Goal: Task Accomplishment & Management: Use online tool/utility

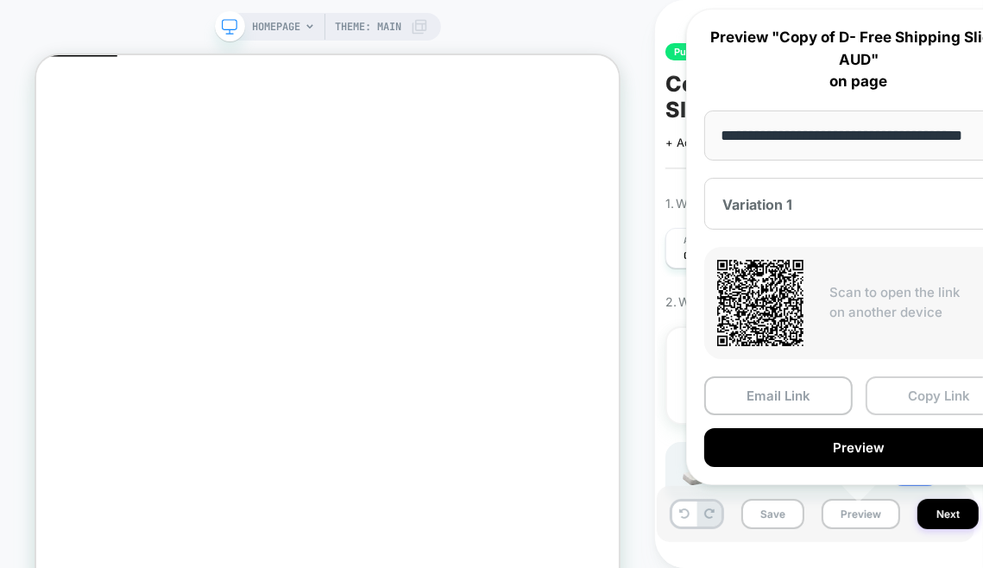
click at [911, 397] on button "Copy Link" at bounding box center [940, 395] width 148 height 39
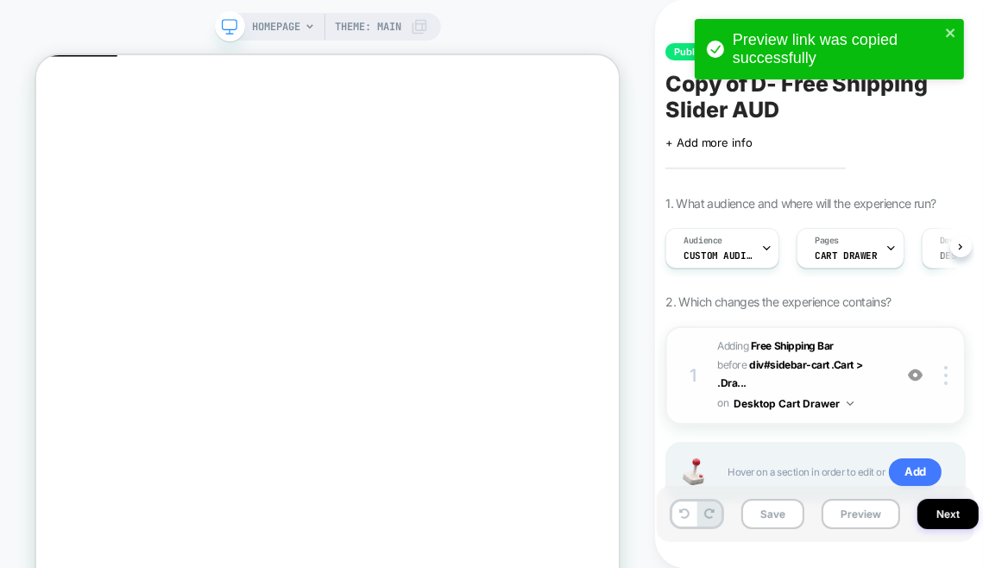
click at [884, 352] on div "1 #_loomi_addon_1749126649450_dup1749128979 Adding Free Shipping Bar BEFORE div…" at bounding box center [815, 375] width 300 height 98
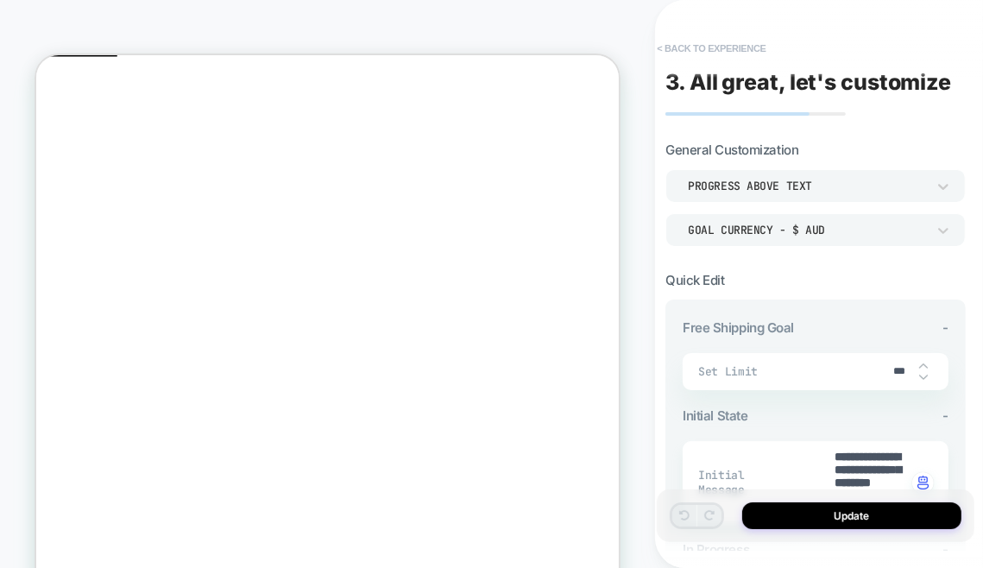
click at [658, 47] on button "< Back to experience" at bounding box center [711, 49] width 126 height 28
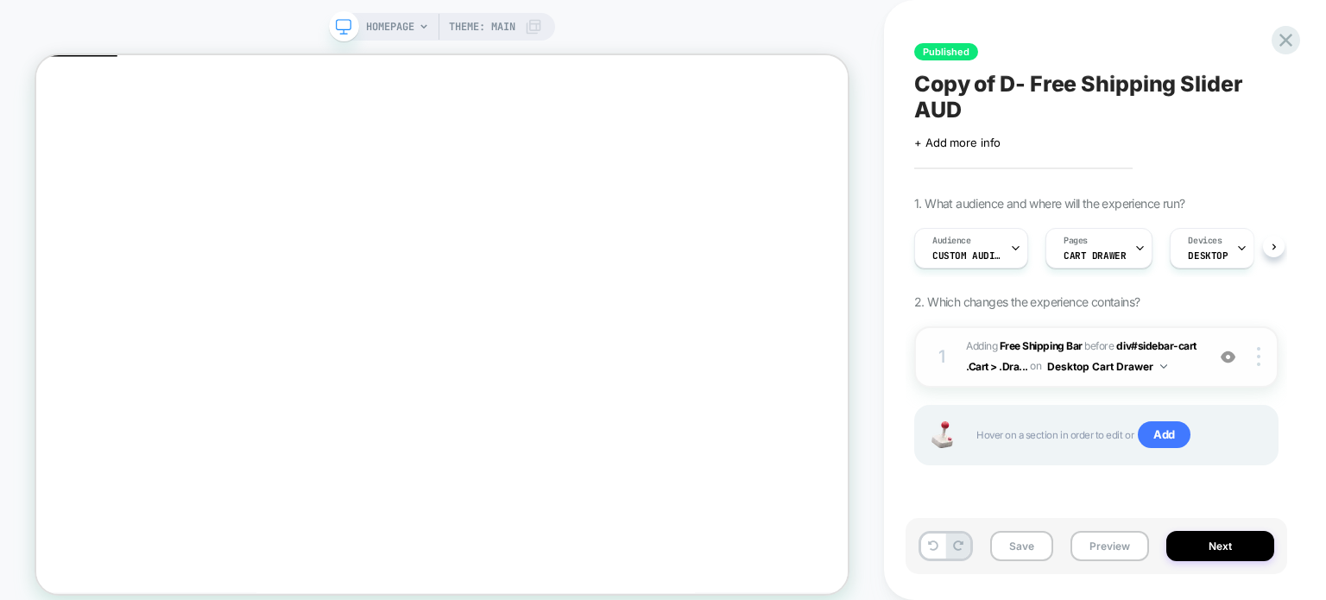
click at [1192, 375] on span "#_loomi_addon_1749126649450_dup1749128979 Adding Free Shipping Bar BEFORE div#s…" at bounding box center [1081, 357] width 230 height 41
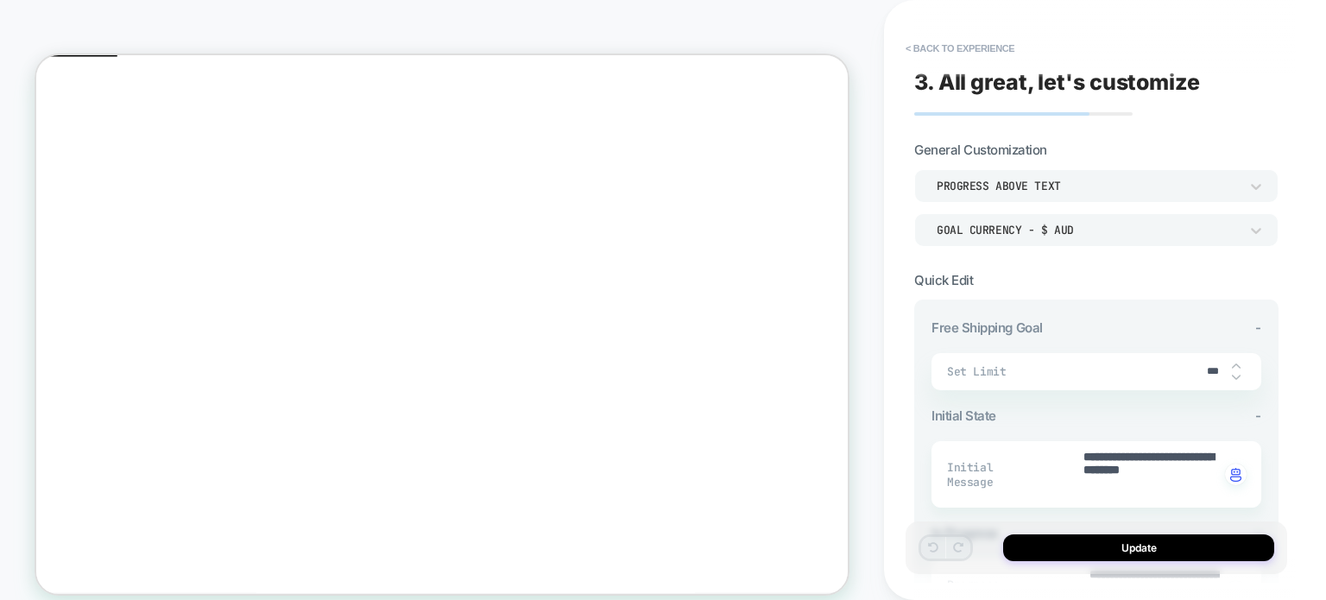
type textarea "*"
click at [908, 47] on button "< Back to experience" at bounding box center [960, 49] width 126 height 28
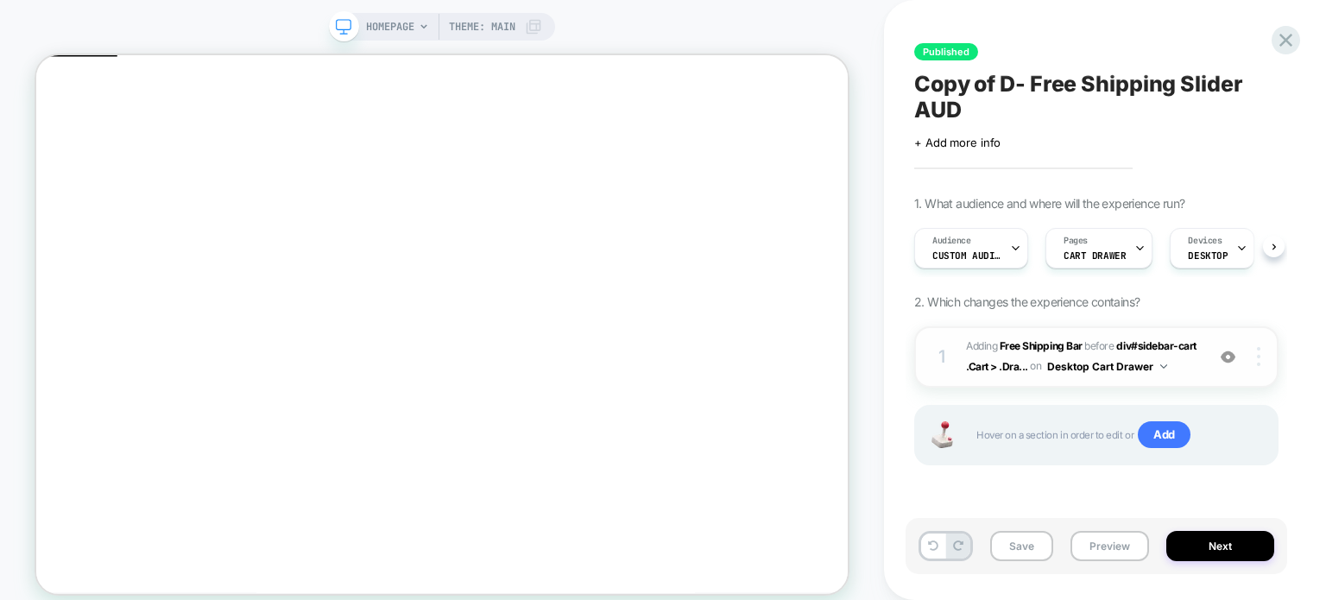
click at [1257, 361] on img at bounding box center [1258, 356] width 3 height 19
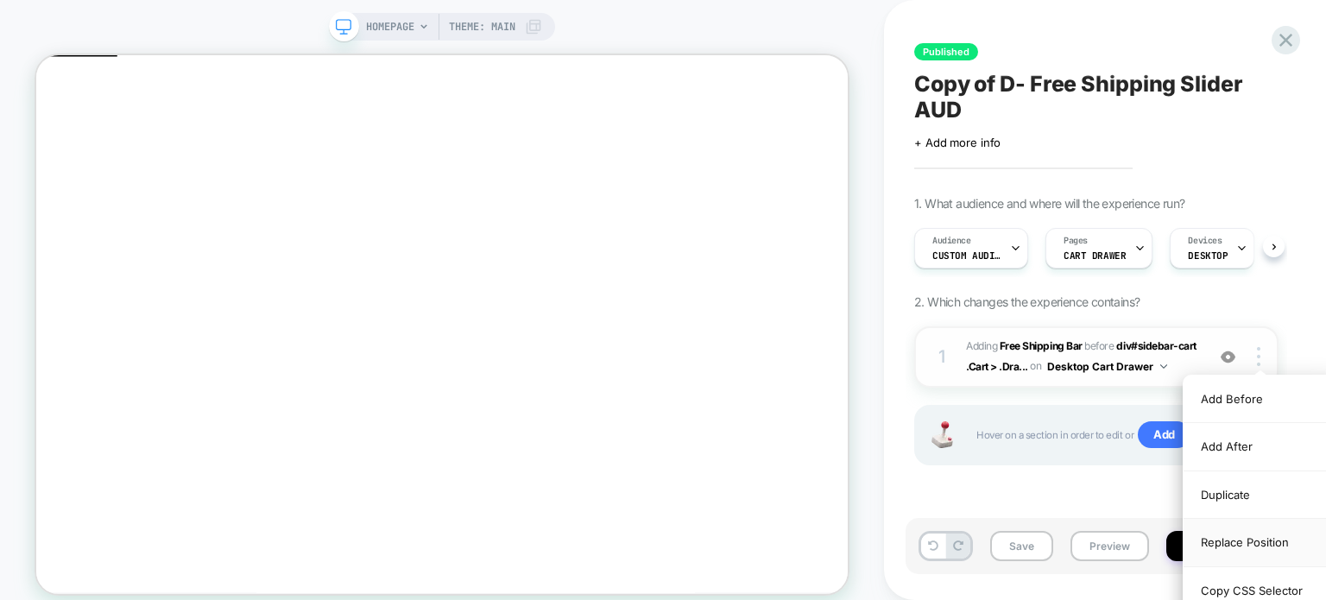
click at [1249, 549] on div "Replace Position" at bounding box center [1260, 542] width 154 height 47
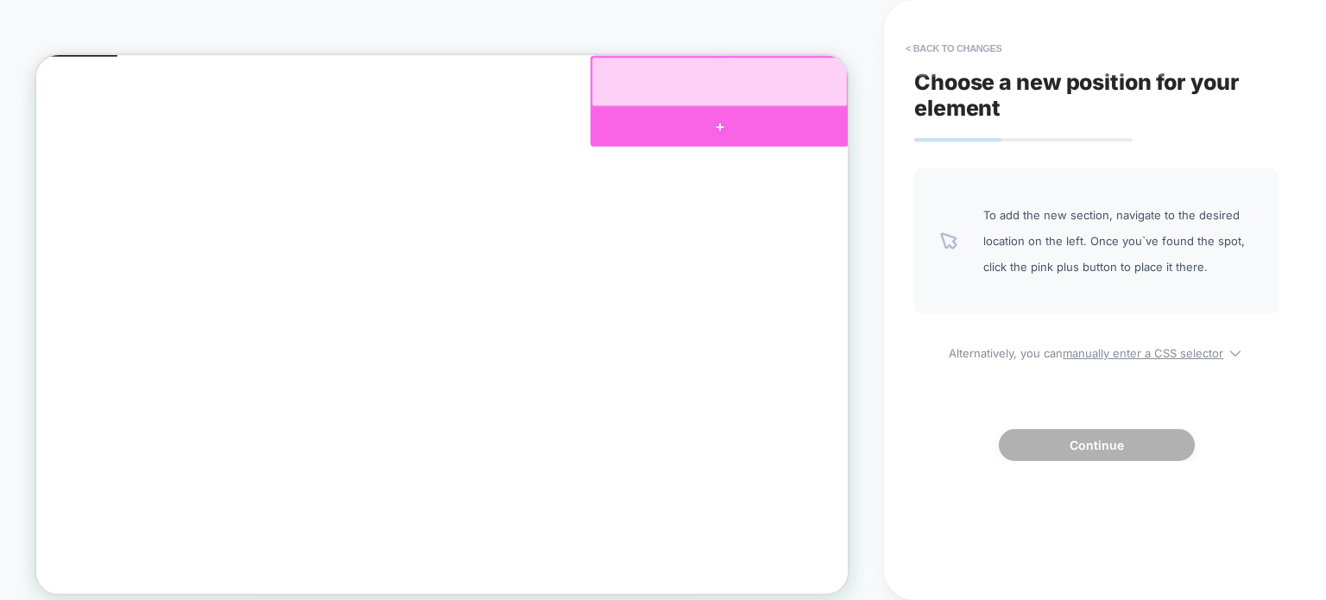
click at [942, 144] on div at bounding box center [947, 151] width 344 height 52
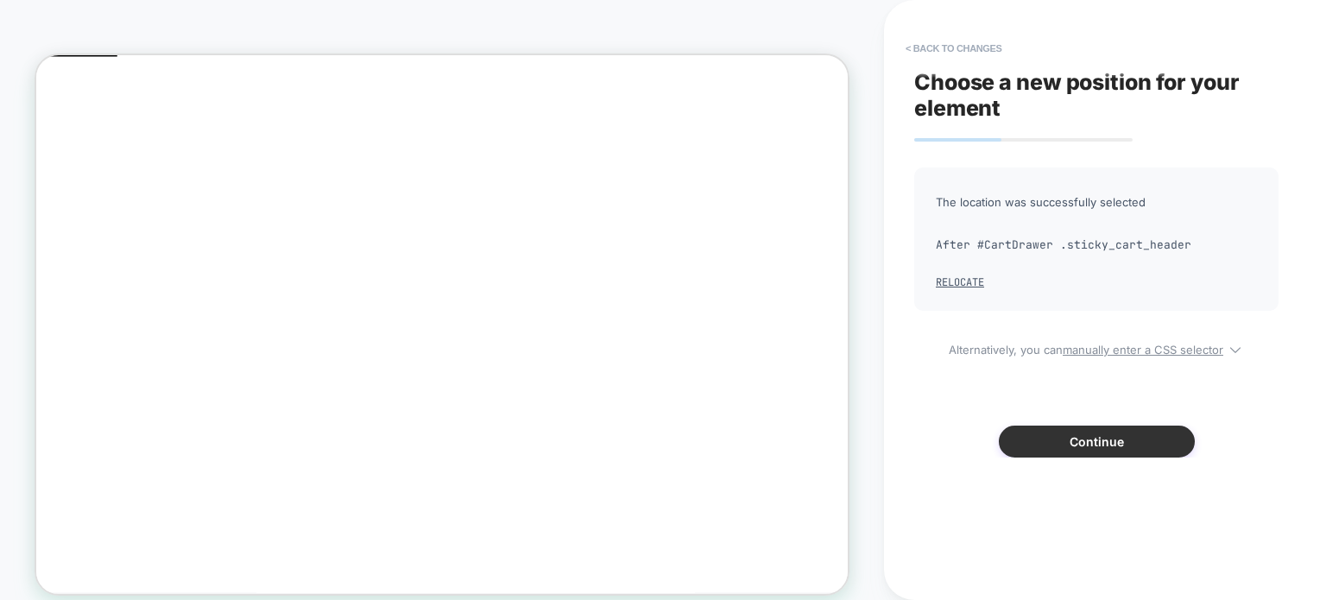
click at [1018, 443] on button "Continue" at bounding box center [1097, 441] width 196 height 32
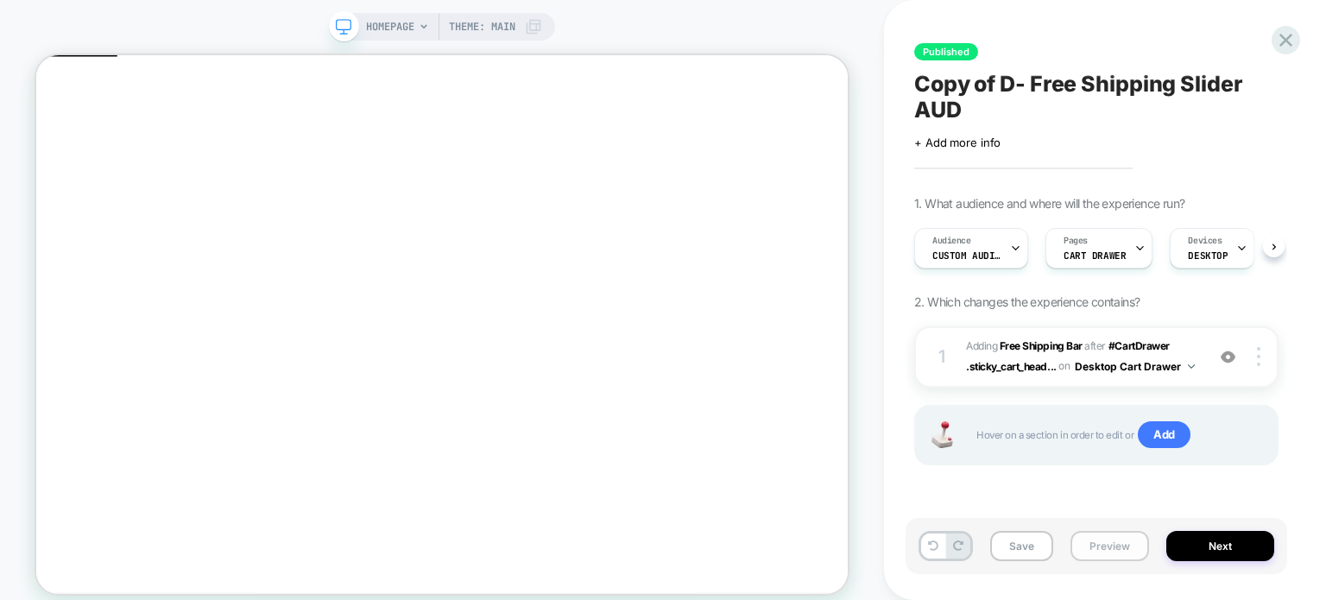
click at [1122, 554] on button "Preview" at bounding box center [1109, 546] width 79 height 30
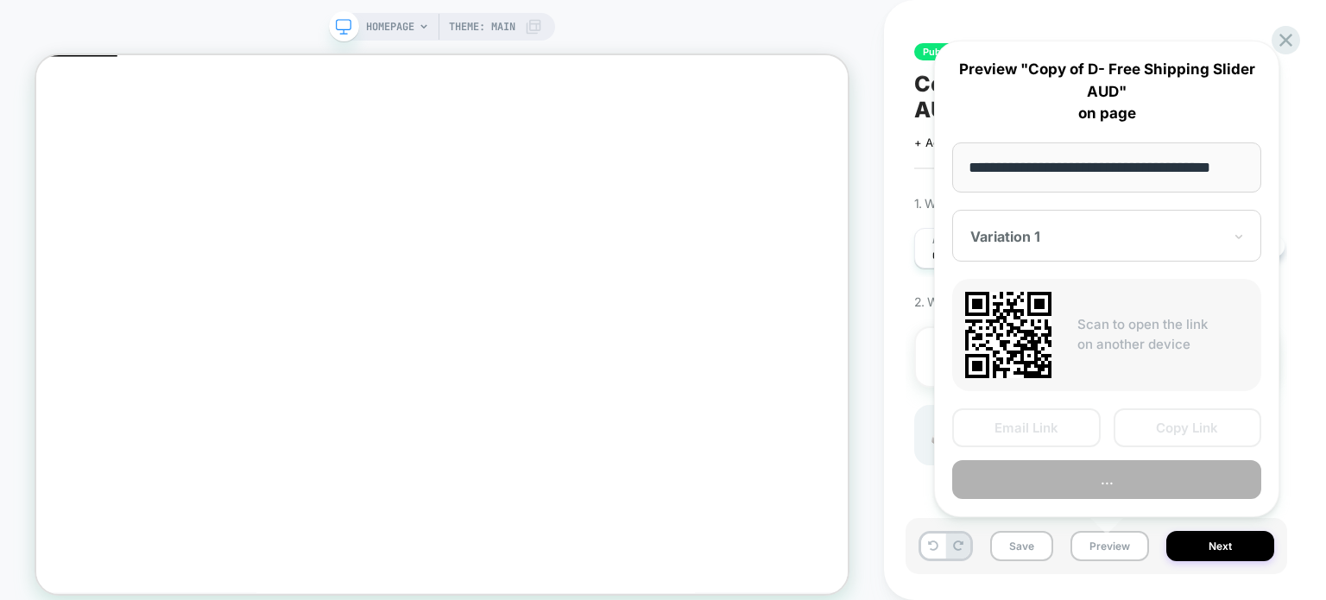
click at [1002, 112] on p "Preview "Copy of D- Free Shipping Slider AUD" on page" at bounding box center [1106, 92] width 309 height 66
click at [1281, 37] on div "**********" at bounding box center [1107, 278] width 380 height 511
click at [1283, 41] on div "**********" at bounding box center [1107, 278] width 380 height 511
click at [1281, 41] on div "**********" at bounding box center [1107, 278] width 380 height 511
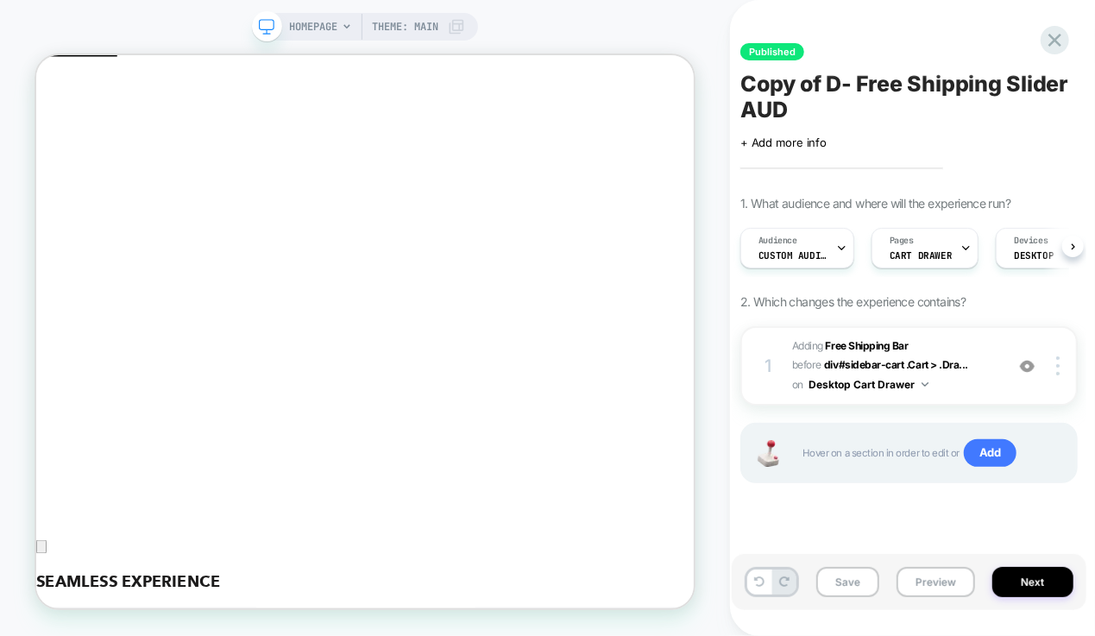
click at [792, 514] on div "1 #_loomi_addon_1749126649450_dup1749128979 Adding Free Shipping Bar BEFORE div…" at bounding box center [908, 426] width 337 height 200
click at [932, 579] on button "Preview" at bounding box center [936, 582] width 79 height 30
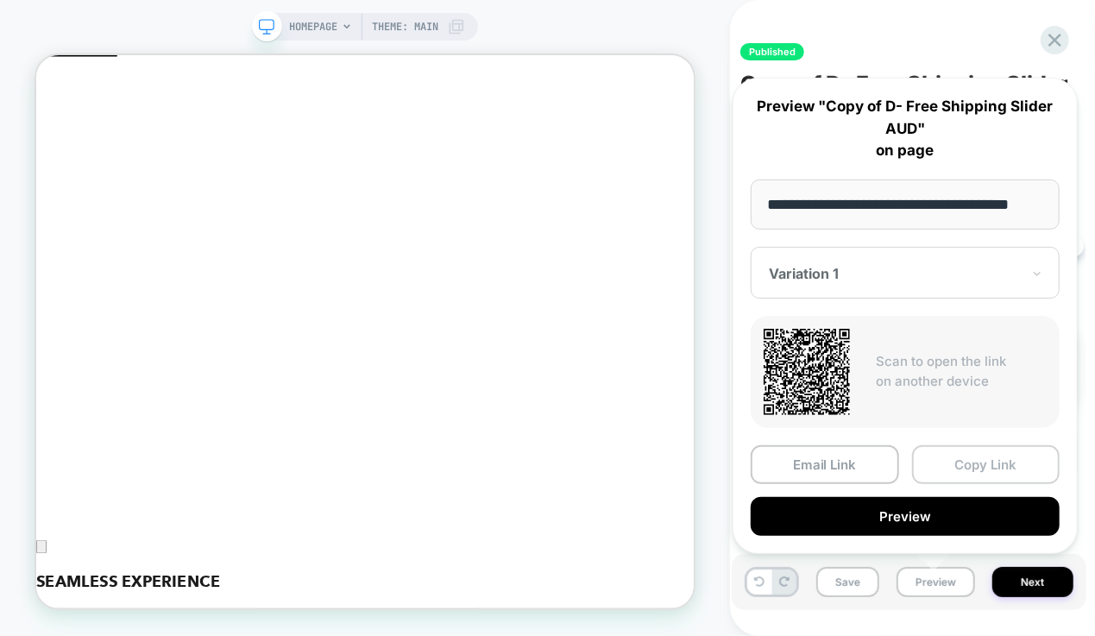
click at [973, 457] on button "Copy Link" at bounding box center [986, 464] width 148 height 39
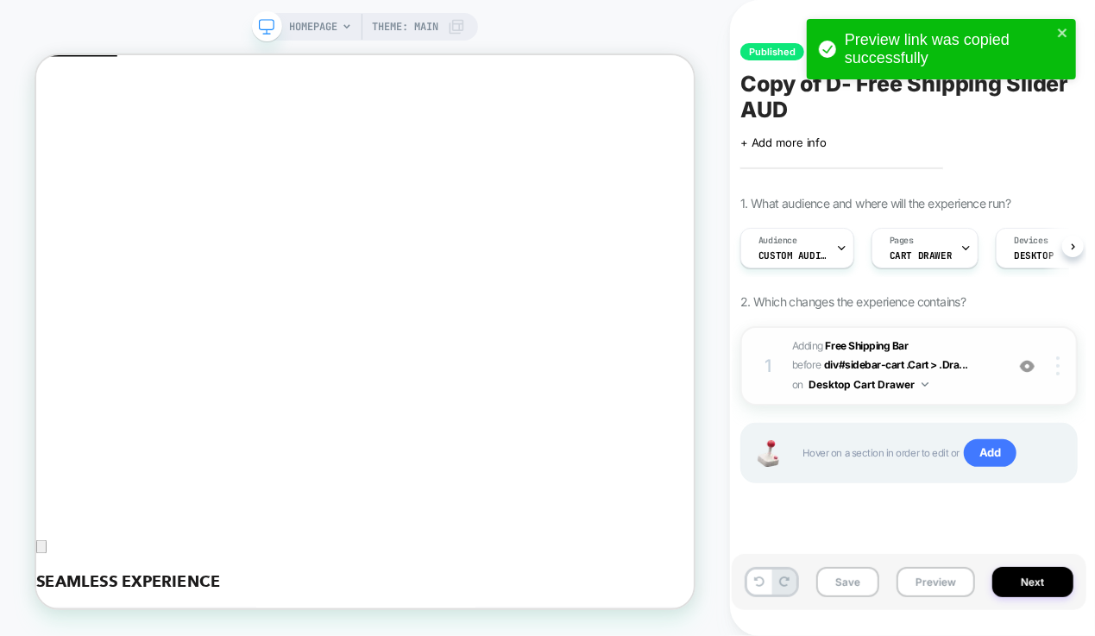
click at [1062, 361] on div at bounding box center [1060, 365] width 33 height 19
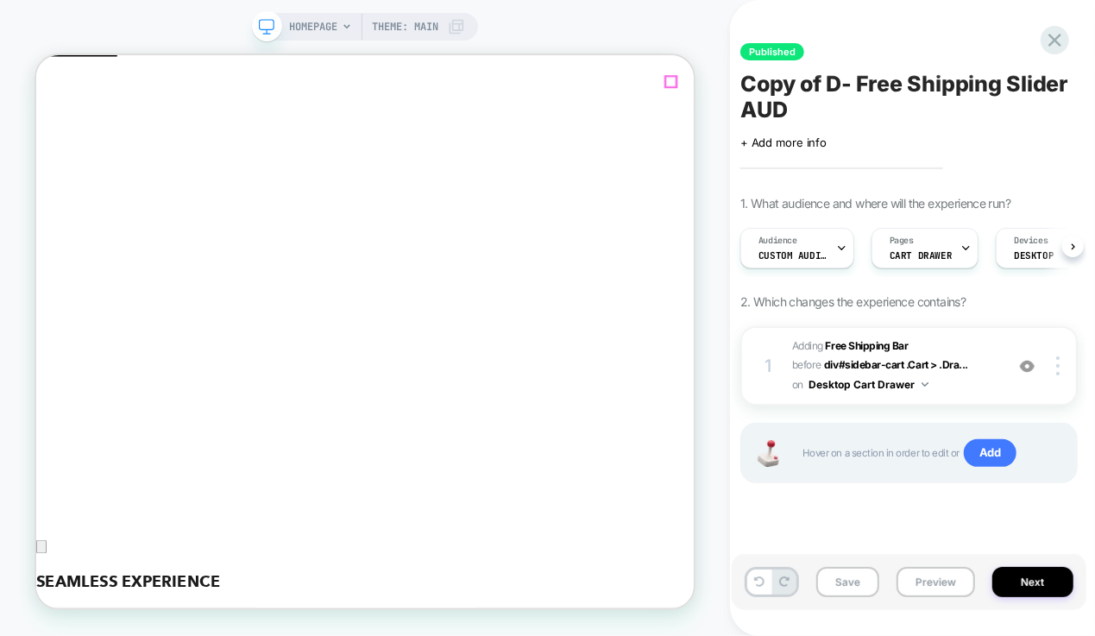
click at [58, 139] on icon "Close" at bounding box center [50, 146] width 15 height 15
click at [1059, 369] on img at bounding box center [1057, 365] width 3 height 19
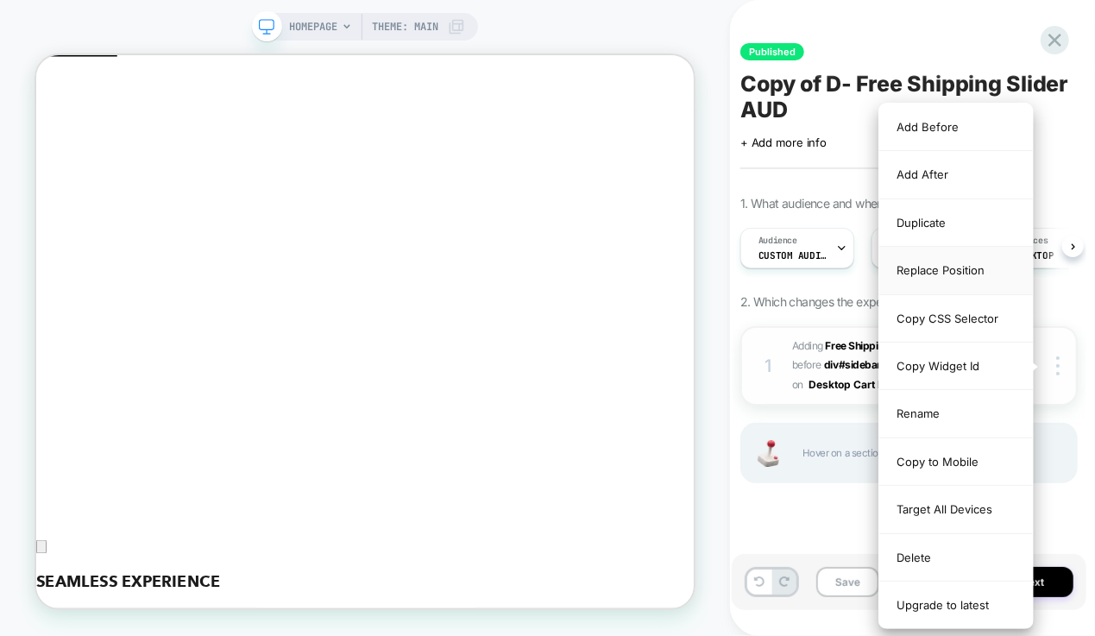
click at [954, 269] on div "Replace Position" at bounding box center [956, 270] width 154 height 47
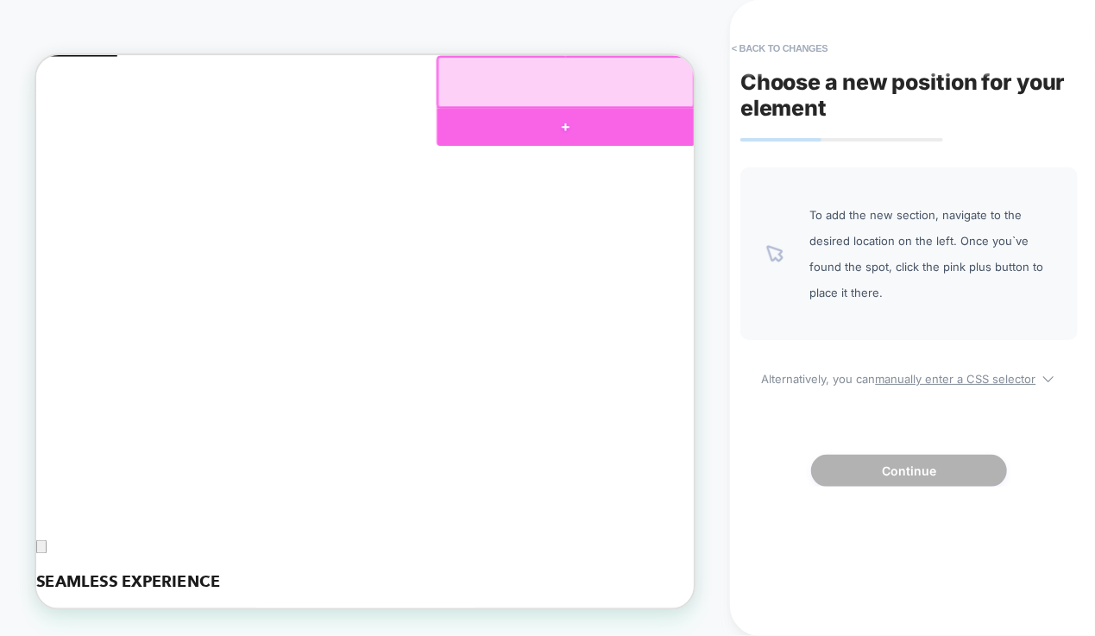
click at [734, 147] on div at bounding box center [742, 150] width 344 height 50
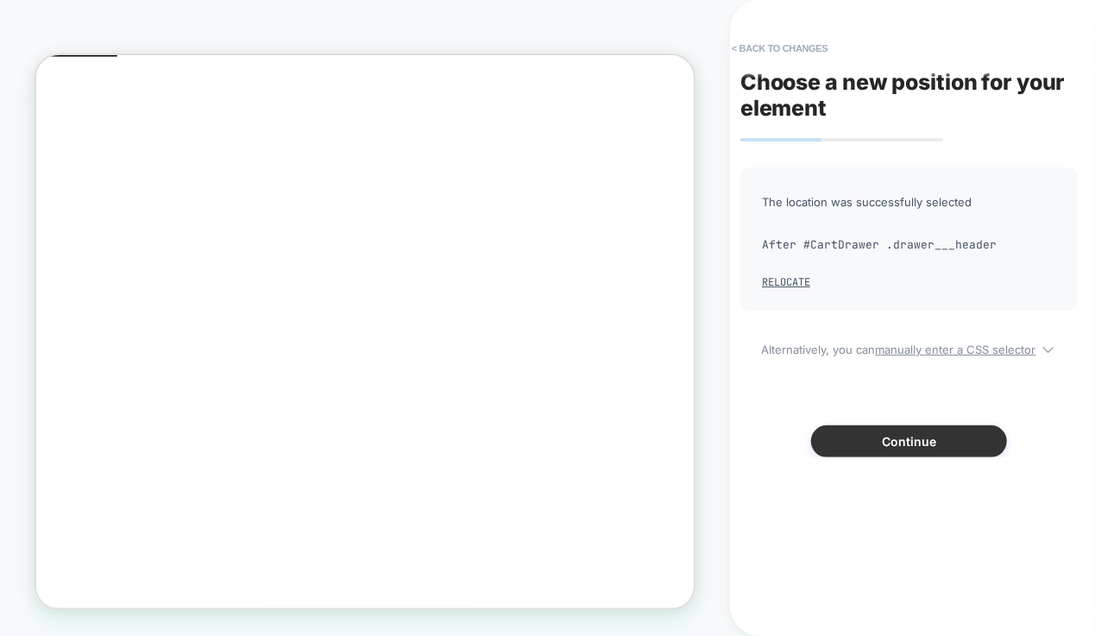
click at [858, 441] on button "Continue" at bounding box center [909, 441] width 196 height 32
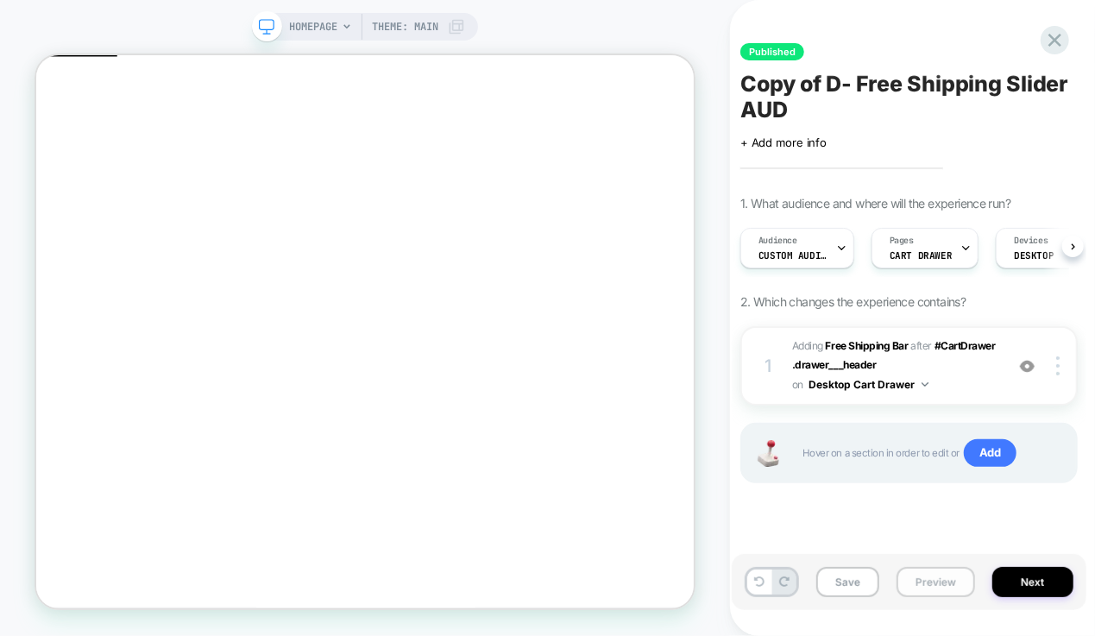
click at [929, 583] on button "Preview" at bounding box center [936, 582] width 79 height 30
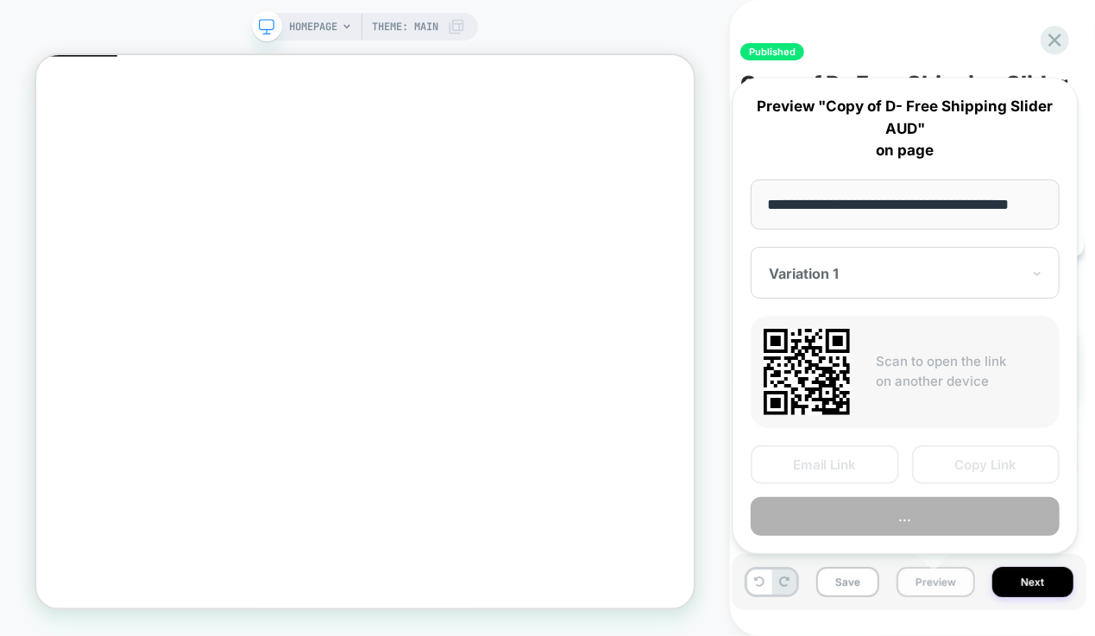
scroll to position [0, 21]
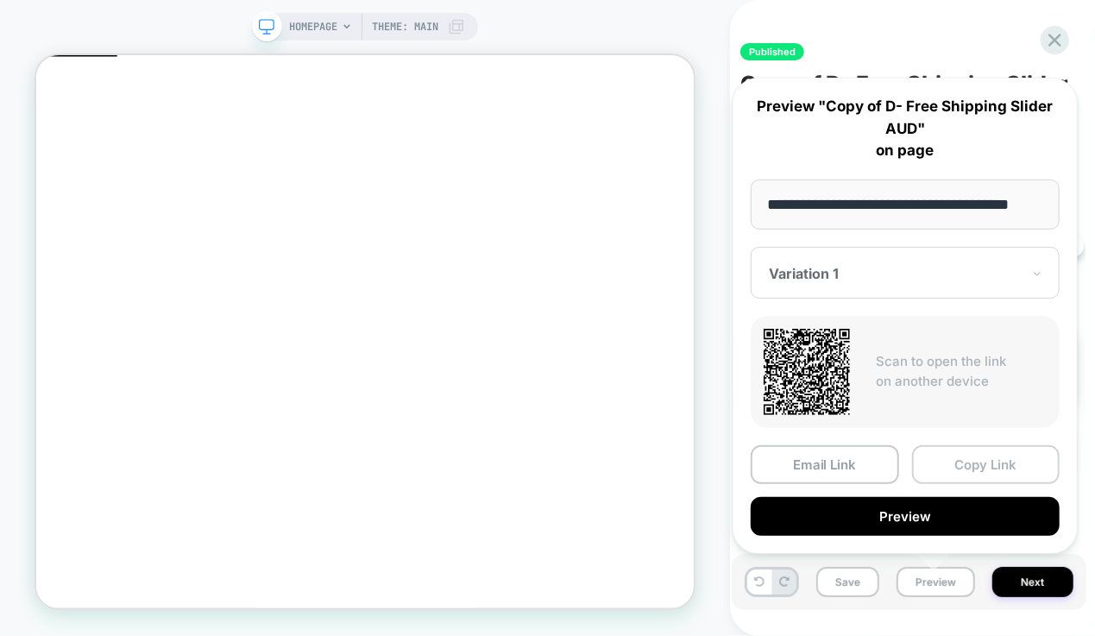
click at [977, 461] on button "Copy Link" at bounding box center [986, 464] width 148 height 39
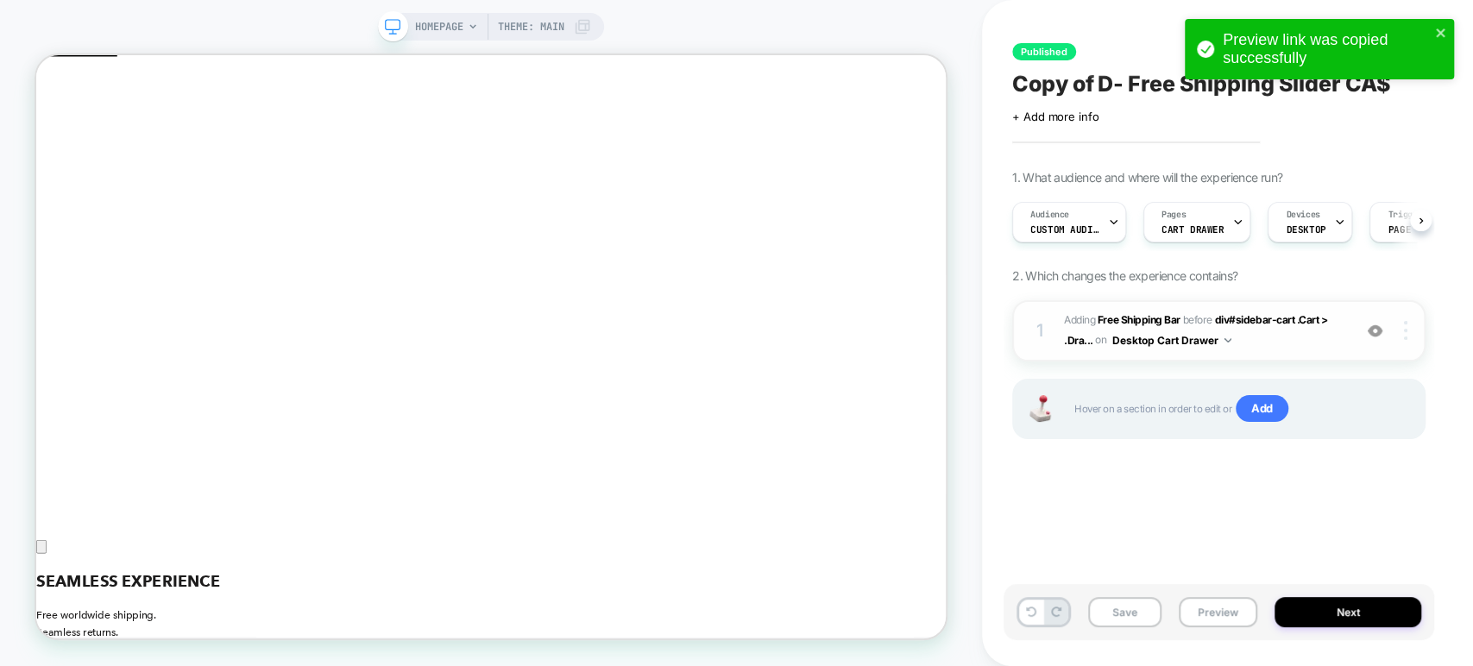
click at [1094, 322] on div at bounding box center [1408, 330] width 33 height 19
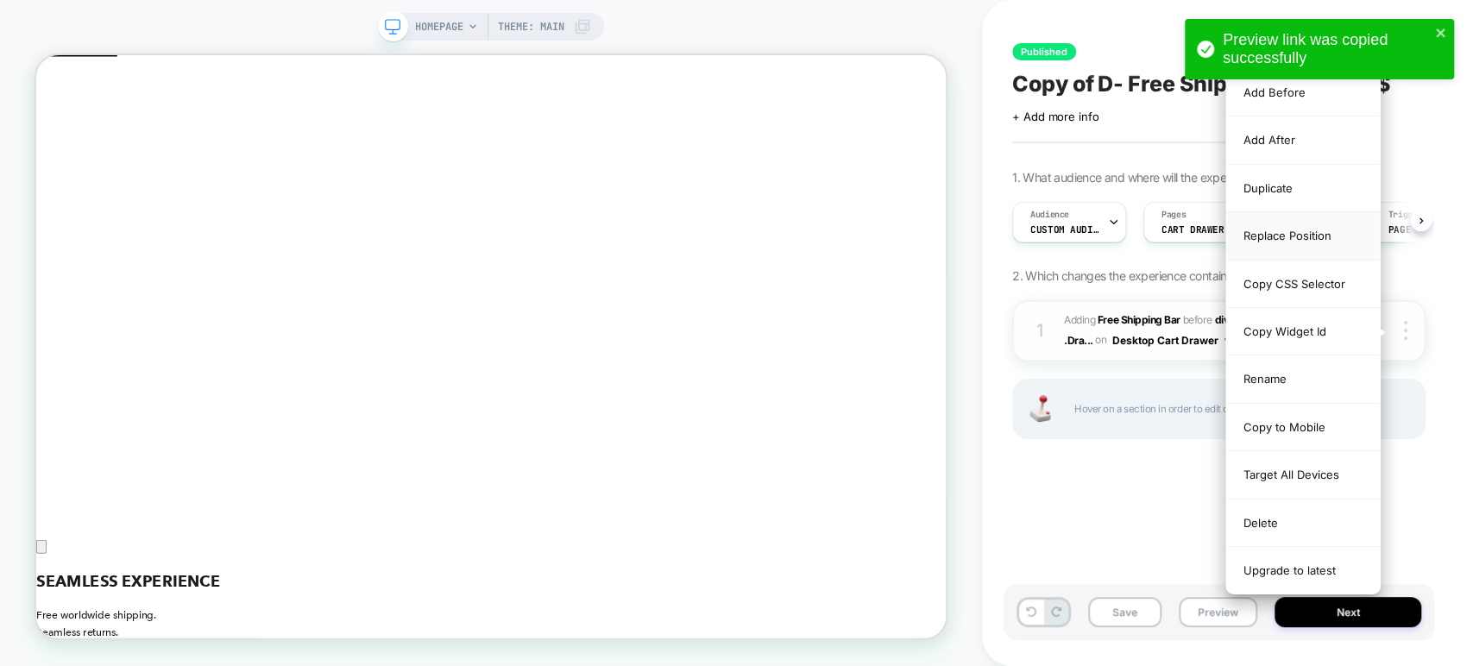
click at [1094, 239] on div "Replace Position" at bounding box center [1303, 235] width 154 height 47
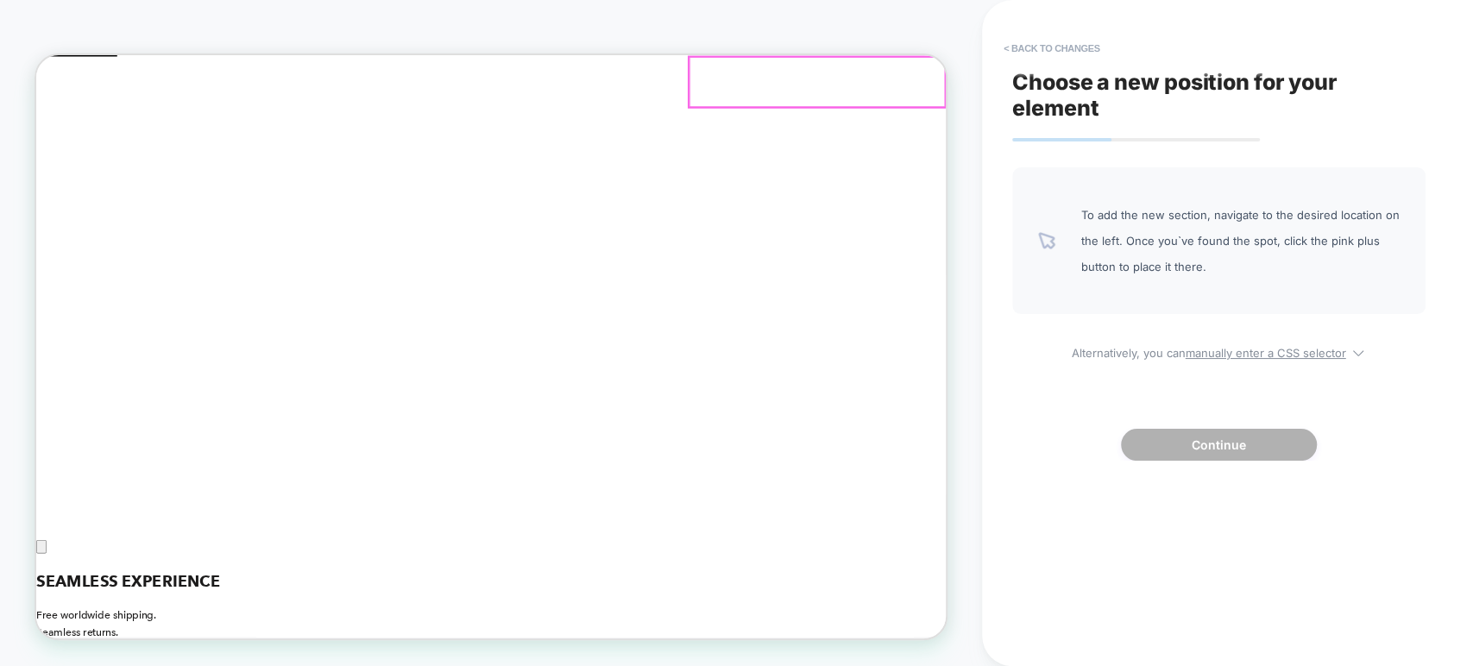
click at [1026, 103] on div "Cart" at bounding box center [642, 109] width 1213 height 74
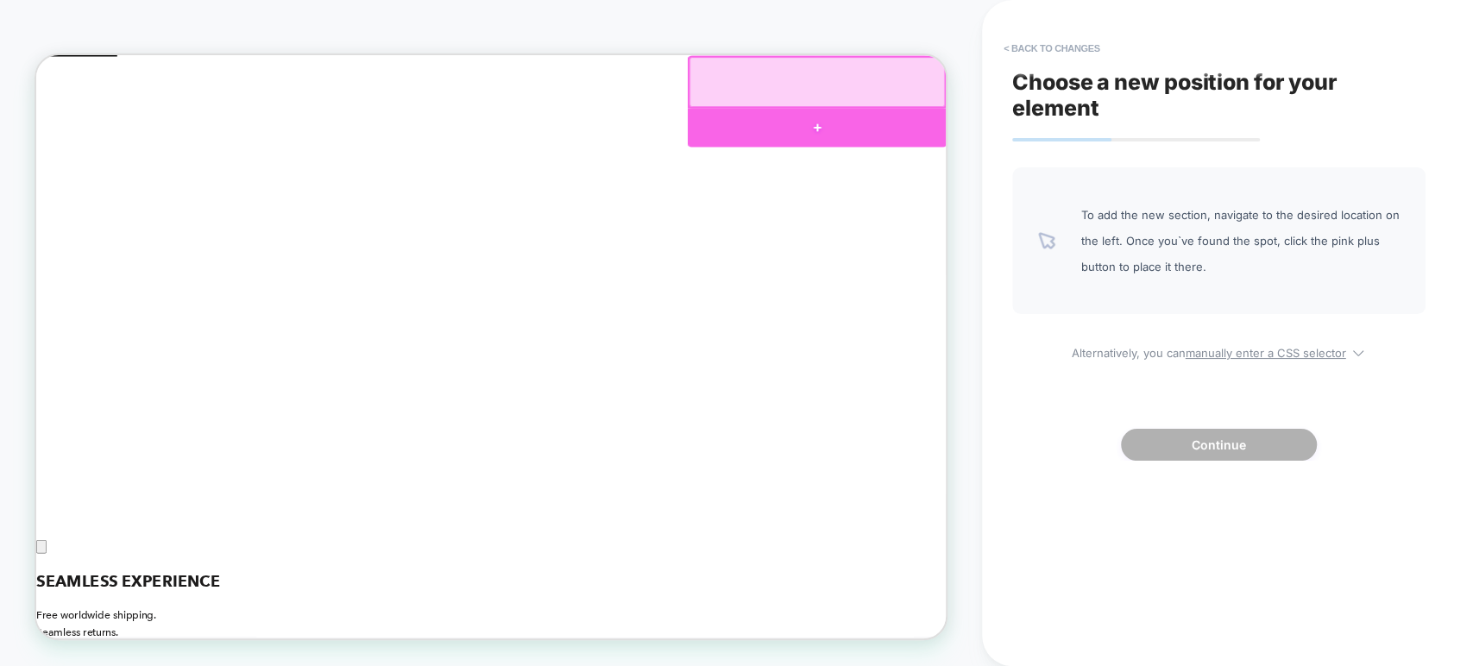
click at [1087, 144] on div at bounding box center [1077, 152] width 344 height 52
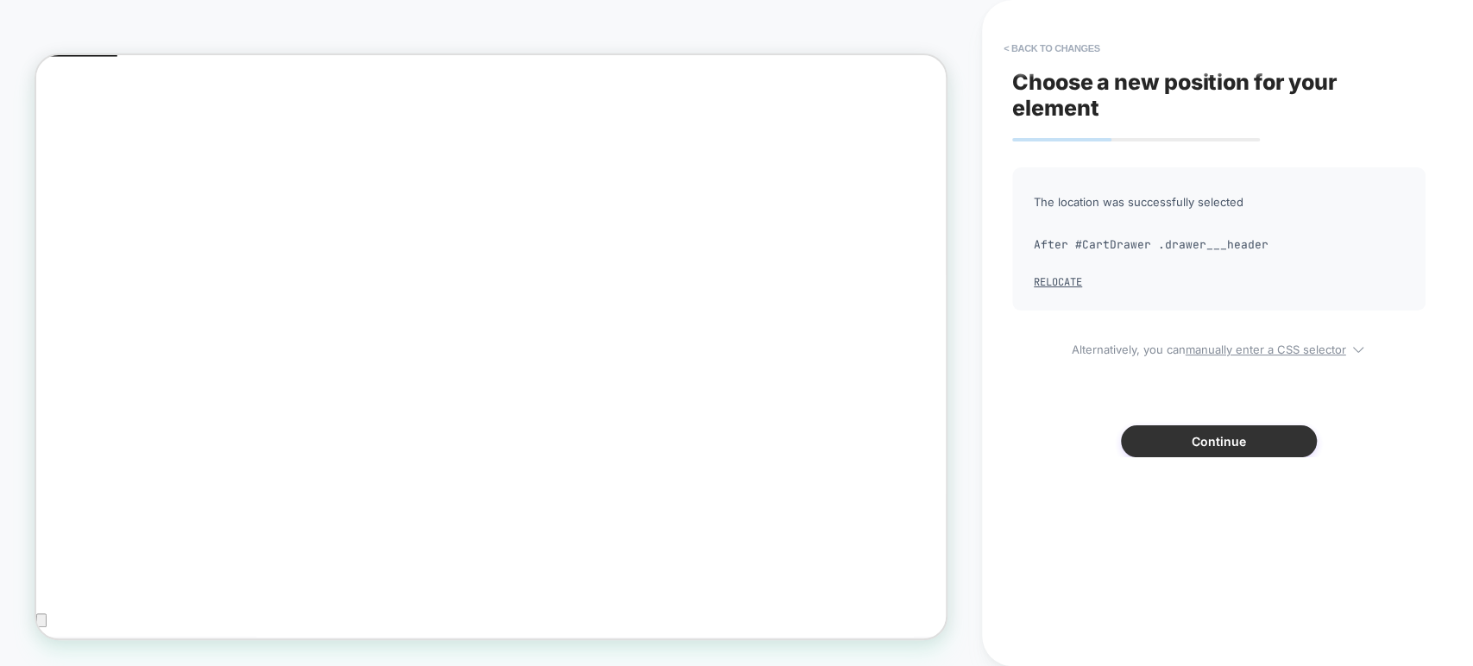
click at [1094, 440] on button "Continue" at bounding box center [1219, 441] width 196 height 32
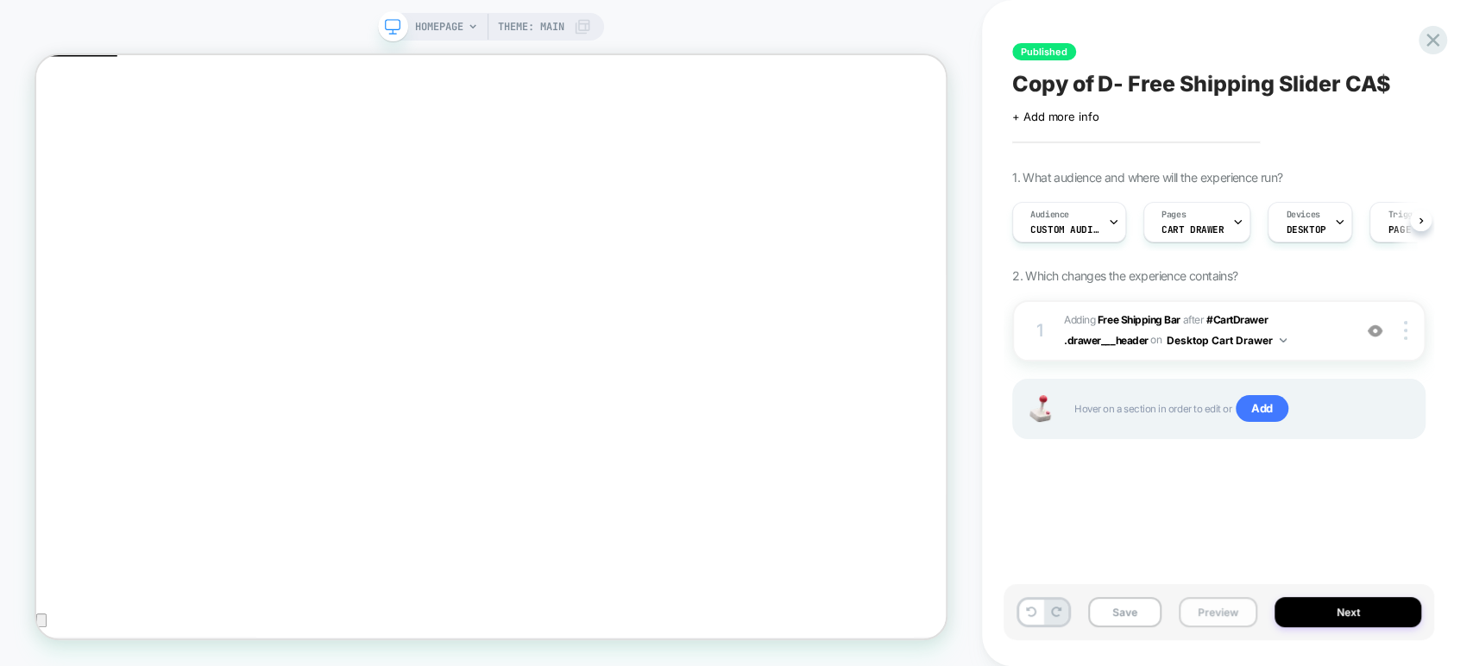
click at [1094, 613] on button "Preview" at bounding box center [1218, 612] width 79 height 30
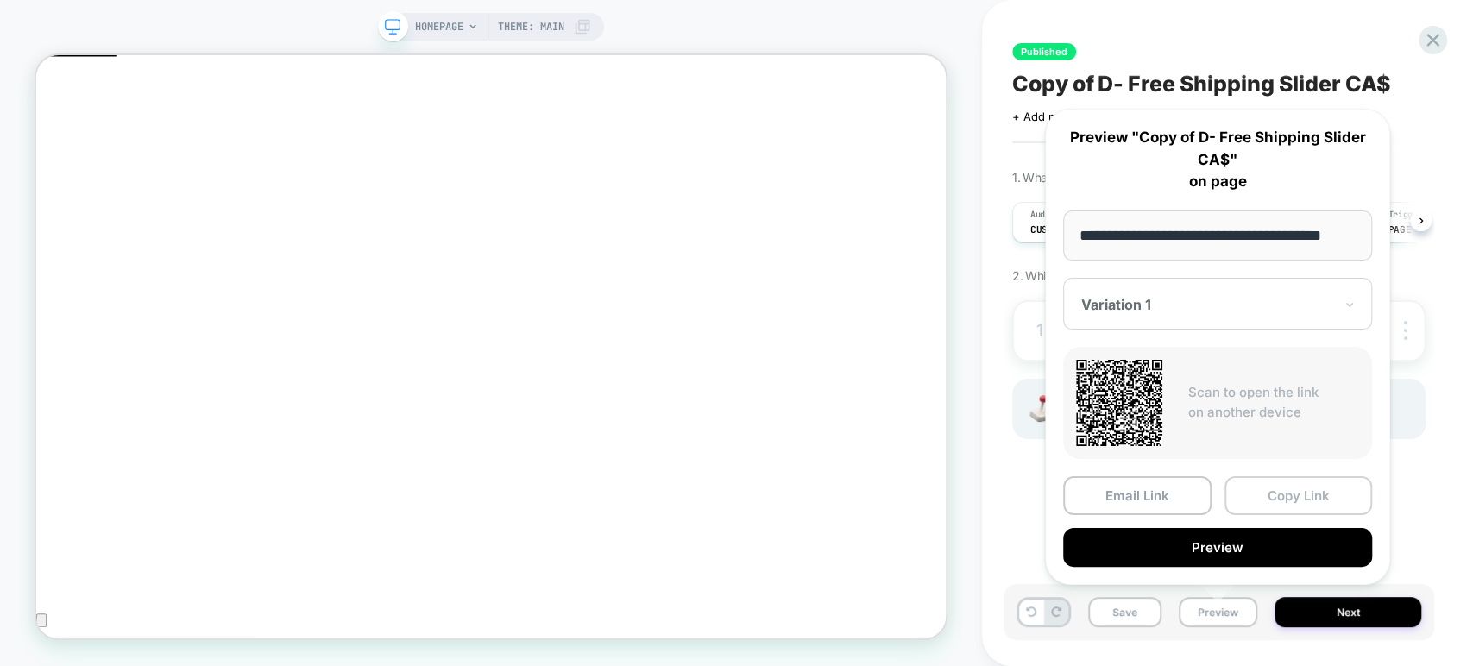
click at [1094, 501] on button "Copy Link" at bounding box center [1299, 495] width 148 height 39
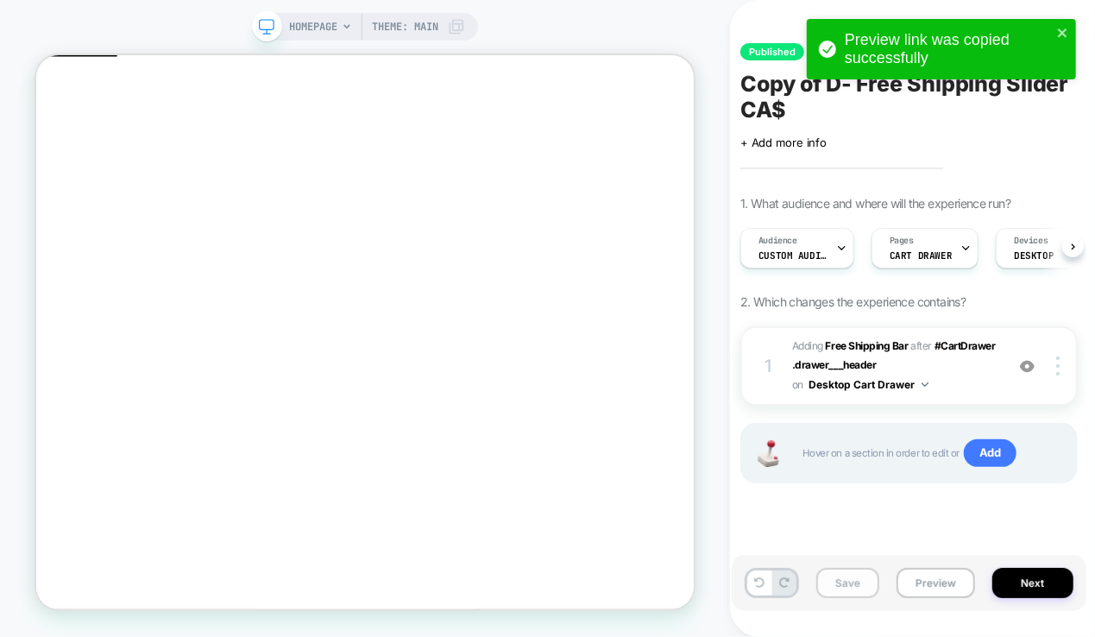
click at [840, 588] on button "Save" at bounding box center [847, 583] width 63 height 30
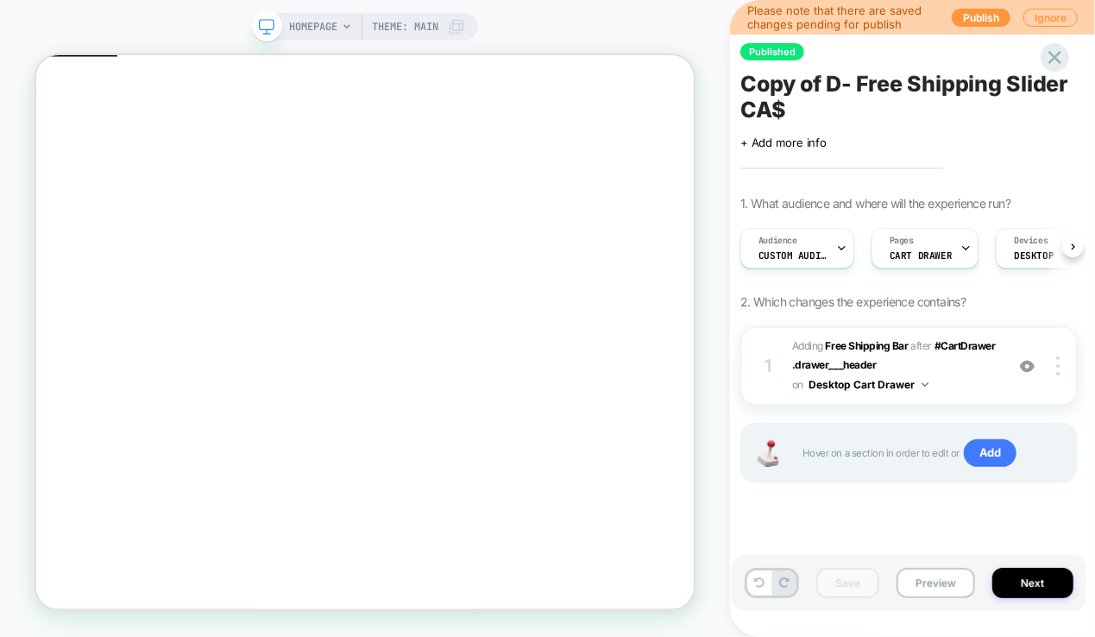
click at [781, 107] on span "Copy of D- Free Shipping Slider CA$" at bounding box center [908, 97] width 337 height 52
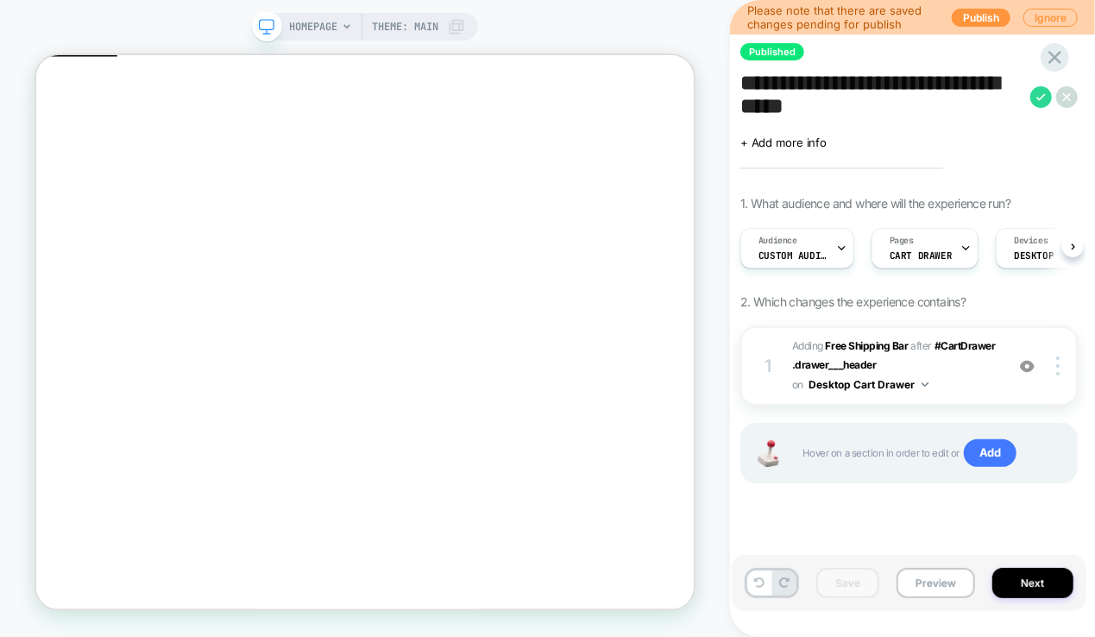
drag, startPoint x: 851, startPoint y: 108, endPoint x: 741, endPoint y: 88, distance: 111.4
click at [741, 88] on textarea "**********" at bounding box center [880, 97] width 281 height 52
click at [923, 586] on button "Preview" at bounding box center [936, 583] width 79 height 30
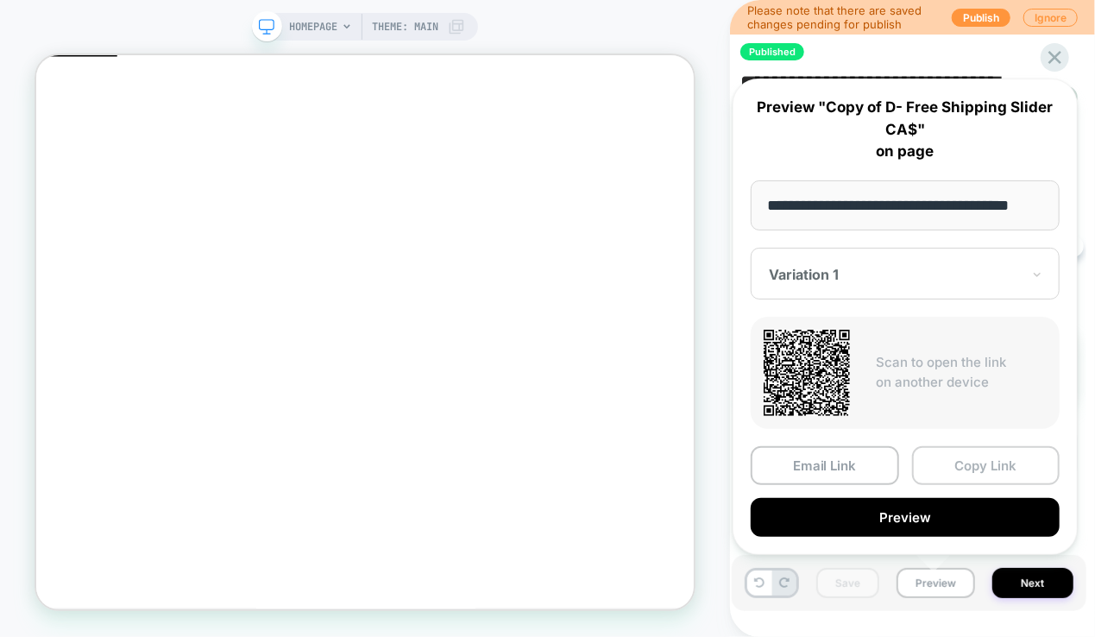
click at [973, 463] on button "Copy Link" at bounding box center [986, 465] width 148 height 39
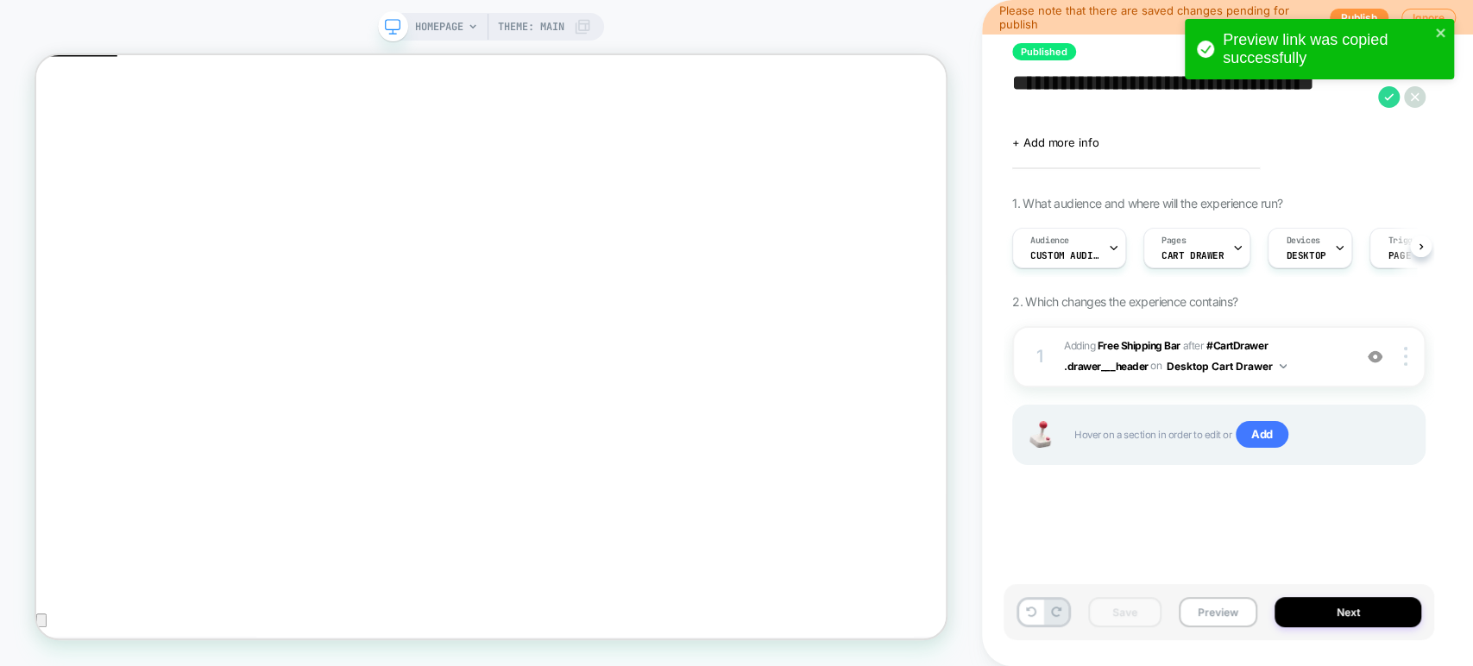
click at [1094, 152] on div "**********" at bounding box center [1219, 333] width 431 height 632
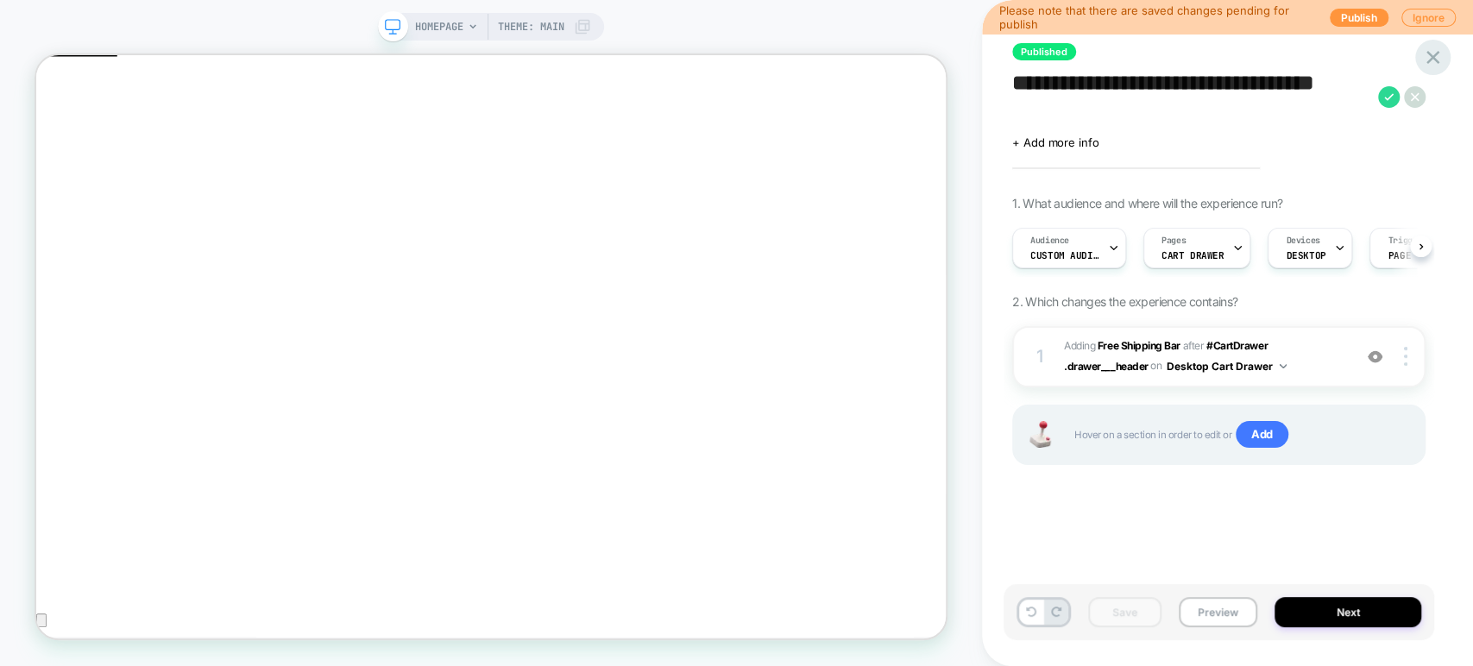
click at [1094, 63] on icon at bounding box center [1432, 57] width 23 height 23
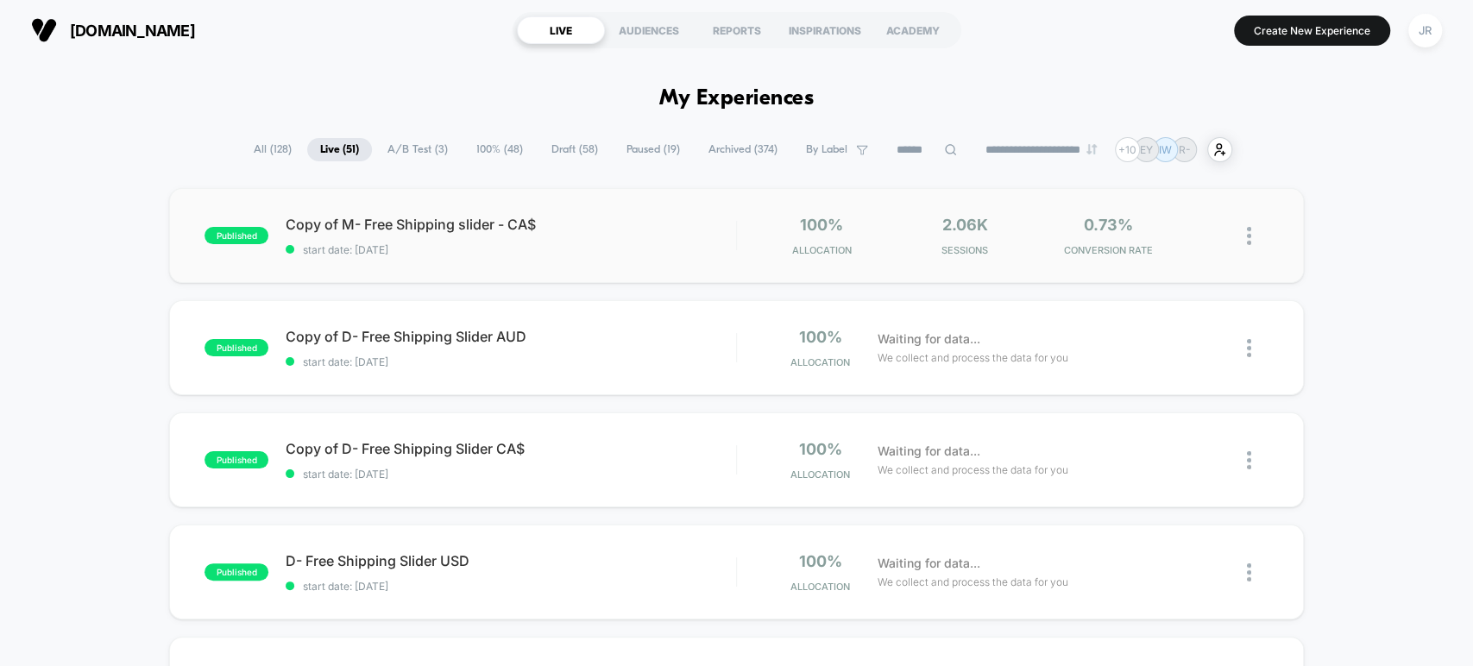
click at [602, 240] on div "Copy of M- Free Shipping slider - CA$ start date: 9/9/2025" at bounding box center [511, 236] width 450 height 41
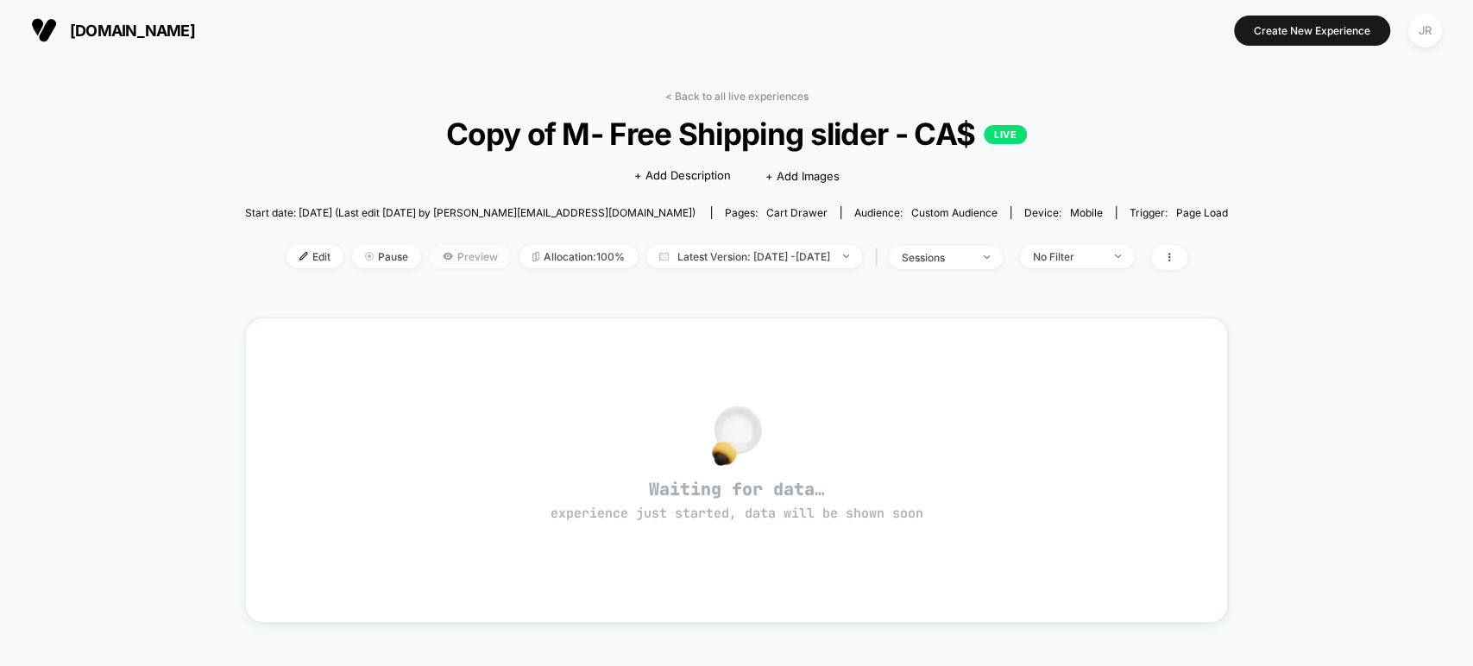
click at [443, 254] on icon at bounding box center [448, 256] width 10 height 10
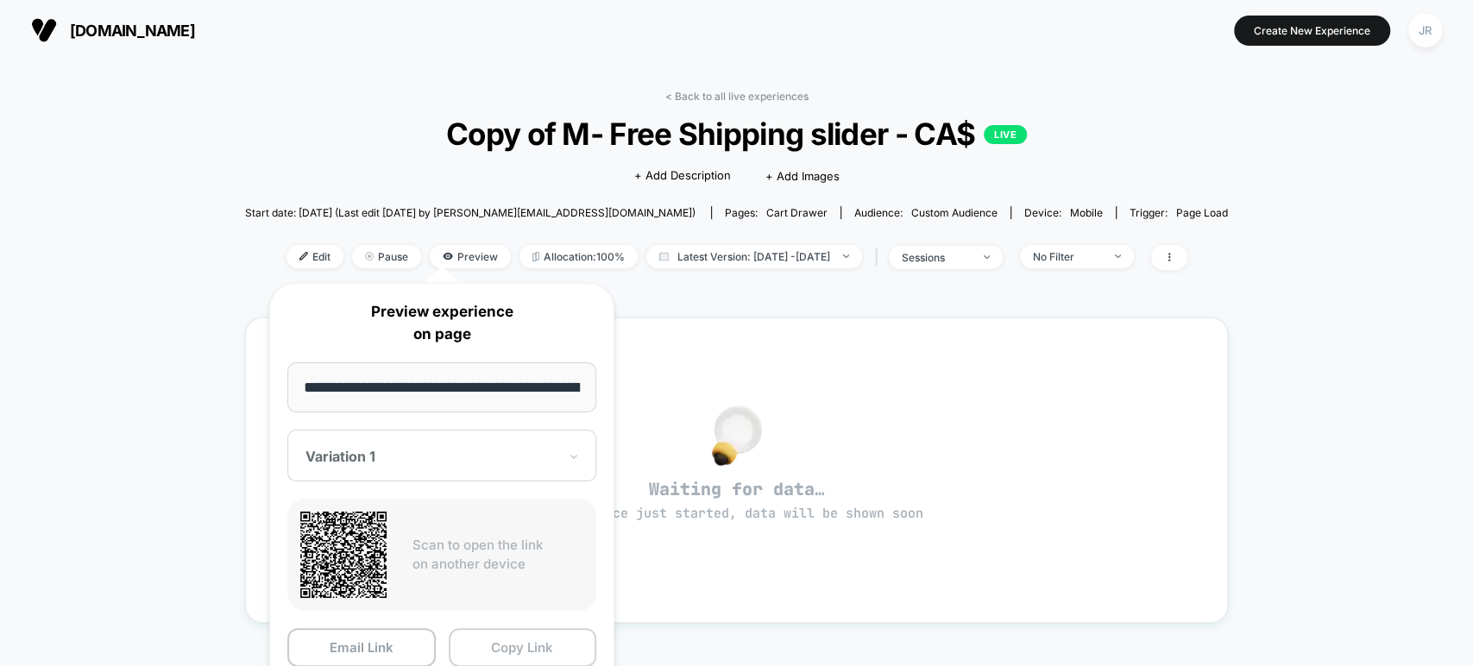
click at [483, 635] on button "Copy Link" at bounding box center [523, 647] width 148 height 39
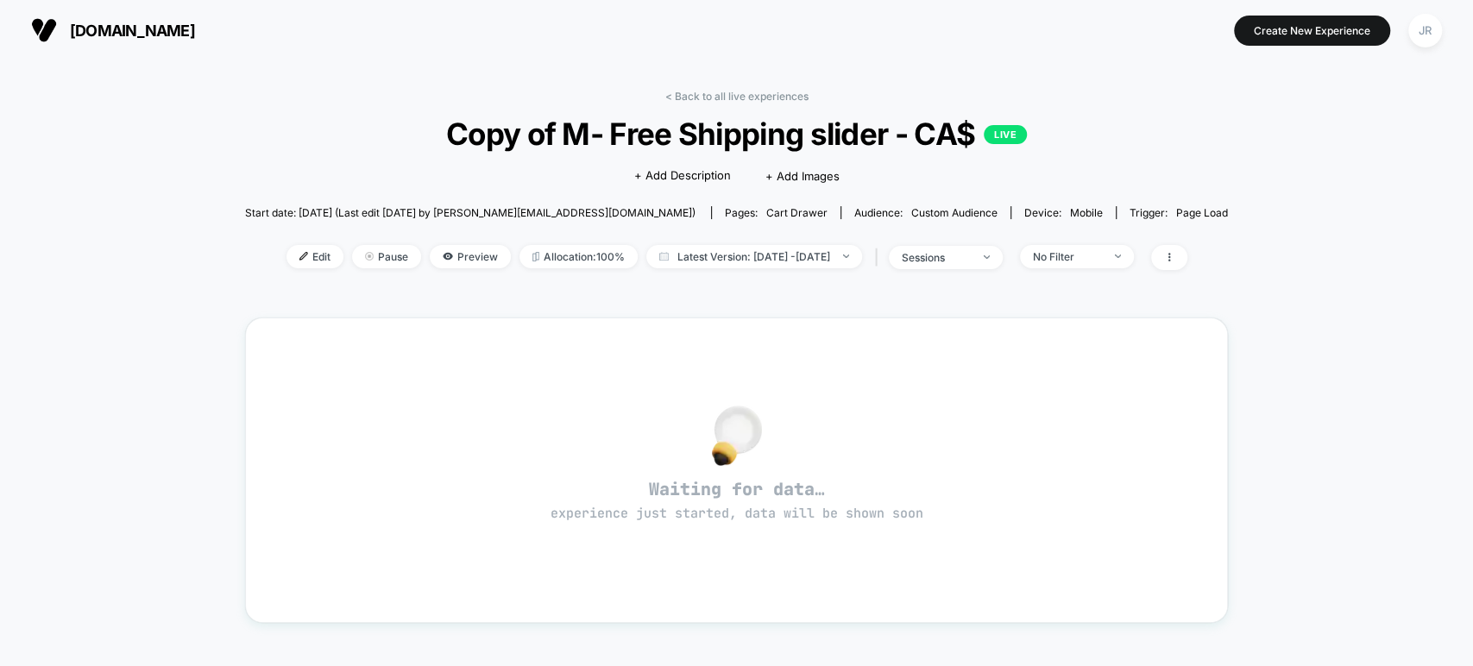
click at [176, 26] on span "de-rococo.com" at bounding box center [132, 31] width 125 height 18
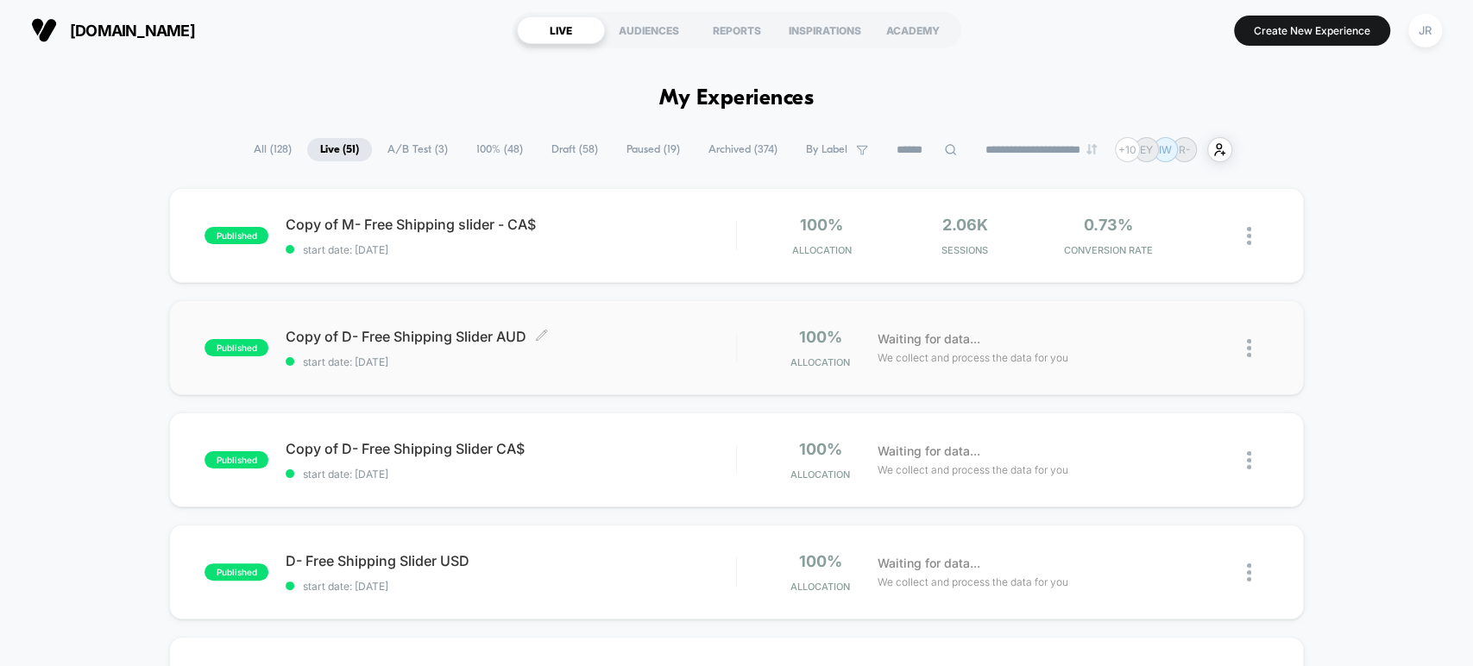
click at [606, 337] on span "Copy of D- Free Shipping Slider AUD Click to edit experience details" at bounding box center [511, 336] width 450 height 17
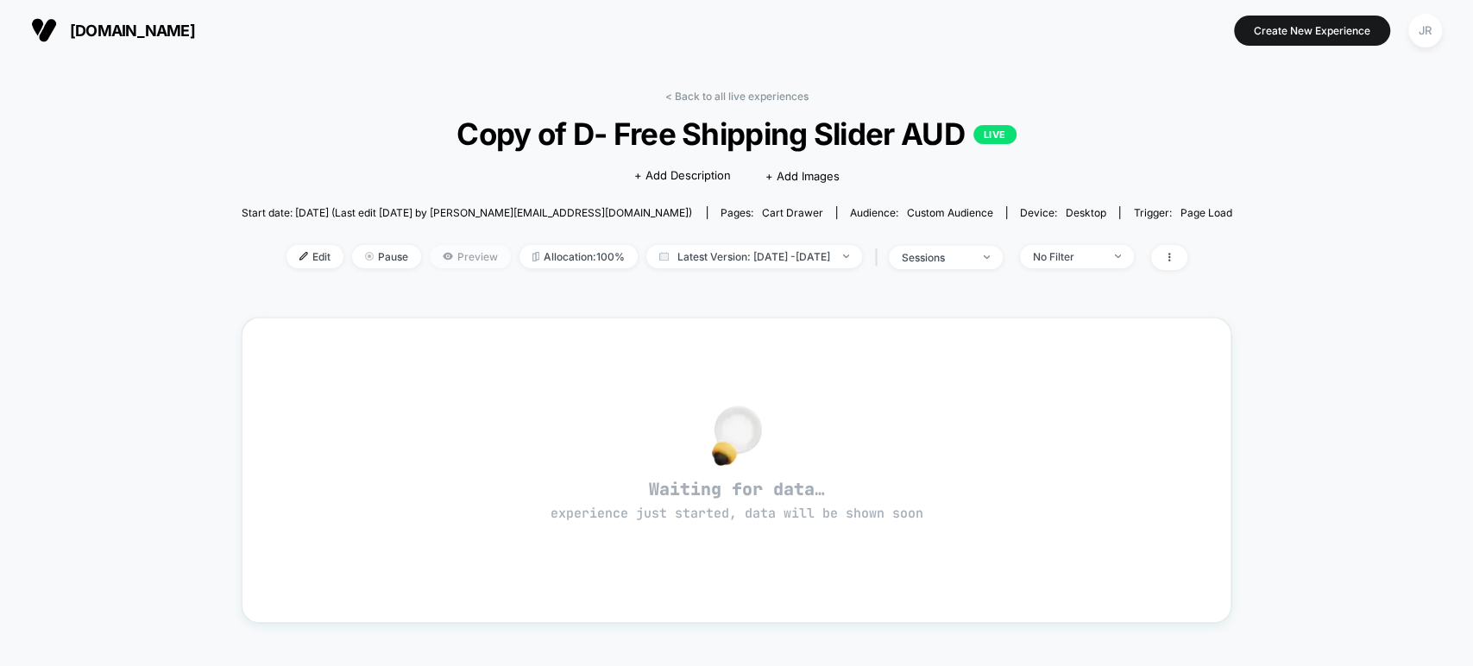
click at [465, 255] on span "Preview" at bounding box center [470, 256] width 81 height 23
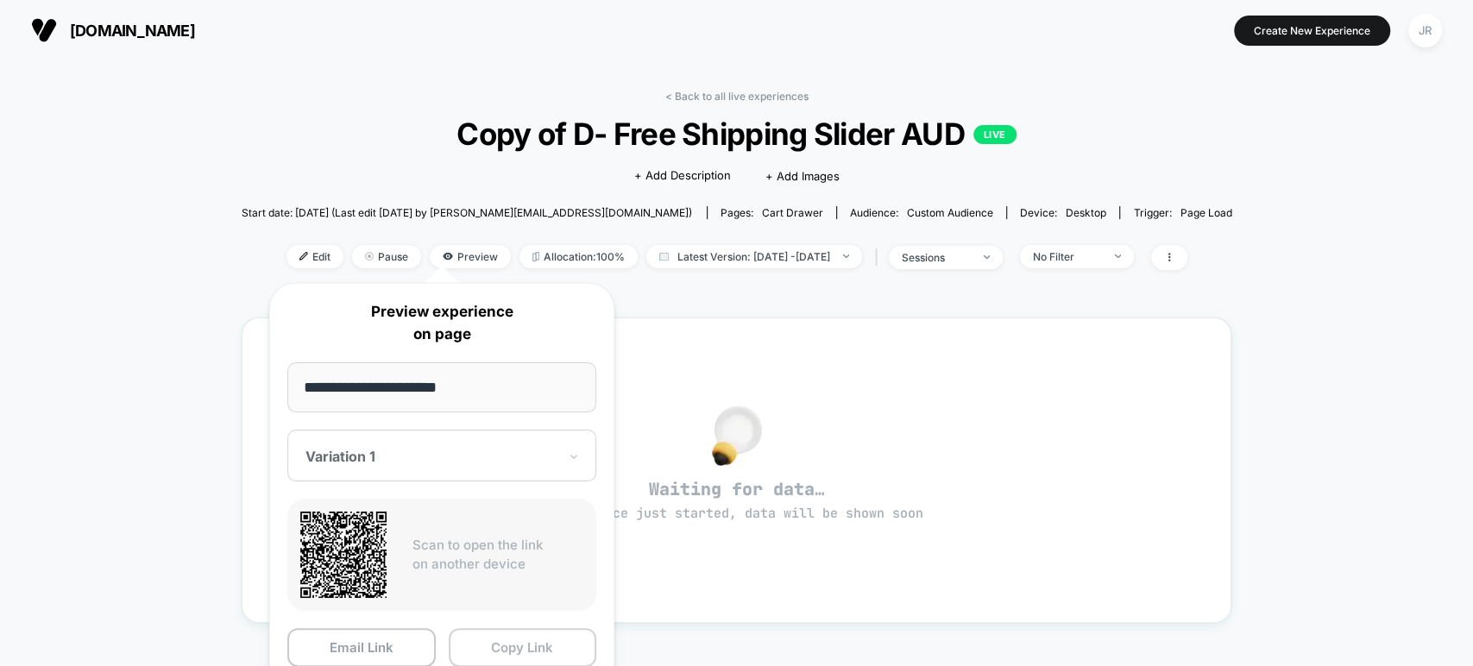
click at [514, 635] on button "Copy Link" at bounding box center [523, 647] width 148 height 39
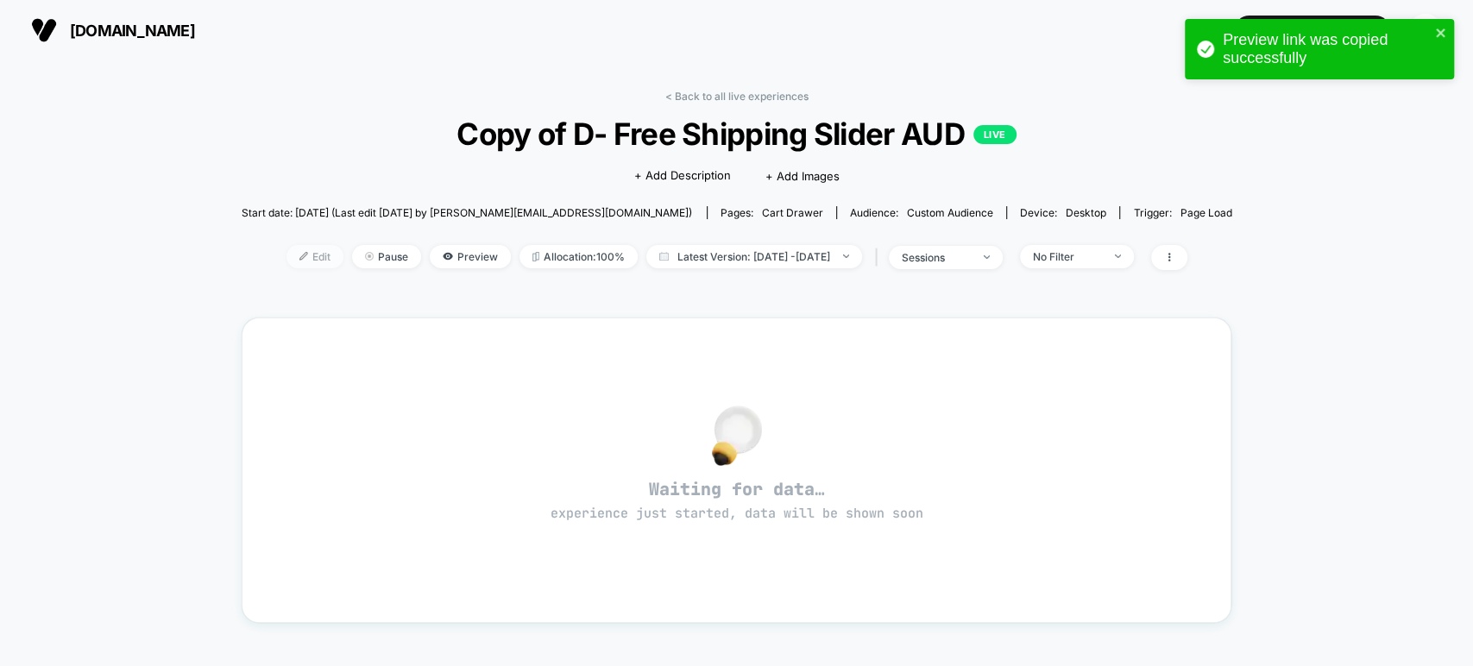
click at [299, 252] on span "Edit" at bounding box center [315, 256] width 57 height 23
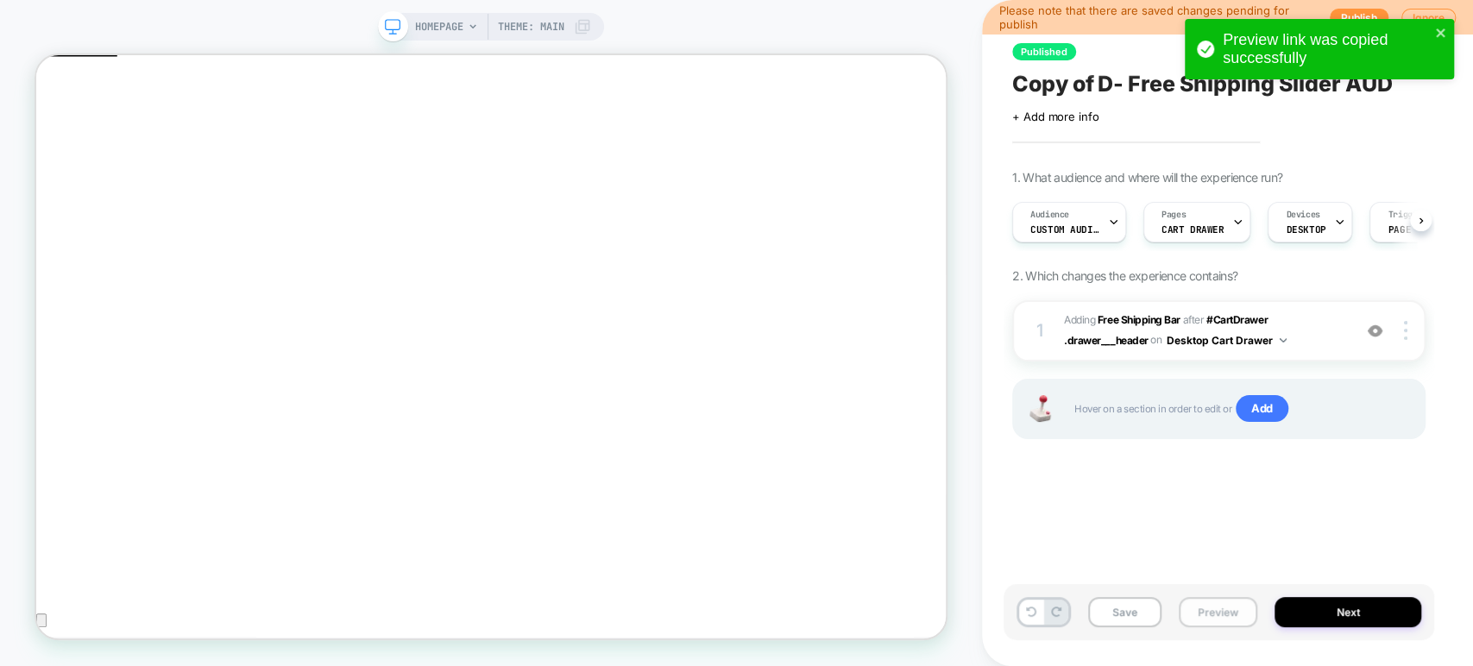
click at [1094, 604] on button "Preview" at bounding box center [1218, 612] width 79 height 30
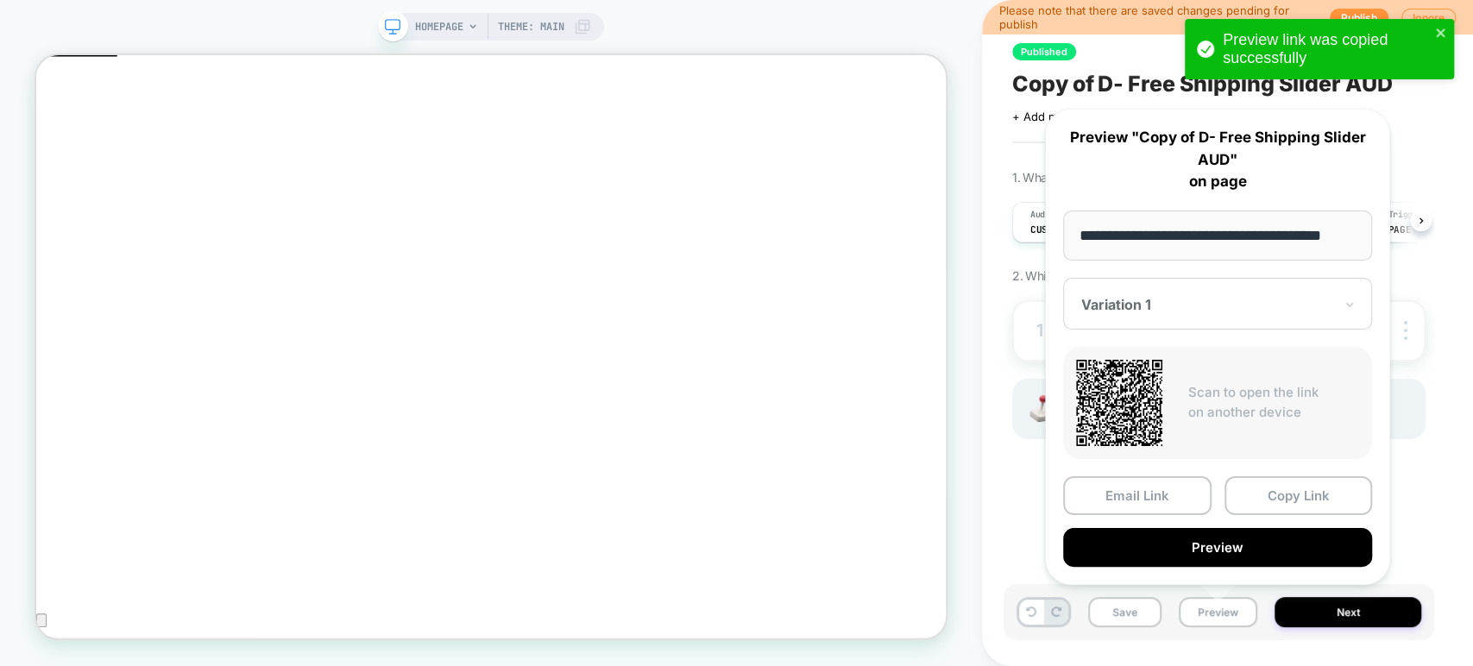
click at [1094, 303] on div at bounding box center [1207, 304] width 252 height 17
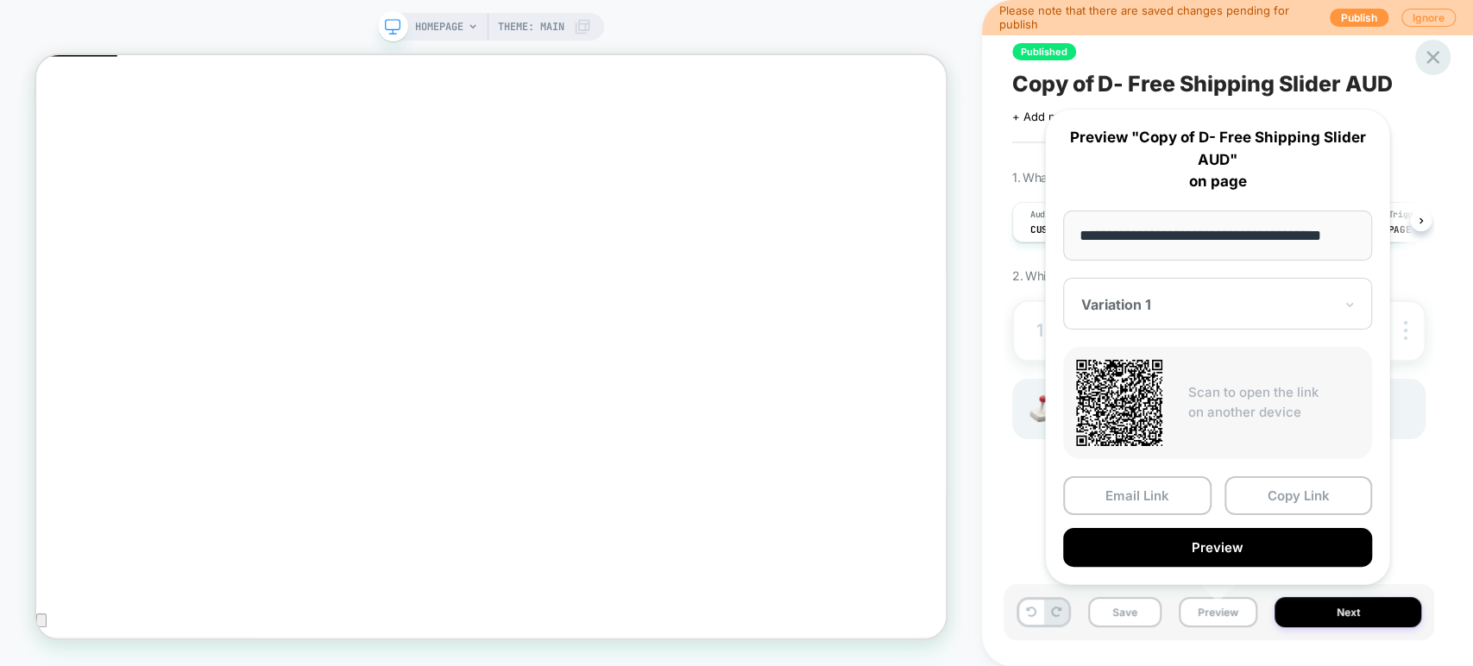
click at [1094, 61] on icon at bounding box center [1432, 57] width 23 height 23
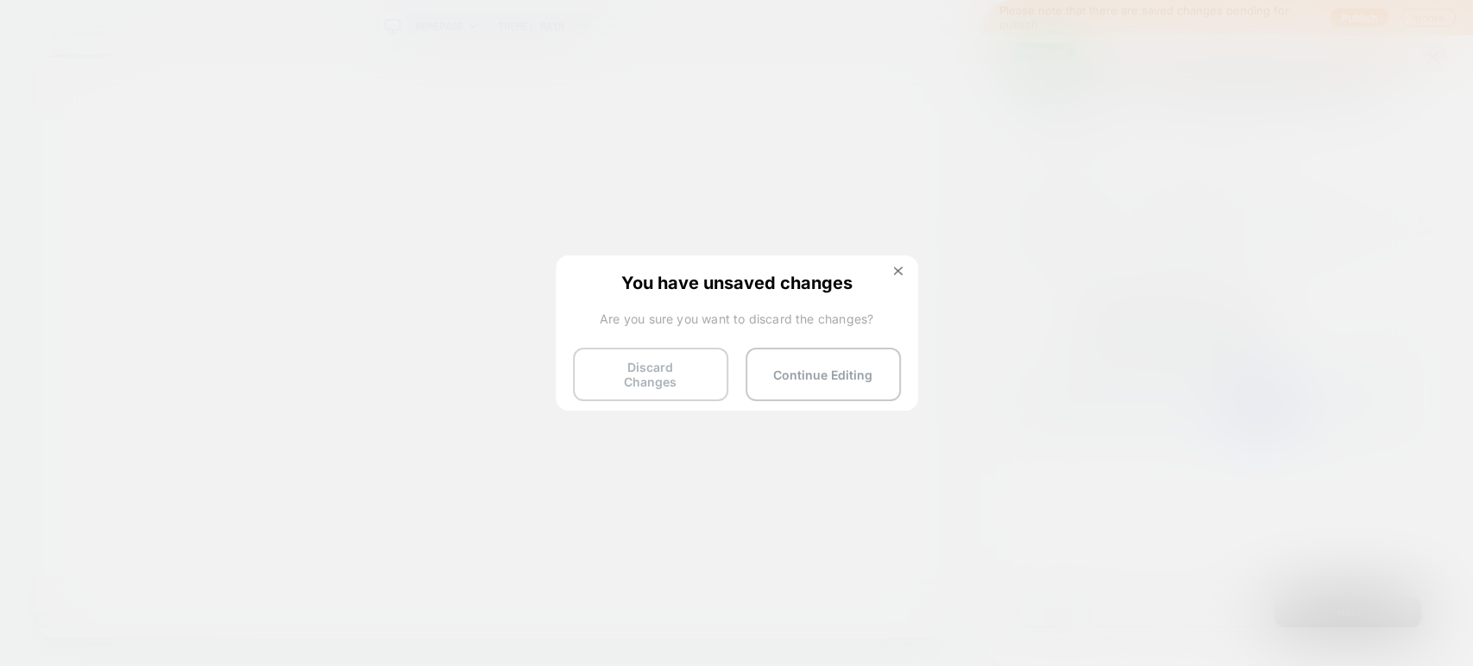
click at [684, 368] on button "Discard Changes" at bounding box center [650, 375] width 155 height 54
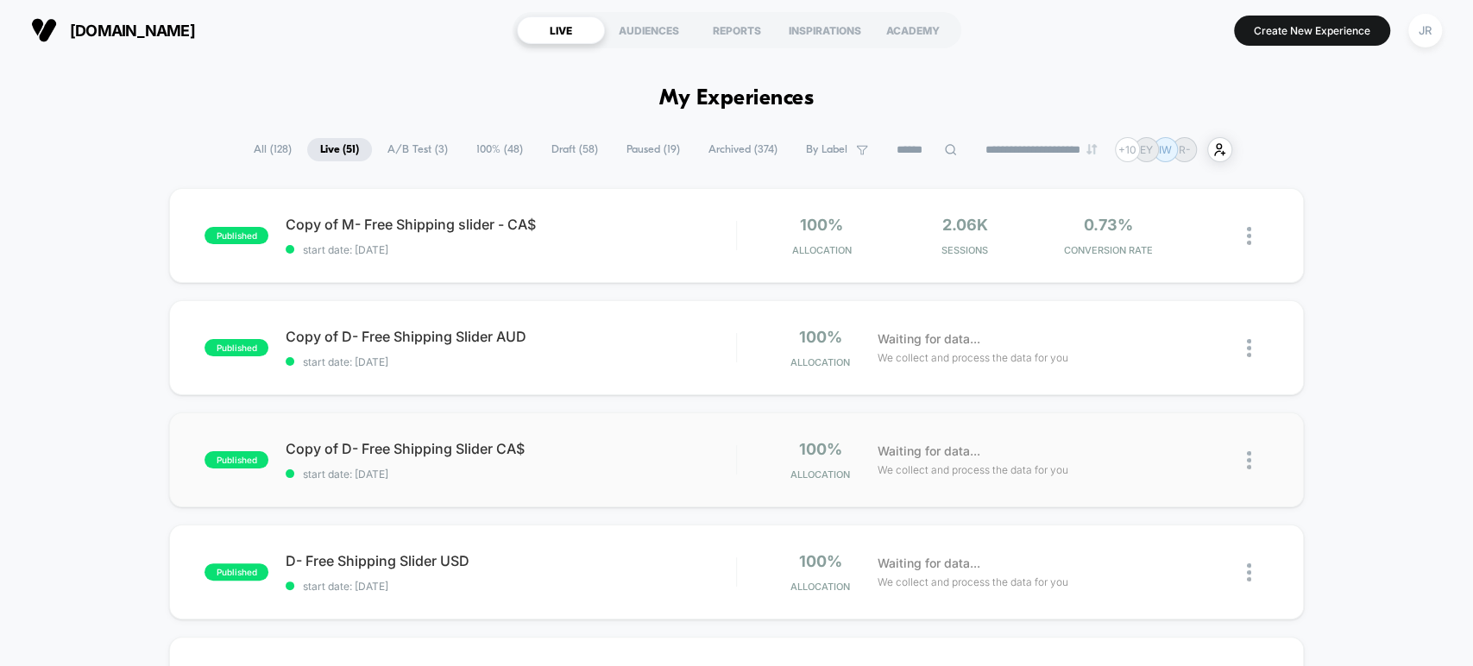
click at [602, 435] on div "published Copy of D- Free Shipping Slider CA$ start date: 9/9/2025 100% Allocat…" at bounding box center [736, 460] width 1134 height 95
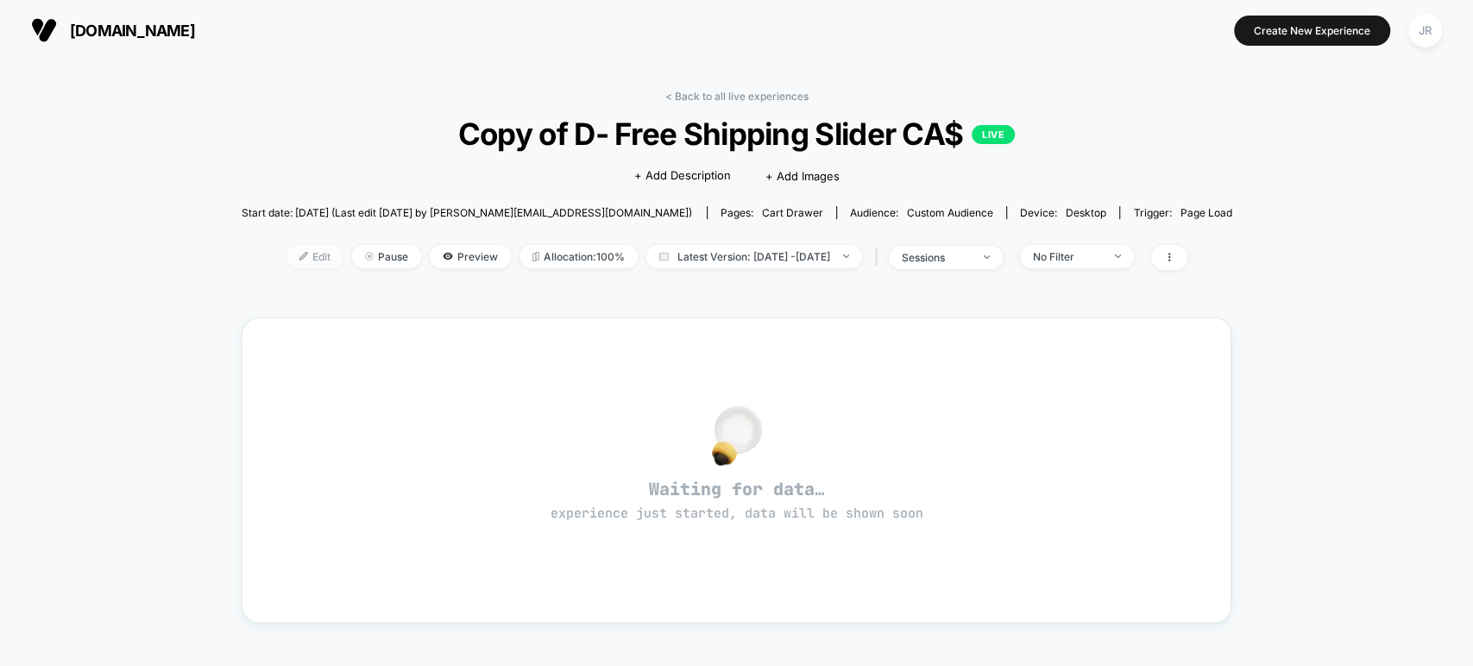
click at [297, 264] on span "Edit" at bounding box center [315, 256] width 57 height 23
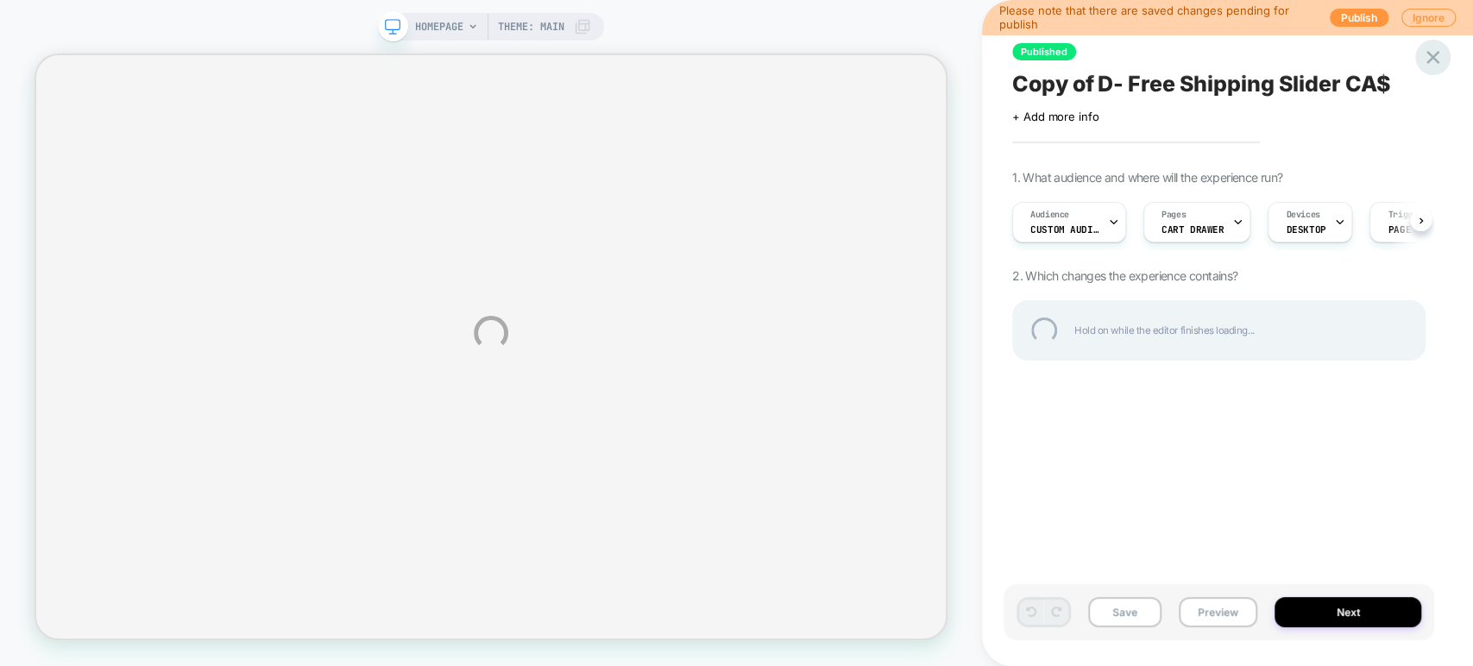
click at [1094, 68] on div at bounding box center [1432, 57] width 35 height 35
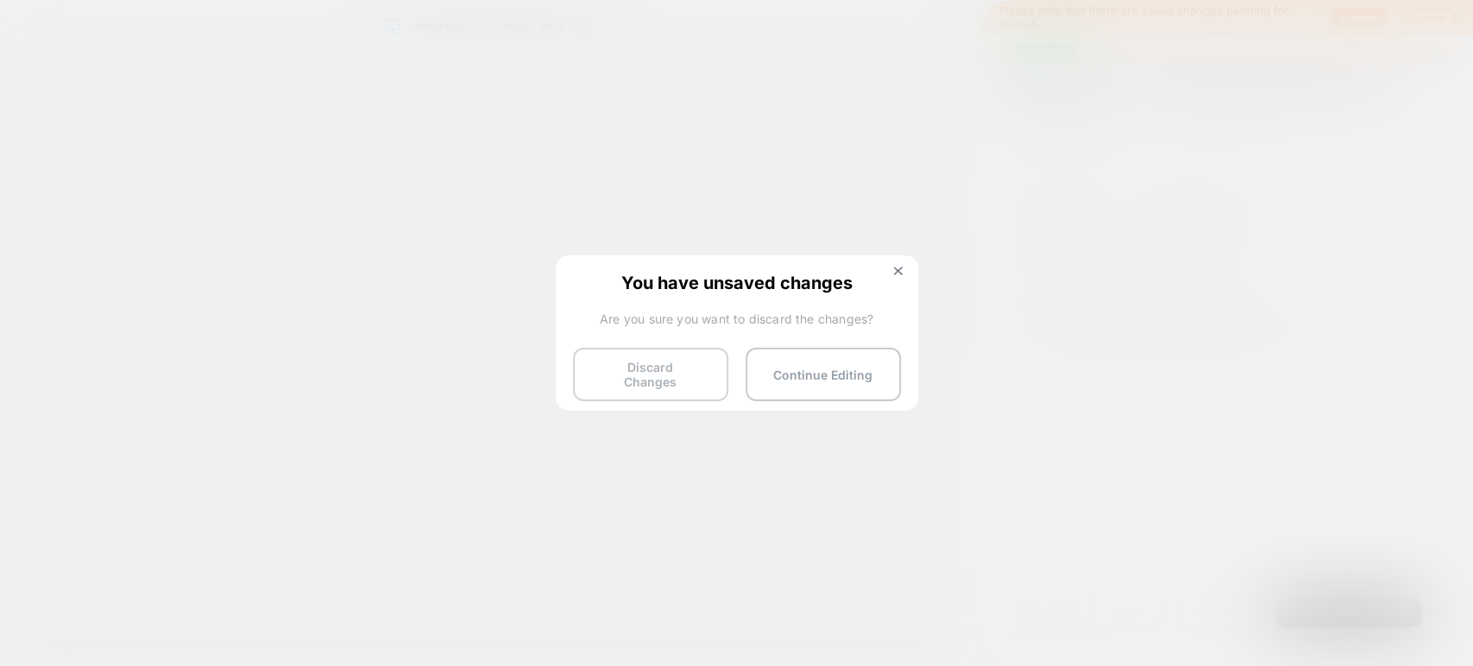
click at [656, 363] on button "Discard Changes" at bounding box center [650, 375] width 155 height 54
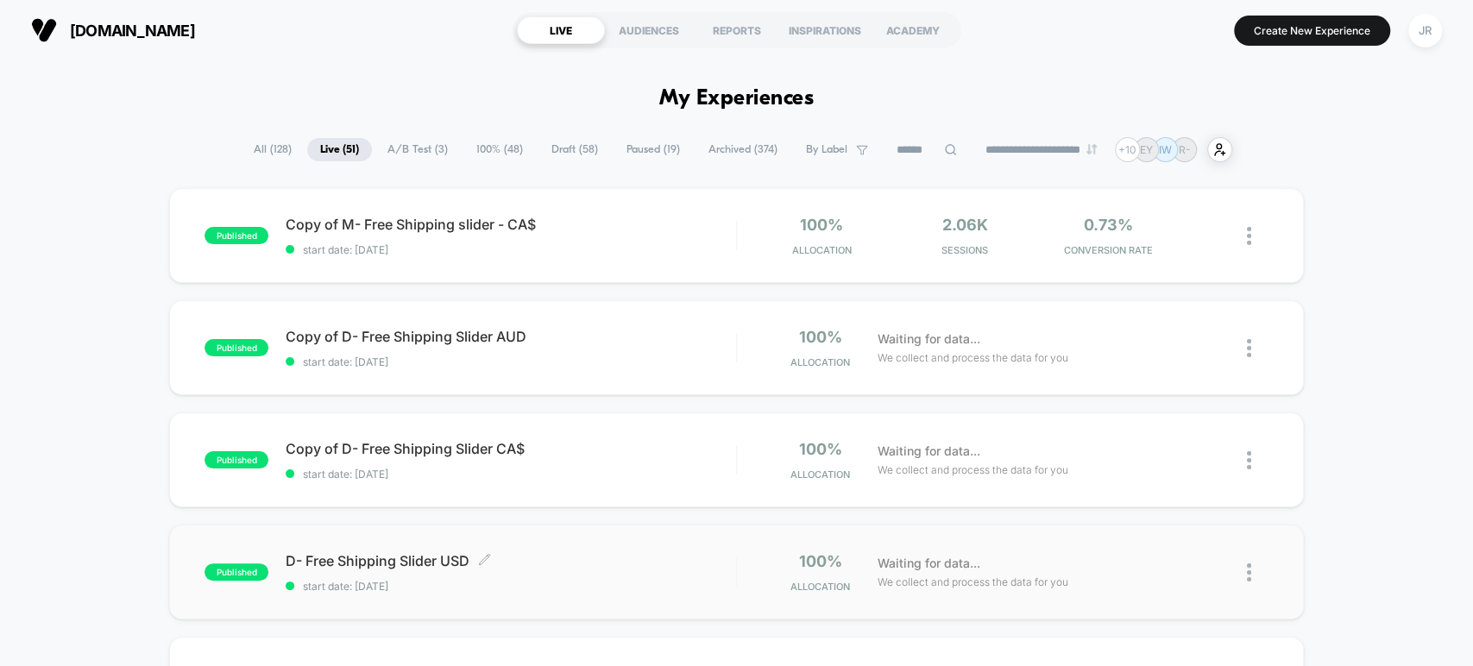
click at [541, 562] on span "D- Free Shipping Slider USD Click to edit experience details" at bounding box center [511, 560] width 450 height 17
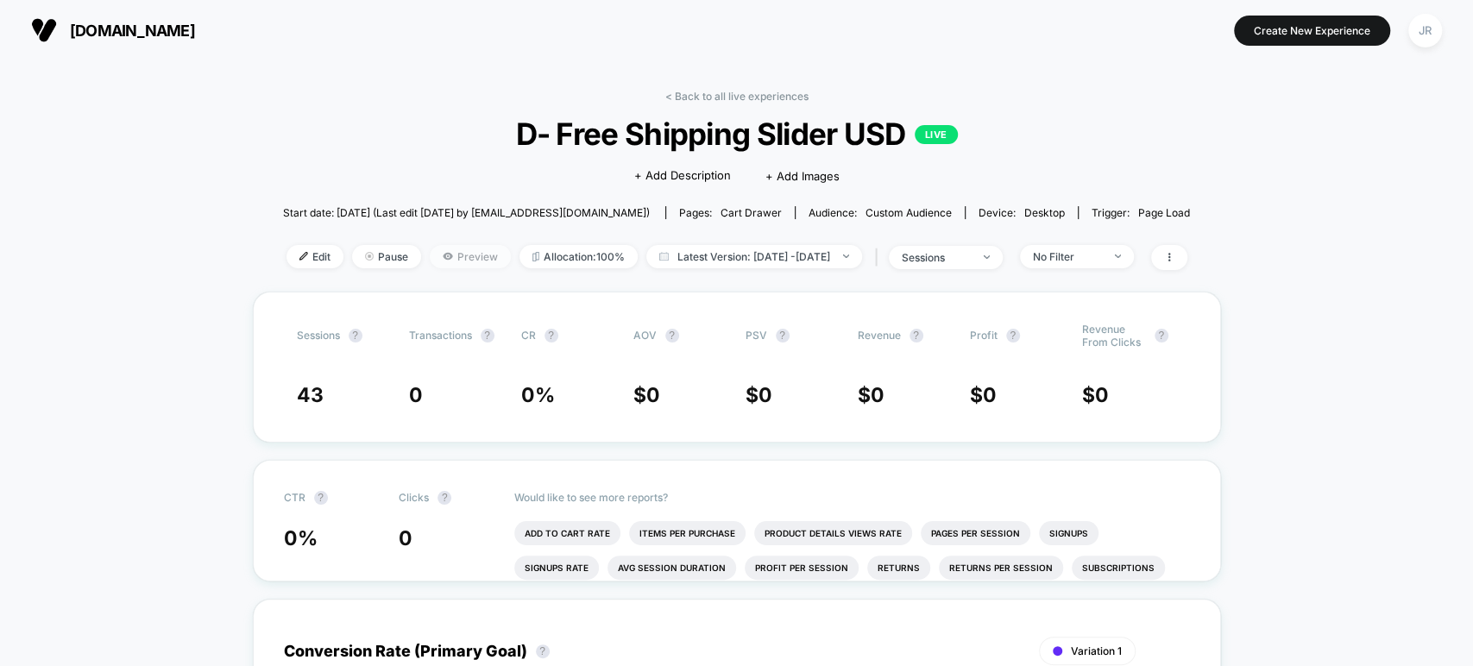
click at [451, 254] on span "Preview" at bounding box center [470, 256] width 81 height 23
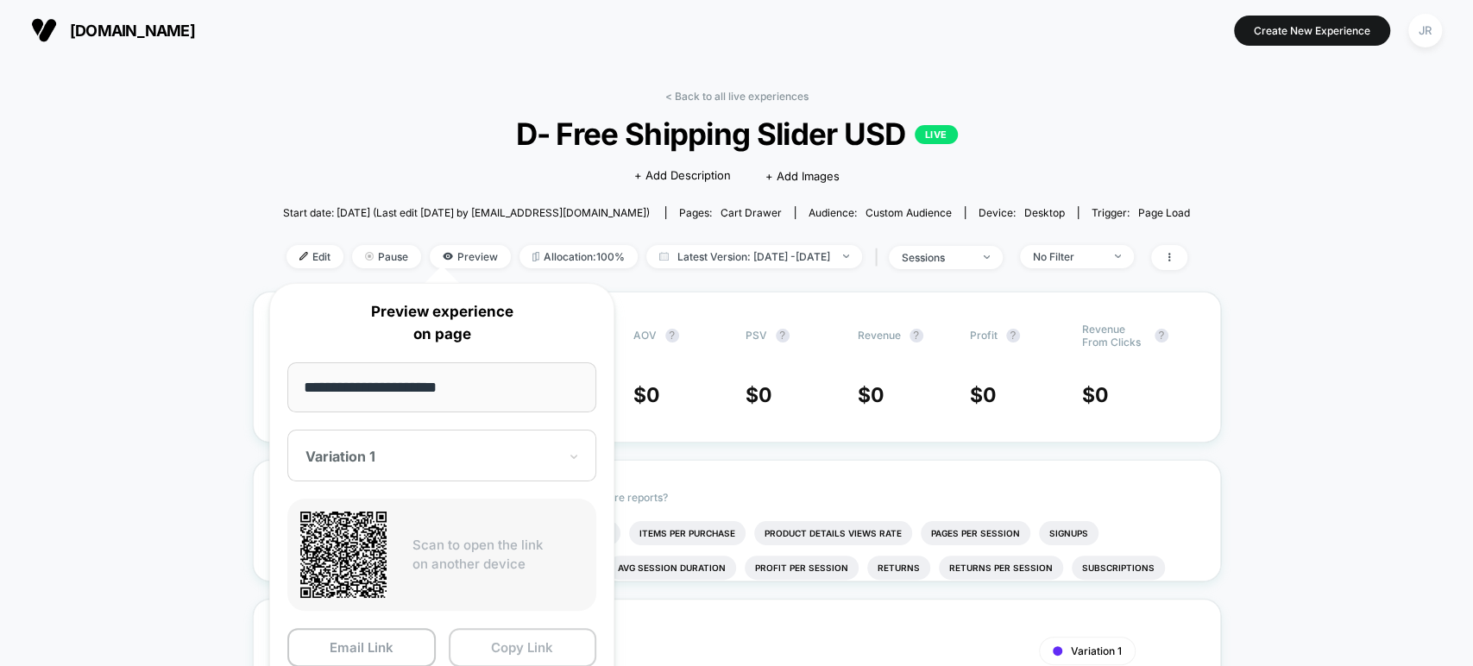
click at [503, 635] on button "Copy Link" at bounding box center [523, 647] width 148 height 39
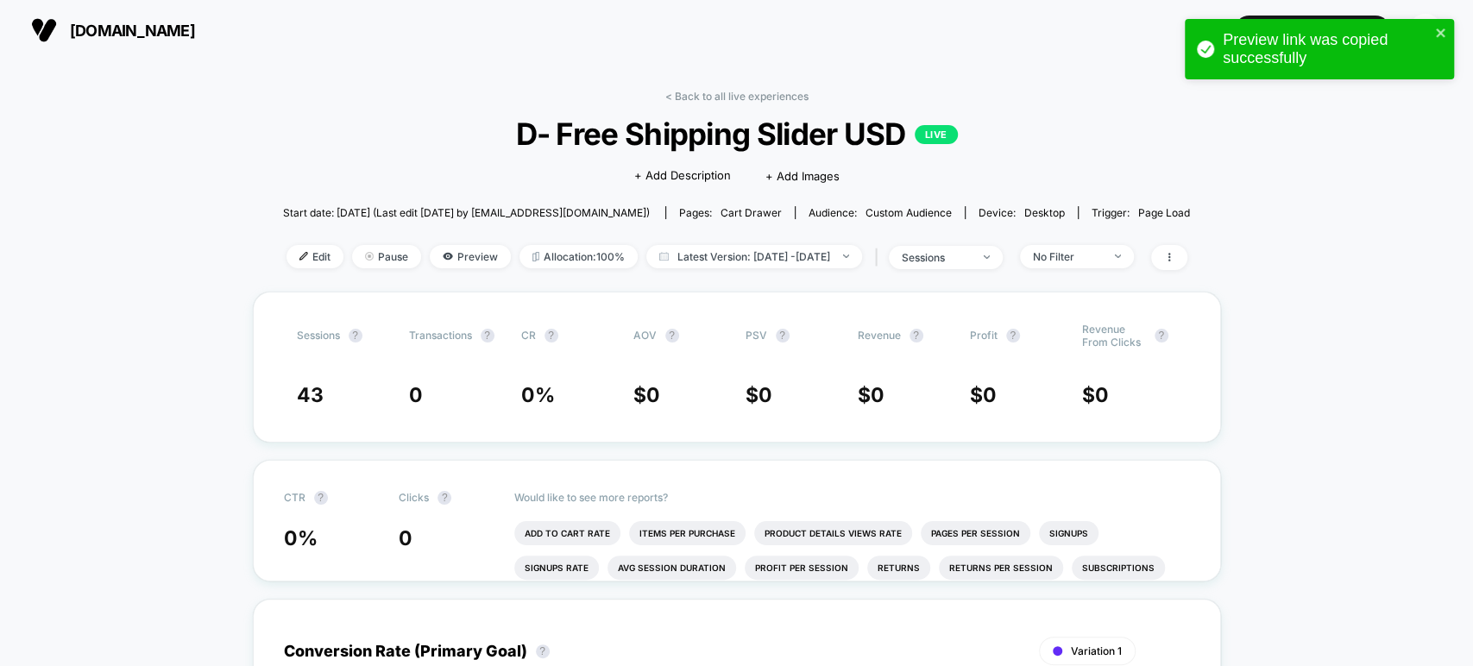
click at [838, 129] on span "D- Free Shipping Slider USD LIVE" at bounding box center [737, 134] width 816 height 36
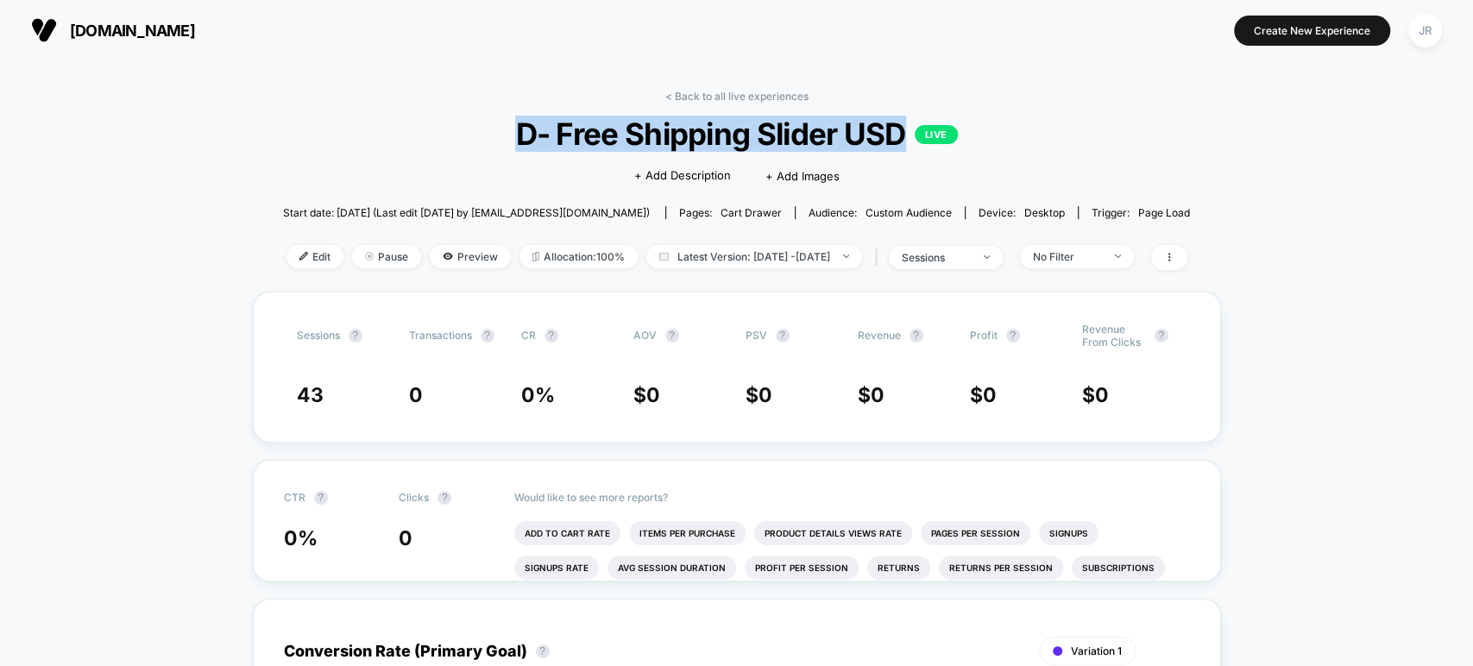
drag, startPoint x: 900, startPoint y: 134, endPoint x: 501, endPoint y: 146, distance: 398.9
click at [501, 146] on span "D- Free Shipping Slider USD LIVE" at bounding box center [737, 134] width 816 height 36
copy span "D- Free Shipping Slider USD"
click at [435, 253] on span "Preview" at bounding box center [470, 256] width 81 height 23
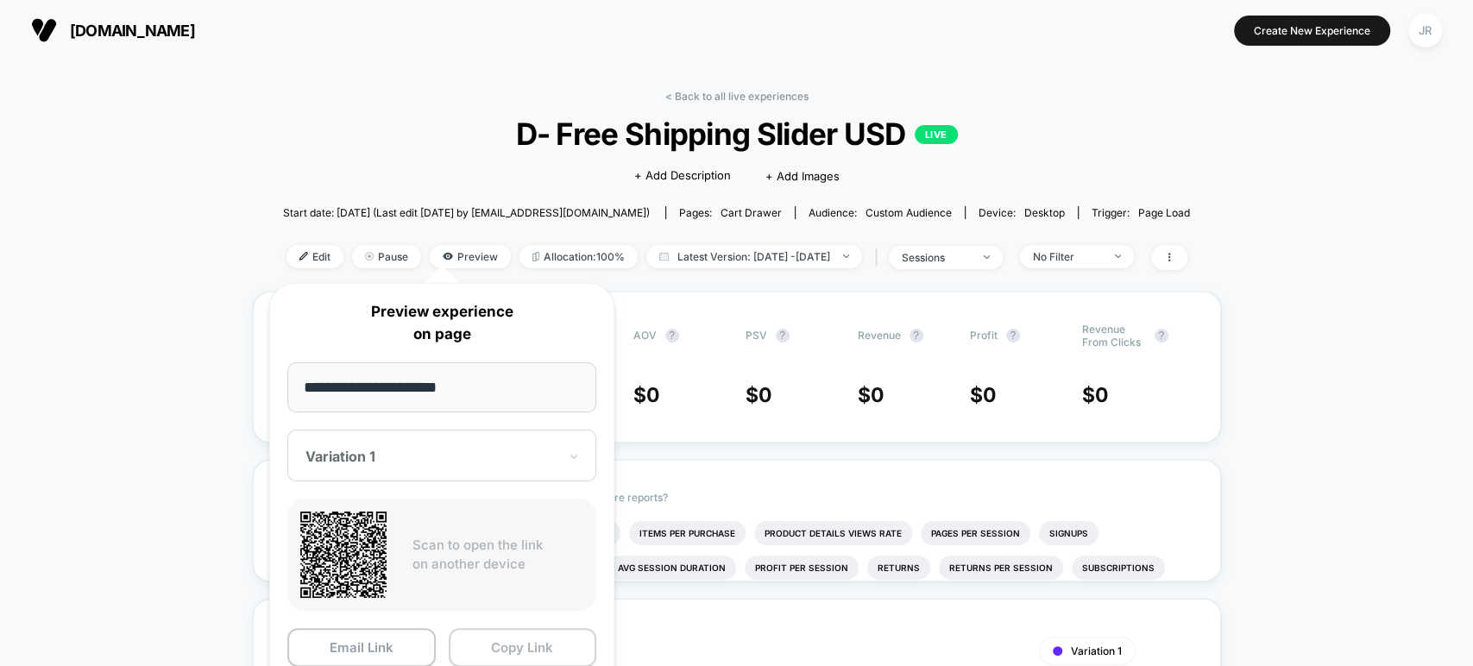
click at [538, 635] on button "Copy Link" at bounding box center [523, 647] width 148 height 39
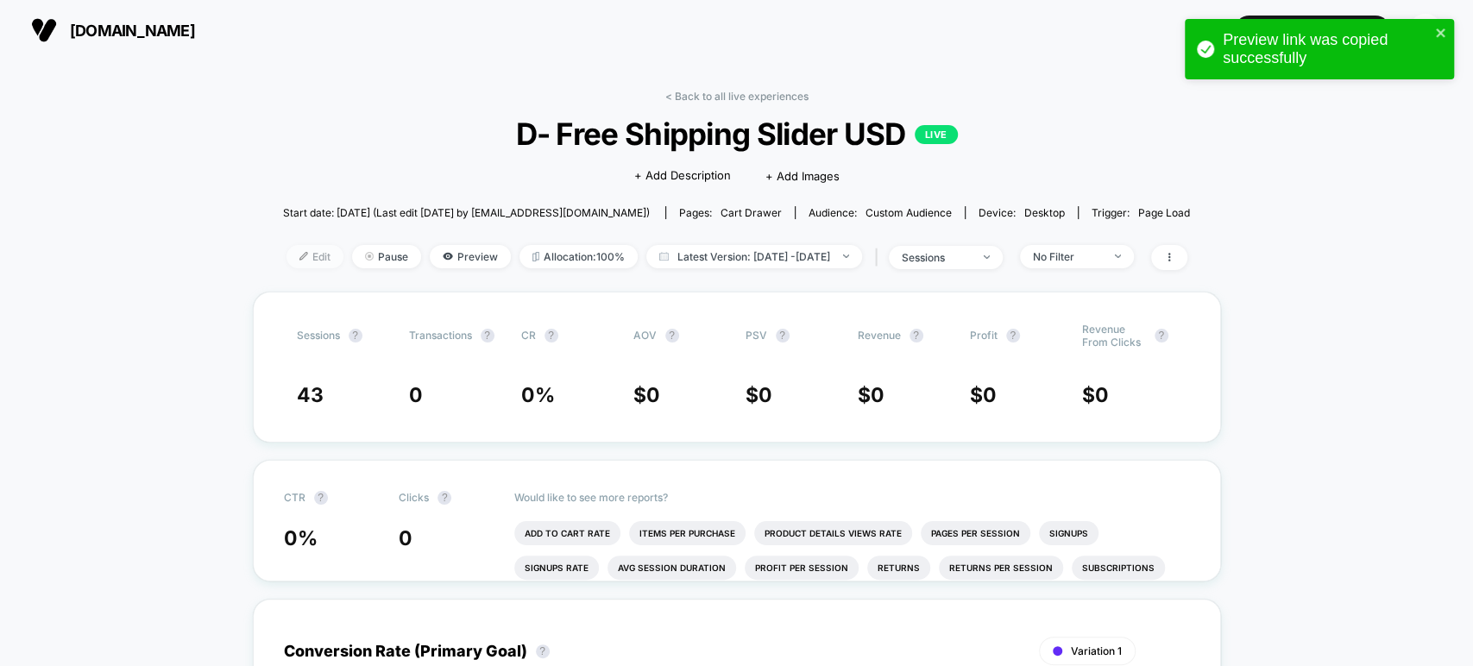
click at [287, 254] on span "Edit" at bounding box center [315, 256] width 57 height 23
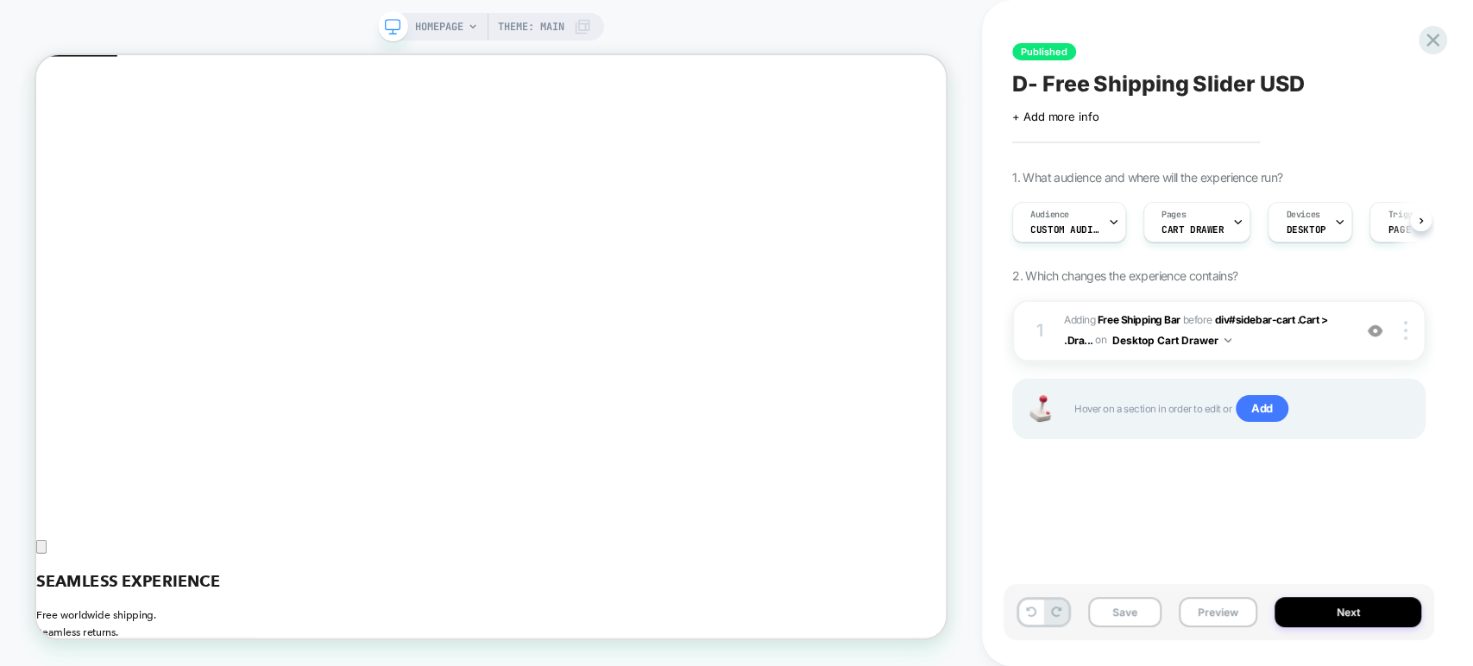
drag, startPoint x: 961, startPoint y: 153, endPoint x: 1222, endPoint y: 112, distance: 263.8
click at [1094, 328] on div at bounding box center [1408, 330] width 33 height 19
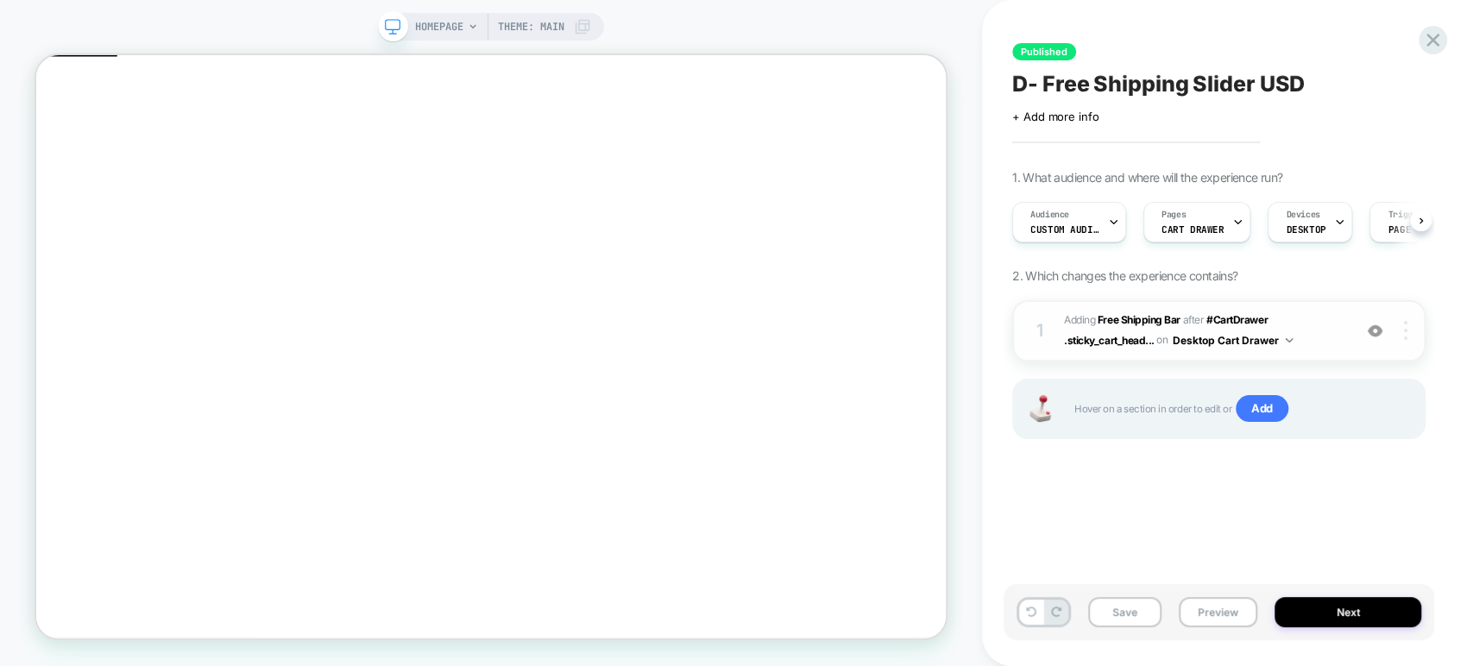
click at [1402, 333] on div at bounding box center [1408, 330] width 33 height 19
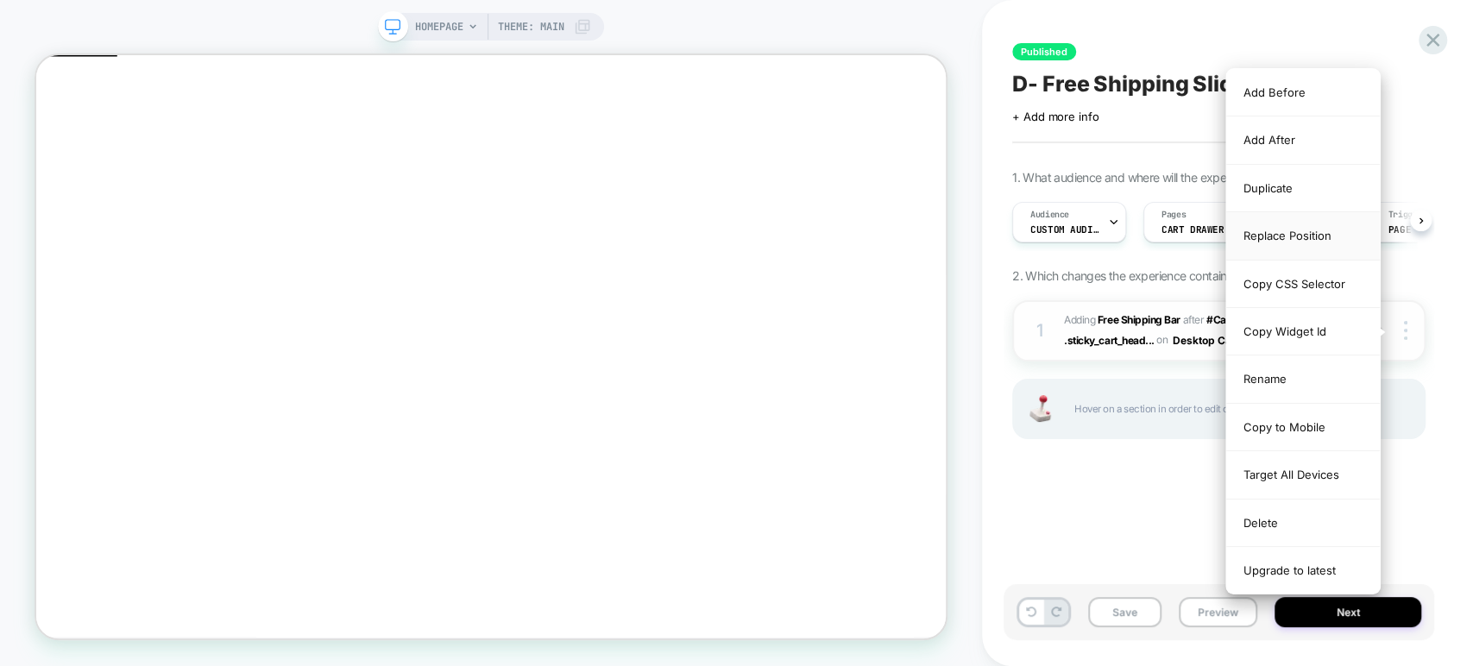
click at [1288, 236] on div "Replace Position" at bounding box center [1303, 235] width 154 height 47
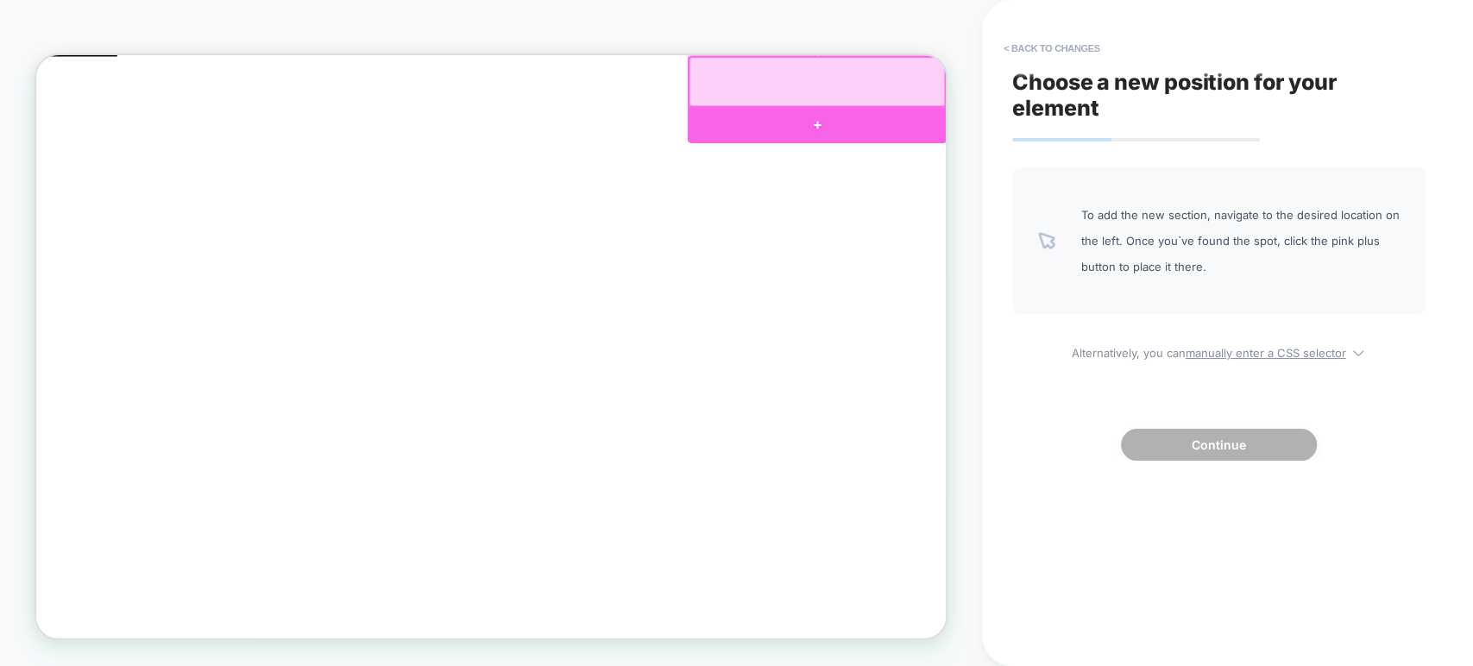
click at [1082, 138] on div at bounding box center [1077, 148] width 344 height 47
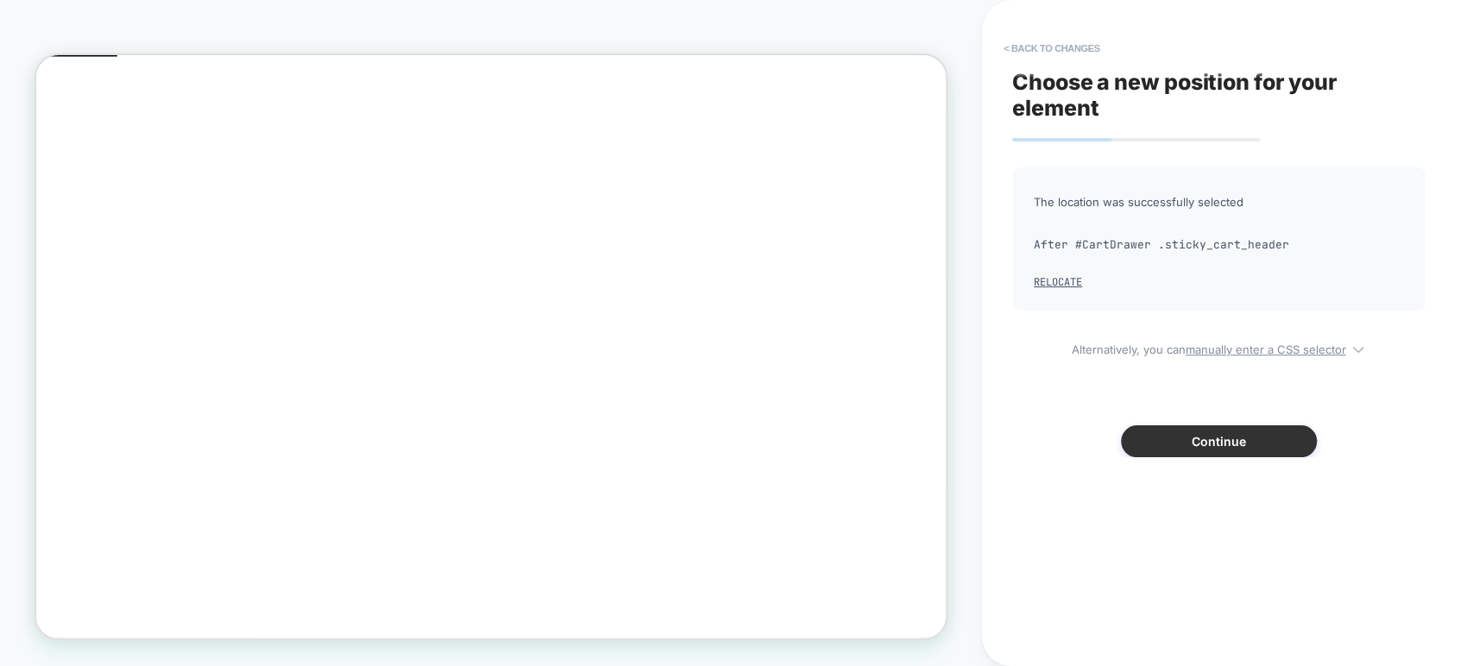
click at [1152, 435] on button "Continue" at bounding box center [1219, 441] width 196 height 32
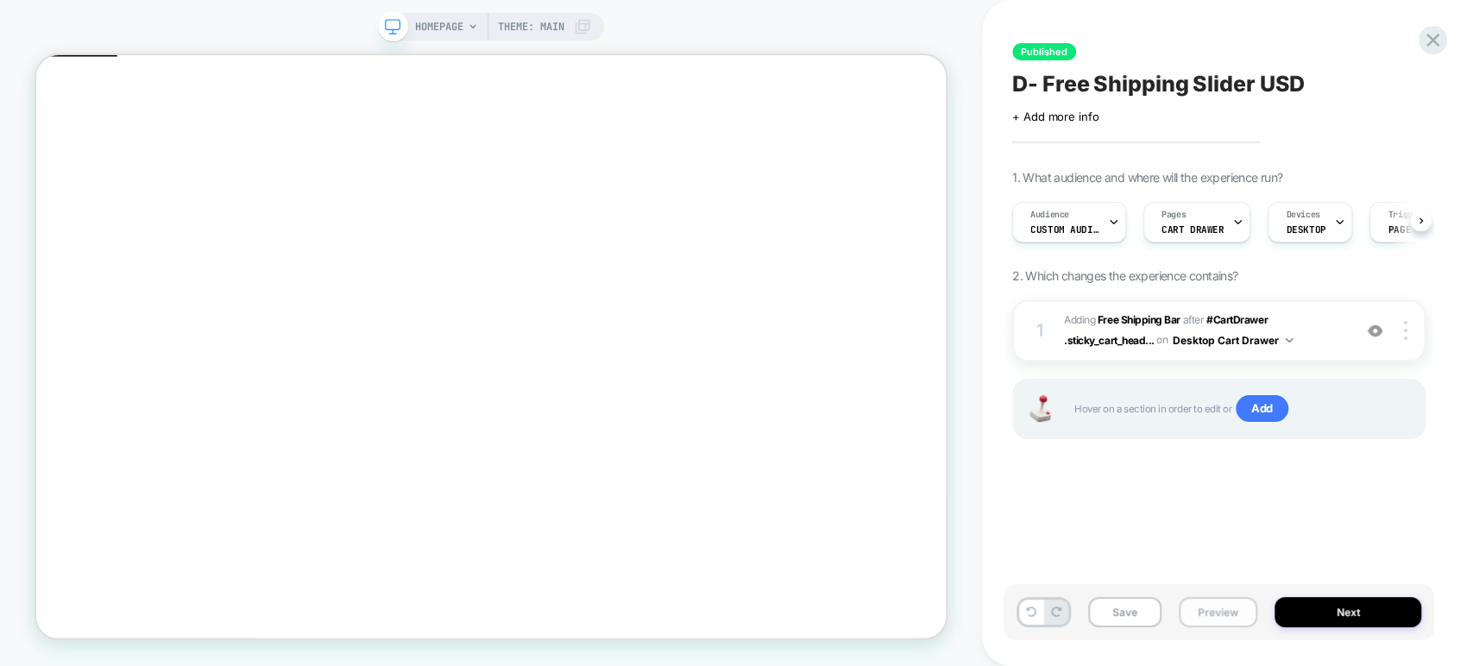
click at [1213, 609] on button "Preview" at bounding box center [1218, 612] width 79 height 30
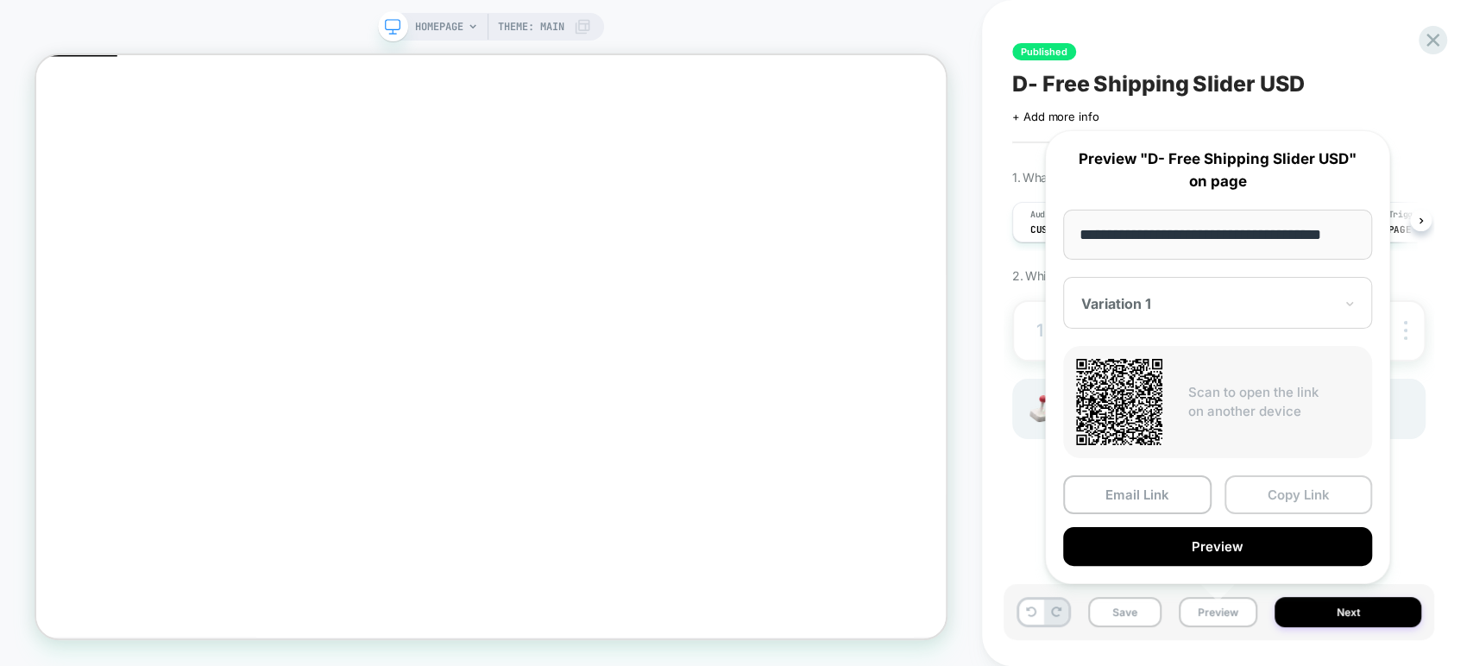
click at [1270, 488] on button "Copy Link" at bounding box center [1299, 495] width 148 height 39
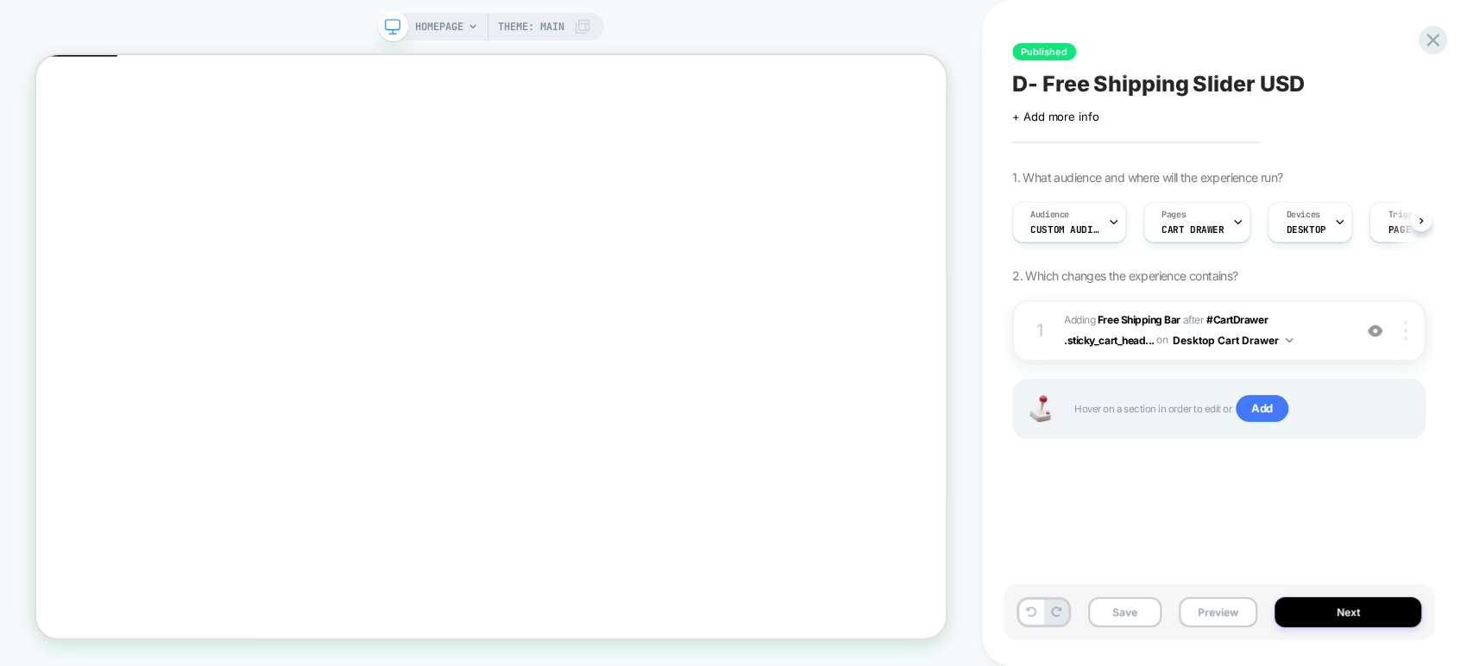
click at [1404, 323] on img at bounding box center [1405, 330] width 3 height 19
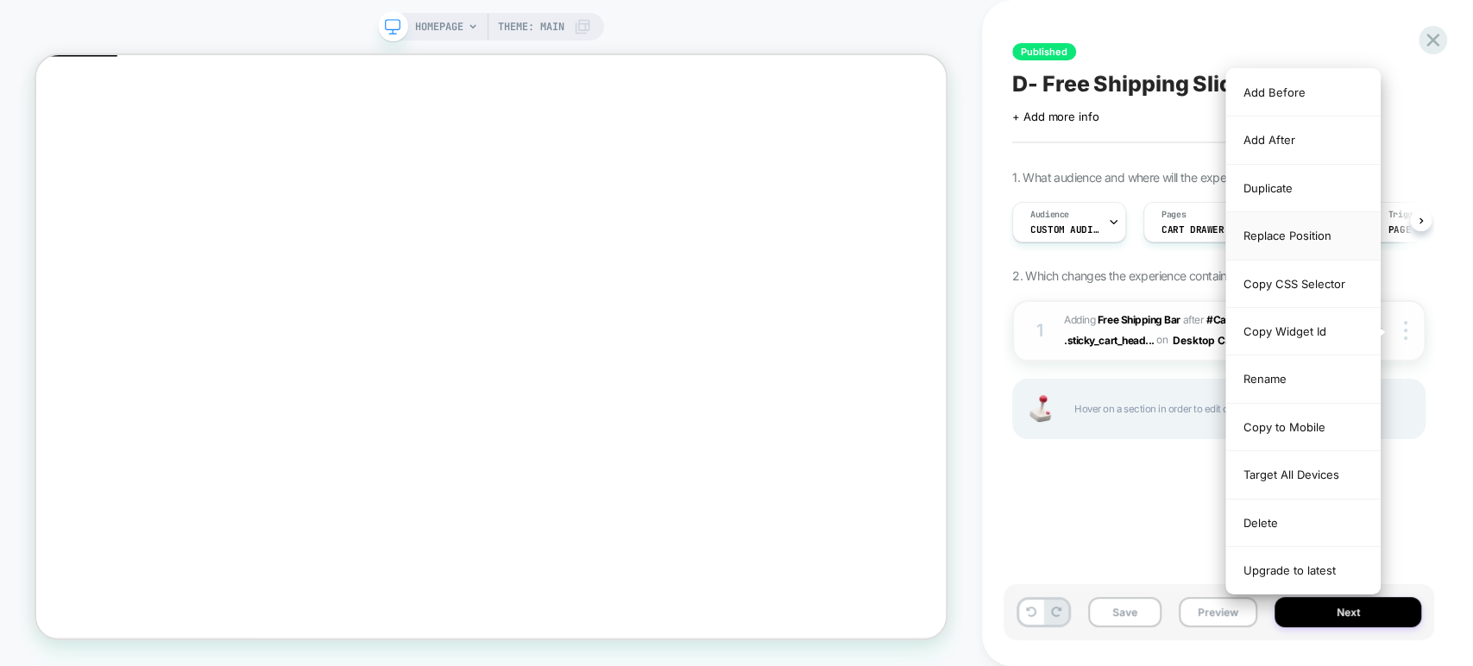
click at [1347, 232] on div "Replace Position" at bounding box center [1303, 235] width 154 height 47
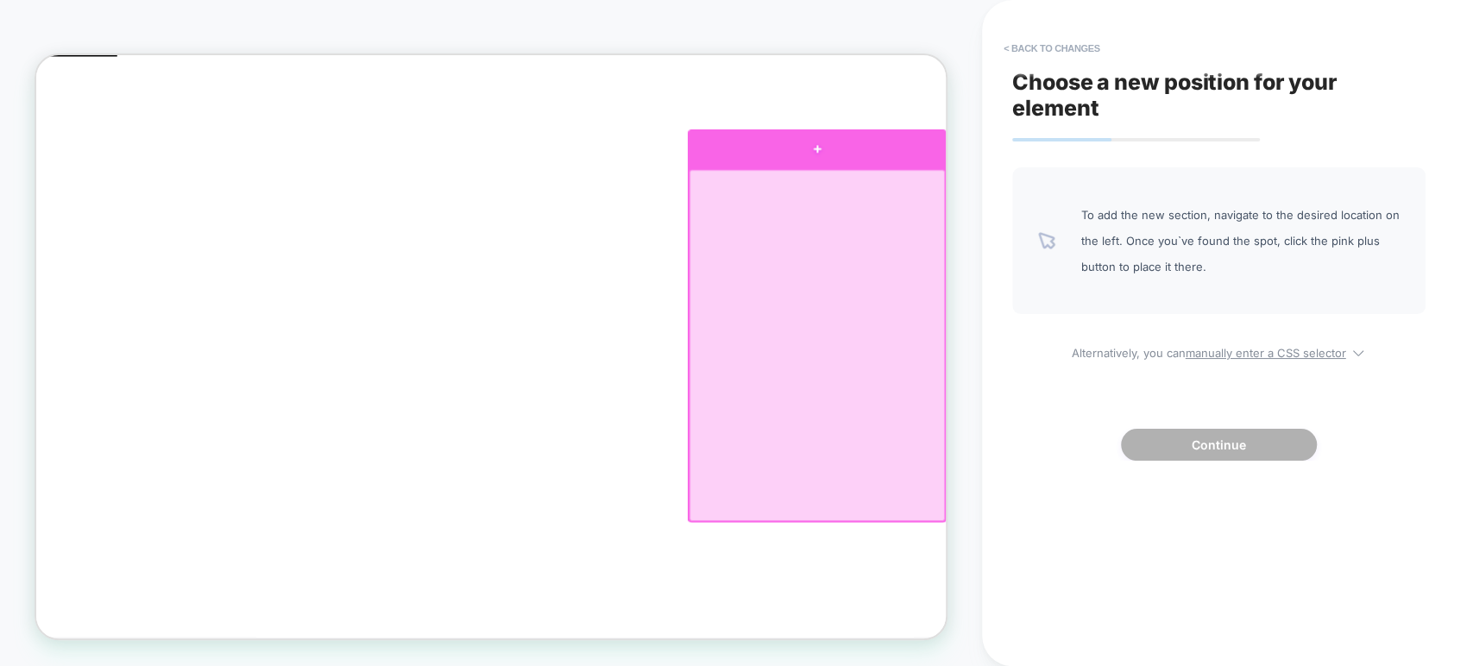
click at [1081, 180] on div at bounding box center [1077, 180] width 344 height 52
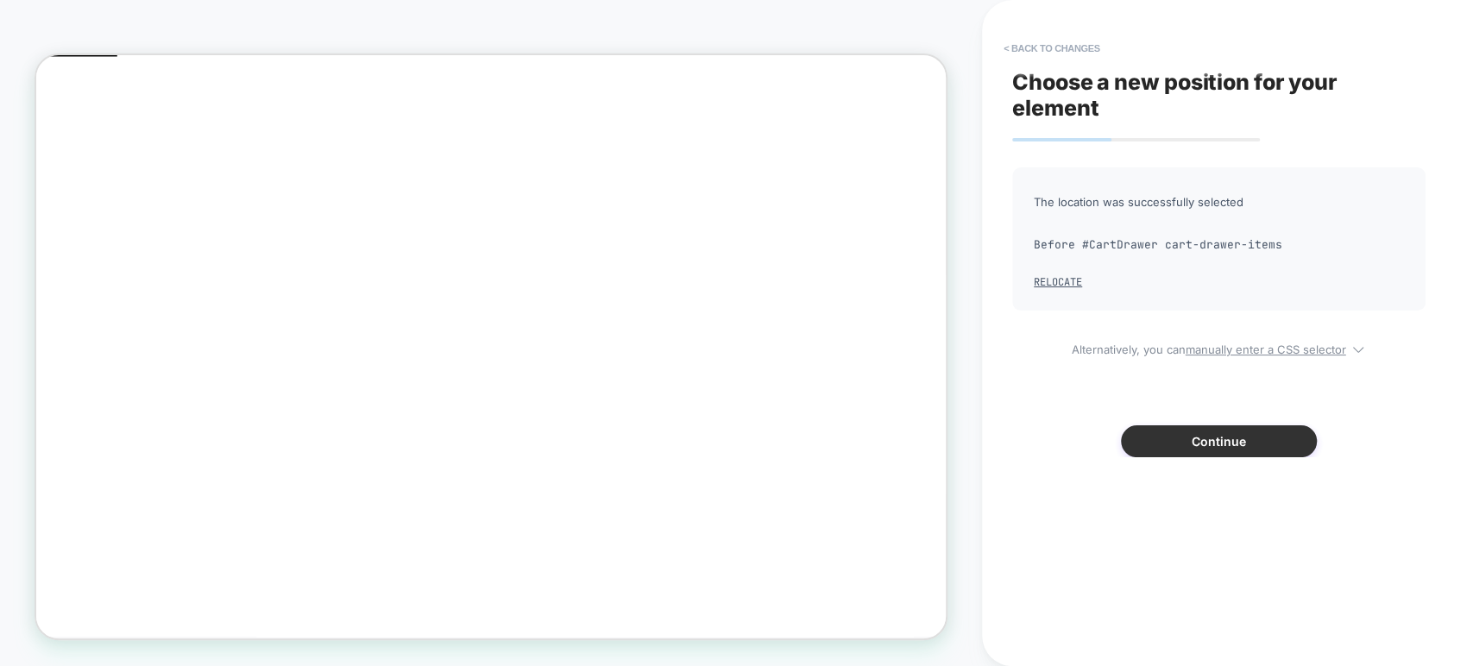
click at [1209, 438] on button "Continue" at bounding box center [1219, 441] width 196 height 32
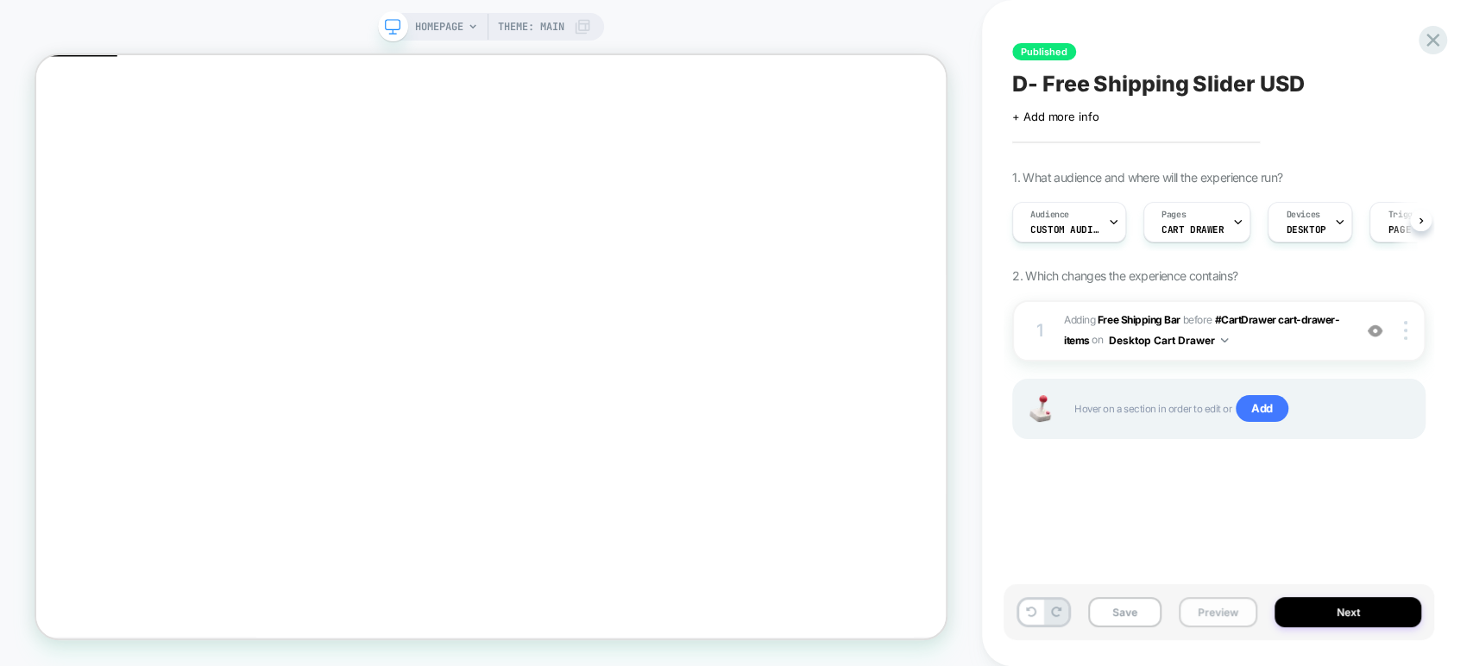
click at [1196, 613] on button "Preview" at bounding box center [1218, 612] width 79 height 30
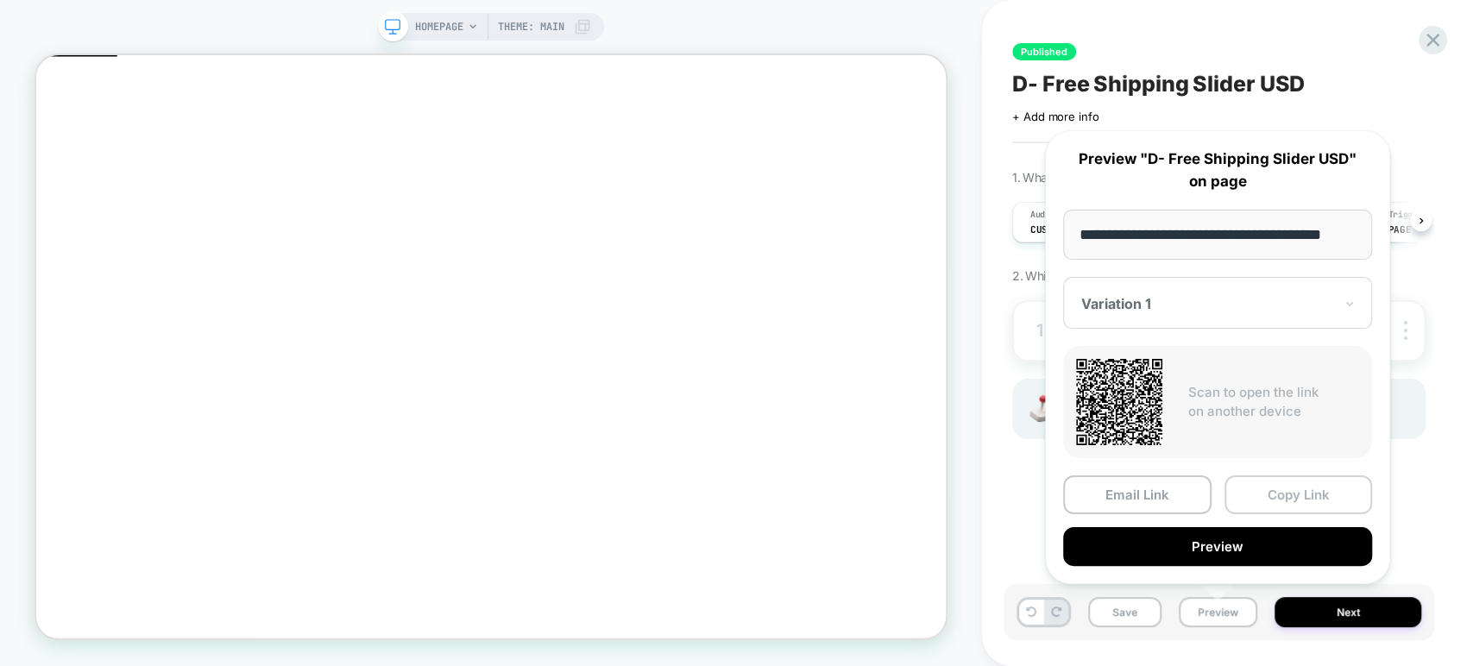
click at [1276, 492] on button "Copy Link" at bounding box center [1299, 495] width 148 height 39
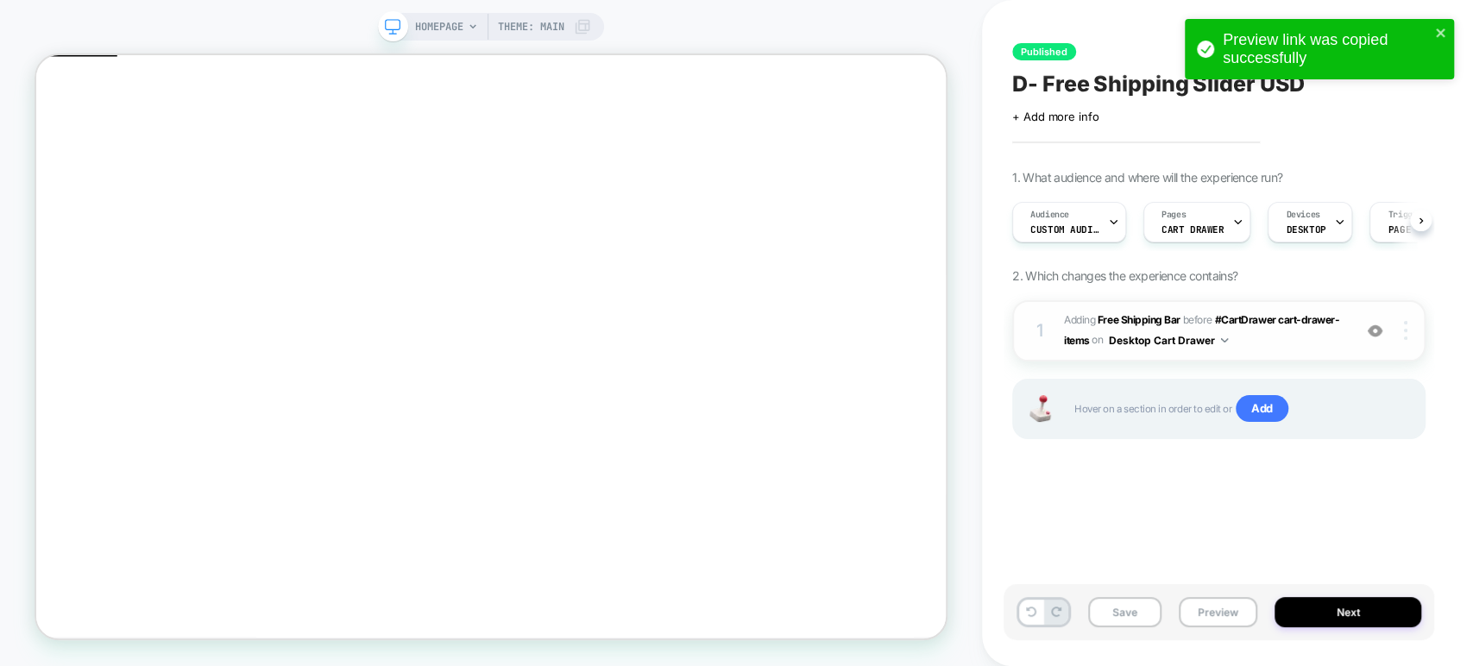
click at [1404, 338] on img at bounding box center [1405, 330] width 3 height 19
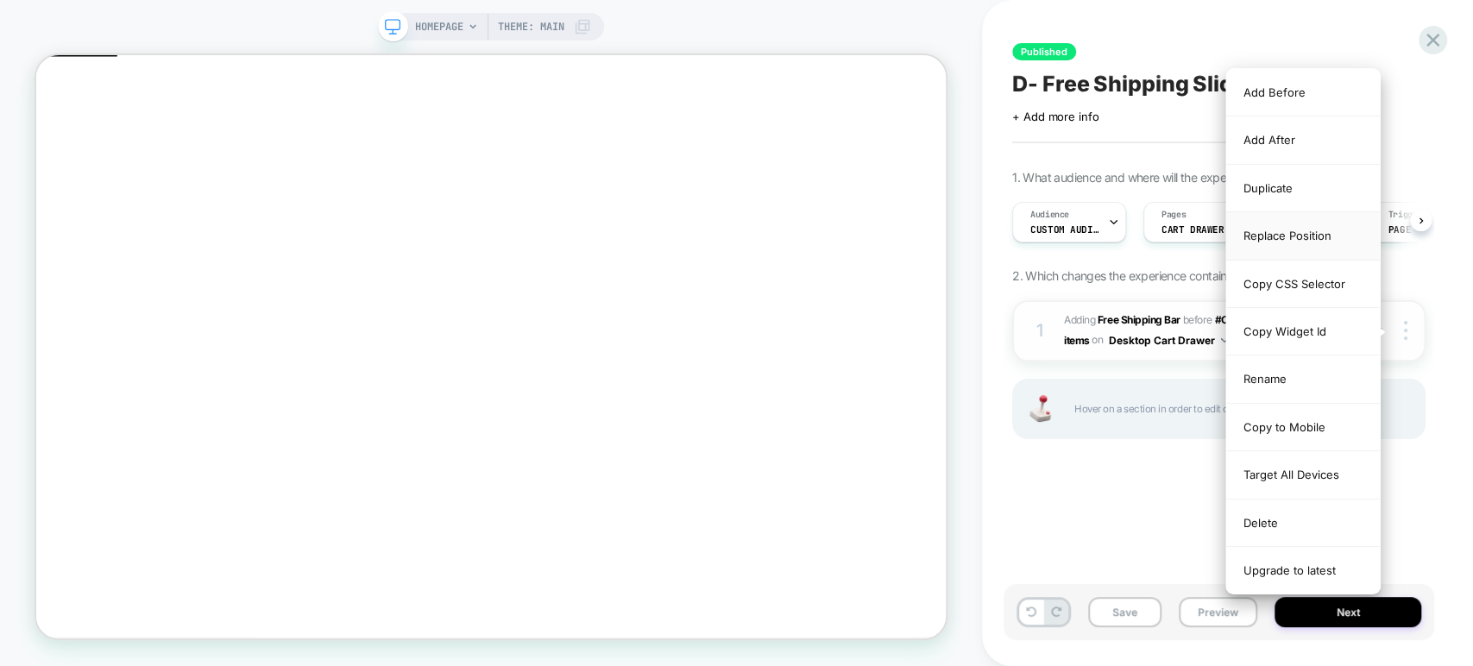
click at [1288, 227] on div "Replace Position" at bounding box center [1303, 235] width 154 height 47
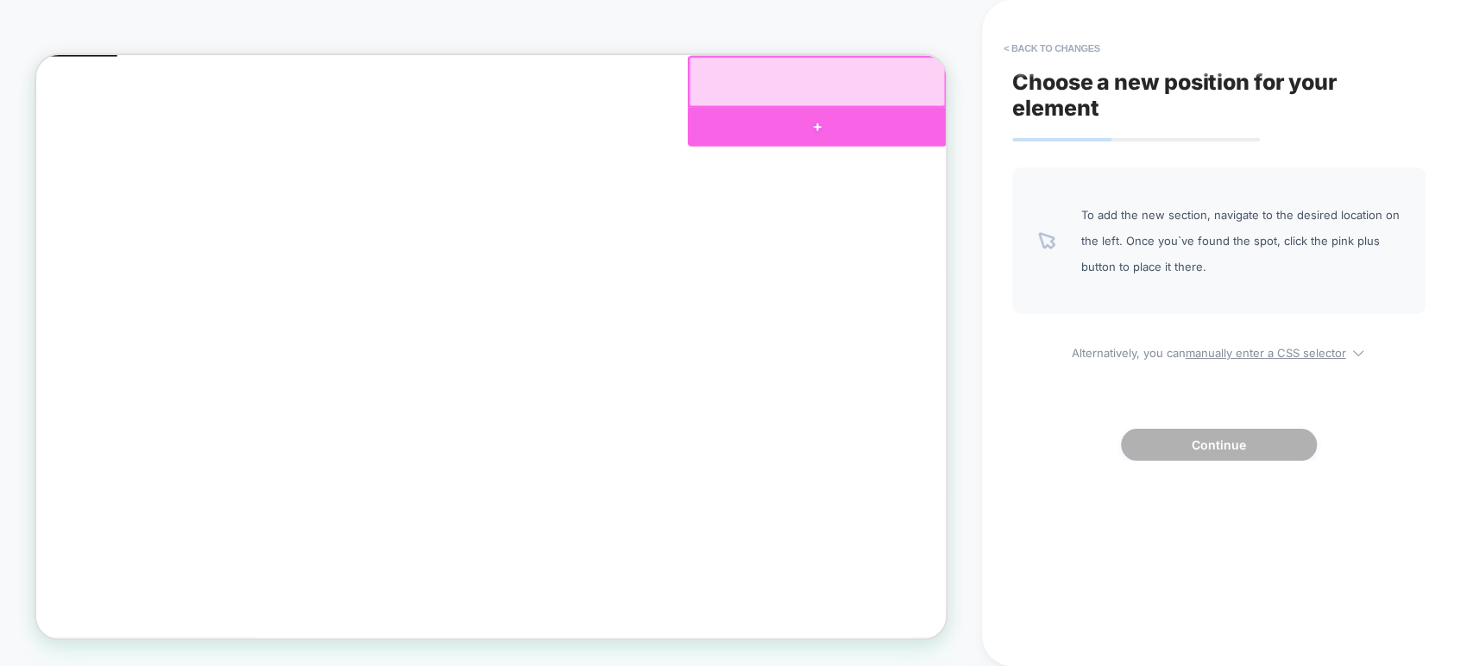
click at [1079, 139] on div at bounding box center [1077, 151] width 344 height 52
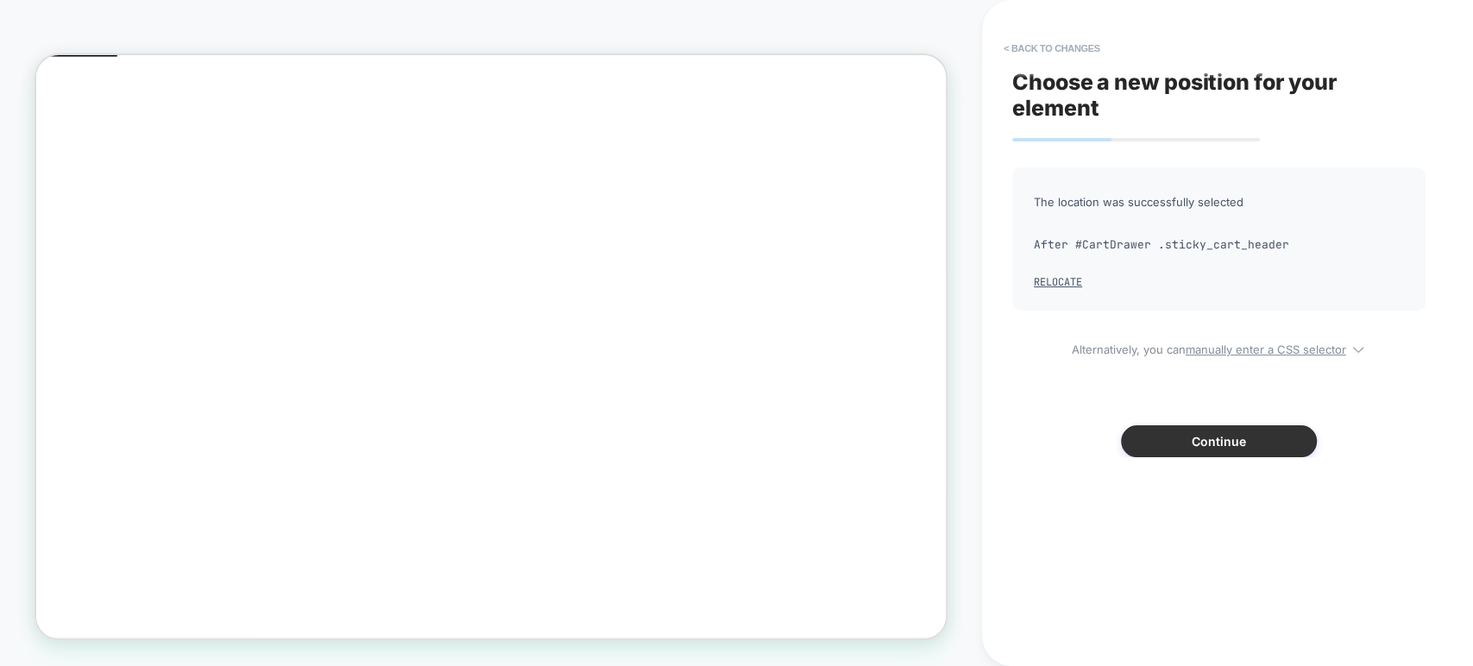
click at [1138, 447] on button "Continue" at bounding box center [1219, 441] width 196 height 32
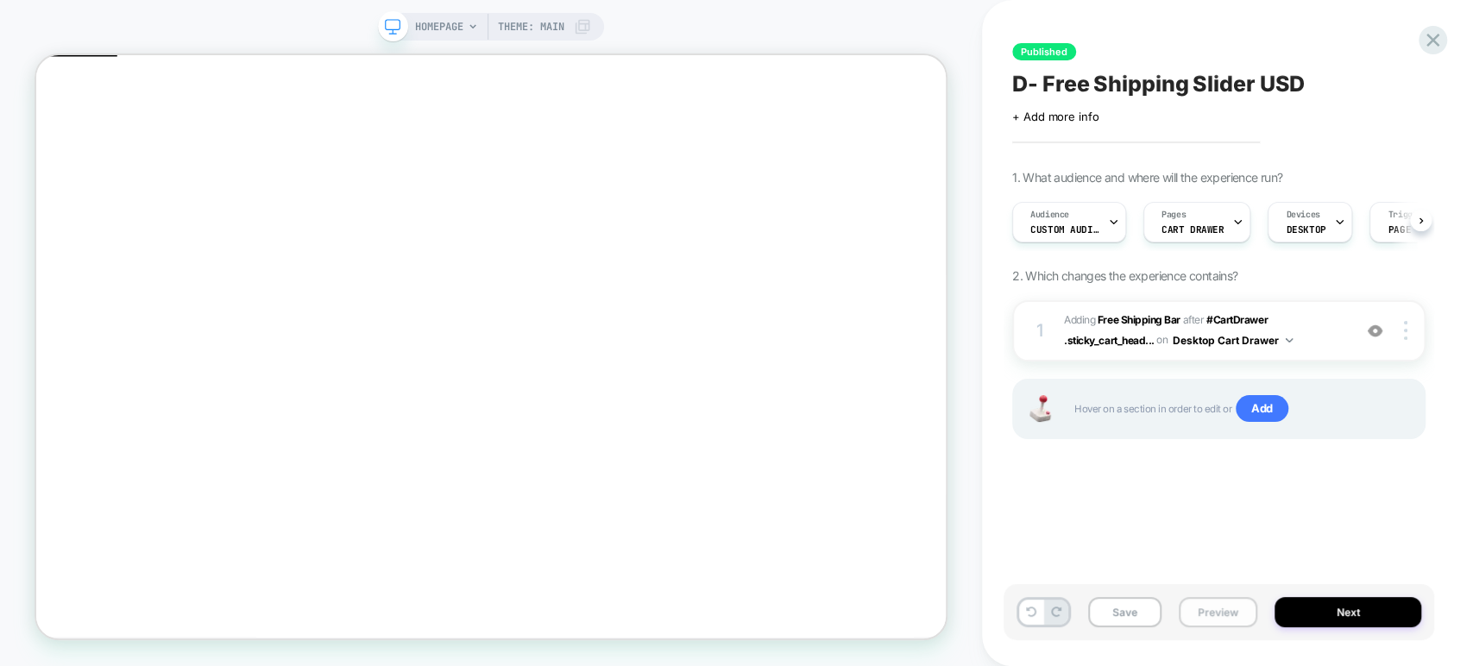
click at [1221, 608] on button "Preview" at bounding box center [1218, 612] width 79 height 30
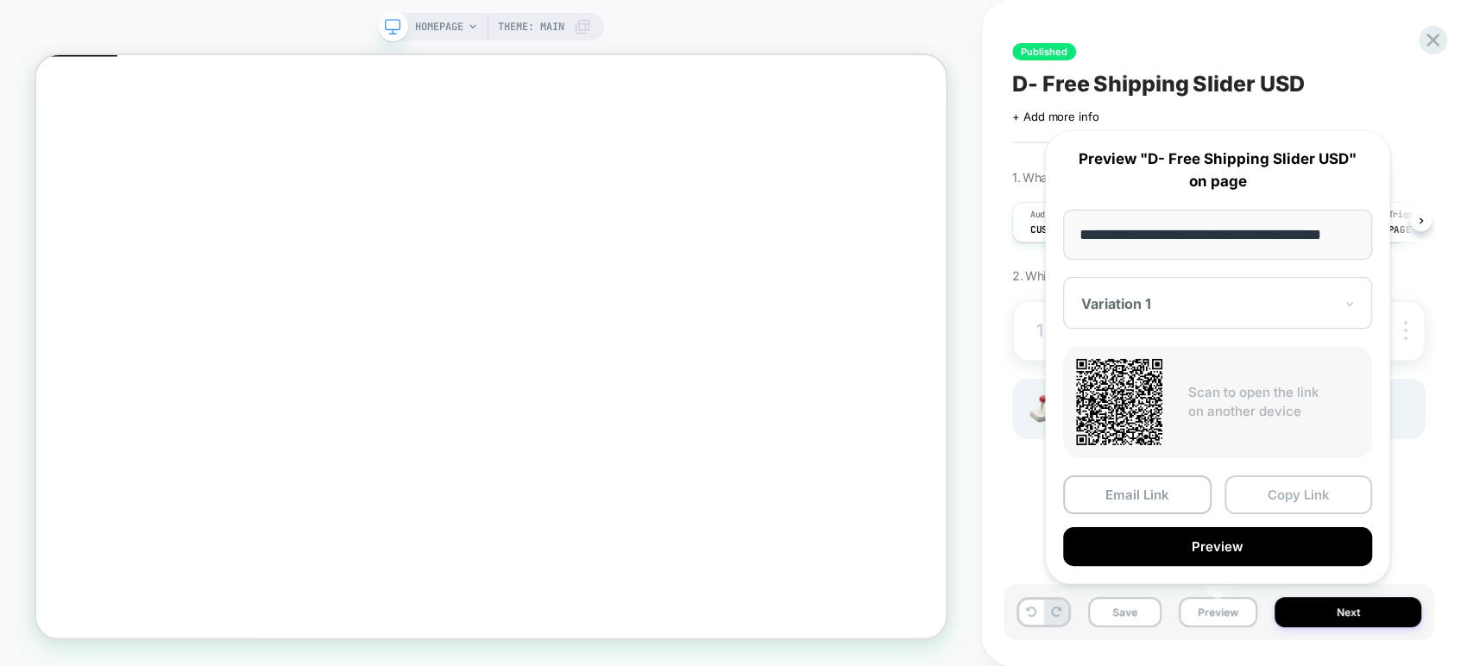
click at [1288, 491] on button "Copy Link" at bounding box center [1299, 495] width 148 height 39
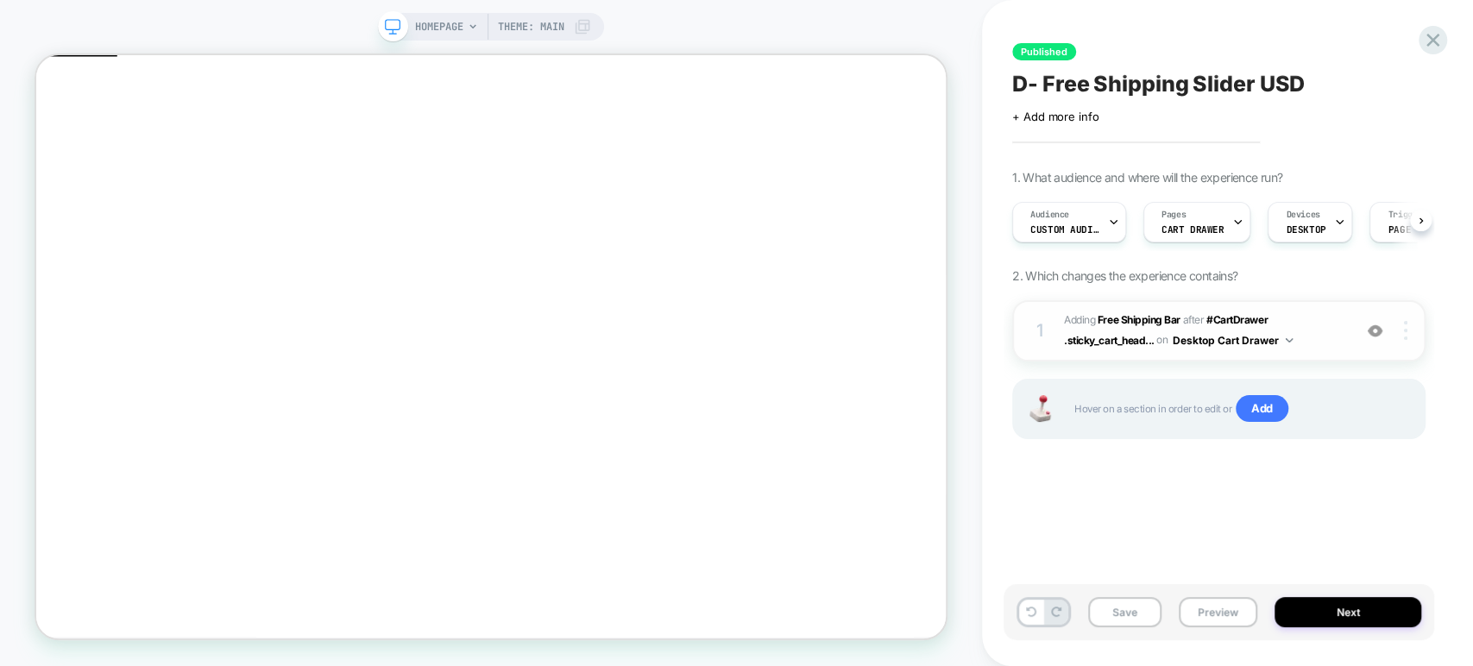
click at [1405, 330] on img at bounding box center [1405, 330] width 3 height 19
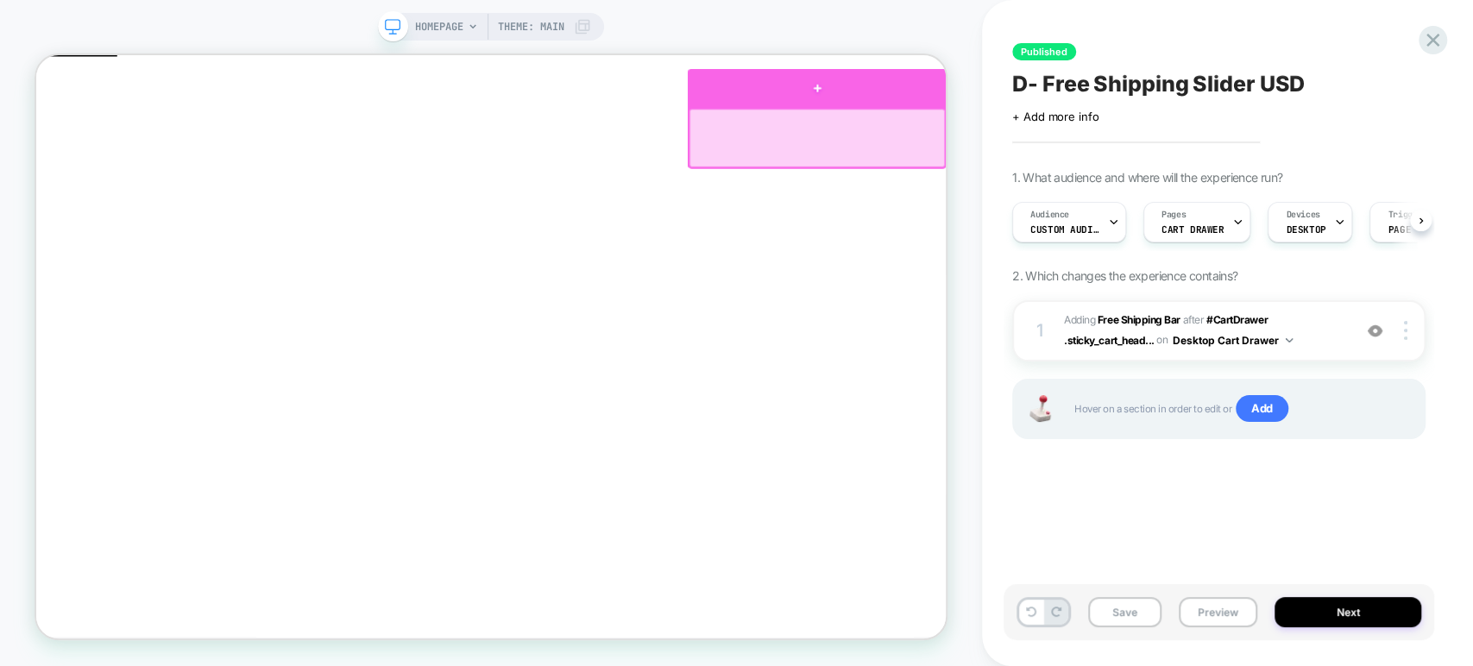
click at [1077, 98] on div at bounding box center [1077, 99] width 344 height 52
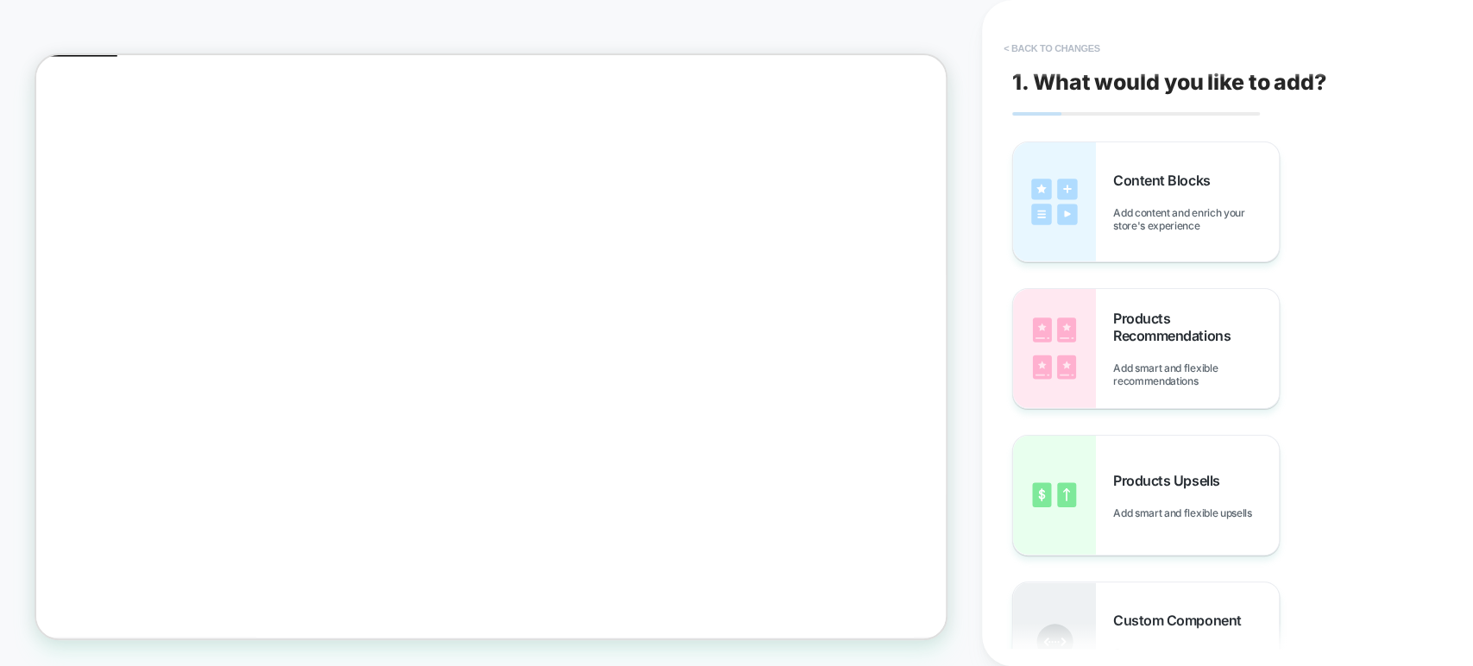
click at [1009, 47] on button "< Back to changes" at bounding box center [1052, 49] width 114 height 28
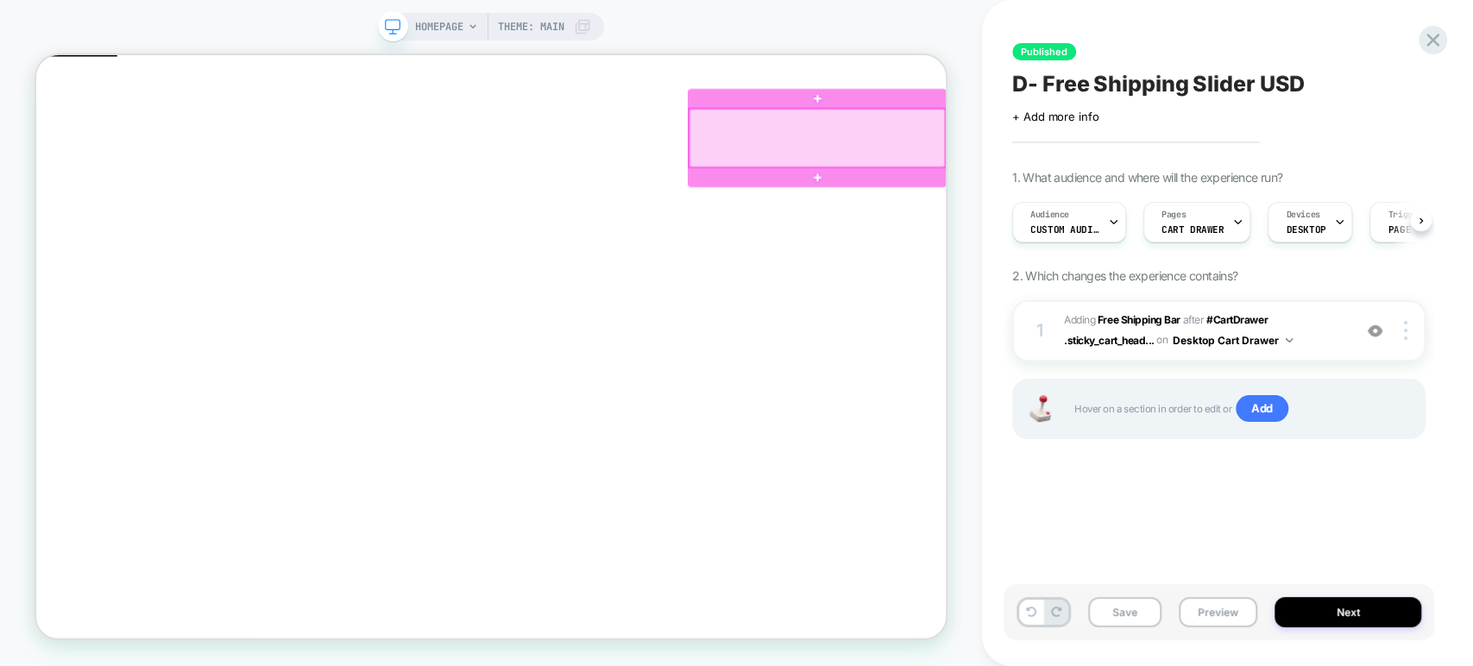
click at [1133, 174] on div at bounding box center [1077, 165] width 341 height 77
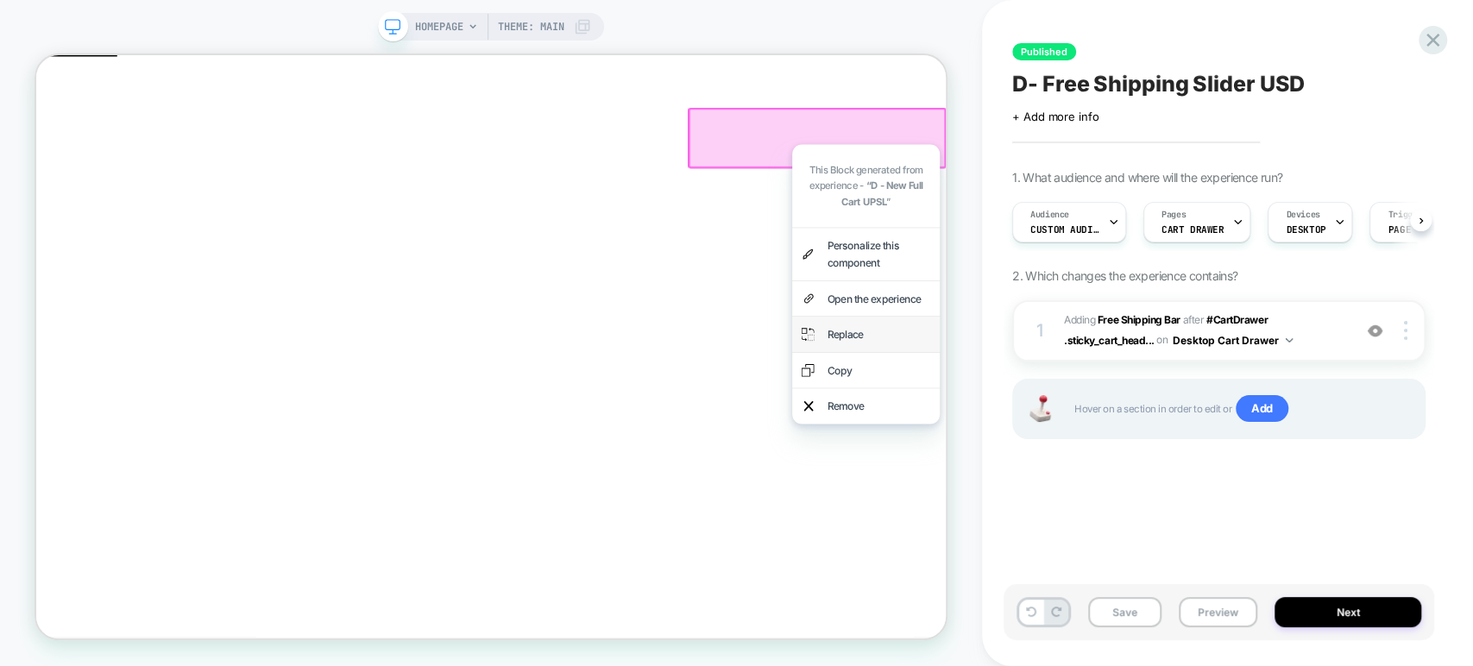
click at [1088, 418] on div "Replace" at bounding box center [1142, 427] width 197 height 47
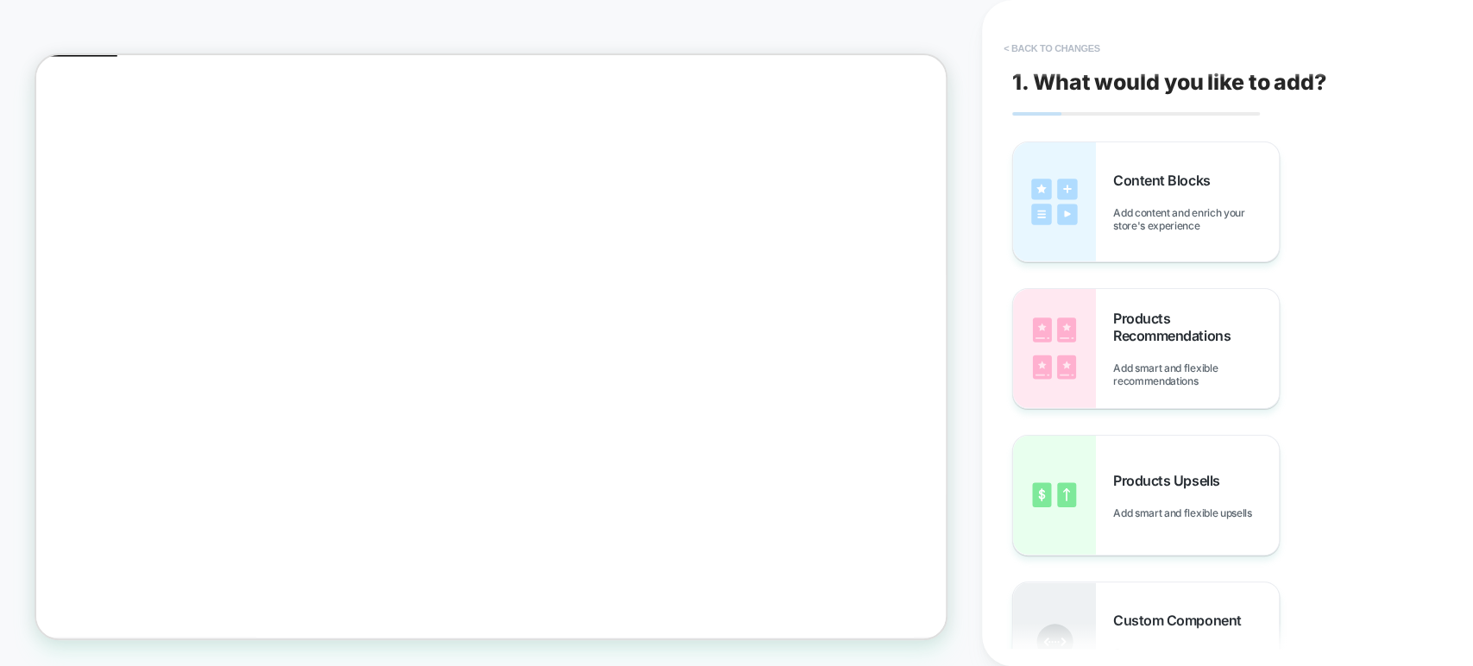
click at [1002, 43] on button "< Back to changes" at bounding box center [1052, 49] width 114 height 28
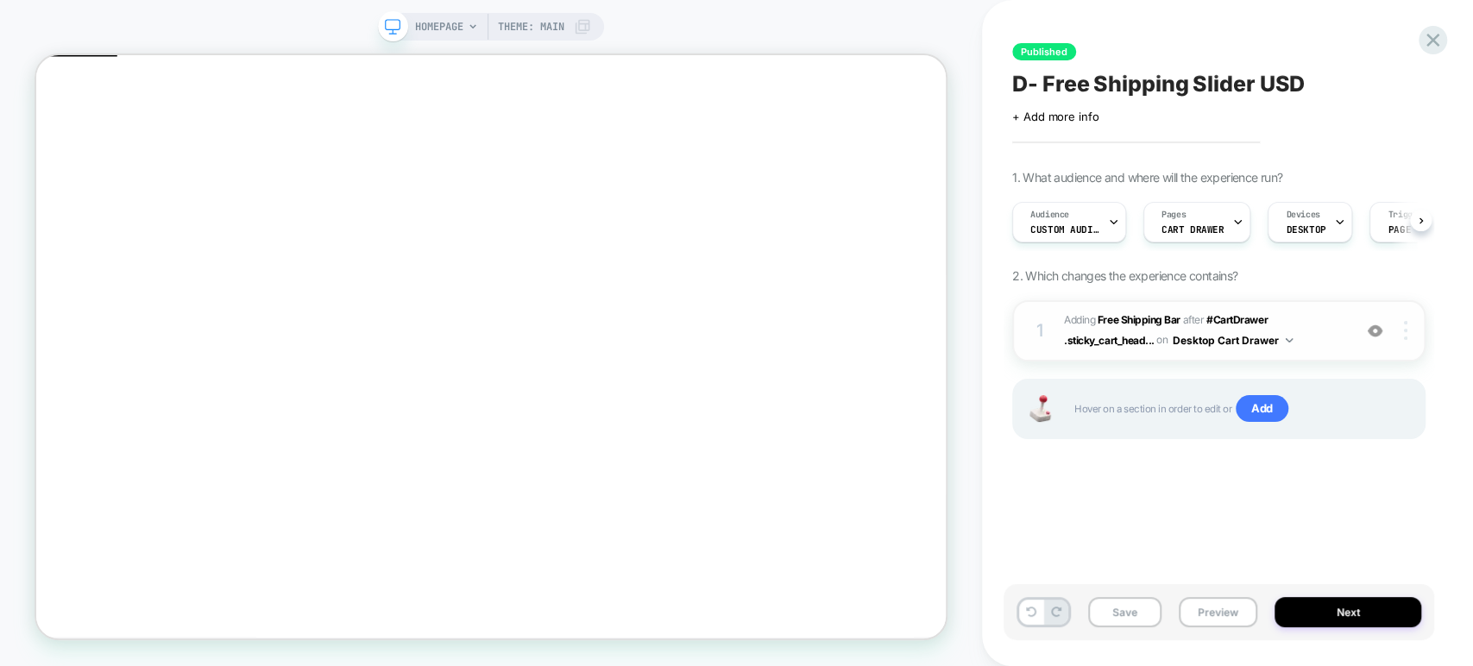
click at [1408, 338] on div at bounding box center [1408, 330] width 33 height 19
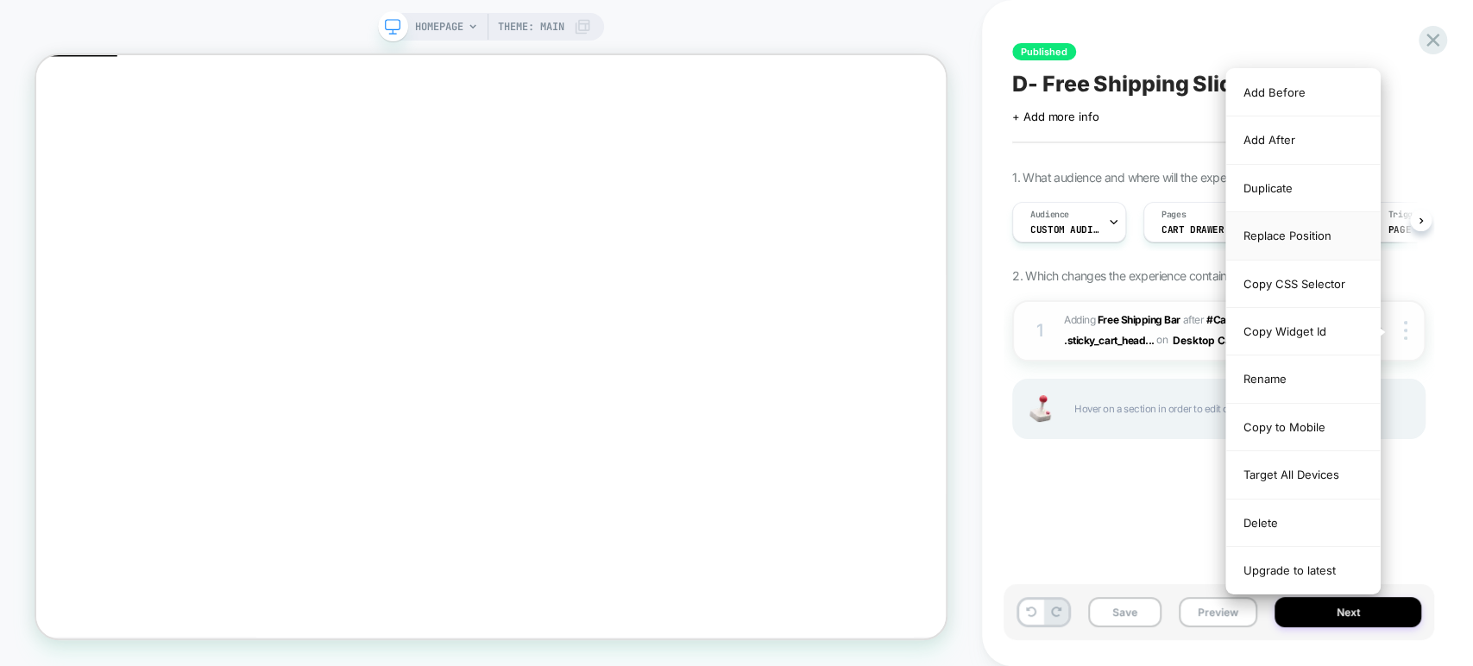
click at [1293, 238] on div "Replace Position" at bounding box center [1303, 235] width 154 height 47
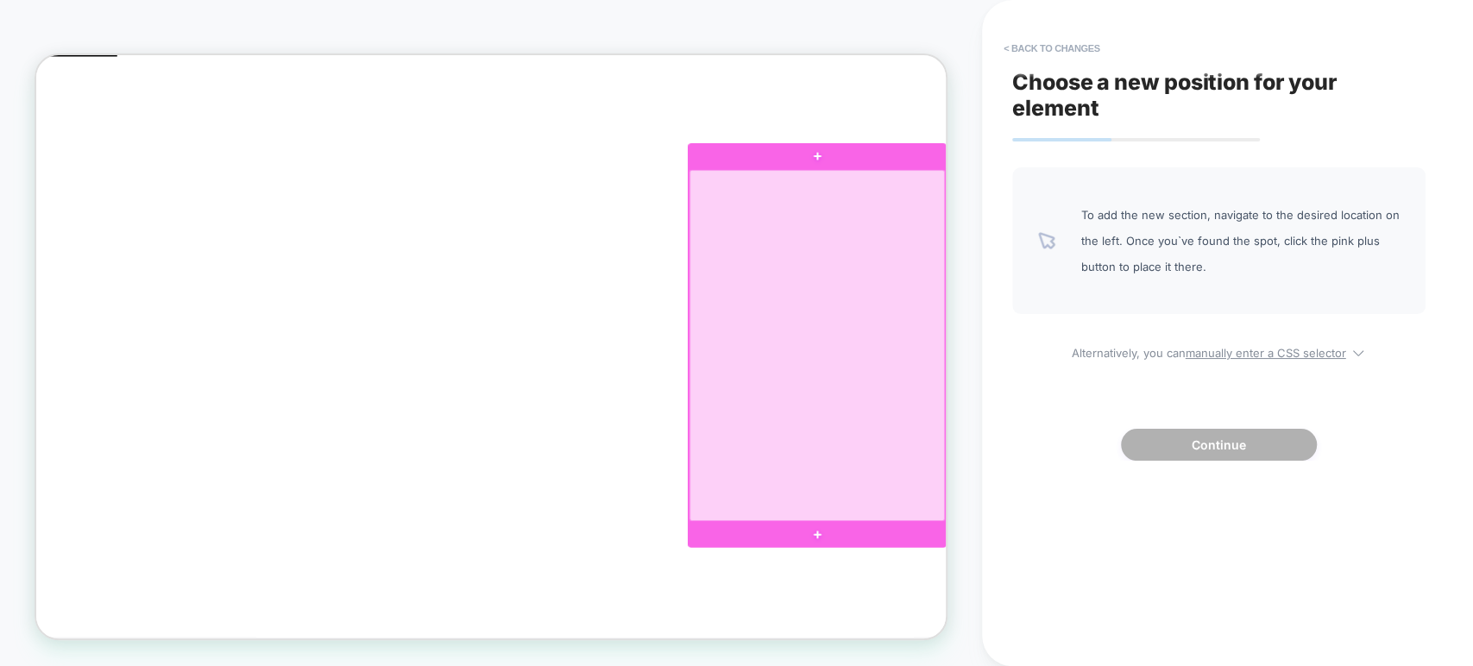
click at [1141, 523] on div at bounding box center [1077, 442] width 341 height 469
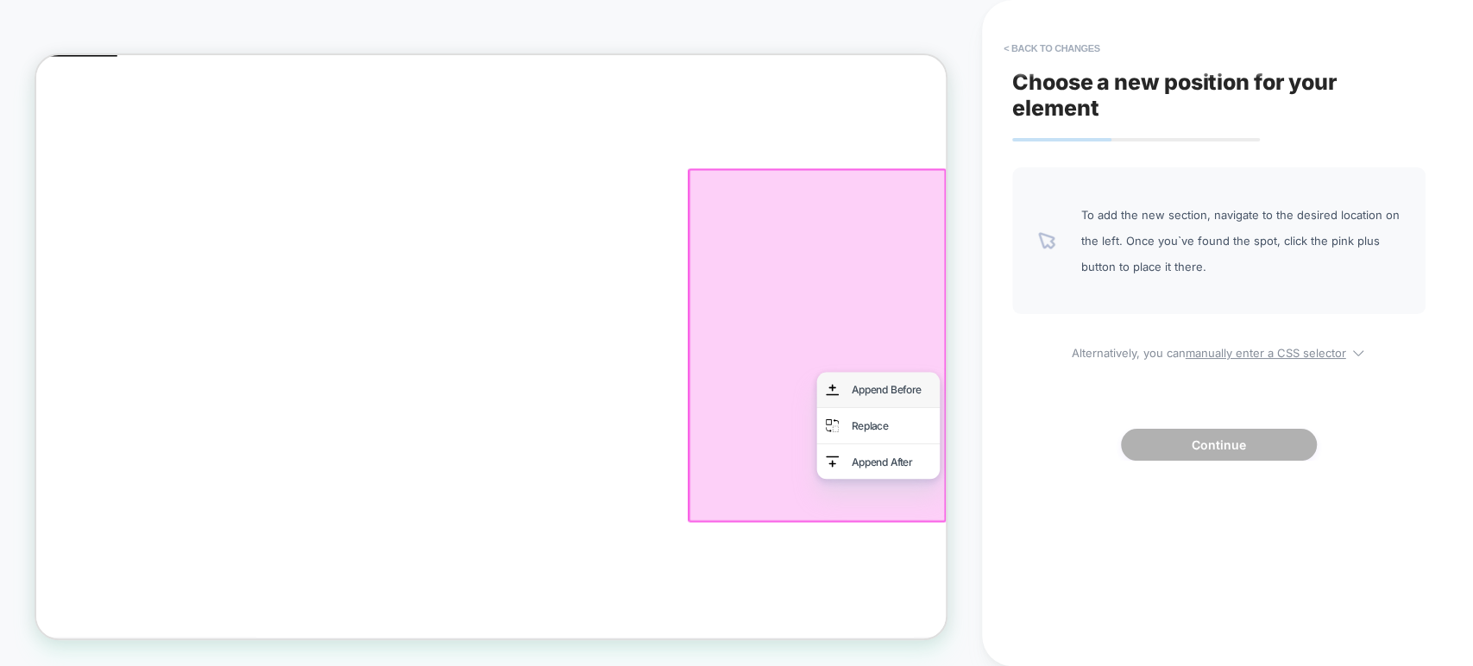
click at [1155, 499] on div "Append Before" at bounding box center [1176, 501] width 105 height 22
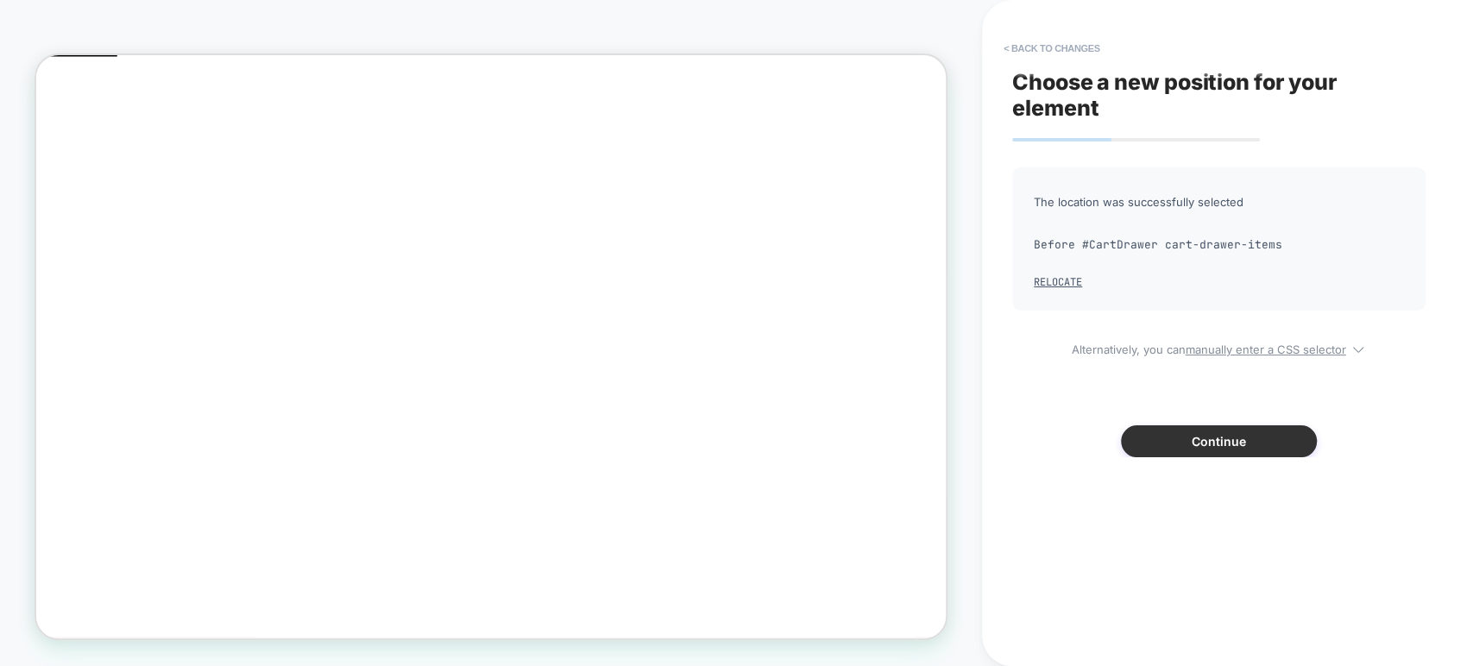
click at [1195, 431] on button "Continue" at bounding box center [1219, 441] width 196 height 32
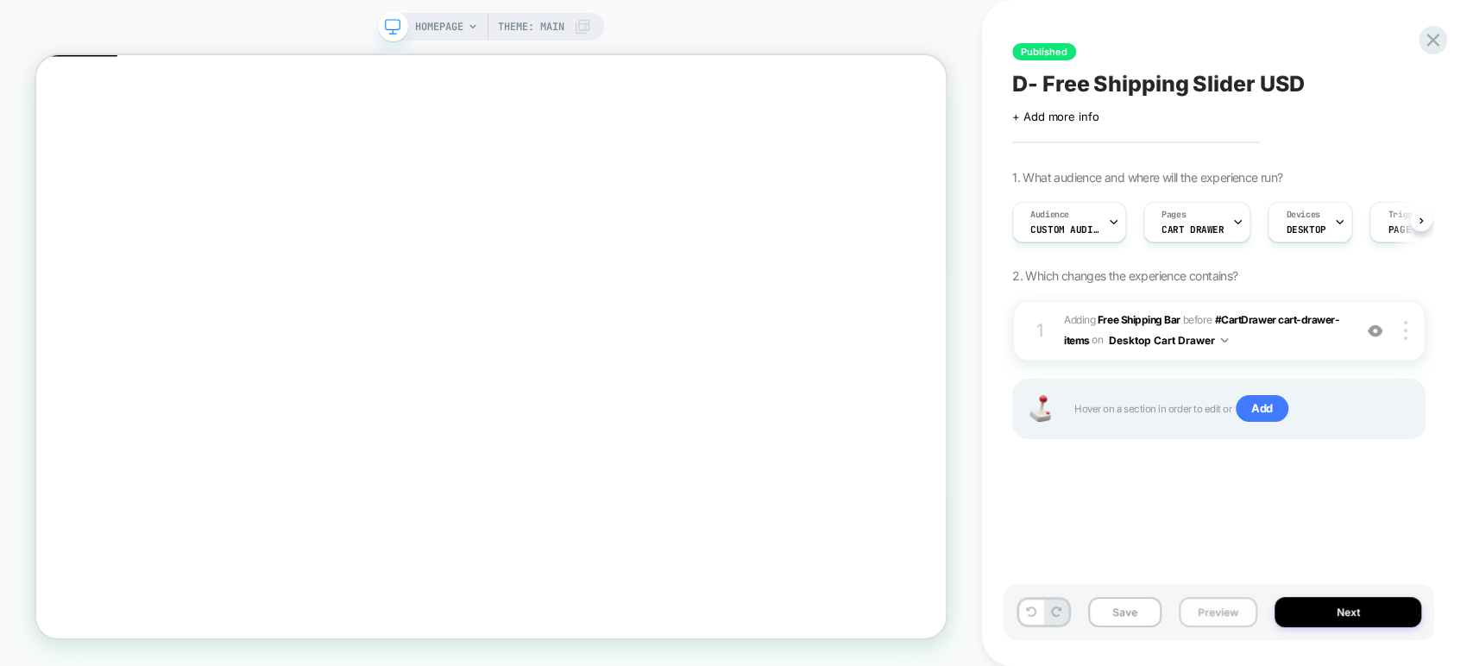
click at [1219, 602] on button "Preview" at bounding box center [1218, 612] width 79 height 30
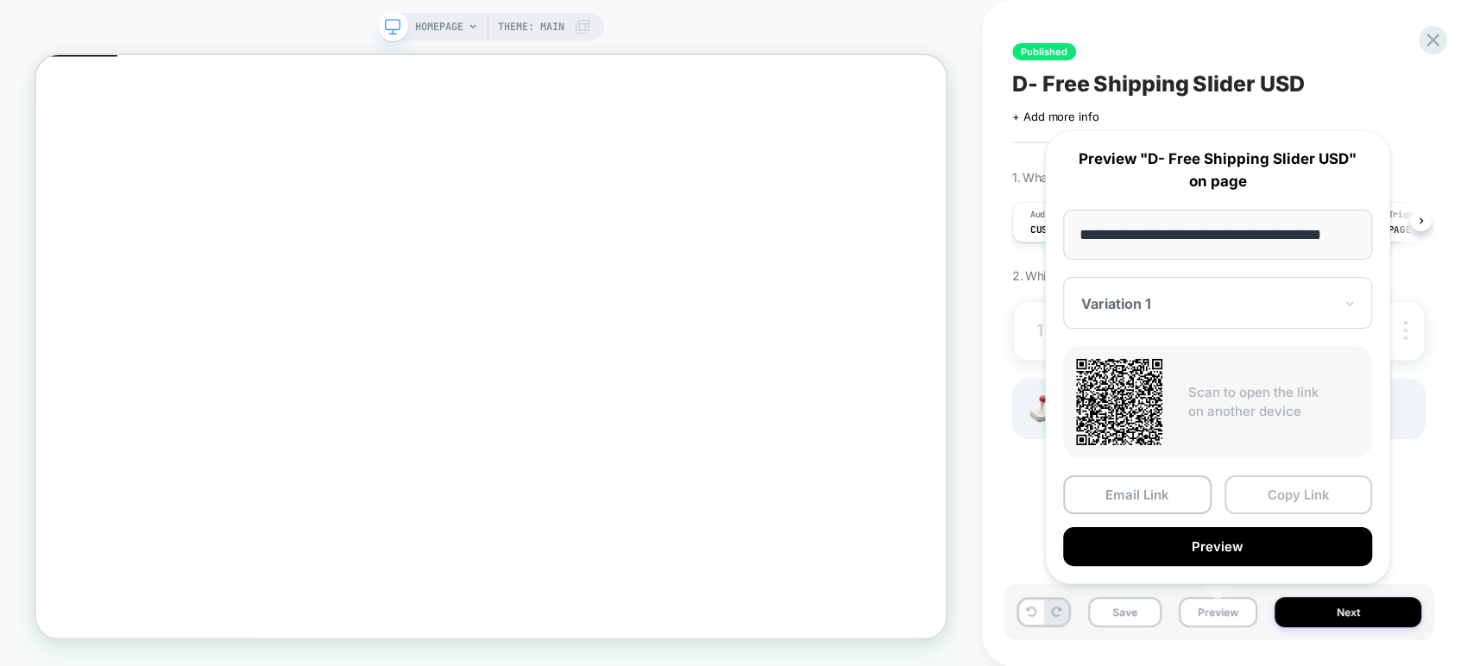
click at [1284, 488] on button "Copy Link" at bounding box center [1299, 495] width 148 height 39
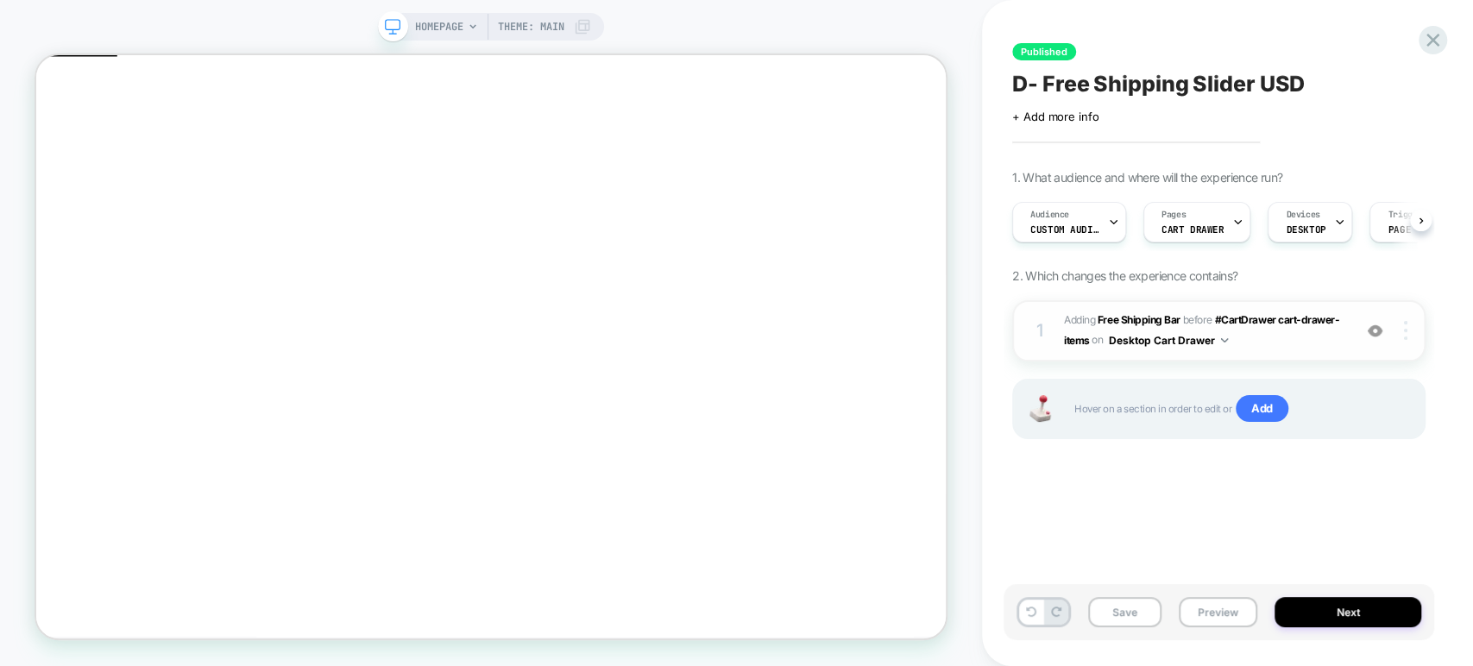
click at [1404, 328] on img at bounding box center [1405, 330] width 3 height 19
click at [1405, 331] on img at bounding box center [1405, 330] width 3 height 19
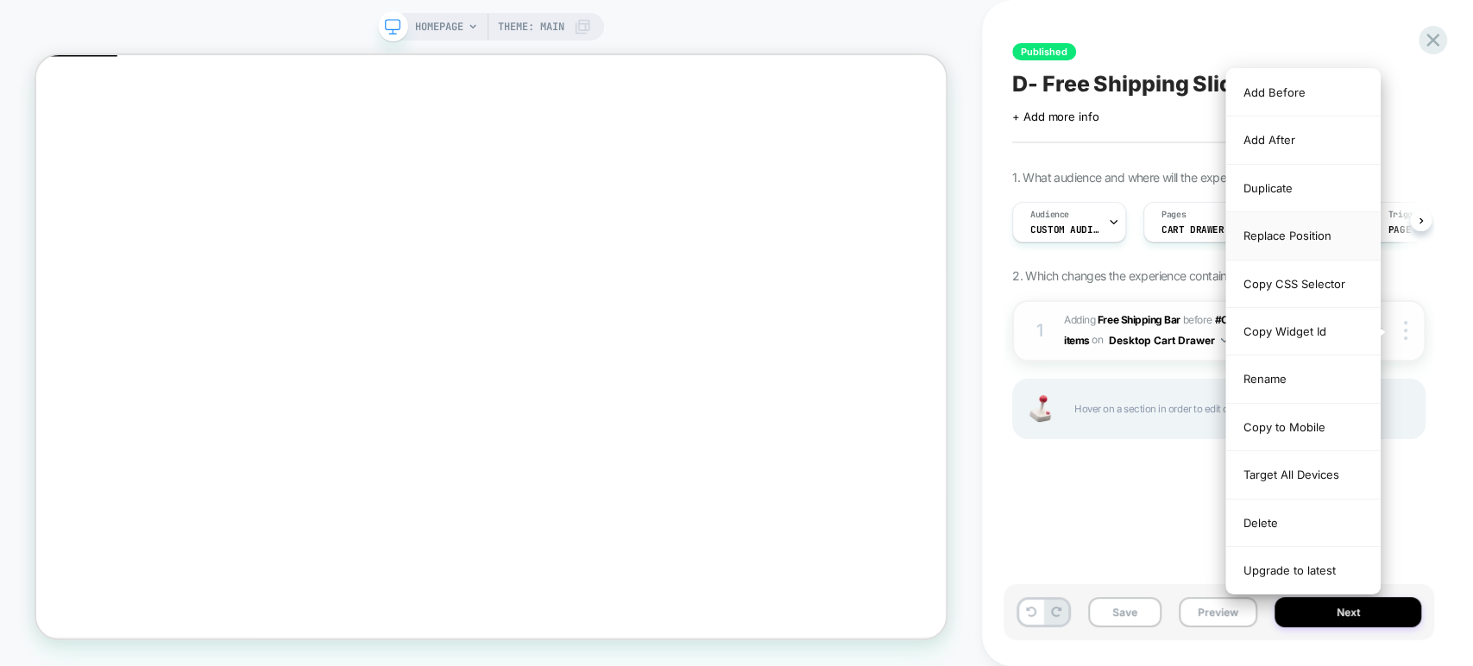
click at [1309, 235] on div "Replace Position" at bounding box center [1303, 235] width 154 height 47
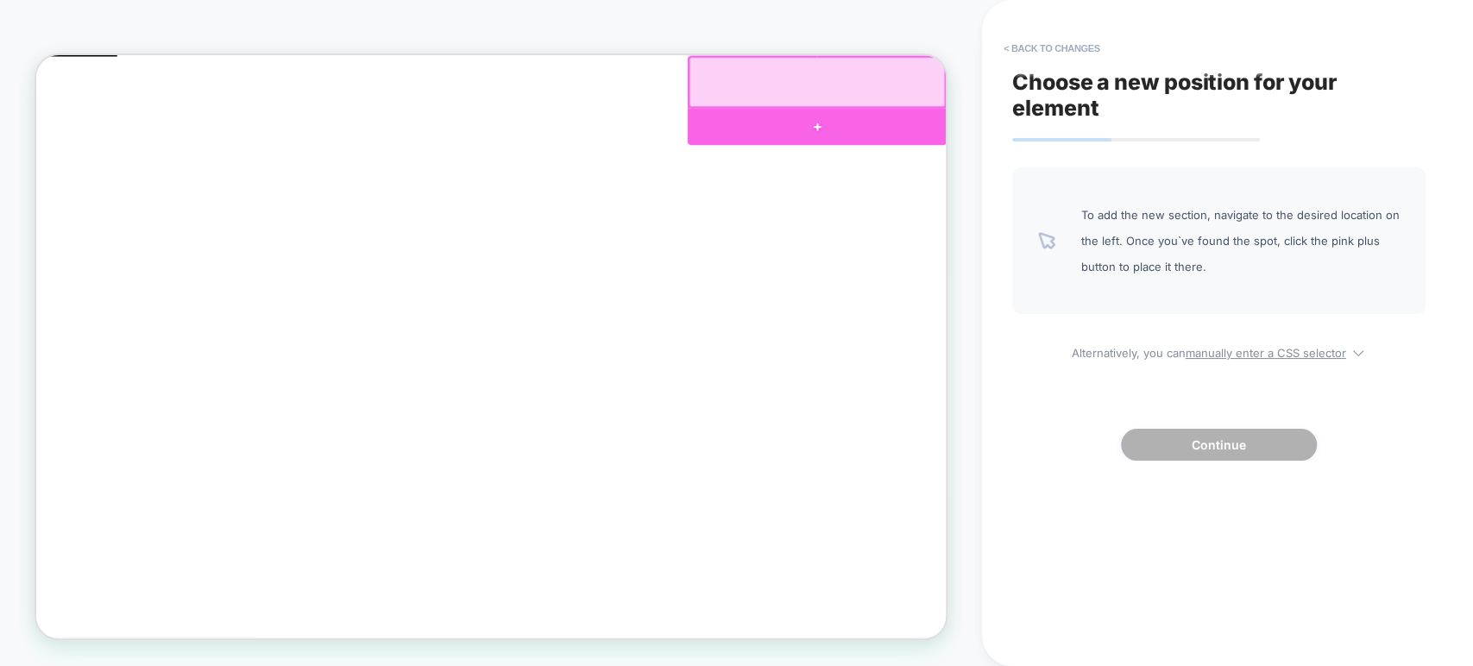
click at [1073, 142] on div at bounding box center [1077, 150] width 344 height 49
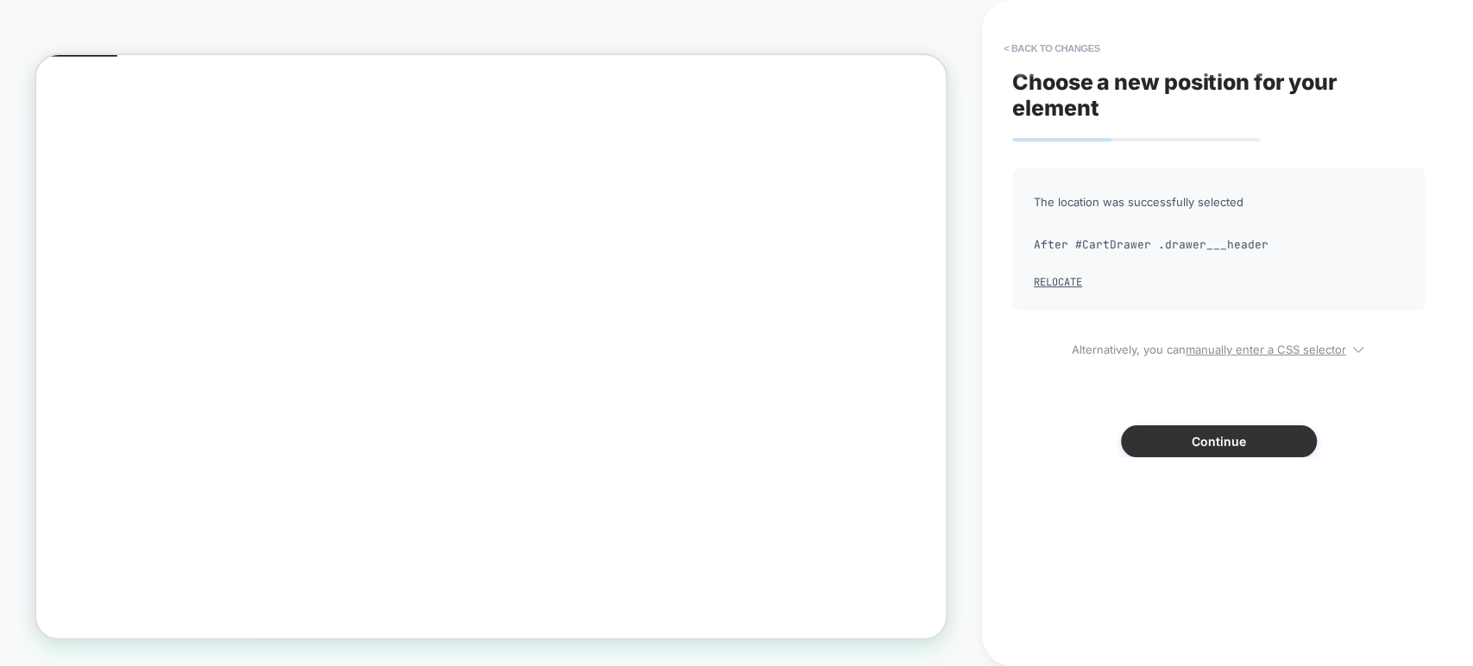
click at [1209, 444] on button "Continue" at bounding box center [1219, 441] width 196 height 32
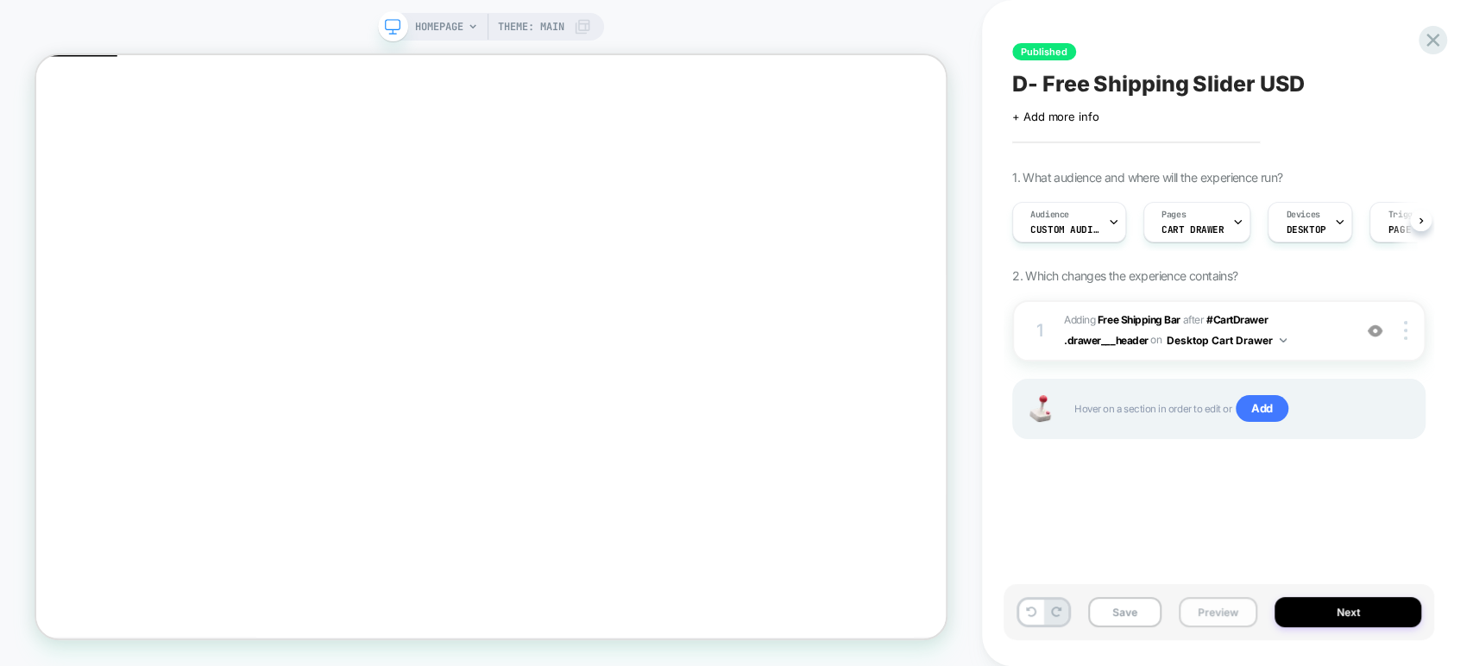
click at [1221, 605] on button "Preview" at bounding box center [1218, 612] width 79 height 30
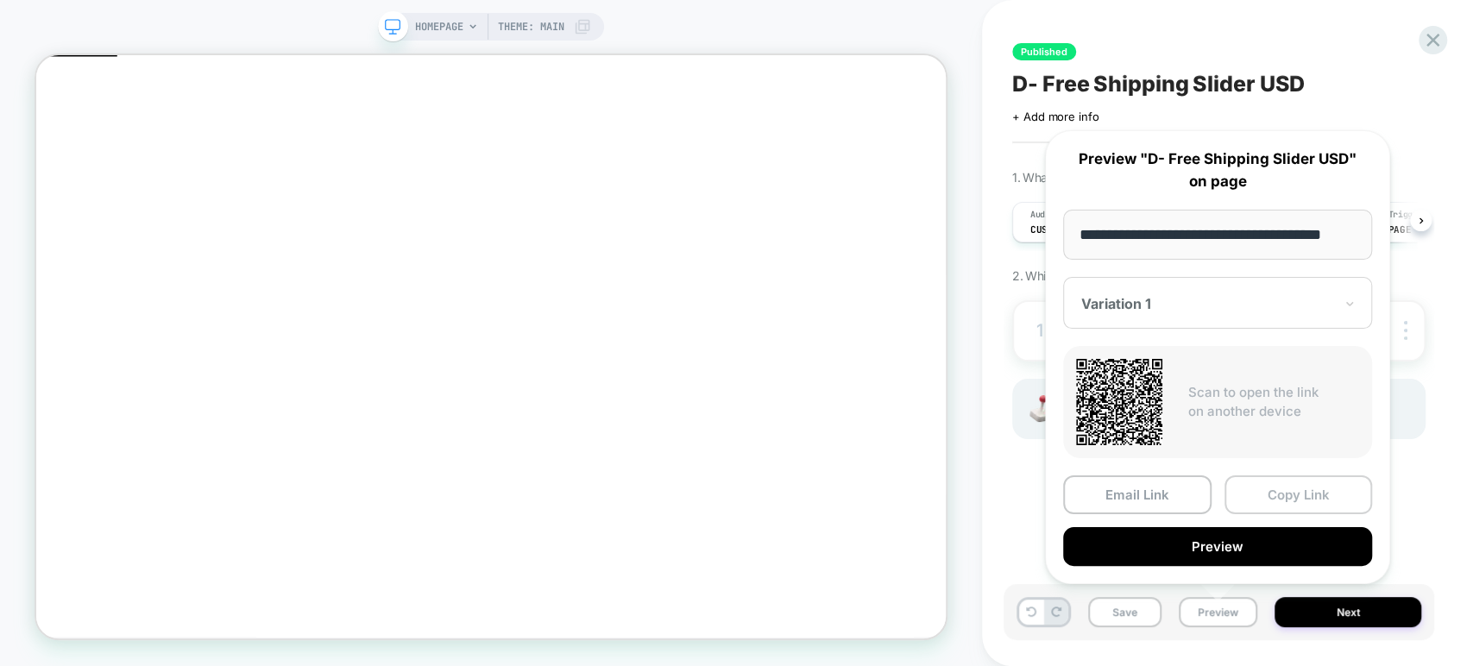
click at [1268, 495] on button "Copy Link" at bounding box center [1299, 495] width 148 height 39
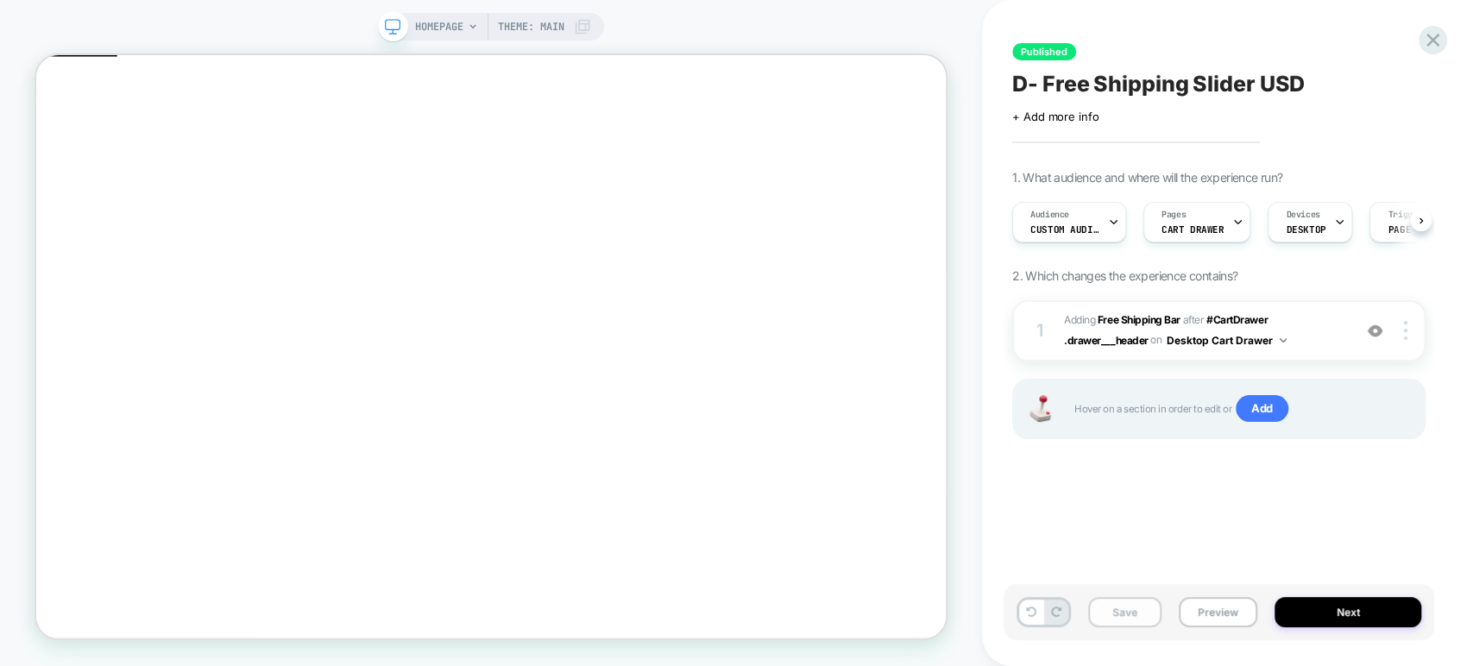
click at [1151, 612] on button "Save" at bounding box center [1124, 612] width 73 height 30
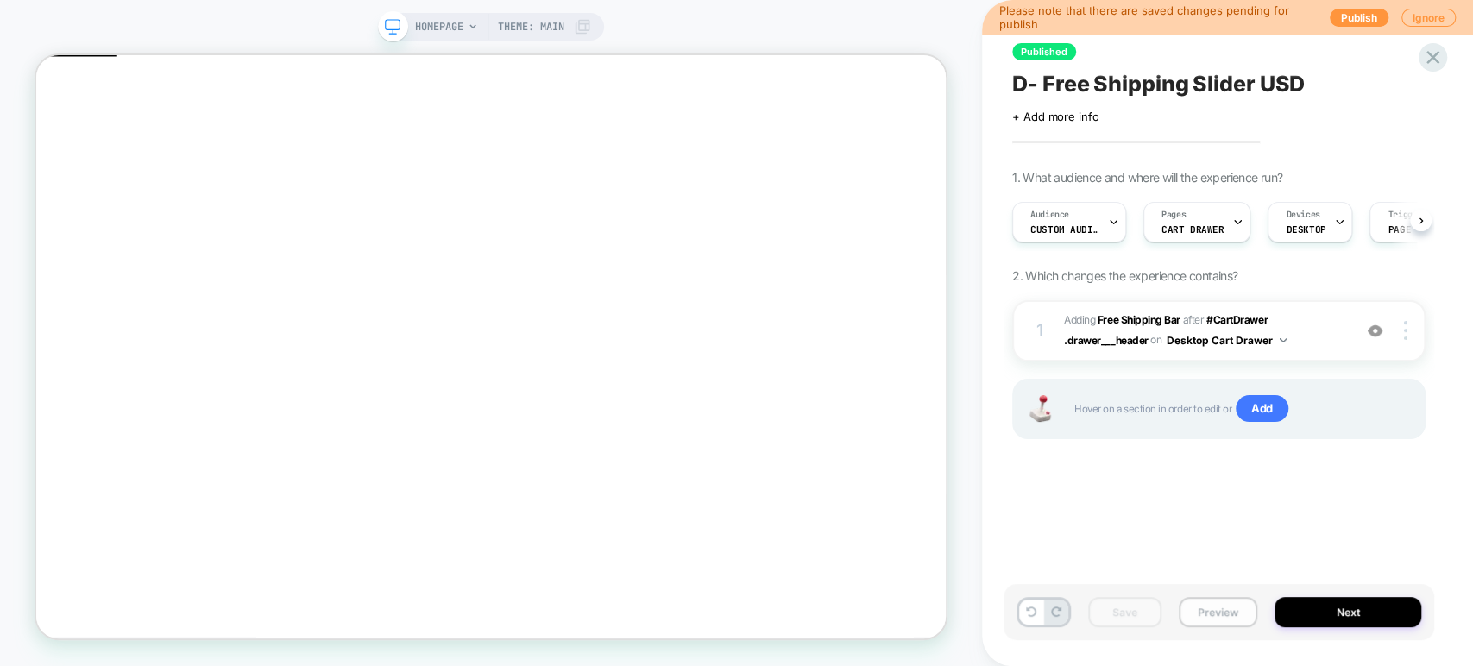
click at [1197, 602] on button "Preview" at bounding box center [1218, 612] width 79 height 30
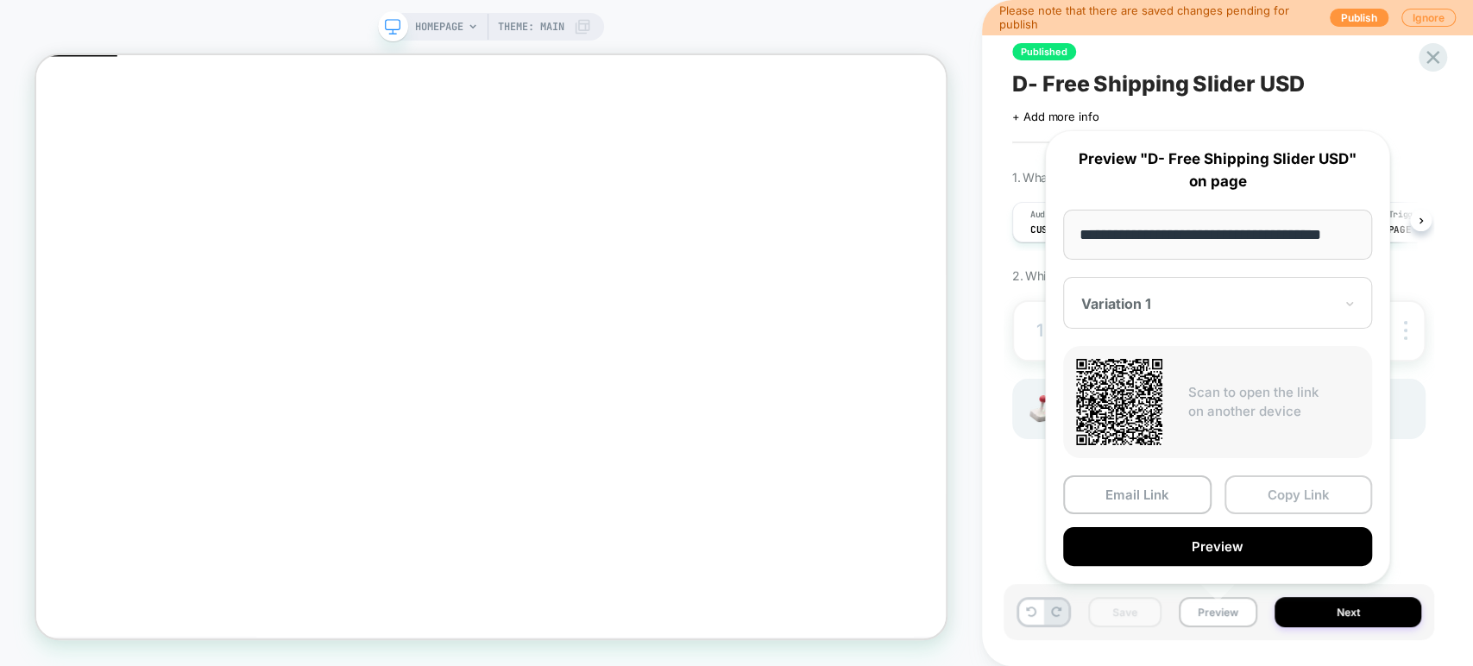
click at [1257, 487] on button "Copy Link" at bounding box center [1299, 495] width 148 height 39
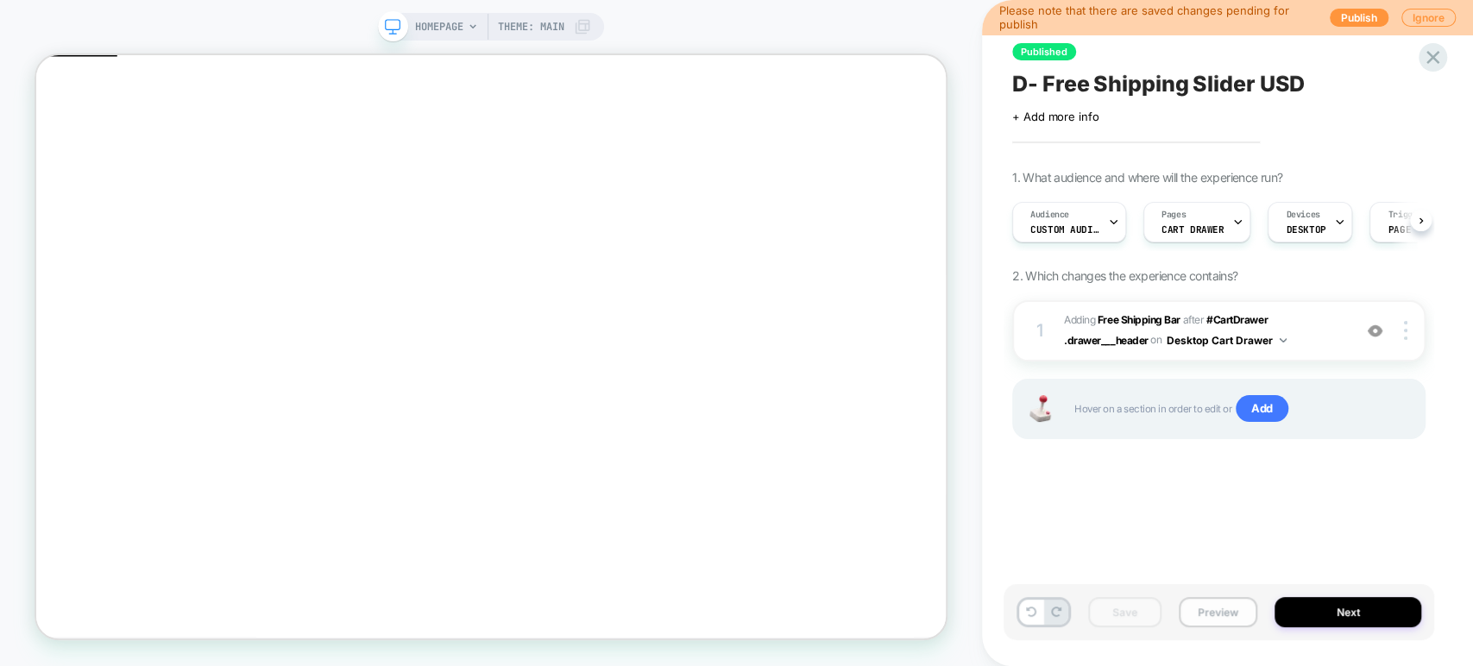
click at [1205, 613] on button "Preview" at bounding box center [1218, 612] width 79 height 30
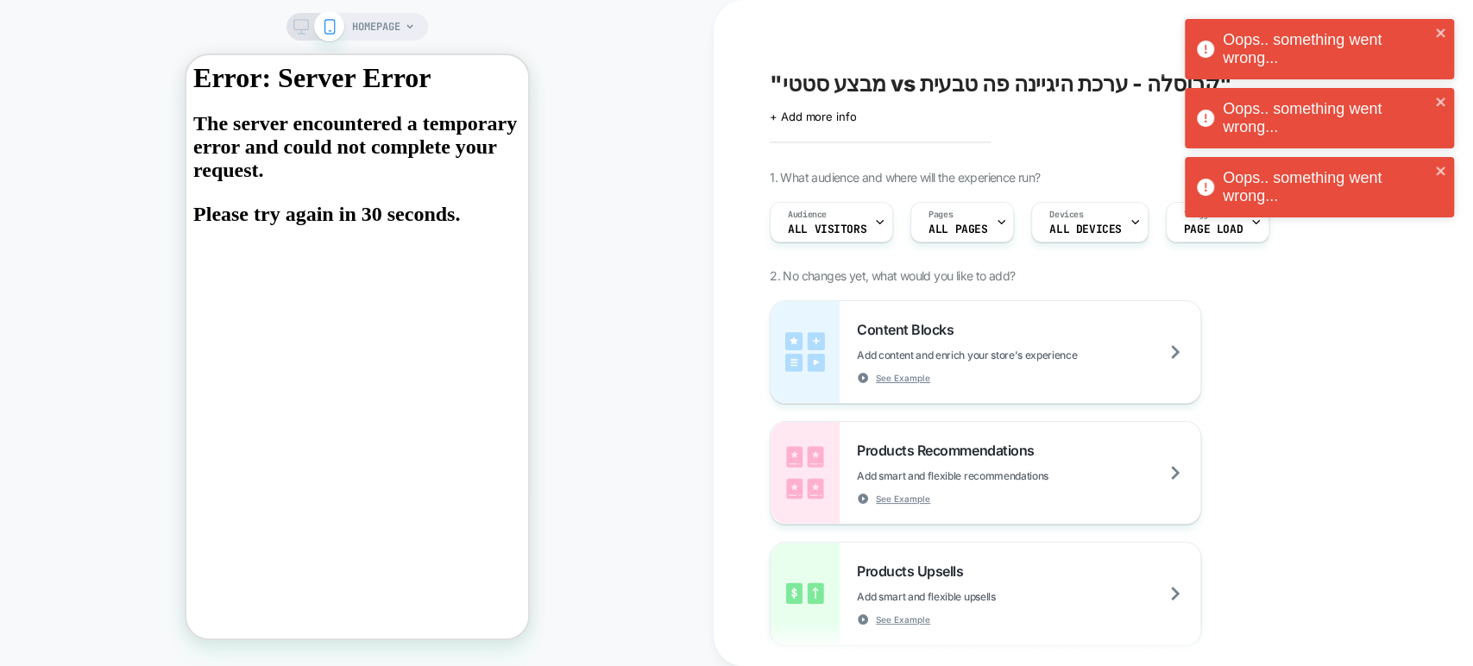
click at [309, 29] on div at bounding box center [315, 27] width 44 height 16
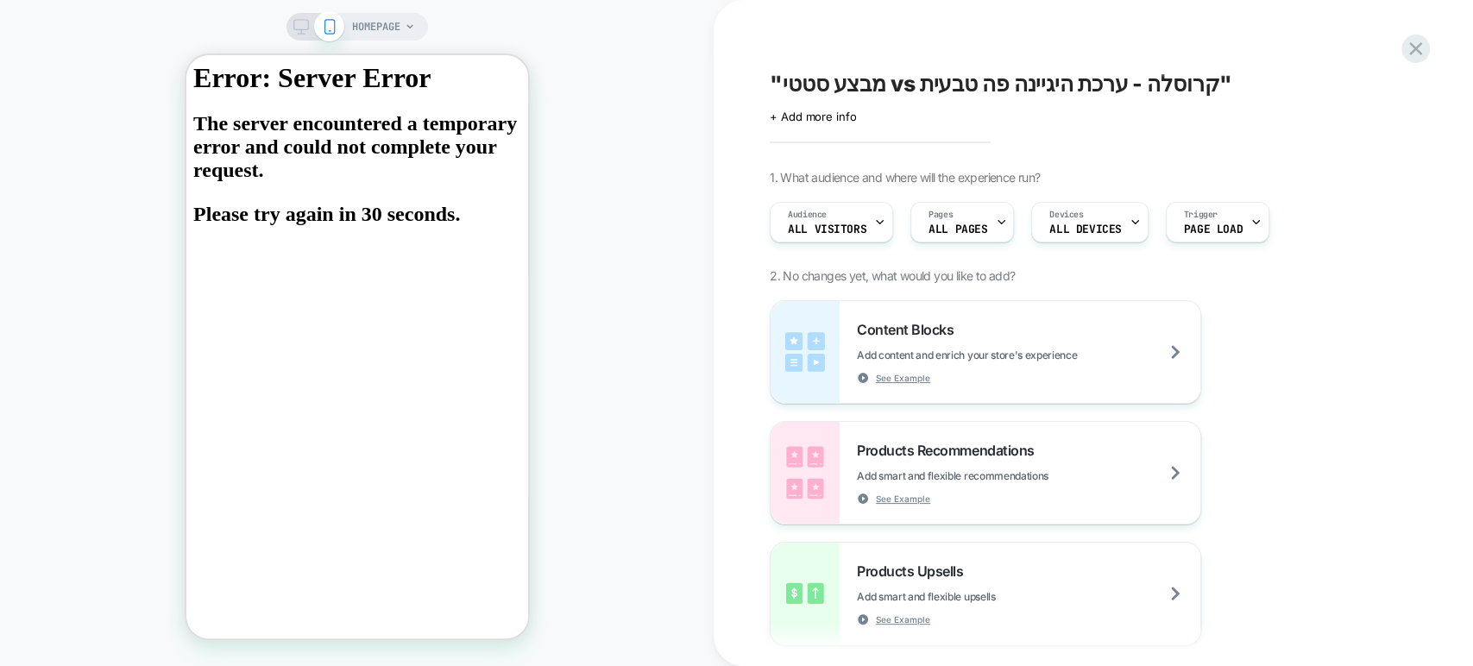
click at [302, 22] on icon at bounding box center [301, 27] width 16 height 16
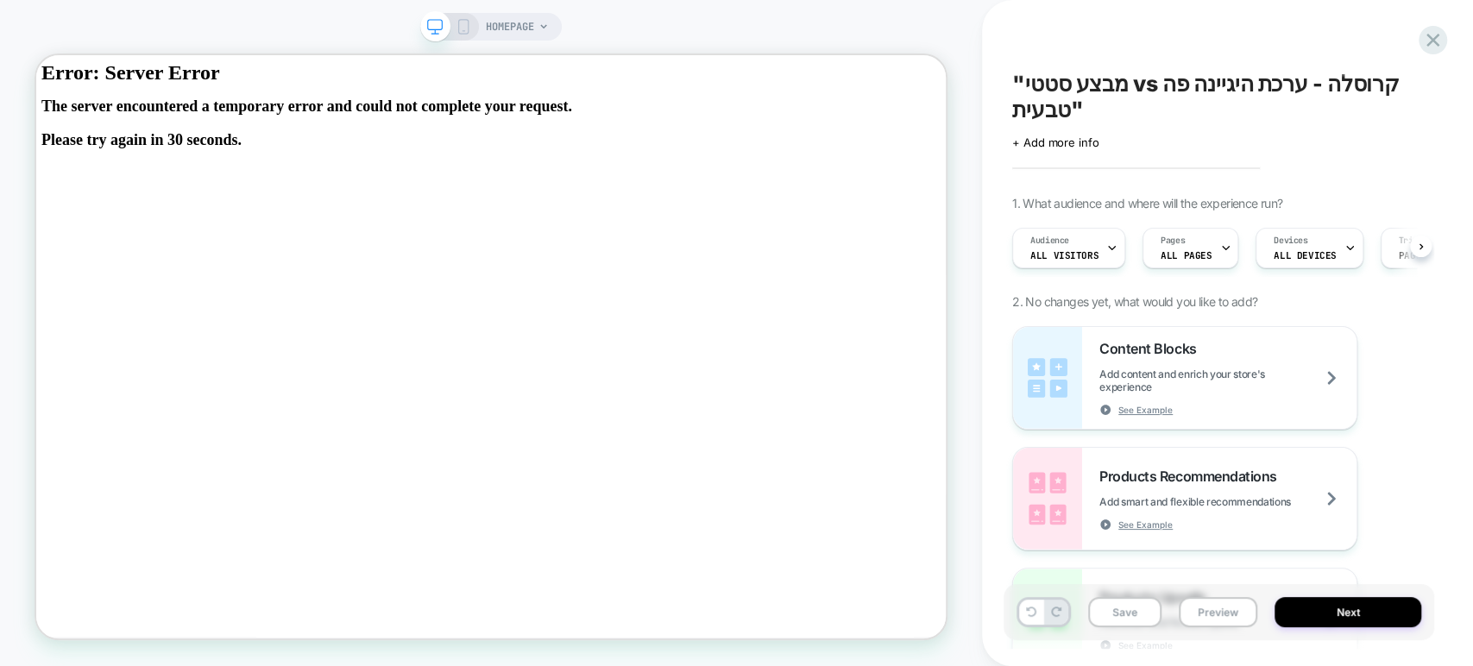
click at [1094, 84] on span ""מבצע סטטי vs קרוסלה - ערכת היגיינה פה טבעית"" at bounding box center [1218, 97] width 413 height 52
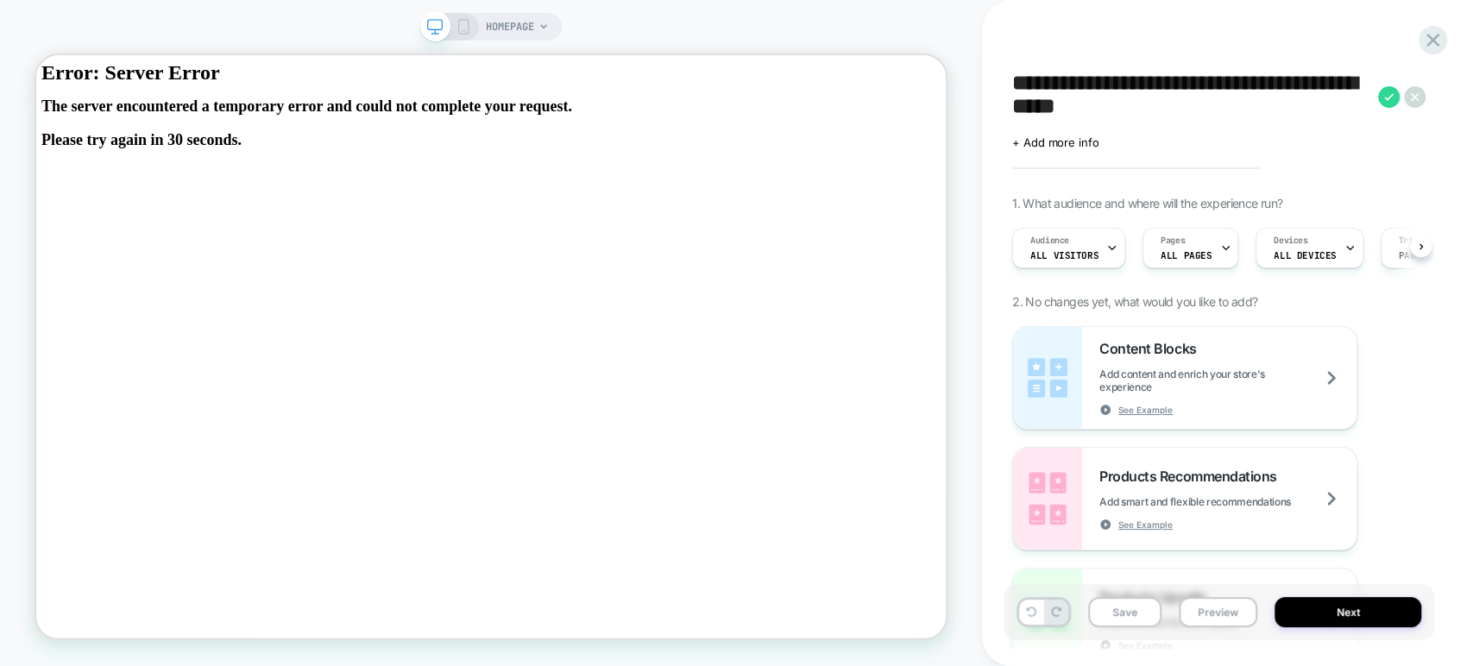
click at [1062, 107] on textarea "**********" at bounding box center [1190, 97] width 357 height 52
drag, startPoint x: 1062, startPoint y: 107, endPoint x: 1035, endPoint y: 88, distance: 32.8
click at [1035, 88] on textarea "**********" at bounding box center [1190, 97] width 357 height 52
click at [1094, 94] on textarea "**********" at bounding box center [1190, 97] width 357 height 52
drag, startPoint x: 1029, startPoint y: 80, endPoint x: 1051, endPoint y: 93, distance: 25.9
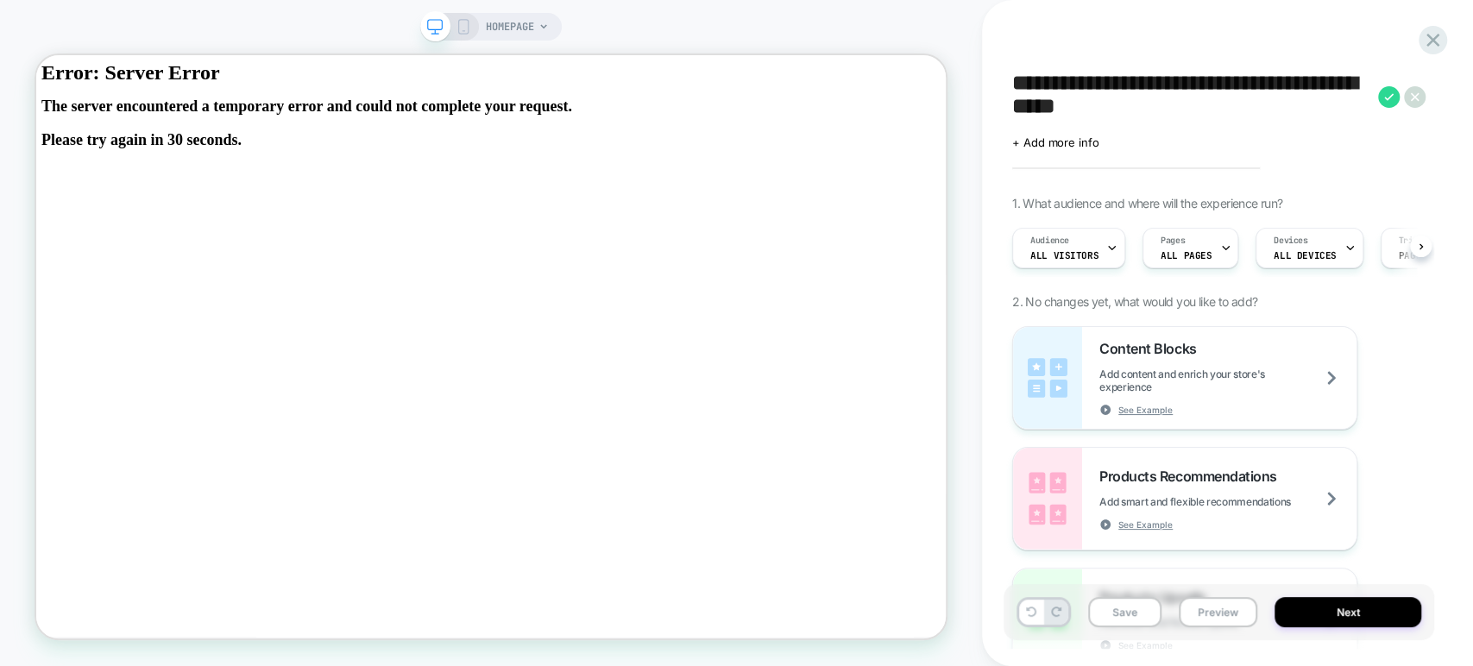
click at [1049, 93] on textarea "**********" at bounding box center [1190, 97] width 357 height 52
click at [1065, 116] on textarea "**********" at bounding box center [1190, 97] width 357 height 52
click at [1062, 109] on textarea "**********" at bounding box center [1190, 97] width 357 height 52
drag, startPoint x: 1062, startPoint y: 109, endPoint x: 1028, endPoint y: 81, distance: 44.2
click at [1028, 81] on textarea "**********" at bounding box center [1190, 97] width 357 height 52
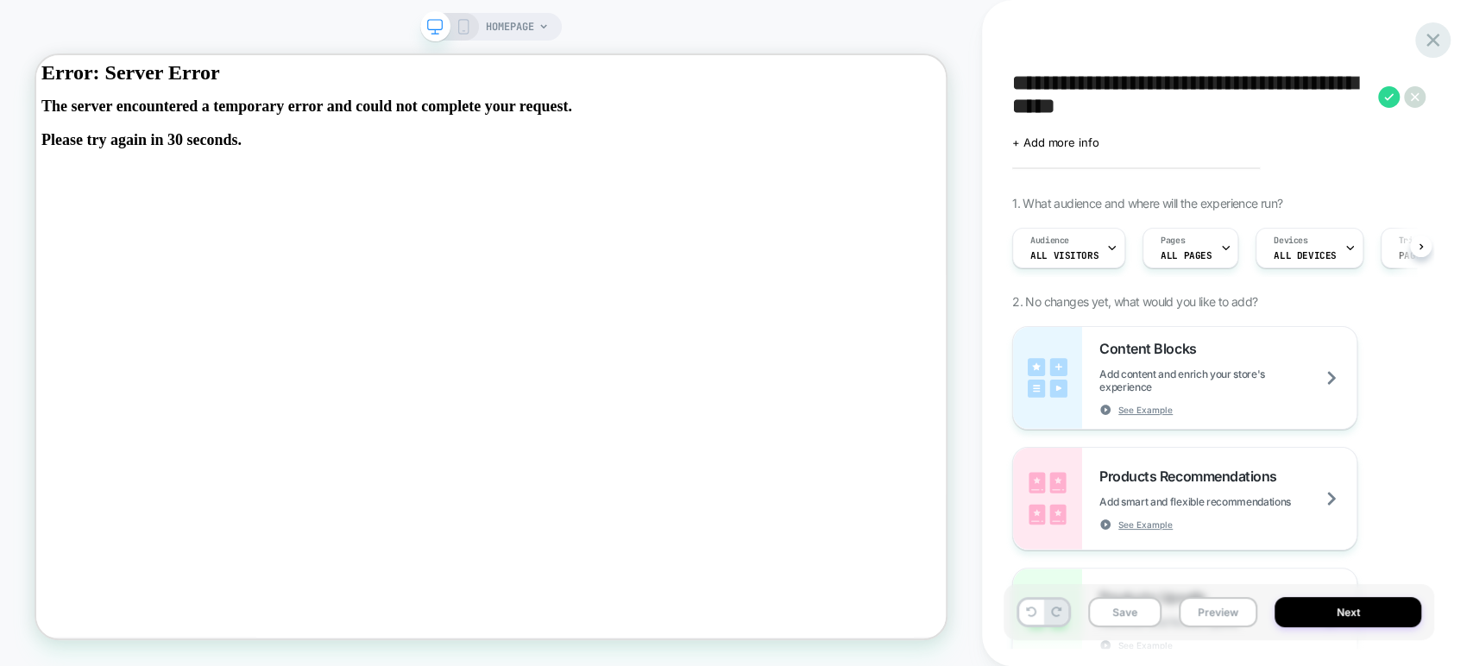
click at [1094, 28] on icon at bounding box center [1432, 39] width 23 height 23
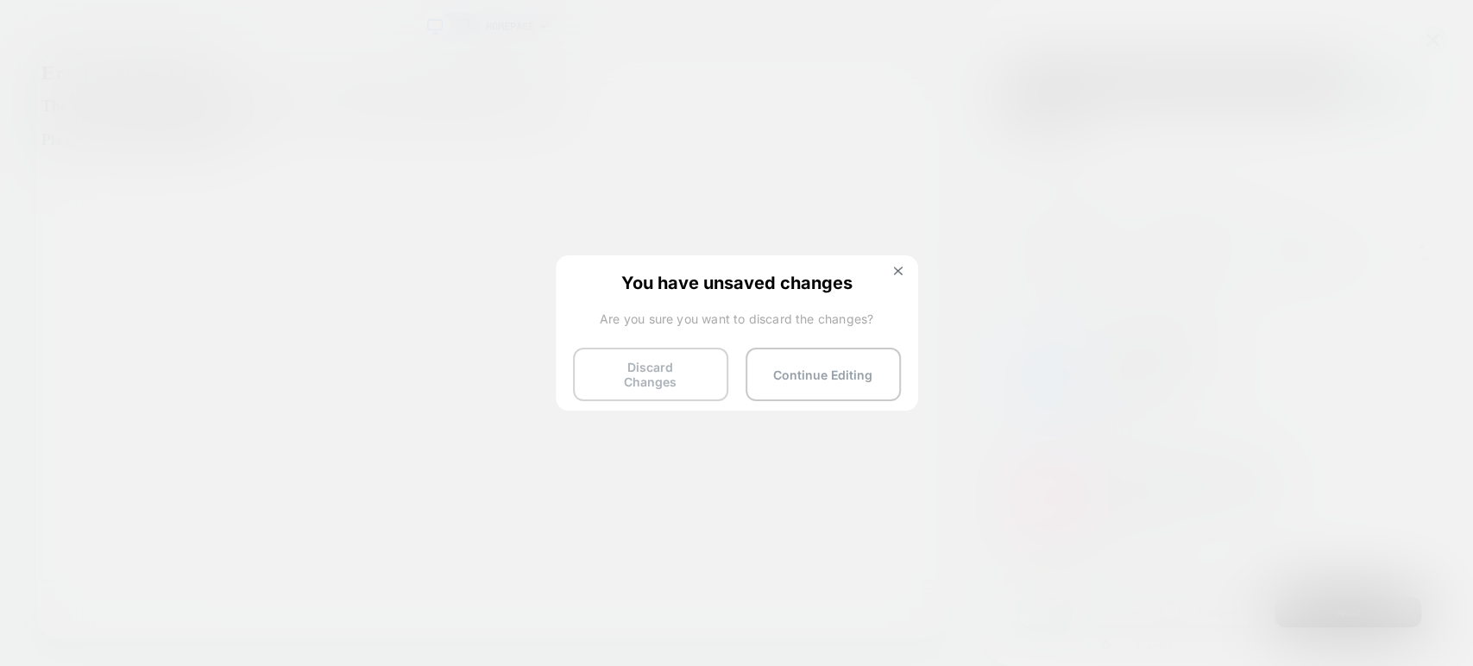
click at [588, 370] on button "Discard Changes" at bounding box center [650, 375] width 155 height 54
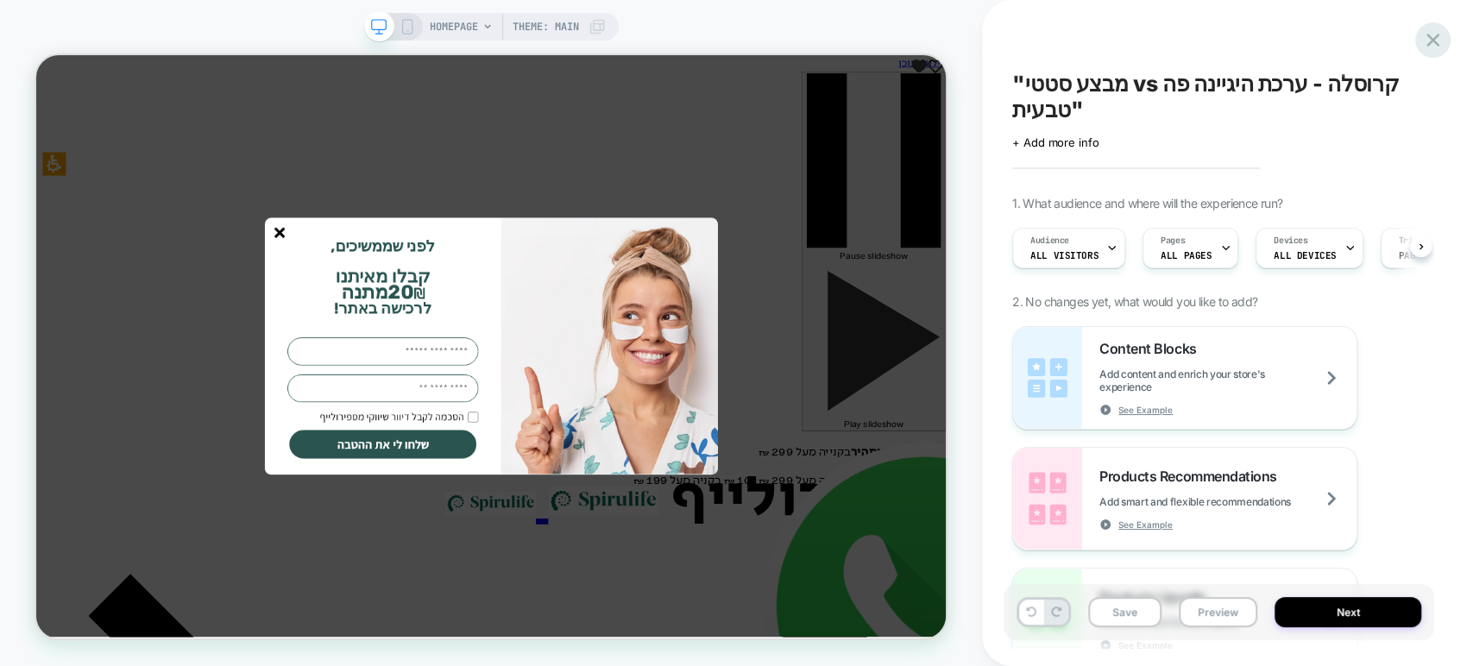
click at [1094, 32] on icon at bounding box center [1432, 39] width 23 height 23
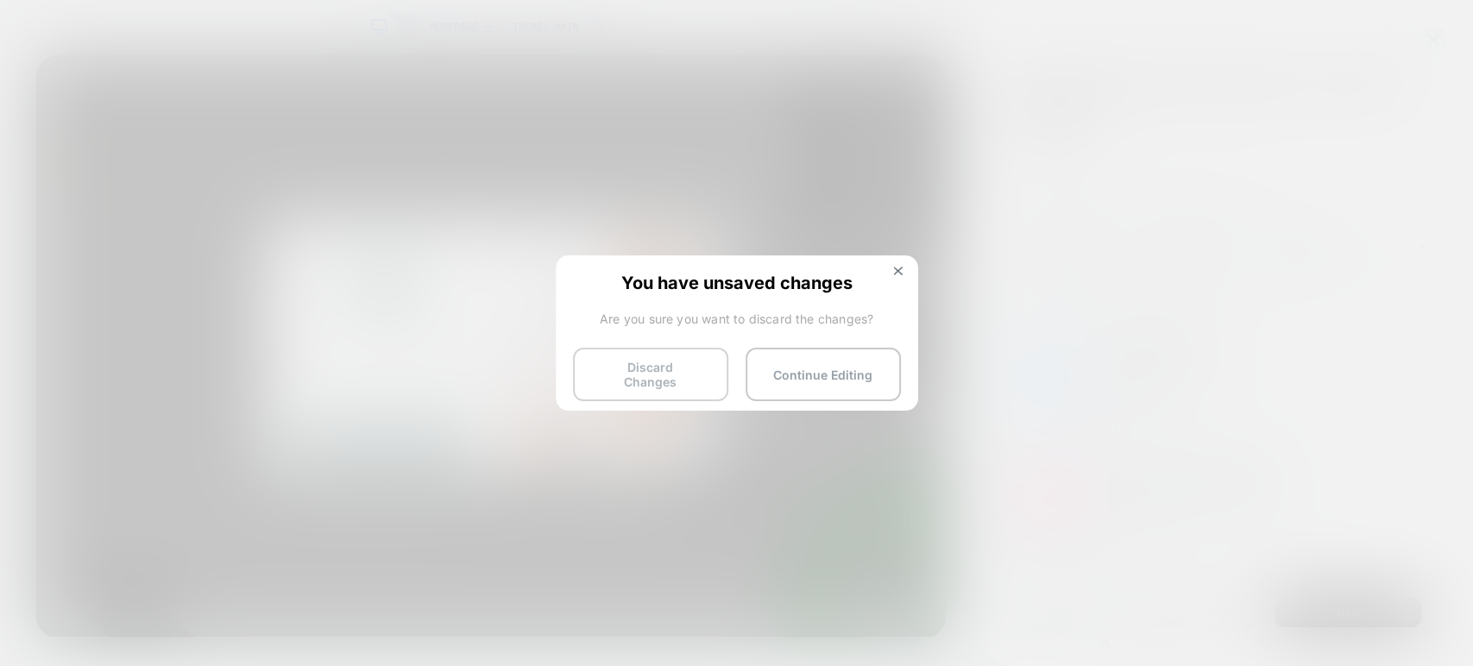
click at [631, 365] on button "Discard Changes" at bounding box center [650, 375] width 155 height 54
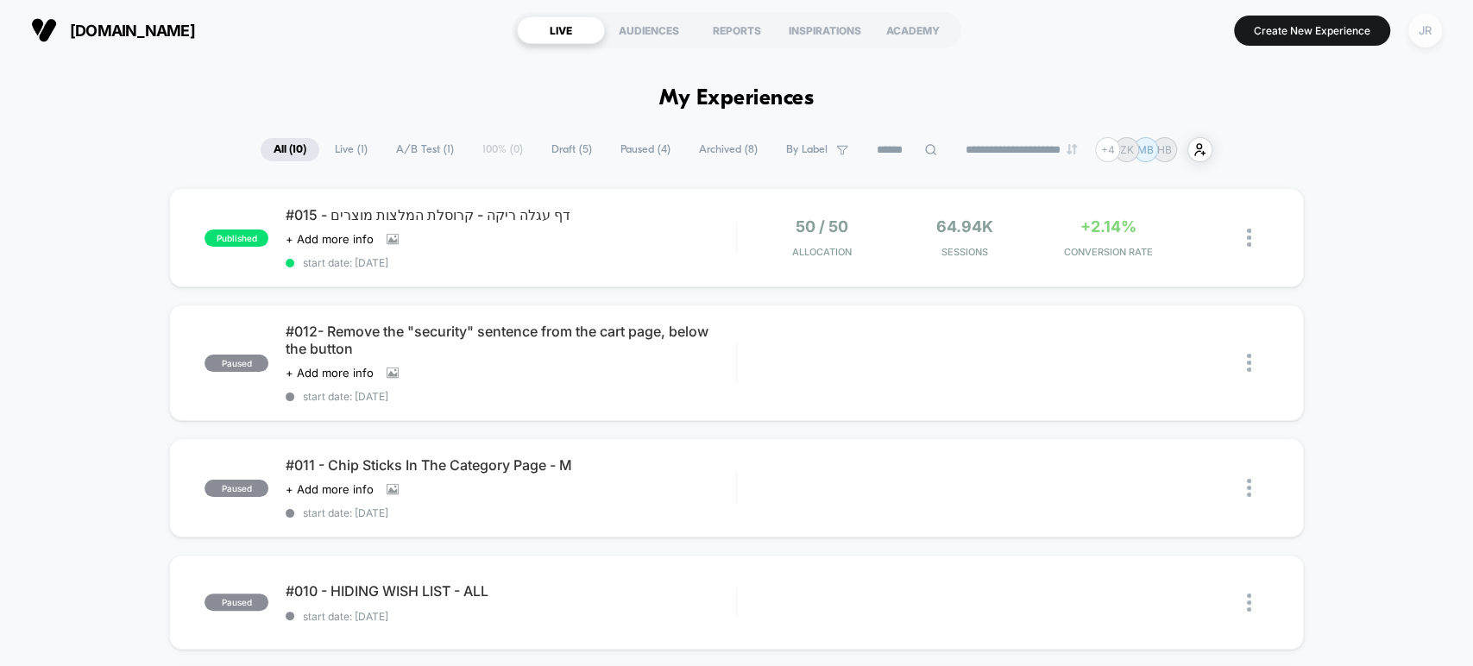
click at [1094, 29] on div "JR" at bounding box center [1425, 31] width 34 height 34
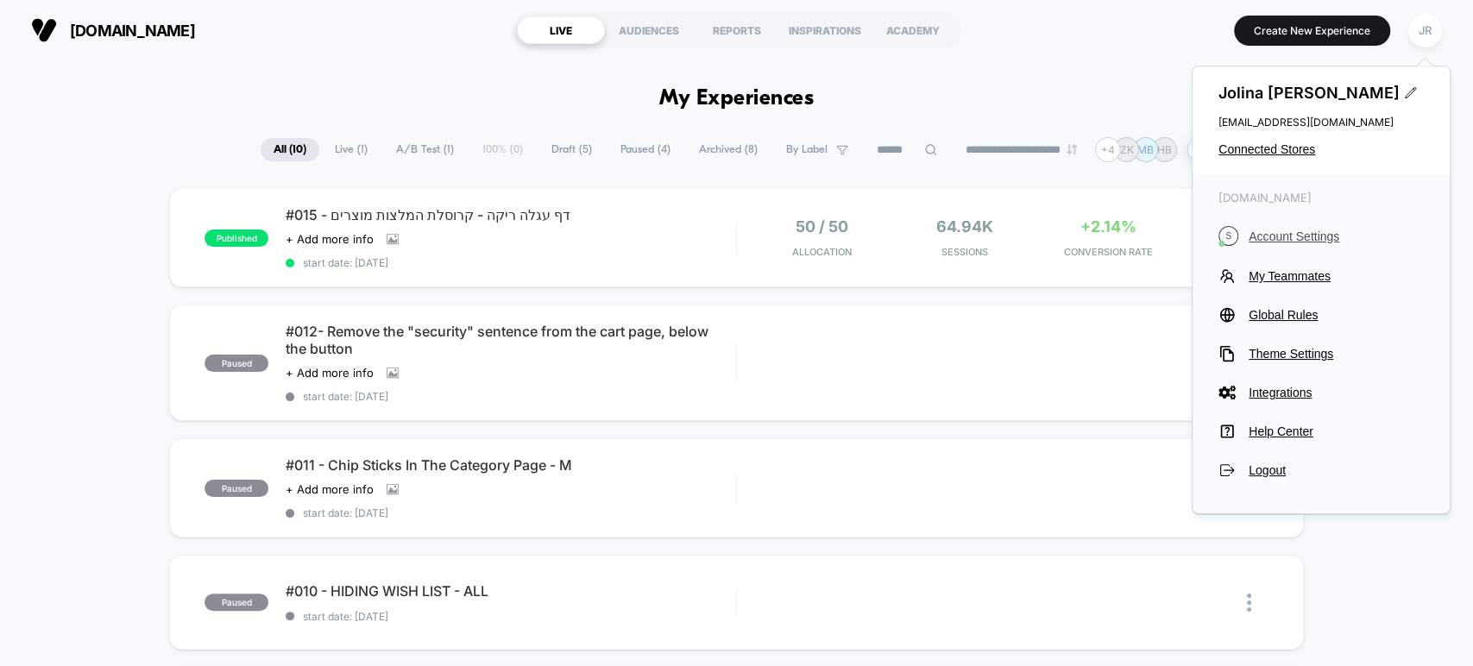
click at [1094, 232] on span "Account Settings" at bounding box center [1336, 237] width 175 height 14
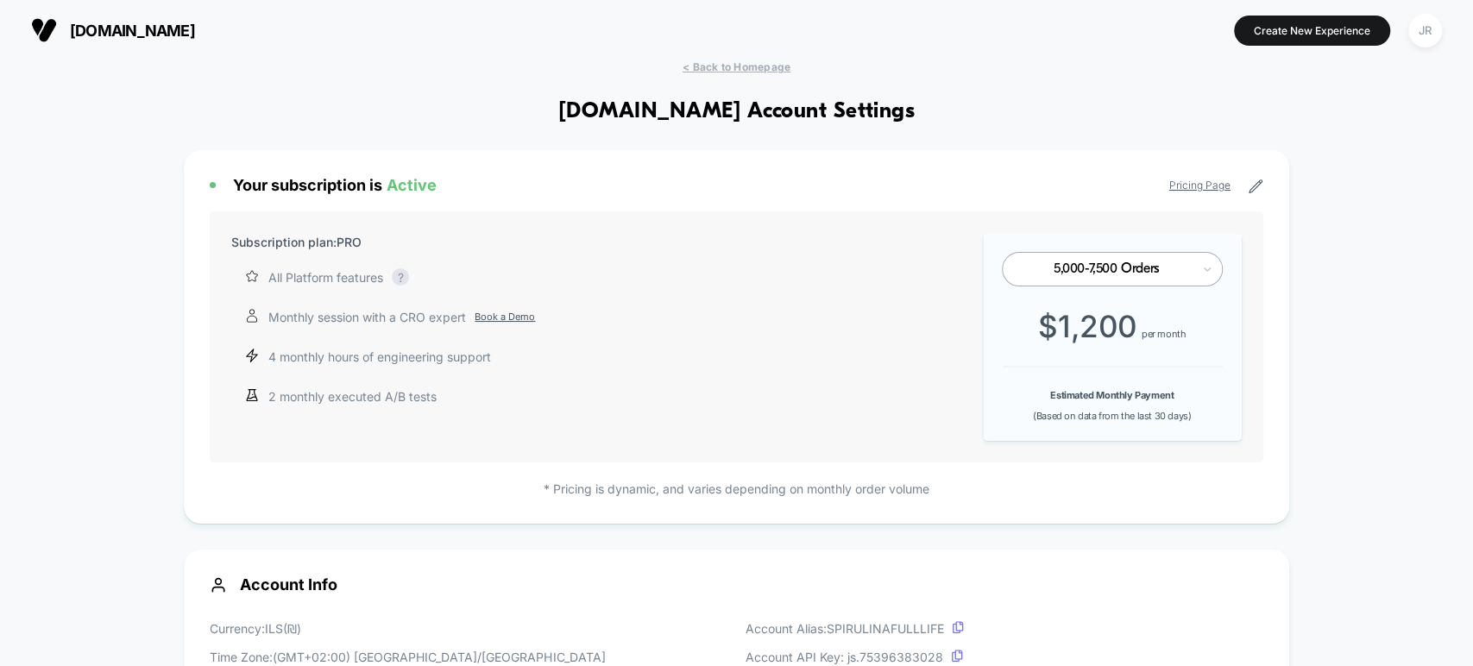
click at [1094, 179] on link "Pricing Page" at bounding box center [1199, 185] width 61 height 13
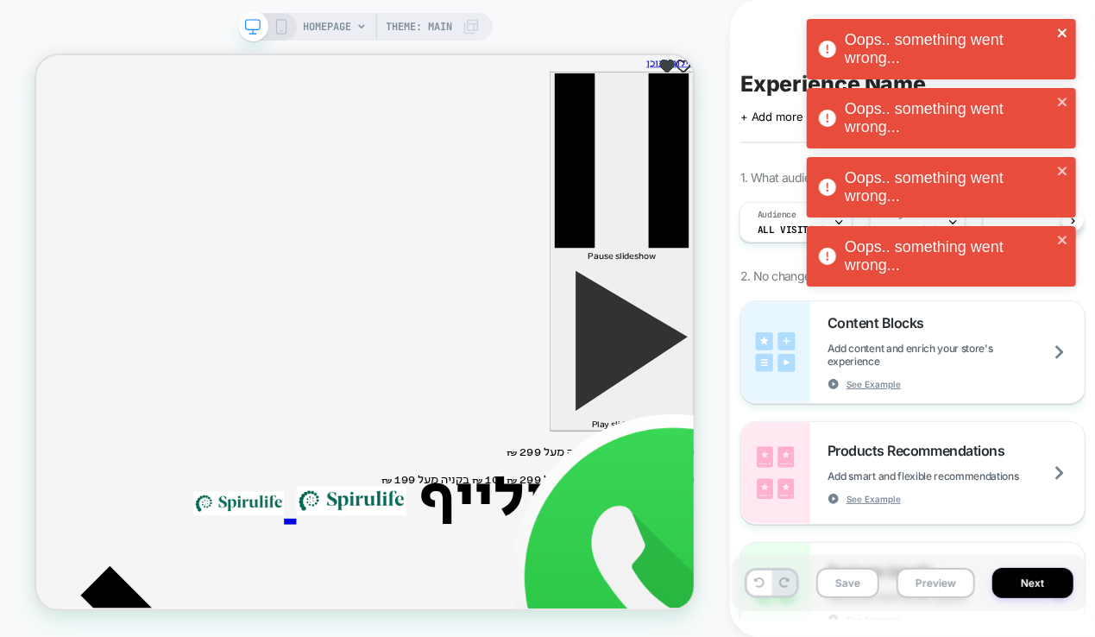
click at [1064, 31] on icon "close" at bounding box center [1062, 32] width 9 height 9
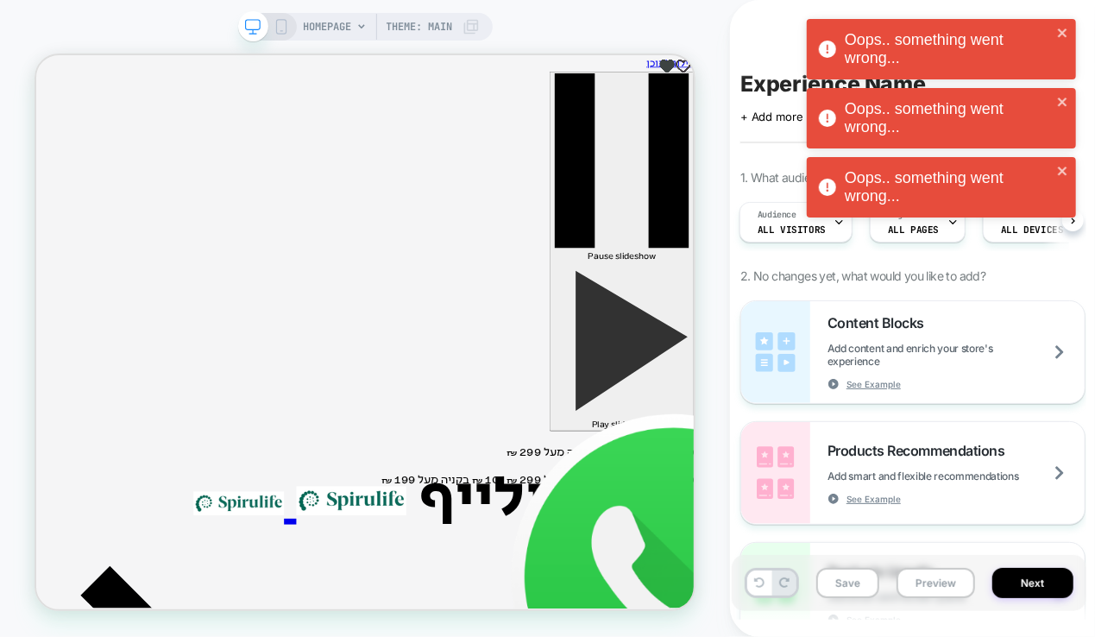
click at [1064, 31] on div "Oops.. something went wrong..." at bounding box center [941, 49] width 269 height 60
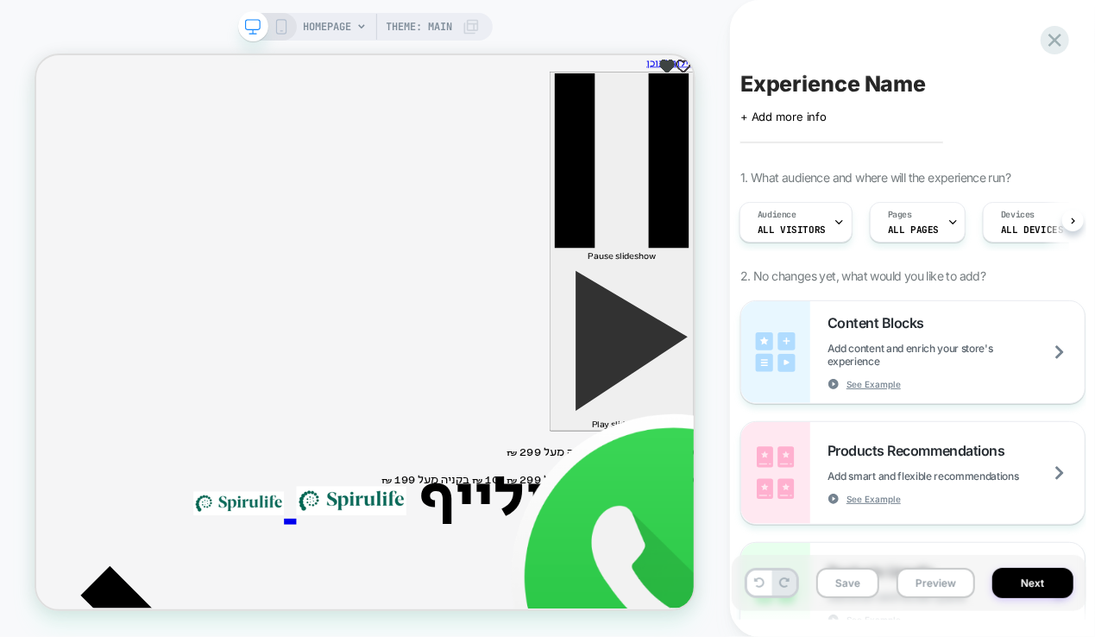
click at [1064, 31] on div "Oops.. something went wrong... Oops.. something went wrong... Oops.. something …" at bounding box center [941, 123] width 276 height 214
click at [1057, 35] on icon at bounding box center [1054, 39] width 23 height 23
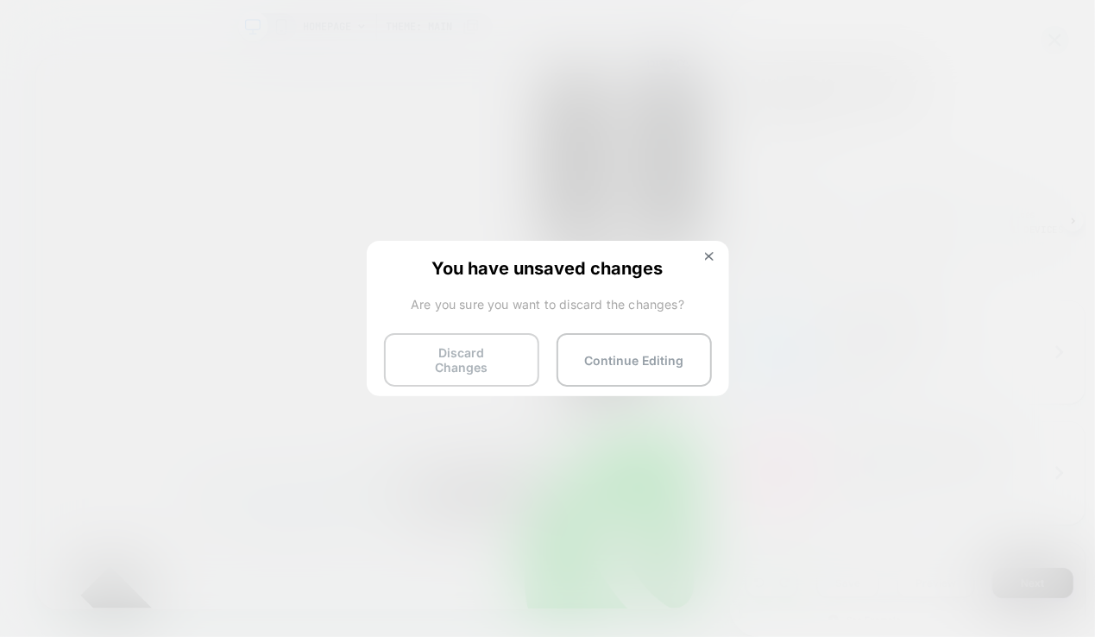
click at [483, 343] on button "Discard Changes" at bounding box center [461, 360] width 155 height 54
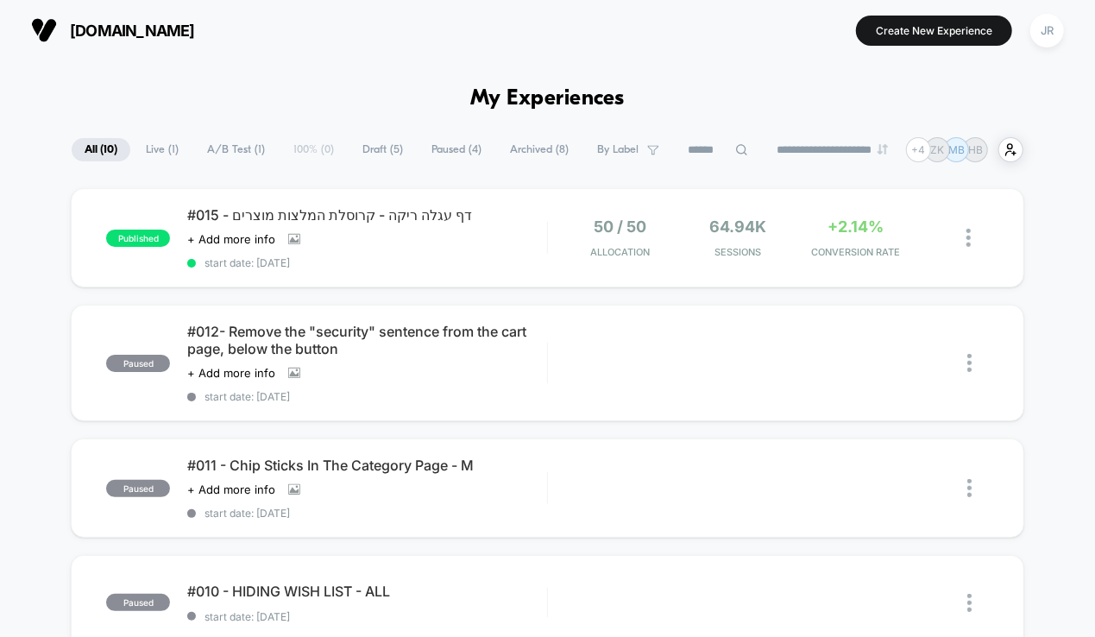
click at [363, 148] on span "Draft ( 5 )" at bounding box center [383, 149] width 66 height 23
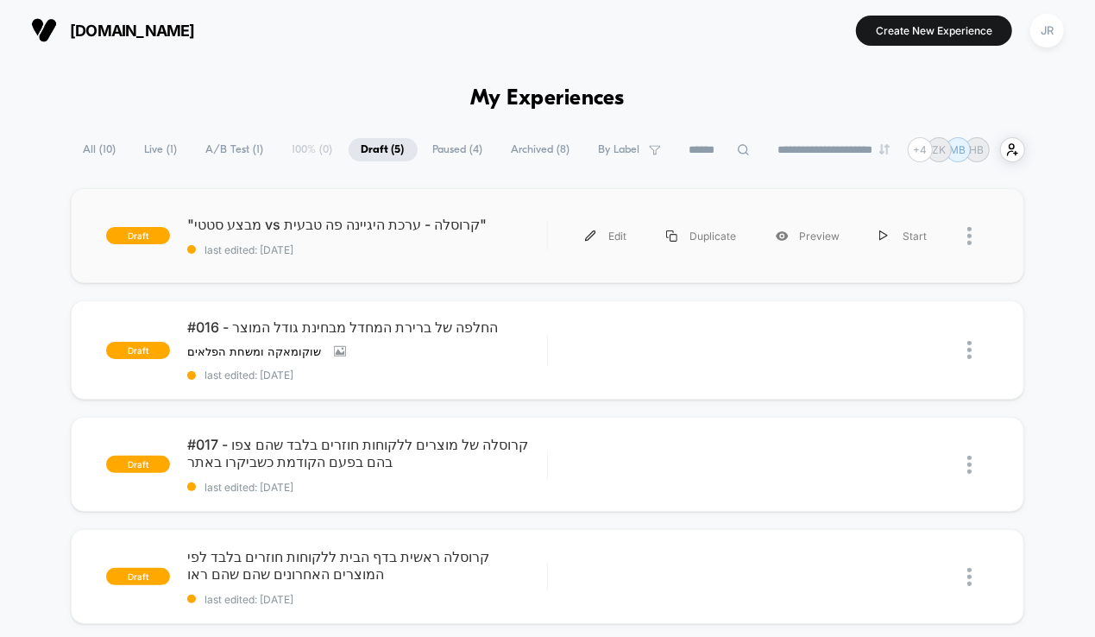
click at [409, 255] on div "draft "מבצע סטטי vs קרוסלה - ערכת היגיינה פה טבעית" last edited: [DATE] Edit Du…" at bounding box center [547, 235] width 953 height 95
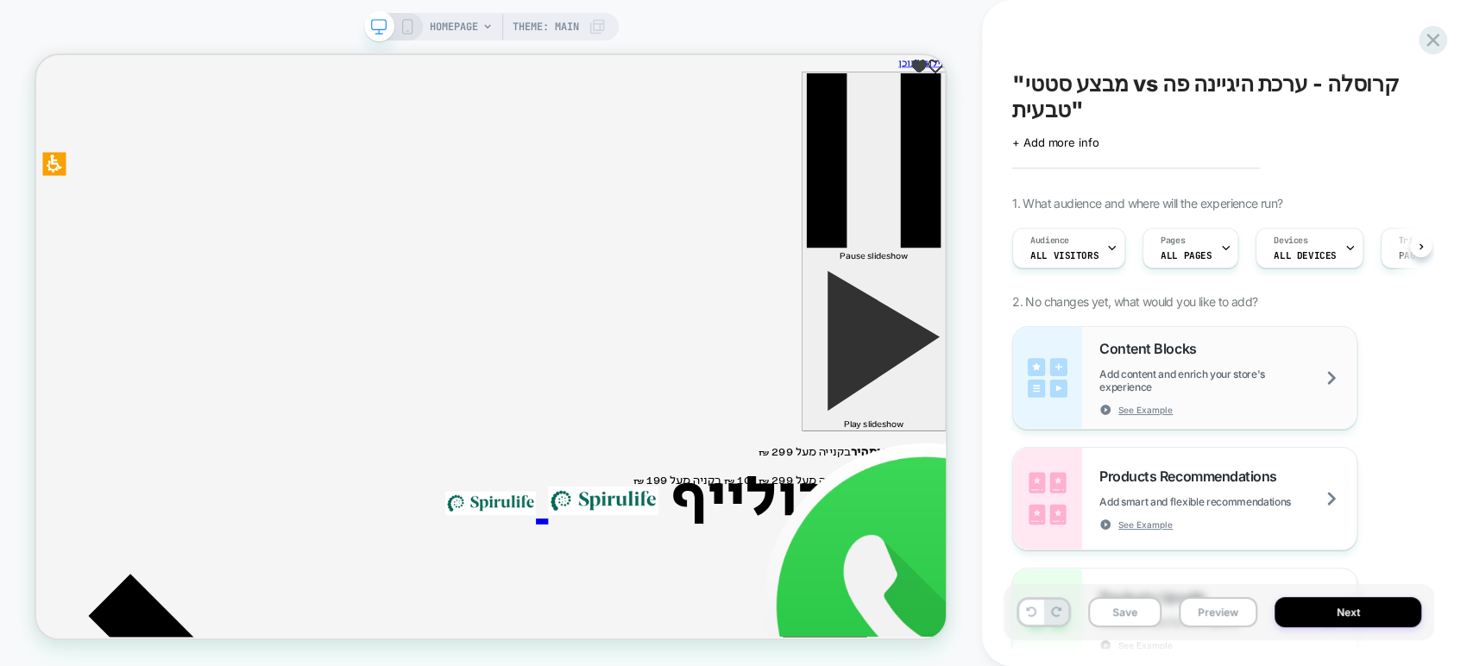
click at [1094, 380] on div "Content Blocks Add content and enrich your store's experience See Example" at bounding box center [1227, 378] width 257 height 76
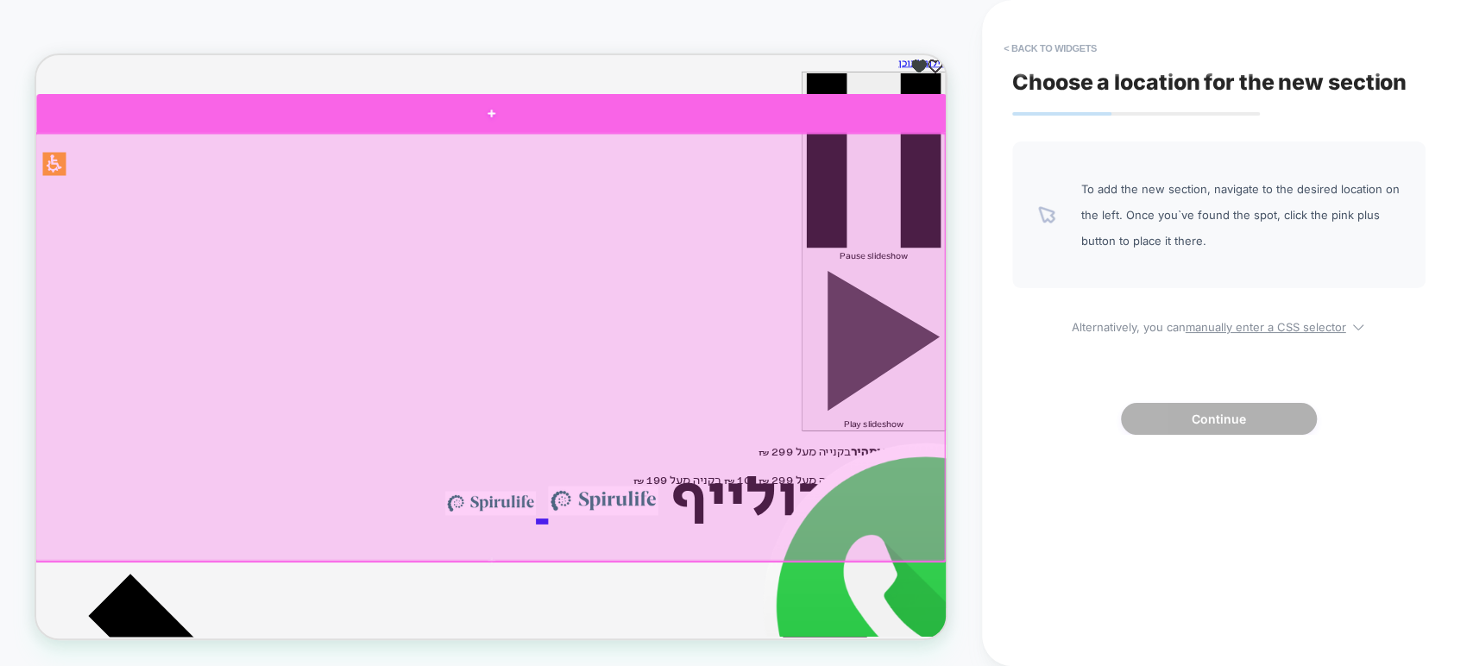
click at [640, 138] on div at bounding box center [642, 132] width 1213 height 50
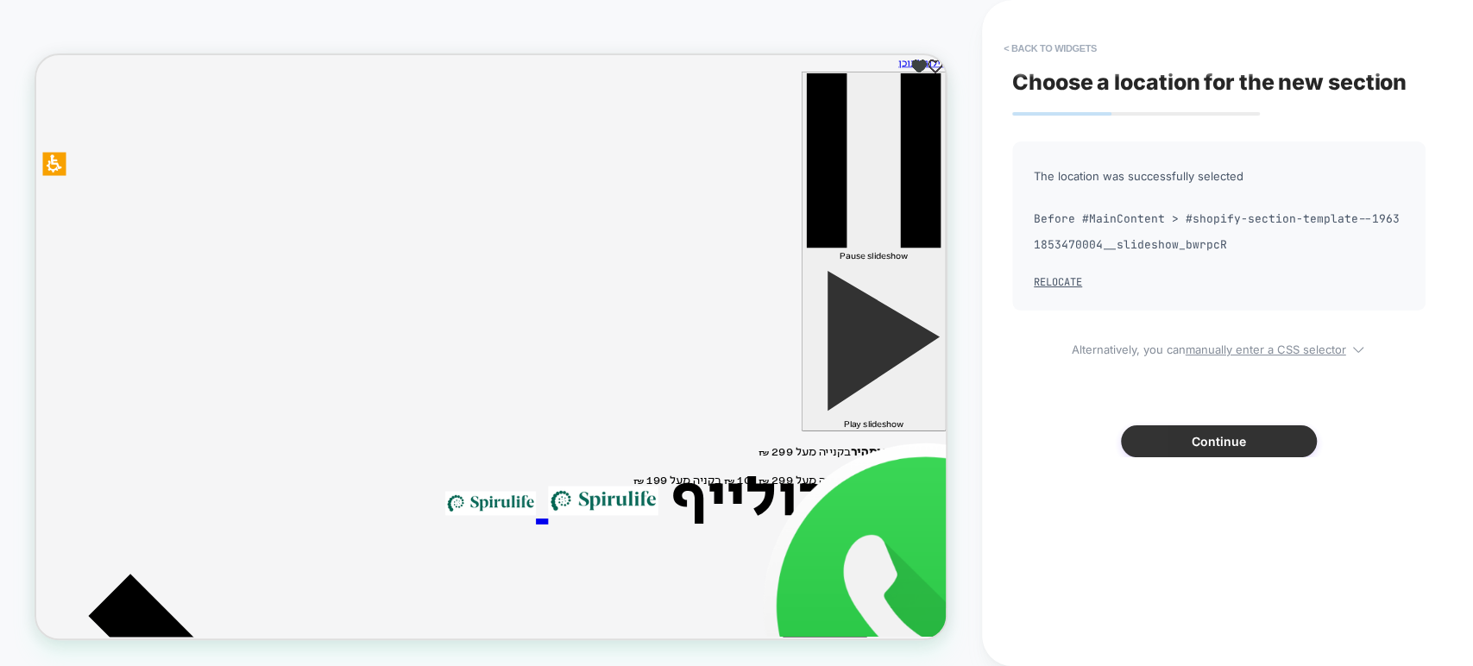
click at [1094, 445] on button "Continue" at bounding box center [1219, 441] width 196 height 32
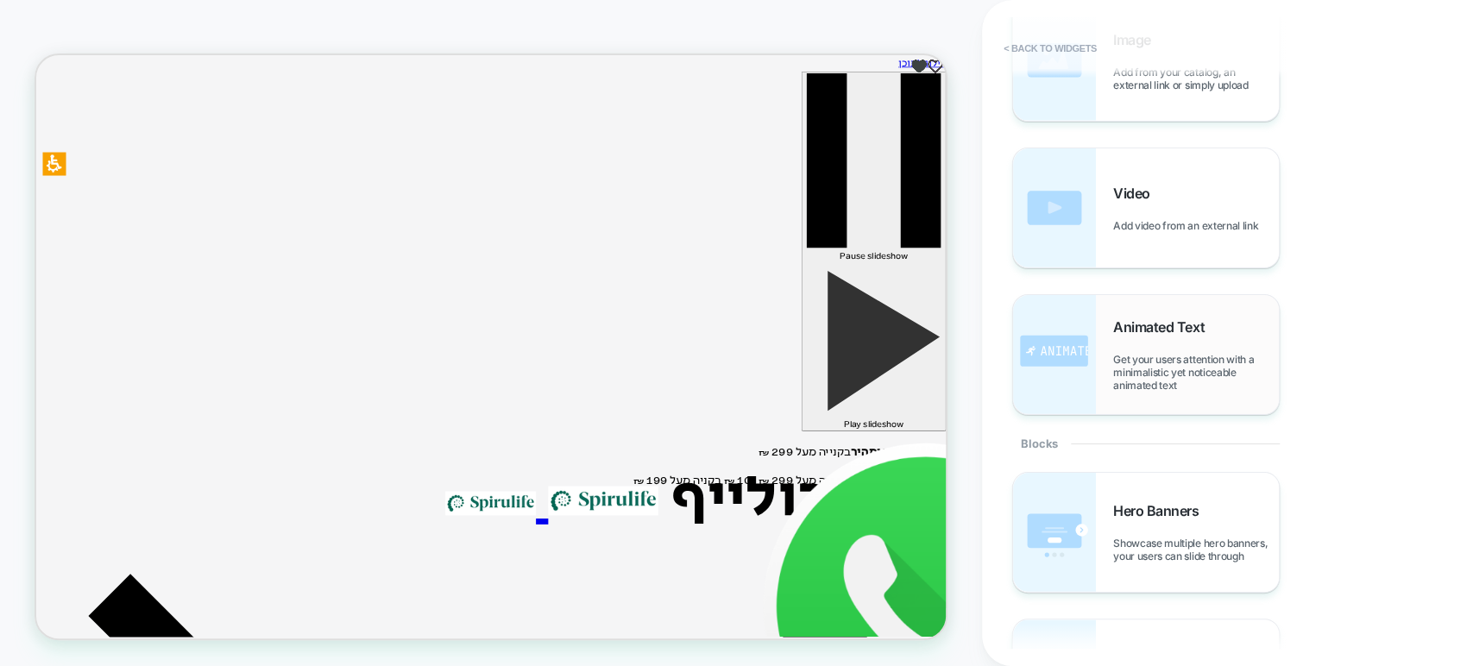
scroll to position [479, 0]
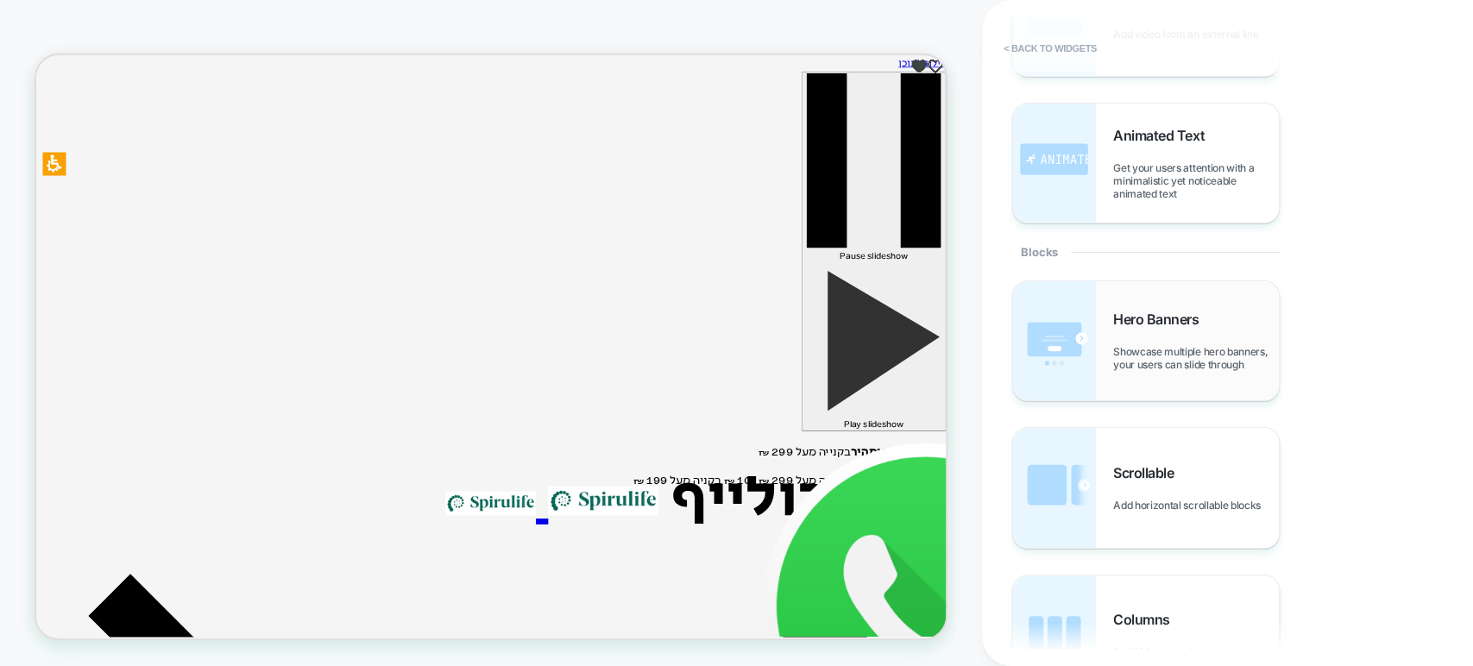
click at [1094, 355] on span "Showcase multiple hero banners, your users can slide through" at bounding box center [1196, 358] width 166 height 26
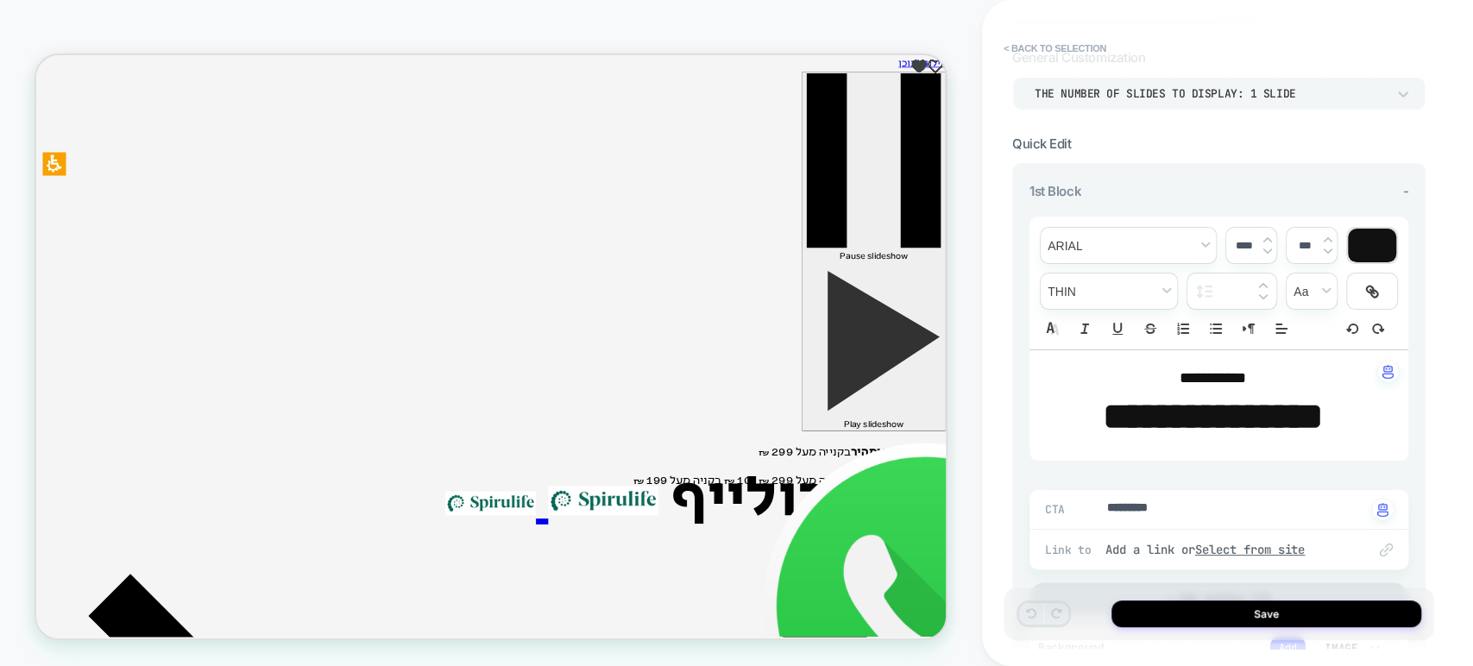
scroll to position [96, 0]
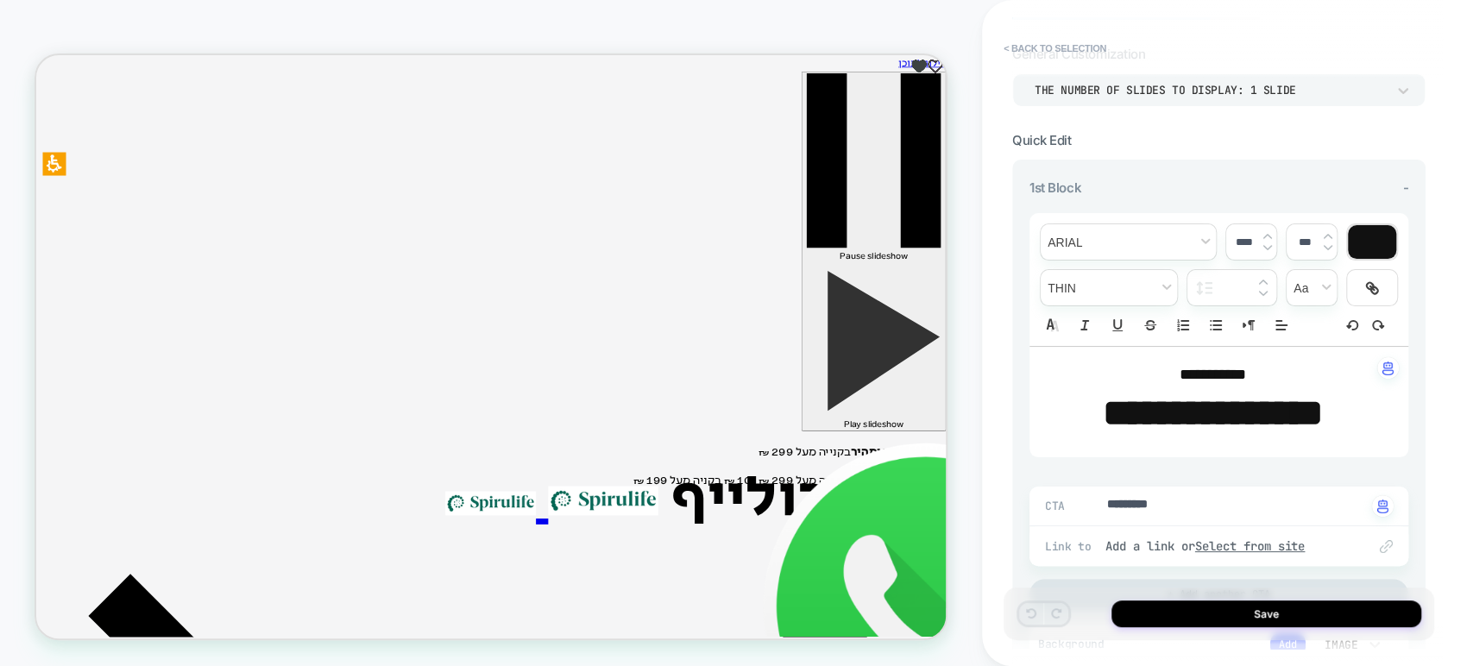
click at [1094, 98] on div "THE NUMBER OF SLIDES TO DISPLAY: 1 SLIDE" at bounding box center [1218, 89] width 413 height 33
click at [1094, 91] on div "THE NUMBER OF SLIDES TO DISPLAY: 1 SLIDE" at bounding box center [1210, 90] width 351 height 15
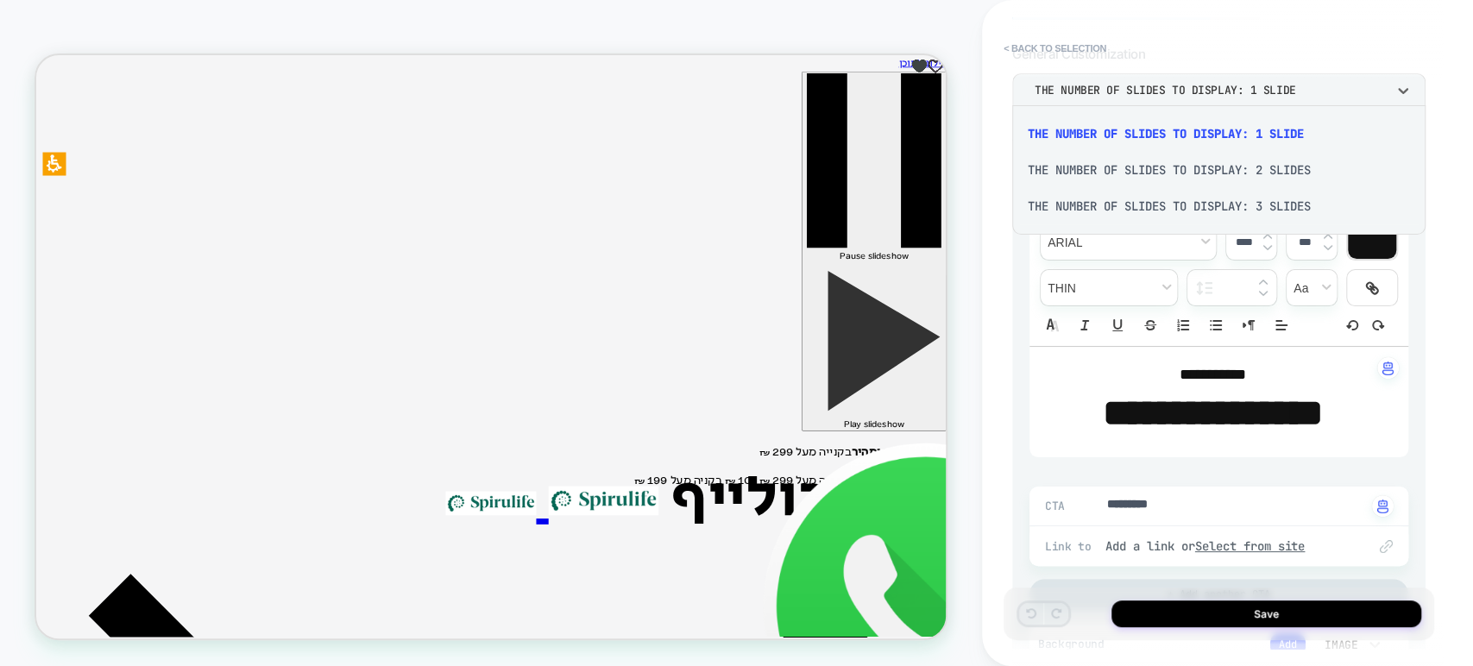
click at [987, 119] on div at bounding box center [736, 333] width 1473 height 666
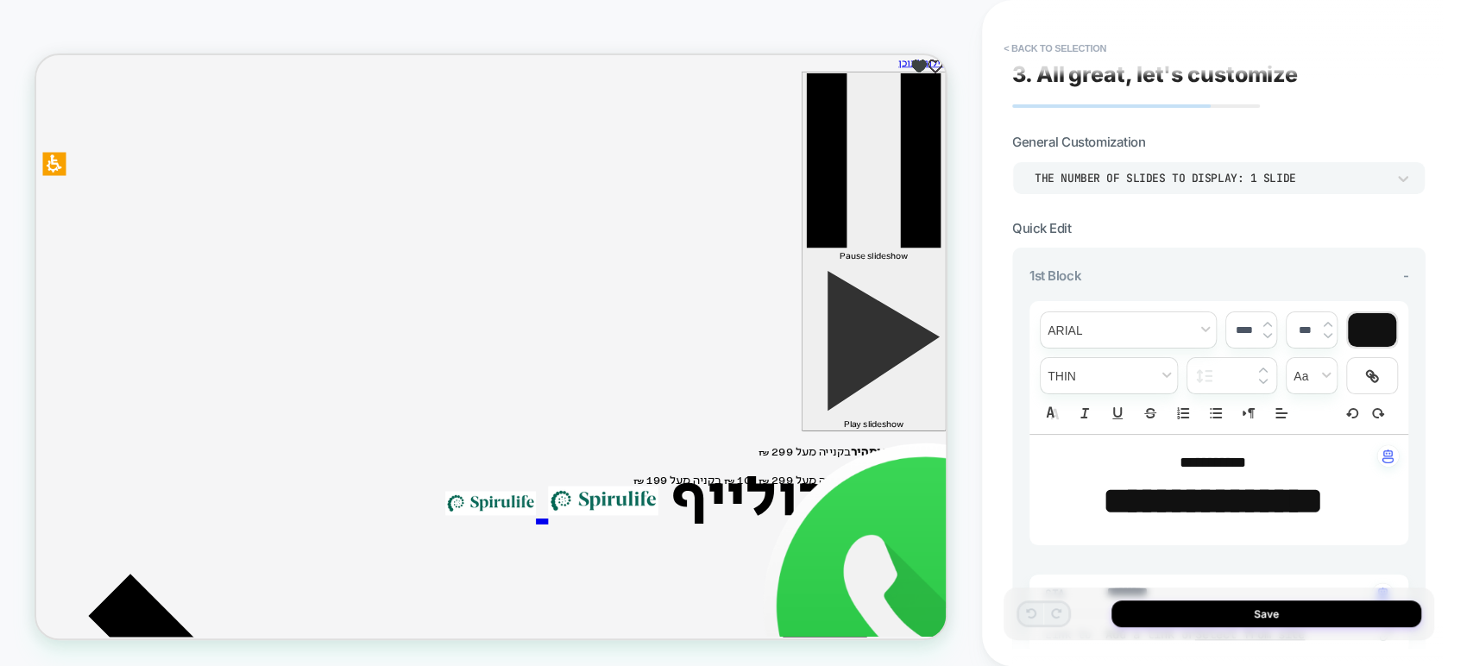
scroll to position [0, 0]
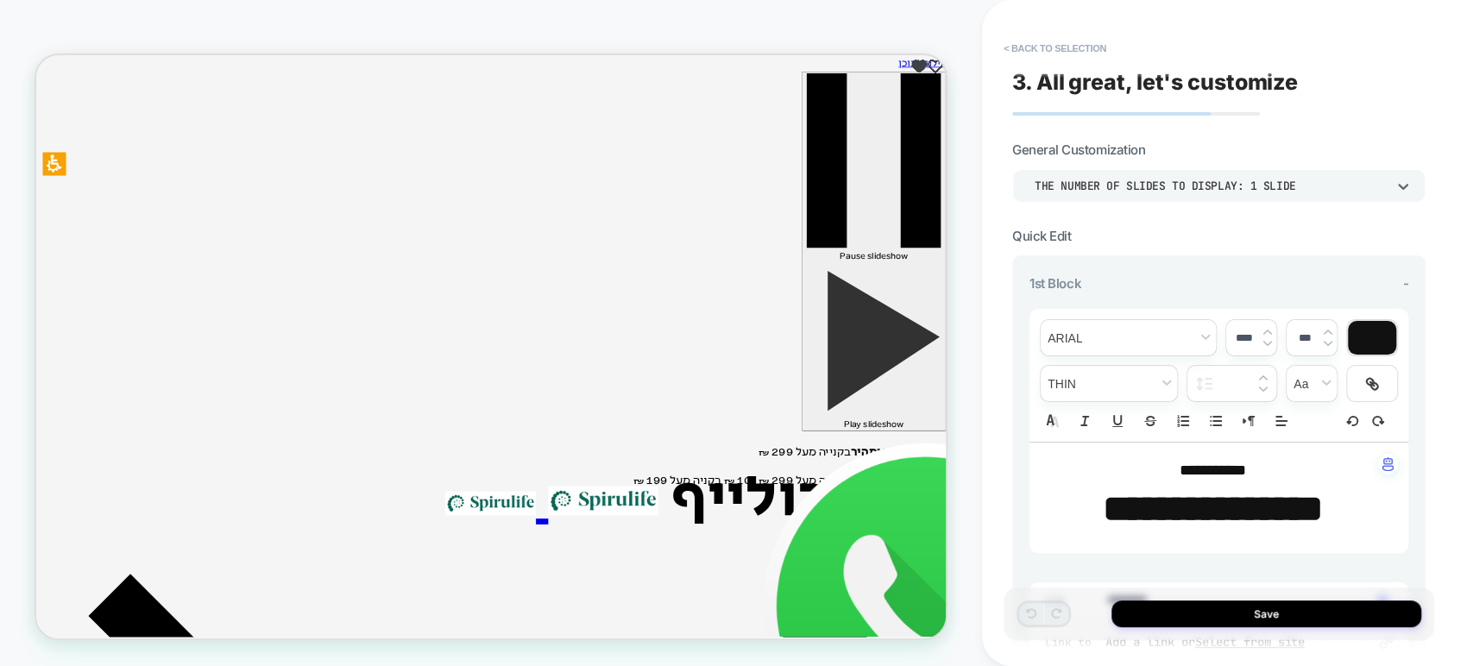
click at [1094, 184] on div "THE NUMBER OF SLIDES TO DISPLAY: 1 SLIDE" at bounding box center [1210, 186] width 351 height 15
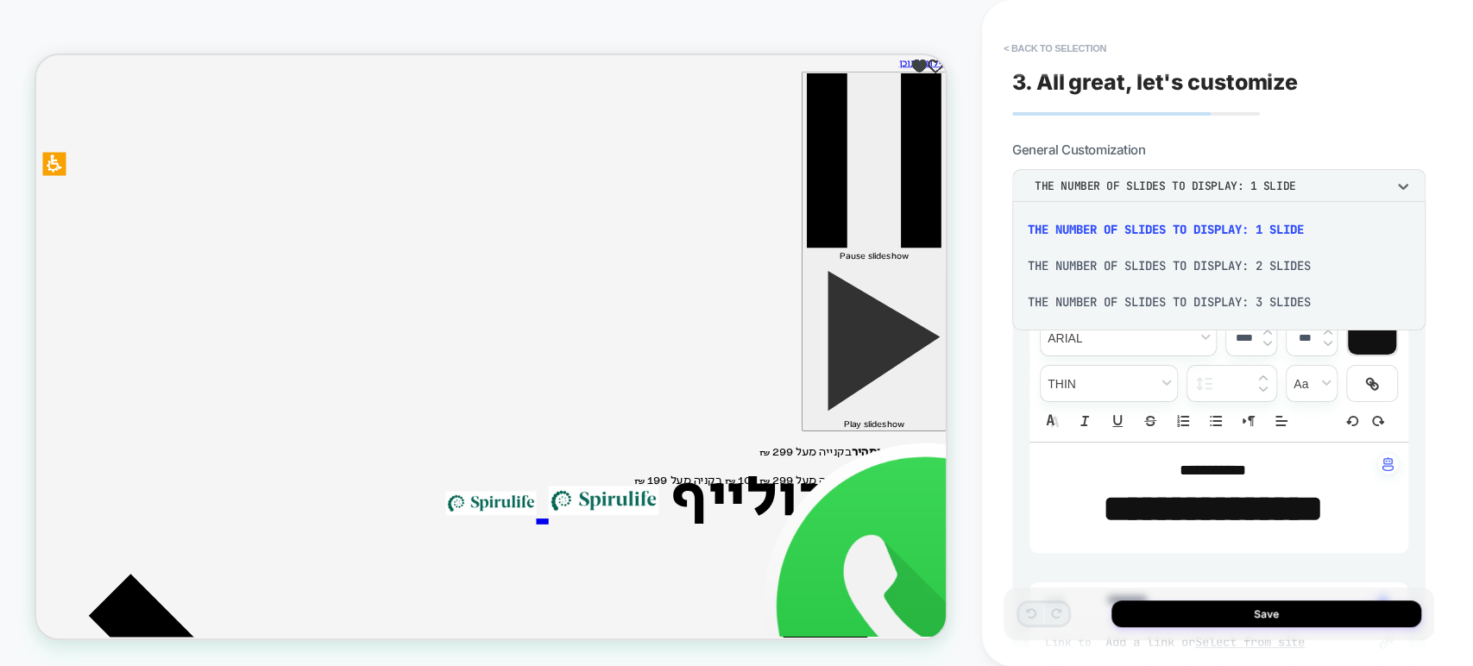
click at [1094, 296] on div "THE NUMBER OF SLIDES TO DISPLAY: 3 SLIDES" at bounding box center [1219, 302] width 400 height 36
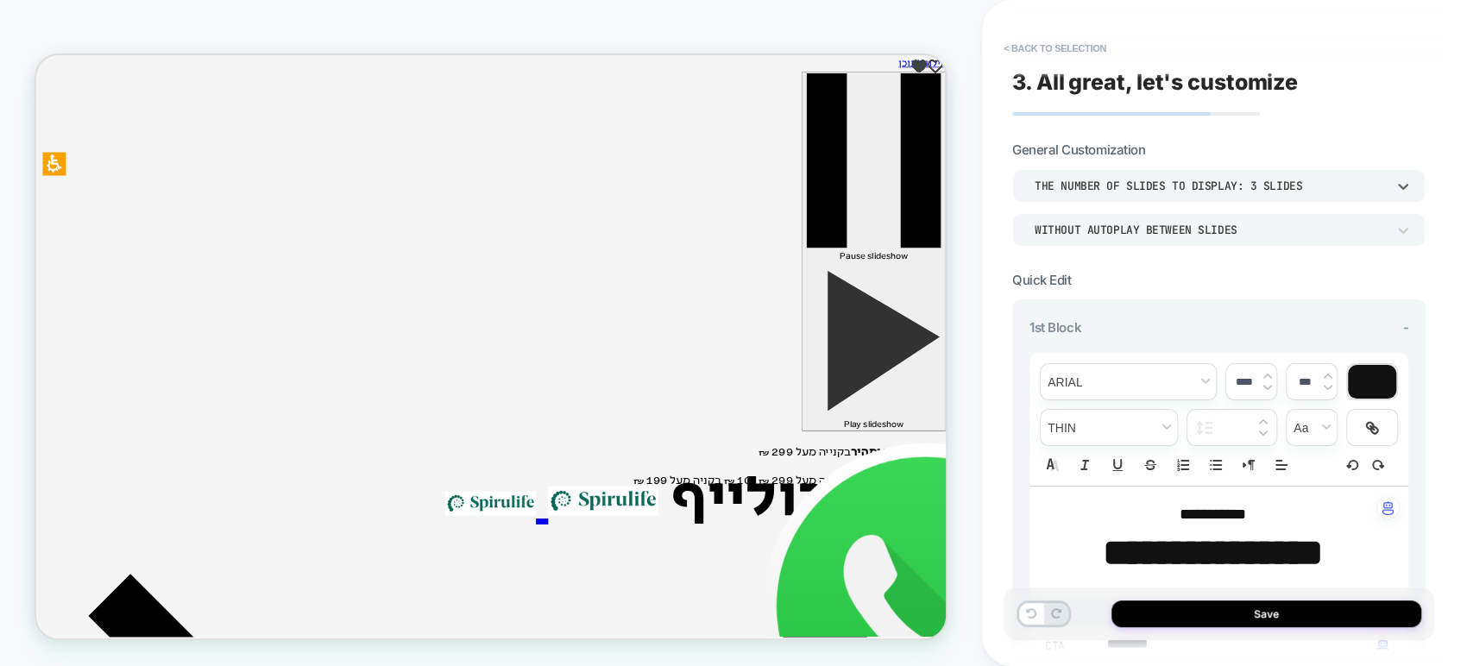
click at [1094, 180] on div "THE NUMBER OF SLIDES TO DISPLAY: 3 SLIDES" at bounding box center [1210, 186] width 351 height 15
click at [1017, 47] on button "< Back to selection" at bounding box center [1055, 49] width 120 height 28
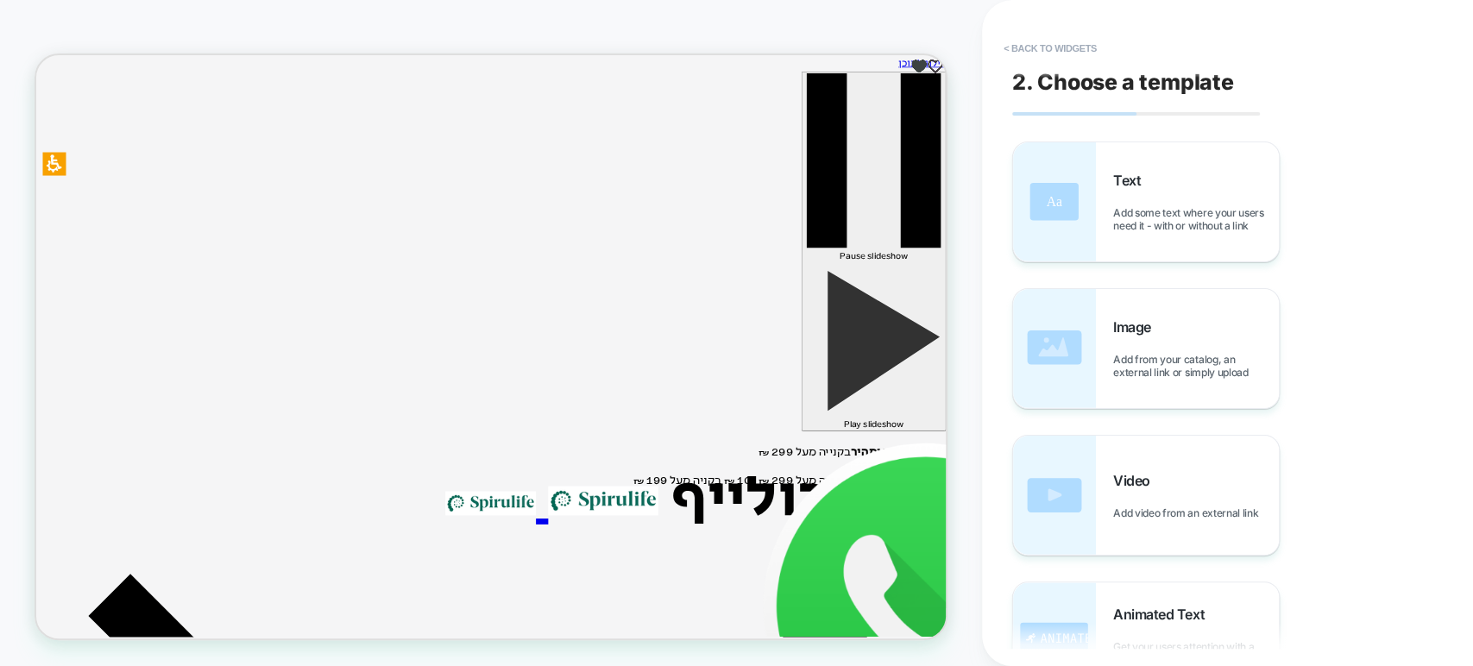
click at [1017, 47] on button "< Back to widgets" at bounding box center [1050, 49] width 110 height 28
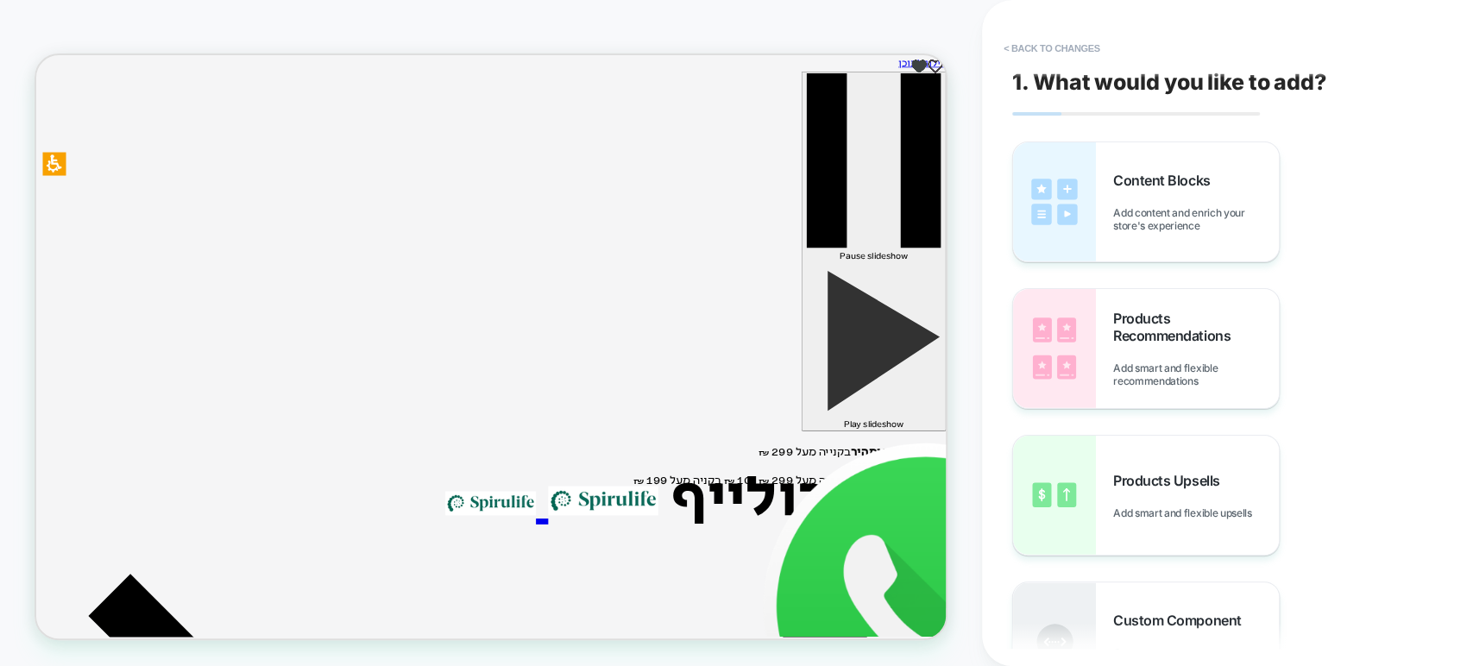
click at [1017, 47] on button "< Back to changes" at bounding box center [1052, 49] width 114 height 28
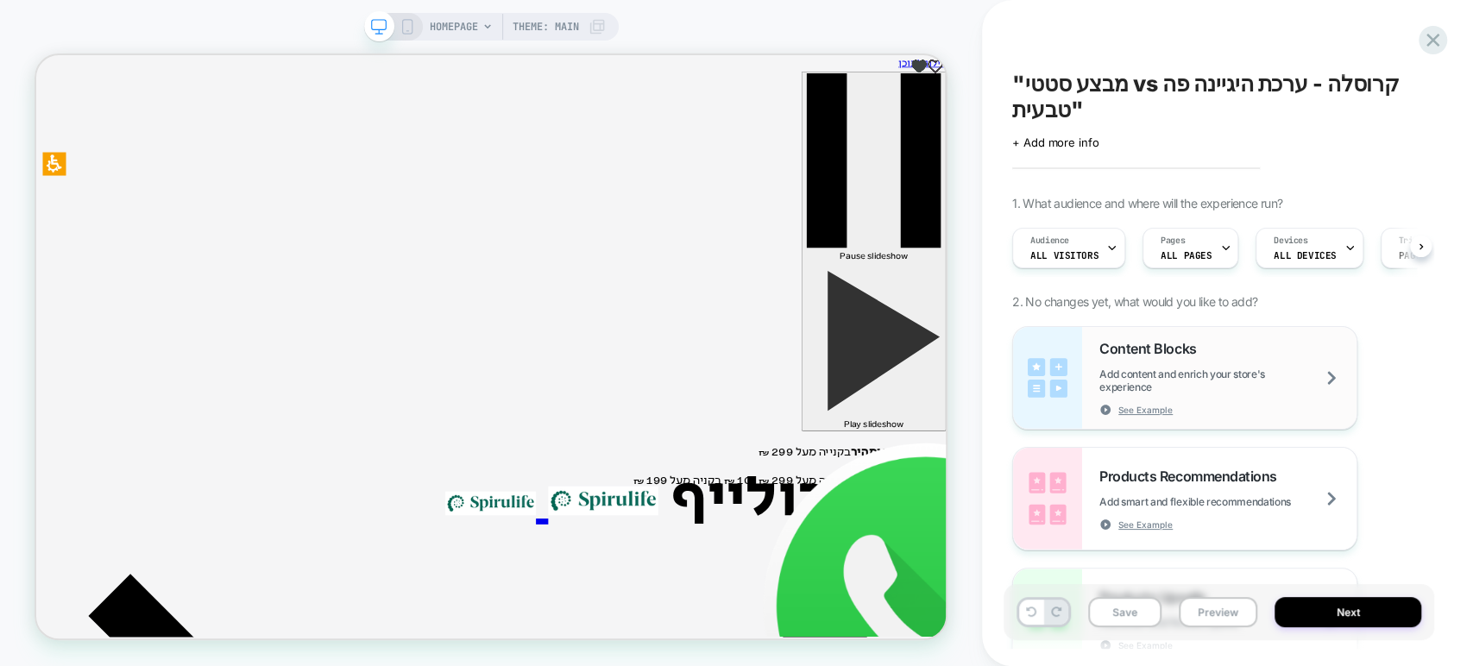
click at [1094, 340] on div "Content Blocks Add content and enrich your store's experience See Example" at bounding box center [1227, 378] width 257 height 76
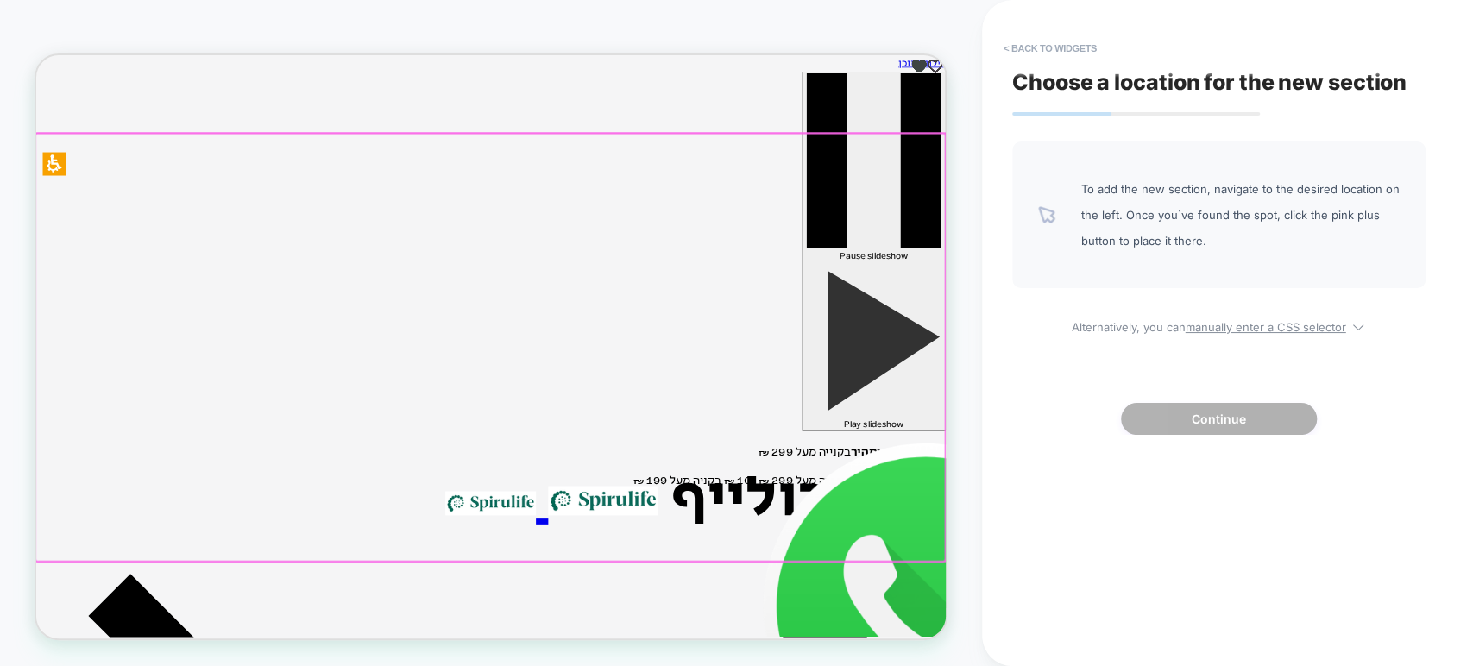
click at [1012, 255] on div at bounding box center [641, 445] width 1213 height 570
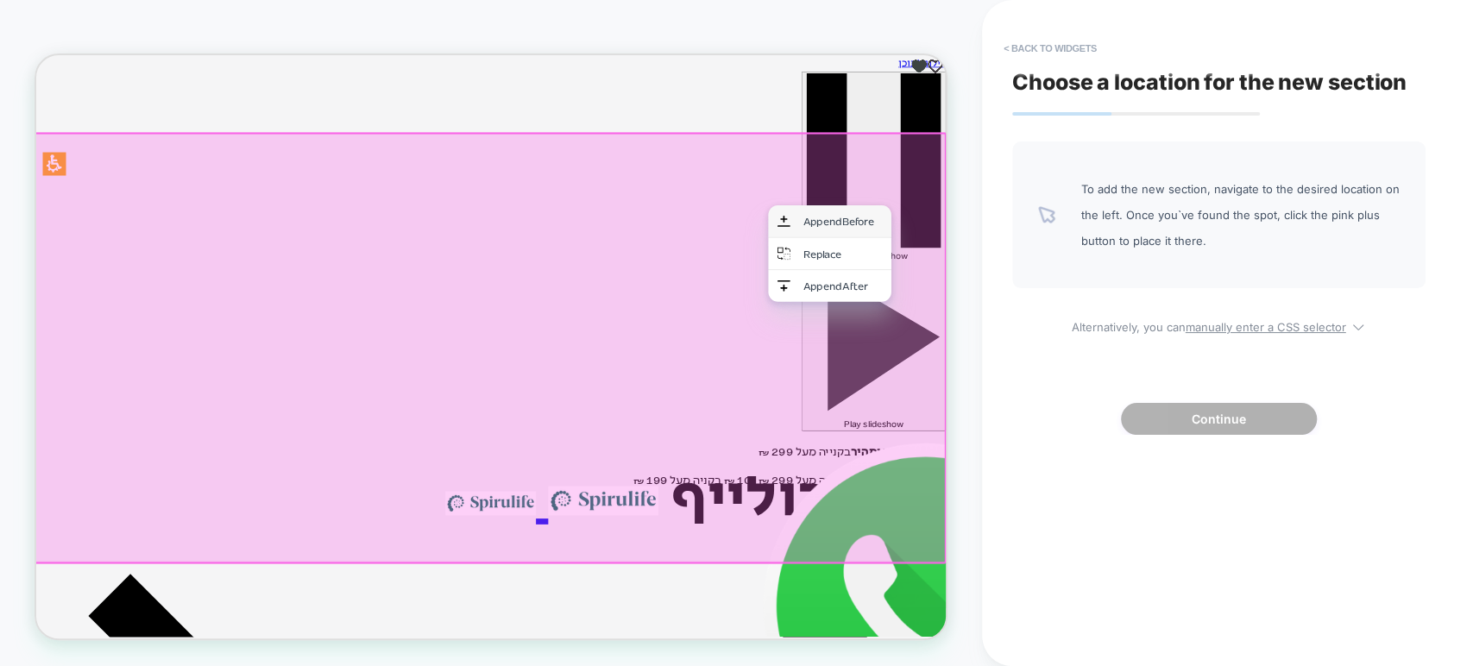
click at [1094, 274] on div "Append Before" at bounding box center [1111, 277] width 105 height 18
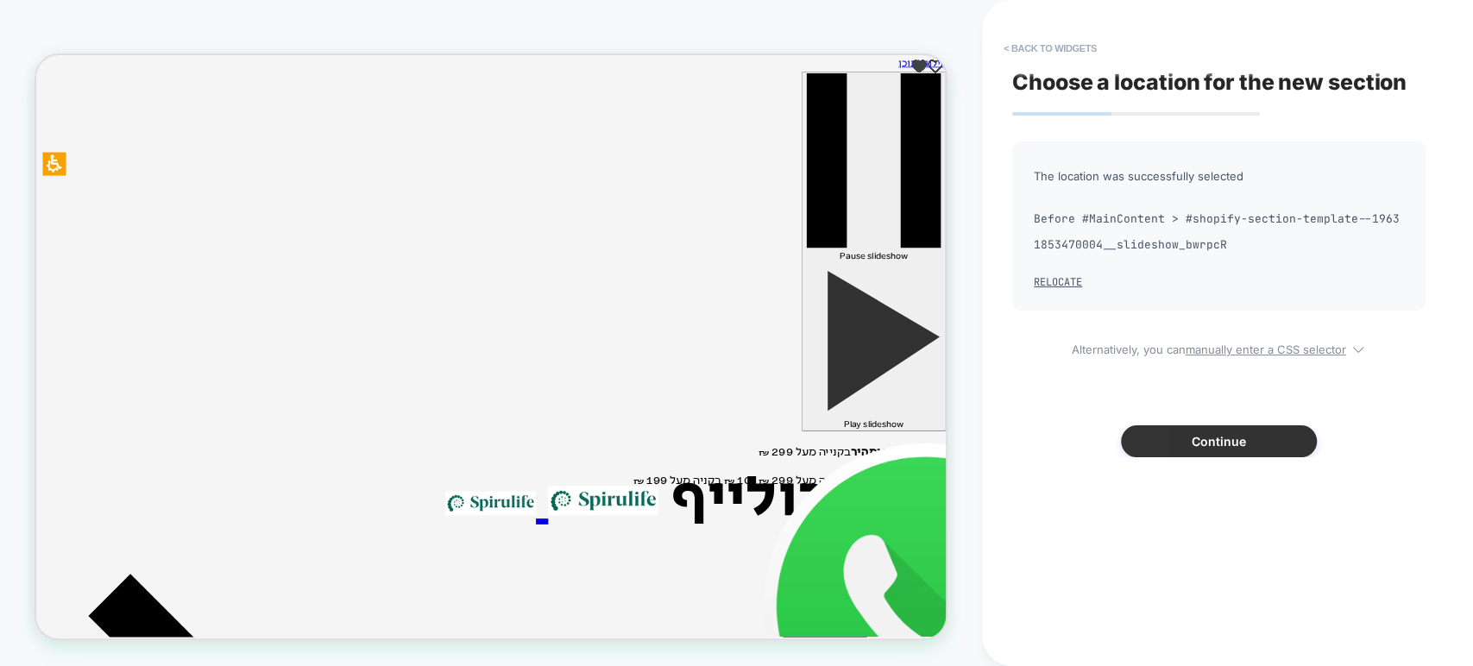
click at [1094, 434] on button "Continue" at bounding box center [1219, 441] width 196 height 32
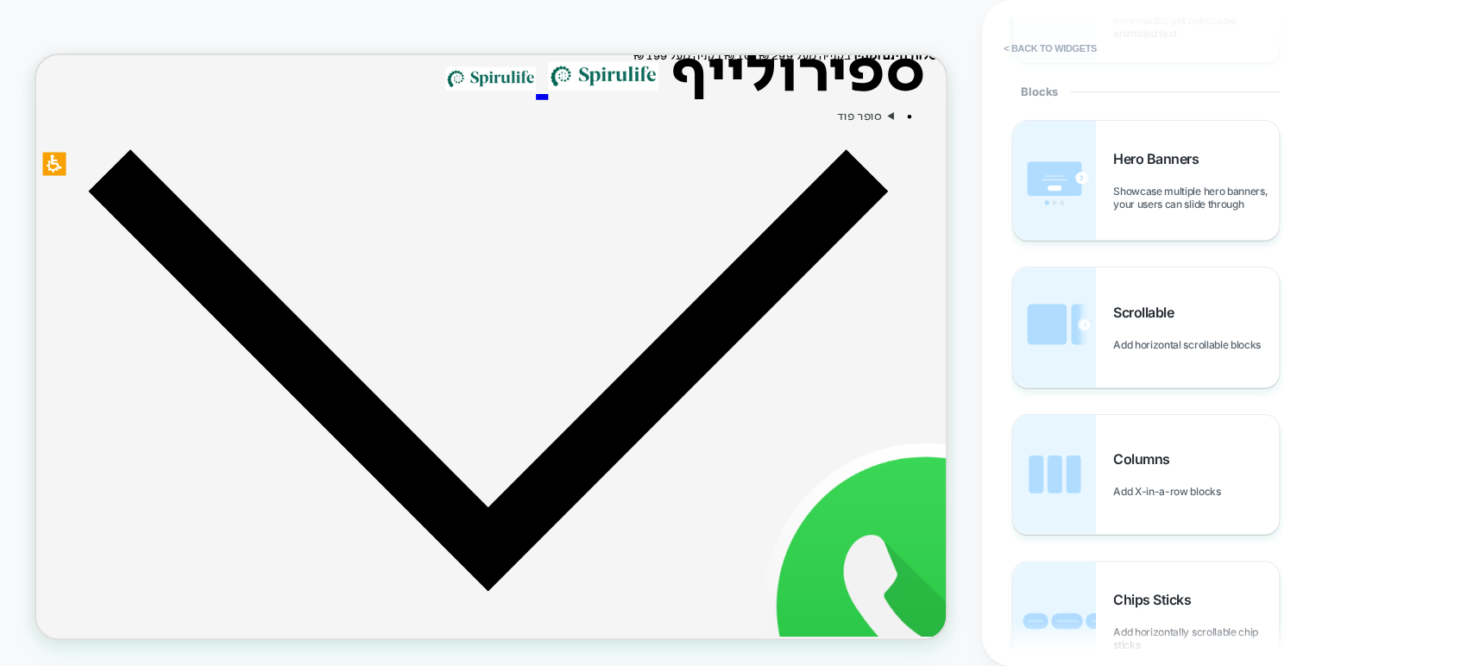
scroll to position [671, 0]
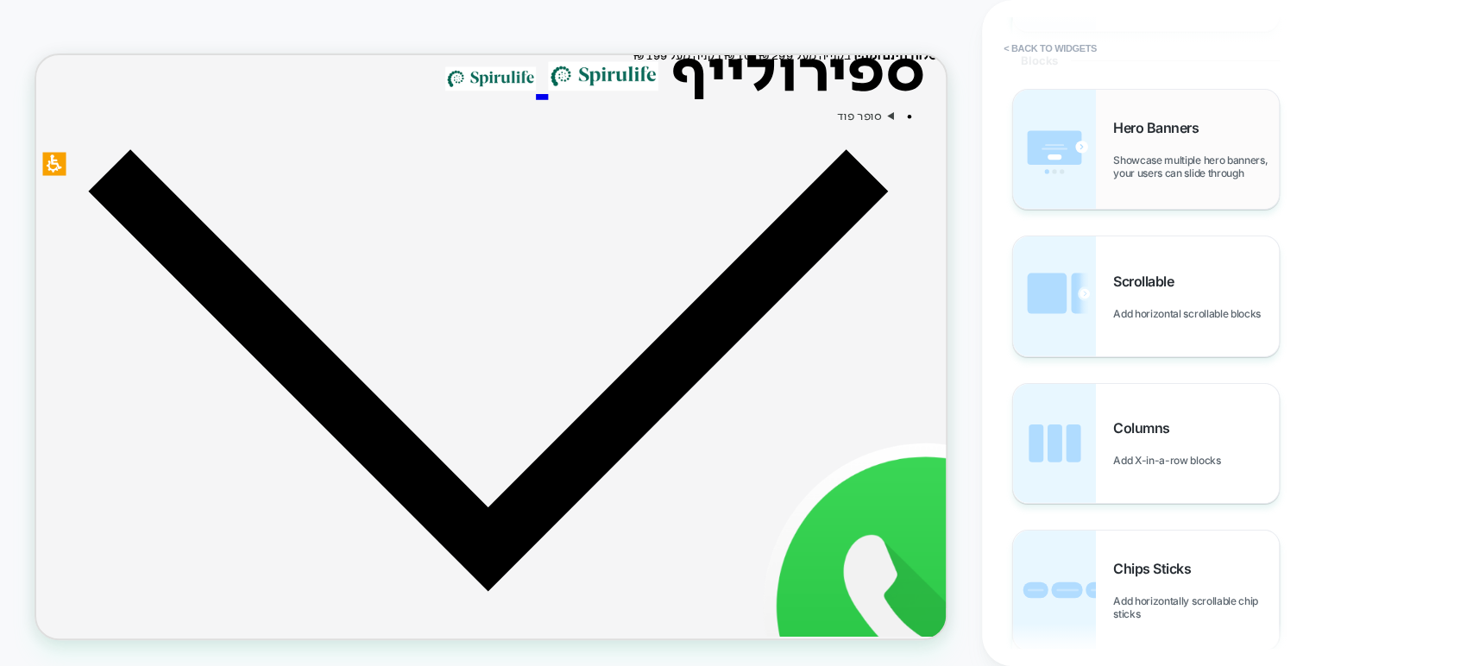
click at [1094, 196] on div "Hero Banners Showcase multiple hero banners, your users can slide through" at bounding box center [1146, 149] width 266 height 119
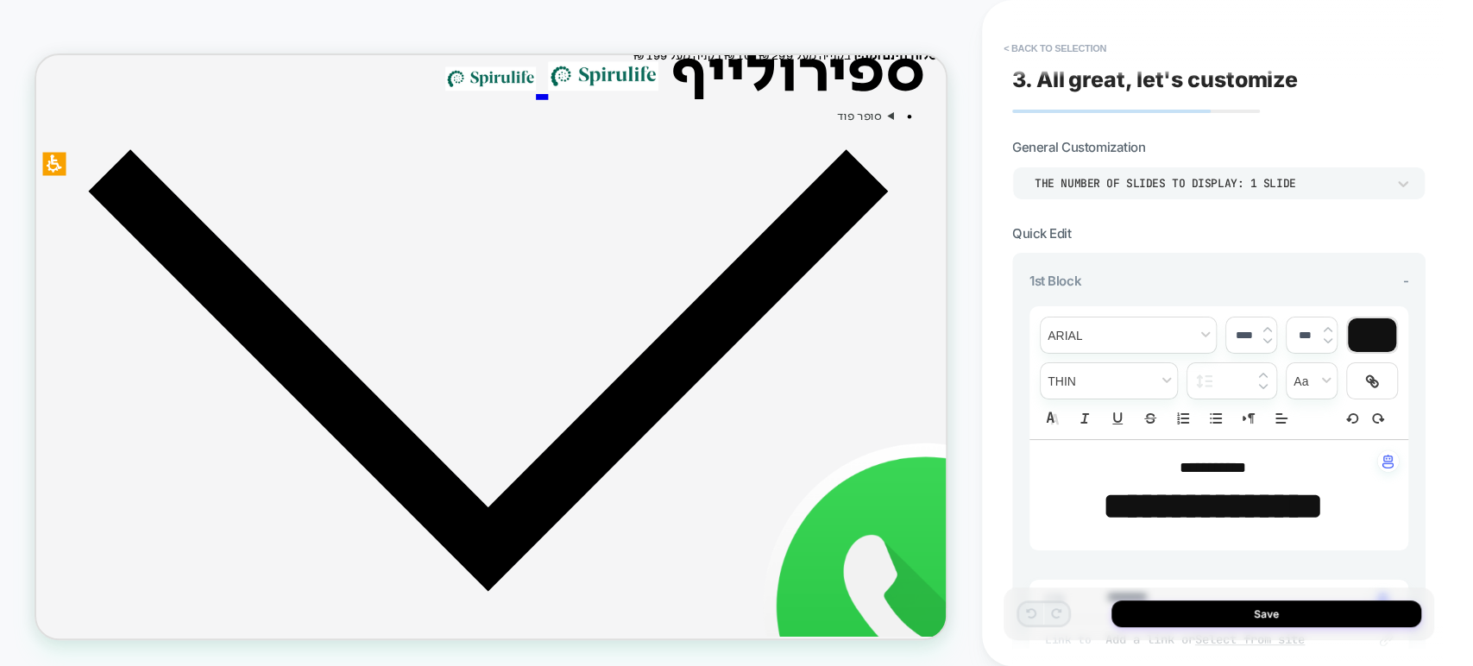
scroll to position [0, 0]
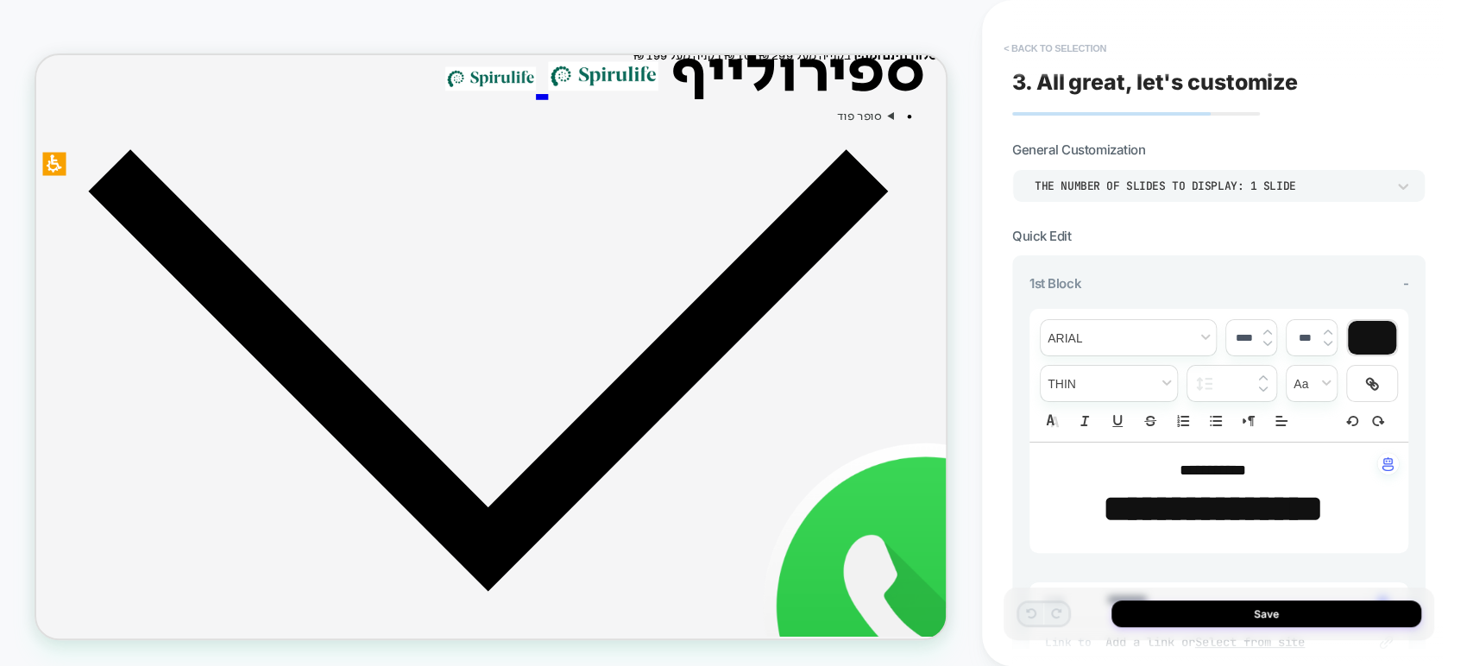
click at [1036, 42] on button "< Back to selection" at bounding box center [1055, 49] width 120 height 28
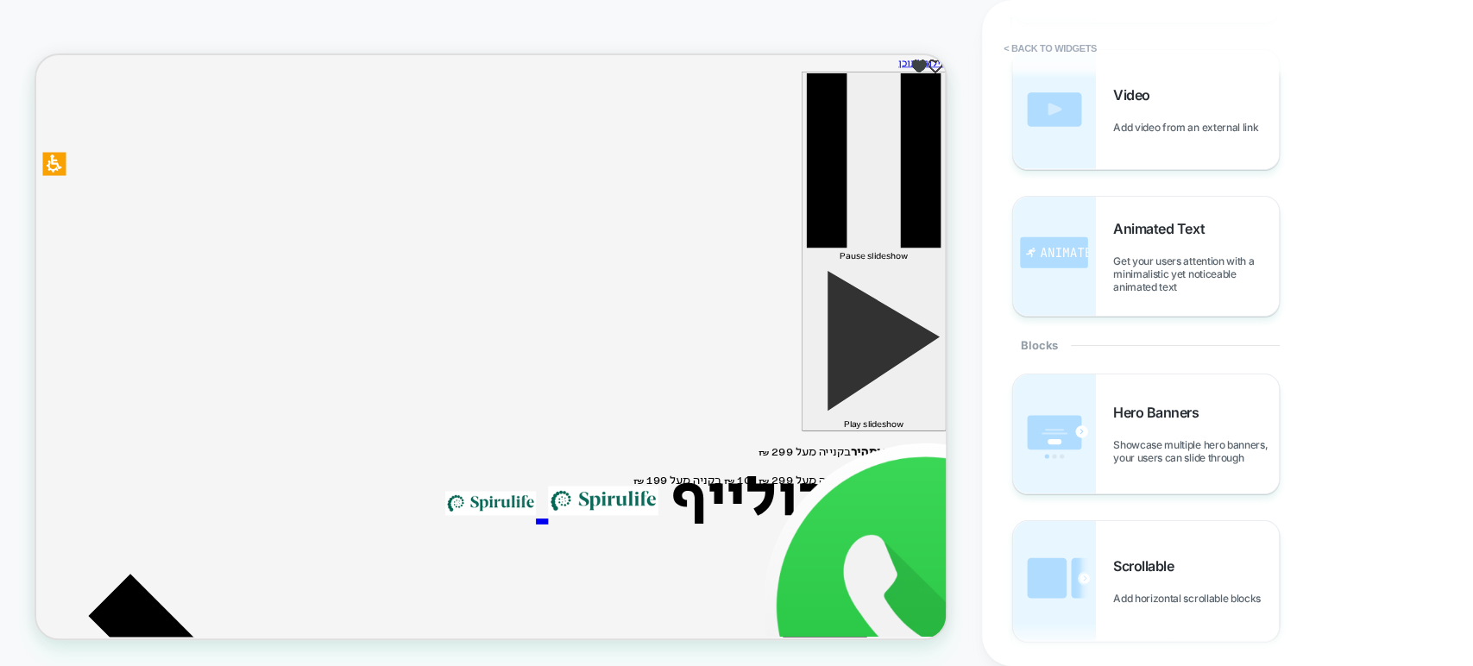
scroll to position [384, 0]
click at [1094, 392] on div "Hero Banners Showcase multiple hero banners, your users can slide through" at bounding box center [1146, 435] width 266 height 119
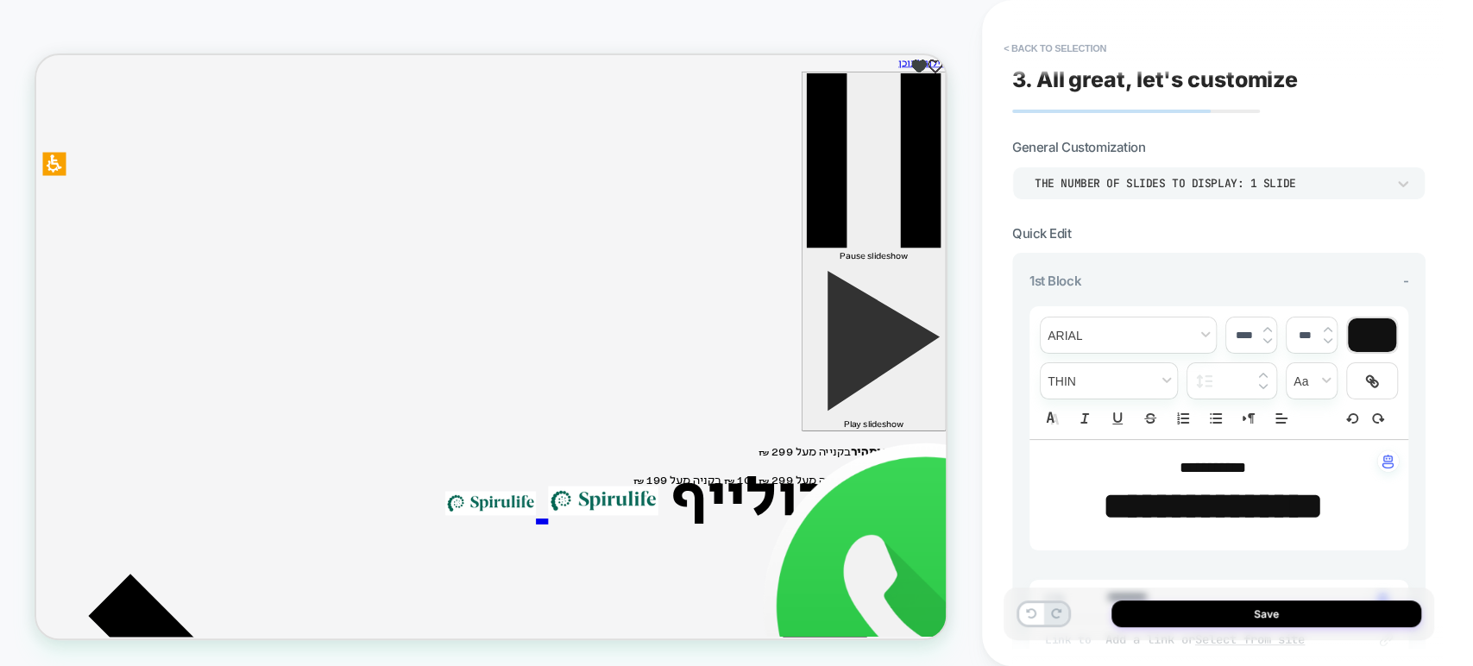
scroll to position [0, 0]
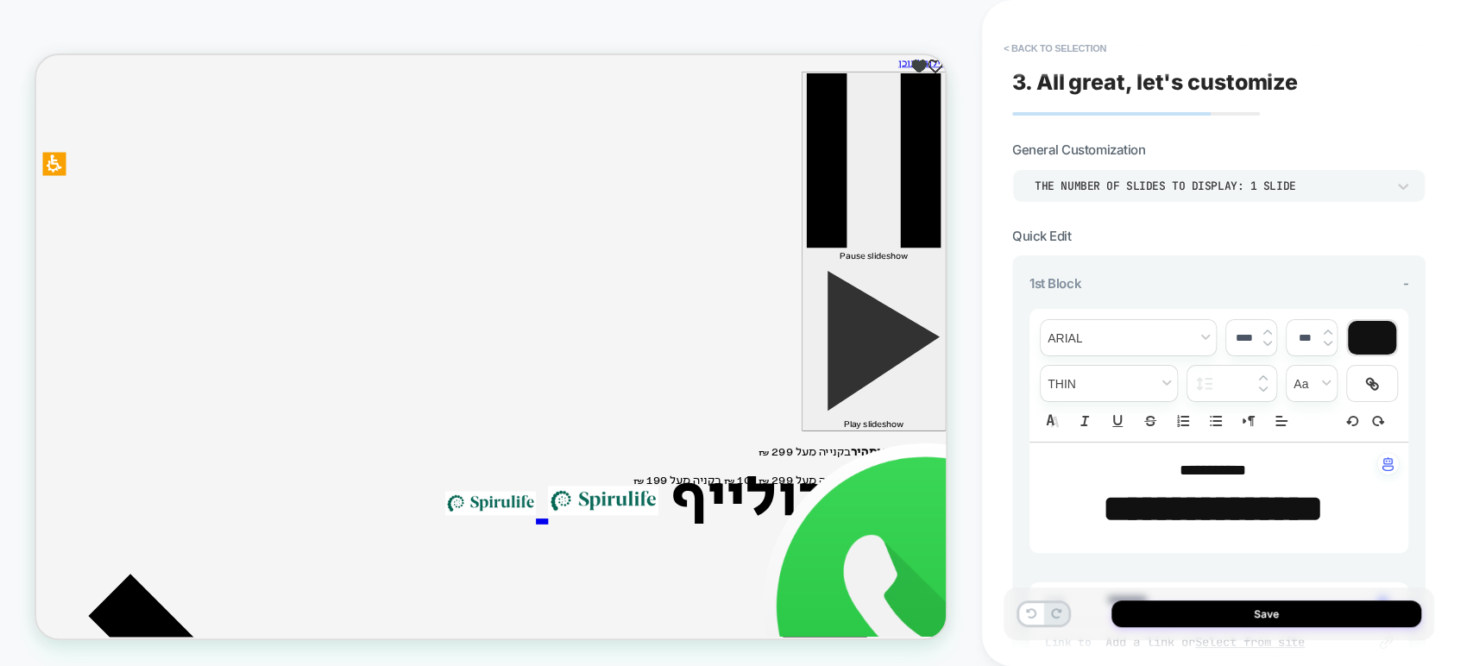
click at [1094, 180] on div "THE NUMBER OF SLIDES TO DISPLAY: 1 SLIDE" at bounding box center [1210, 186] width 351 height 15
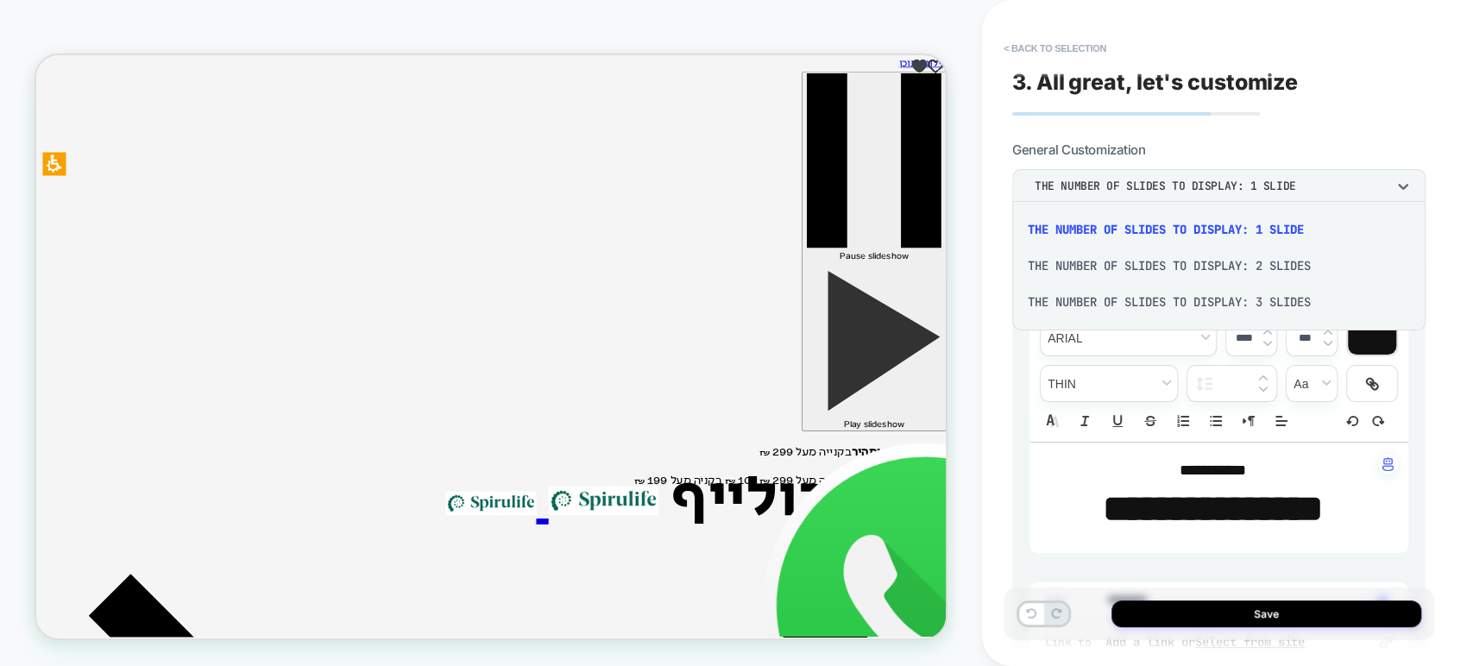
click at [963, 252] on div at bounding box center [736, 333] width 1473 height 666
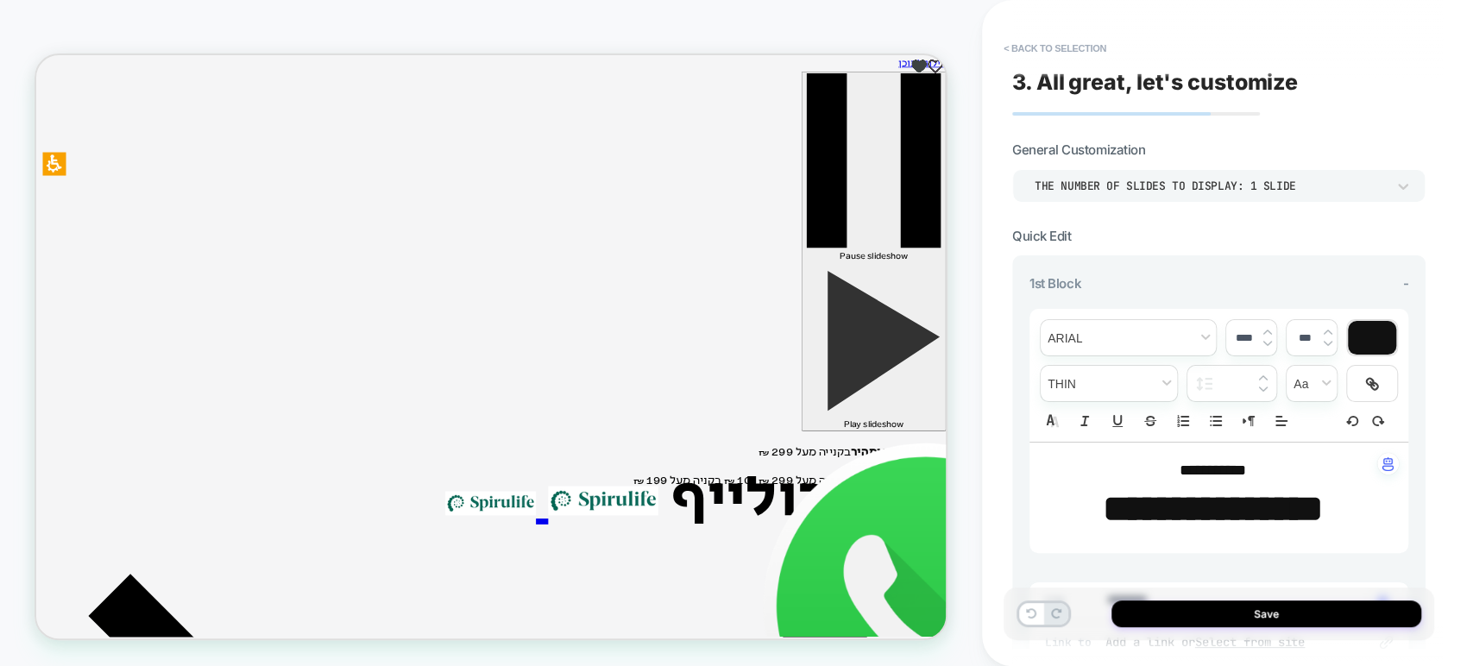
click at [1094, 184] on div "THE NUMBER OF SLIDES TO DISPLAY: 1 SLIDE" at bounding box center [1210, 186] width 351 height 15
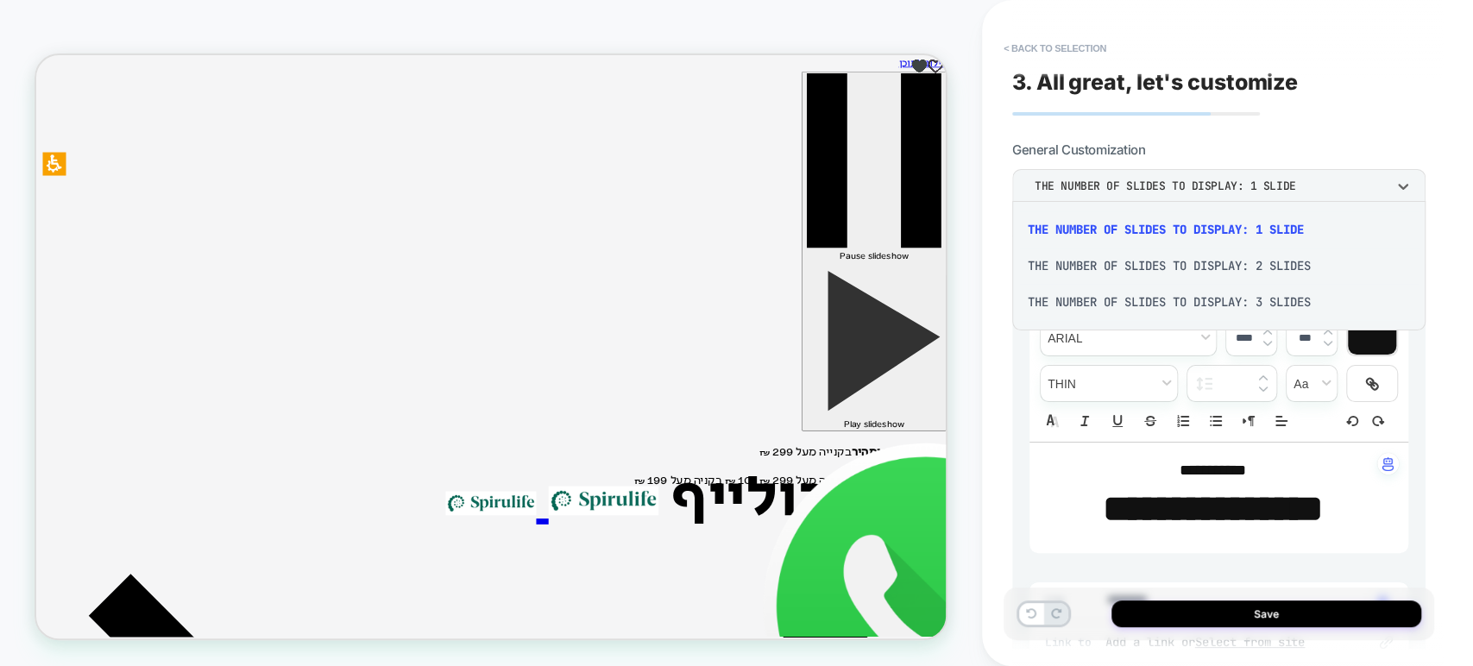
click at [1094, 303] on div "THE NUMBER OF SLIDES TO DISPLAY: 3 SLIDES" at bounding box center [1219, 302] width 400 height 36
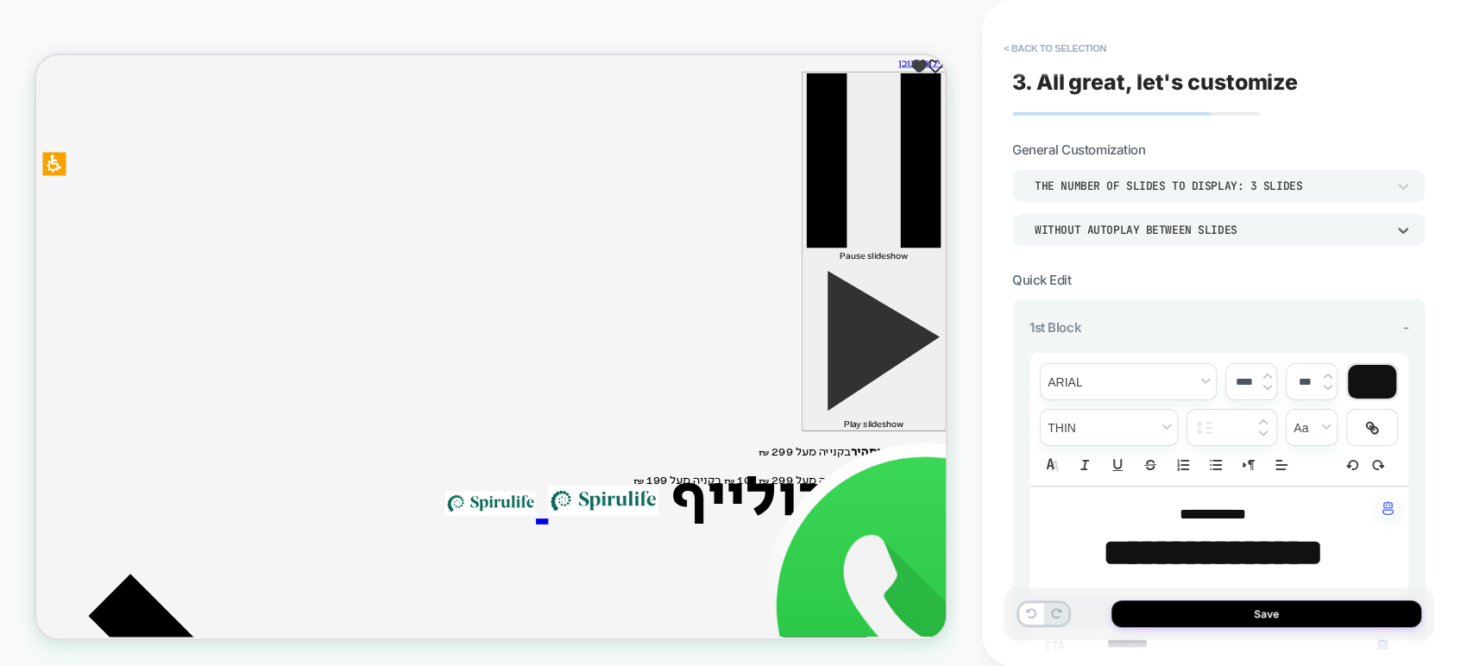
click at [1094, 226] on div "WITHOUT AUTOPLAY BETWEEN SLIDES" at bounding box center [1210, 230] width 351 height 15
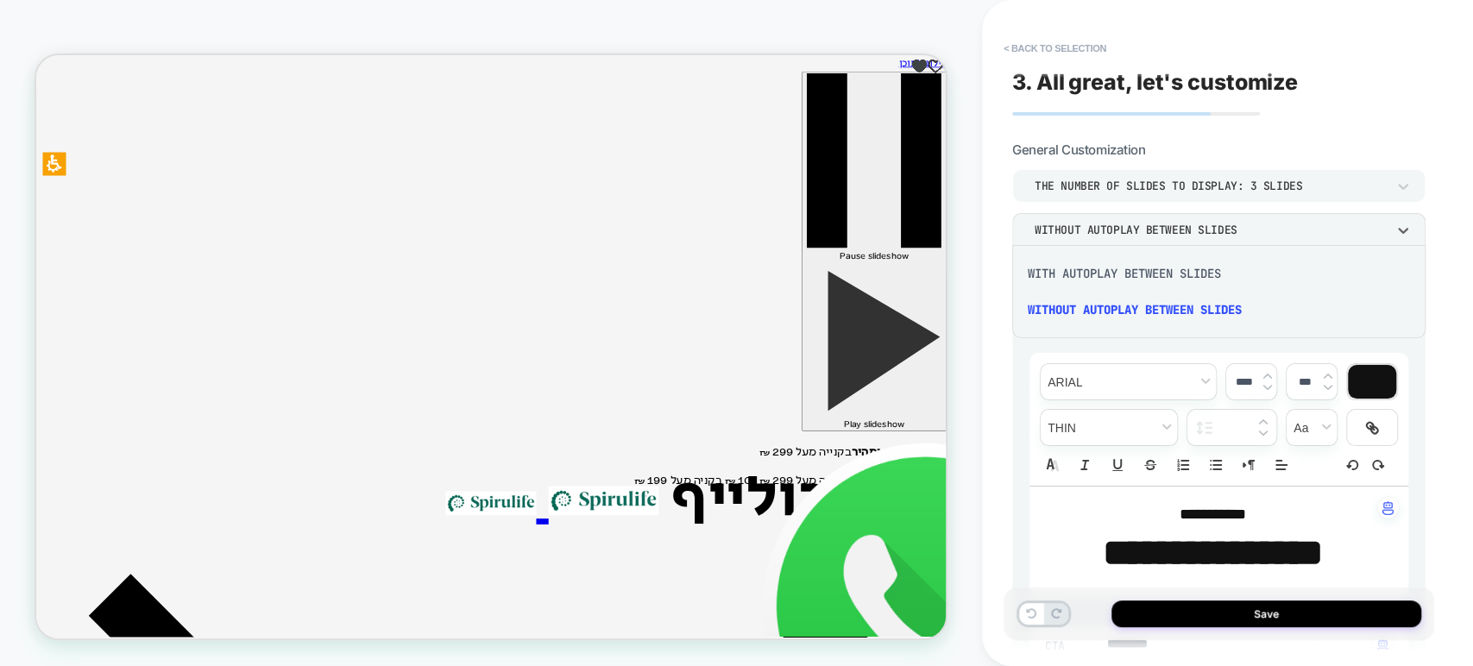
click at [990, 343] on div at bounding box center [736, 333] width 1473 height 666
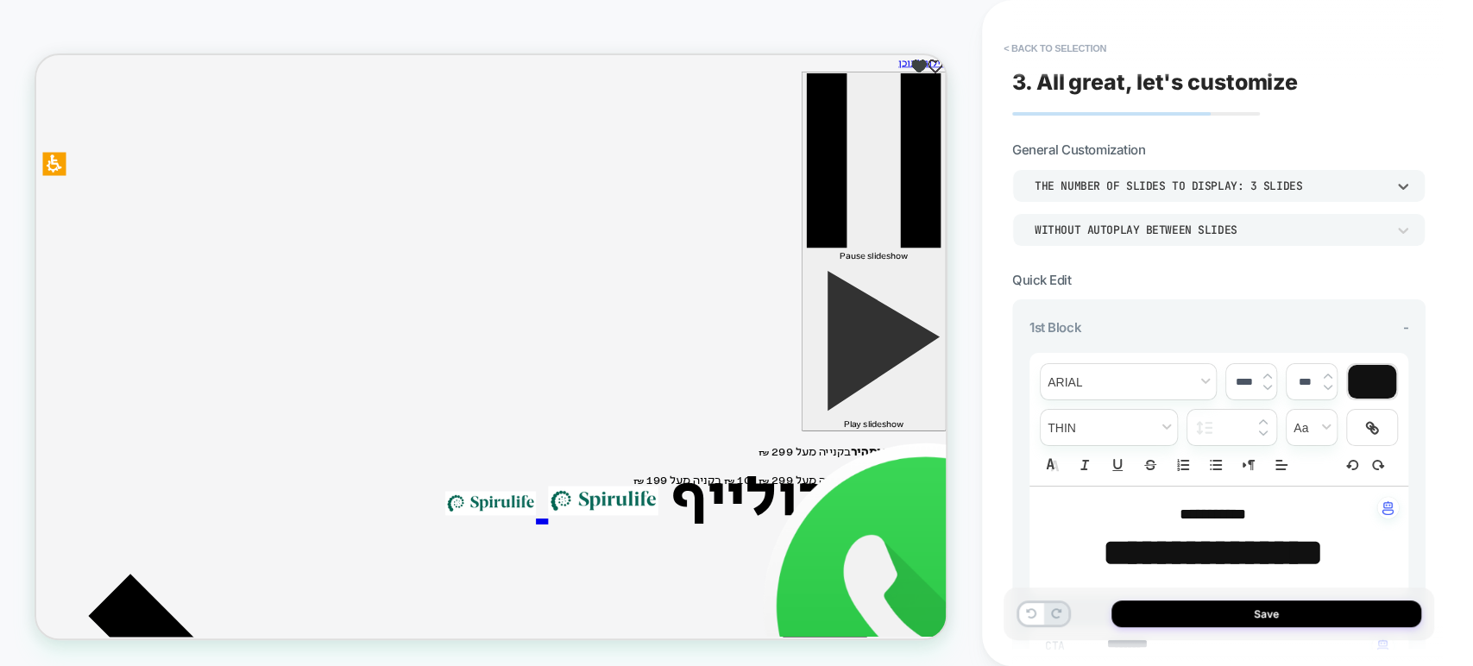
click at [1094, 184] on div "THE NUMBER OF SLIDES TO DISPLAY: 3 SLIDES" at bounding box center [1210, 186] width 351 height 15
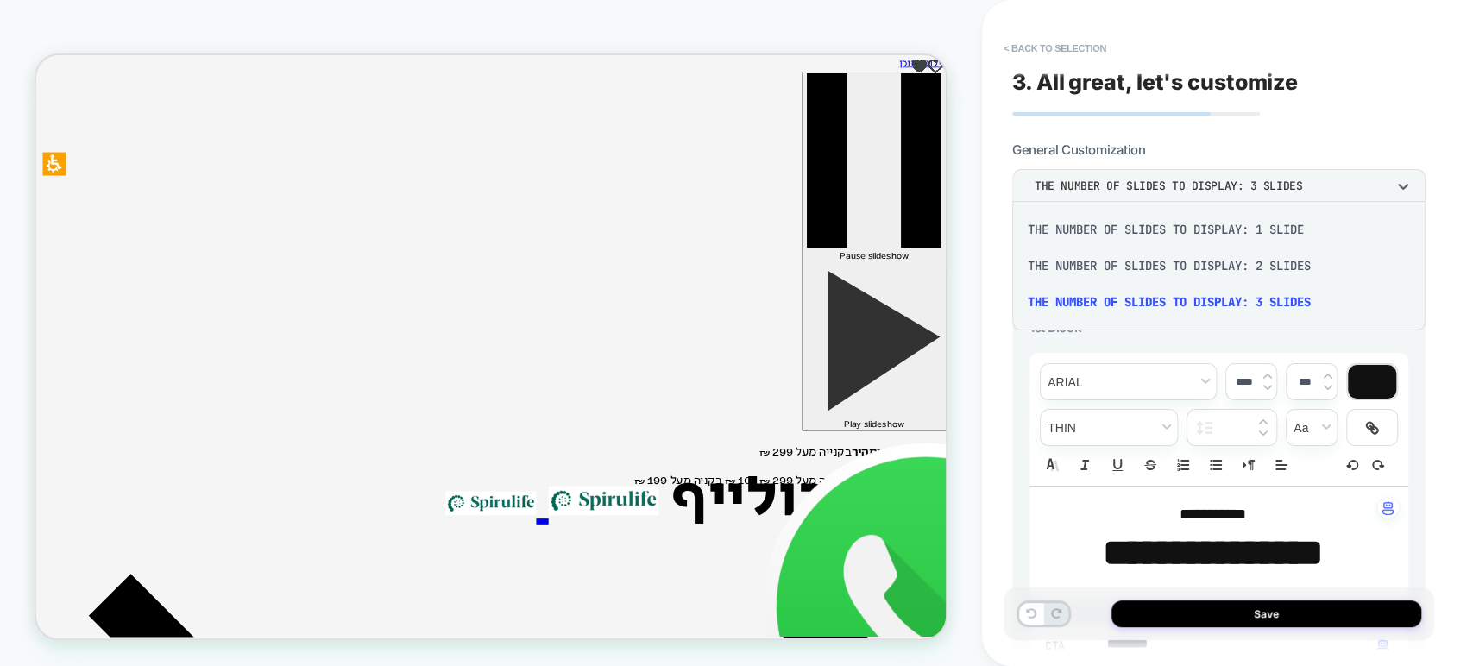
click at [995, 219] on div at bounding box center [736, 333] width 1473 height 666
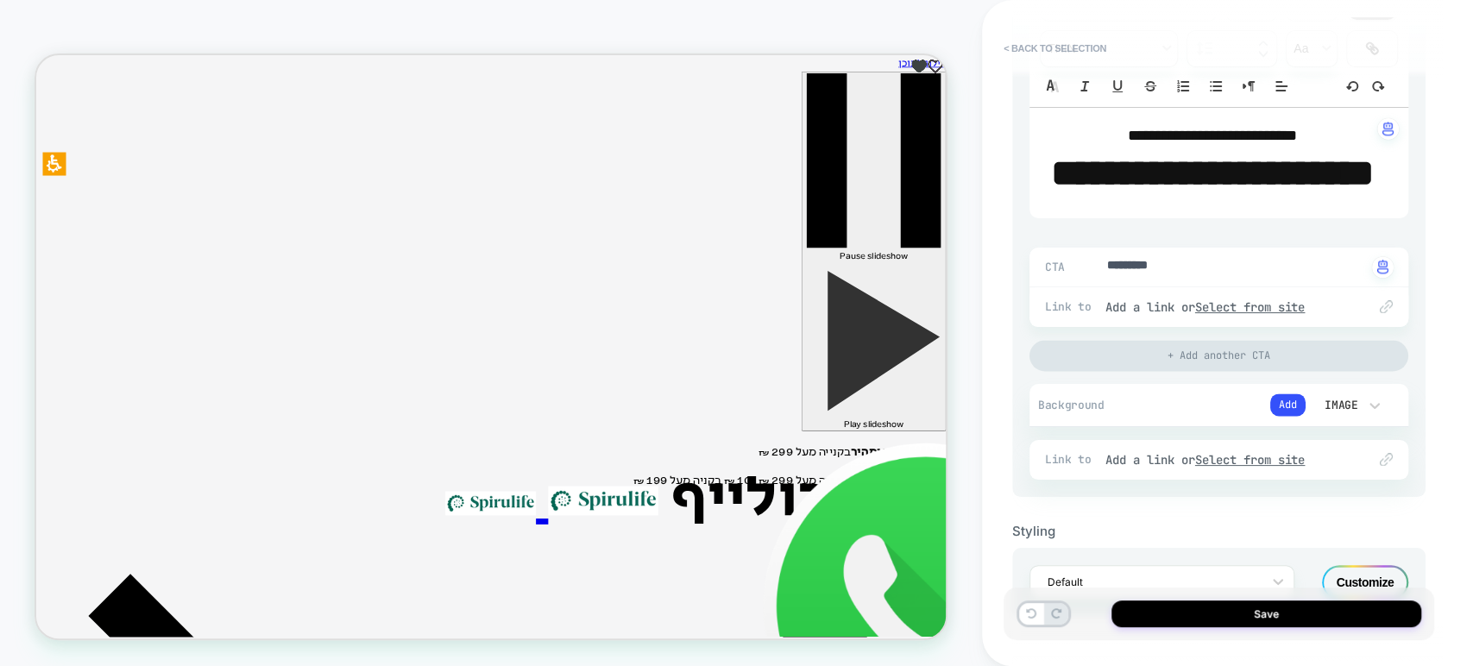
scroll to position [1711, 0]
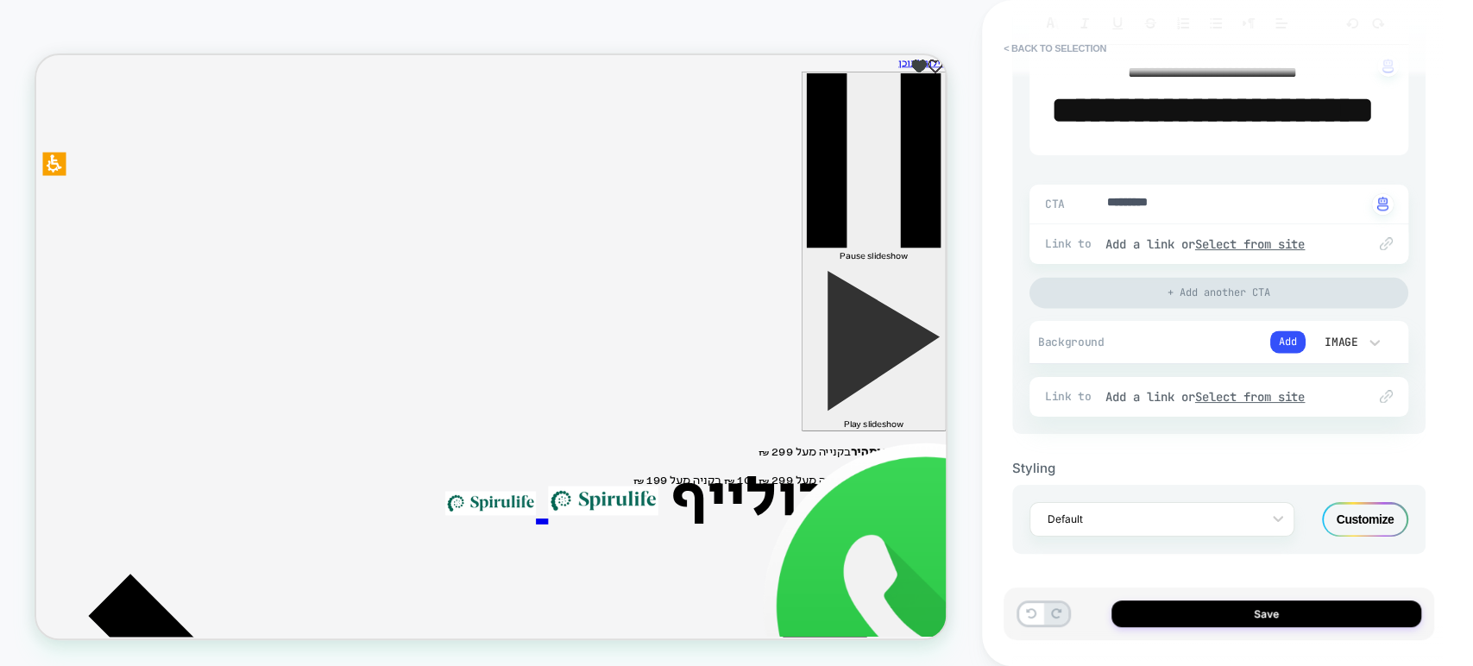
click at [1094, 518] on div "Customize" at bounding box center [1365, 519] width 86 height 35
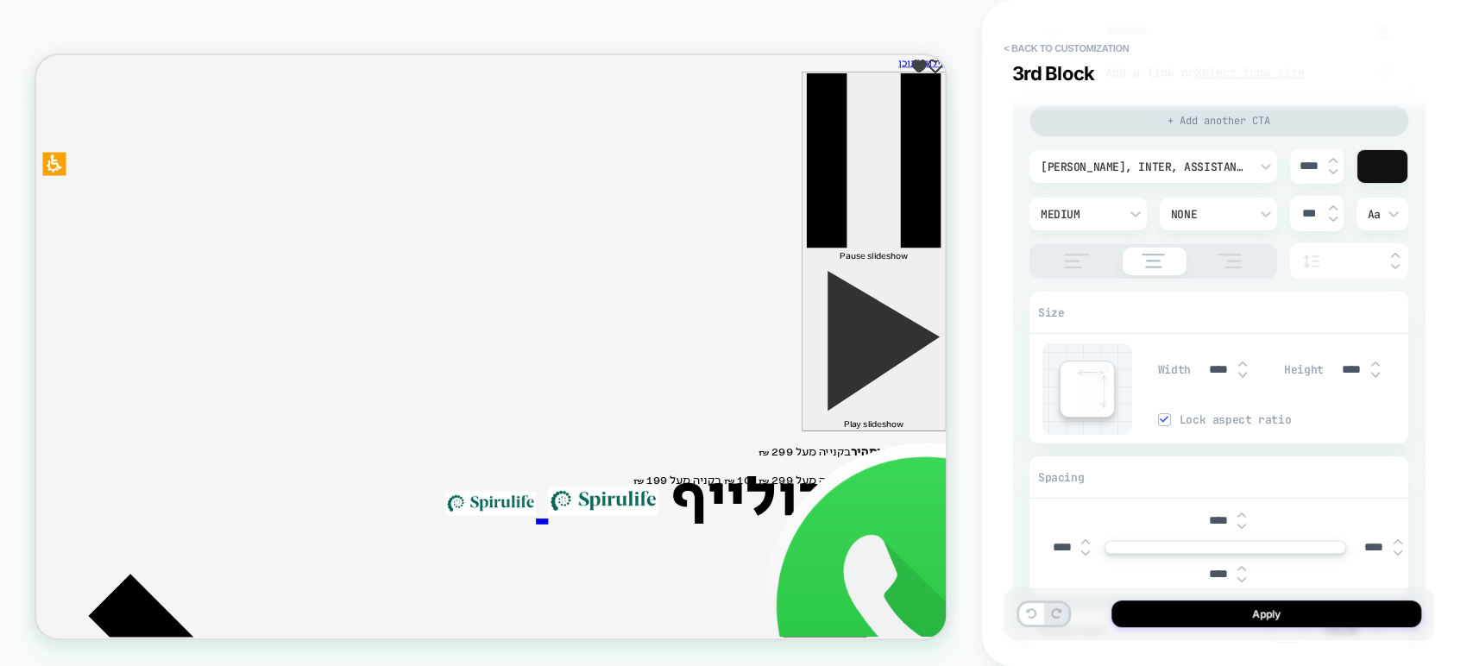
scroll to position [3693, 0]
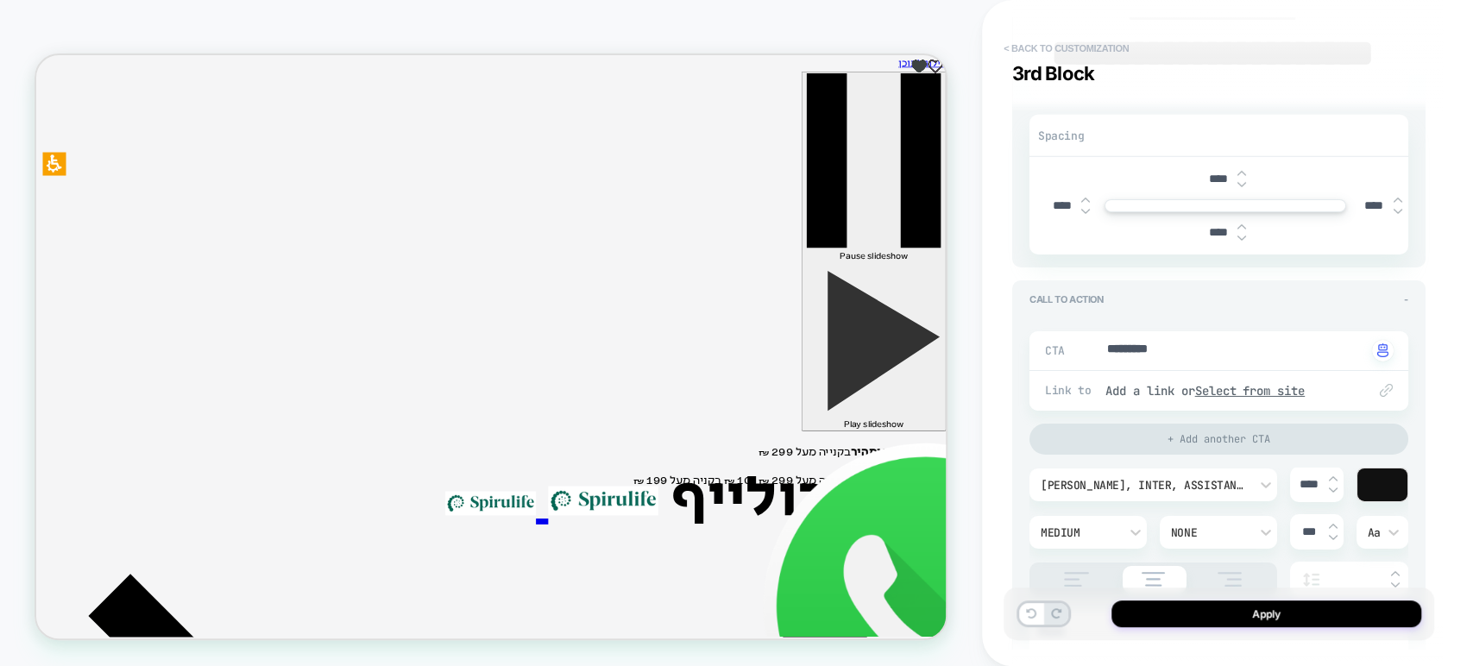
click at [1030, 45] on button "< Back to customization" at bounding box center [1066, 49] width 142 height 28
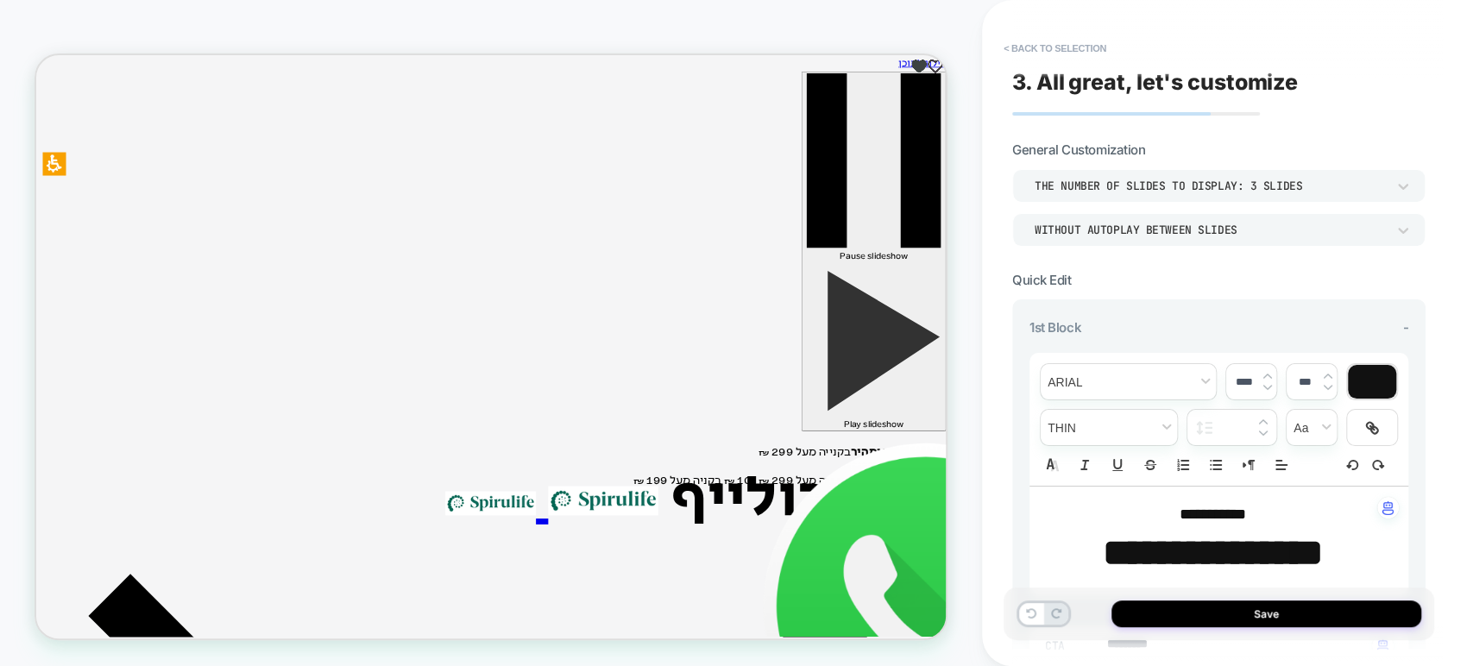
click at [1030, 45] on button "< Back to selection" at bounding box center [1055, 49] width 120 height 28
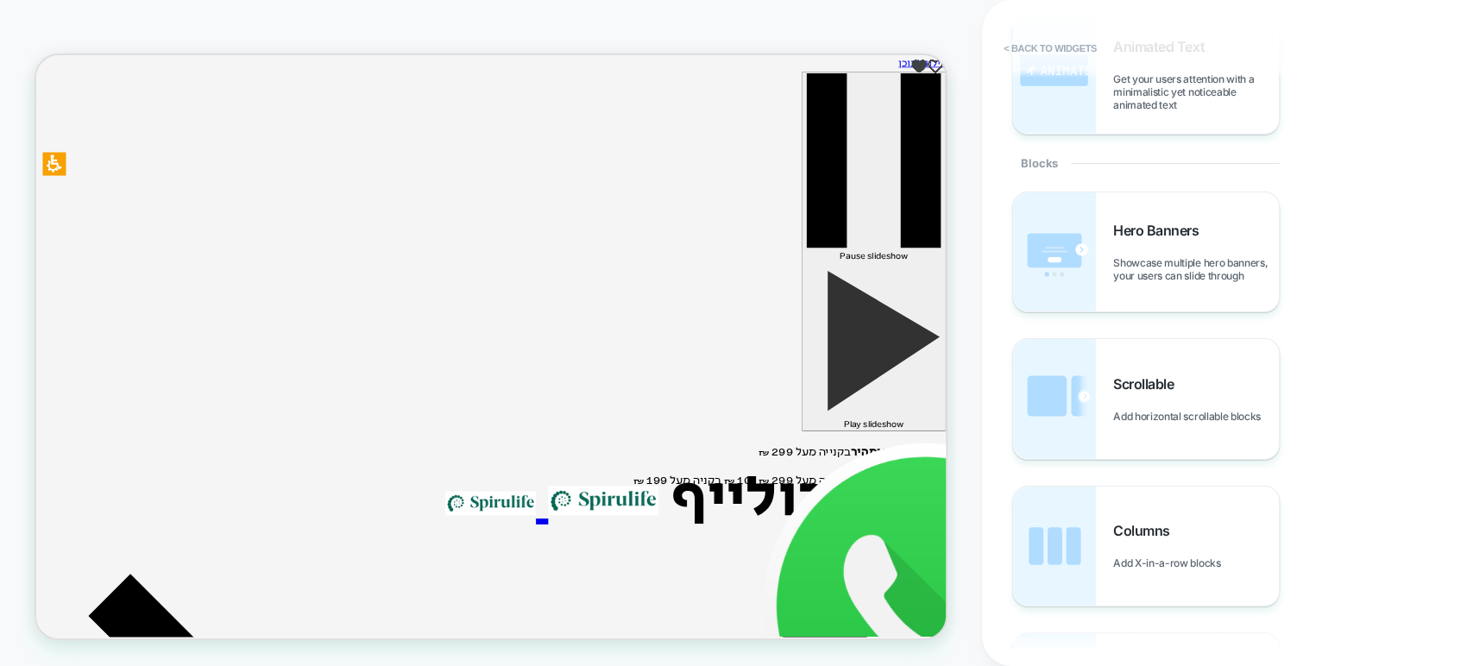
scroll to position [575, 0]
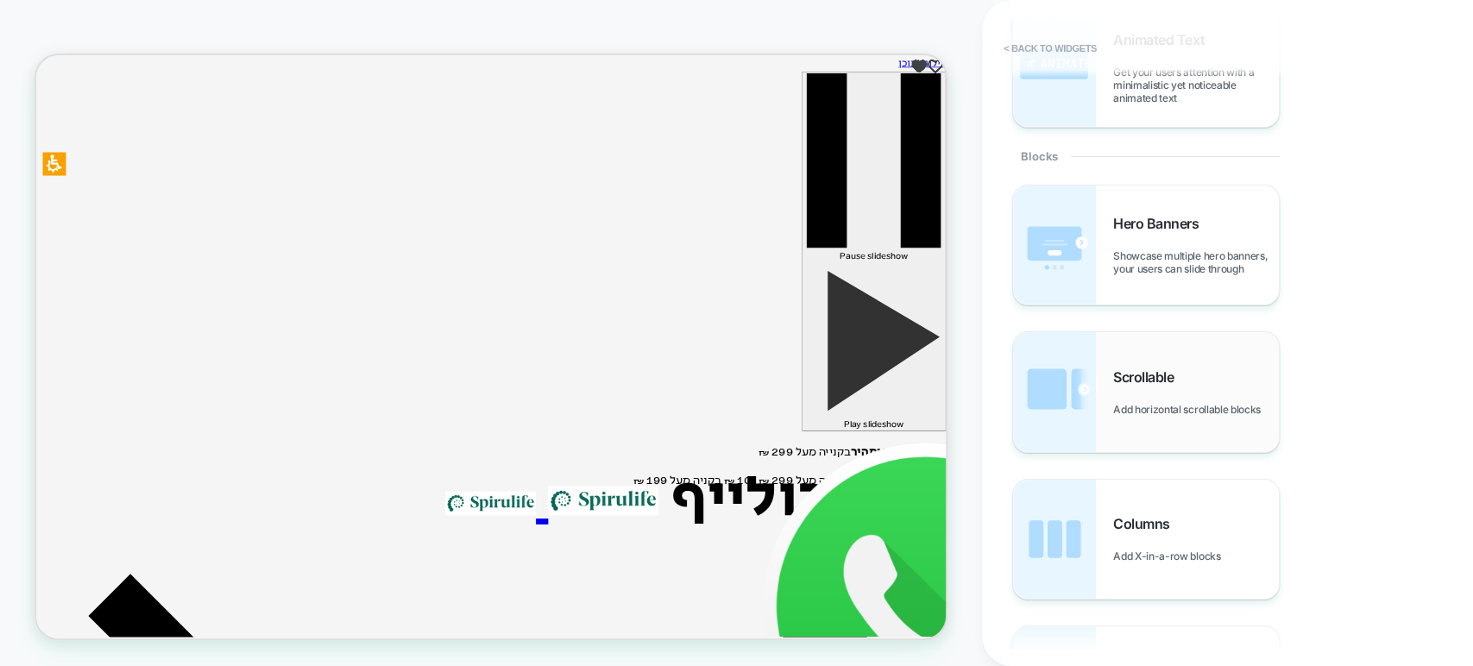
click at [1094, 357] on div "Scrollable Add horizontal scrollable blocks" at bounding box center [1146, 391] width 266 height 119
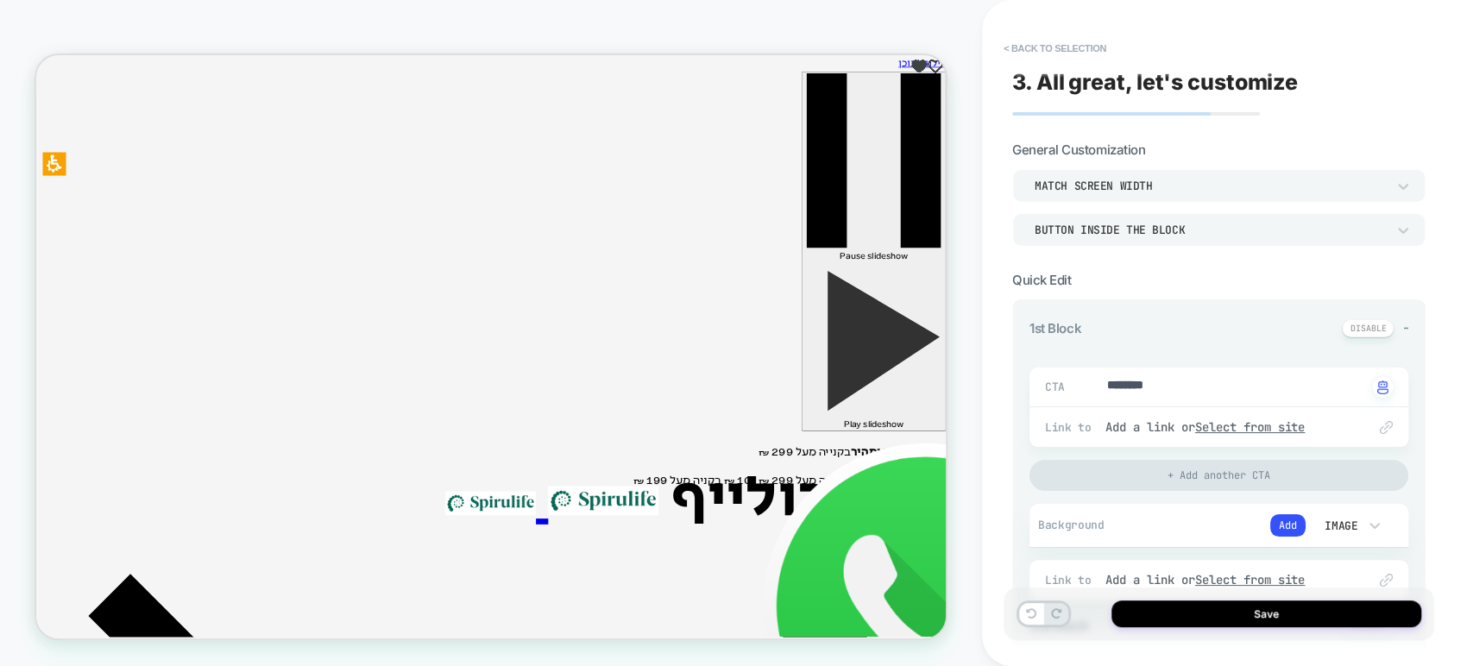
click at [1094, 91] on div "3. All great, let's customize General Customization Match Screen Width Button i…" at bounding box center [1219, 333] width 431 height 632
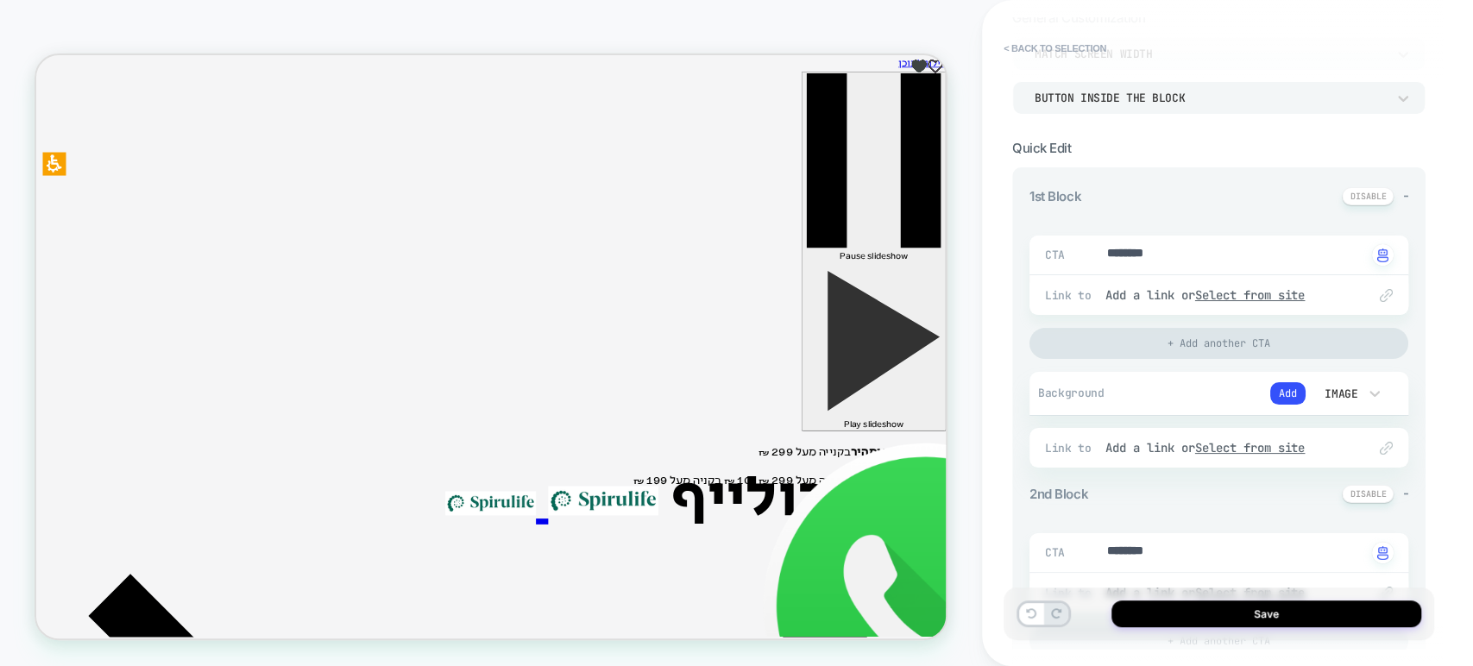
scroll to position [0, 0]
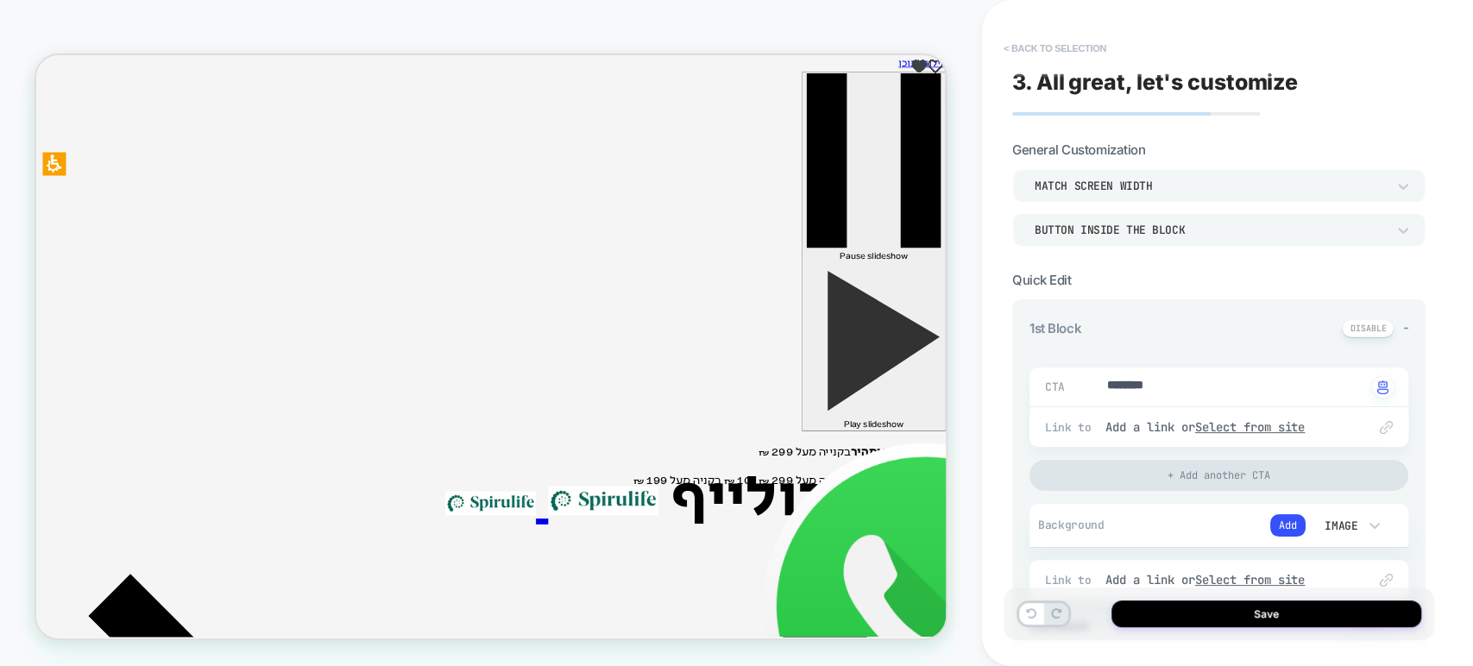
click at [1036, 45] on button "< Back to selection" at bounding box center [1055, 49] width 120 height 28
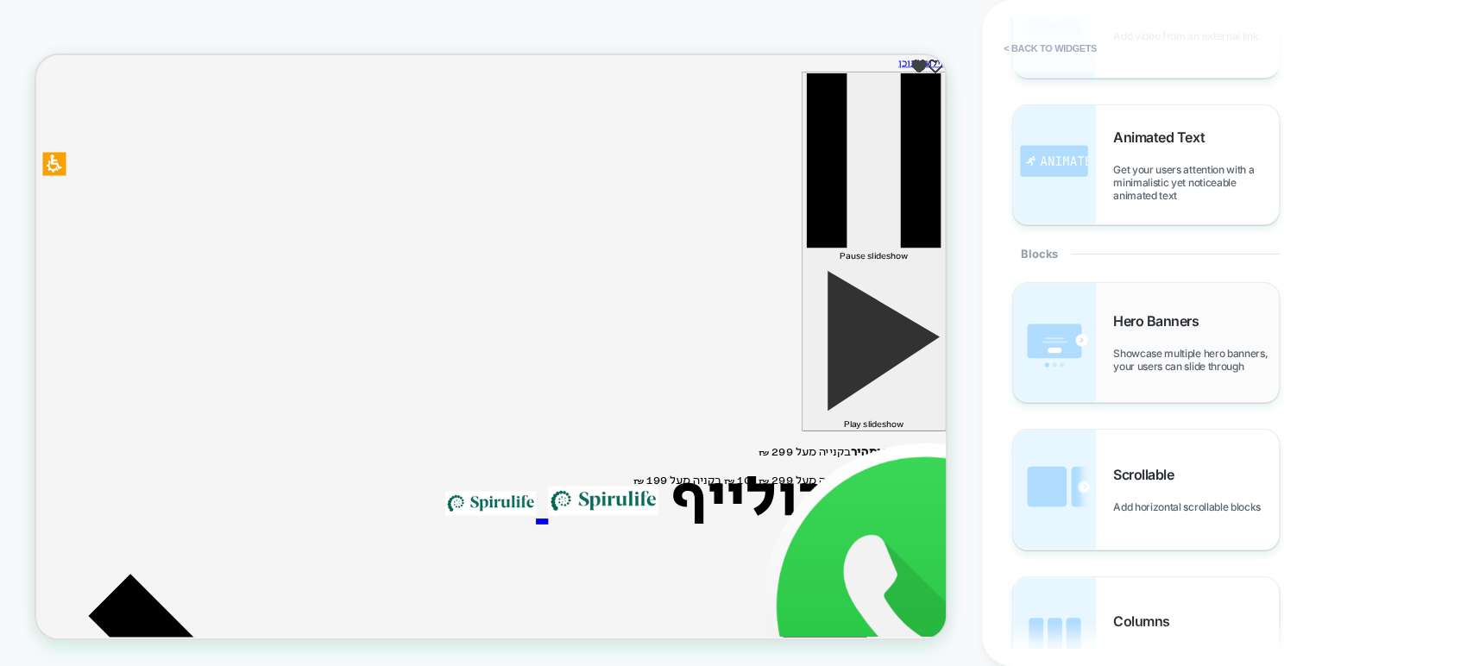
scroll to position [479, 0]
click at [1094, 455] on div "Scrollable Add horizontal scrollable blocks" at bounding box center [1146, 487] width 266 height 119
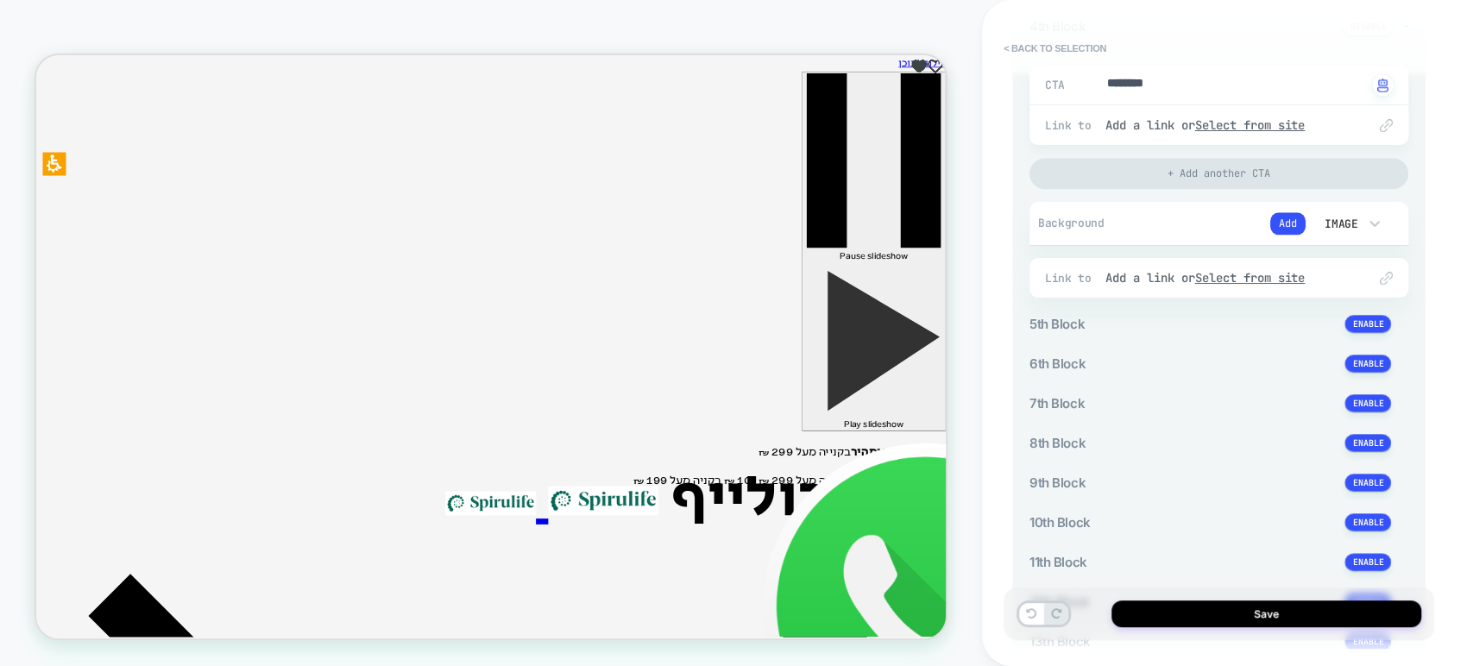
scroll to position [1246, 0]
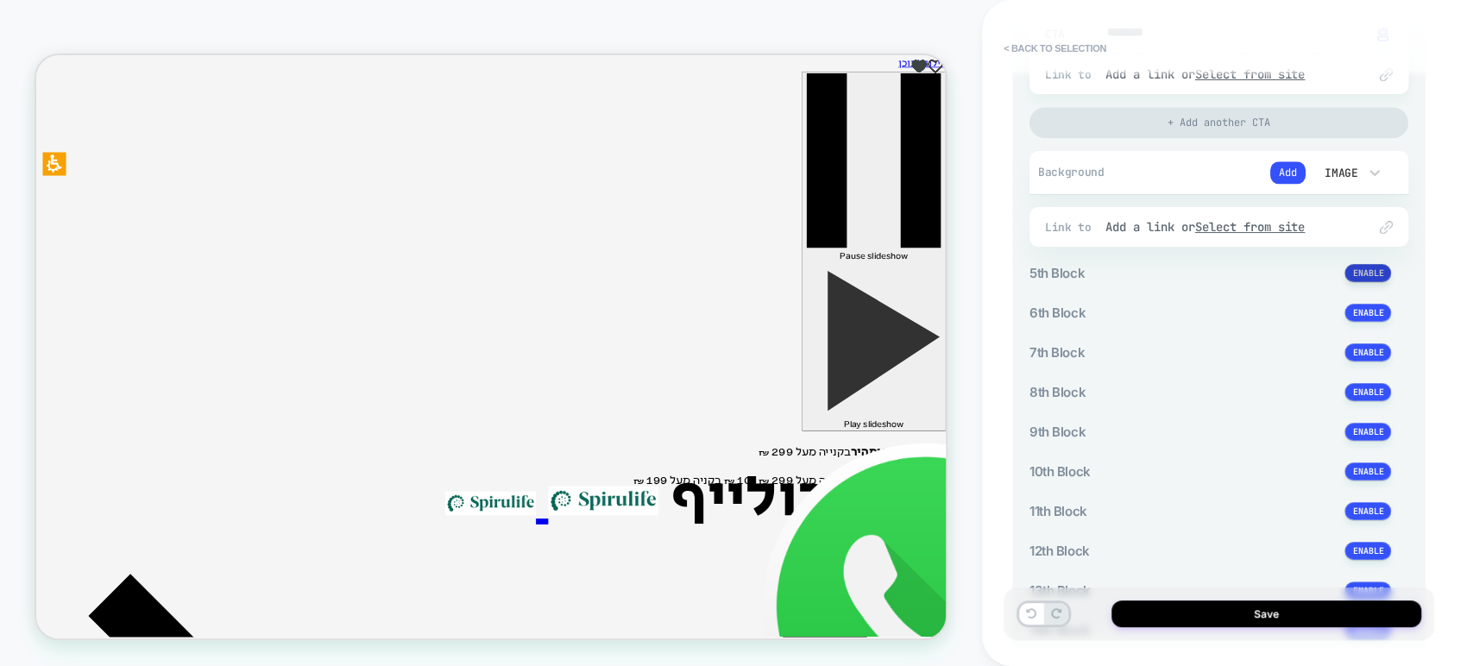
click at [1094, 266] on button at bounding box center [1368, 273] width 47 height 18
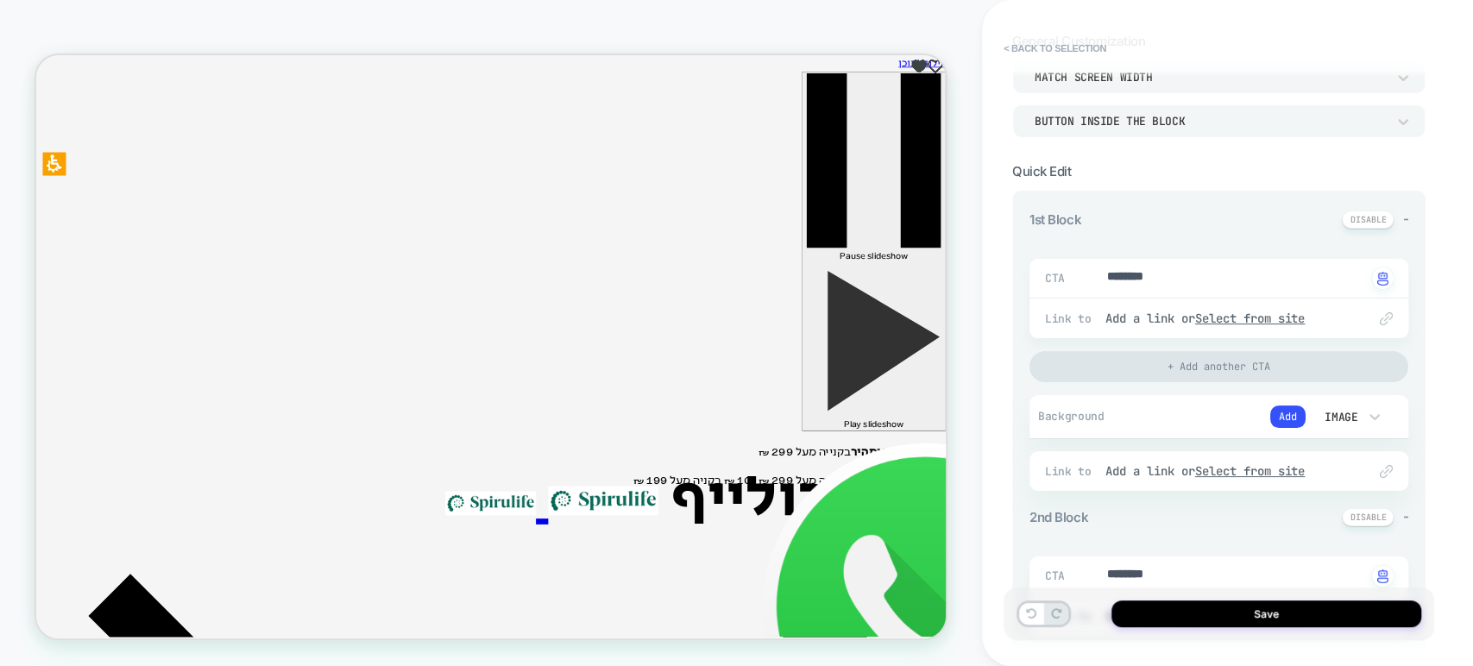
scroll to position [0, 0]
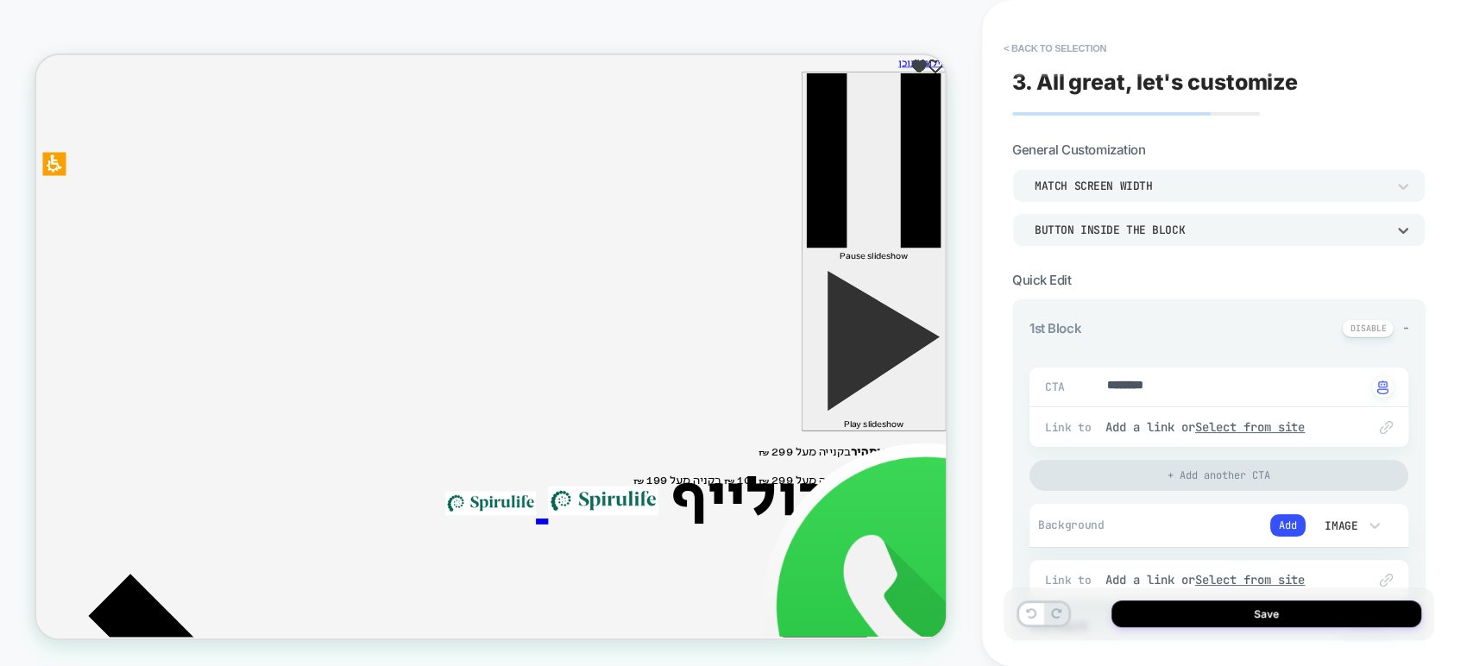
click at [1094, 227] on div "Button inside the block" at bounding box center [1210, 230] width 351 height 15
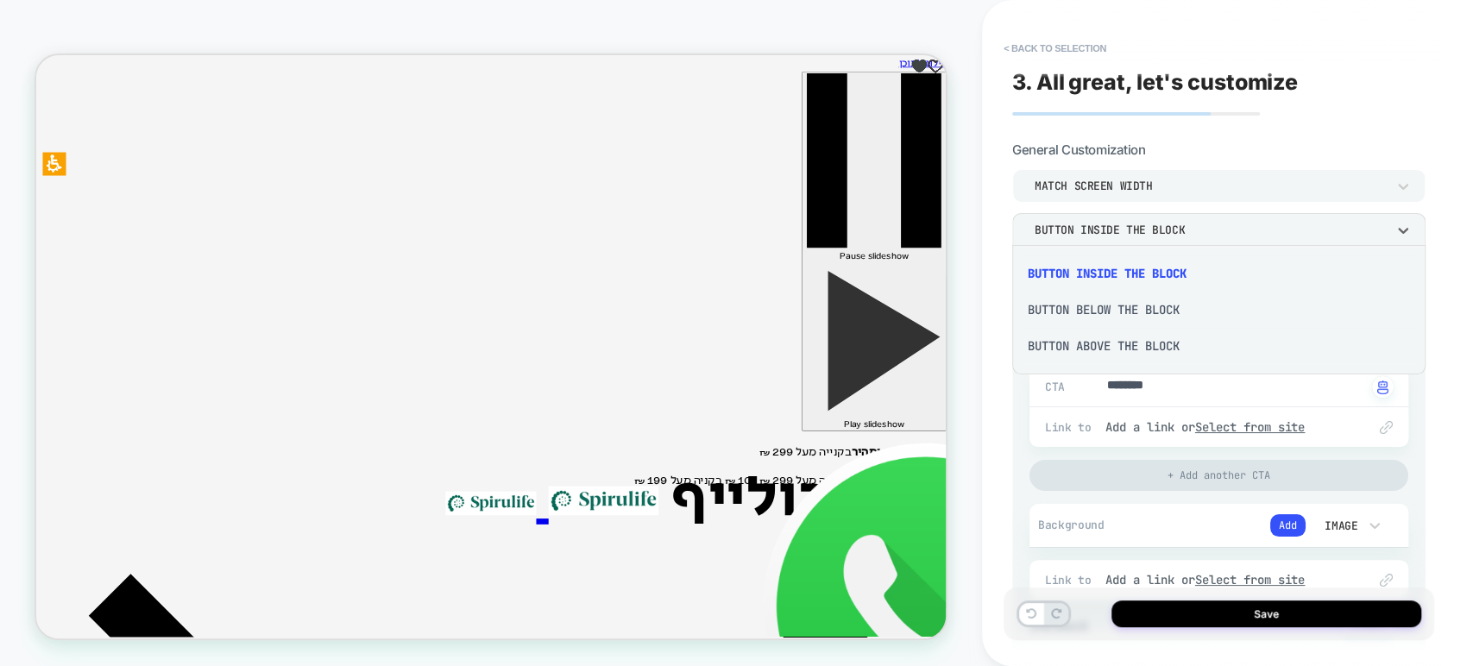
click at [1094, 309] on div "Button below the block" at bounding box center [1219, 310] width 400 height 36
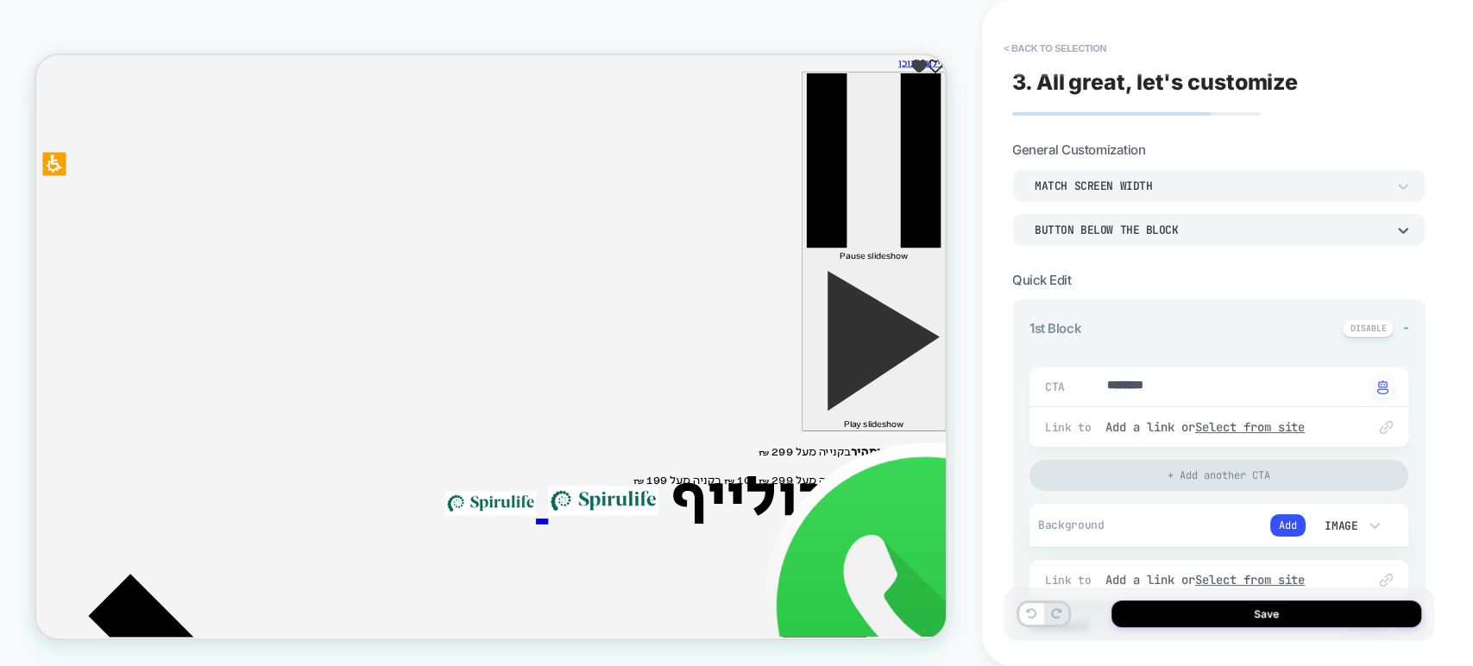
click at [1084, 230] on div "Button below the block" at bounding box center [1210, 230] width 351 height 15
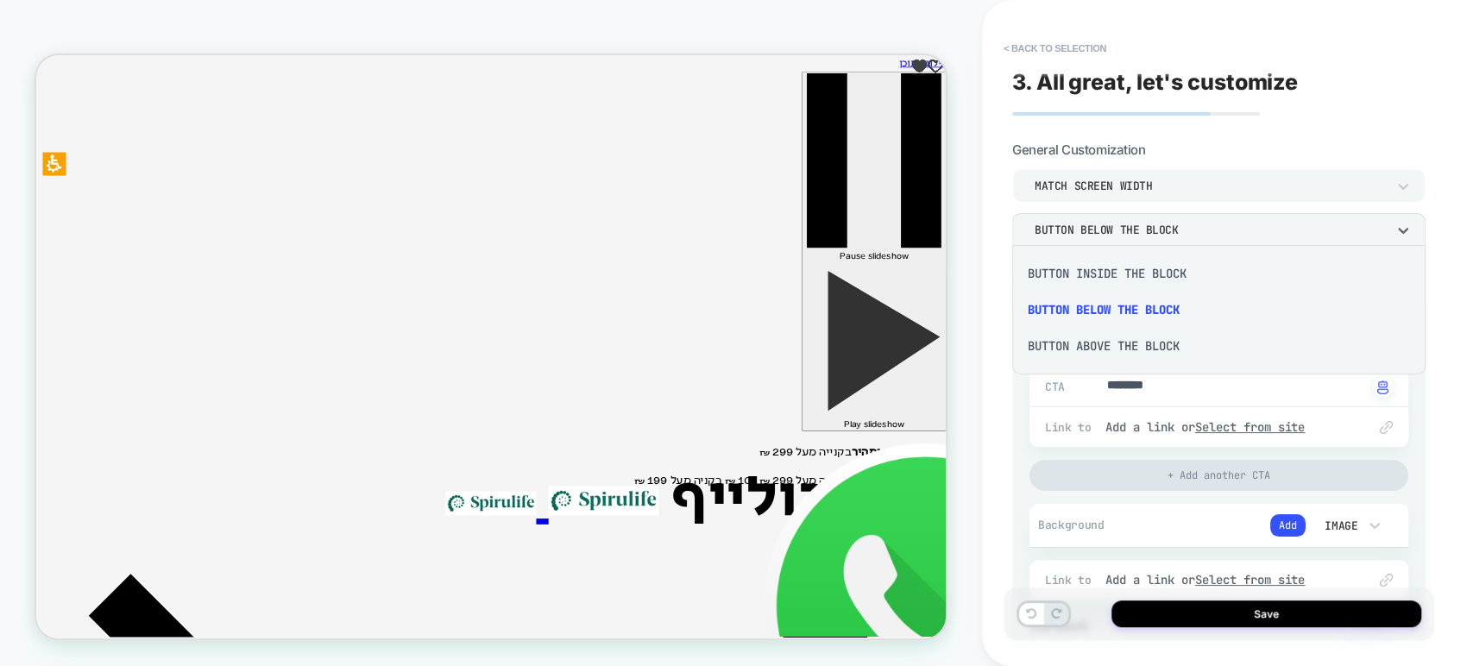
click at [1094, 350] on div "Button above the block" at bounding box center [1219, 346] width 400 height 36
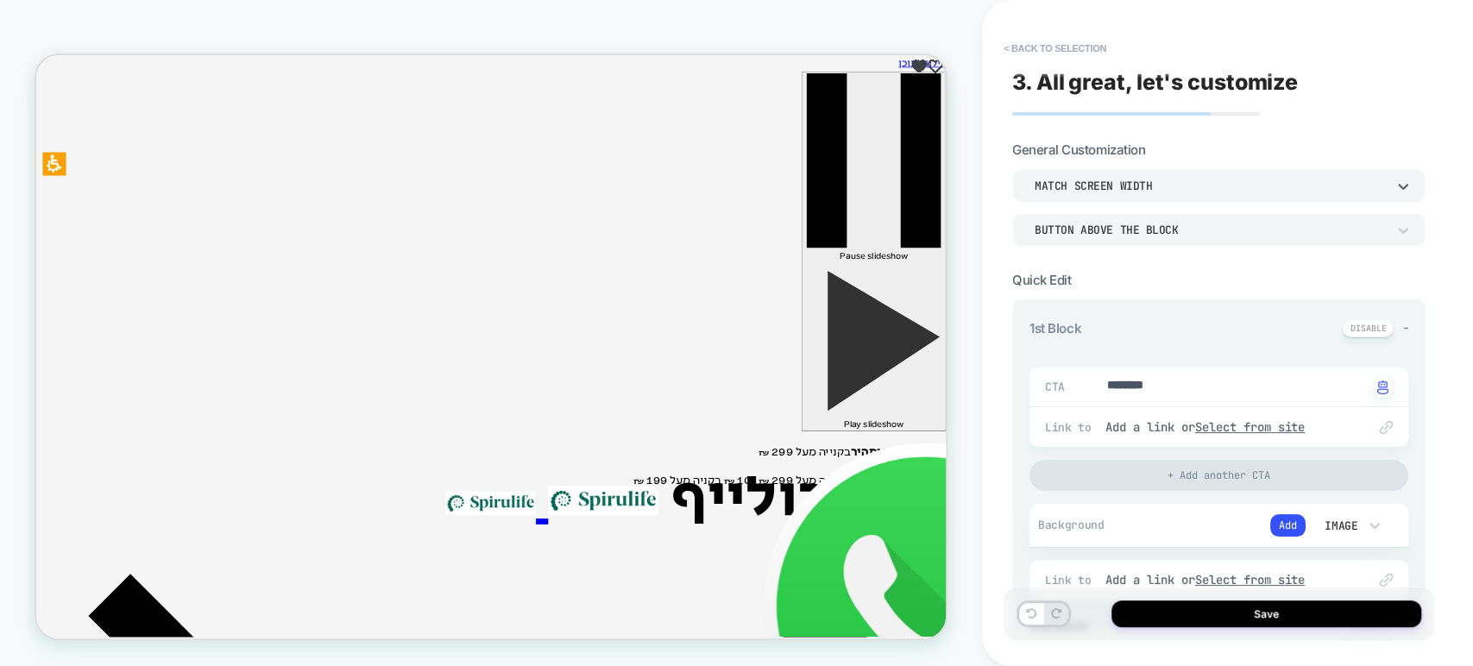
click at [1084, 179] on div "Match Screen Width" at bounding box center [1210, 186] width 351 height 15
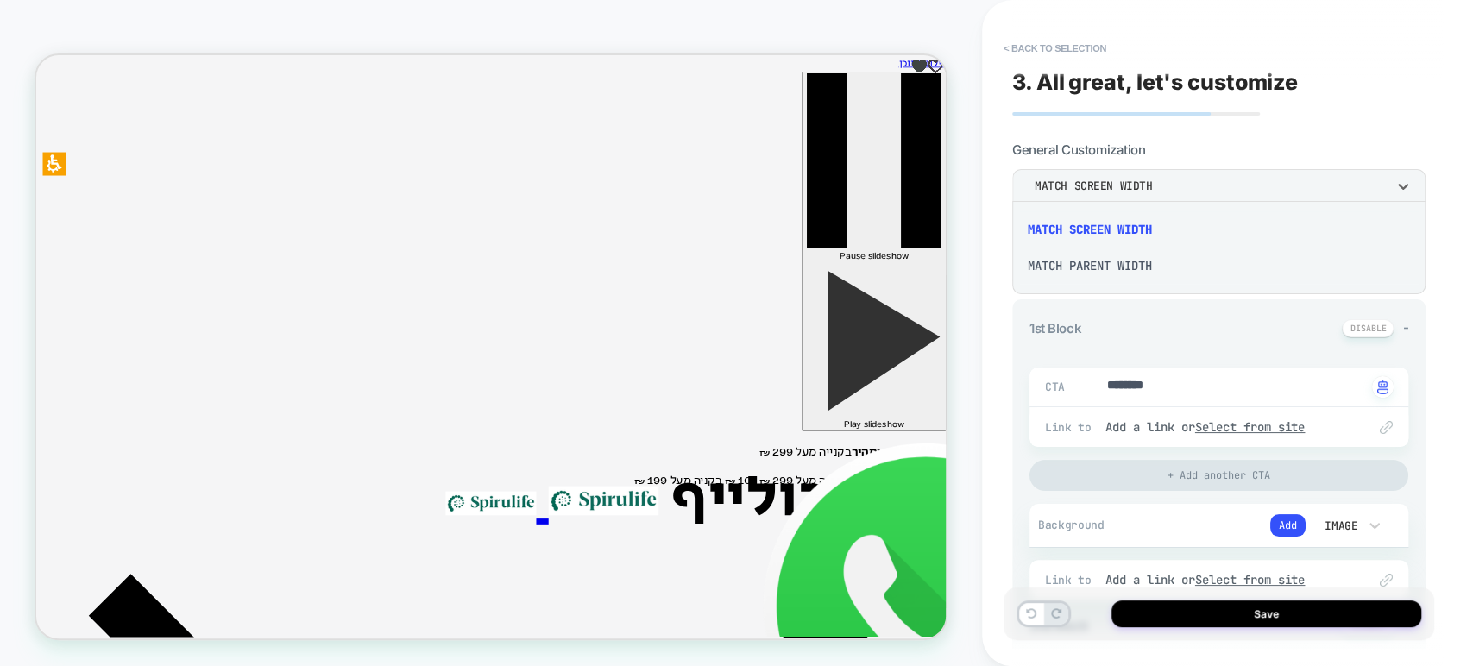
click at [986, 213] on div at bounding box center [736, 333] width 1473 height 666
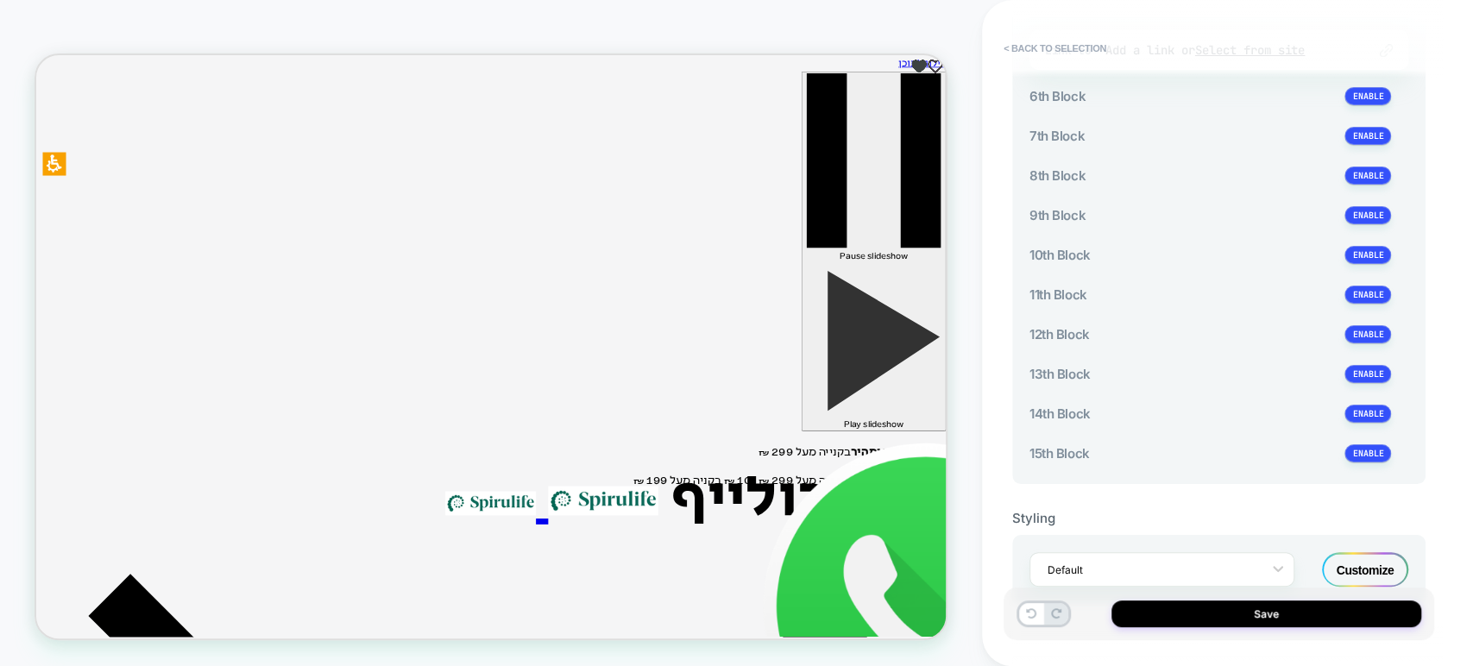
scroll to position [1726, 0]
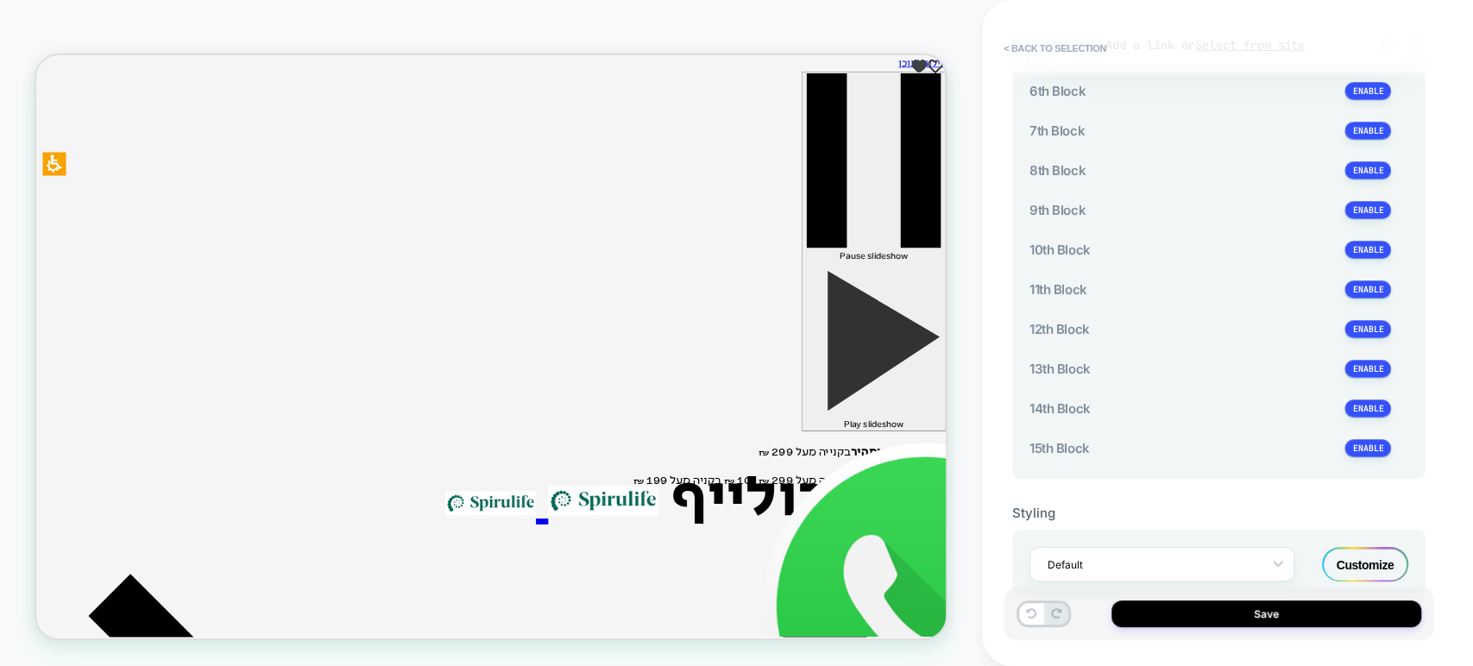
type textarea "*"
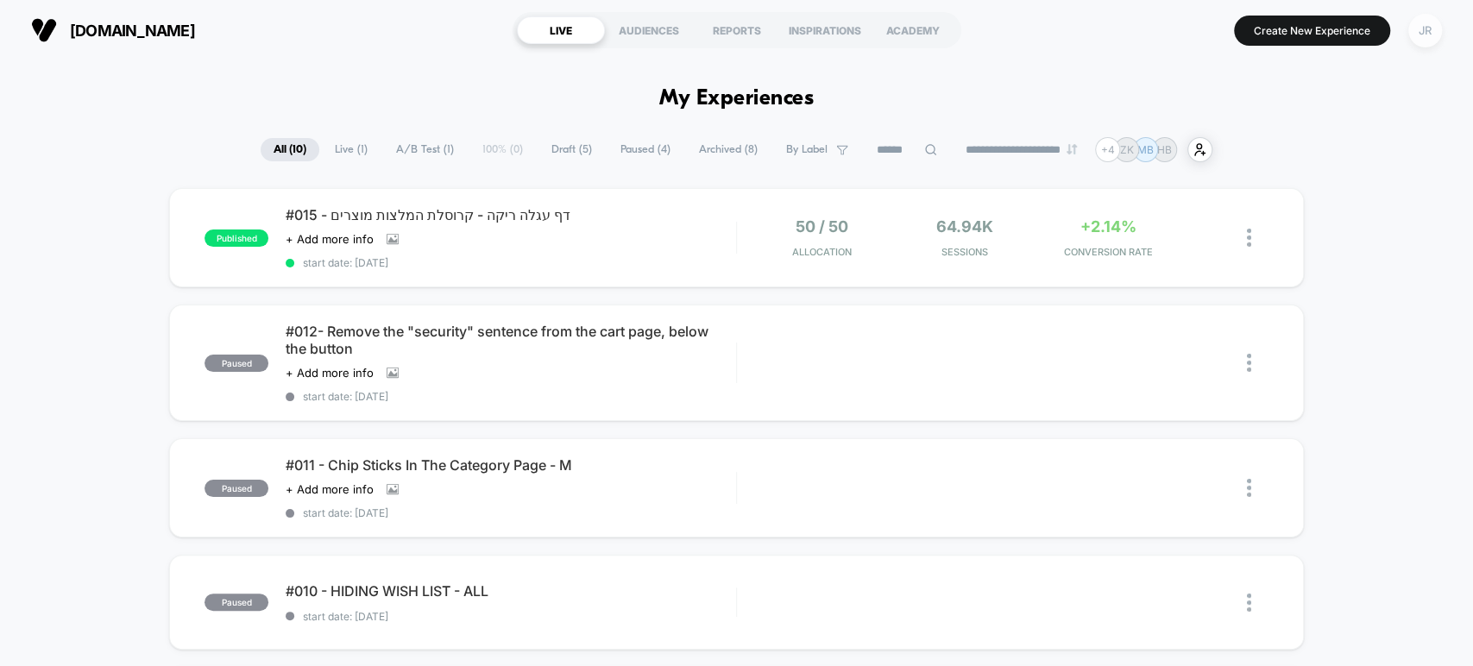
click at [1434, 23] on div "JR" at bounding box center [1425, 31] width 34 height 34
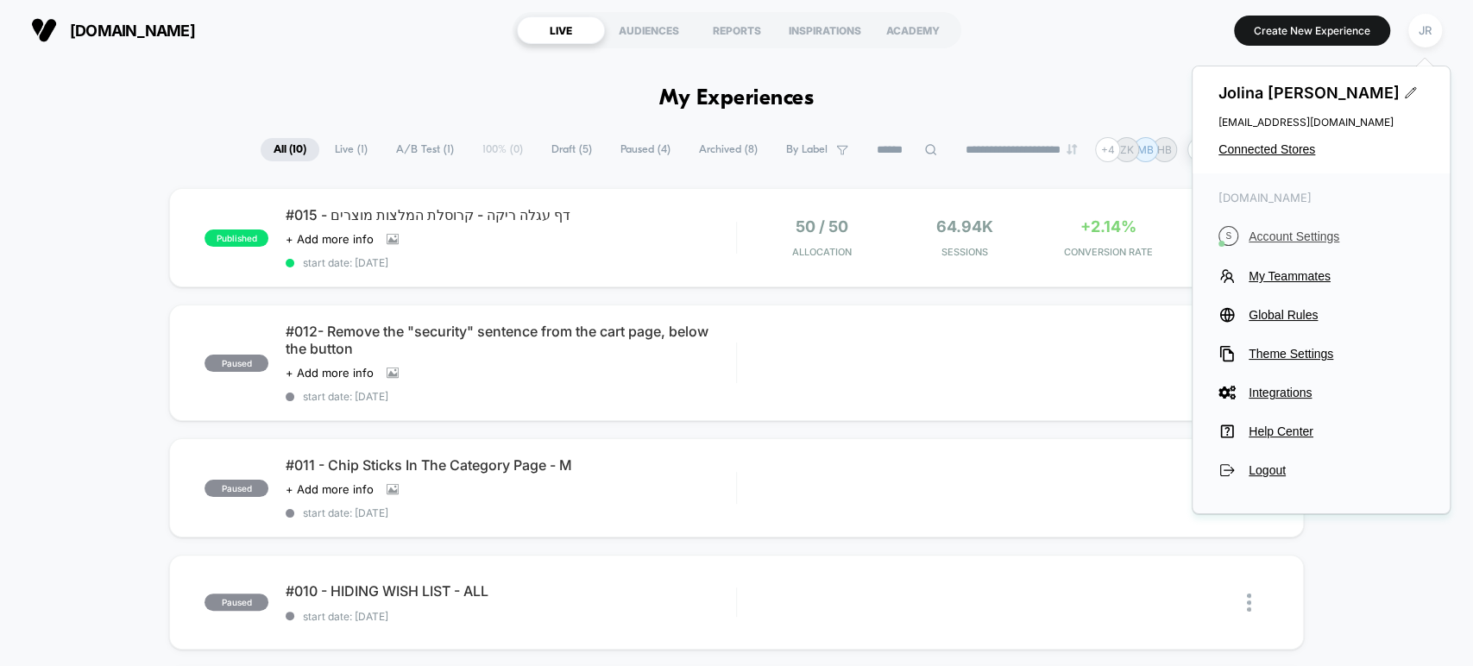
click at [1311, 236] on span "Account Settings" at bounding box center [1336, 237] width 175 height 14
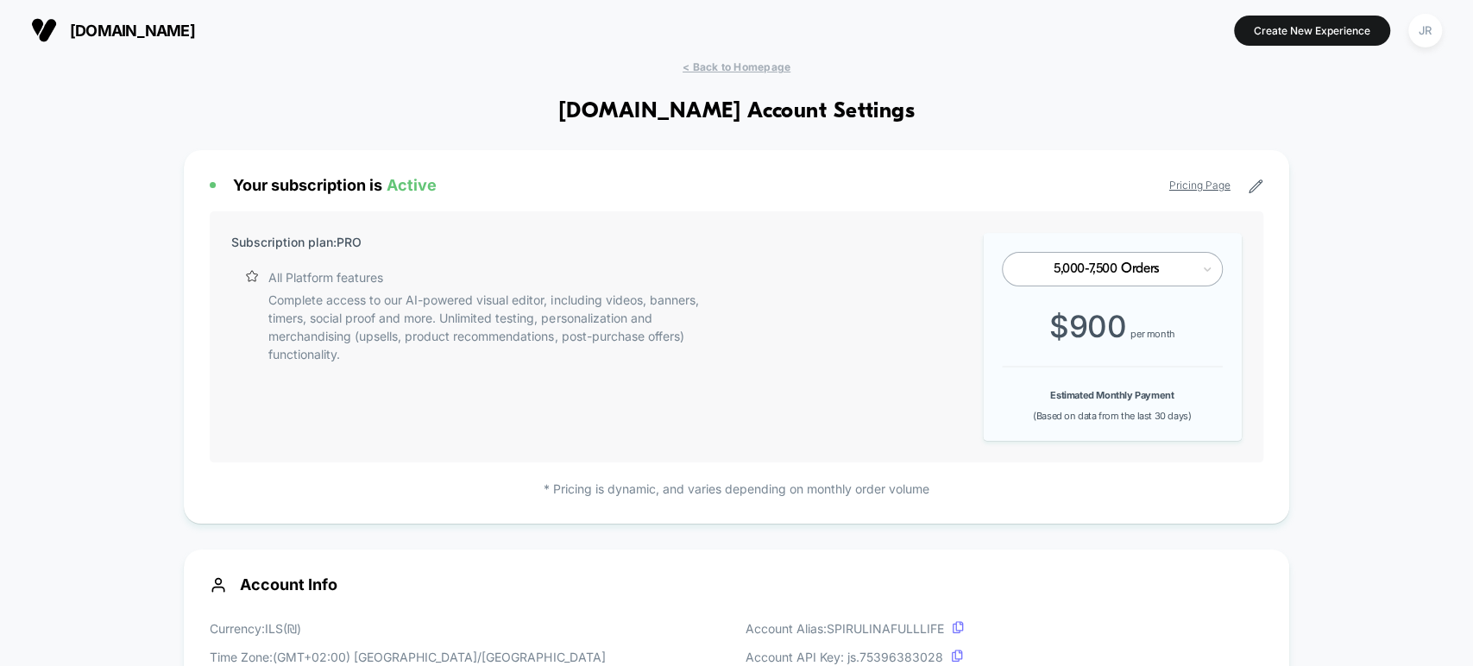
drag, startPoint x: 110, startPoint y: 99, endPoint x: 131, endPoint y: 36, distance: 66.6
drag, startPoint x: 201, startPoint y: 36, endPoint x: 72, endPoint y: 32, distance: 129.5
click at [72, 32] on section "[DOMAIN_NAME]" at bounding box center [258, 30] width 465 height 43
copy span "[DOMAIN_NAME]"
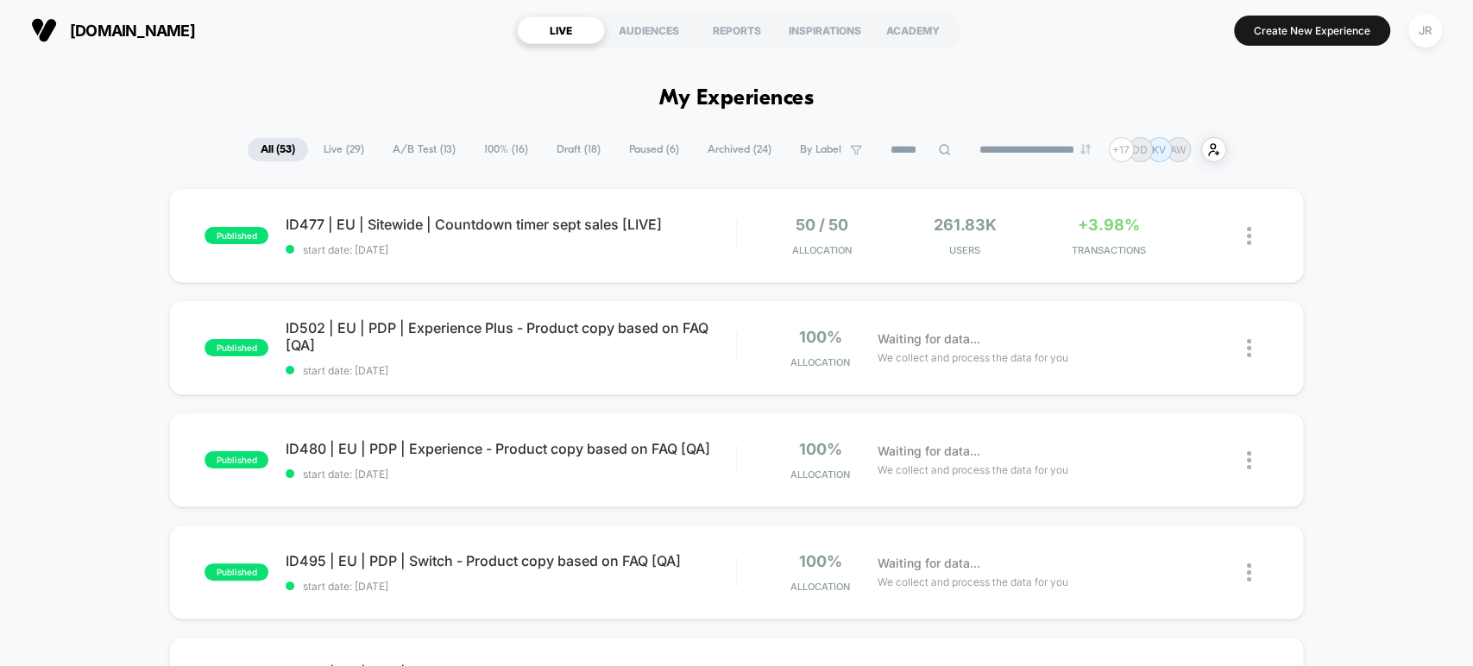
click at [426, 144] on span "A/B Test ( 13 )" at bounding box center [424, 149] width 89 height 23
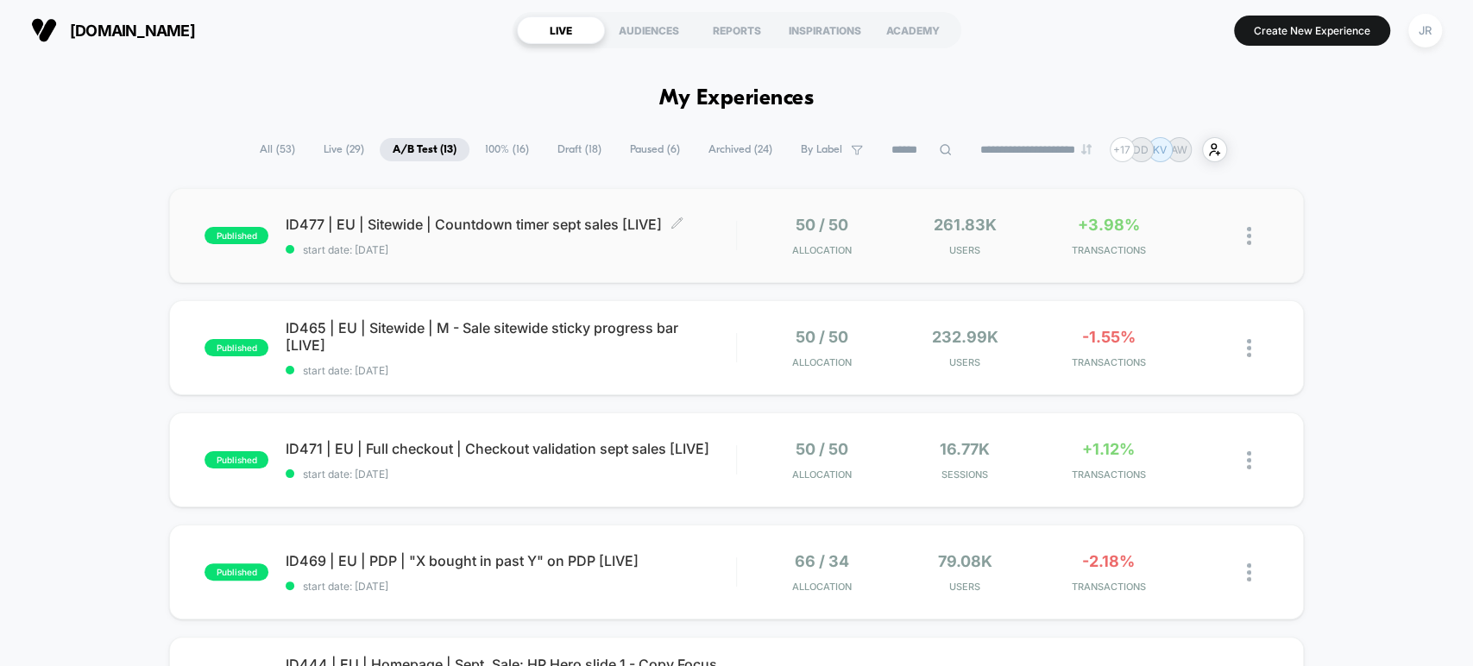
click at [501, 245] on span "start date: [DATE]" at bounding box center [511, 249] width 450 height 13
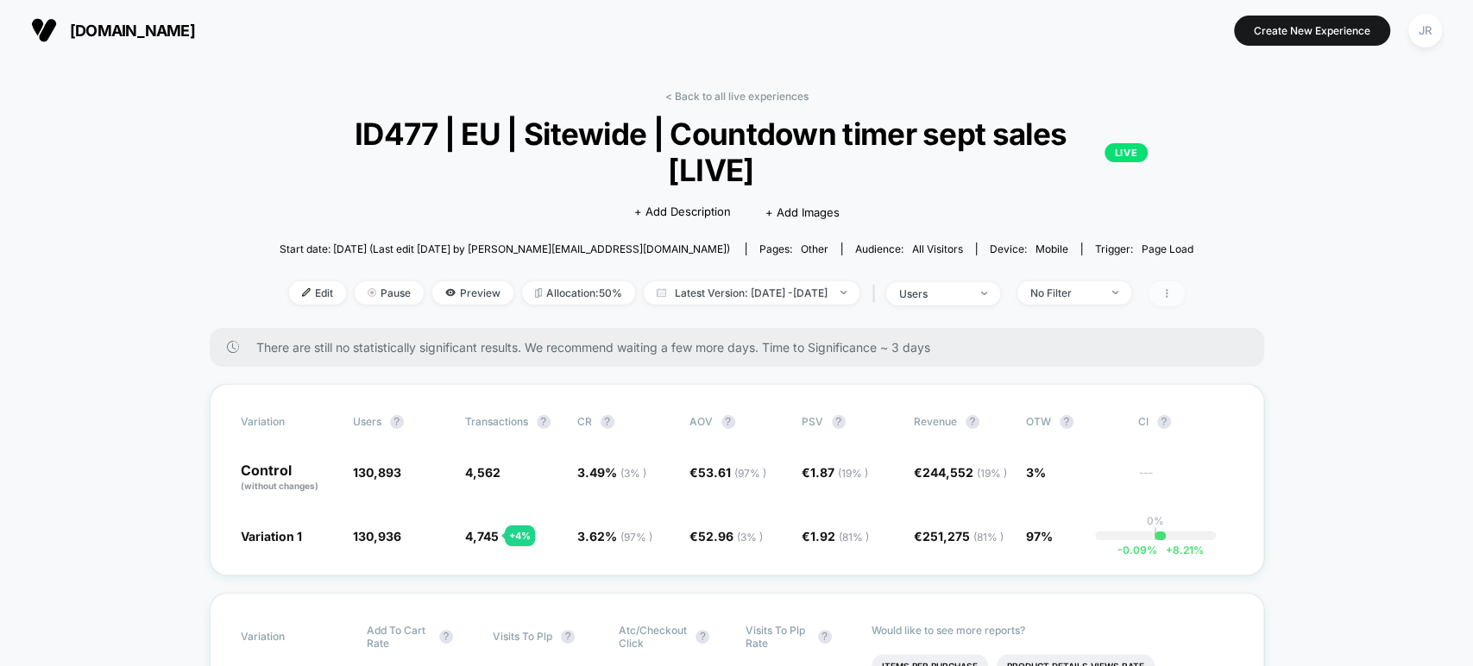
click at [1172, 289] on icon at bounding box center [1167, 293] width 10 height 10
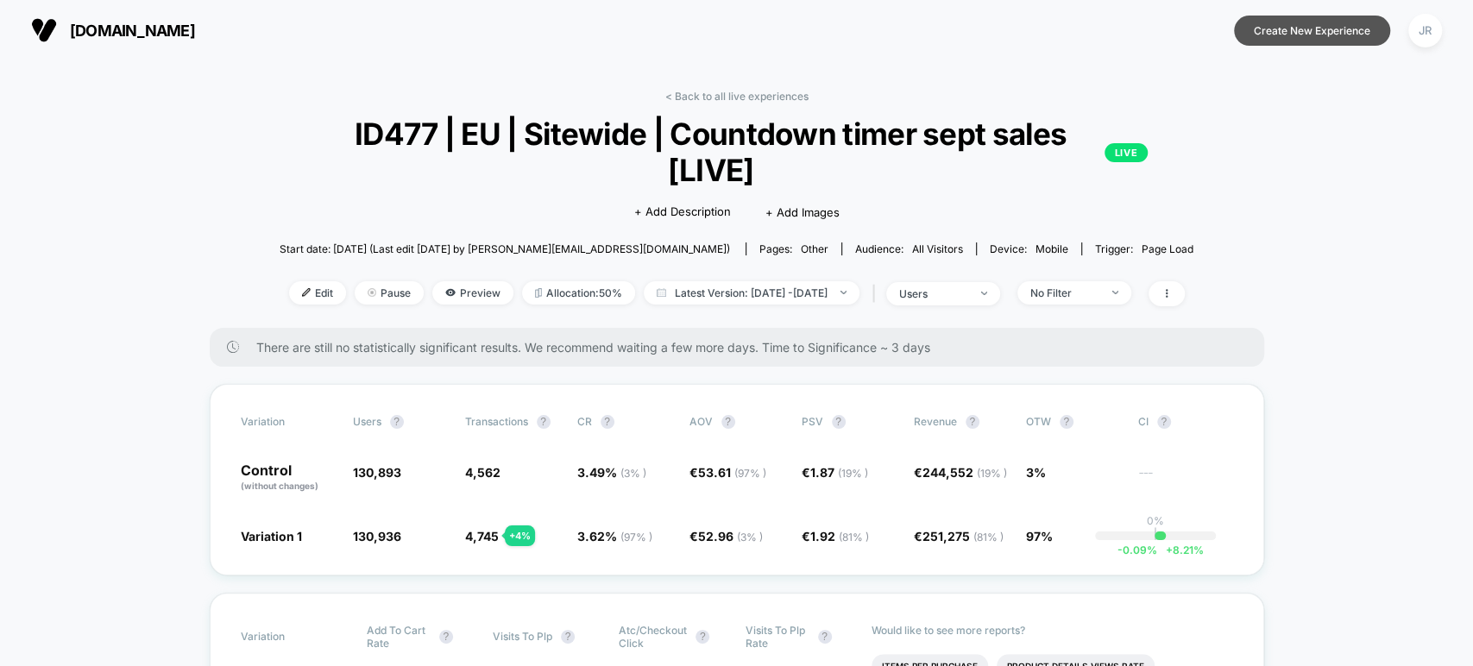
click at [1318, 34] on button "Create New Experience" at bounding box center [1312, 31] width 156 height 30
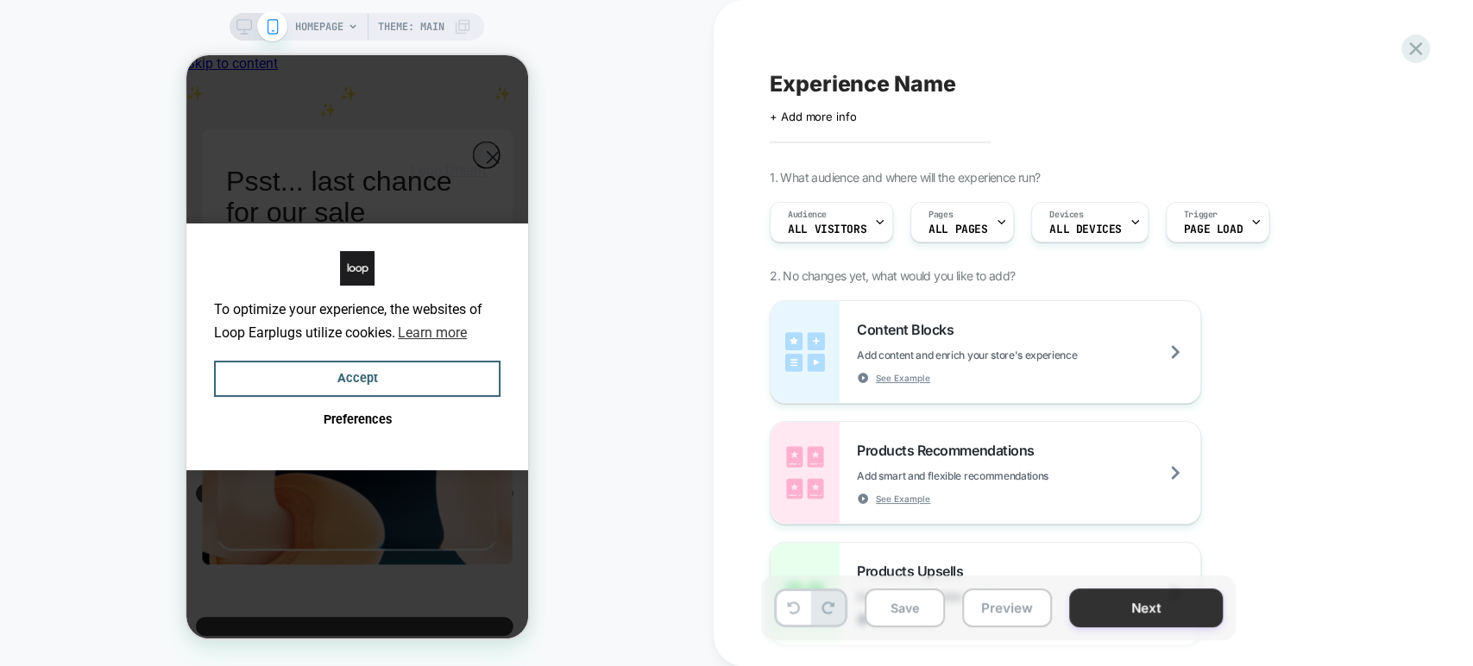
click at [1111, 613] on button "Next" at bounding box center [1146, 608] width 154 height 39
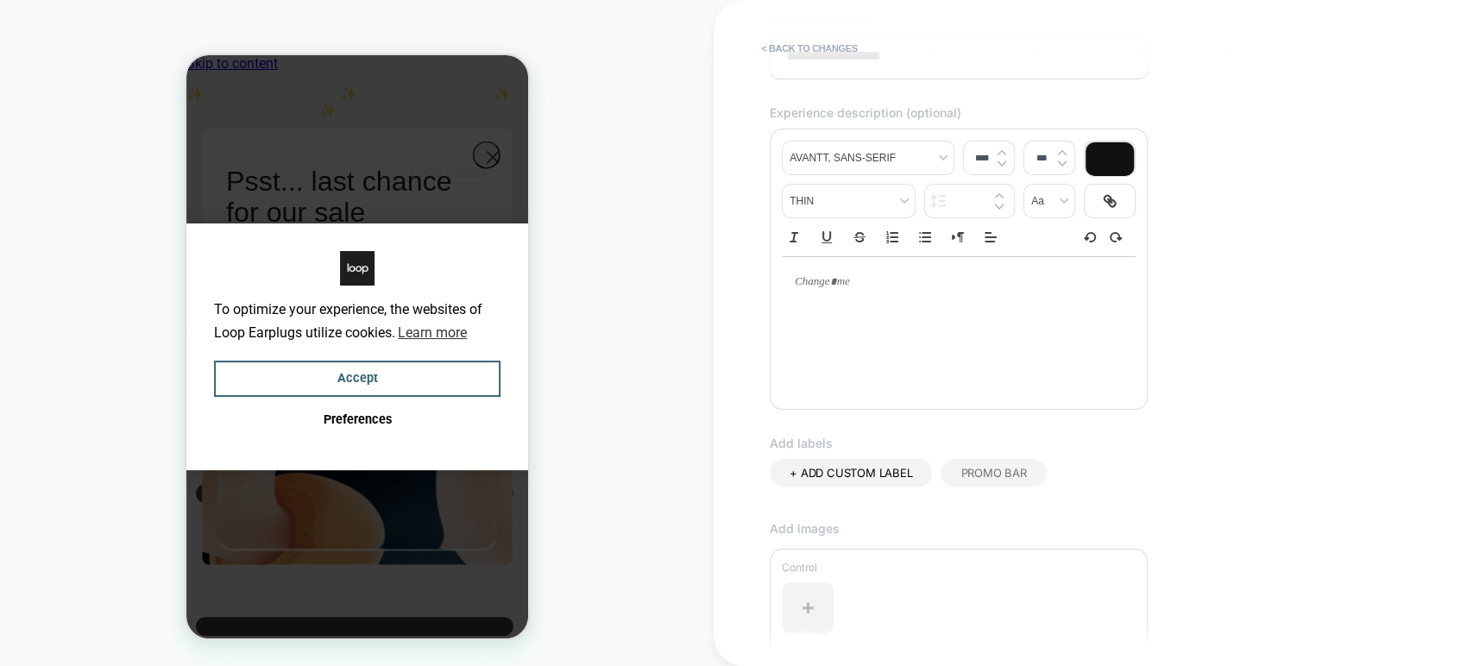
scroll to position [142, 0]
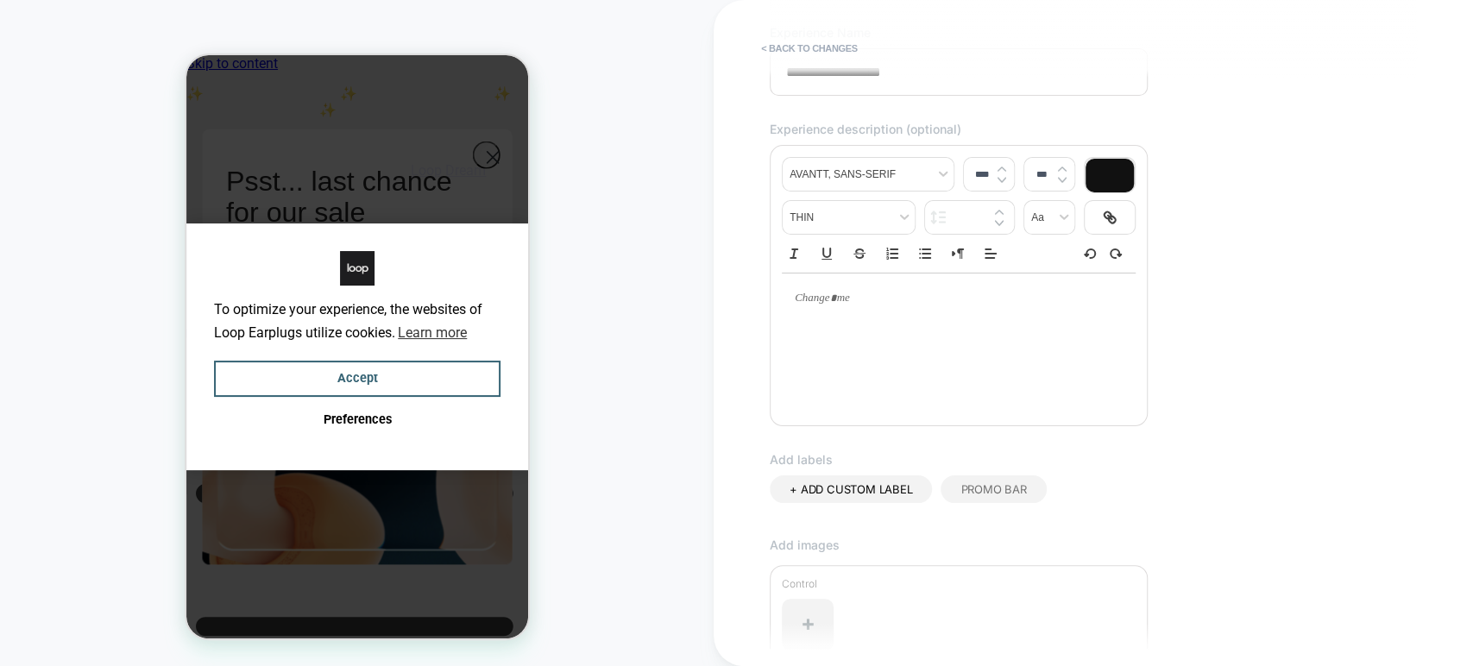
click at [847, 318] on div at bounding box center [959, 299] width 354 height 50
type input "****"
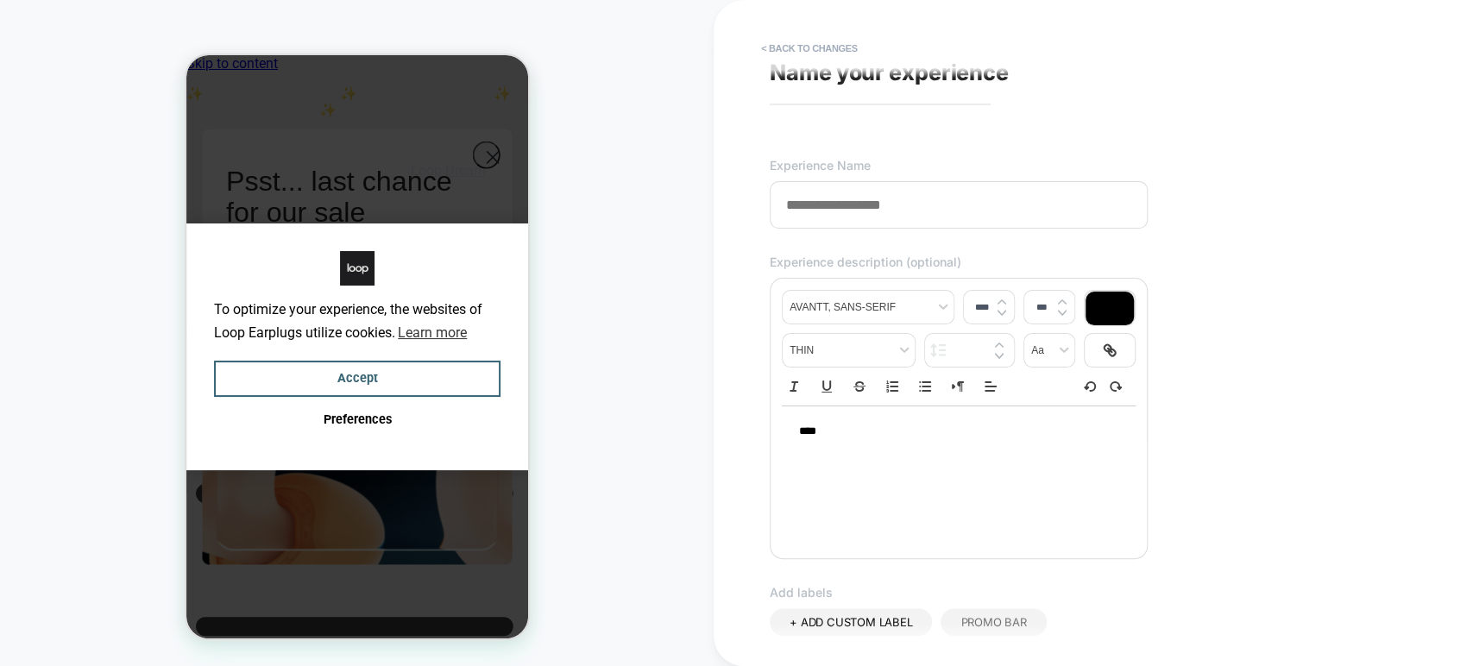
scroll to position [0, 0]
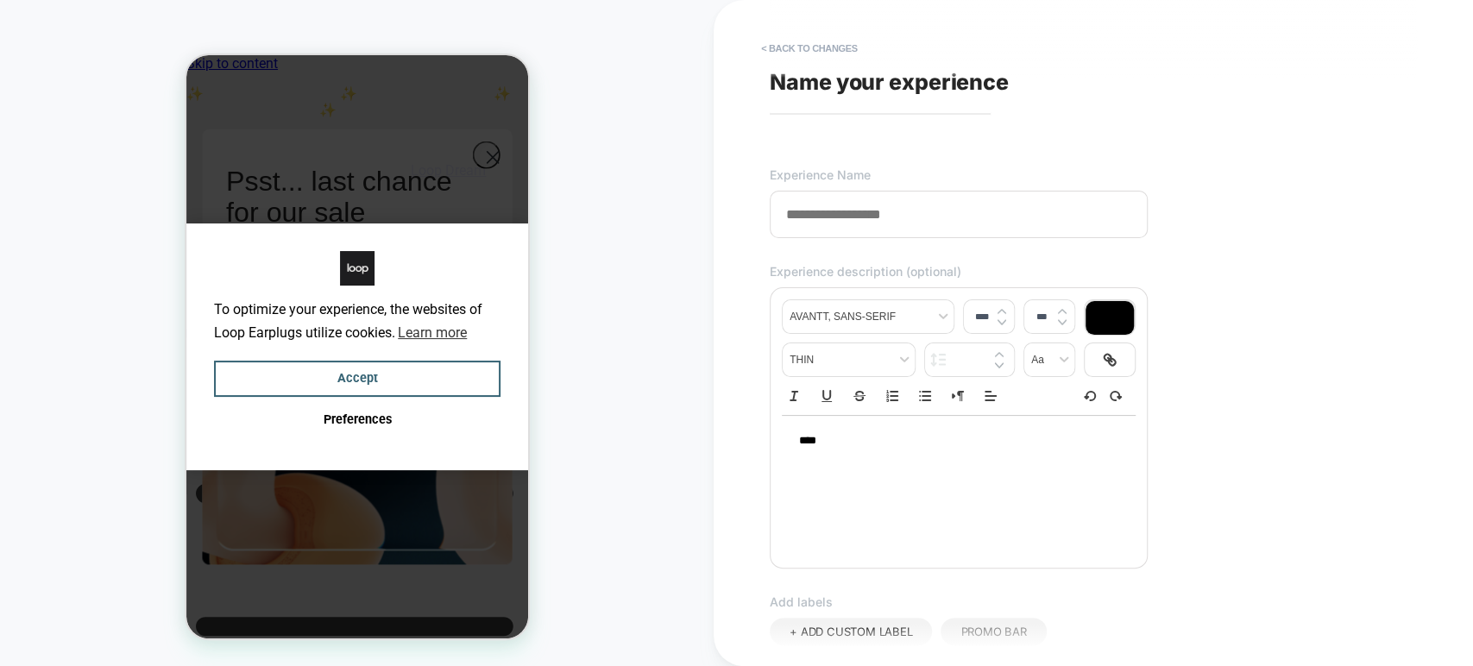
click at [907, 227] on input at bounding box center [959, 214] width 378 height 47
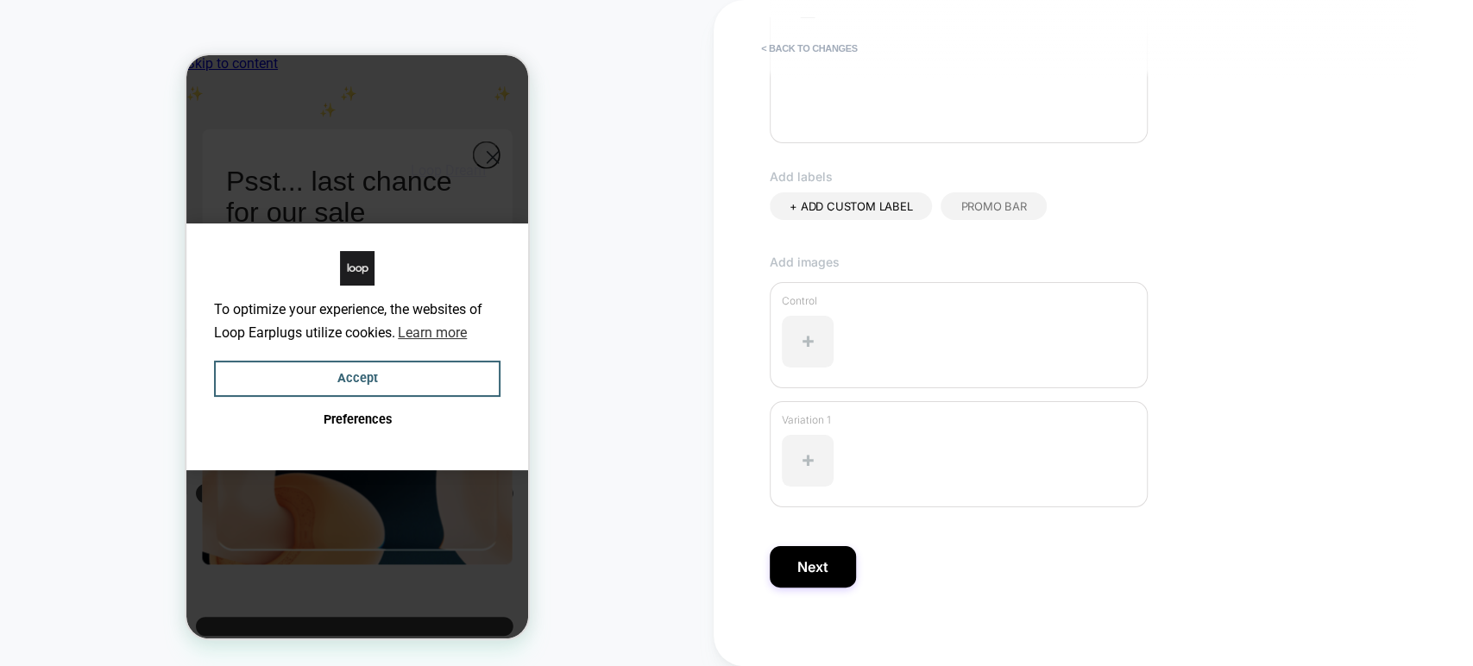
scroll to position [430, 0]
type input "****"
click at [887, 323] on div at bounding box center [959, 337] width 354 height 69
click at [826, 544] on button "Next" at bounding box center [813, 562] width 86 height 41
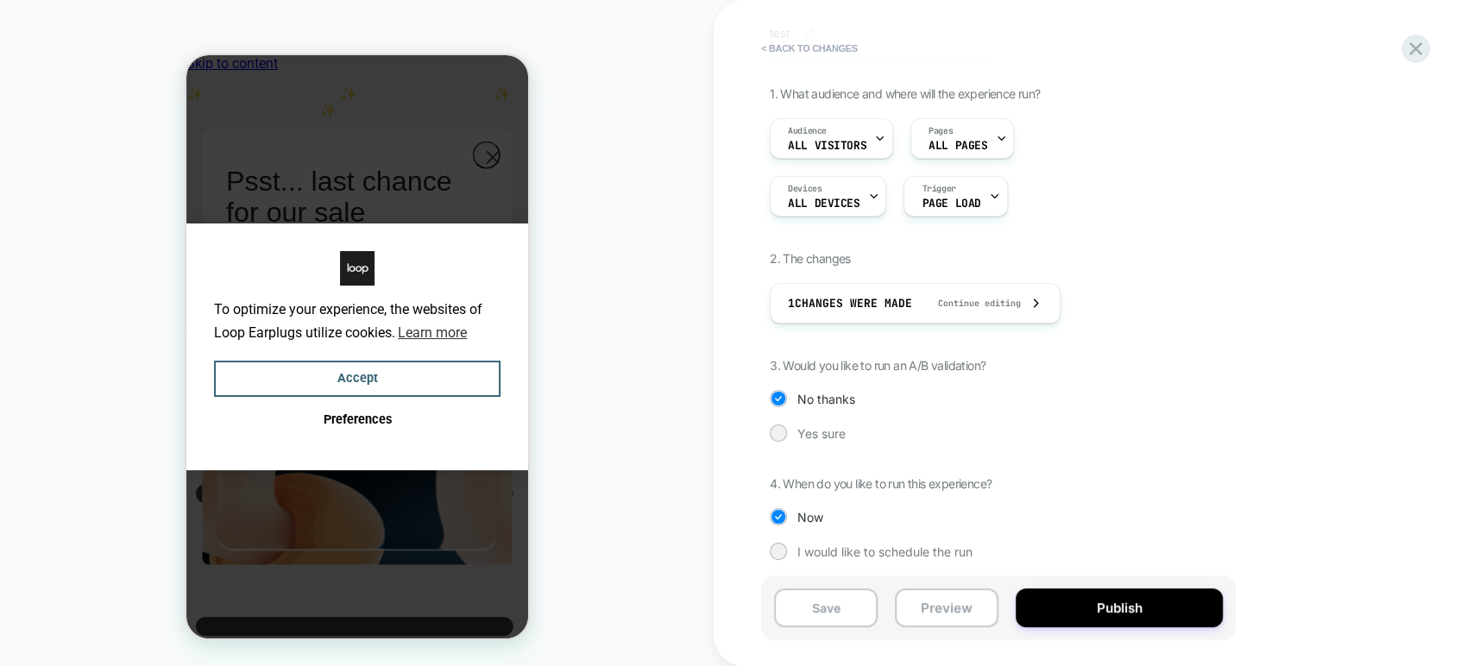
scroll to position [88, 0]
click at [791, 541] on div "I would like to schedule the run" at bounding box center [998, 547] width 457 height 17
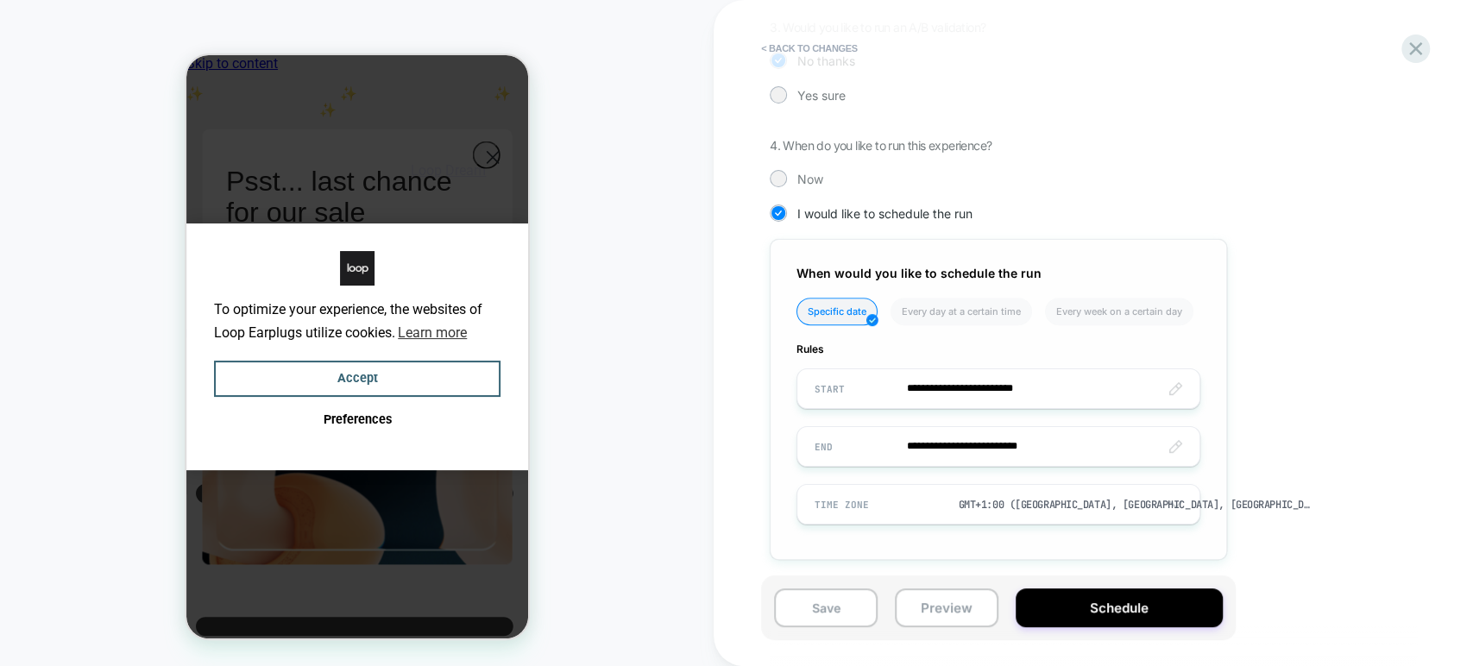
scroll to position [425, 0]
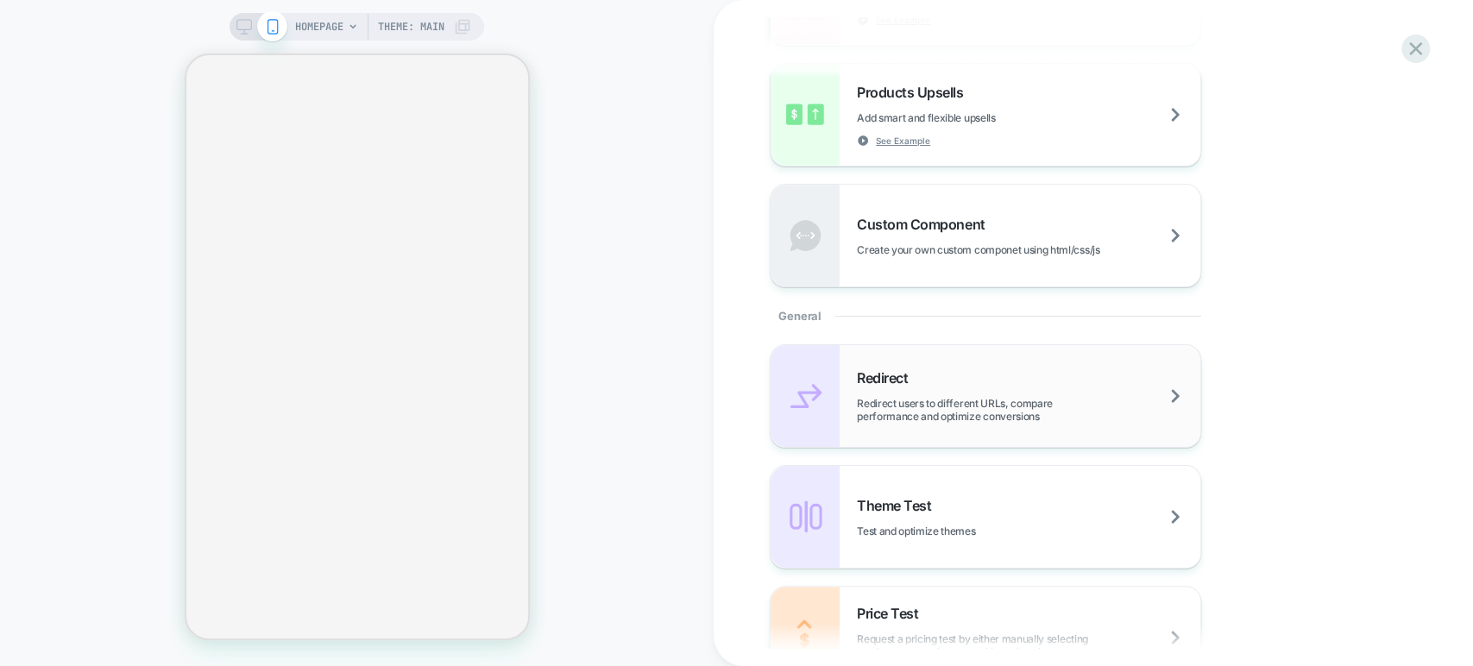
scroll to position [96, 0]
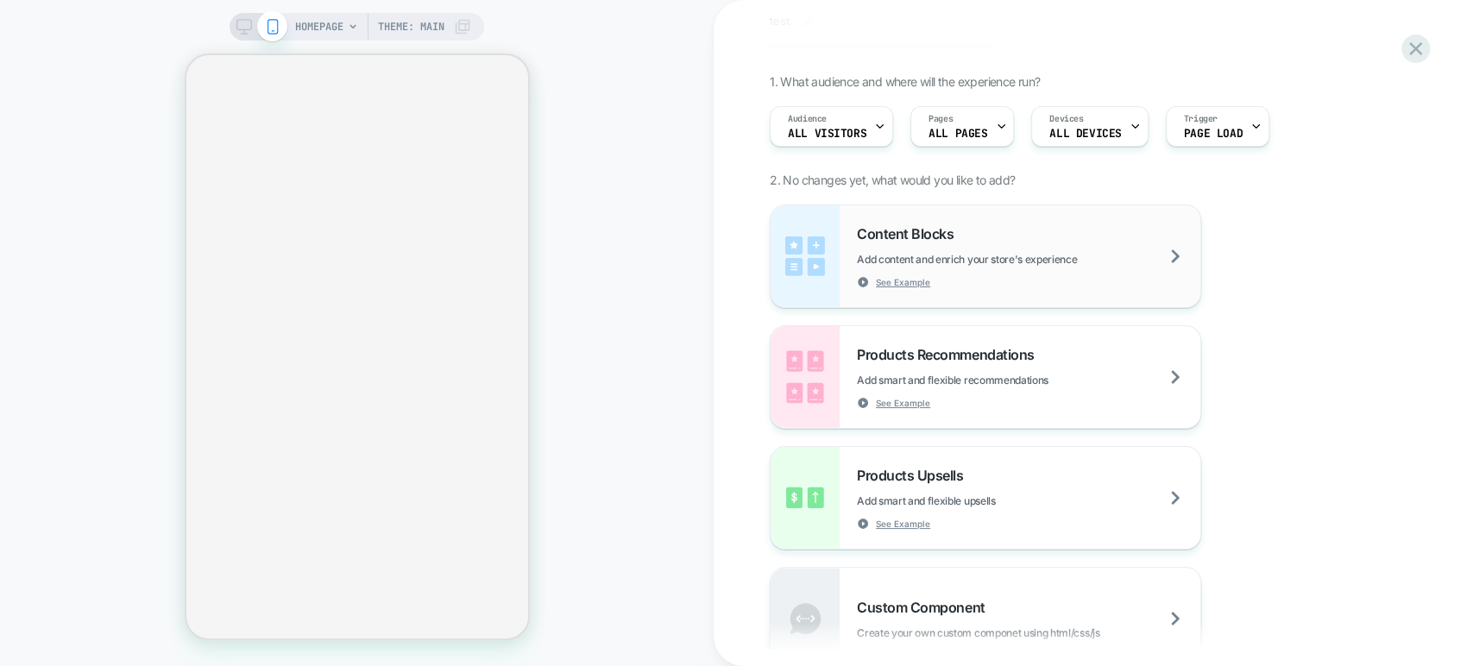
click at [1025, 233] on div "Content Blocks Add content and enrich your store's experience See Example" at bounding box center [1028, 256] width 343 height 63
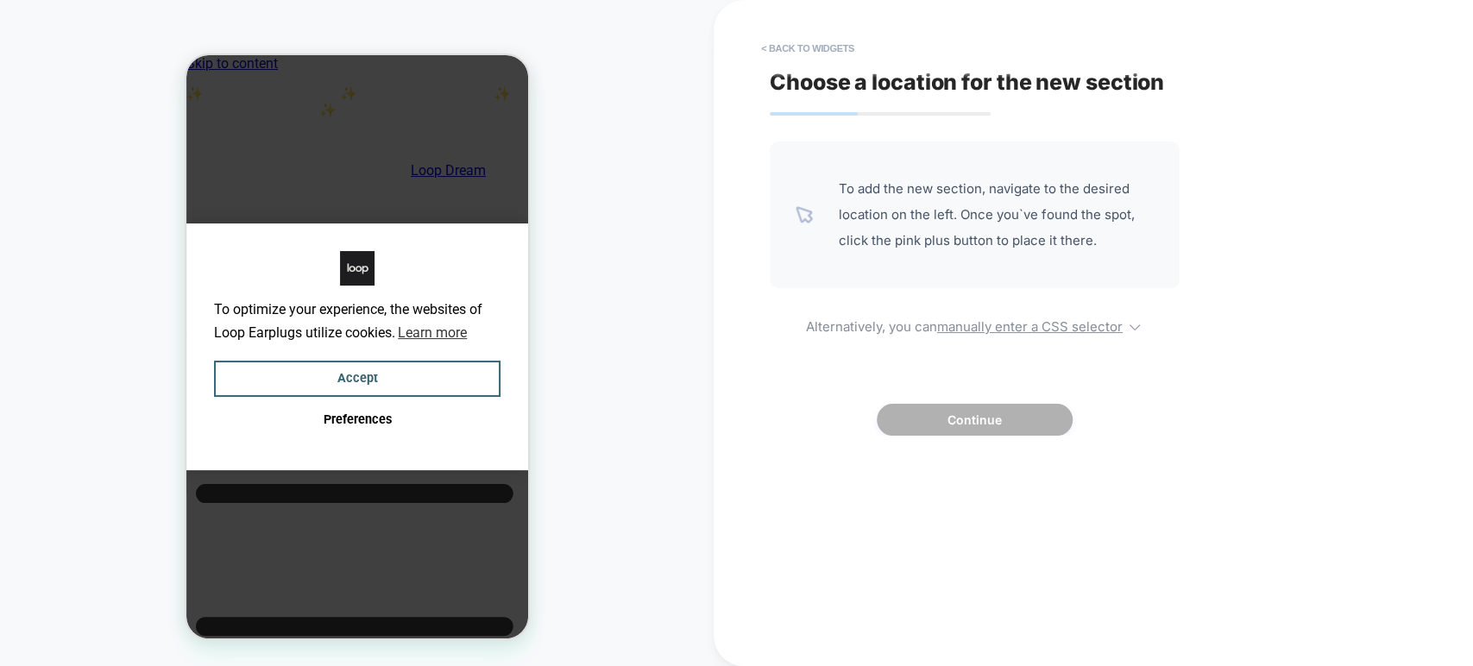
scroll to position [0, 0]
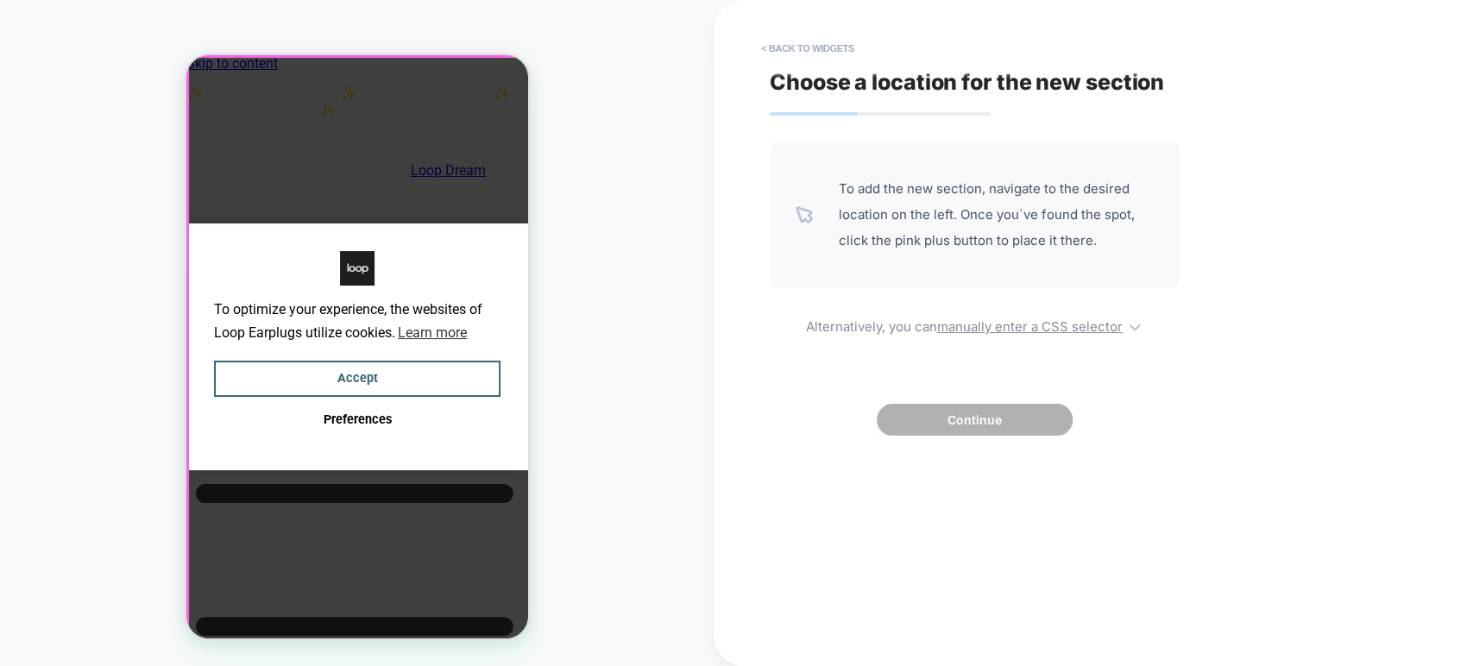
click at [430, 219] on div at bounding box center [358, 349] width 342 height 584
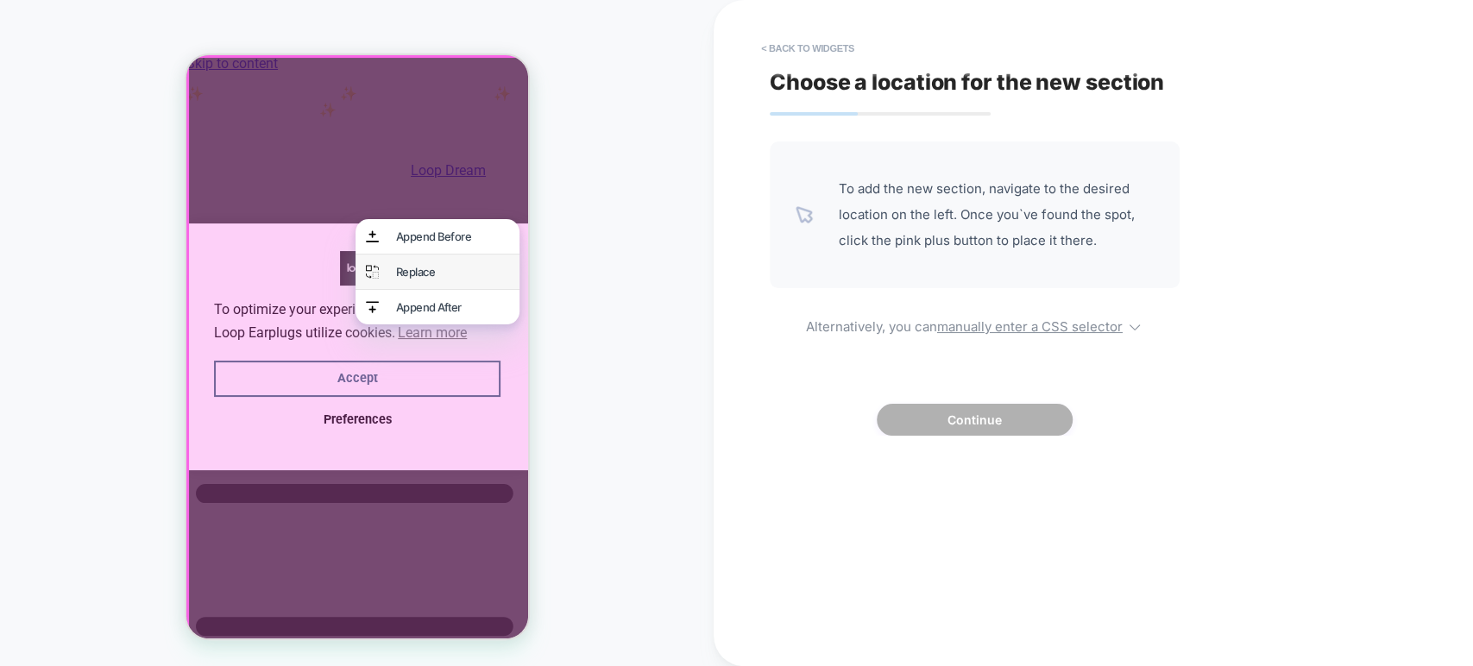
click at [441, 265] on div "Replace" at bounding box center [437, 272] width 164 height 35
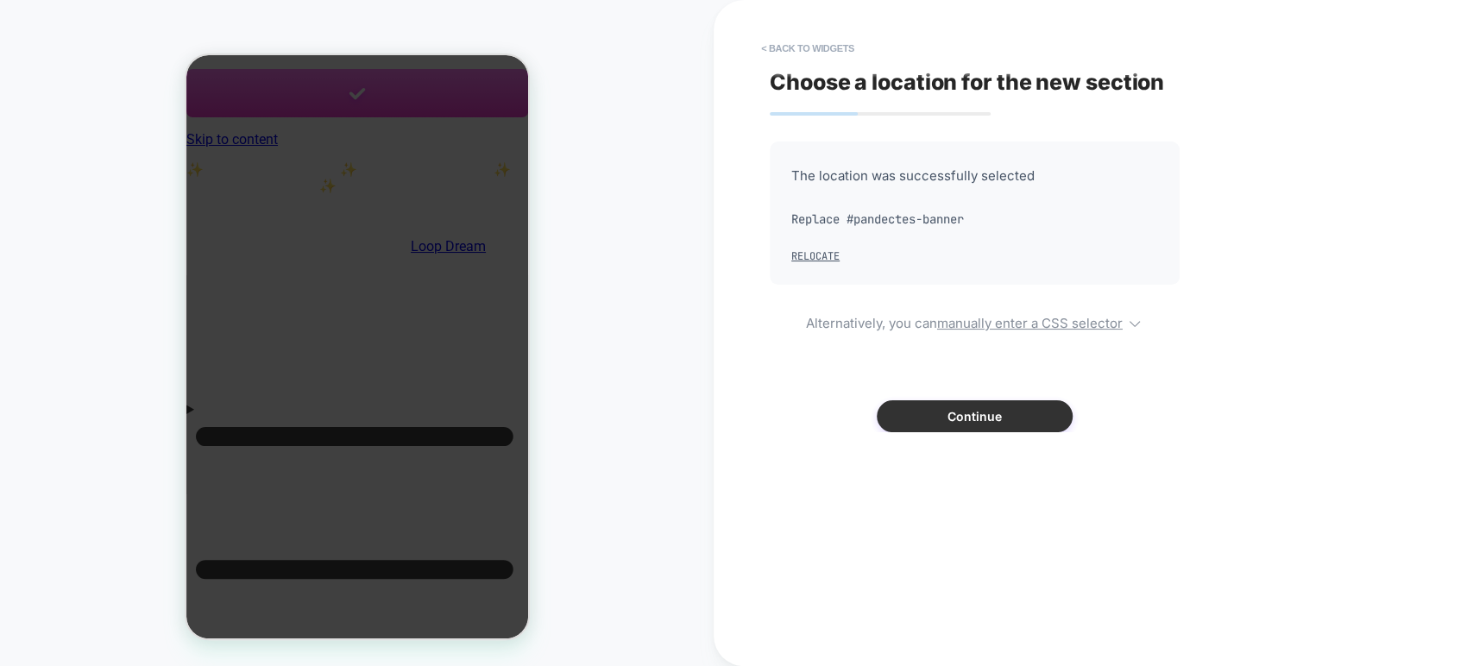
click at [947, 409] on button "Continue" at bounding box center [975, 416] width 196 height 32
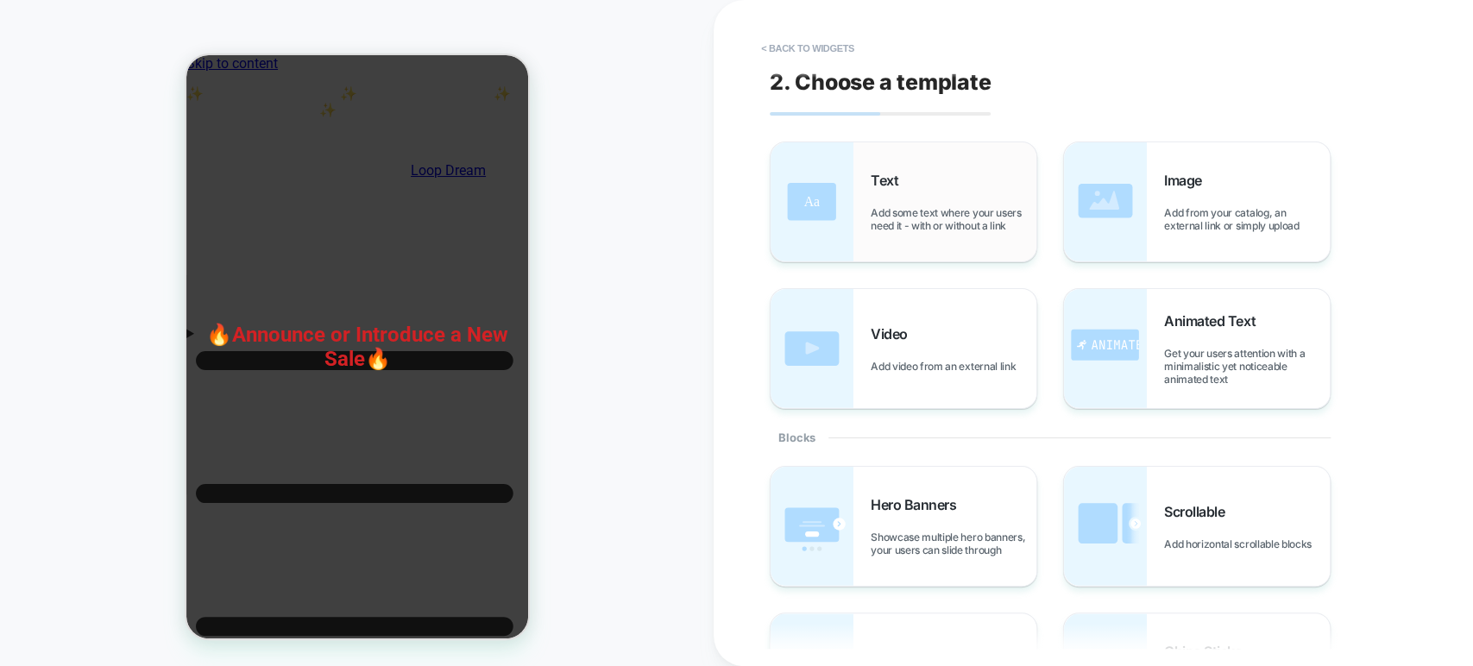
click at [932, 178] on div "Text Add some text where your users need it - with or without a link" at bounding box center [954, 202] width 166 height 60
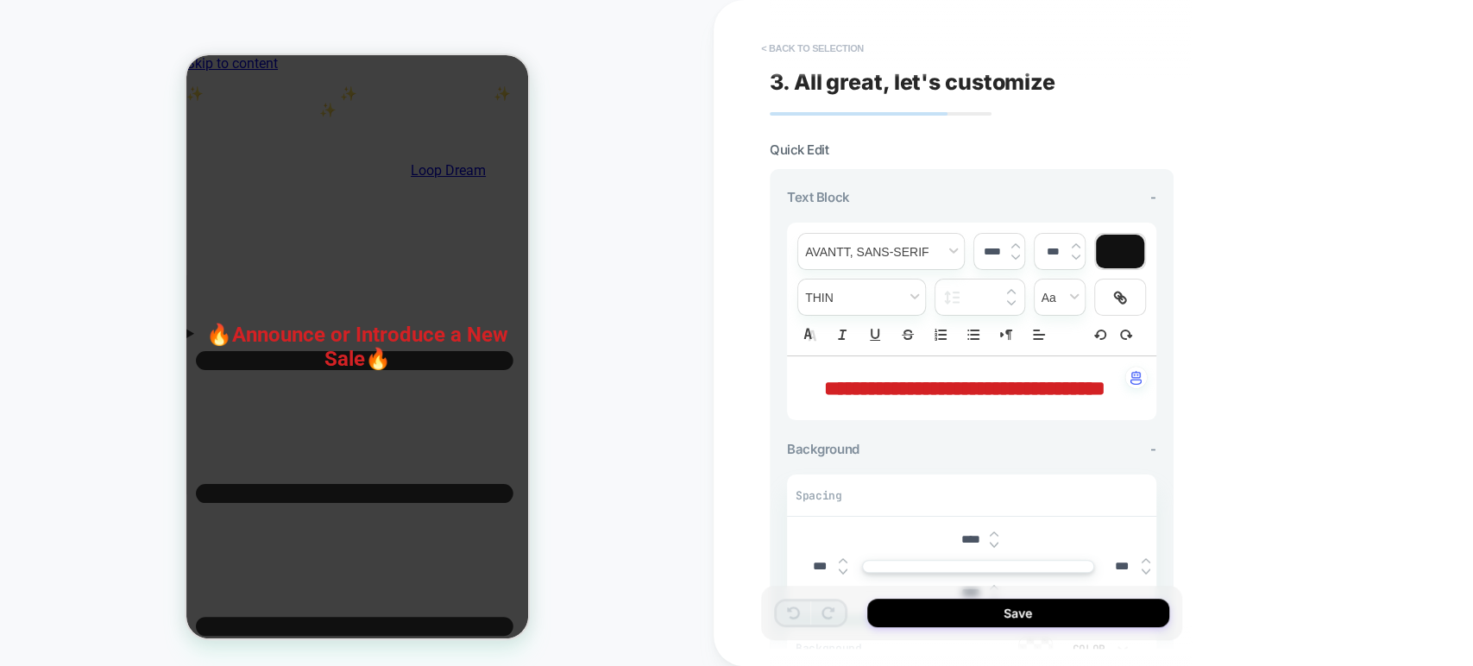
click at [773, 46] on button "< Back to selection" at bounding box center [813, 49] width 120 height 28
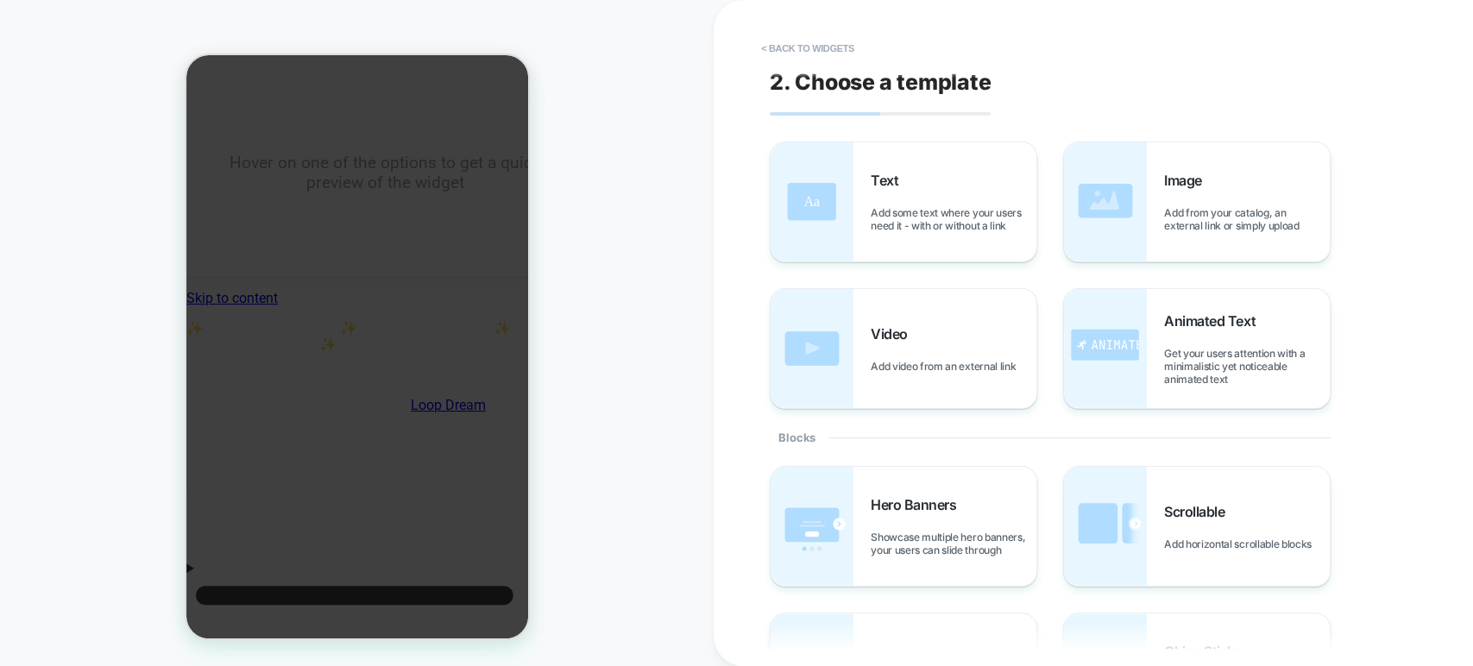
click at [773, 46] on button "< Back to widgets" at bounding box center [808, 49] width 110 height 28
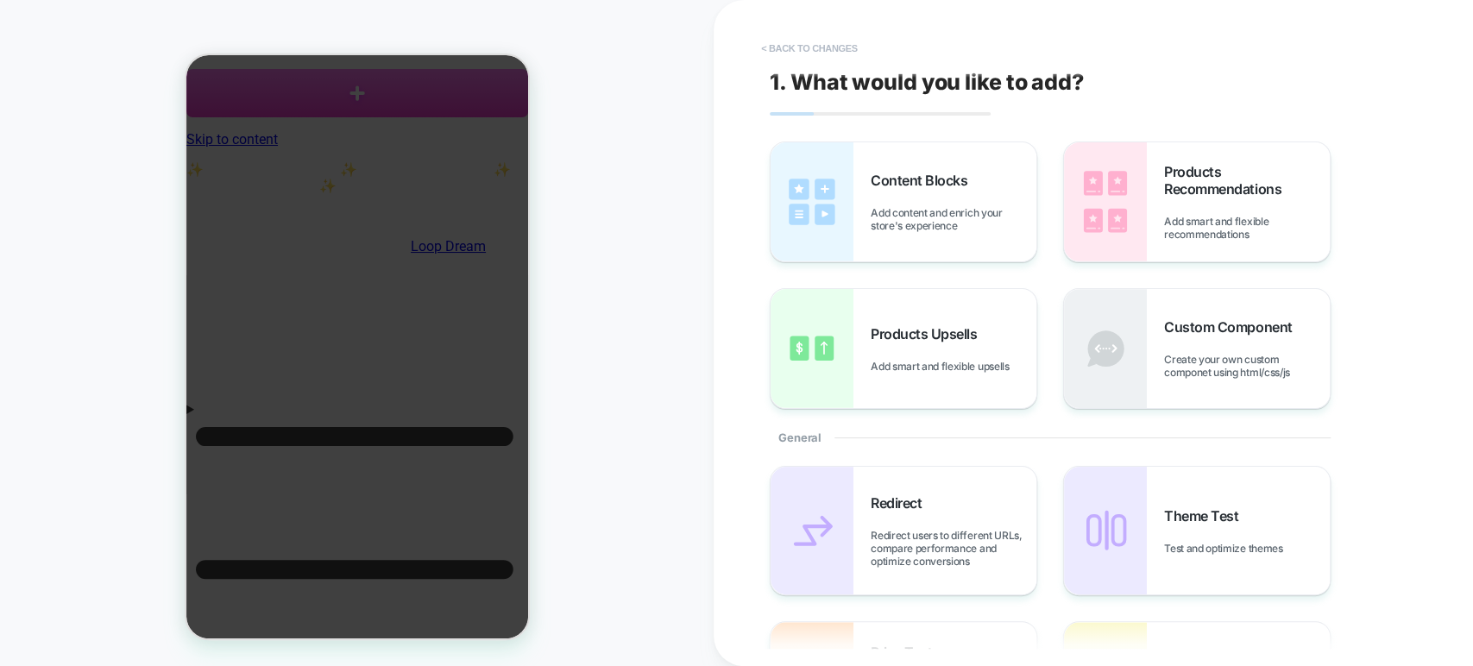
click at [814, 44] on button "< Back to changes" at bounding box center [810, 49] width 114 height 28
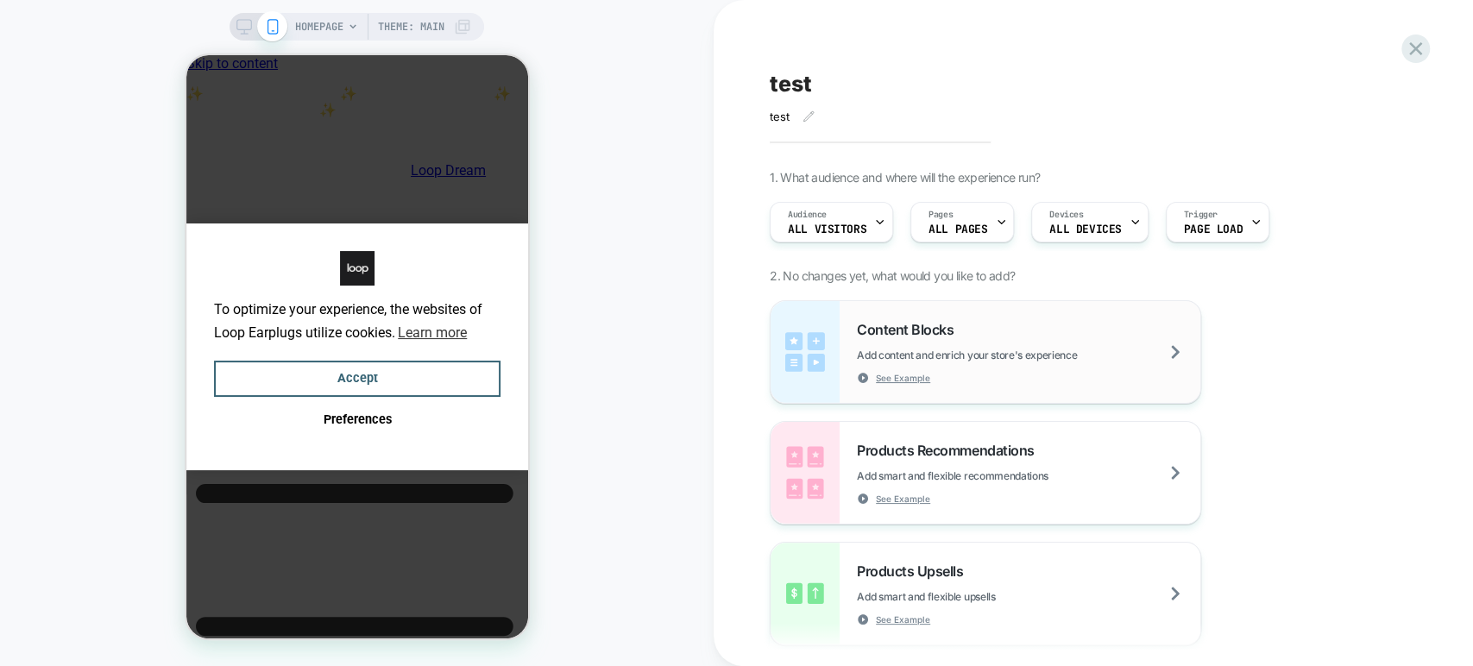
click at [992, 330] on div "Content Blocks Add content and enrich your store's experience See Example" at bounding box center [1028, 352] width 343 height 63
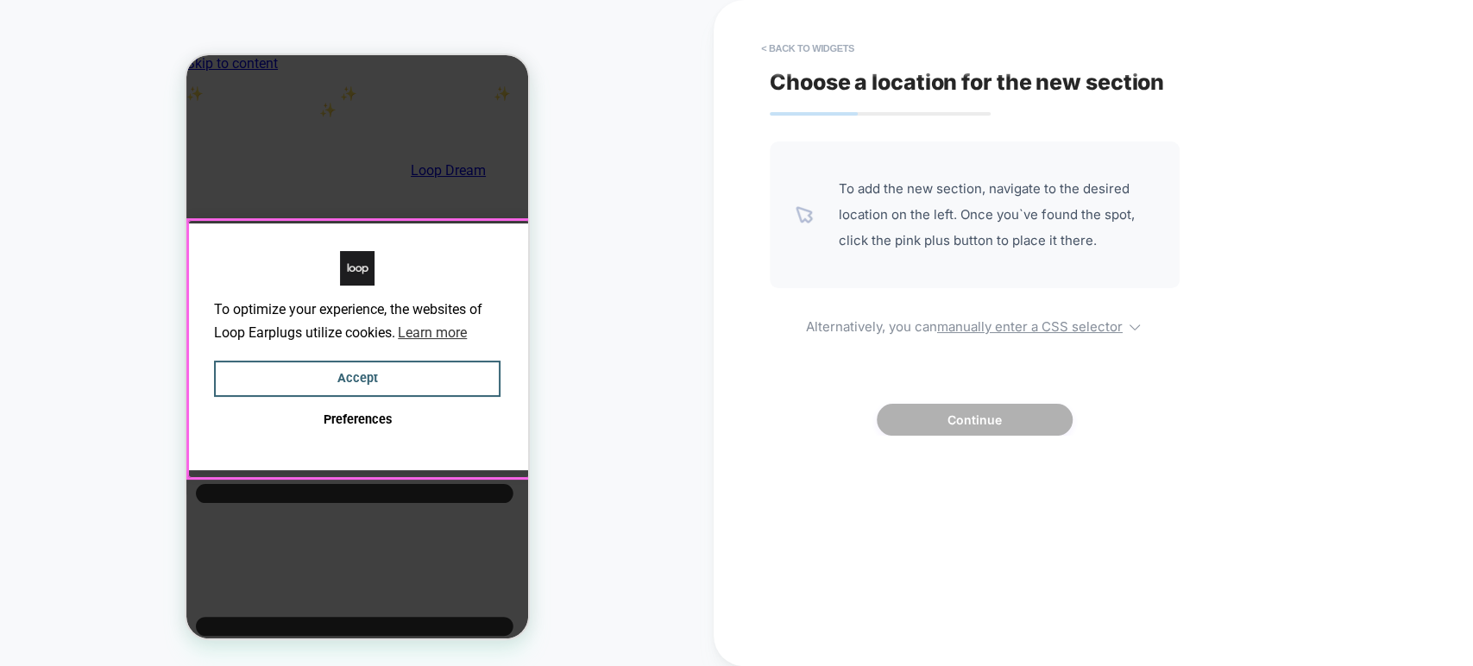
click at [479, 295] on div at bounding box center [358, 349] width 342 height 258
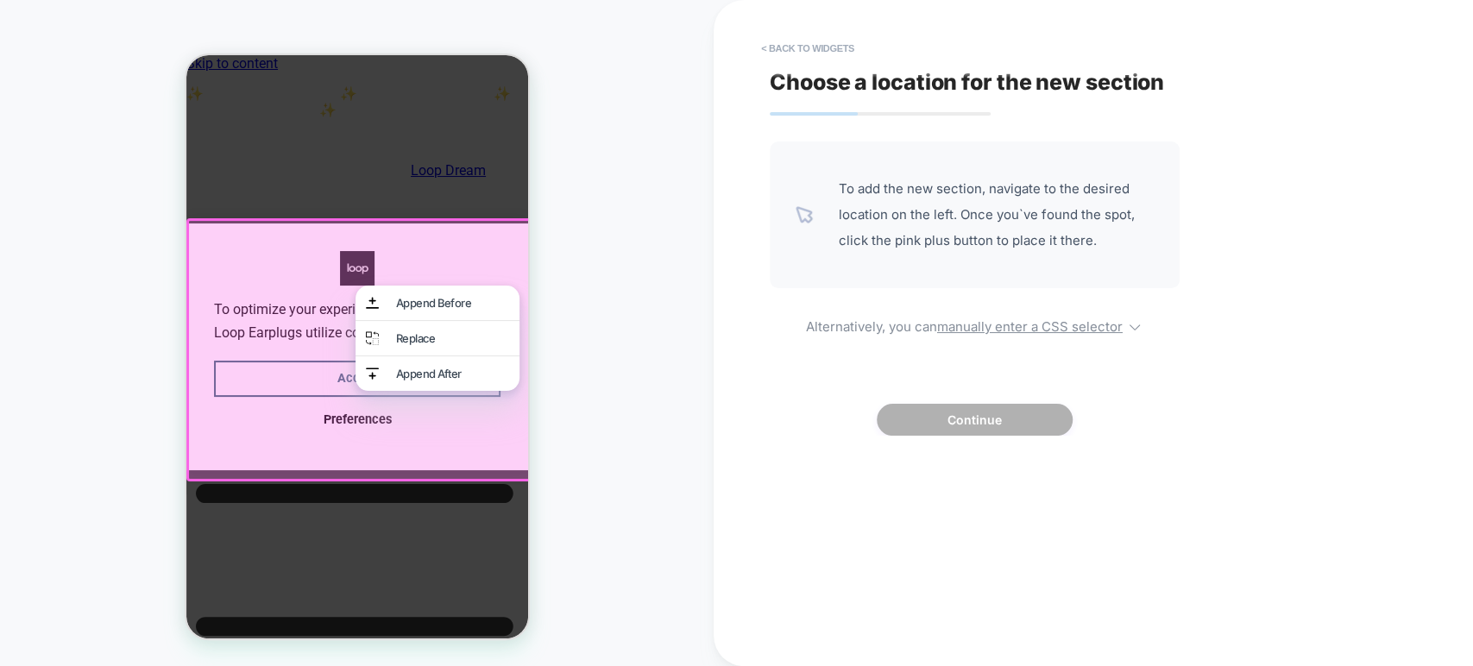
click at [472, 430] on div at bounding box center [357, 347] width 342 height 258
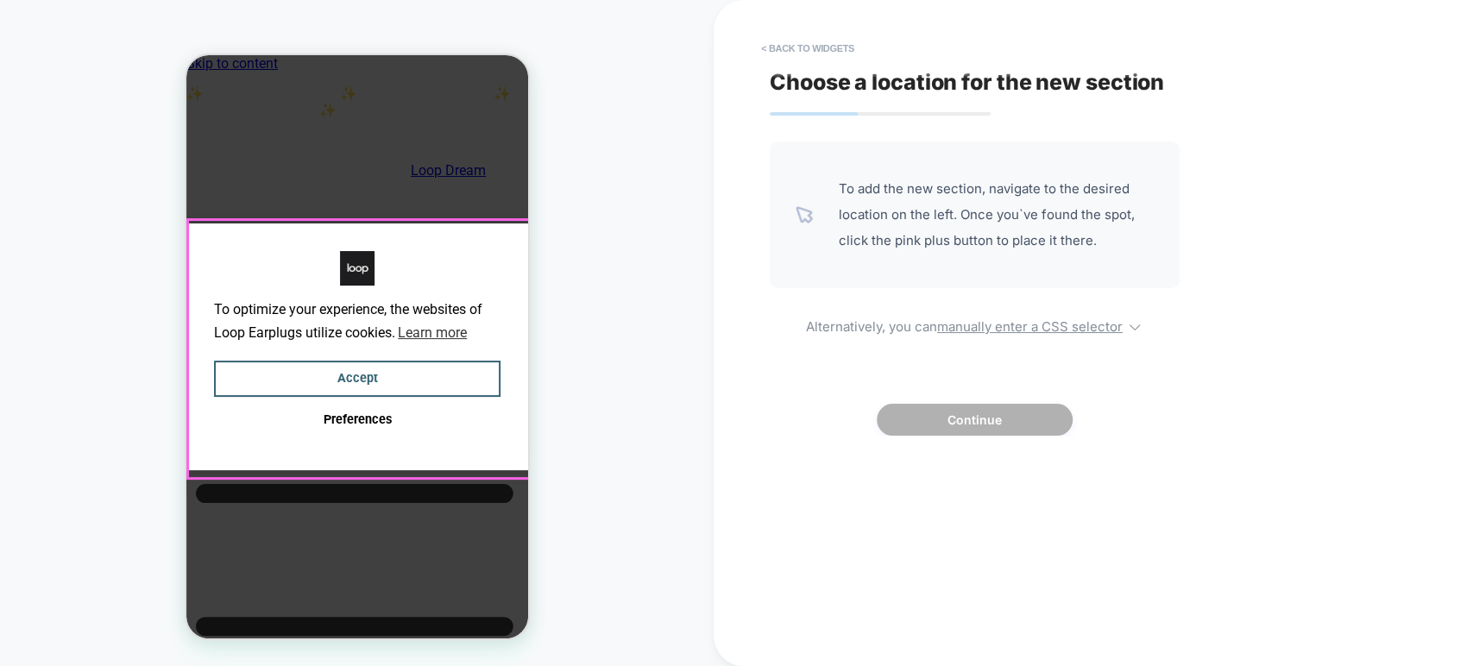
click at [505, 320] on div "To optimize your experience, the websites of Loop Earplugs utilize cookies. Lea…" at bounding box center [357, 347] width 342 height 247
click at [491, 259] on div "To optimize your experience, the websites of Loop Earplugs utilize cookies. Lea…" at bounding box center [357, 347] width 342 height 247
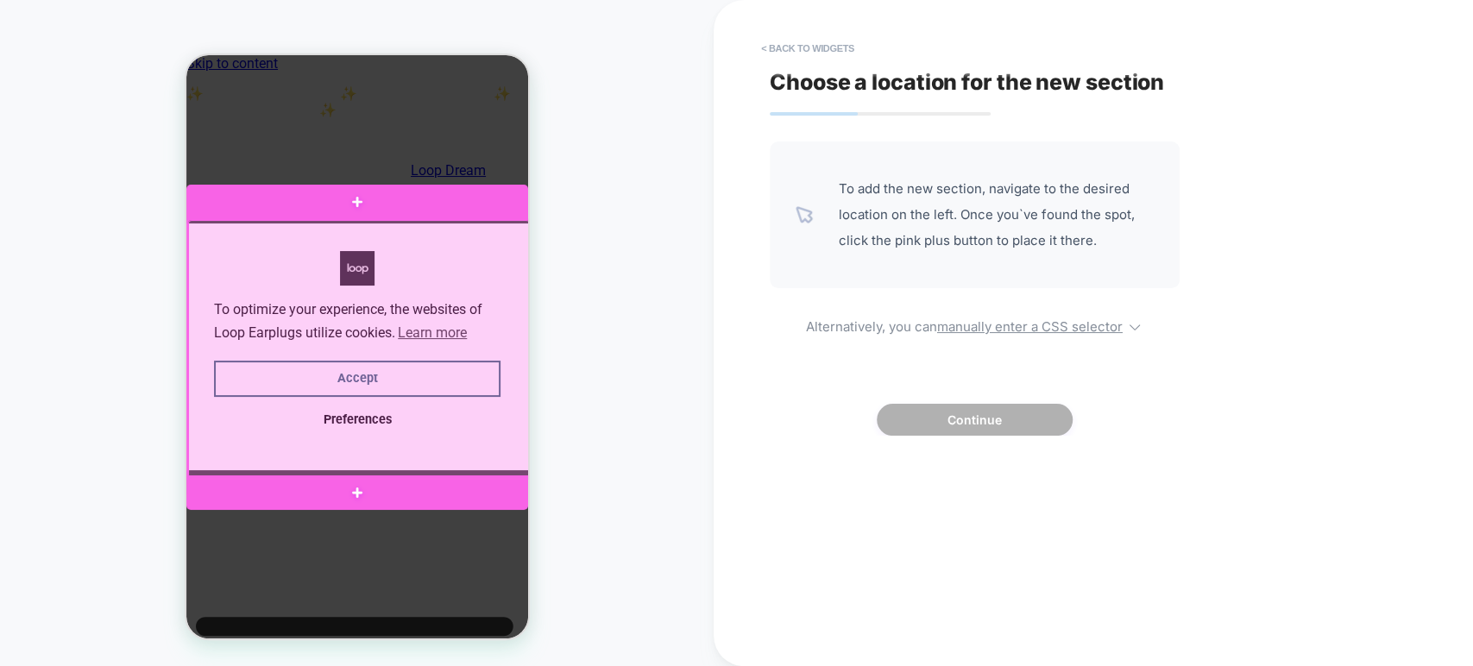
click at [435, 258] on div at bounding box center [358, 349] width 342 height 258
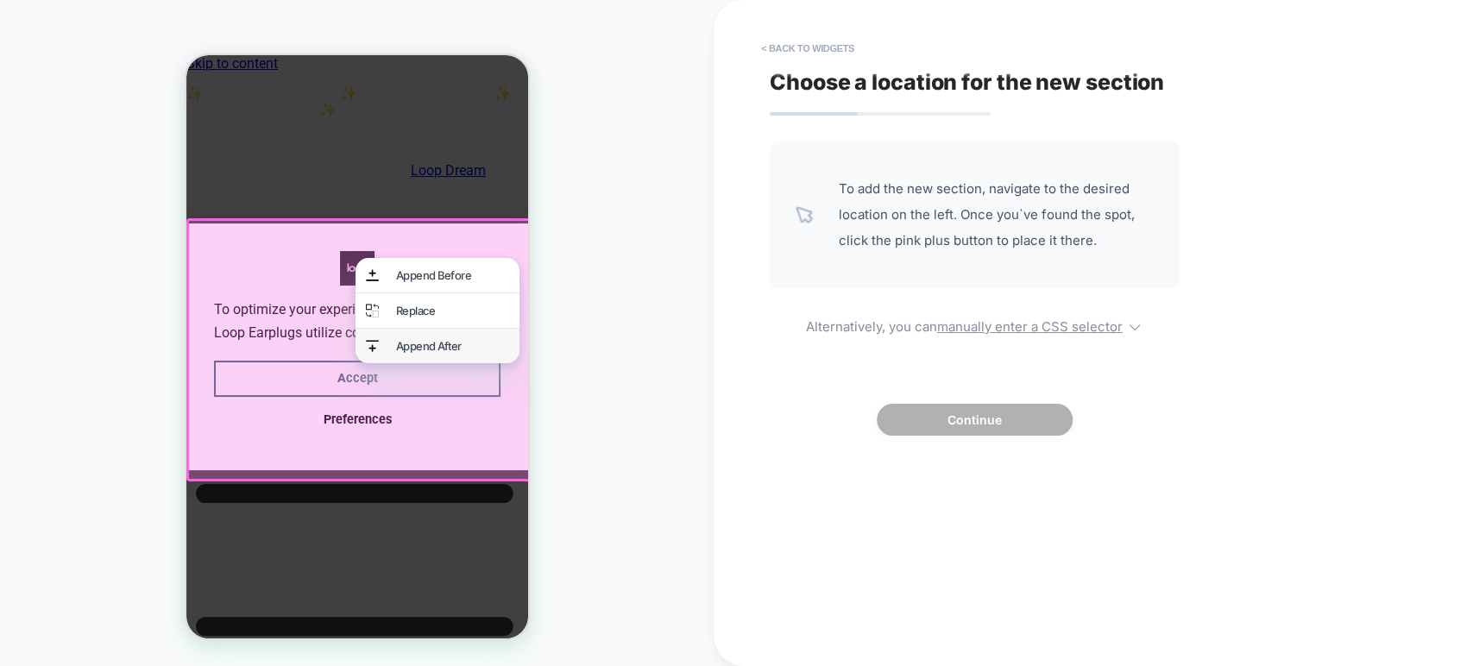
click at [436, 347] on div "Append After" at bounding box center [451, 346] width 113 height 14
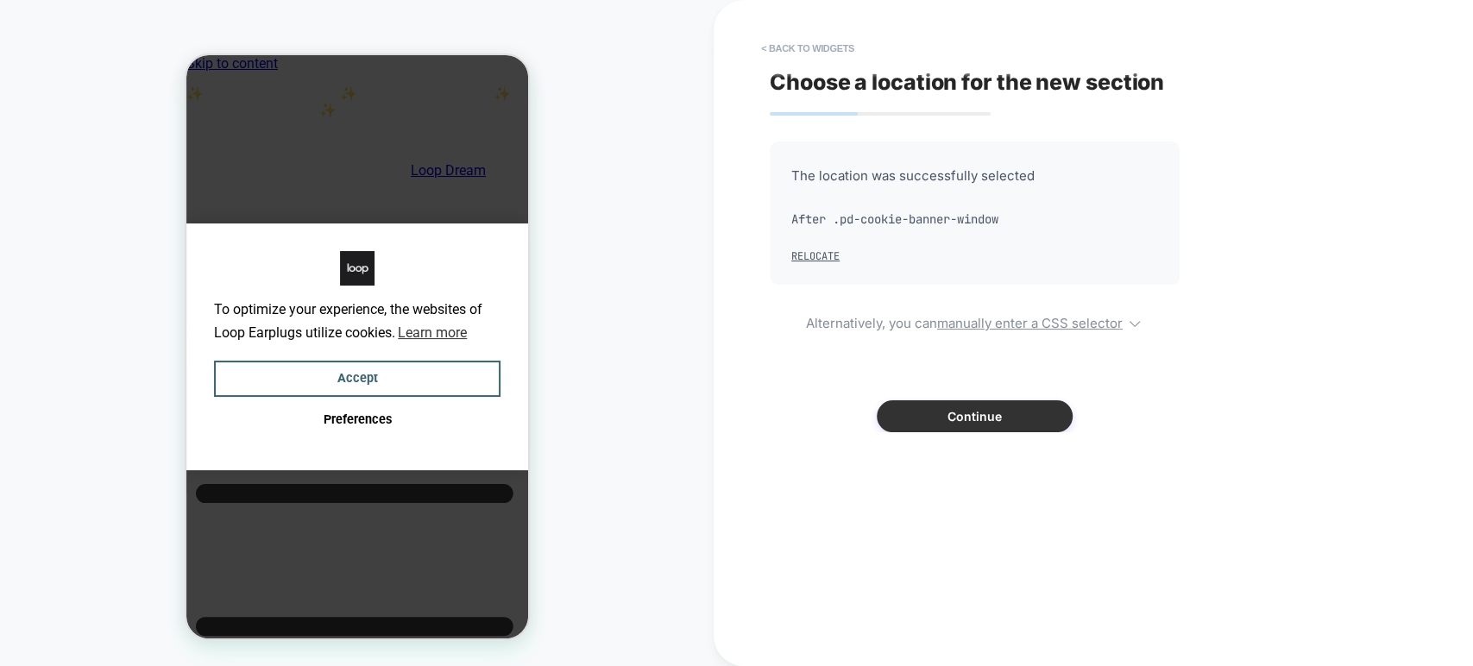
click at [922, 410] on button "Continue" at bounding box center [975, 416] width 196 height 32
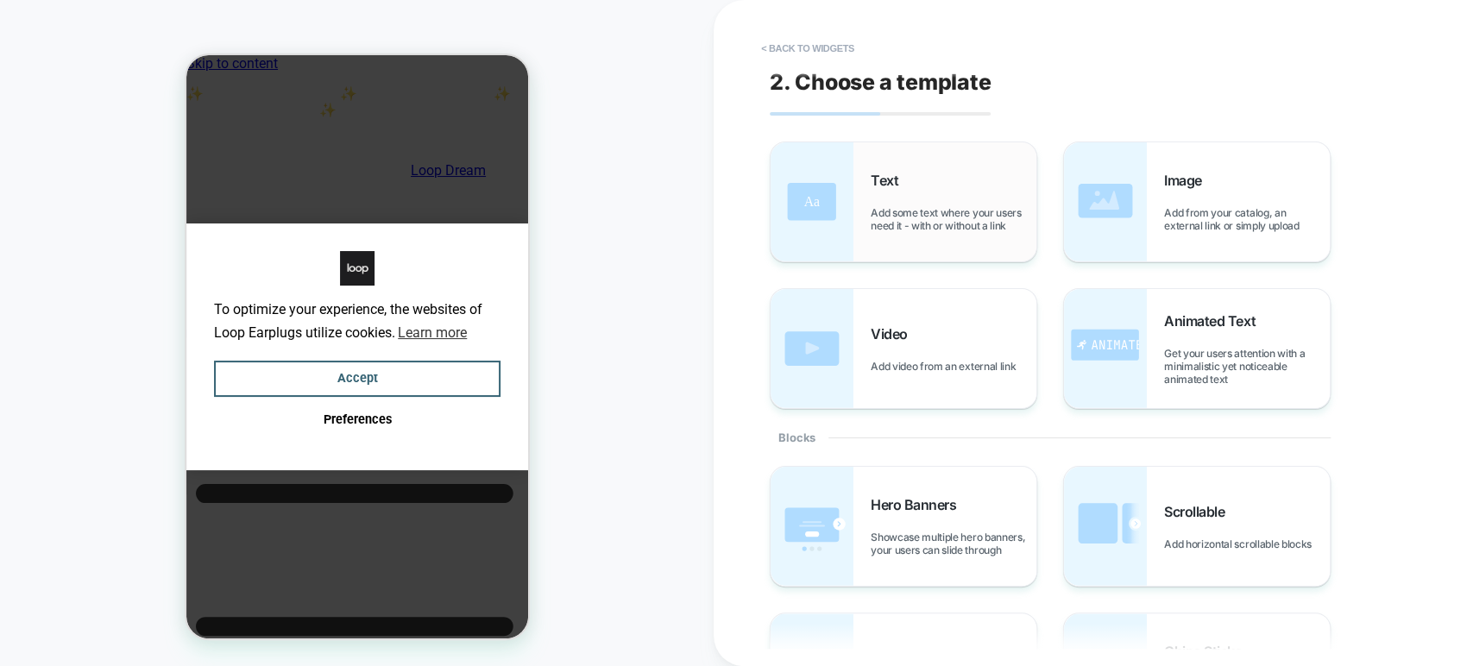
click at [930, 253] on div "Text Add some text where your users need it - with or without a link" at bounding box center [904, 201] width 266 height 119
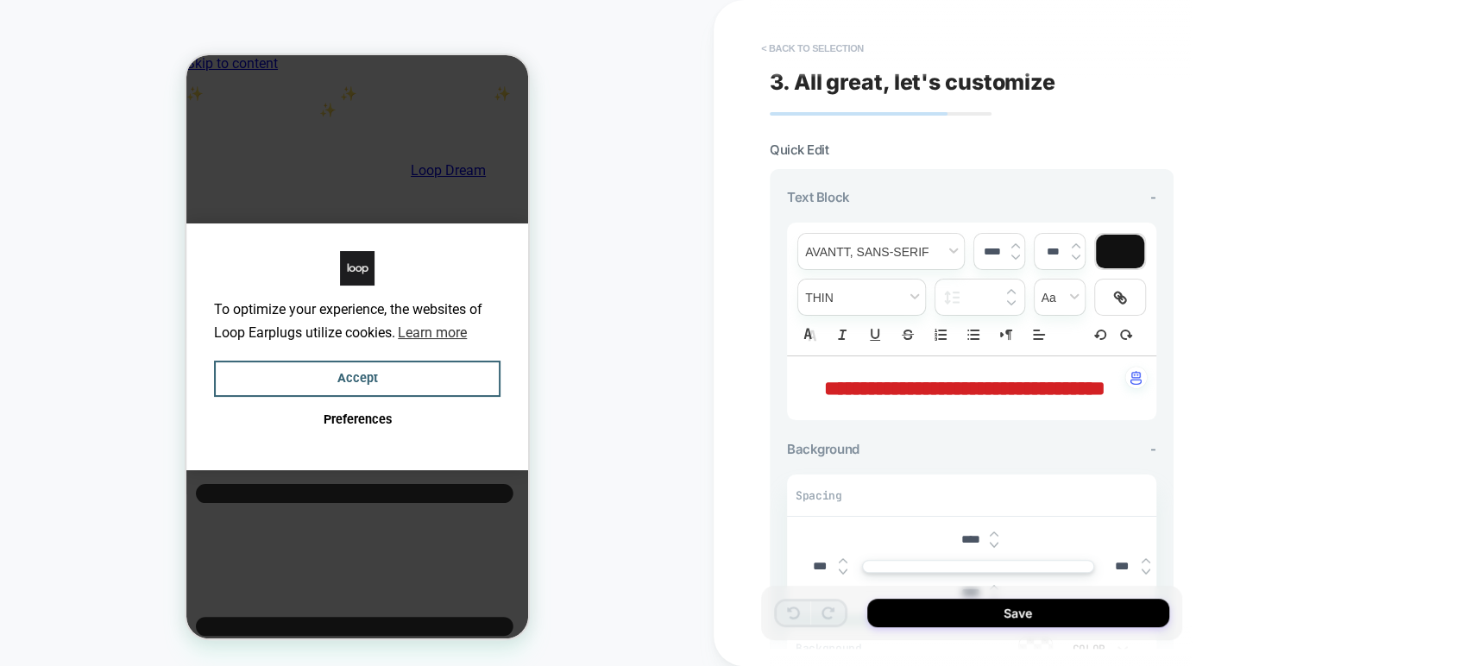
click at [784, 45] on button "< Back to selection" at bounding box center [813, 49] width 120 height 28
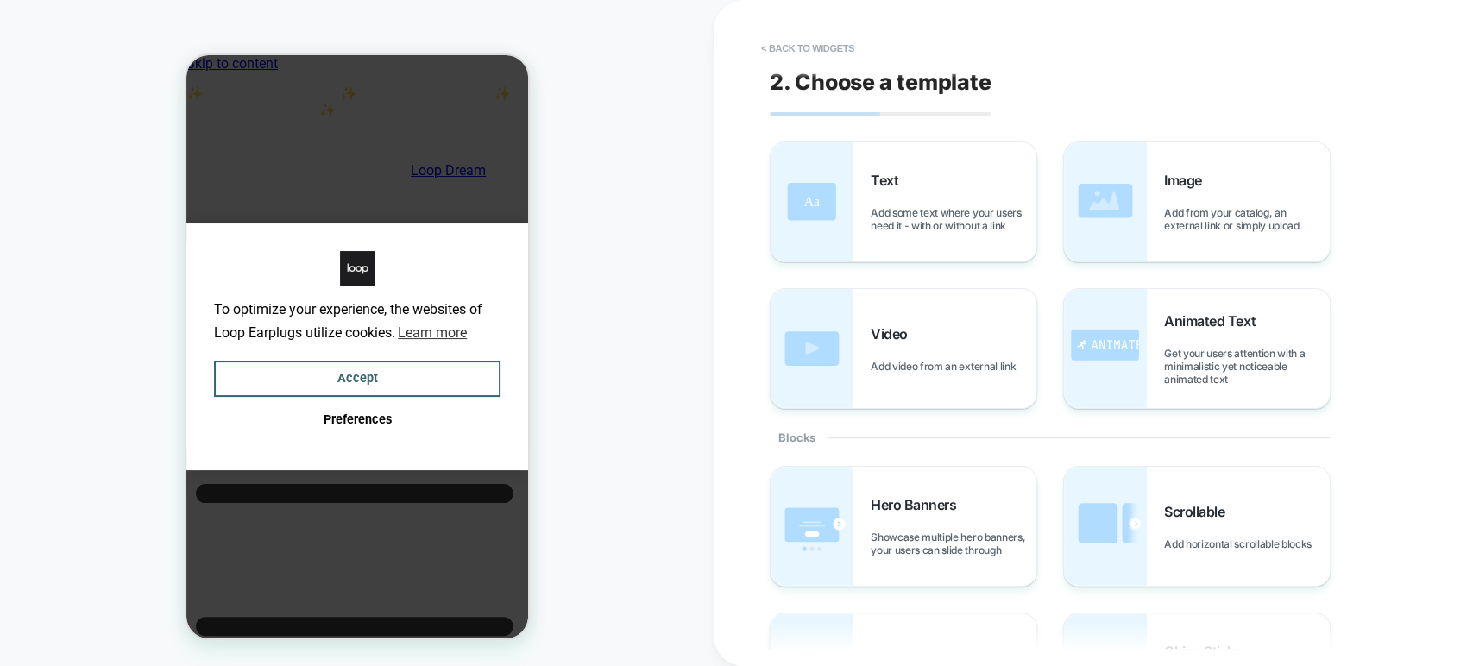
click at [784, 45] on button "< Back to widgets" at bounding box center [808, 49] width 110 height 28
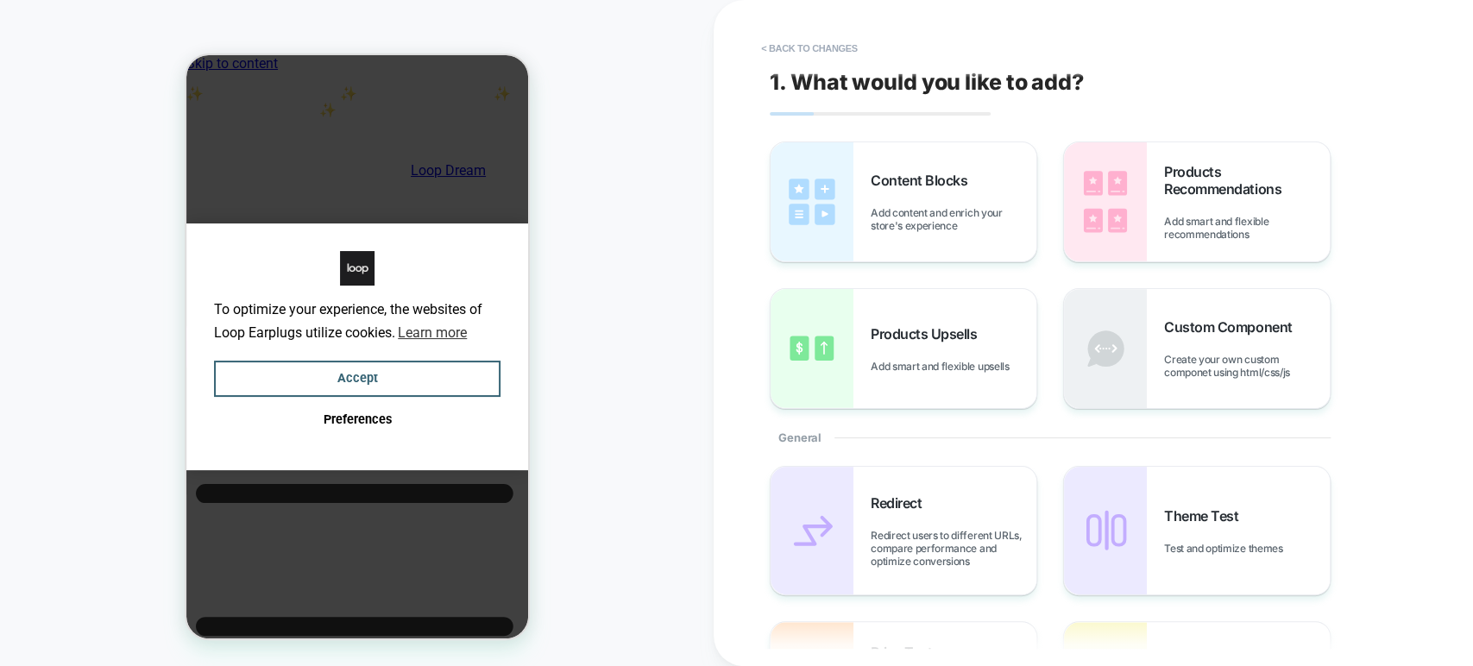
click at [784, 45] on button "< Back to changes" at bounding box center [810, 49] width 114 height 28
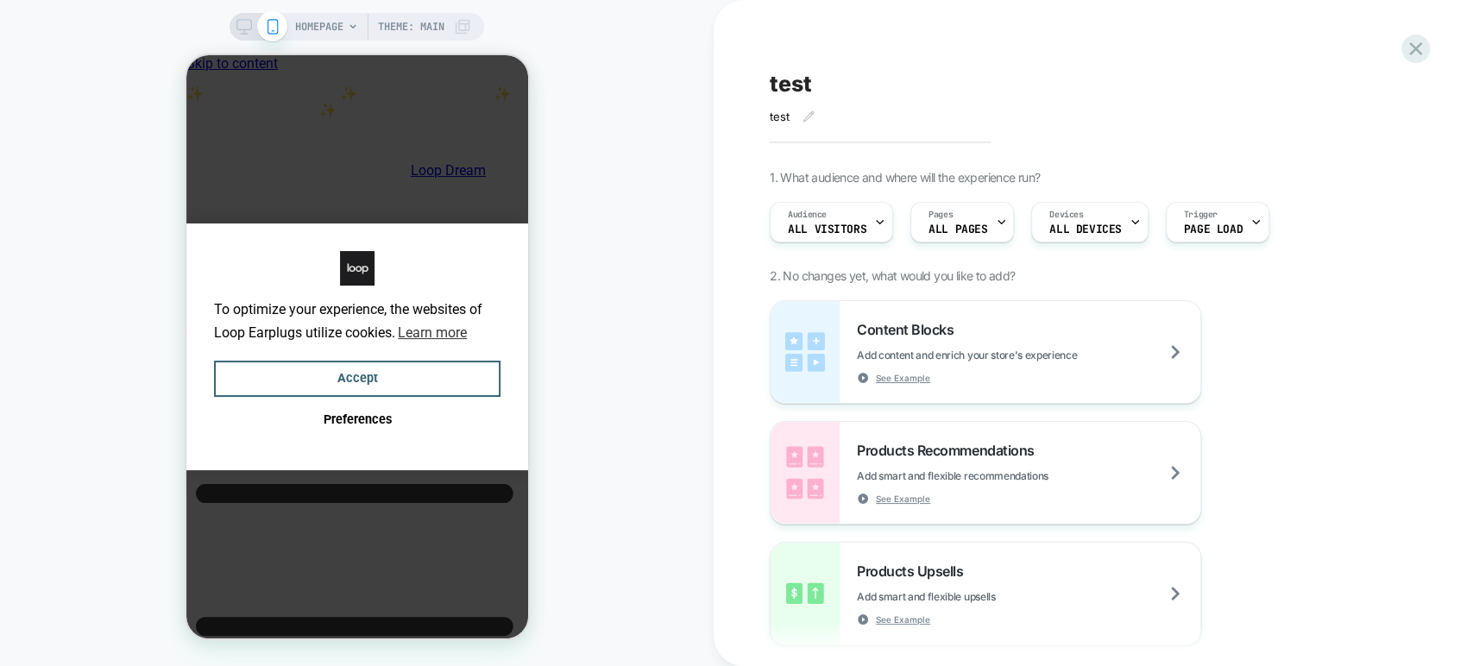
click at [849, 126] on div "test test Click to edit experience details test 1. What audience and where will…" at bounding box center [1084, 333] width 647 height 632
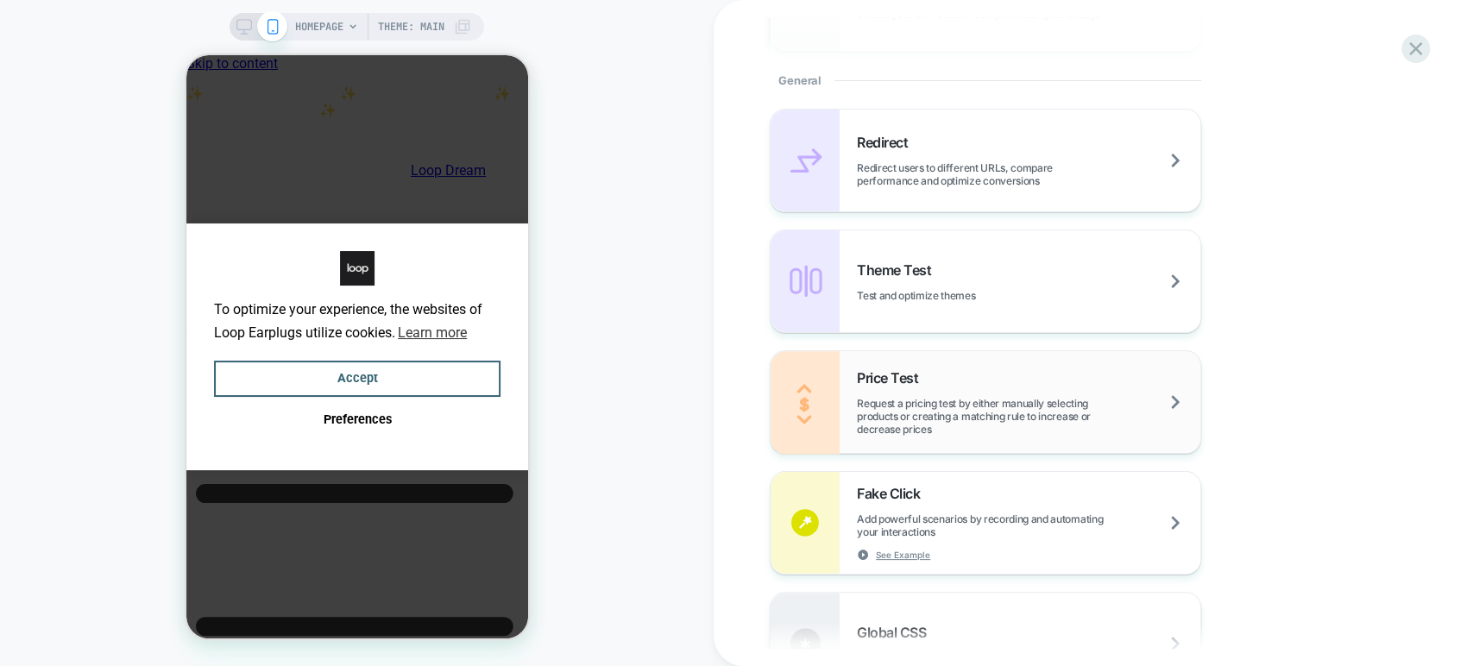
scroll to position [863, 0]
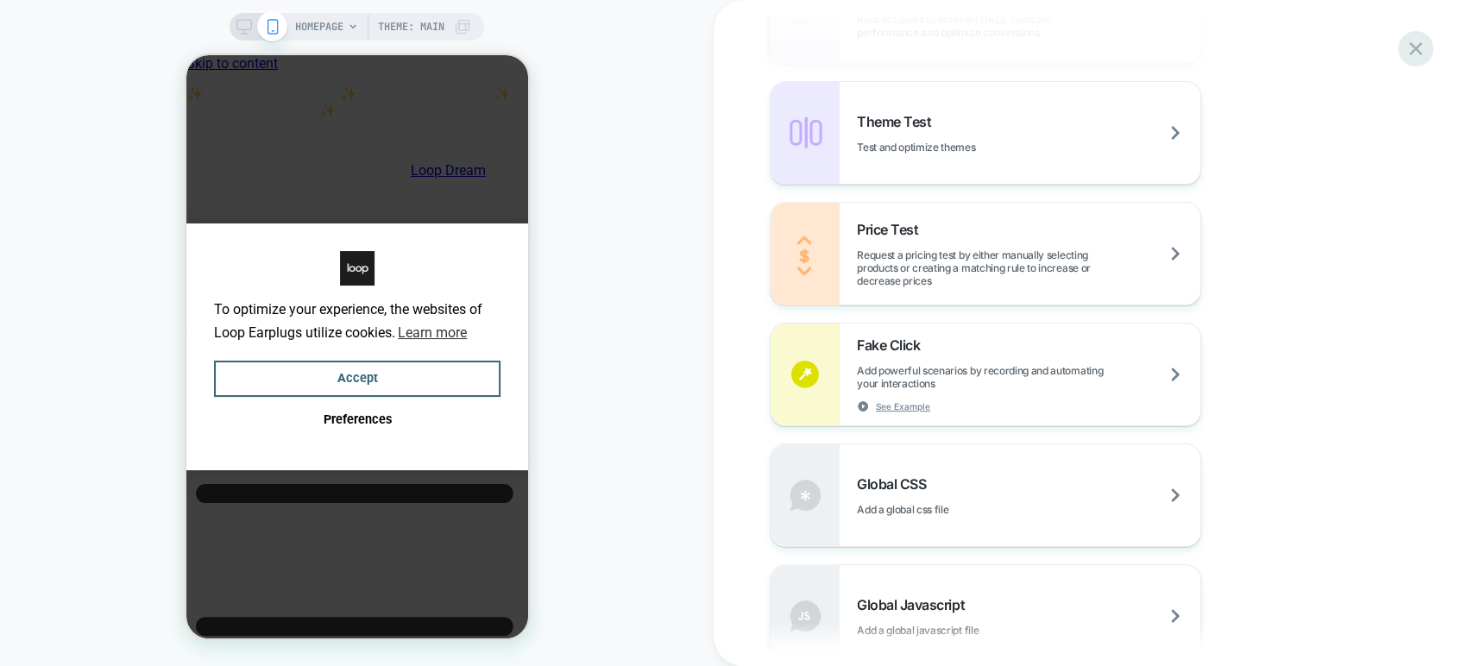
click at [1422, 44] on icon at bounding box center [1415, 48] width 23 height 23
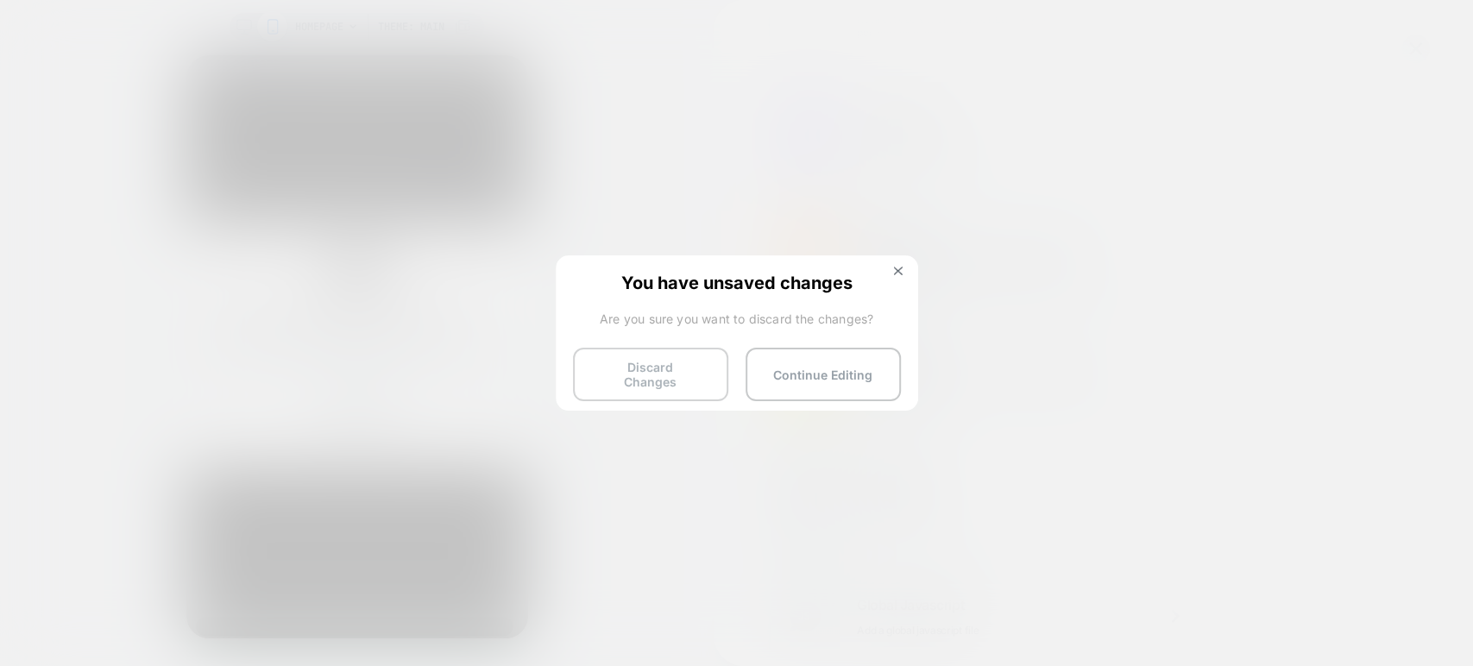
click at [674, 360] on button "Discard Changes" at bounding box center [650, 375] width 155 height 54
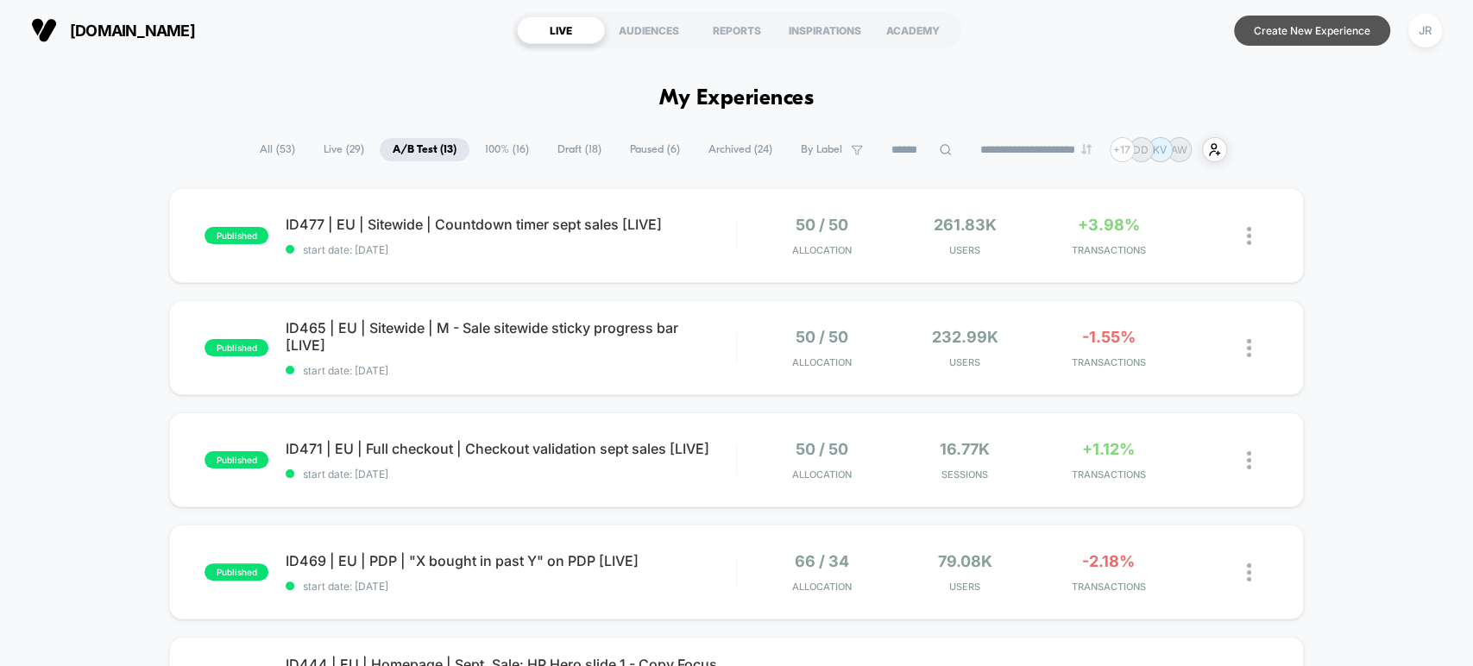
click at [1351, 26] on button "Create New Experience" at bounding box center [1312, 31] width 156 height 30
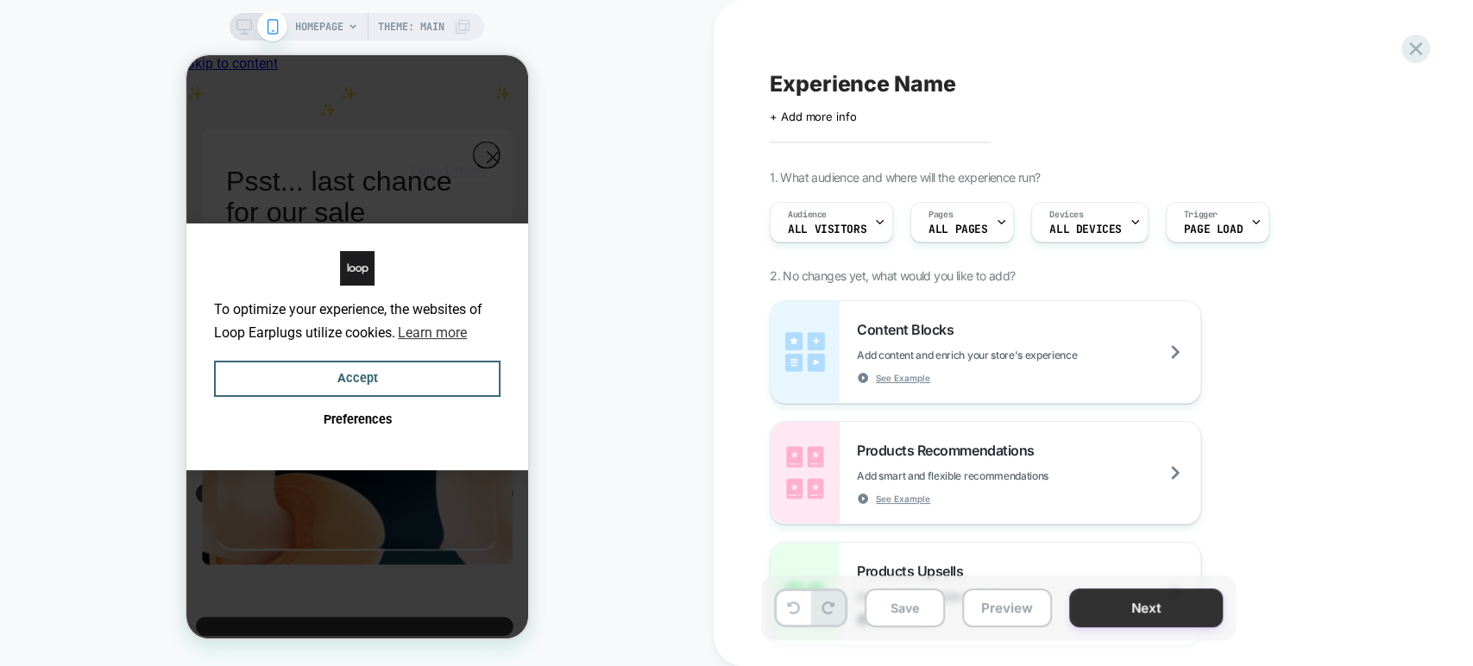
click at [1098, 606] on button "Next" at bounding box center [1146, 608] width 154 height 39
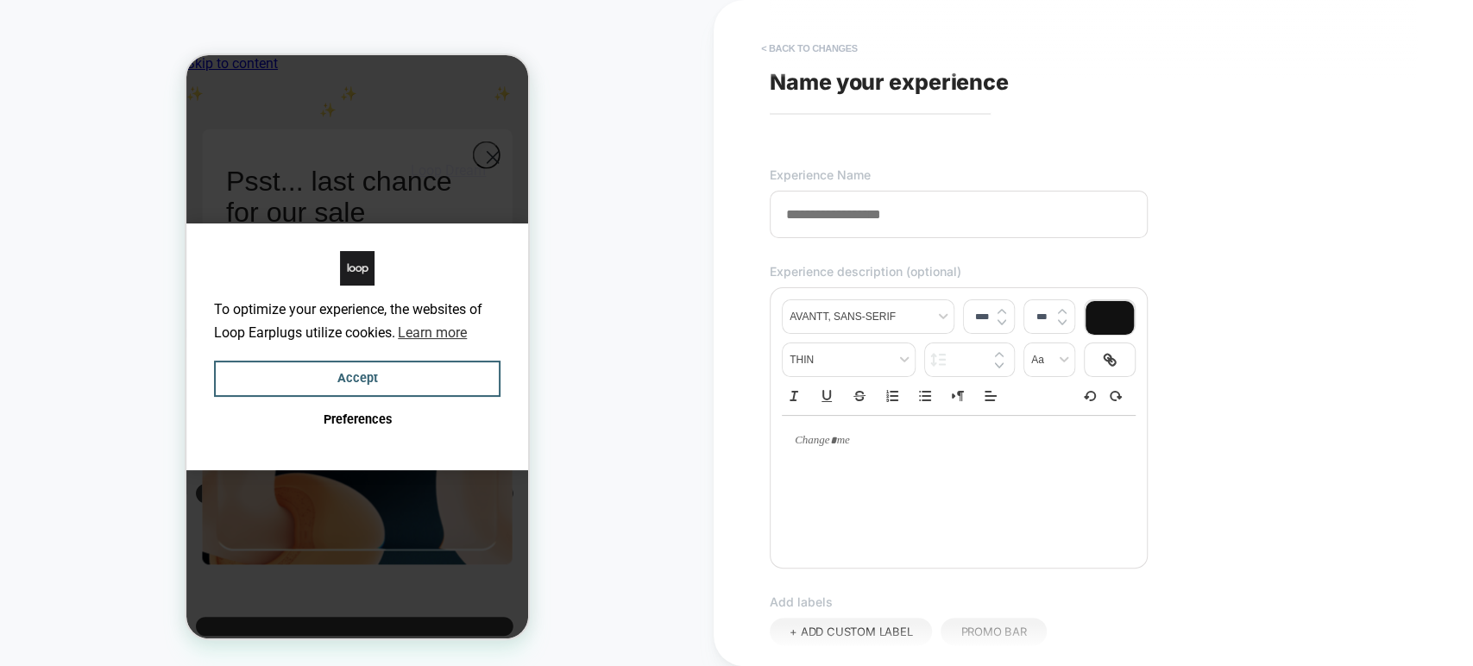
click at [780, 45] on button "< Back to changes" at bounding box center [810, 49] width 114 height 28
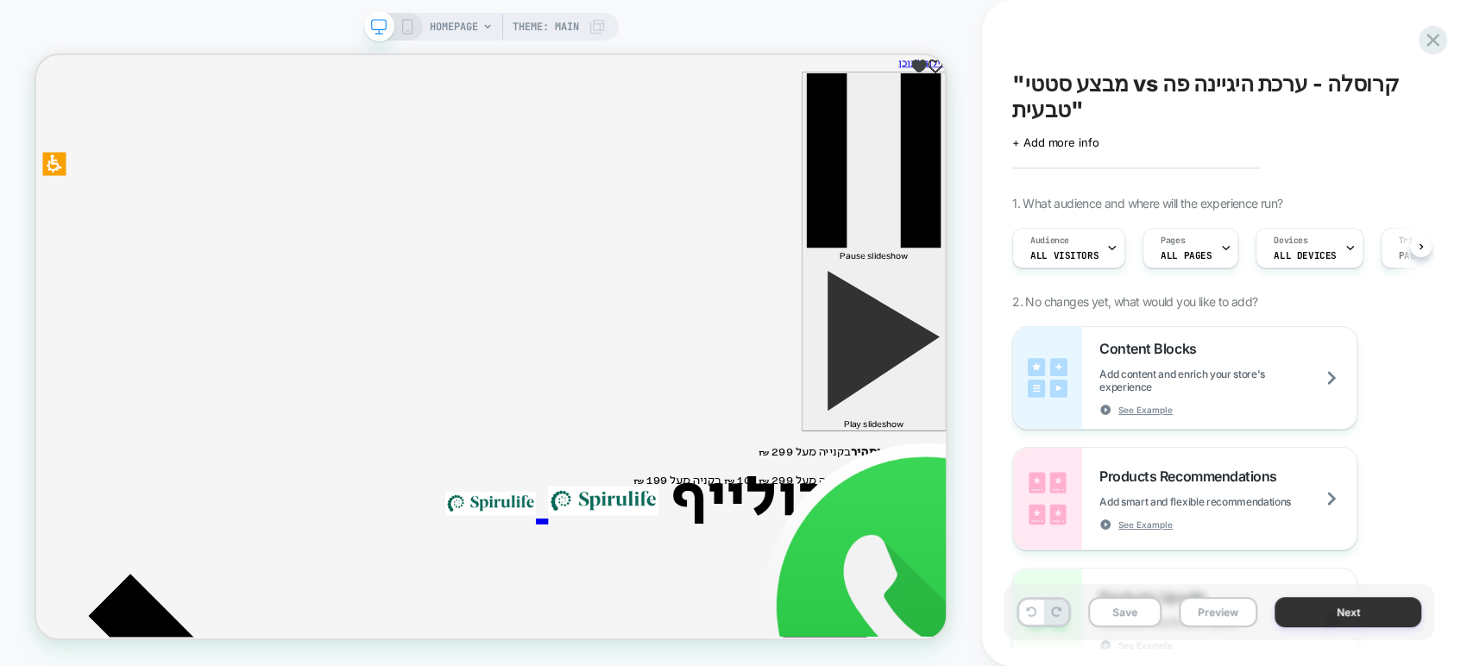
click at [1380, 617] on button "Next" at bounding box center [1348, 612] width 147 height 30
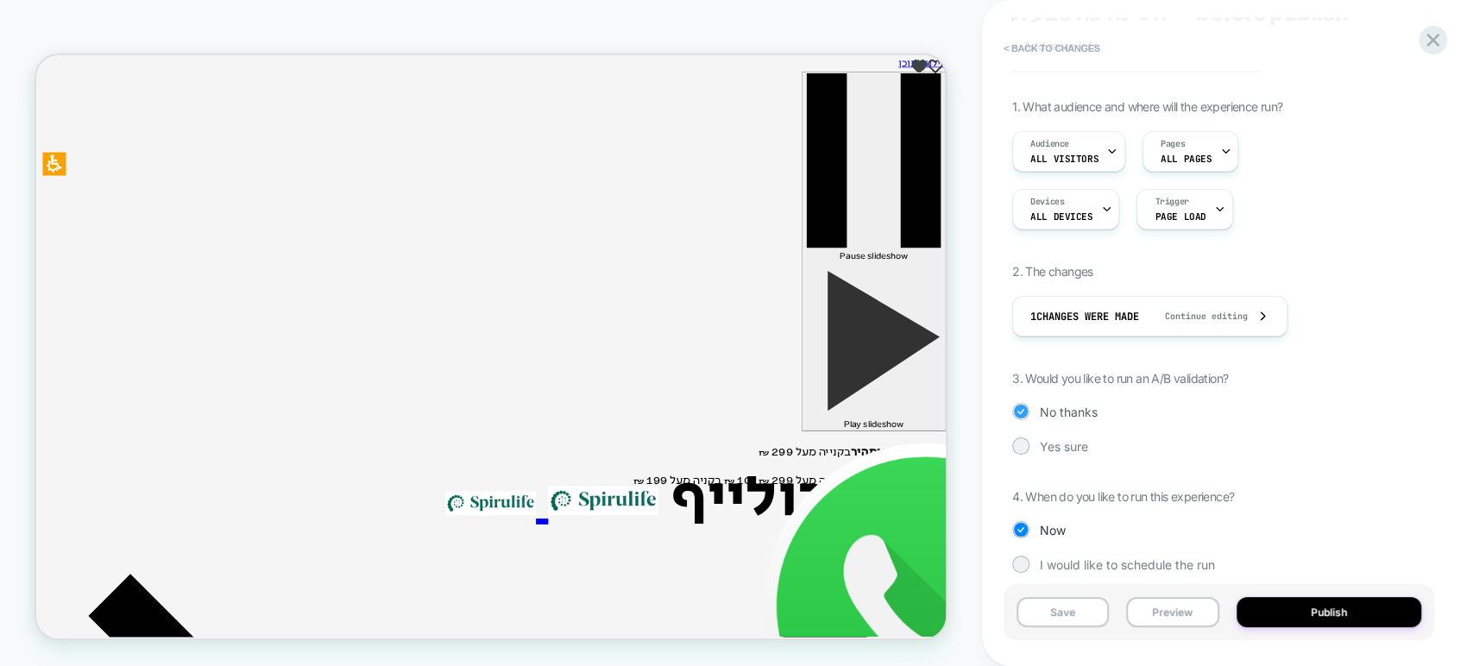
scroll to position [114, 0]
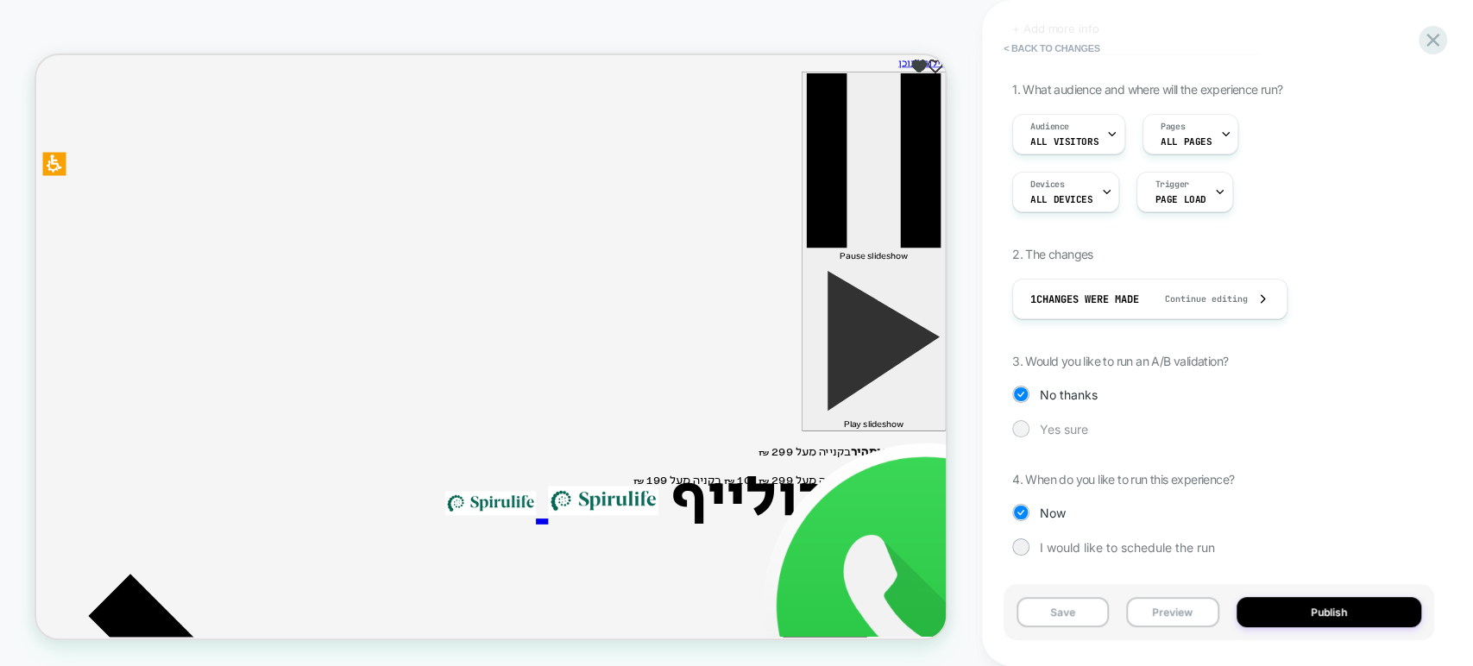
click at [1056, 429] on span "Yes sure" at bounding box center [1064, 429] width 48 height 15
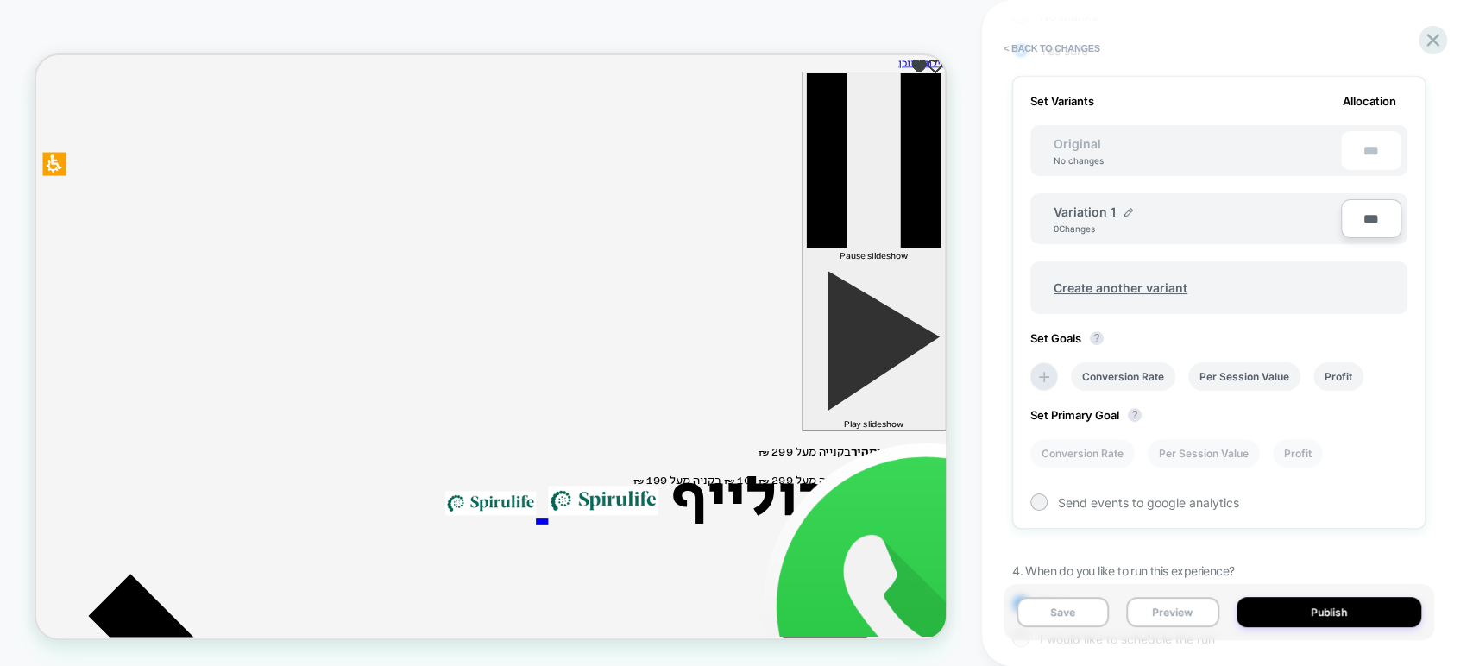
scroll to position [486, 0]
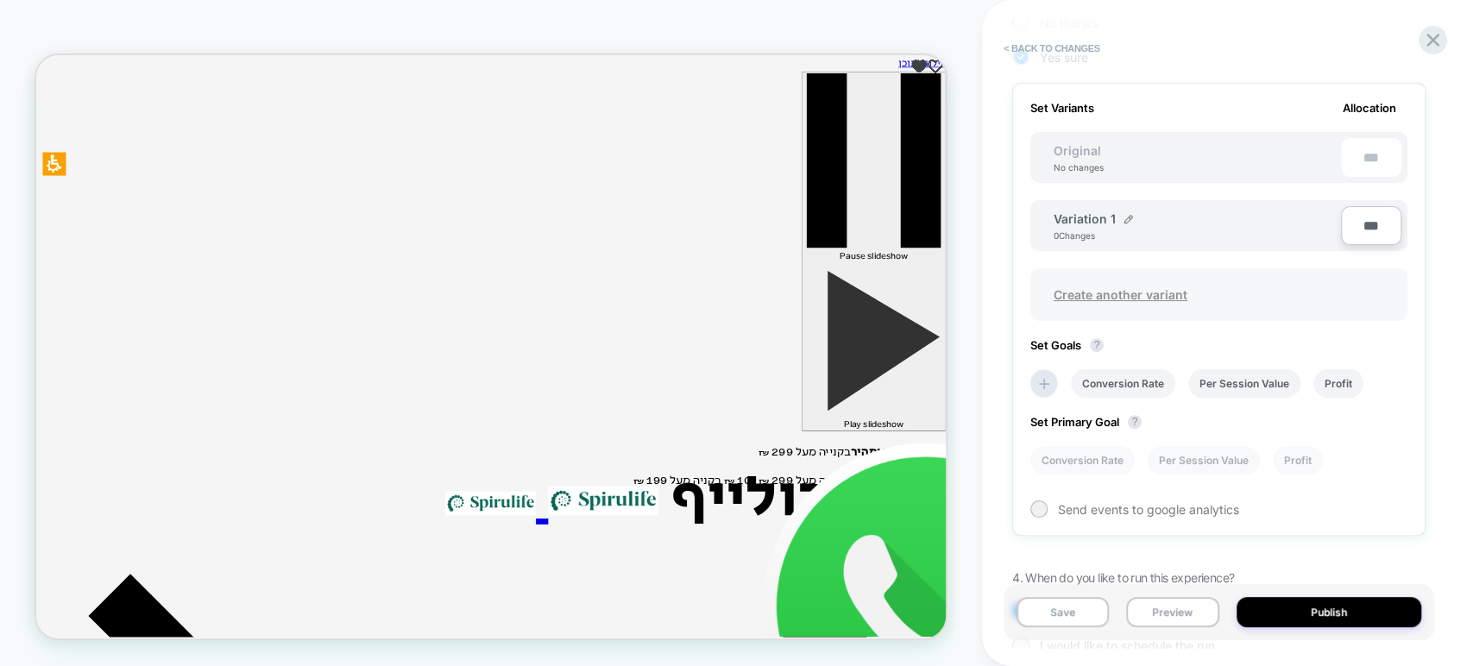
click at [1144, 286] on span "Create another variant" at bounding box center [1120, 294] width 168 height 41
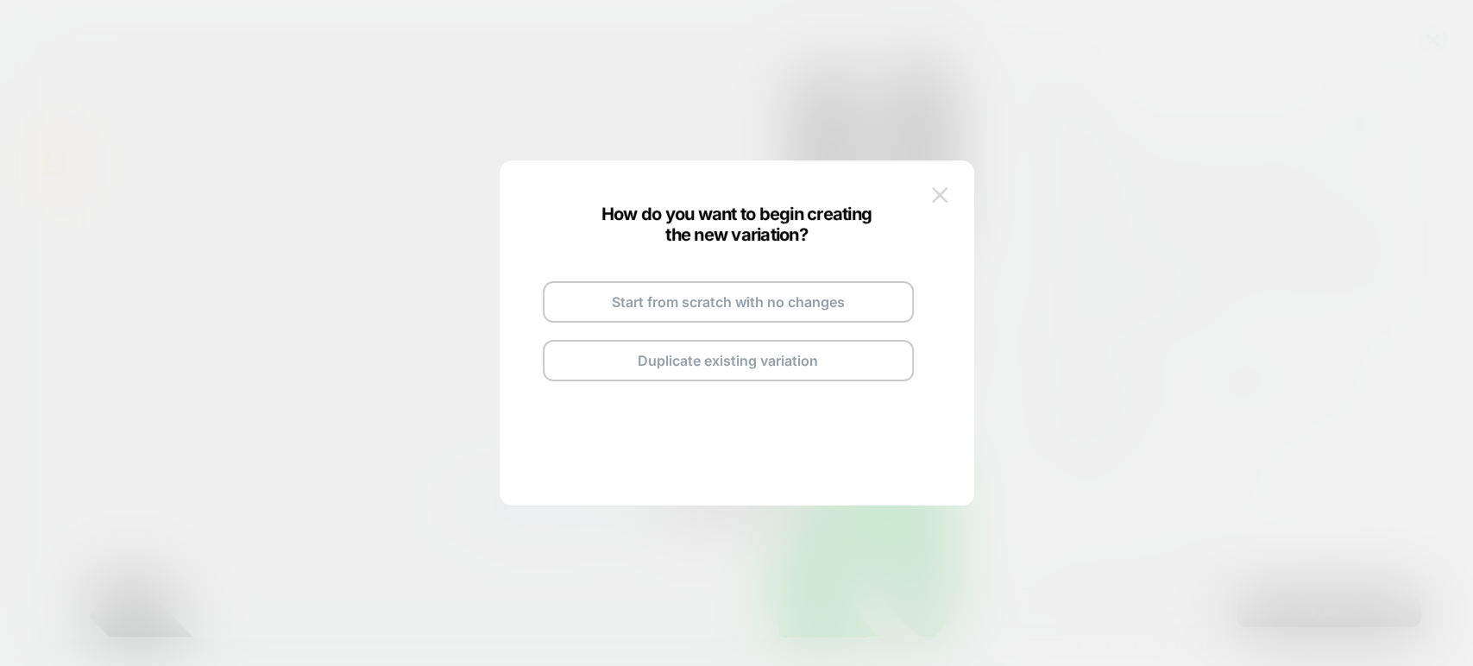
click at [932, 191] on img at bounding box center [940, 194] width 16 height 15
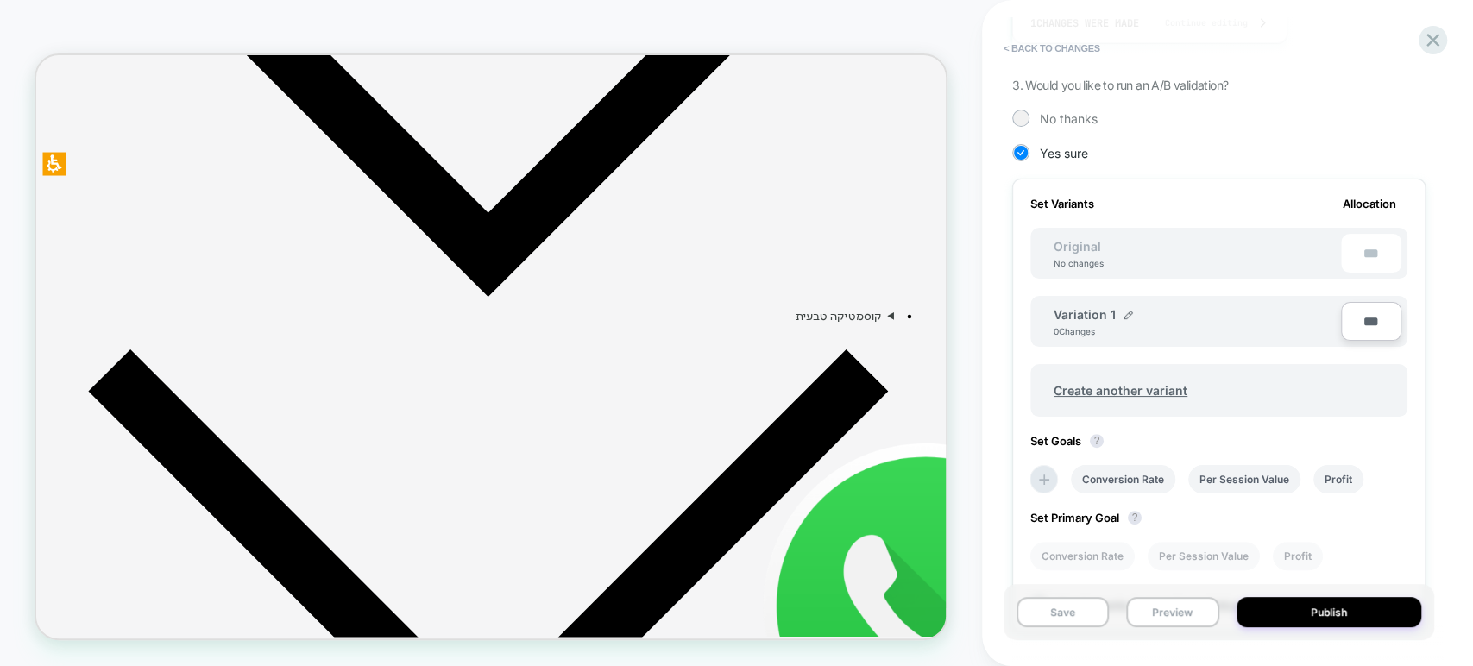
scroll to position [383, 0]
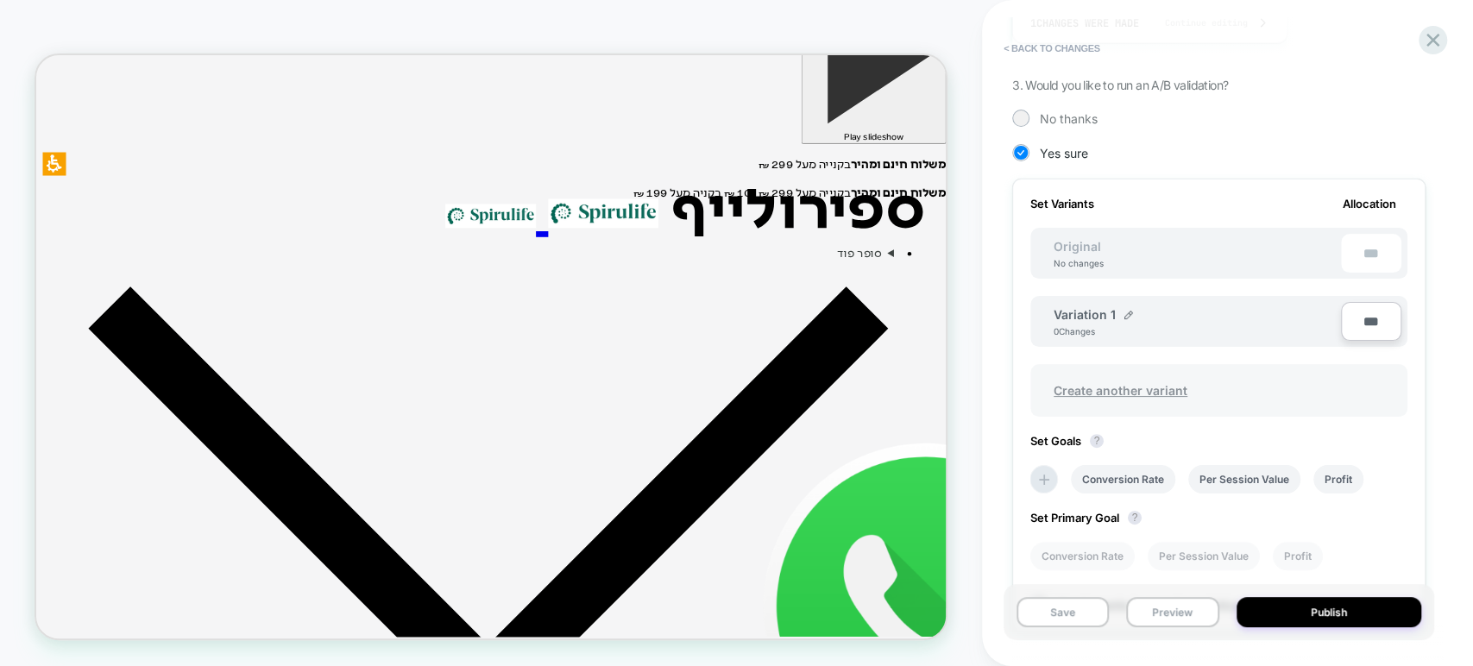
click at [1164, 389] on span "Create another variant" at bounding box center [1120, 390] width 168 height 41
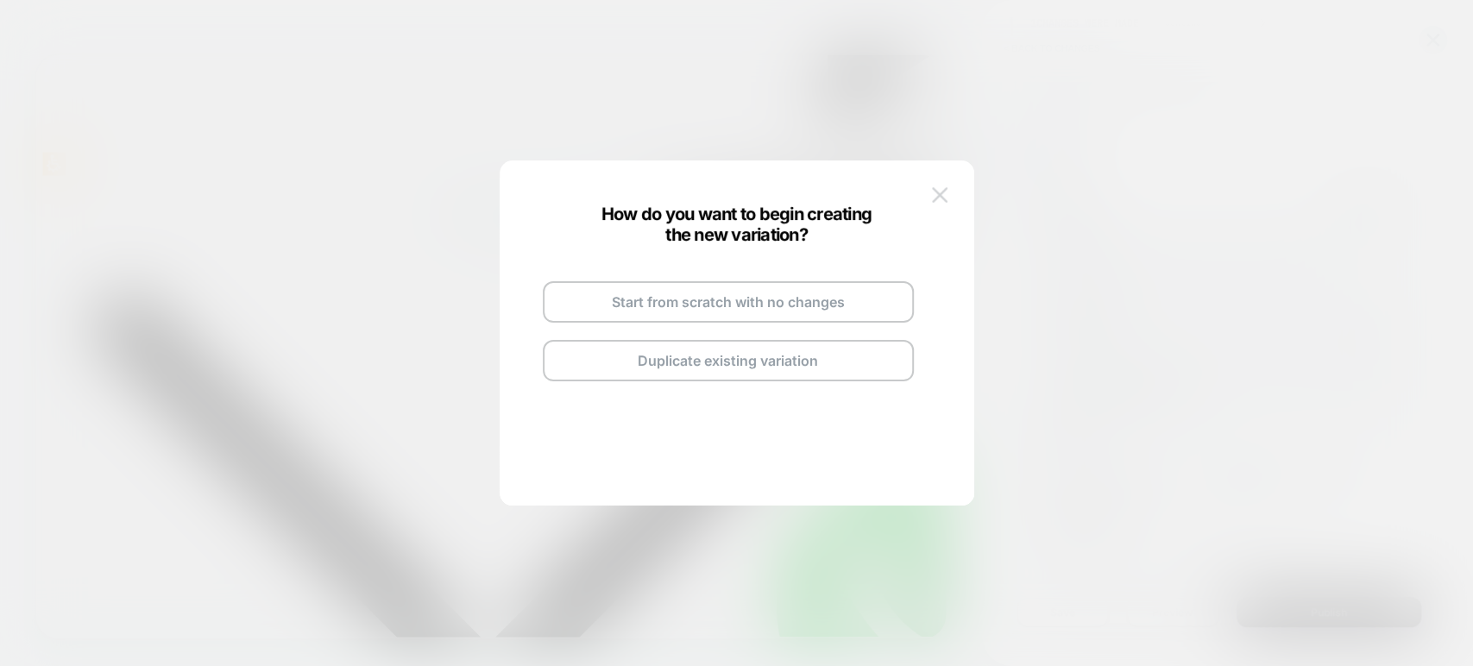
click at [942, 198] on img at bounding box center [940, 194] width 16 height 15
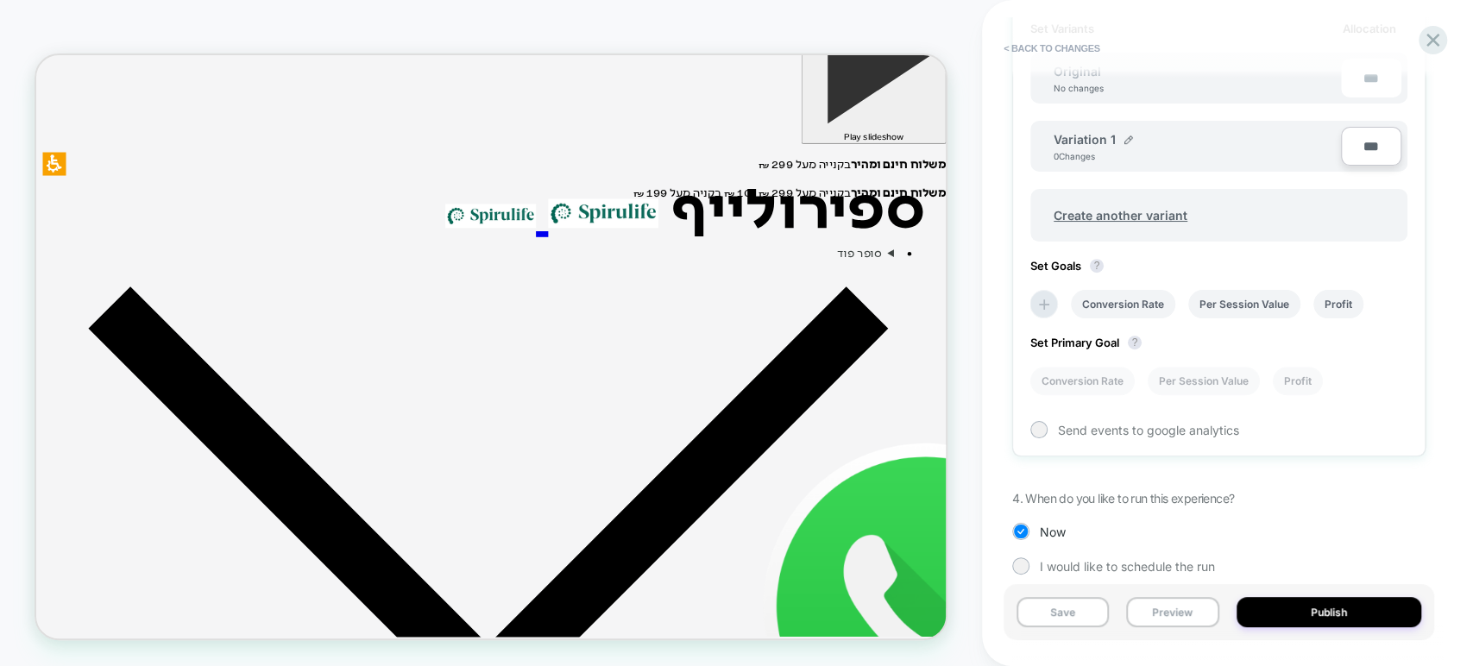
scroll to position [582, 0]
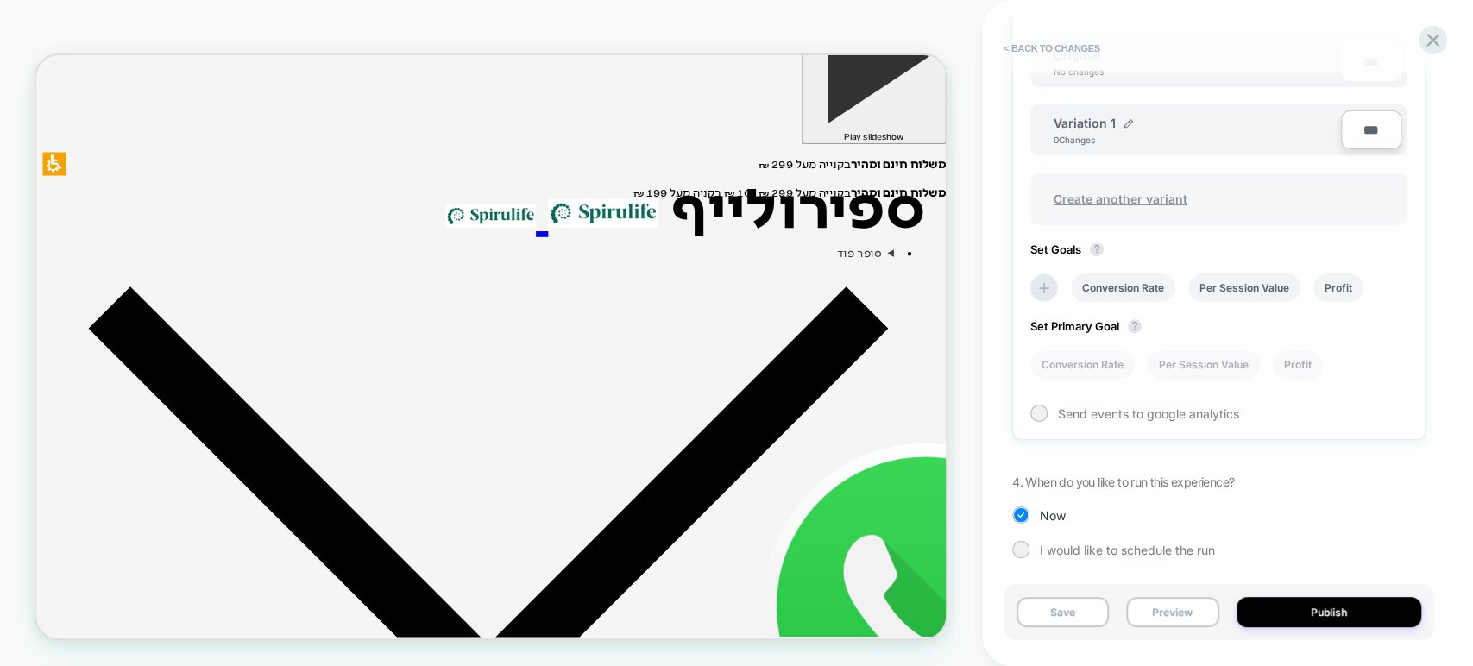
click at [1151, 191] on span "Create another variant" at bounding box center [1120, 199] width 168 height 41
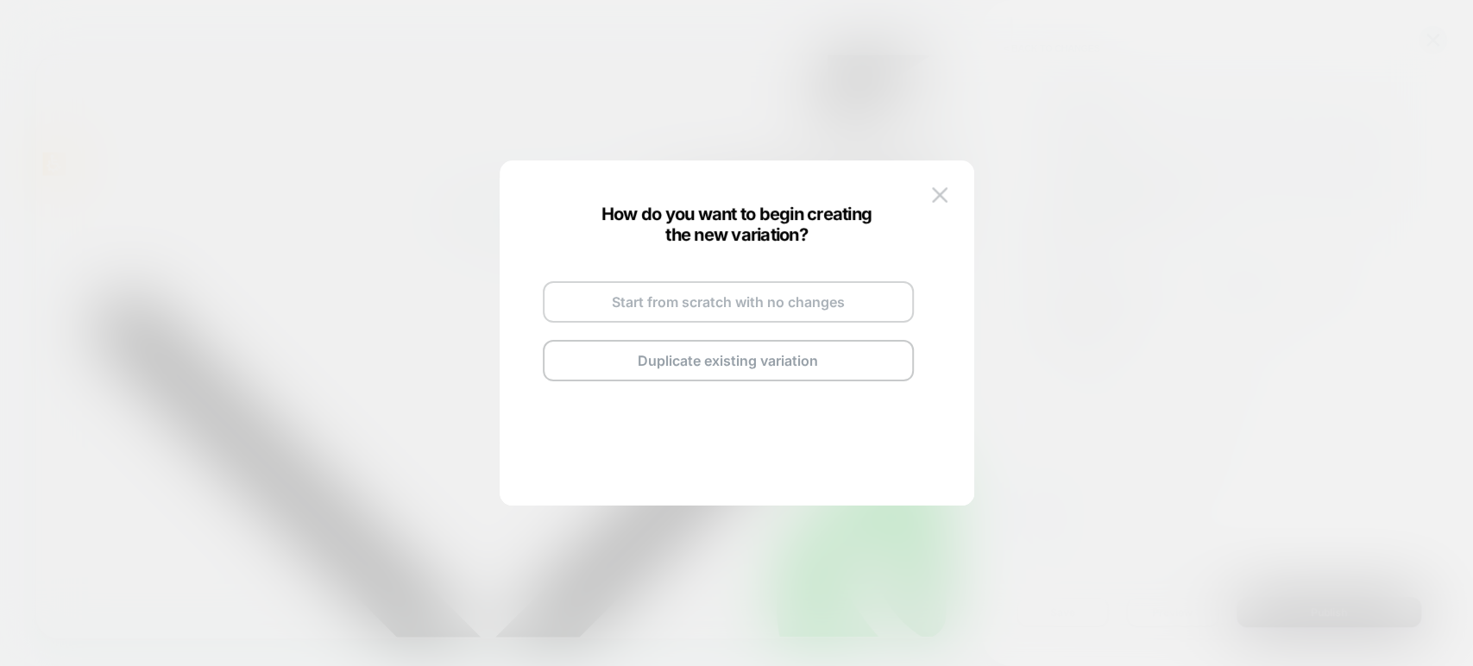
click at [782, 299] on button "Start from scratch with no changes" at bounding box center [728, 301] width 371 height 41
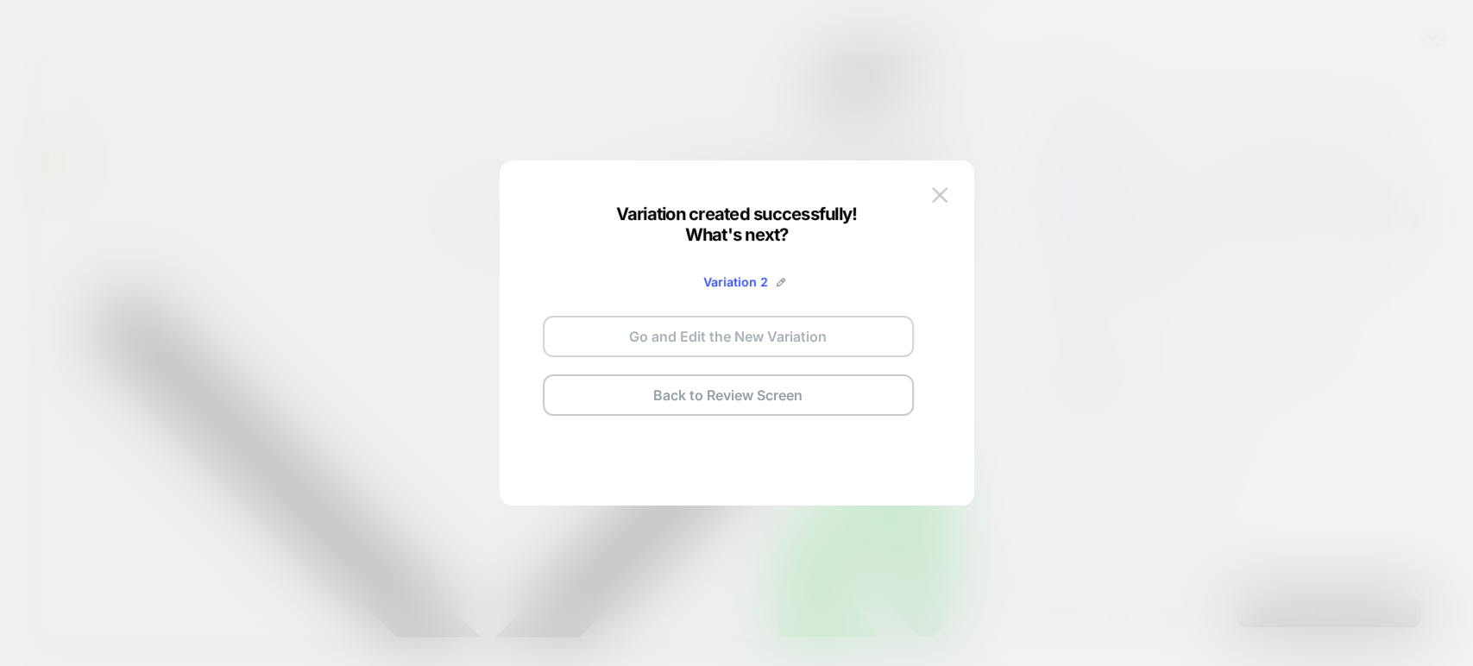
click at [775, 330] on button "Go and Edit the New Variation" at bounding box center [728, 336] width 371 height 41
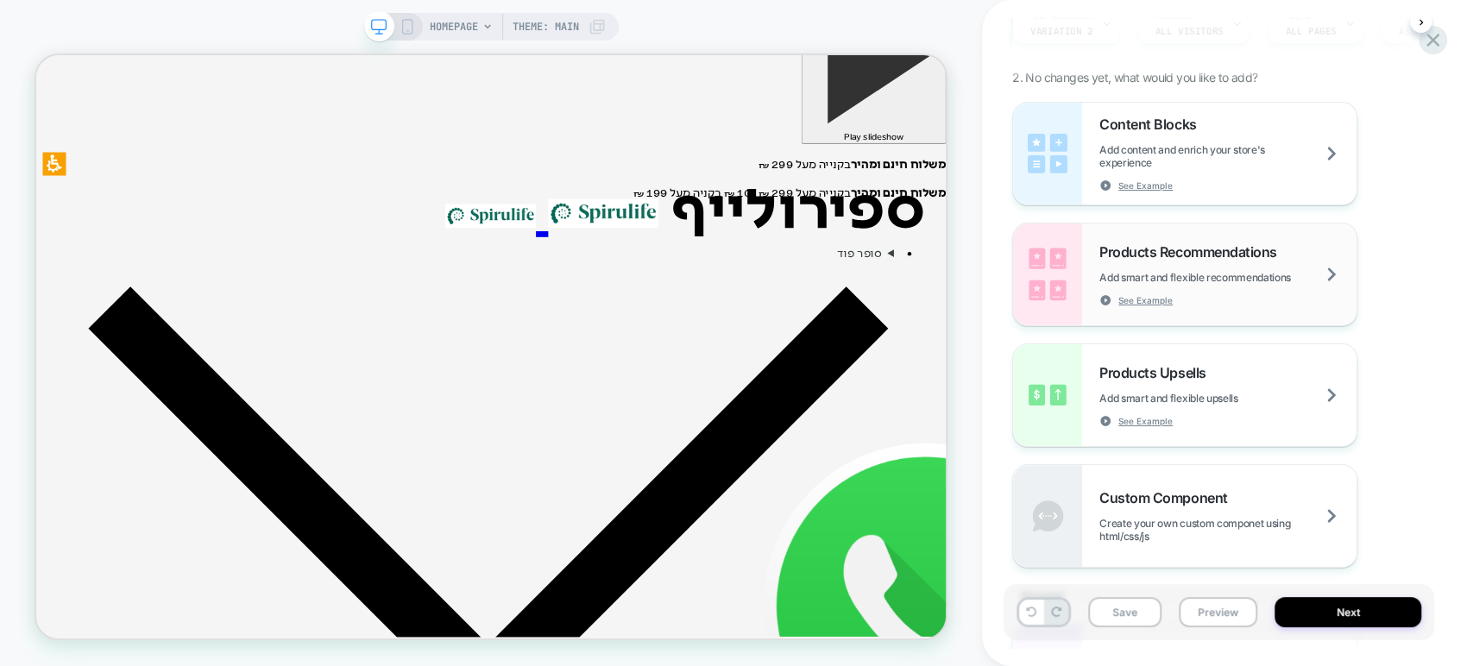
scroll to position [96, 0]
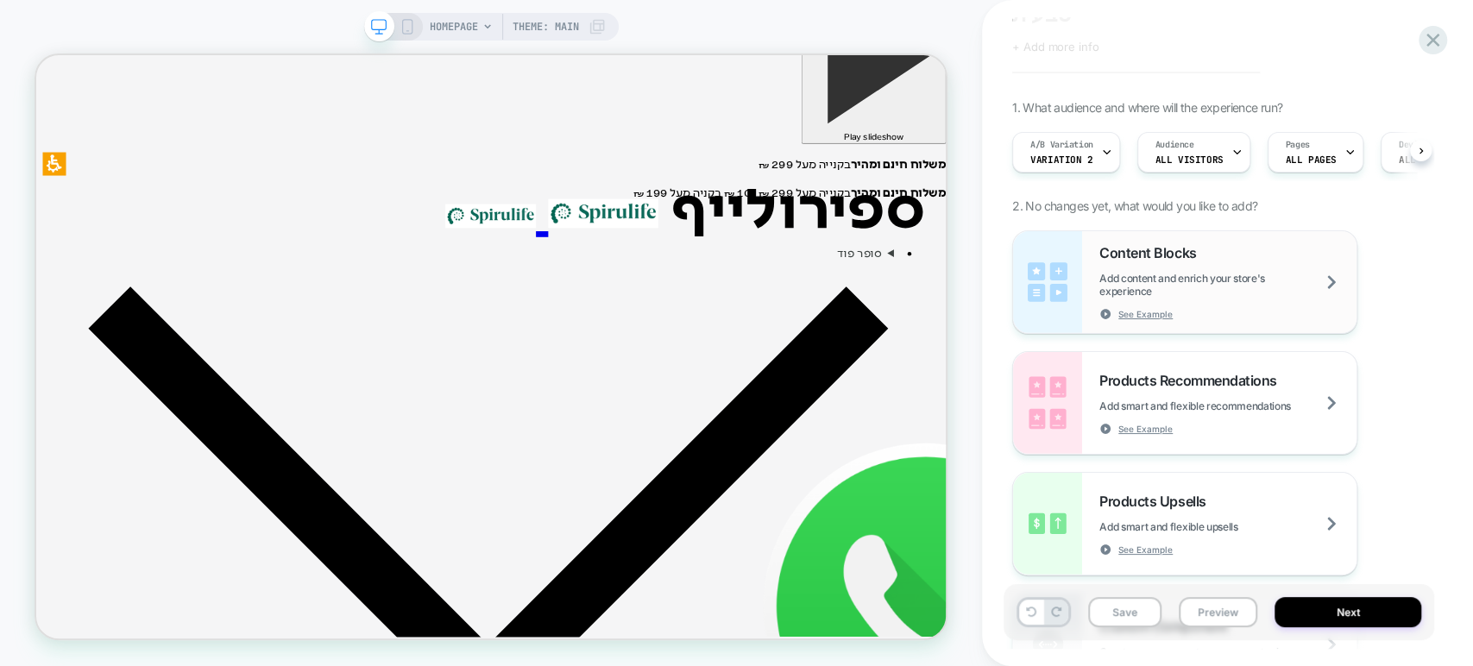
click at [1190, 272] on span "Add content and enrich your store's experience" at bounding box center [1227, 285] width 257 height 26
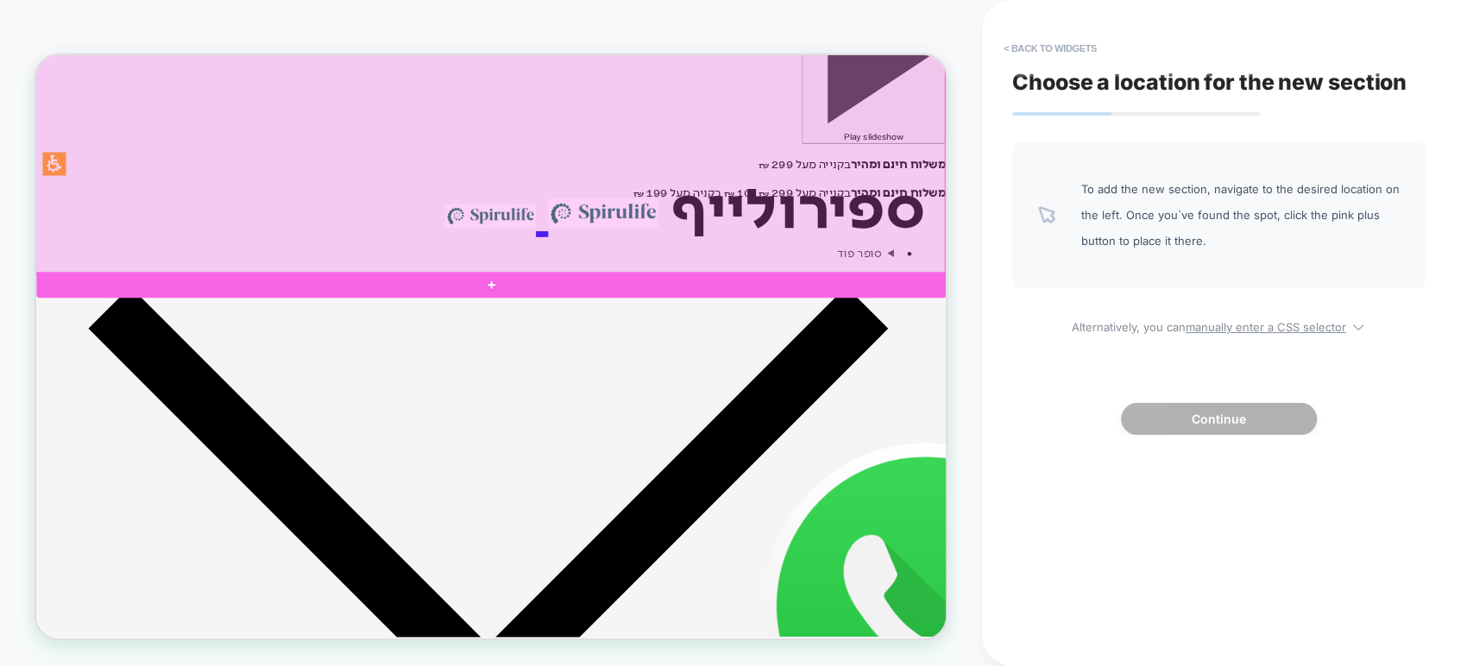
click at [965, 255] on div at bounding box center [641, 61] width 1213 height 570
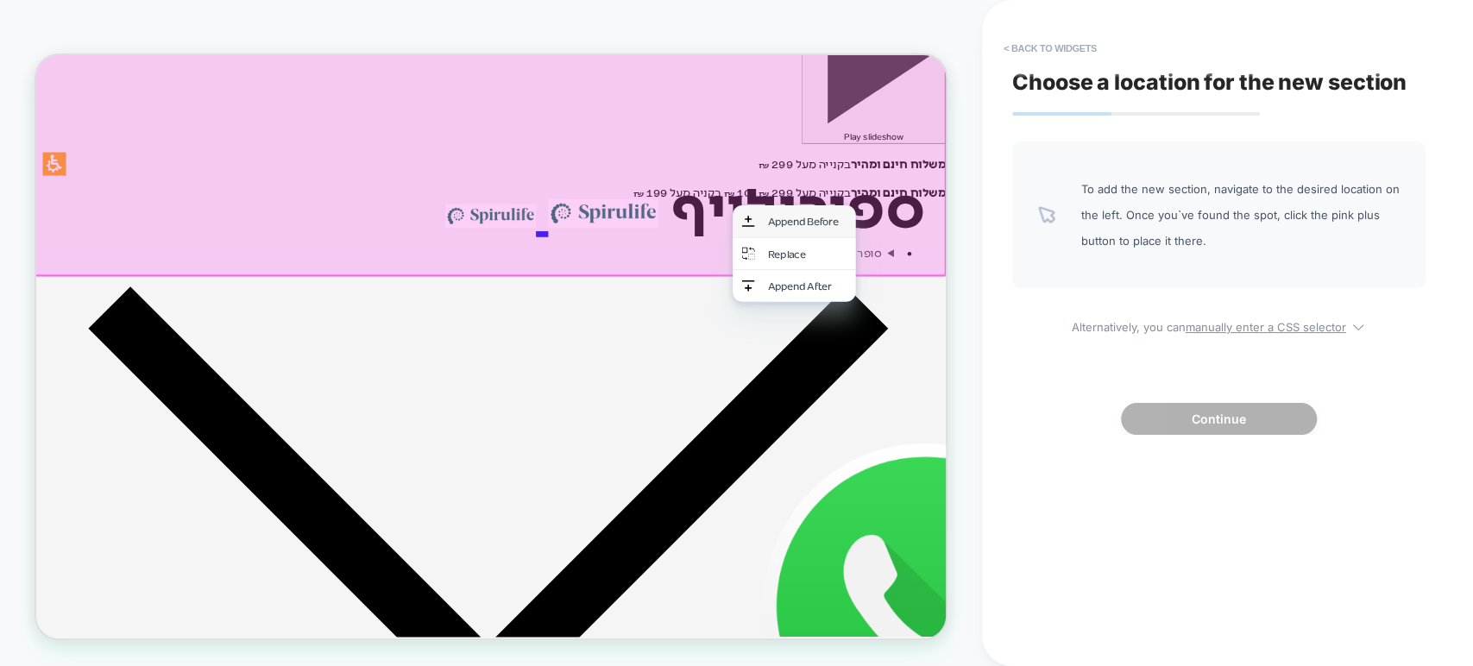
click at [1022, 269] on div "Append Before" at bounding box center [1063, 277] width 105 height 18
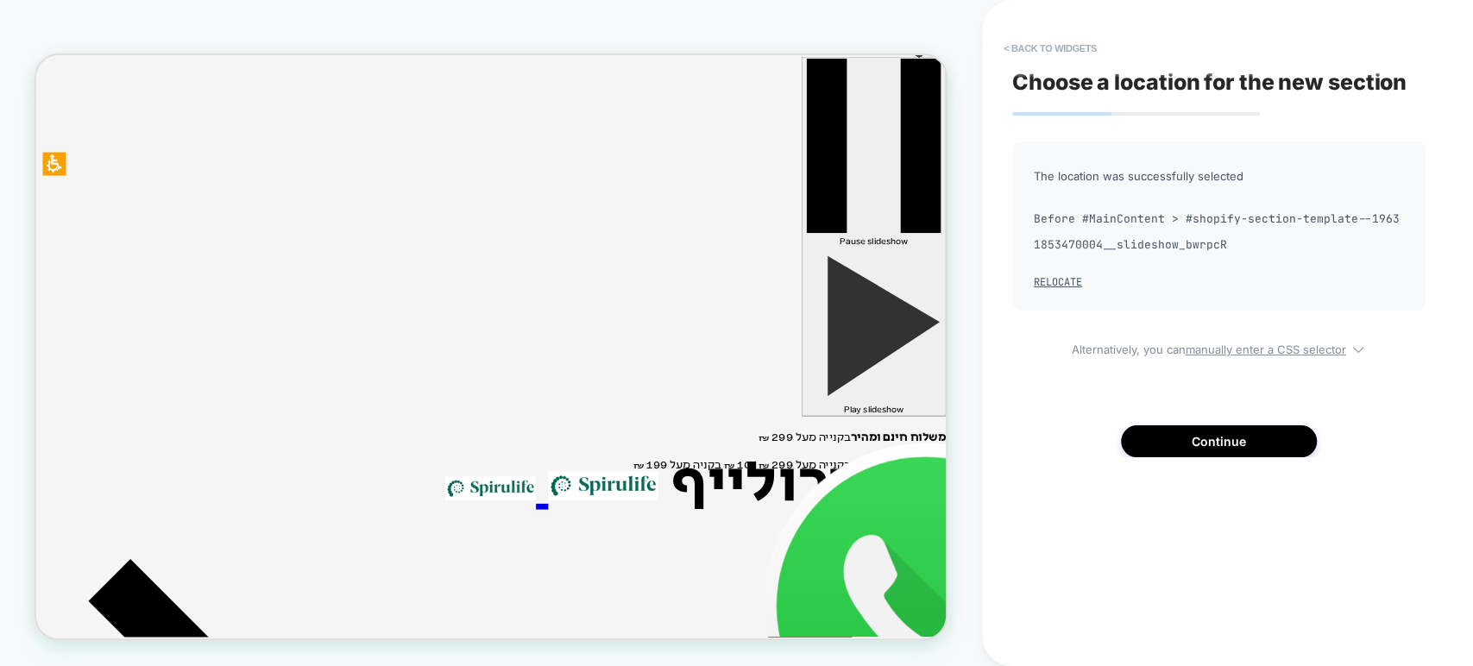
scroll to position [0, 0]
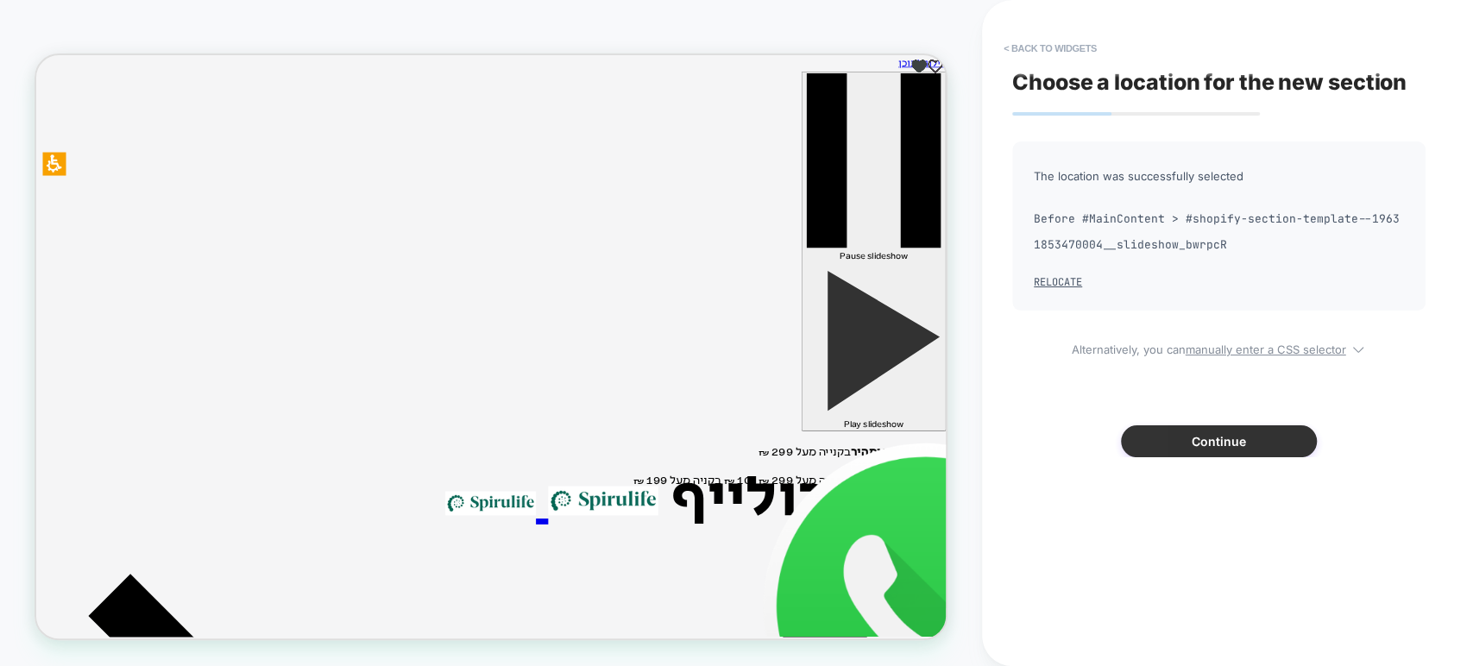
click at [1258, 450] on button "Continue" at bounding box center [1219, 441] width 196 height 32
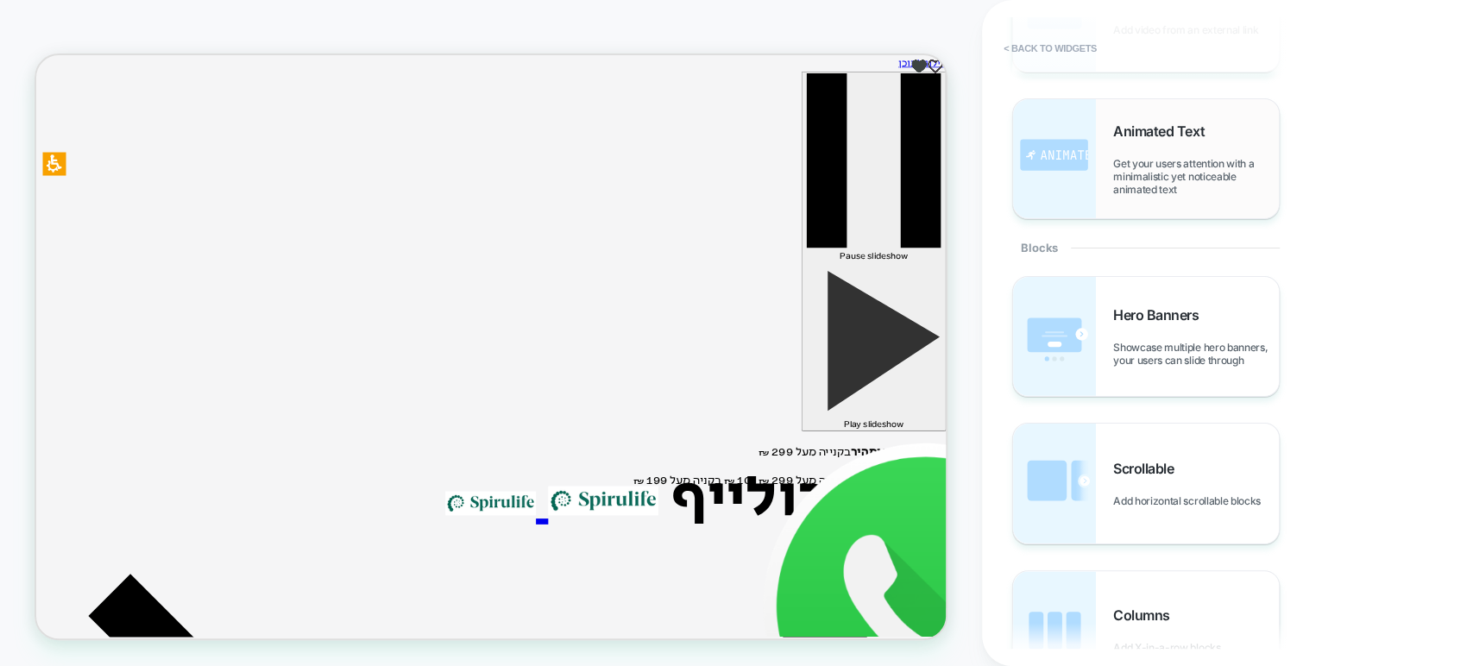
scroll to position [575, 0]
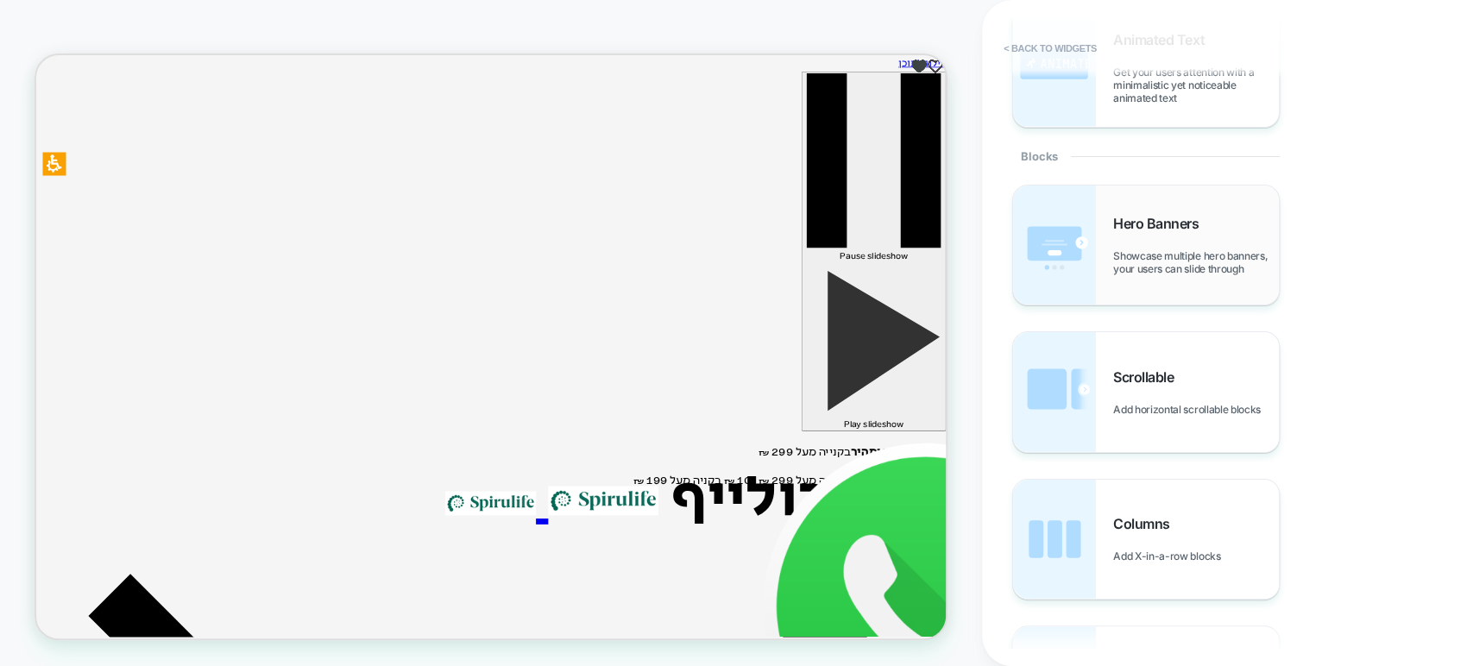
click at [1195, 281] on div "Hero Banners Showcase multiple hero banners, your users can slide through" at bounding box center [1146, 245] width 266 height 119
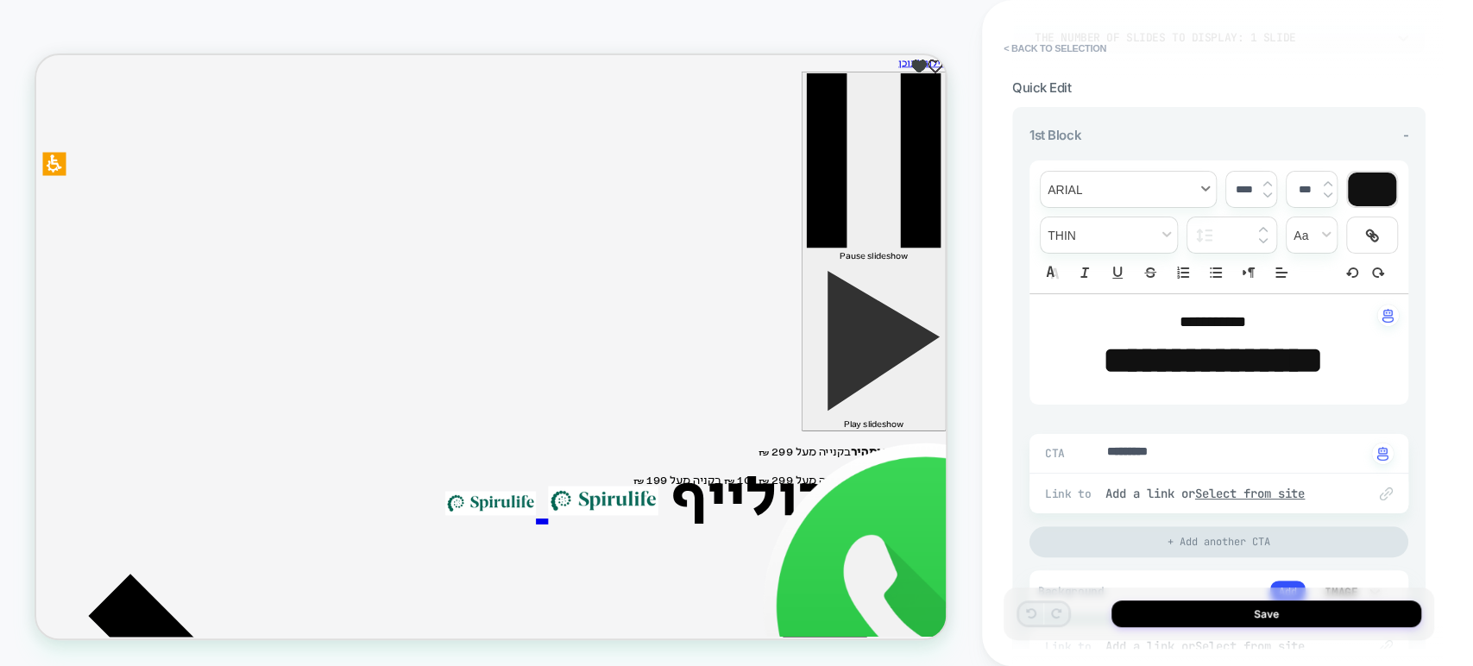
scroll to position [0, 0]
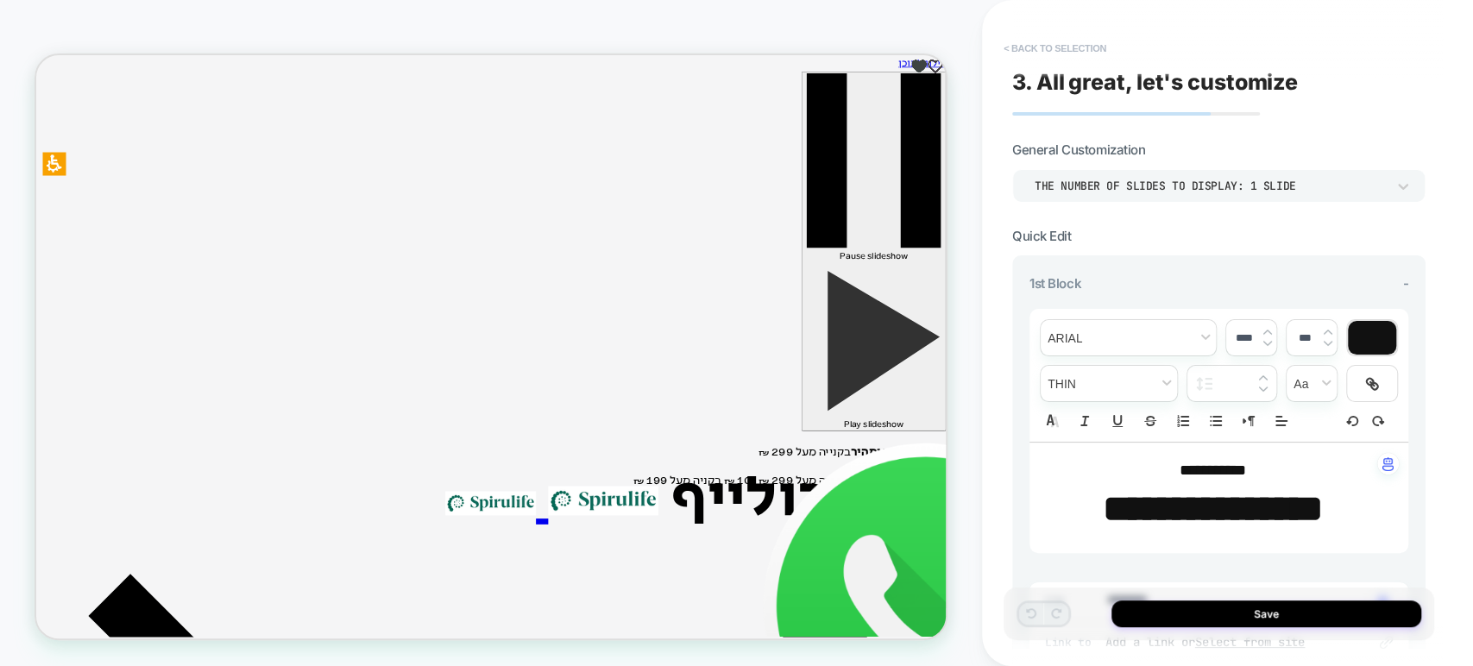
click at [1017, 46] on button "< Back to selection" at bounding box center [1055, 49] width 120 height 28
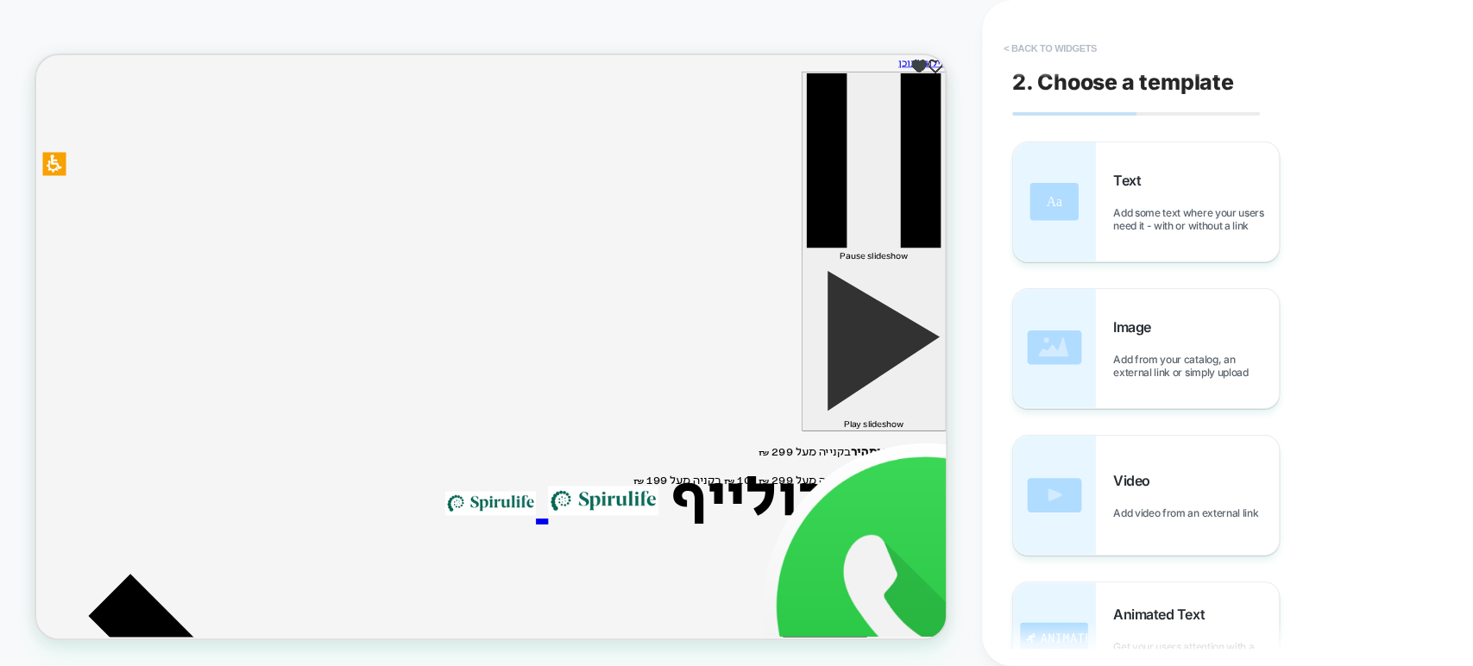
click at [1017, 47] on button "< Back to widgets" at bounding box center [1050, 49] width 110 height 28
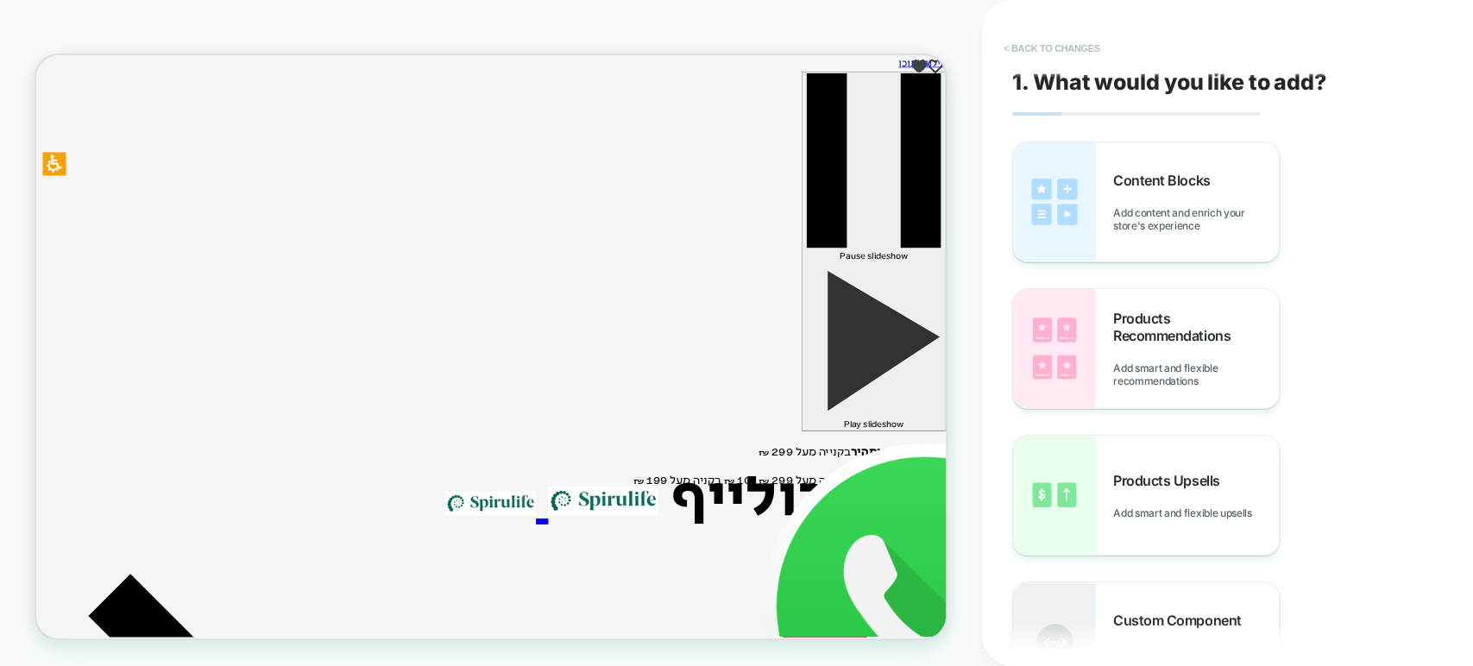
click at [1017, 47] on button "< Back to changes" at bounding box center [1052, 49] width 114 height 28
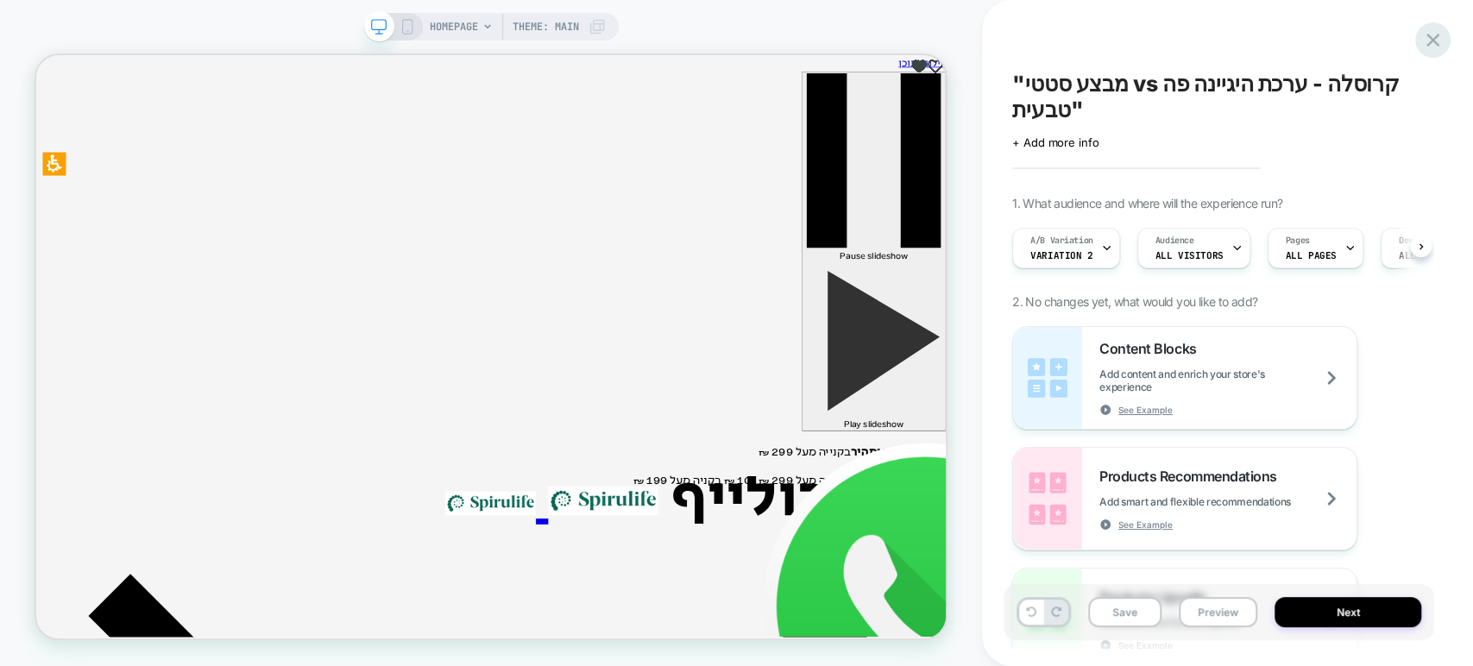
click at [1435, 48] on icon at bounding box center [1432, 39] width 23 height 23
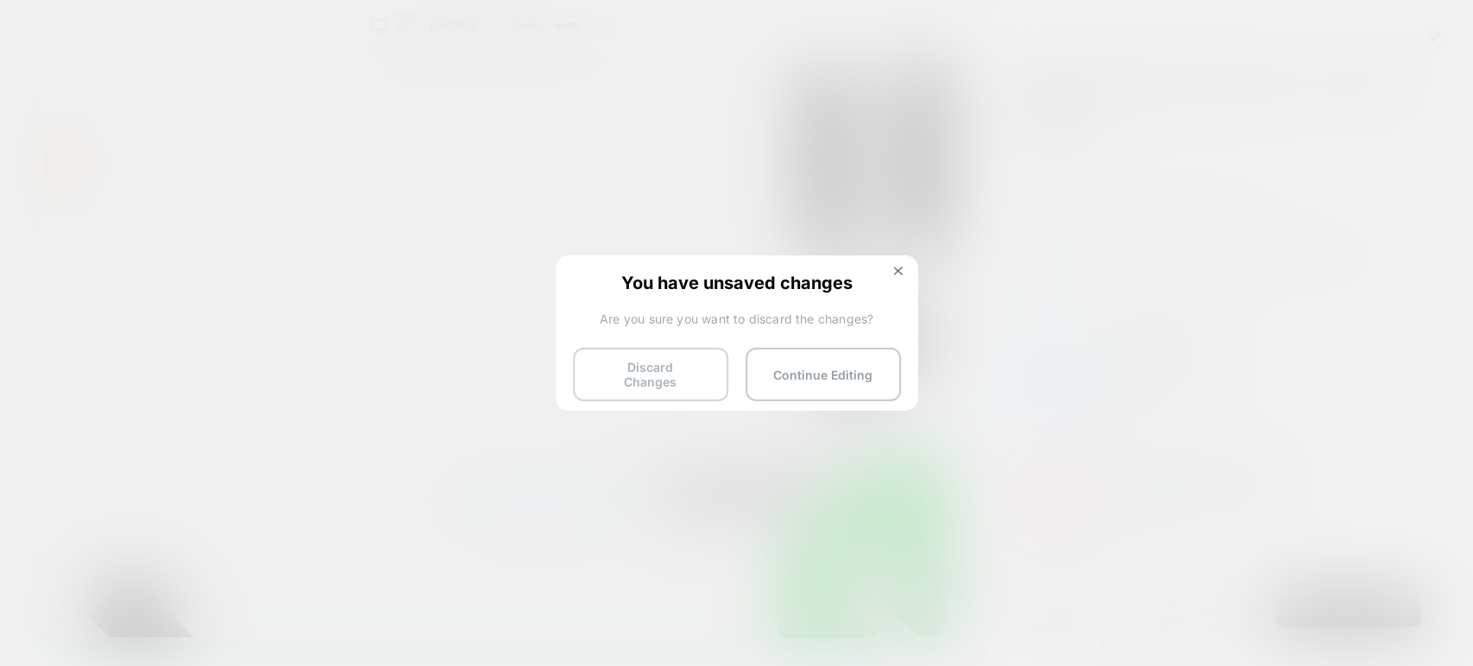
click at [658, 371] on button "Discard Changes" at bounding box center [650, 375] width 155 height 54
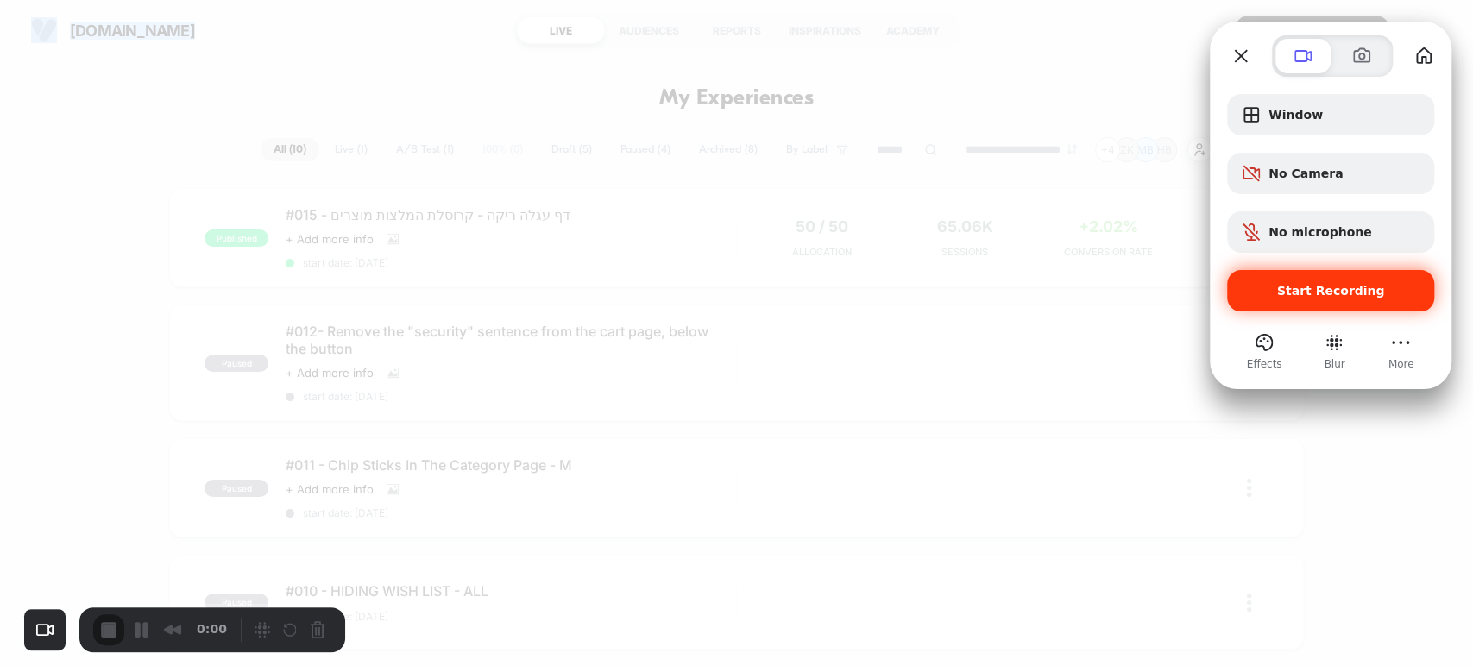
click at [1342, 279] on div "Start Recording" at bounding box center [1330, 290] width 207 height 41
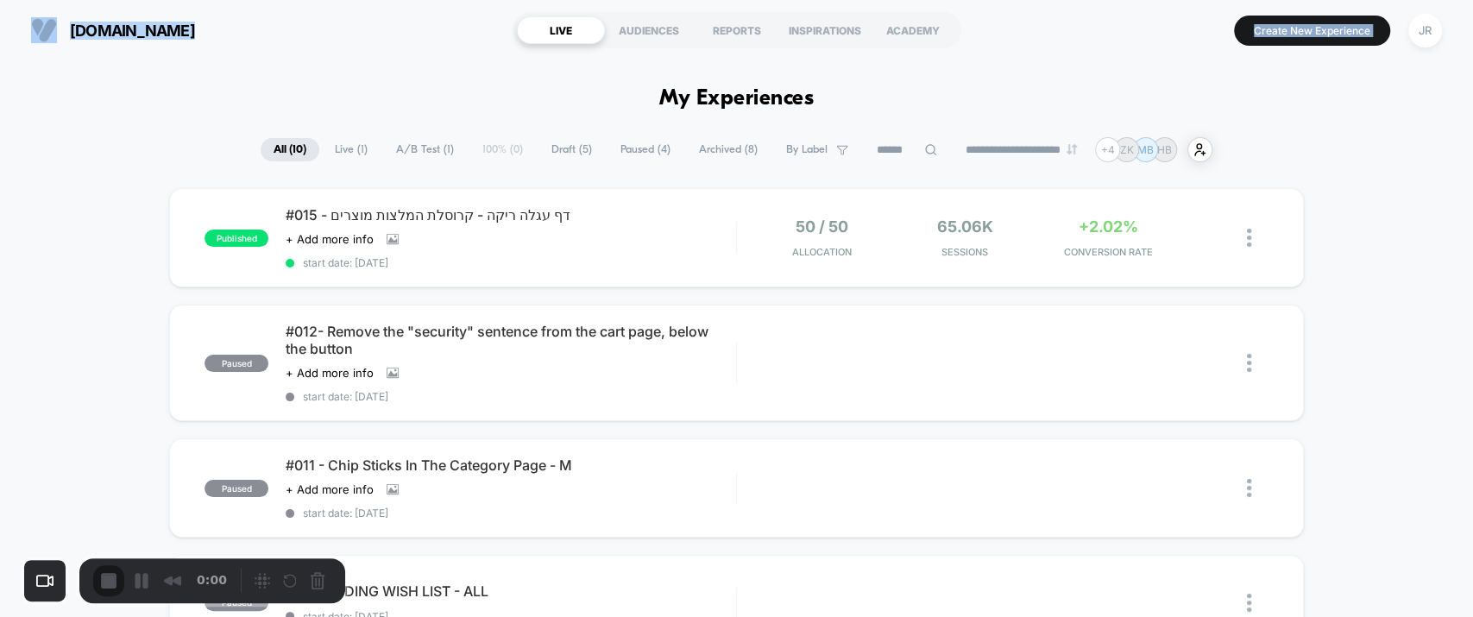
click at [549, 142] on span "Draft ( 5 )" at bounding box center [572, 149] width 66 height 23
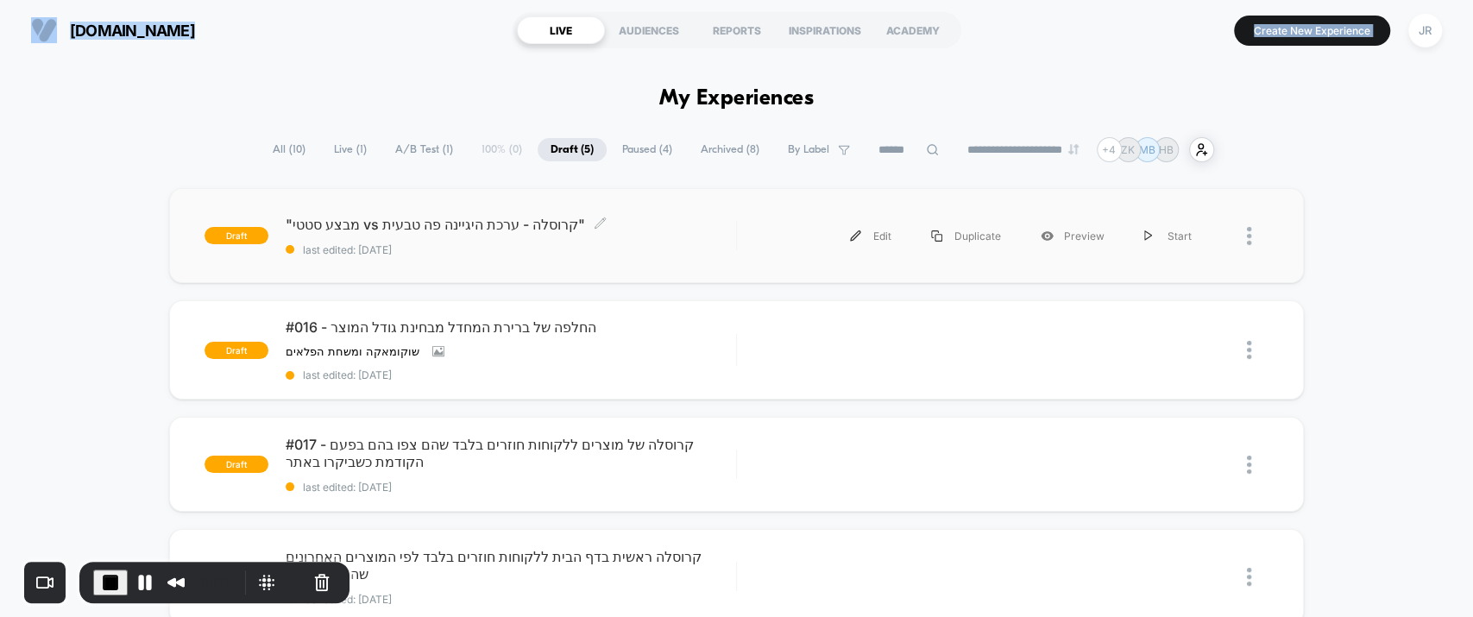
click at [582, 249] on span "last edited: 9/9/2025" at bounding box center [511, 249] width 450 height 13
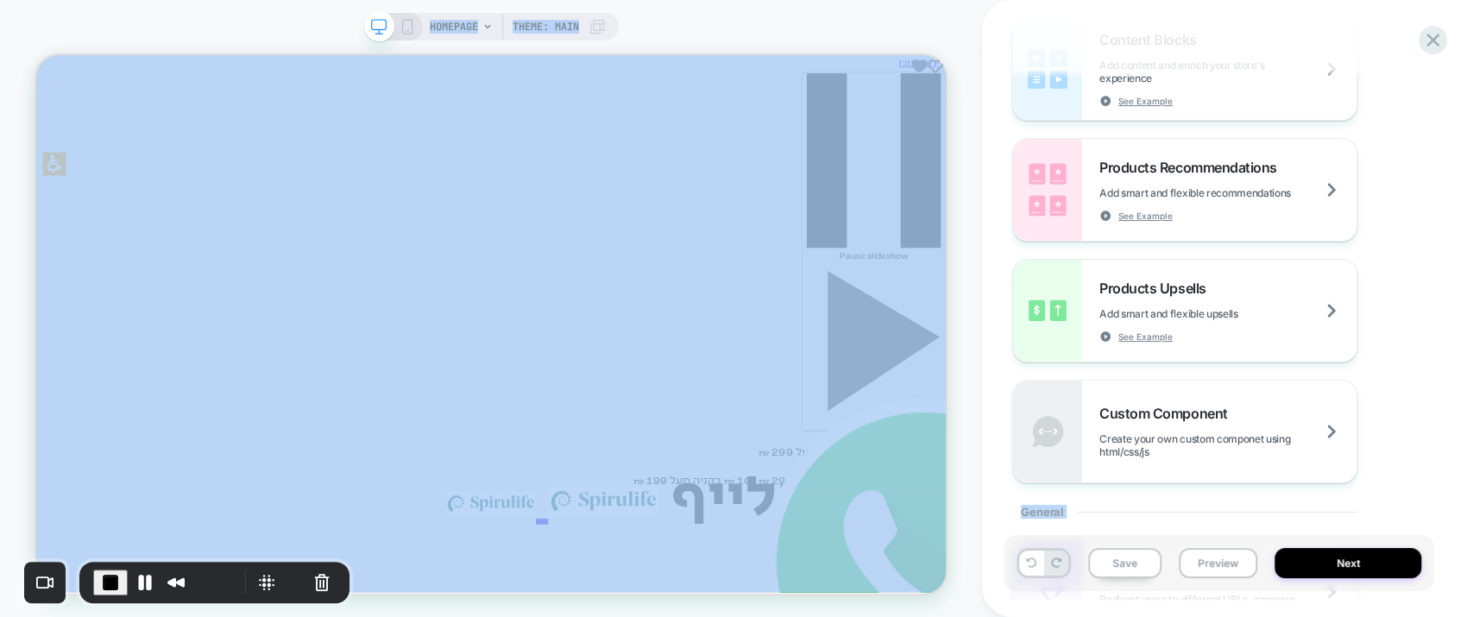
scroll to position [383, 0]
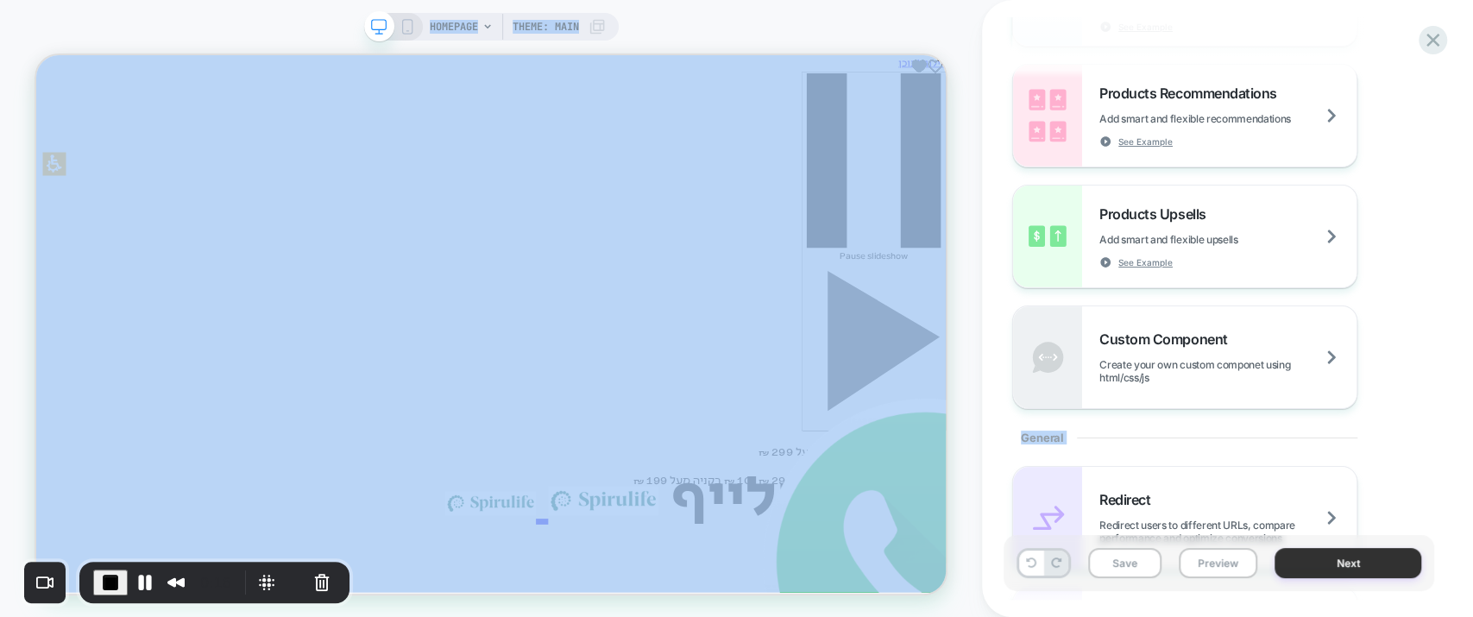
click at [1383, 555] on button "Next" at bounding box center [1348, 563] width 147 height 30
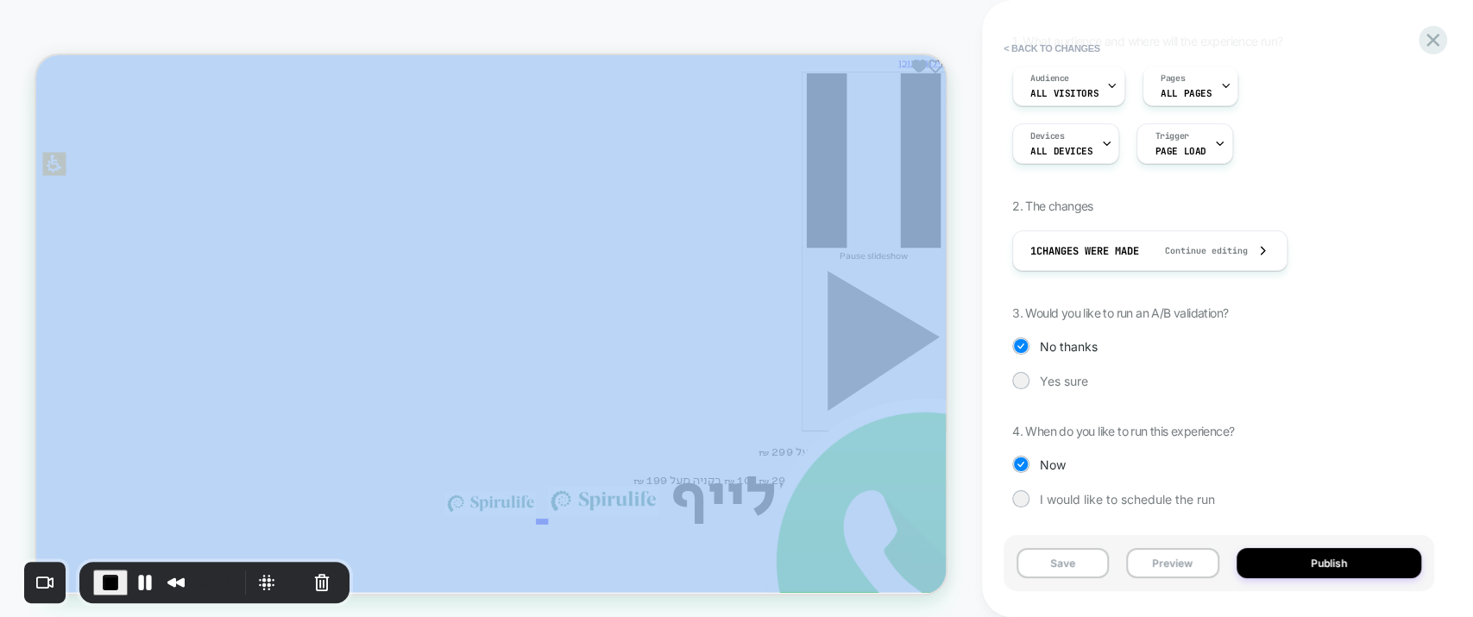
scroll to position [164, 0]
click at [1043, 377] on span "Yes sure" at bounding box center [1064, 379] width 48 height 15
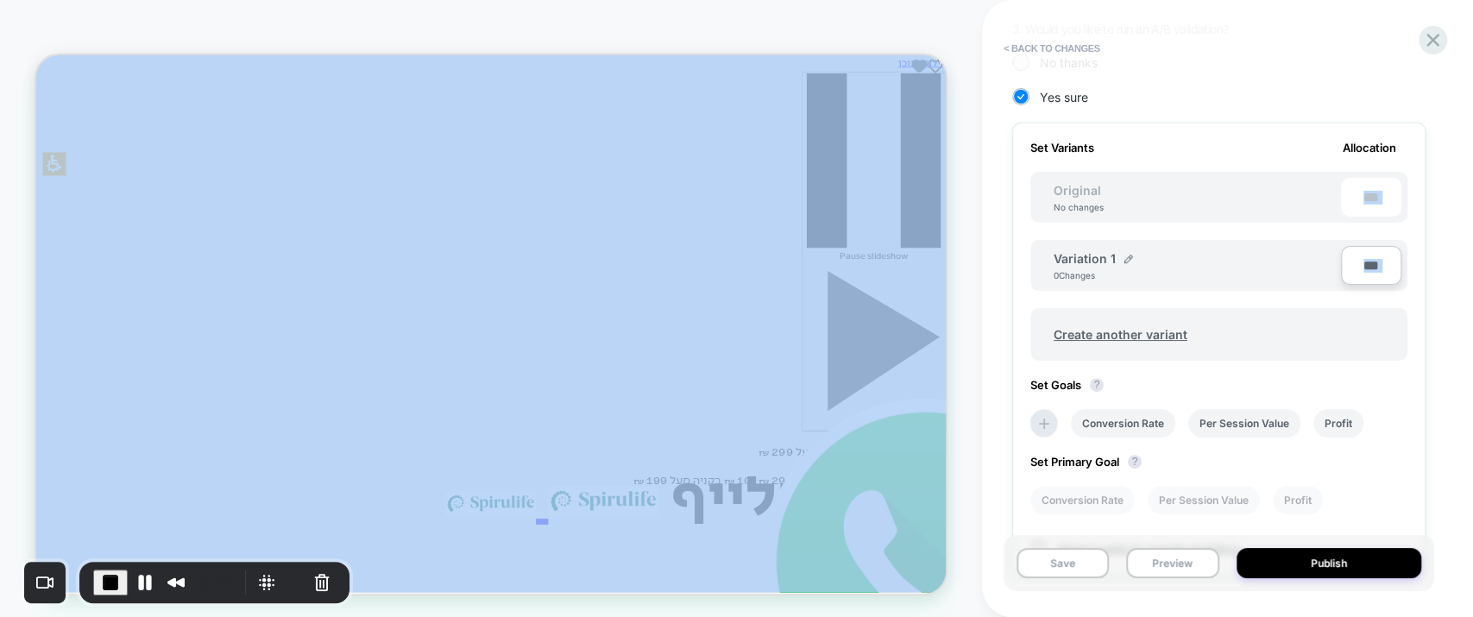
scroll to position [440, 0]
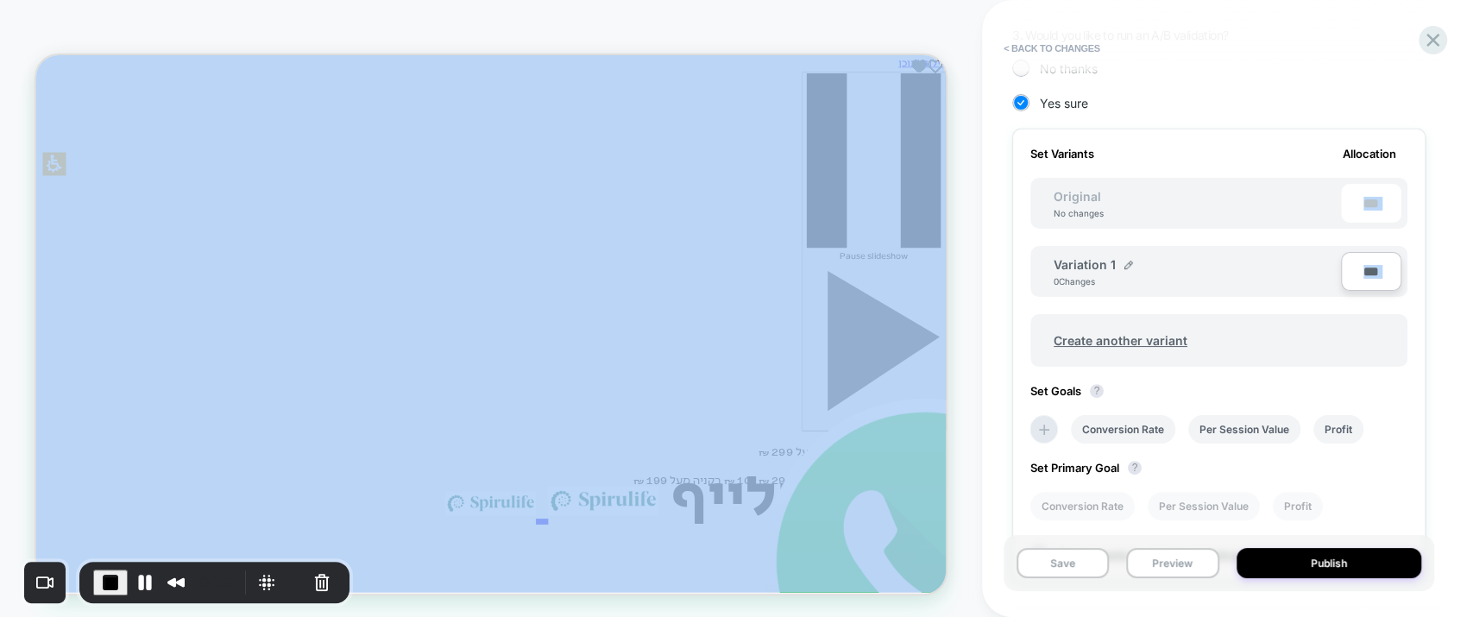
click at [1207, 275] on div "Variation 1 0 Changes" at bounding box center [1197, 271] width 287 height 29
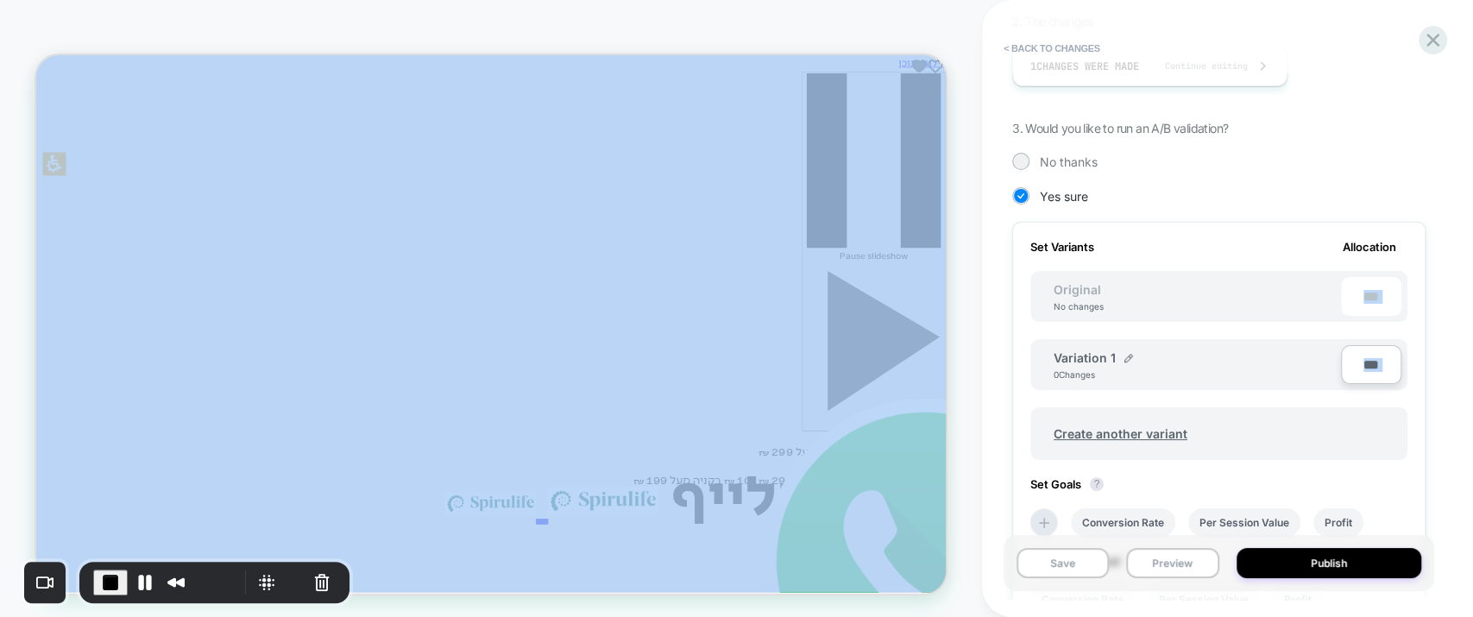
scroll to position [344, 0]
click at [1138, 437] on span "Create another variant" at bounding box center [1120, 436] width 168 height 41
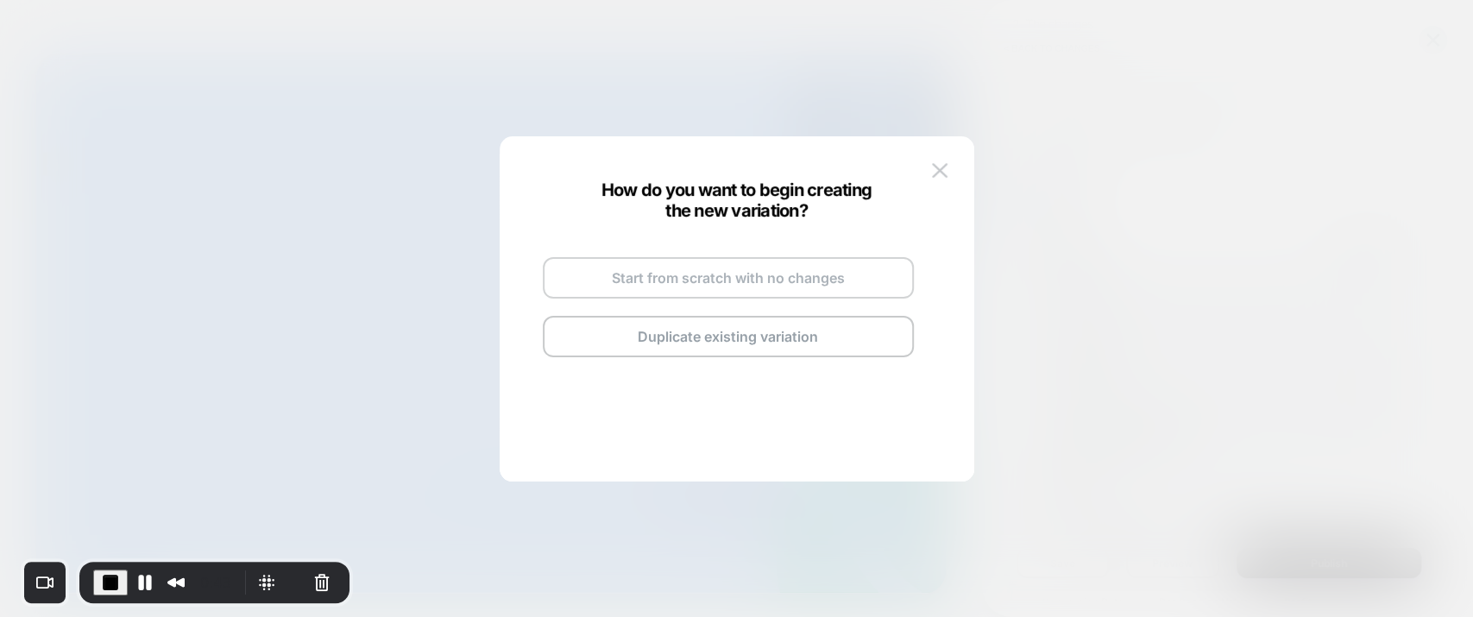
click at [773, 277] on button "Start from scratch with no changes" at bounding box center [728, 277] width 371 height 41
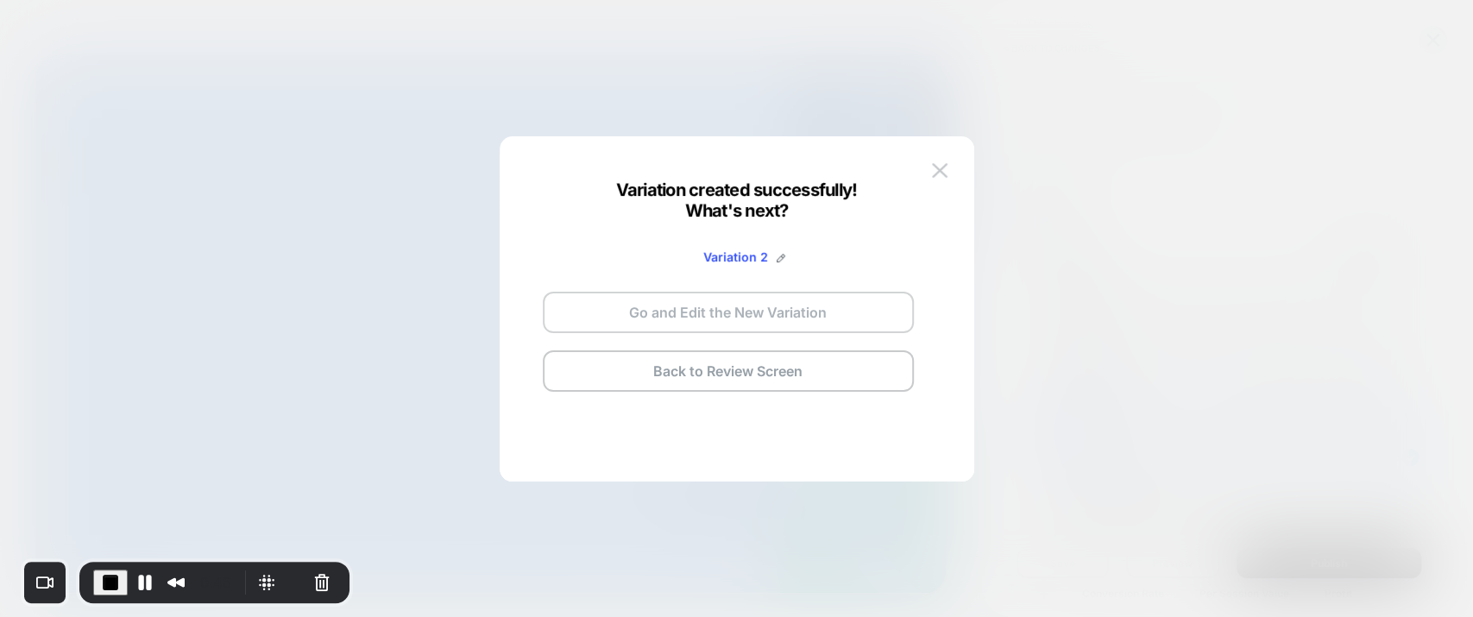
click at [753, 311] on button "Go and Edit the New Variation" at bounding box center [728, 312] width 371 height 41
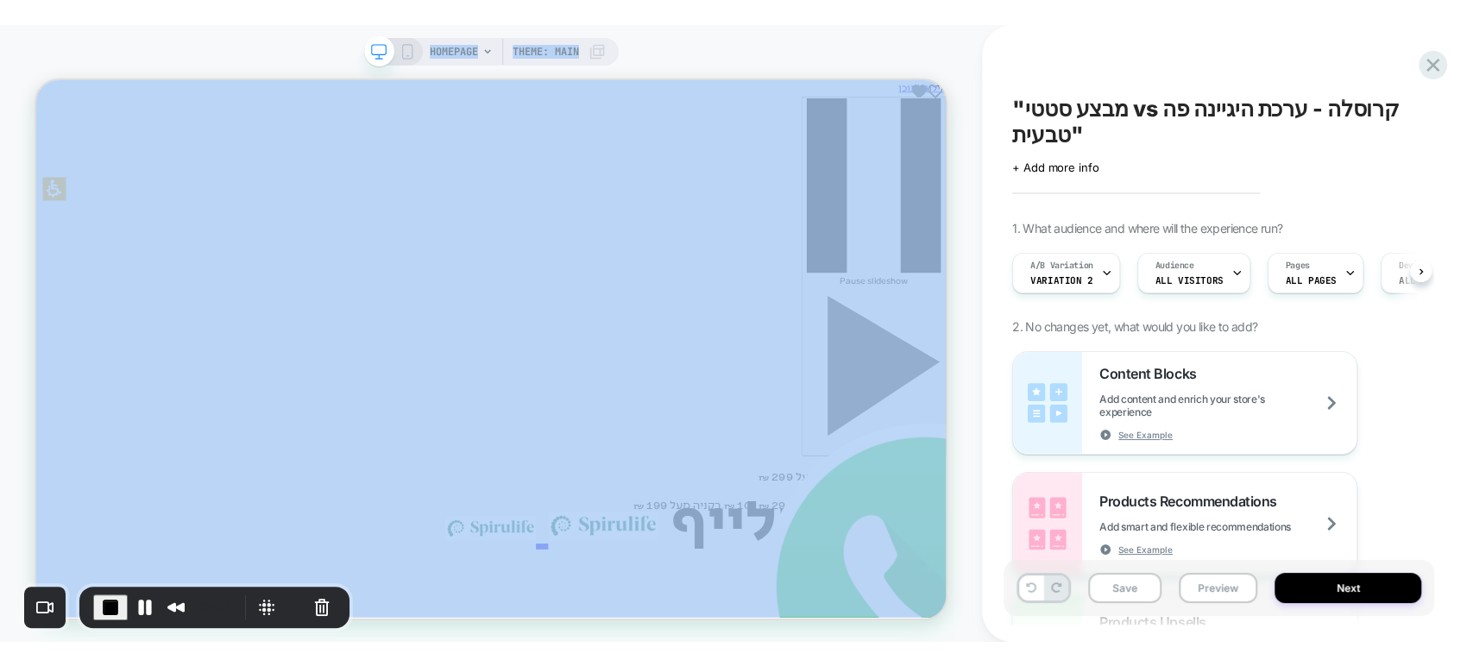
scroll to position [0, 0]
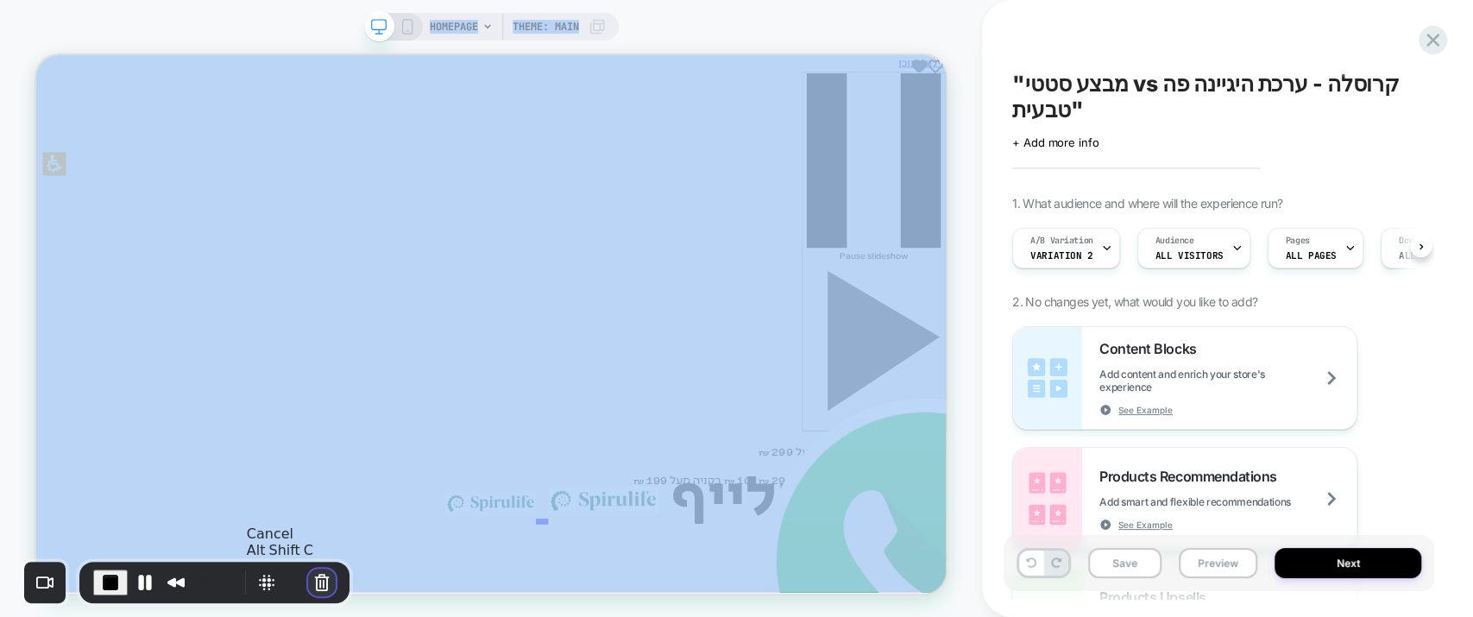
click at [318, 578] on button "Cancel Recording" at bounding box center [322, 583] width 28 height 28
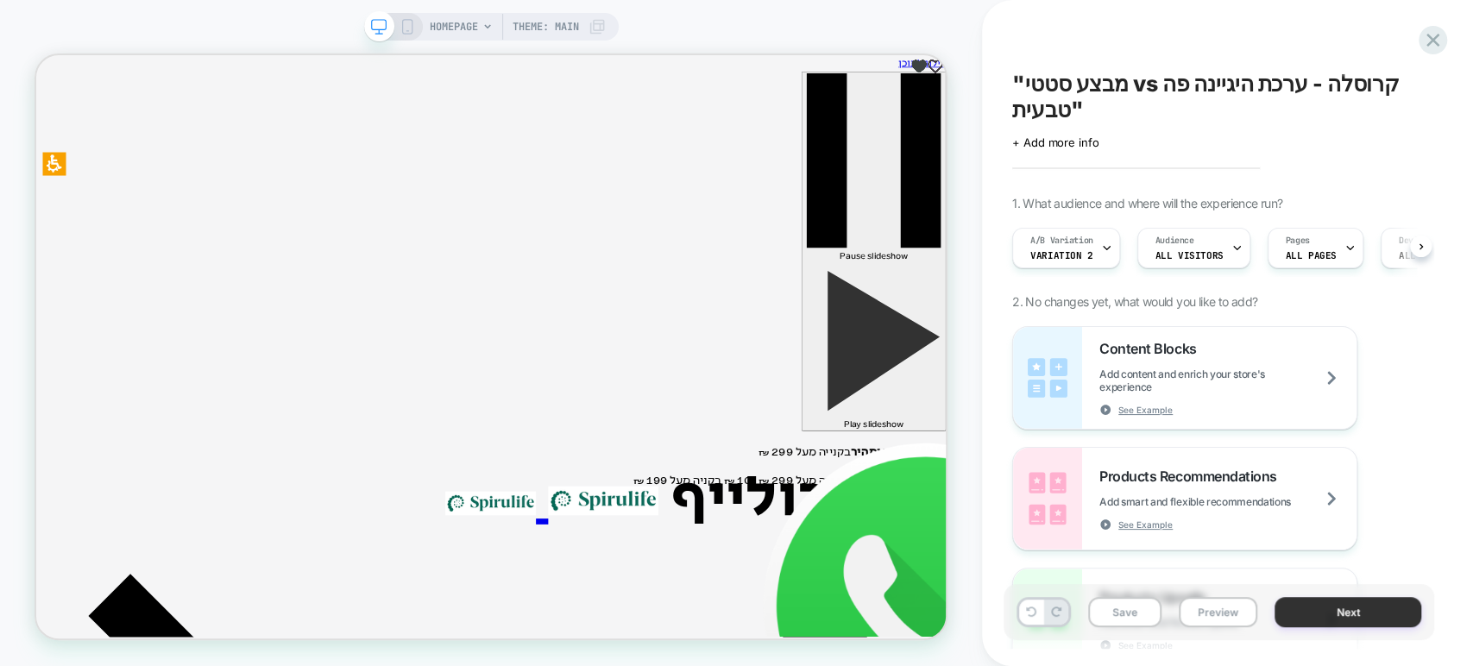
click at [1357, 614] on button "Next" at bounding box center [1348, 612] width 147 height 30
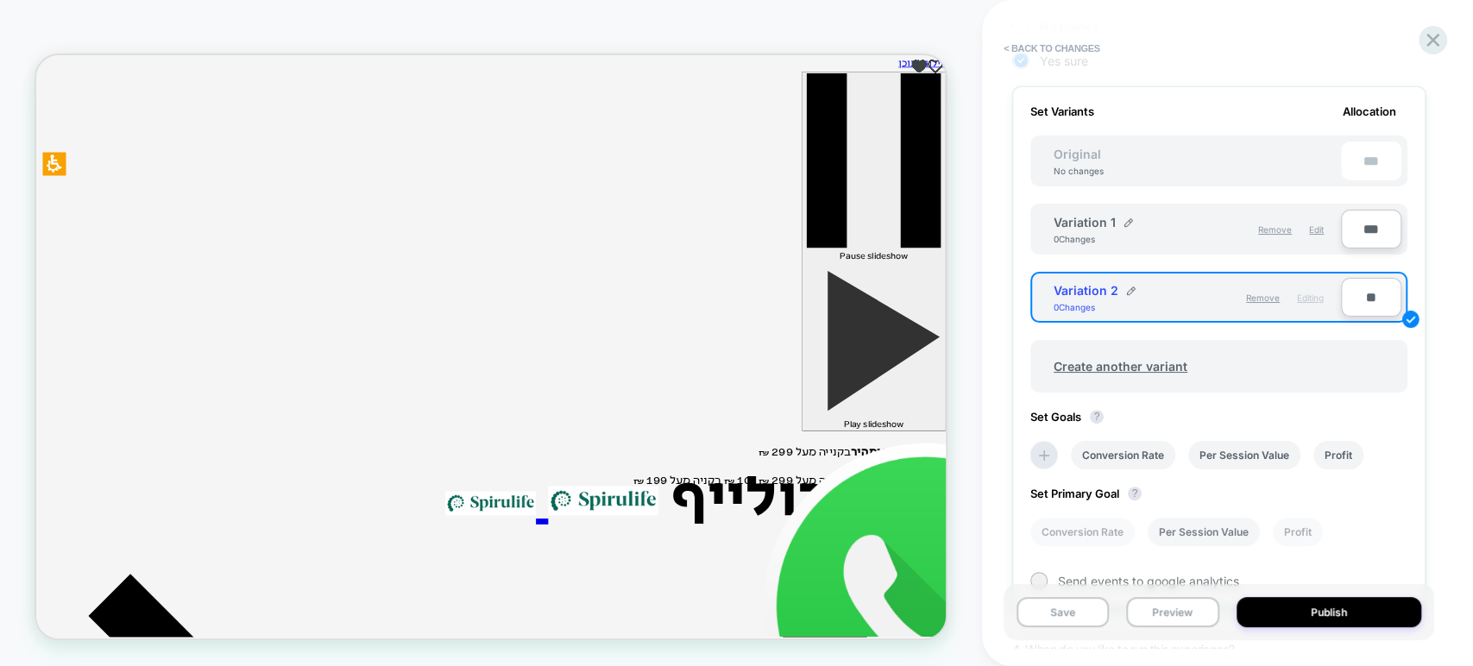
scroll to position [362, 0]
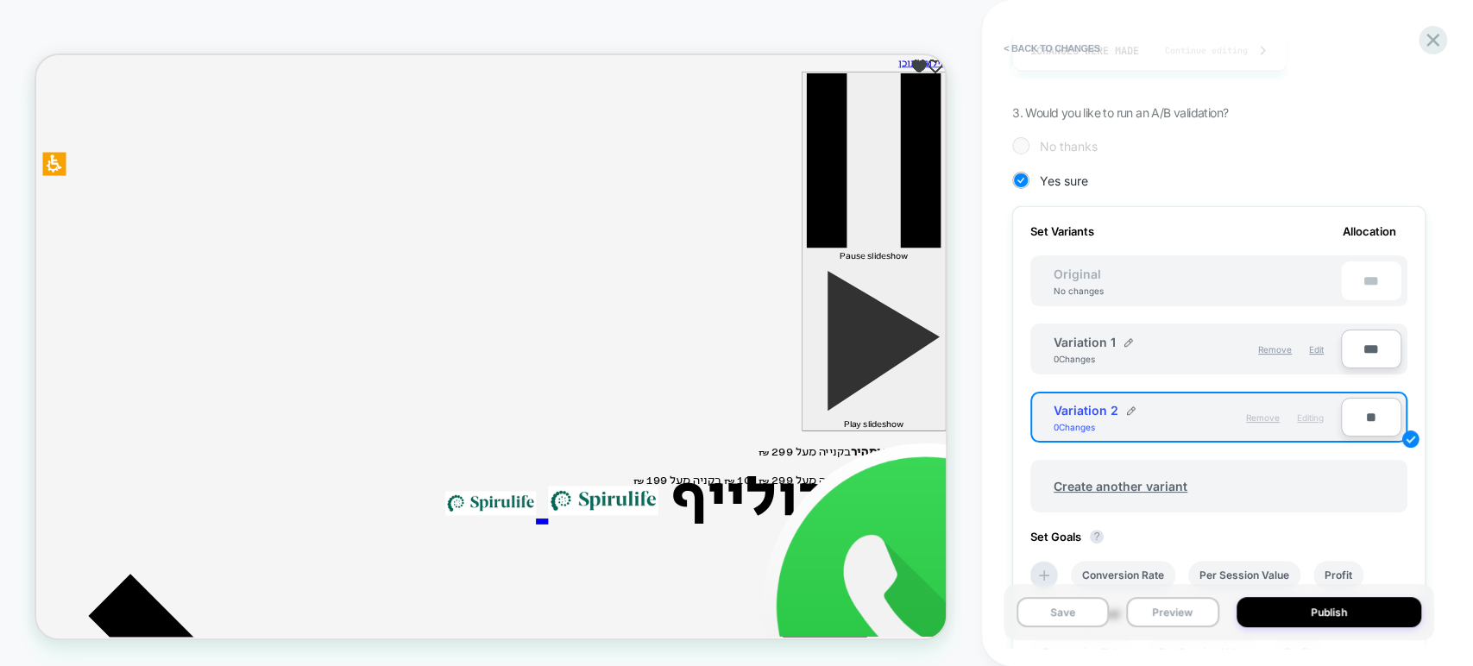
click at [1255, 418] on span "Remove" at bounding box center [1263, 418] width 34 height 10
click at [1255, 418] on div "Remove Editing" at bounding box center [1265, 417] width 135 height 29
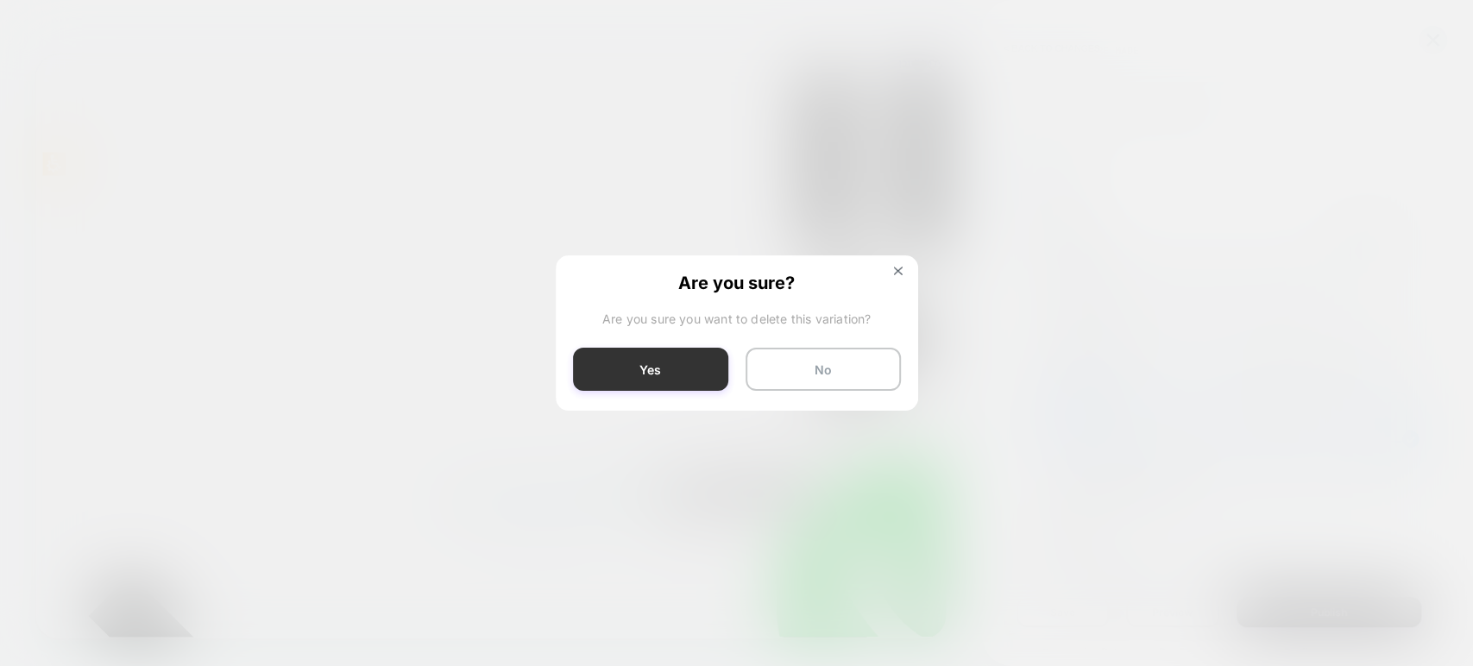
click at [684, 374] on button "Yes" at bounding box center [650, 369] width 155 height 43
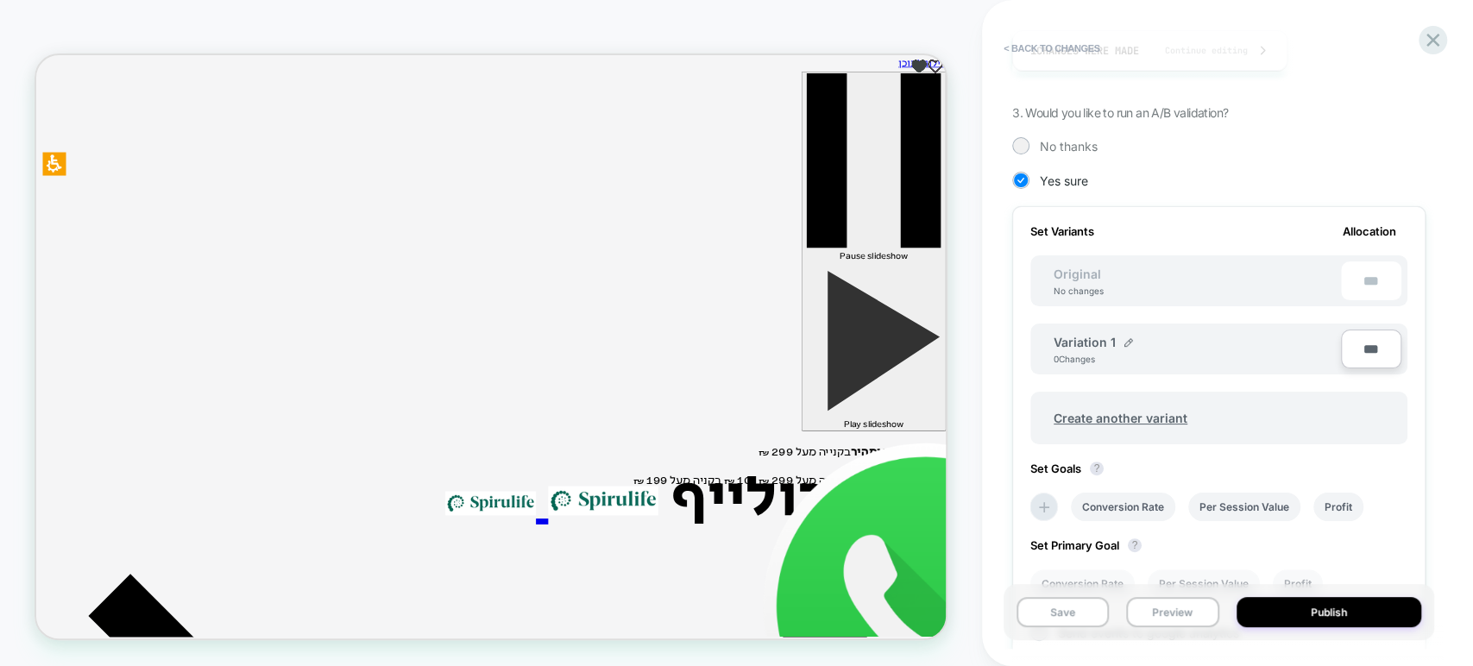
click at [1231, 287] on div "Original No changes ***" at bounding box center [1218, 280] width 377 height 51
click at [1254, 350] on div "Variation 1 0 Changes" at bounding box center [1197, 349] width 287 height 29
click at [1206, 354] on div "Variation 1 0 Changes" at bounding box center [1197, 349] width 287 height 29
click at [1189, 280] on div "Original No changes ***" at bounding box center [1218, 280] width 377 height 51
click at [1160, 350] on div "Variation 1 0 Changes" at bounding box center [1197, 349] width 287 height 29
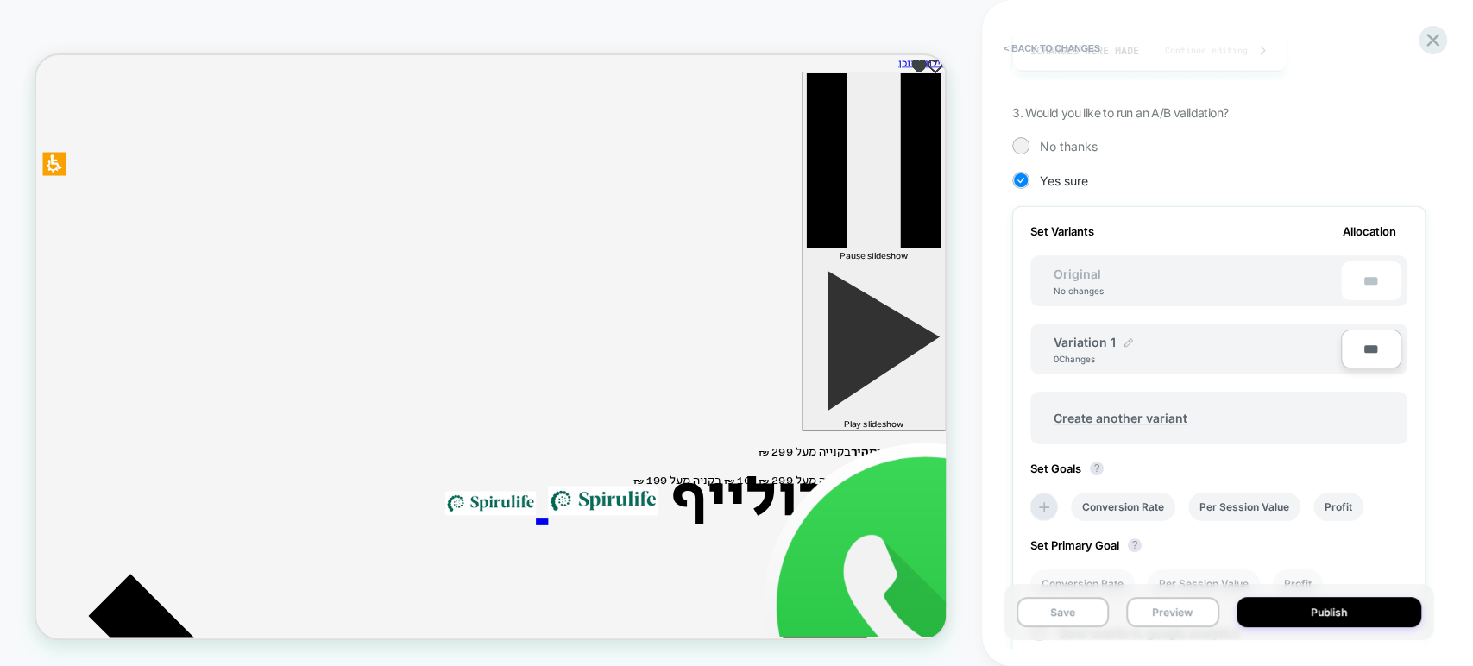
click at [1125, 336] on div at bounding box center [1129, 342] width 9 height 14
click at [1194, 350] on img at bounding box center [1196, 351] width 9 height 9
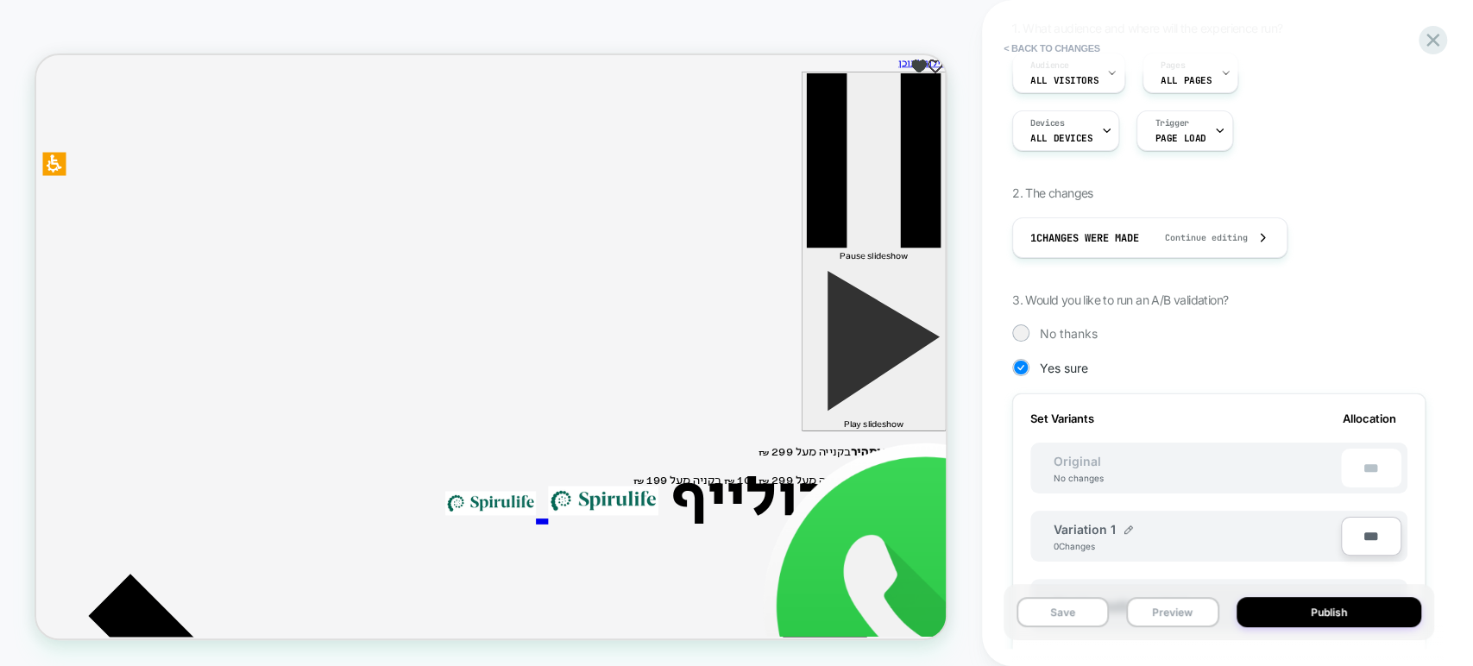
scroll to position [171, 0]
click at [1059, 331] on span "No thanks" at bounding box center [1069, 338] width 58 height 15
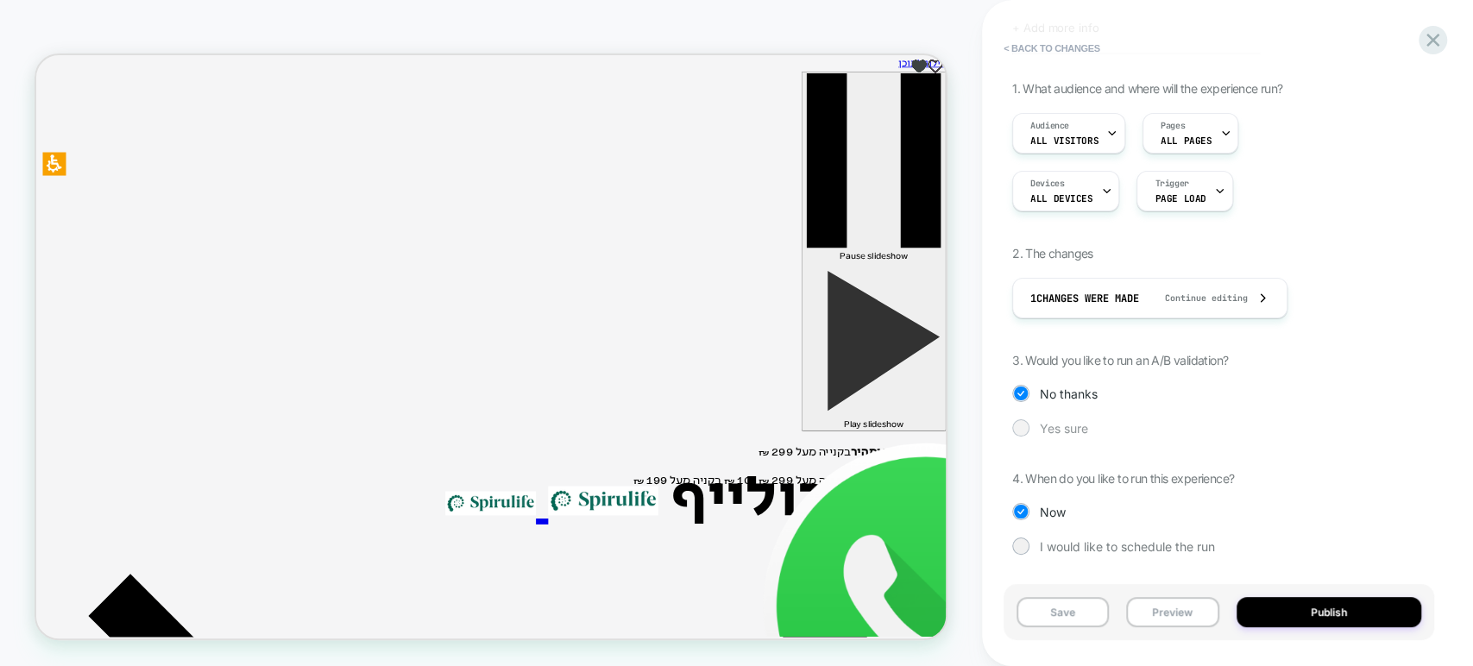
click at [1036, 426] on div "Yes sure" at bounding box center [1218, 427] width 413 height 17
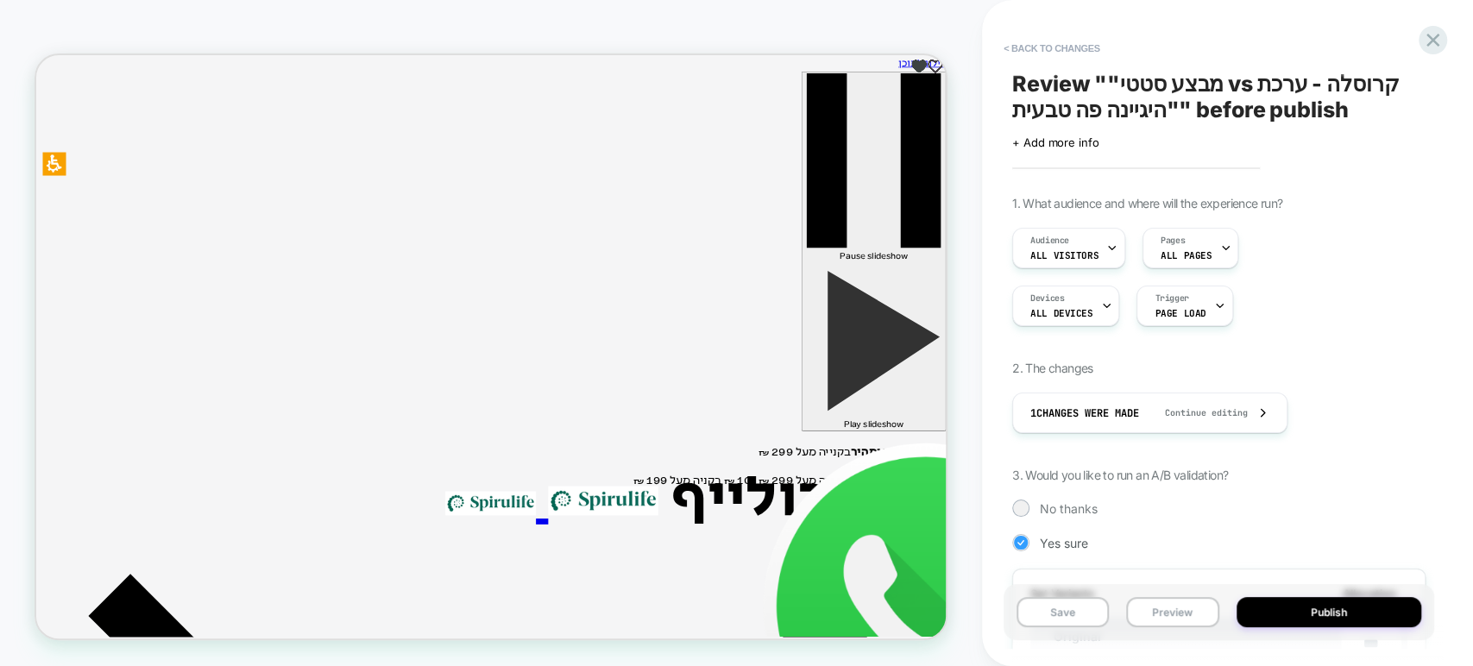
scroll to position [383, 0]
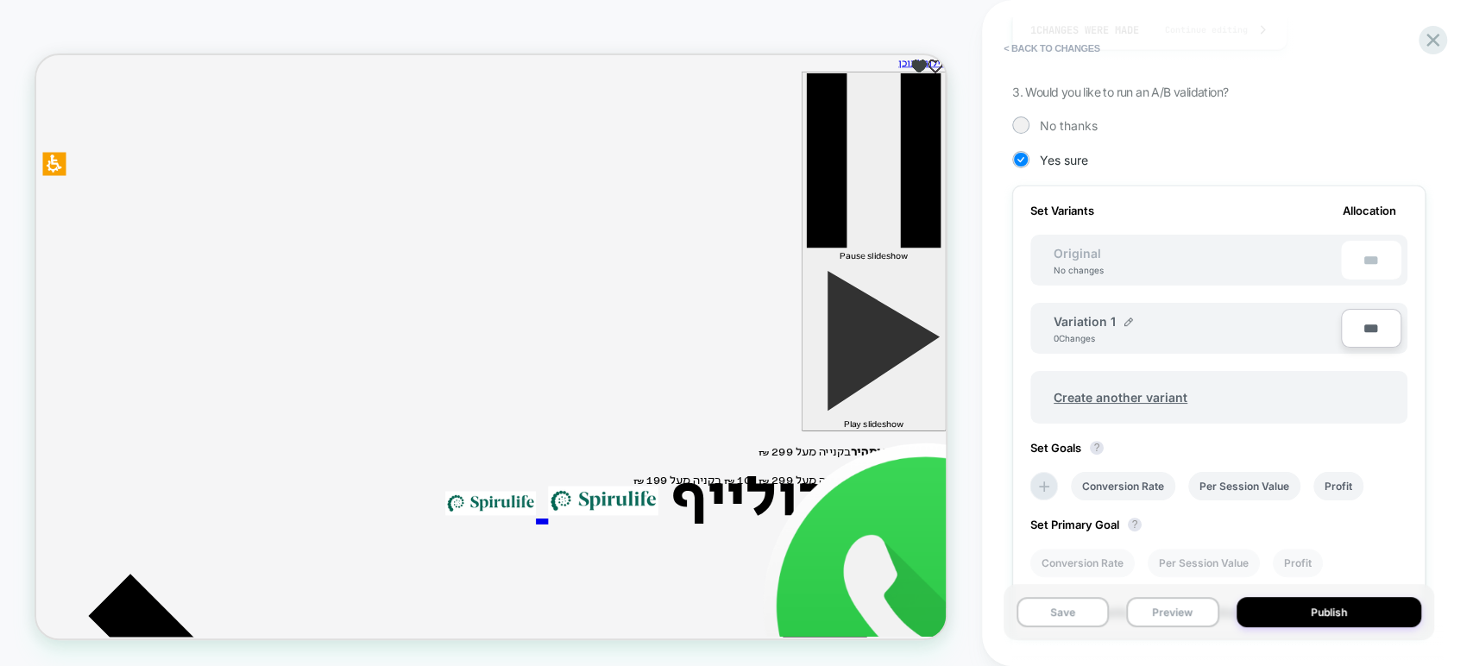
click at [1216, 265] on div "Original No changes ***" at bounding box center [1218, 260] width 377 height 51
click at [1201, 333] on div "Variation 1 0 Changes" at bounding box center [1197, 328] width 287 height 29
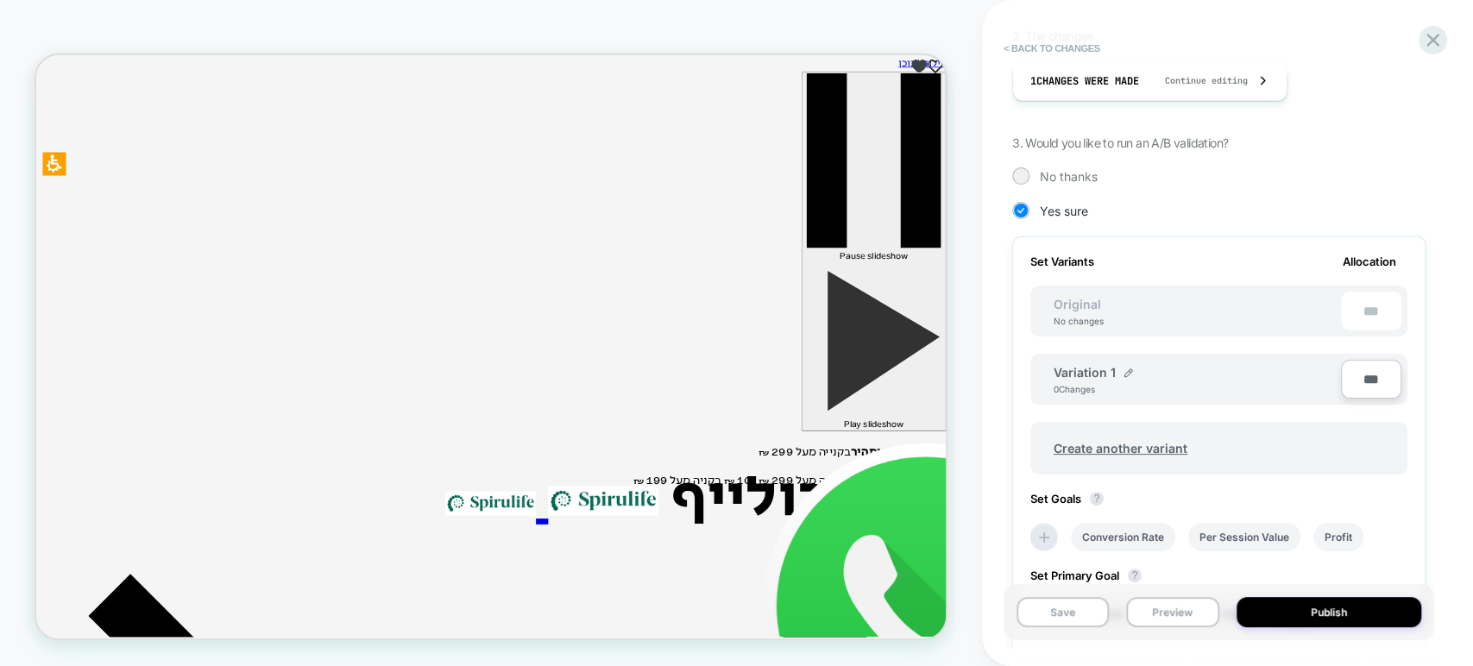
scroll to position [192, 0]
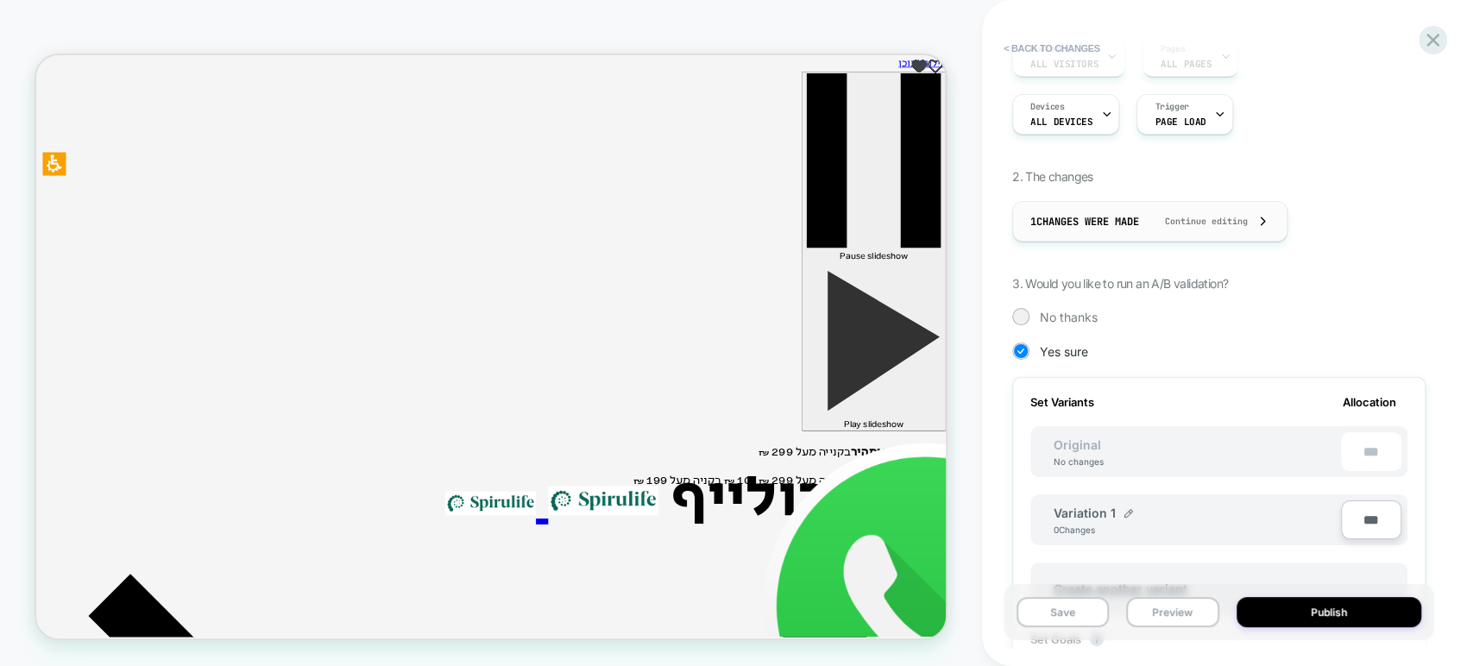
click at [1248, 217] on span "Continue editing" at bounding box center [1198, 221] width 100 height 11
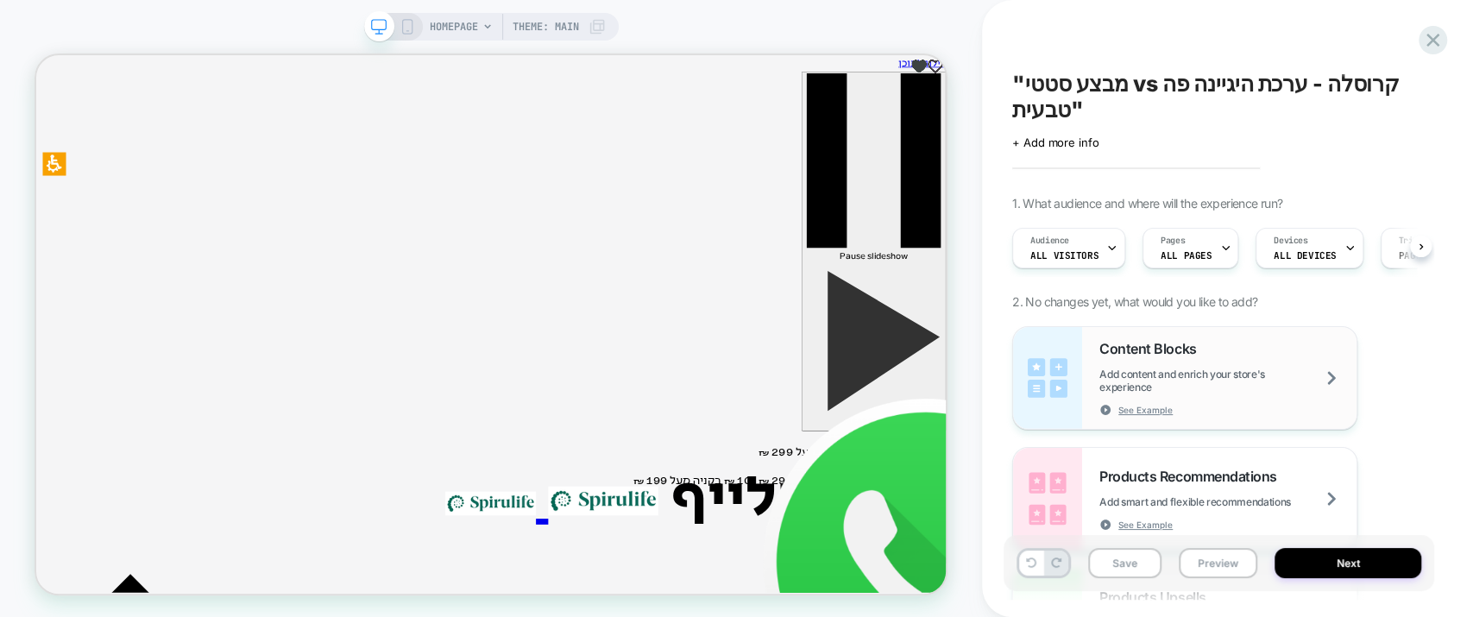
scroll to position [0, 0]
click at [1353, 558] on button "Next" at bounding box center [1348, 563] width 147 height 30
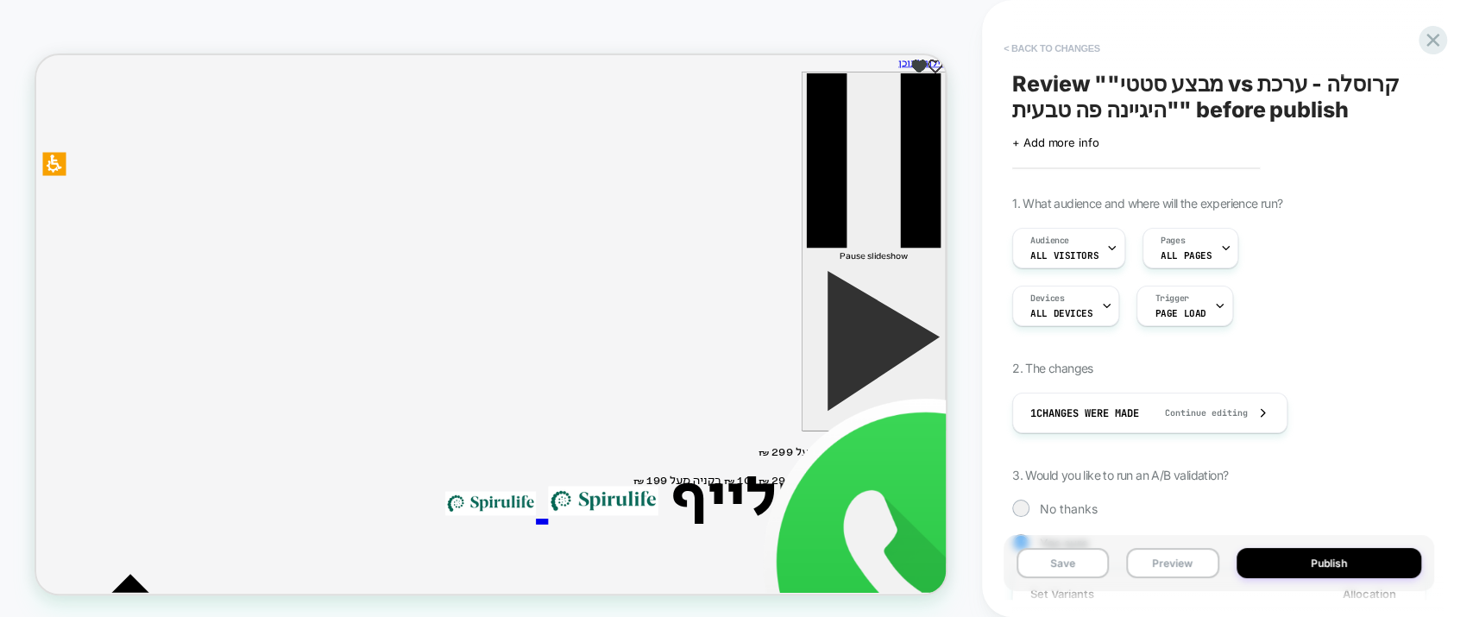
click at [1074, 41] on button "< Back to changes" at bounding box center [1052, 49] width 114 height 28
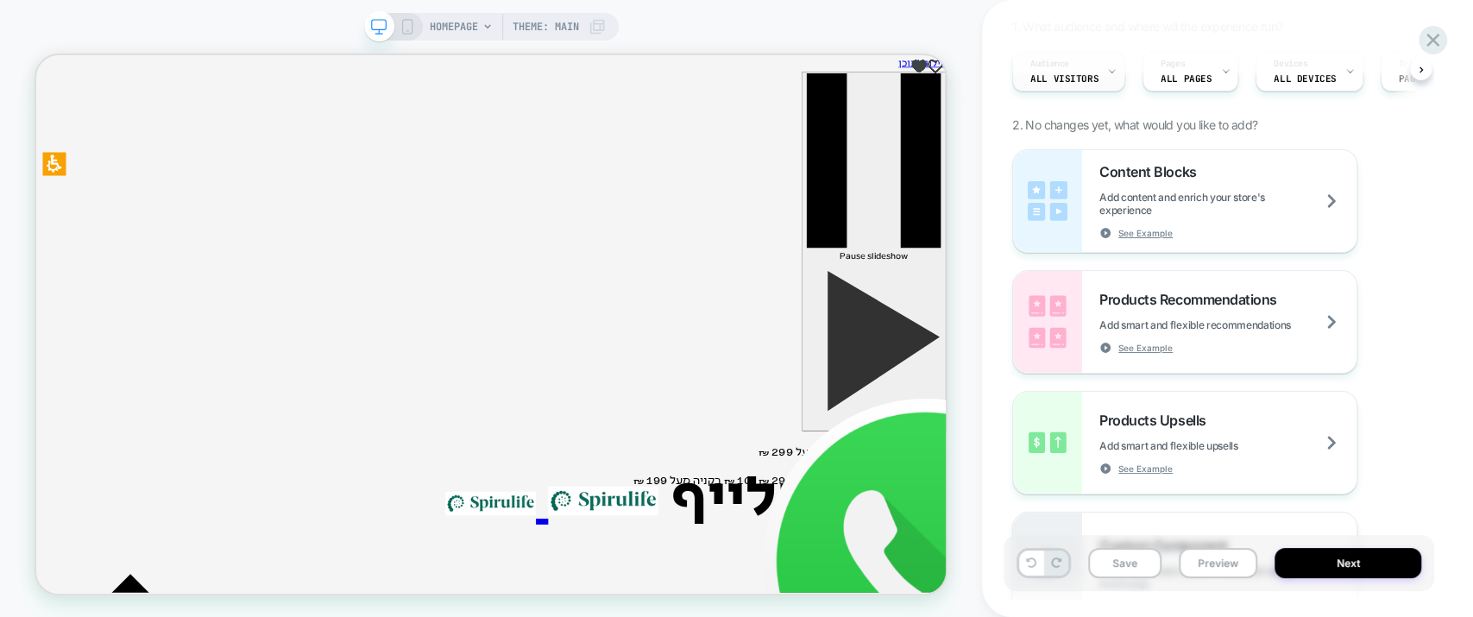
scroll to position [192, 0]
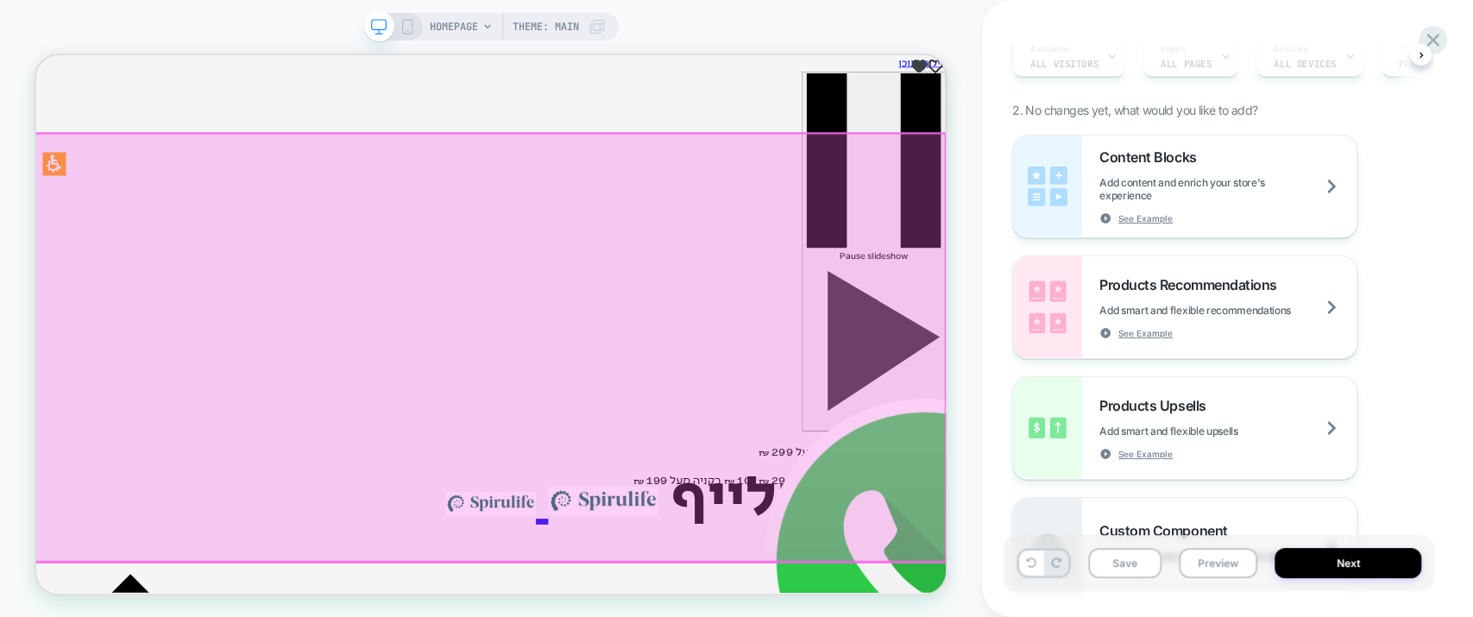
click at [860, 260] on div at bounding box center [641, 445] width 1213 height 570
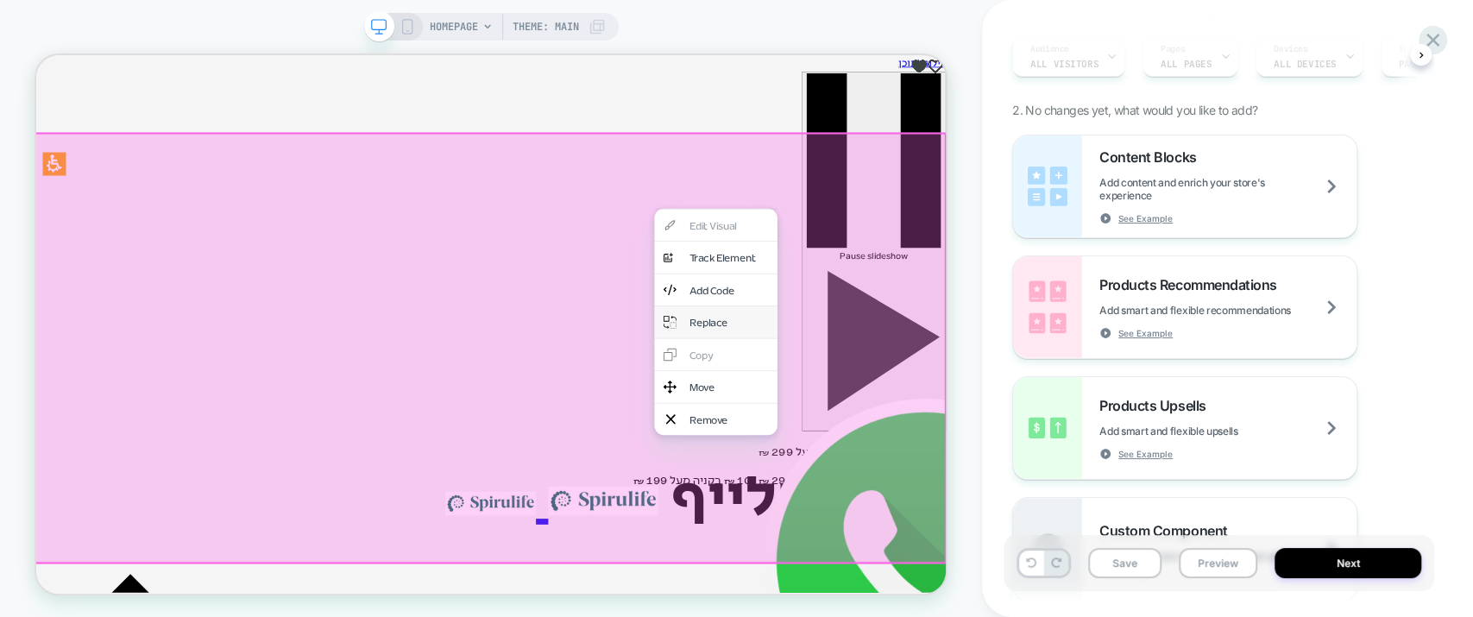
click at [921, 402] on div "Replace" at bounding box center [959, 411] width 105 height 18
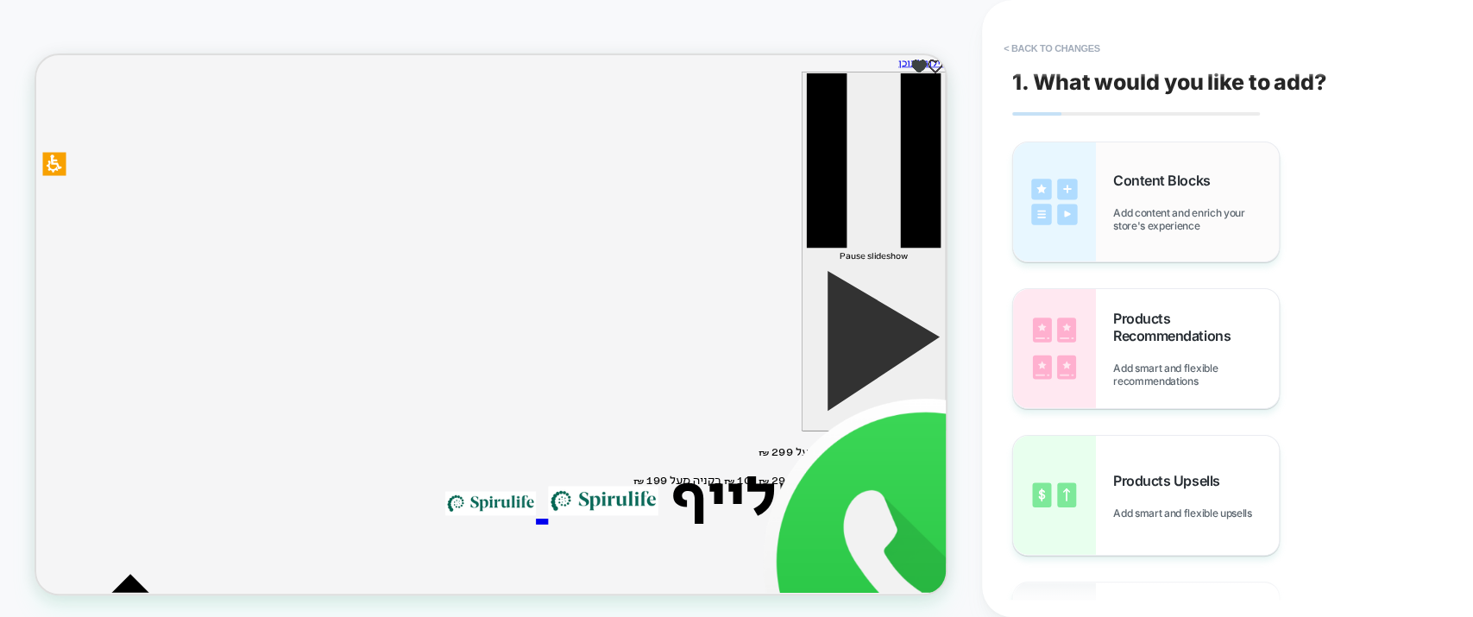
click at [1201, 192] on div "Content Blocks Add content and enrich your store's experience" at bounding box center [1196, 202] width 166 height 60
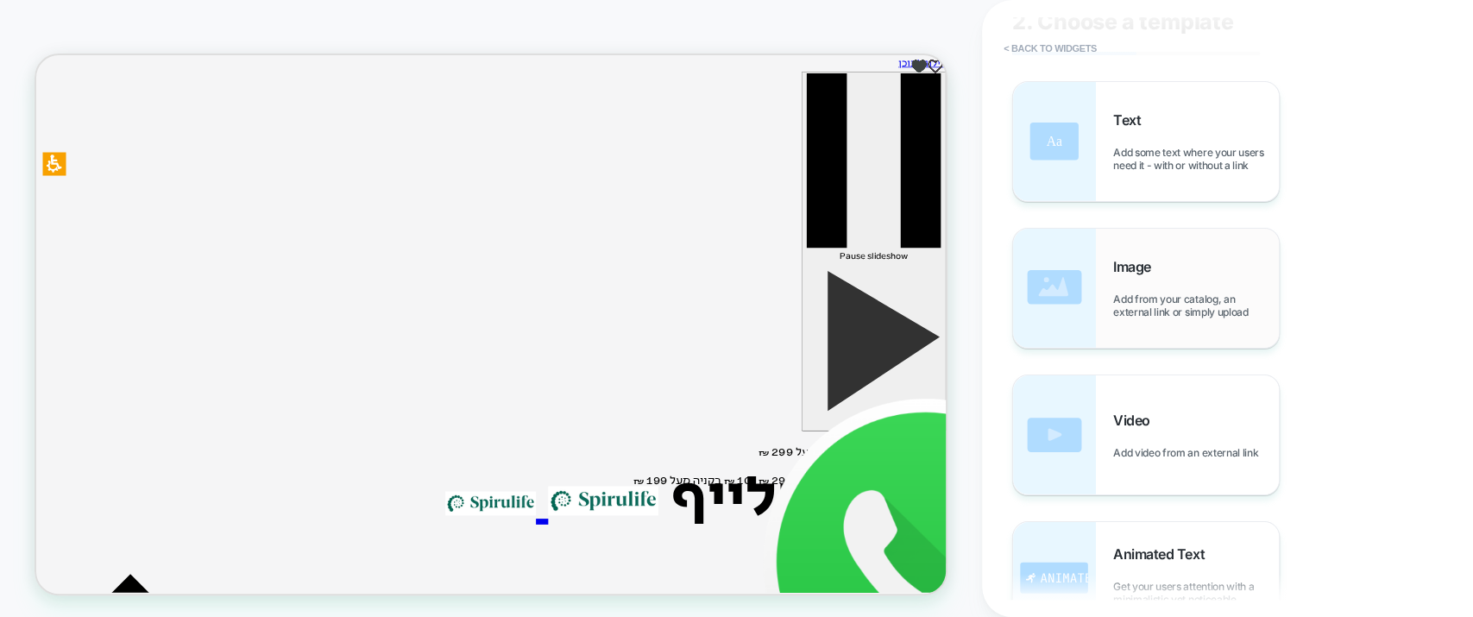
scroll to position [479, 0]
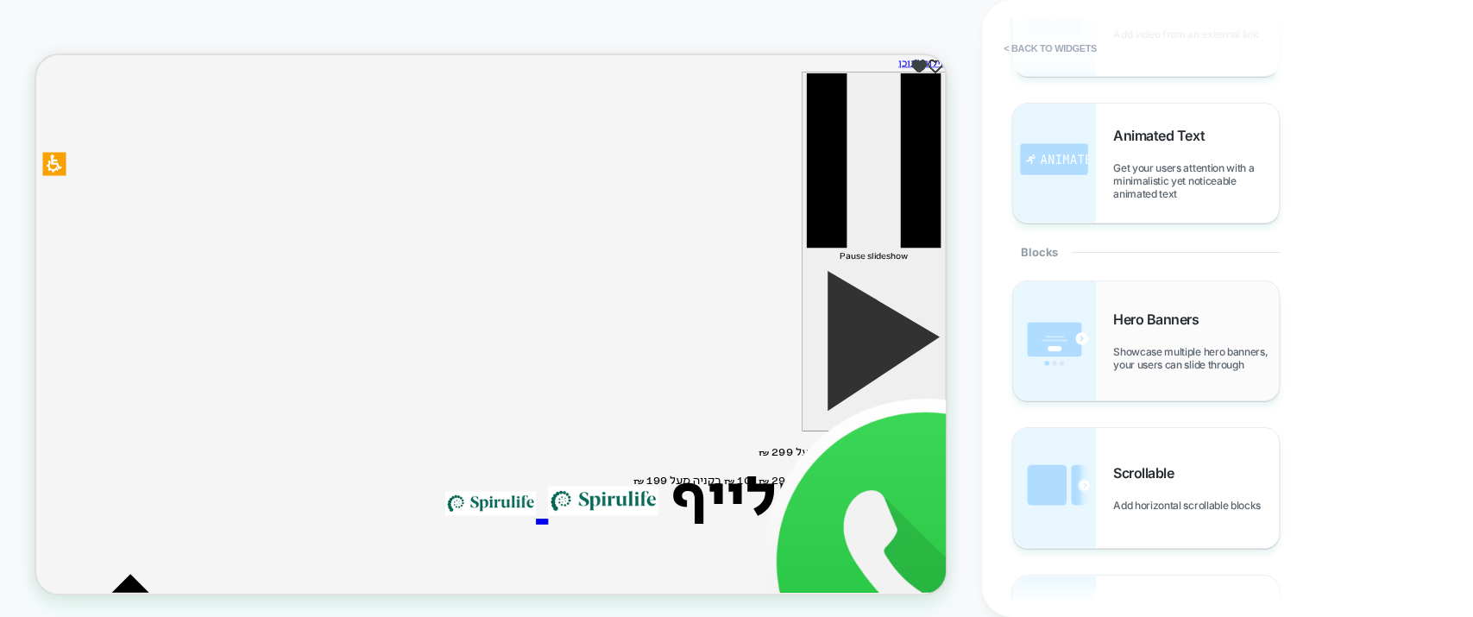
click at [1192, 298] on div "Hero Banners Showcase multiple hero banners, your users can slide through" at bounding box center [1146, 340] width 266 height 119
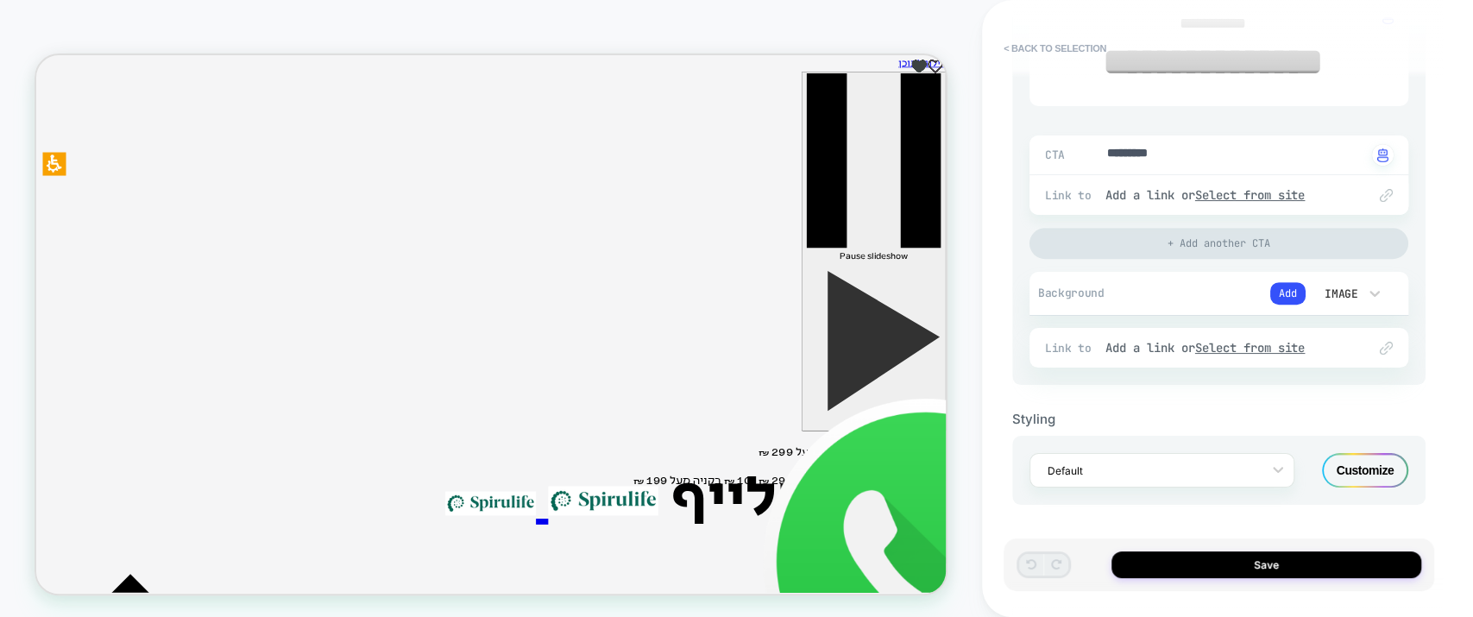
scroll to position [497, 0]
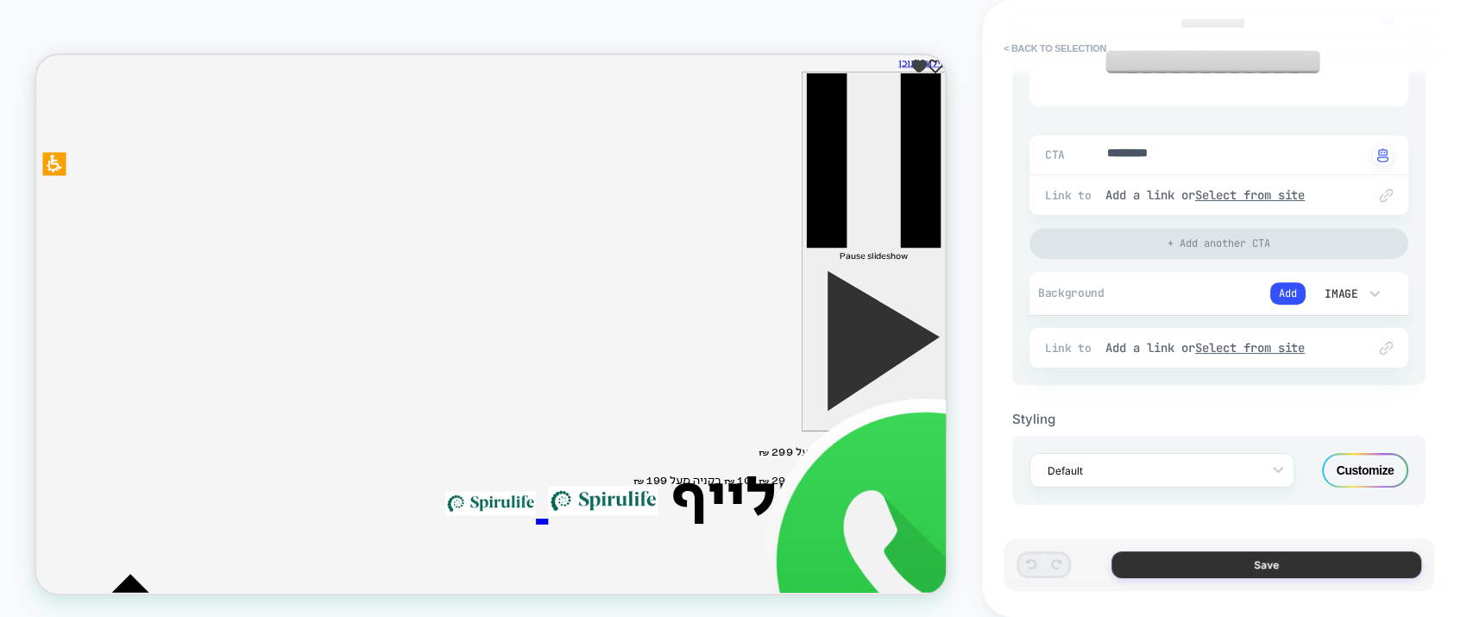
click at [1222, 559] on button "Save" at bounding box center [1267, 564] width 310 height 27
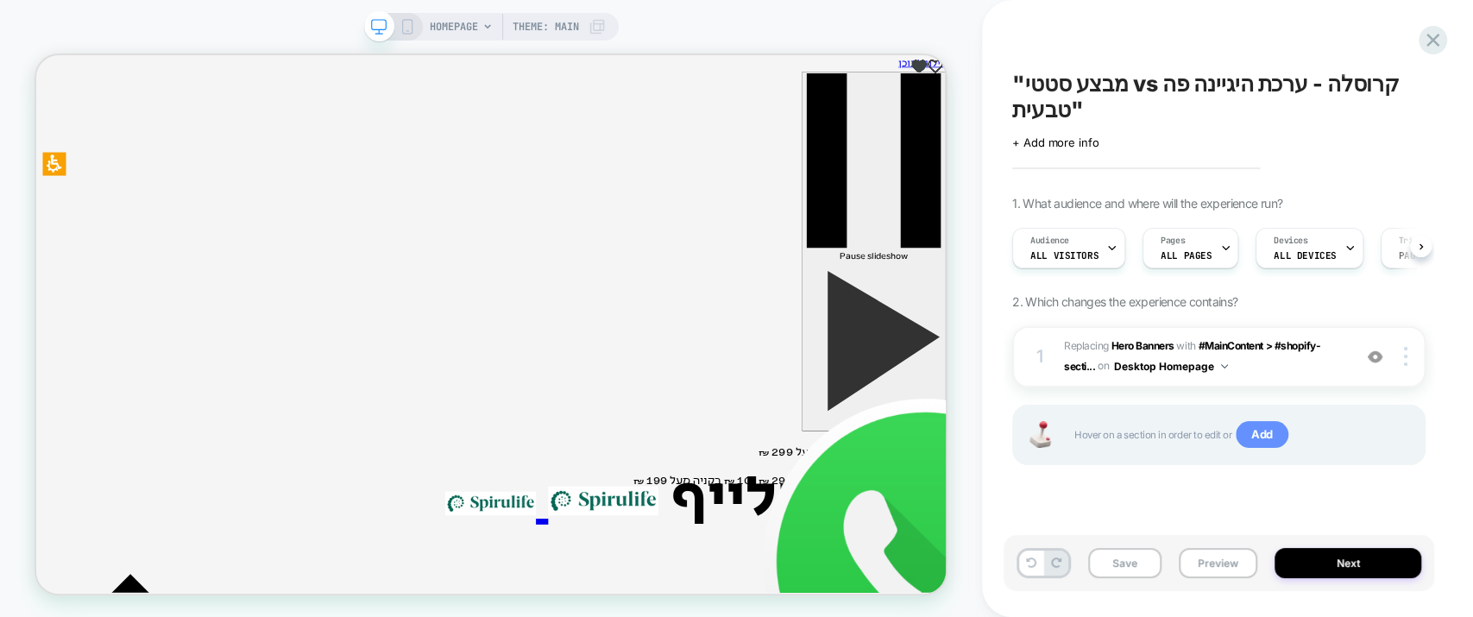
scroll to position [0, 0]
click at [1332, 553] on button "Next" at bounding box center [1348, 563] width 147 height 30
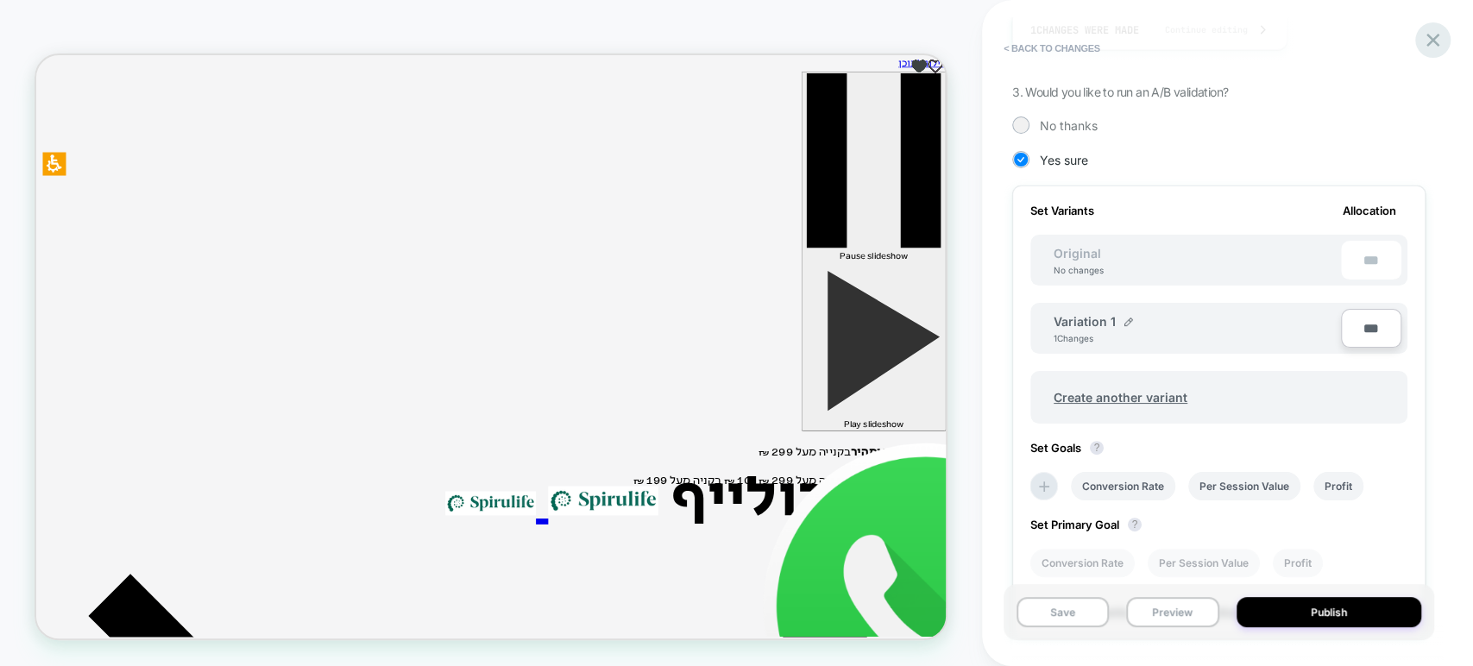
click at [1423, 40] on icon at bounding box center [1432, 39] width 23 height 23
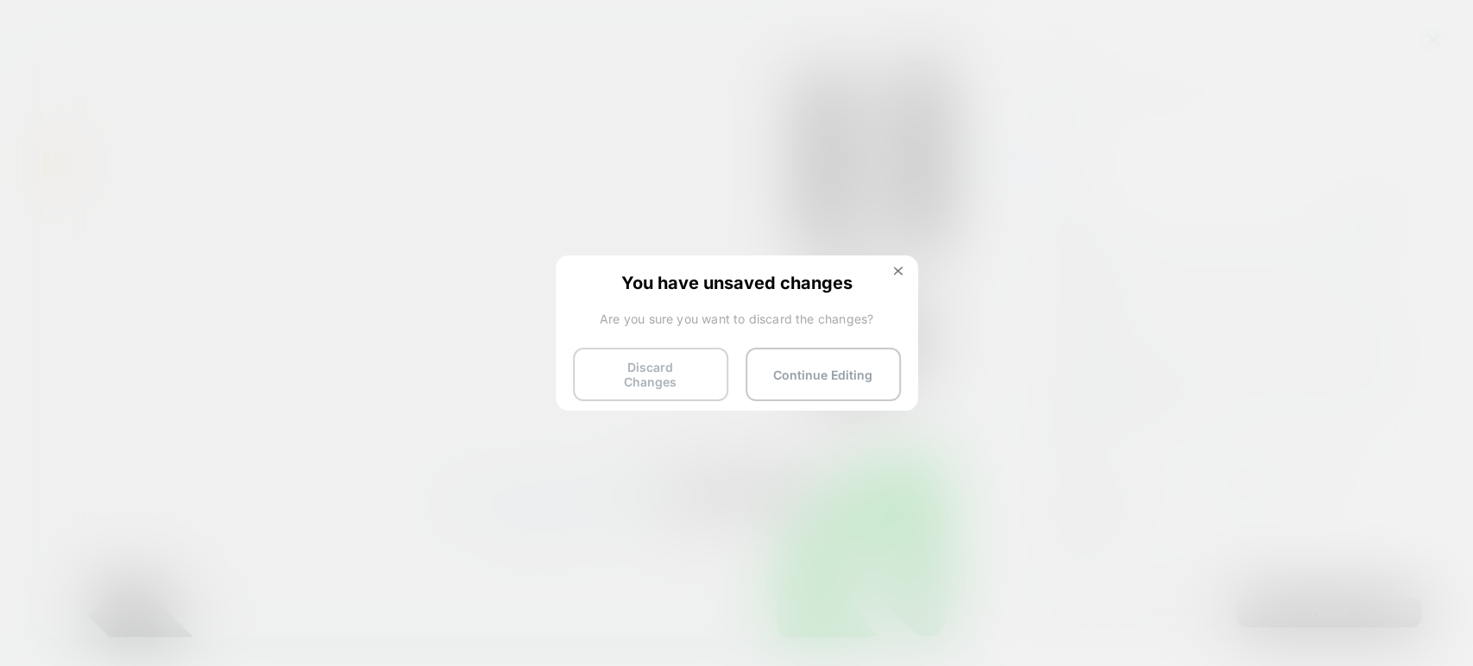
click at [663, 372] on button "Discard Changes" at bounding box center [650, 375] width 155 height 54
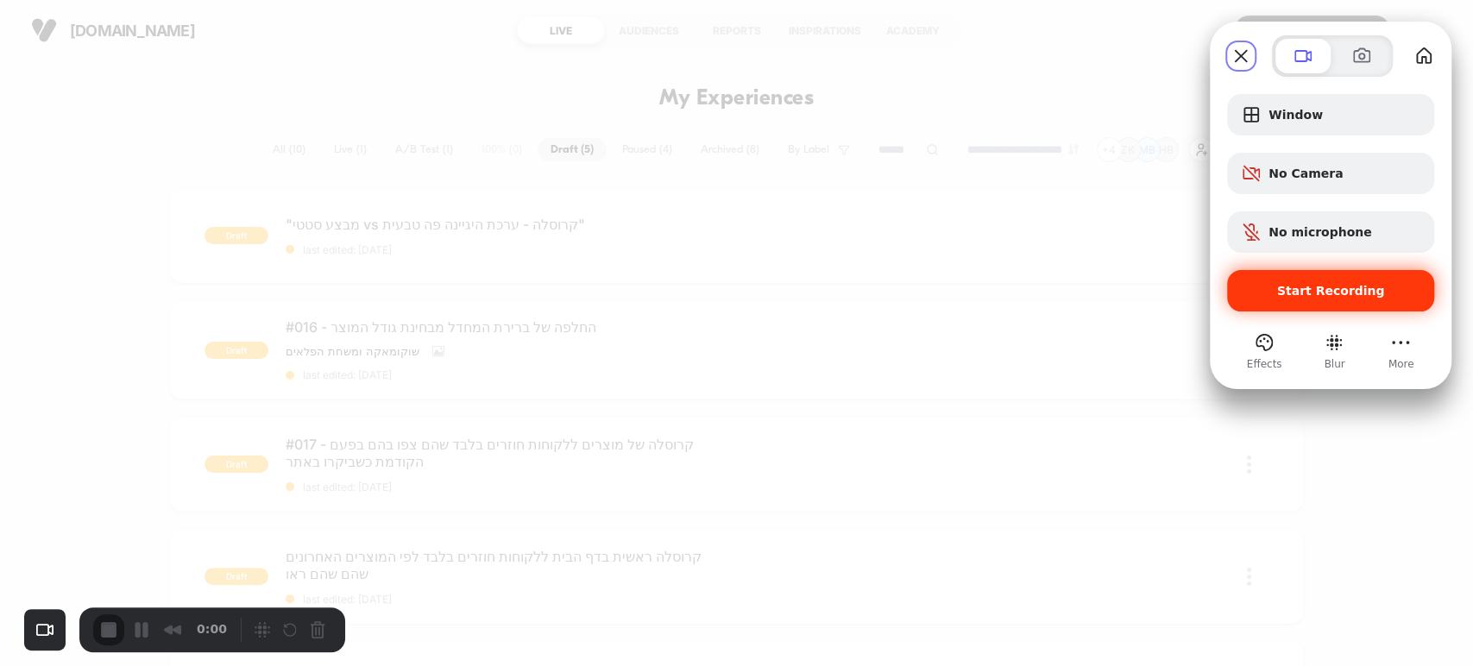
click at [1328, 293] on span "Start Recording" at bounding box center [1331, 291] width 108 height 14
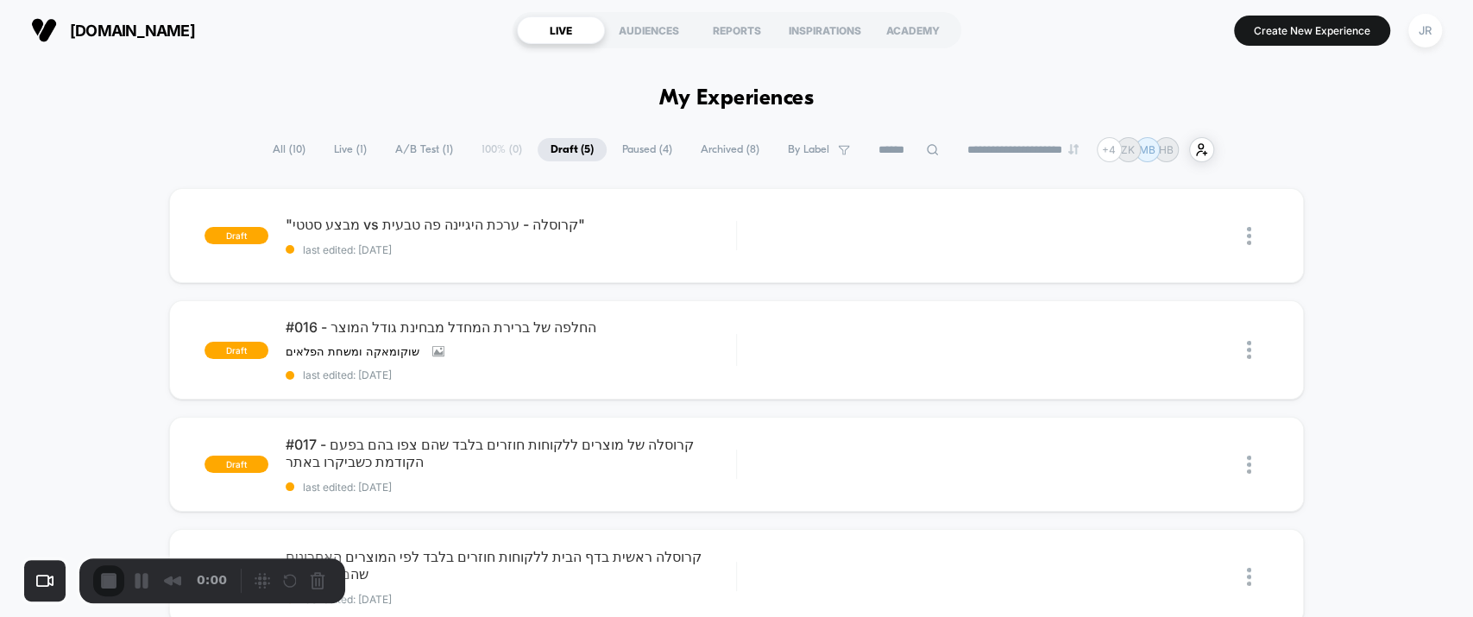
click at [577, 249] on span "last edited: 9/9/2025" at bounding box center [511, 249] width 450 height 13
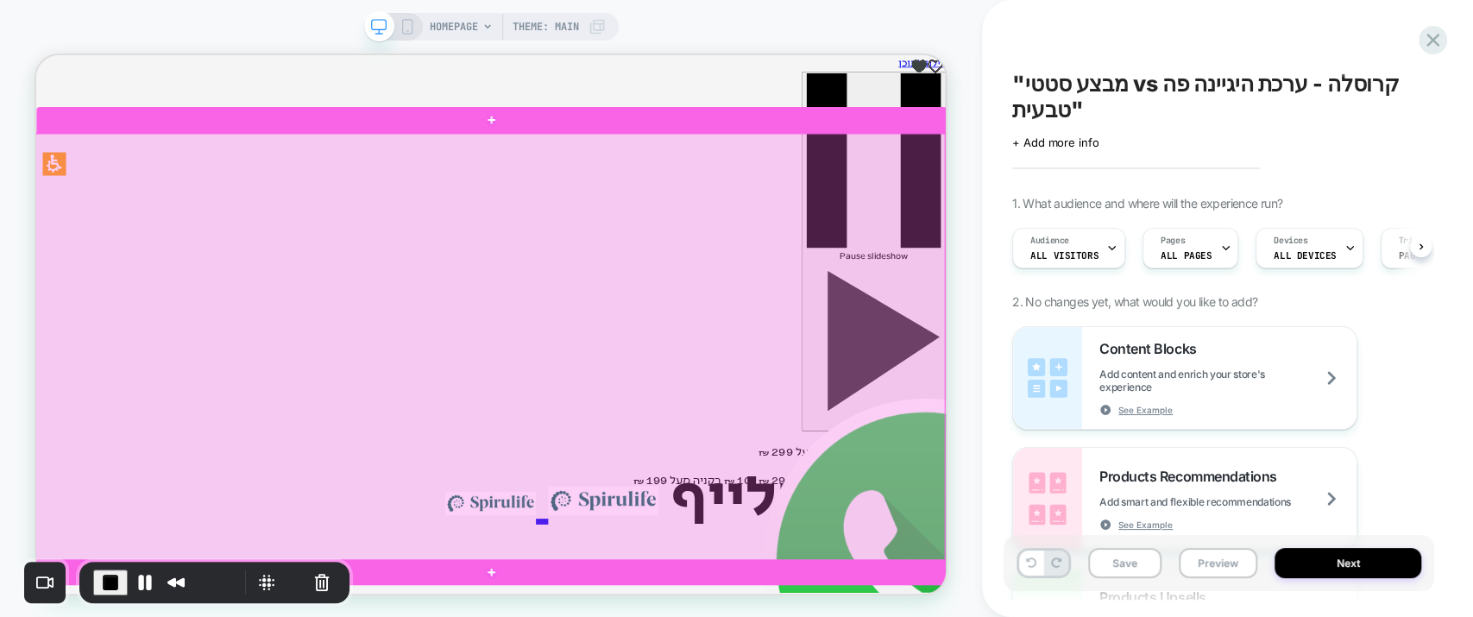
click at [679, 456] on div at bounding box center [641, 445] width 1213 height 570
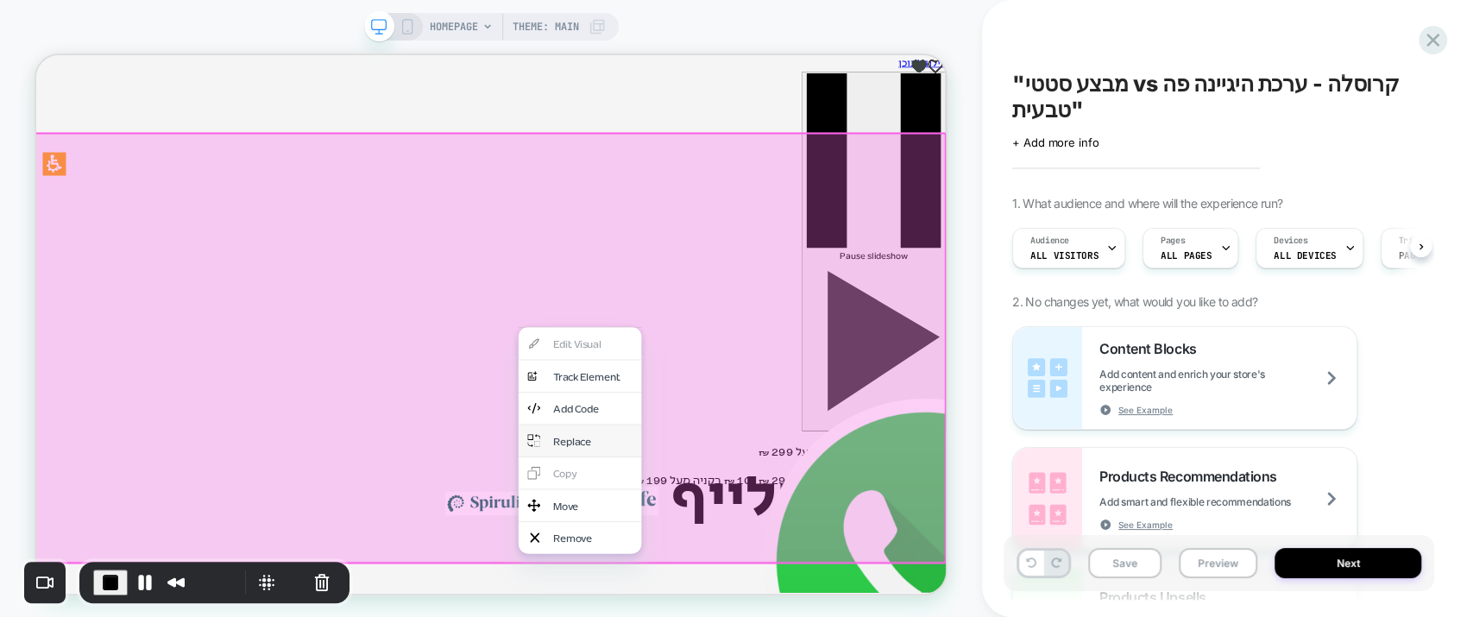
click at [757, 560] on div "Replace" at bounding box center [778, 569] width 105 height 18
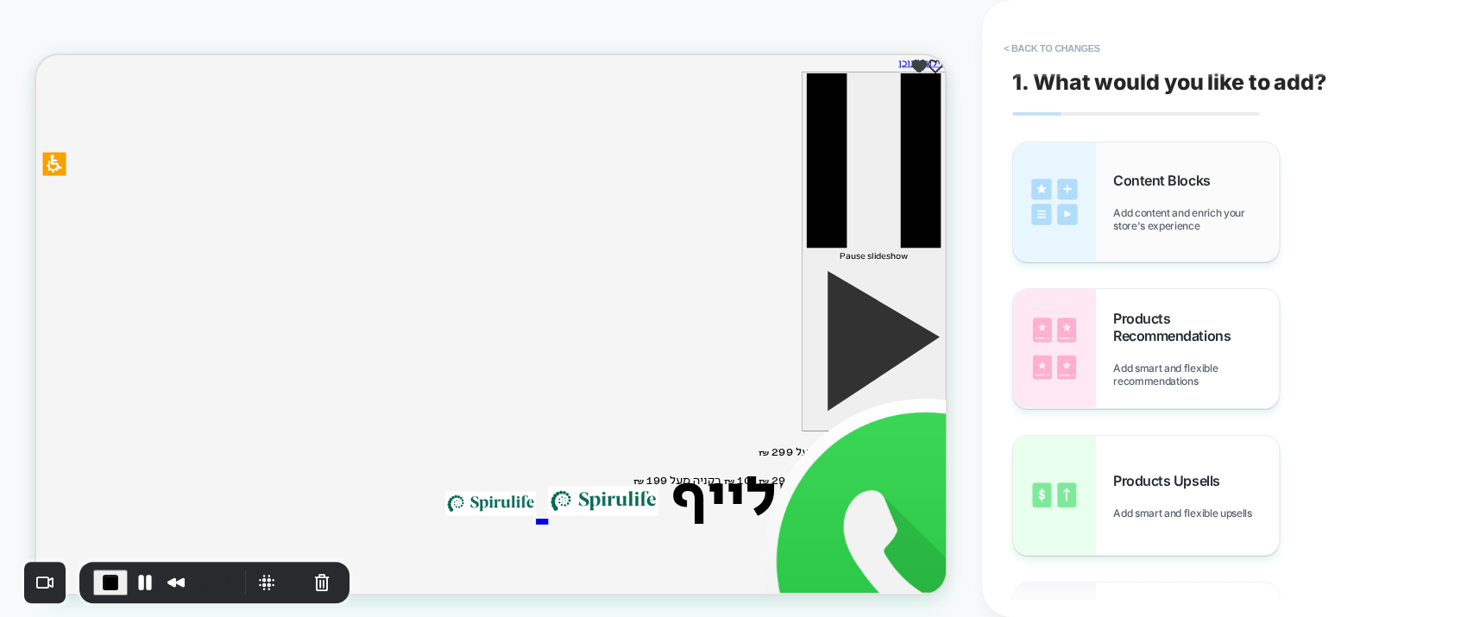
click at [1169, 243] on div "Content Blocks Add content and enrich your store's experience" at bounding box center [1146, 201] width 266 height 119
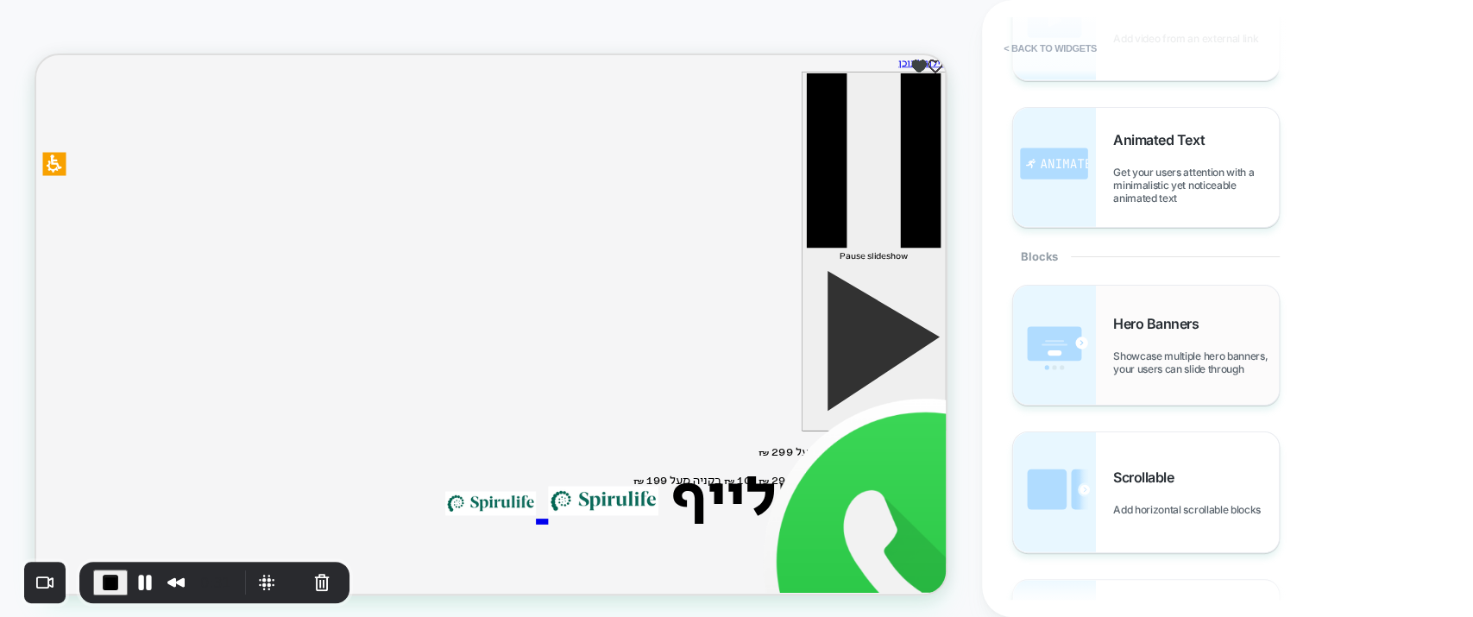
scroll to position [479, 0]
click at [1165, 333] on div "Hero Banners Showcase multiple hero banners, your users can slide through" at bounding box center [1196, 341] width 166 height 60
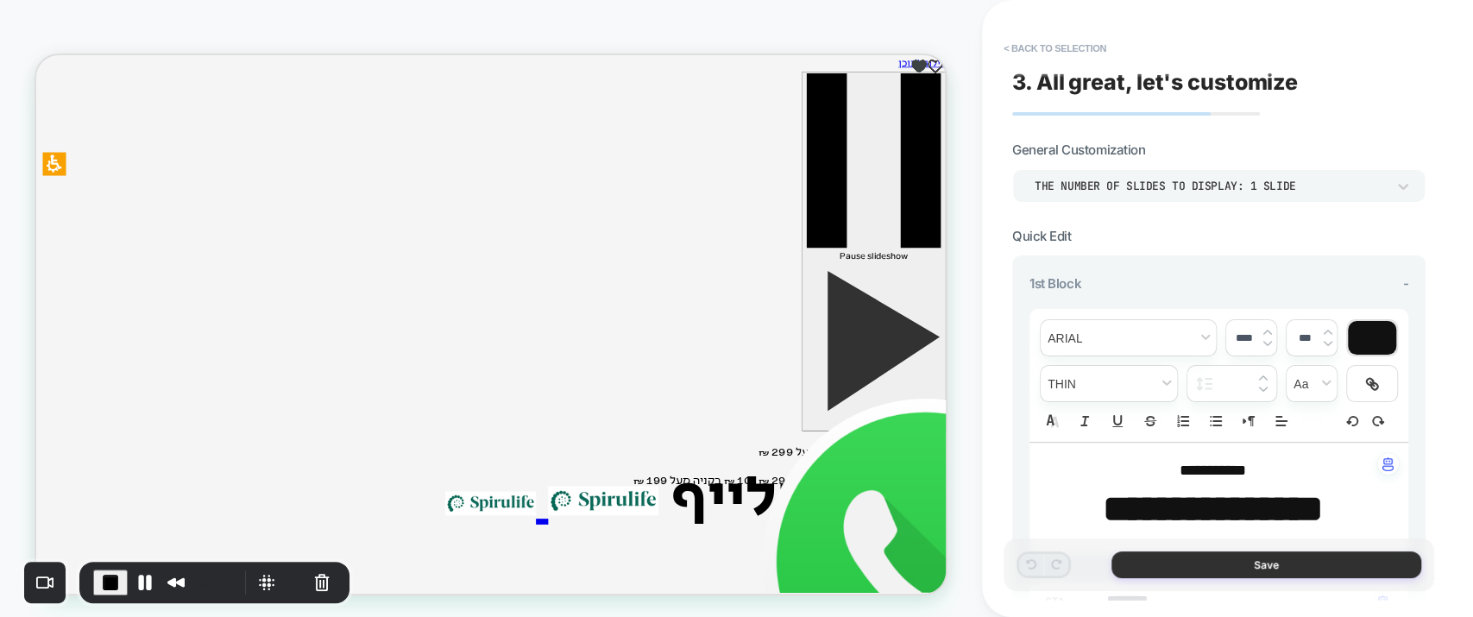
click at [1235, 560] on button "Save" at bounding box center [1267, 564] width 310 height 27
type textarea "*"
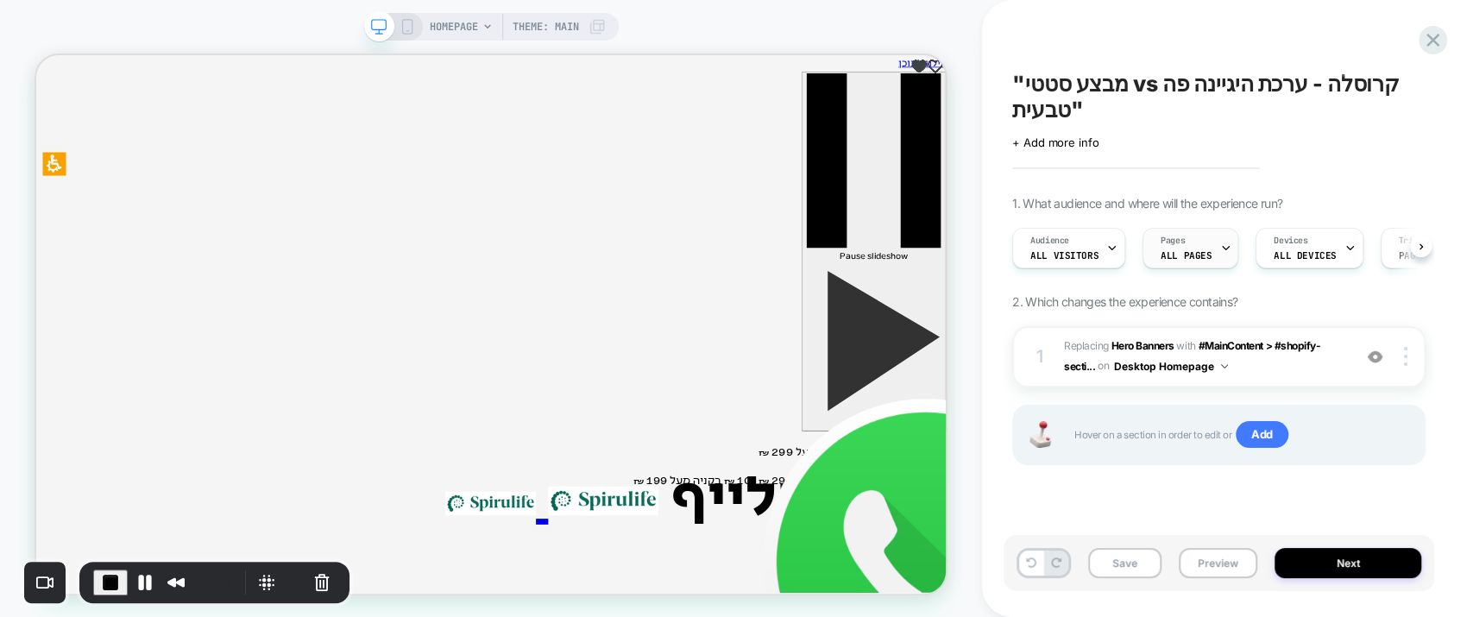
scroll to position [0, 0]
click at [1334, 563] on button "Next" at bounding box center [1348, 563] width 147 height 30
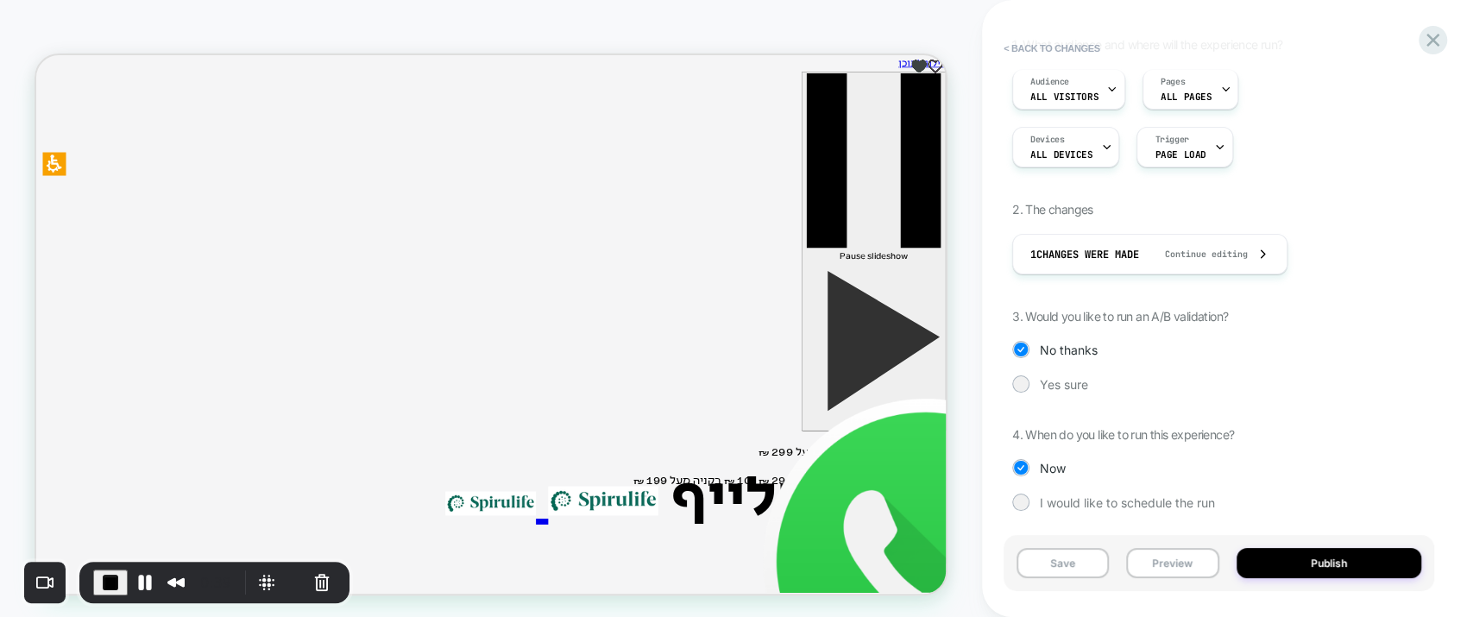
scroll to position [164, 0]
click at [1024, 373] on div at bounding box center [1020, 378] width 13 height 13
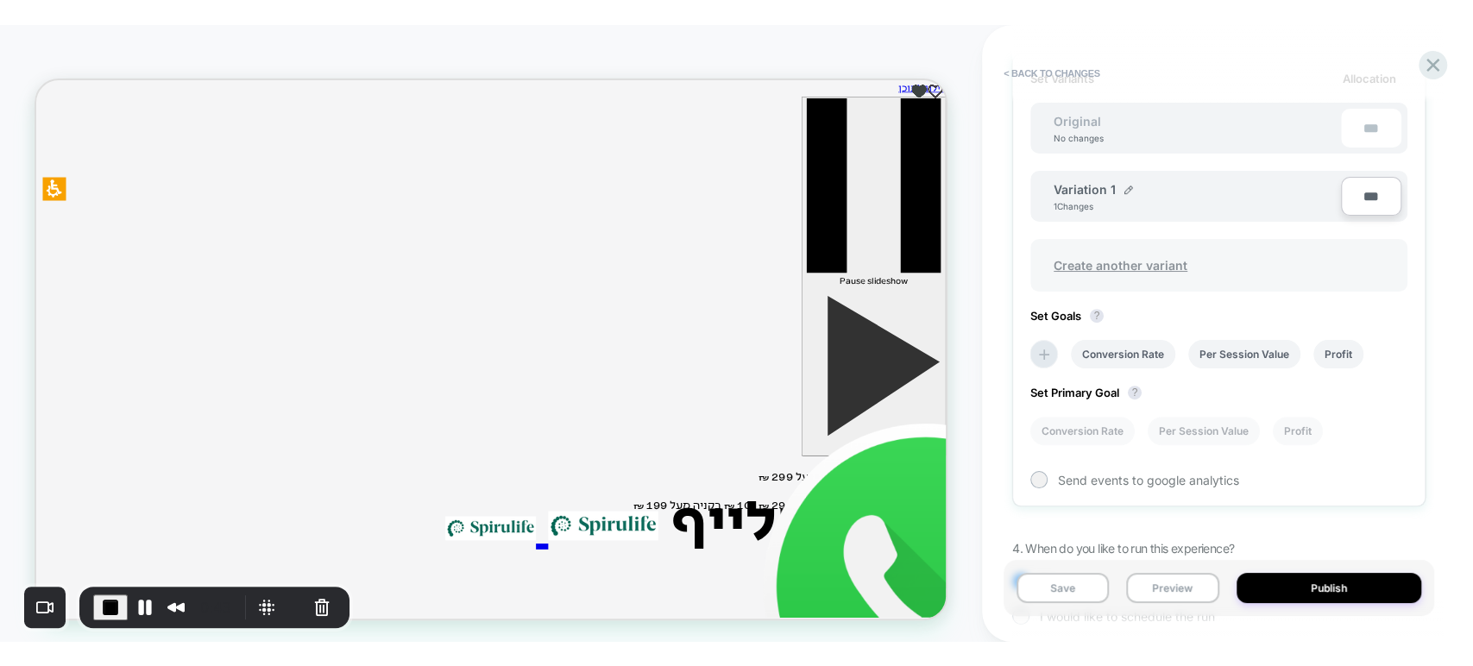
scroll to position [536, 0]
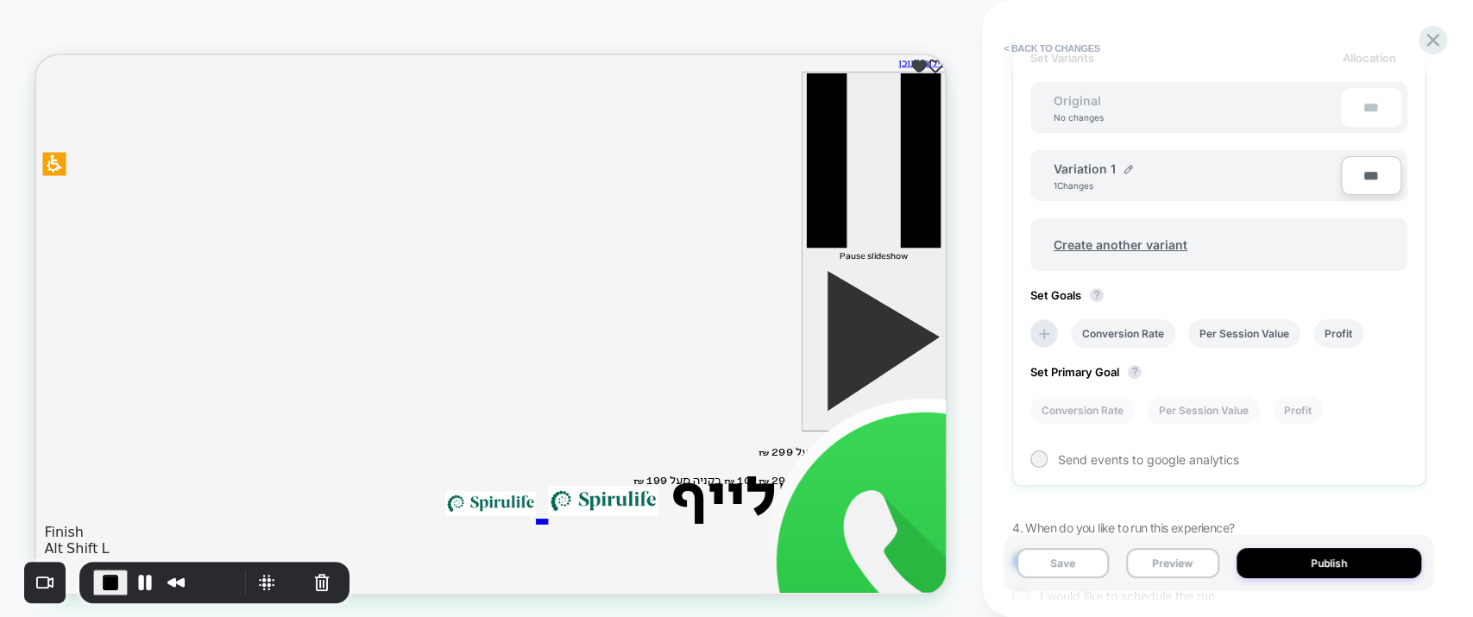
click at [106, 576] on span "End Recording" at bounding box center [110, 582] width 21 height 21
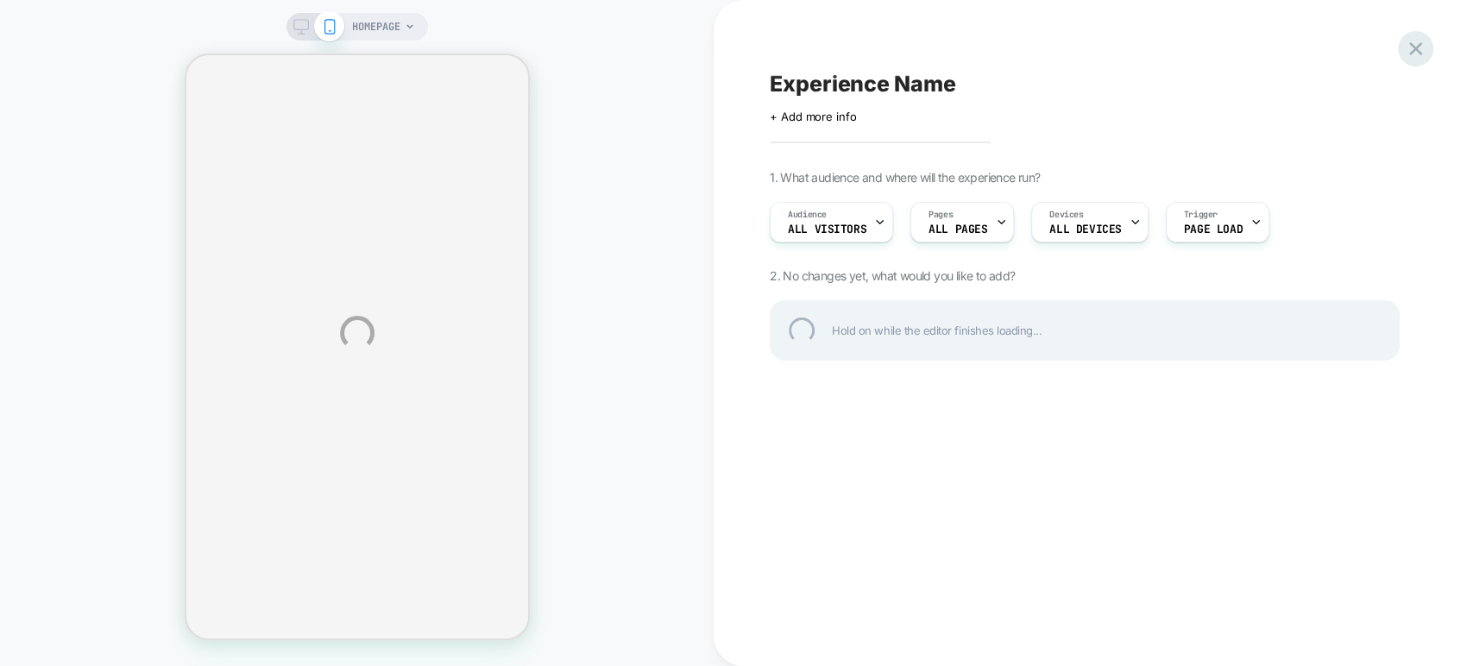
click at [1421, 47] on div at bounding box center [1415, 48] width 35 height 35
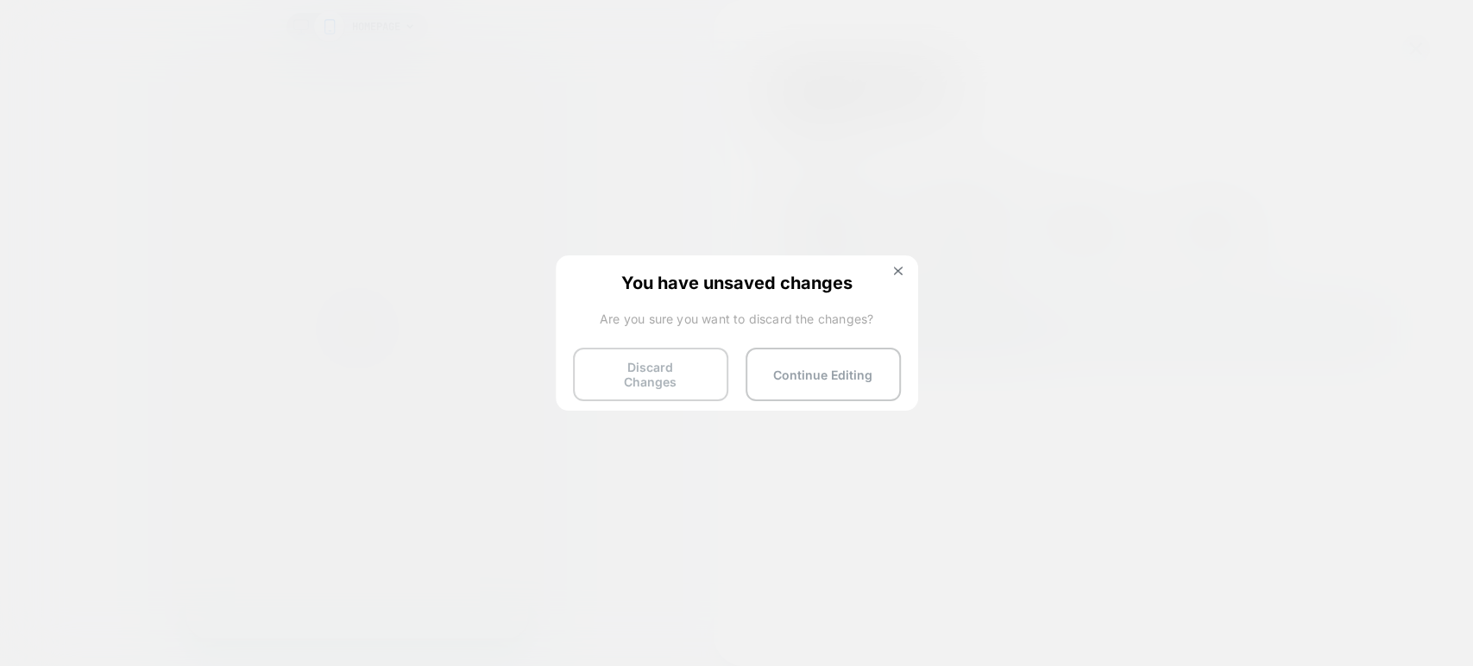
click at [677, 362] on button "Discard Changes" at bounding box center [650, 375] width 155 height 54
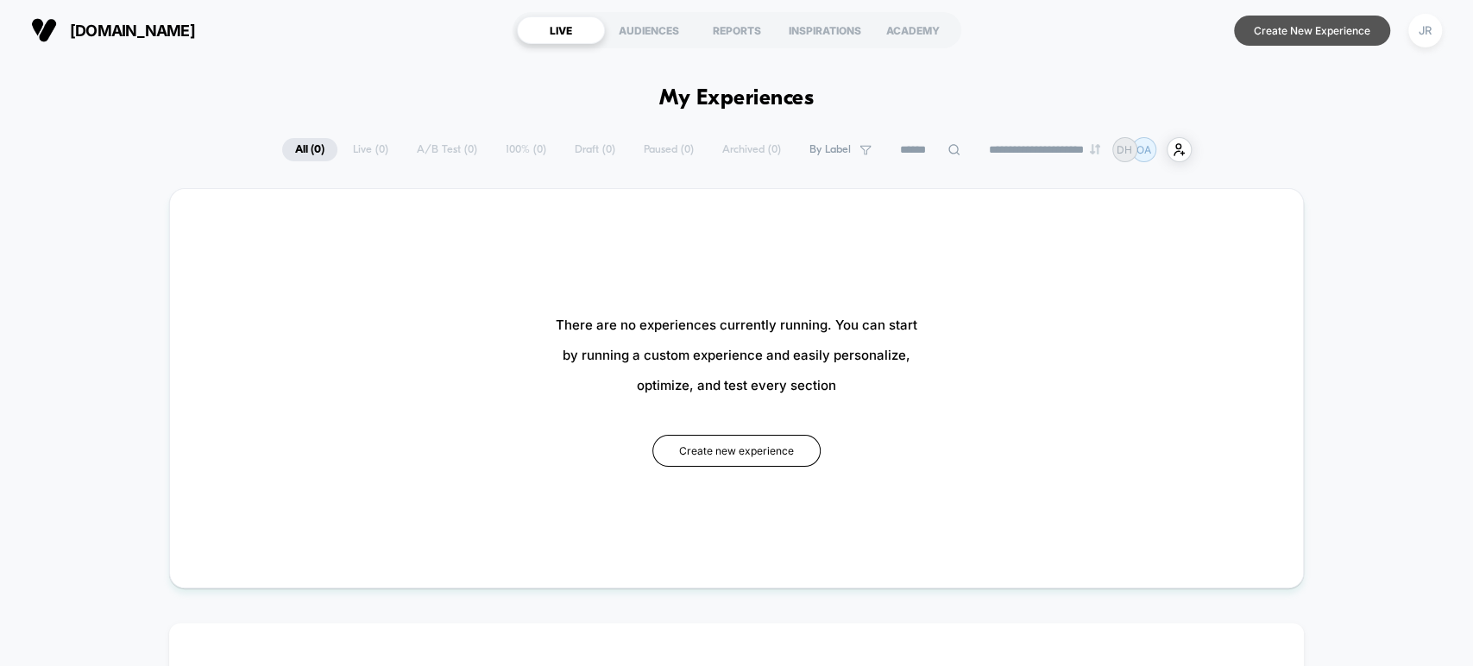
click at [1286, 32] on button "Create New Experience" at bounding box center [1312, 31] width 156 height 30
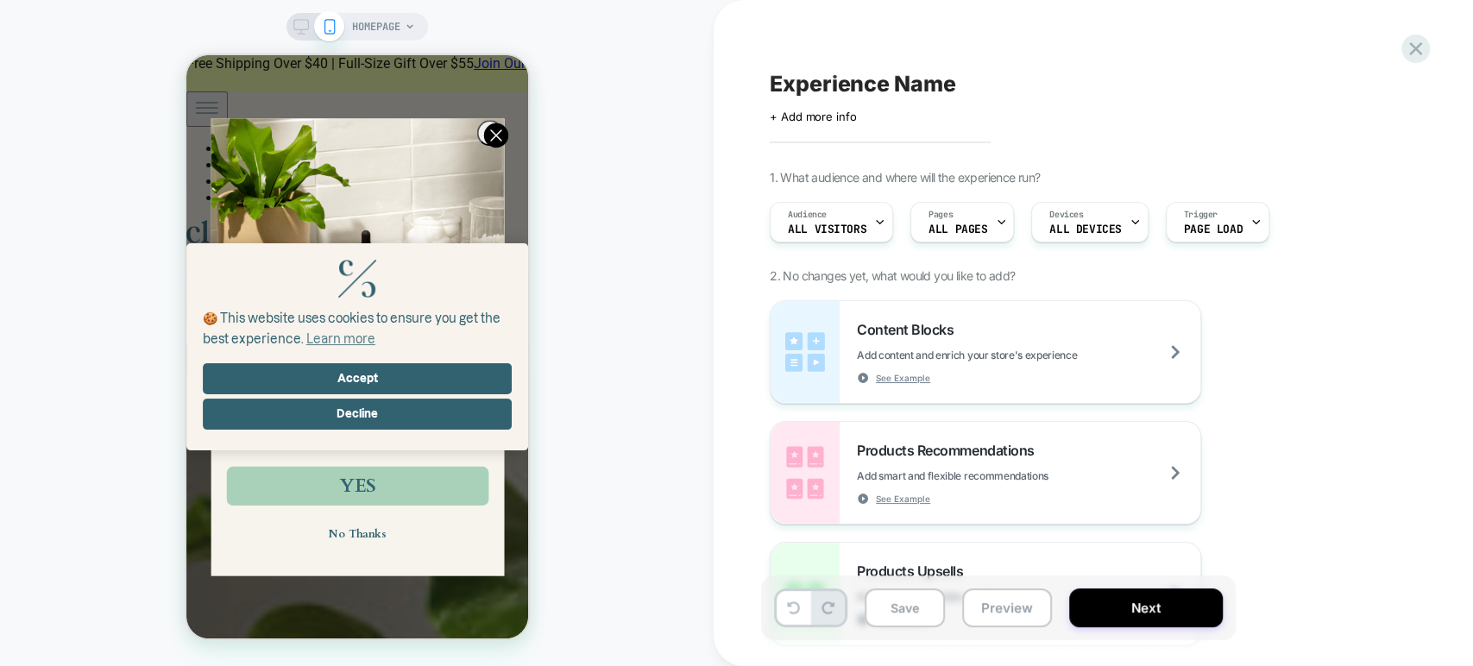
click at [885, 76] on span "Experience Name" at bounding box center [863, 84] width 186 height 26
type textarea "****"
click at [918, 614] on button "Save" at bounding box center [905, 608] width 80 height 39
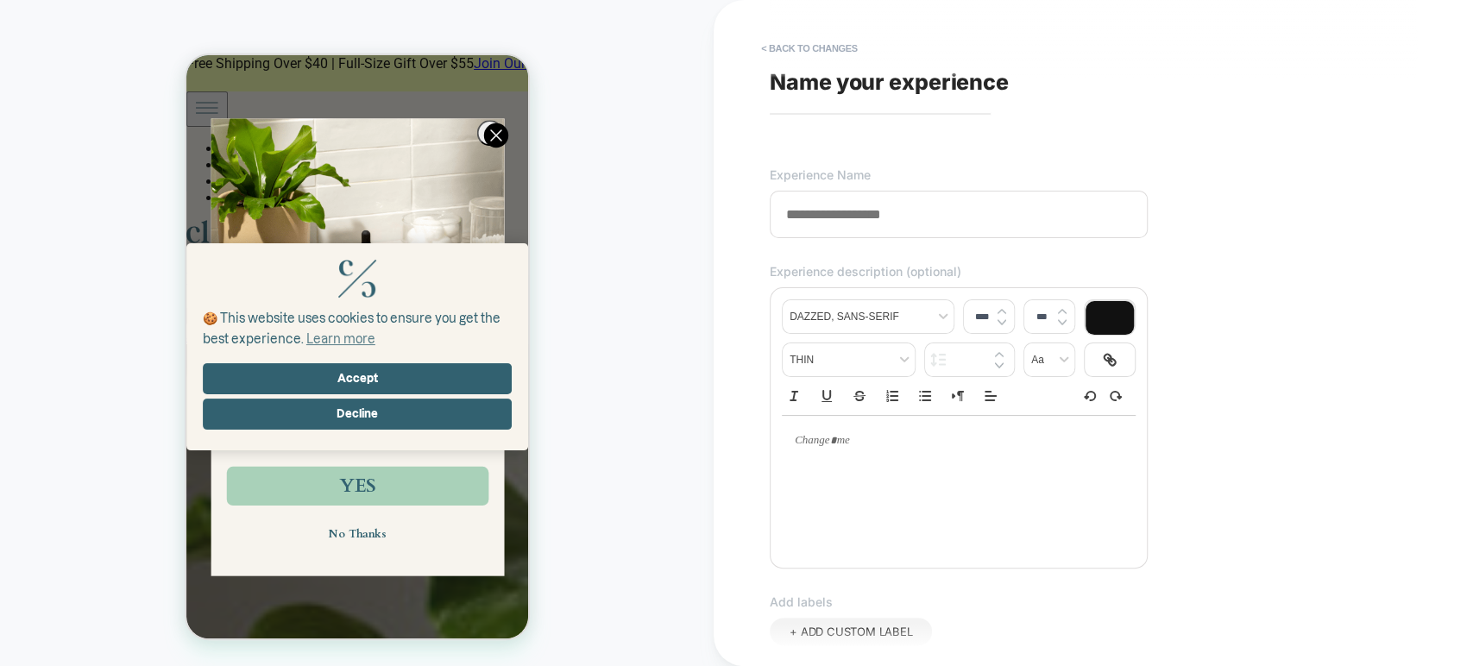
click at [848, 91] on span "Name your experience" at bounding box center [889, 82] width 239 height 26
click at [849, 81] on span "Name your experience" at bounding box center [889, 82] width 239 height 26
click at [856, 212] on input at bounding box center [959, 214] width 378 height 47
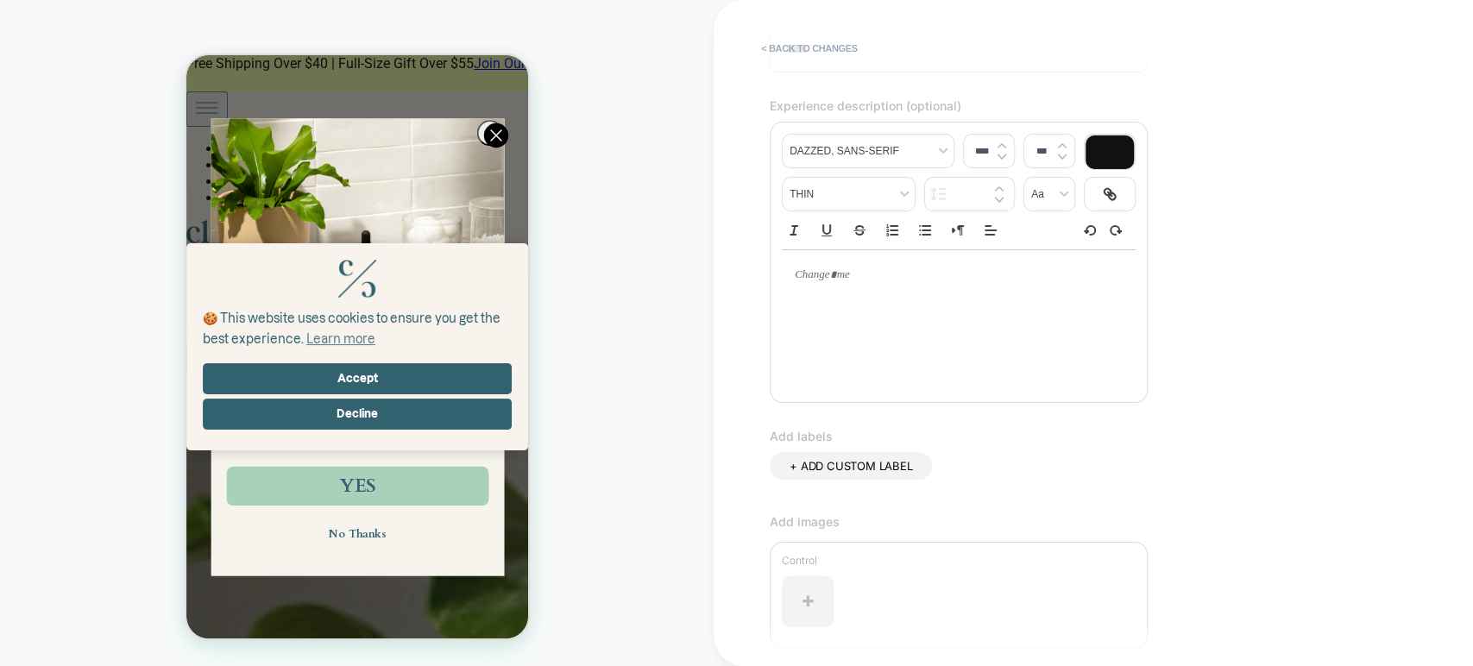
scroll to position [430, 0]
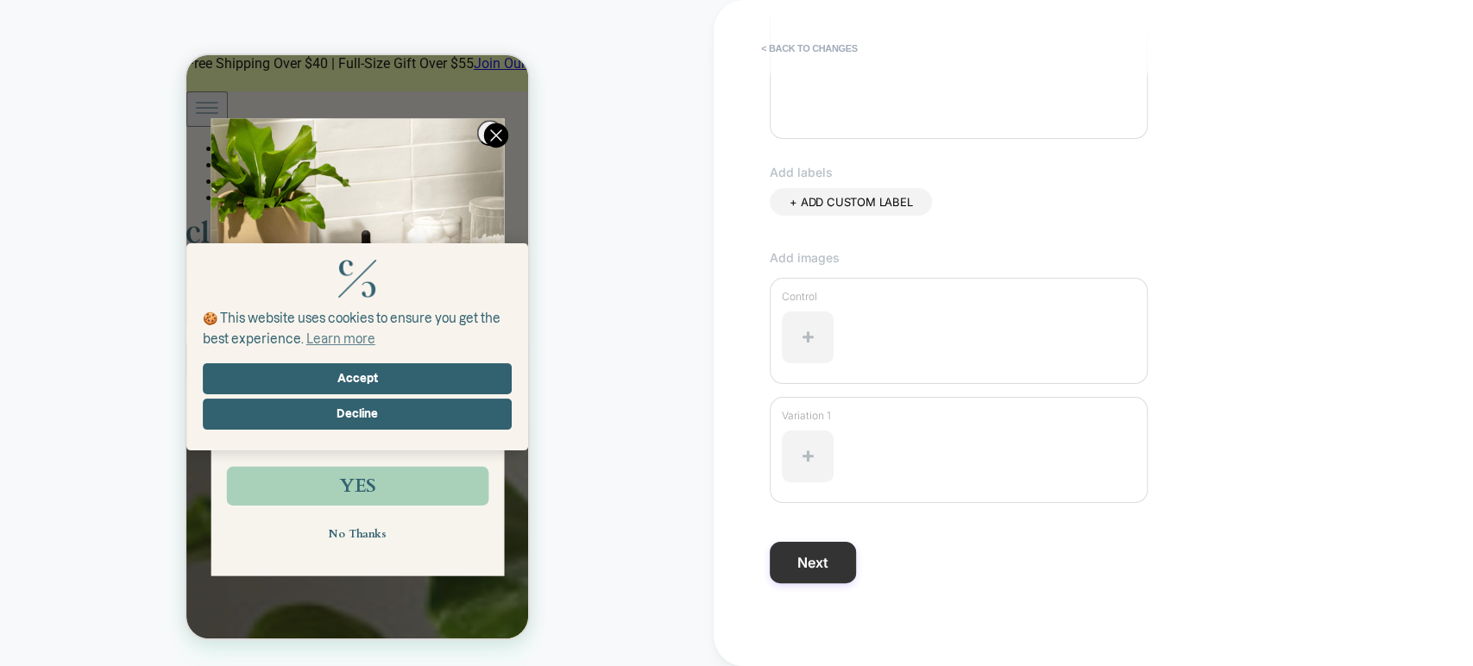
type input "****"
click at [826, 562] on button "Next" at bounding box center [813, 562] width 86 height 41
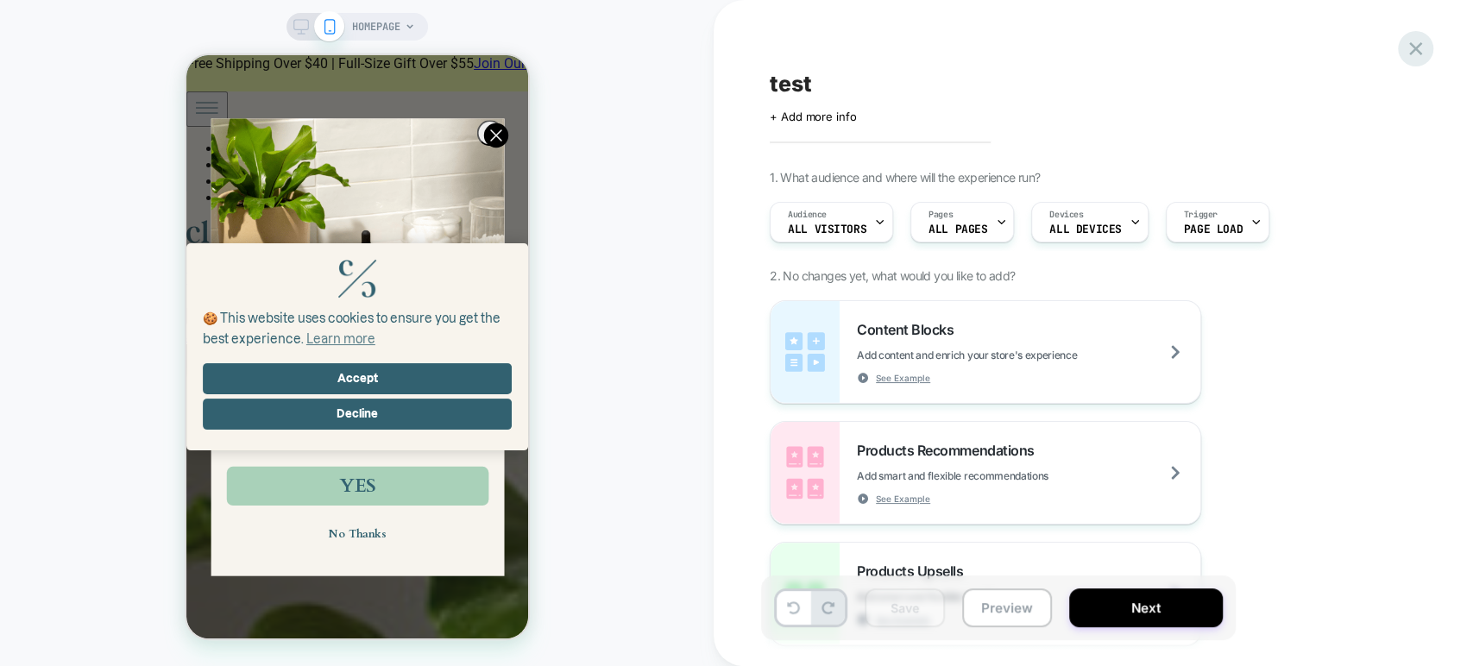
click at [1418, 41] on icon at bounding box center [1415, 48] width 23 height 23
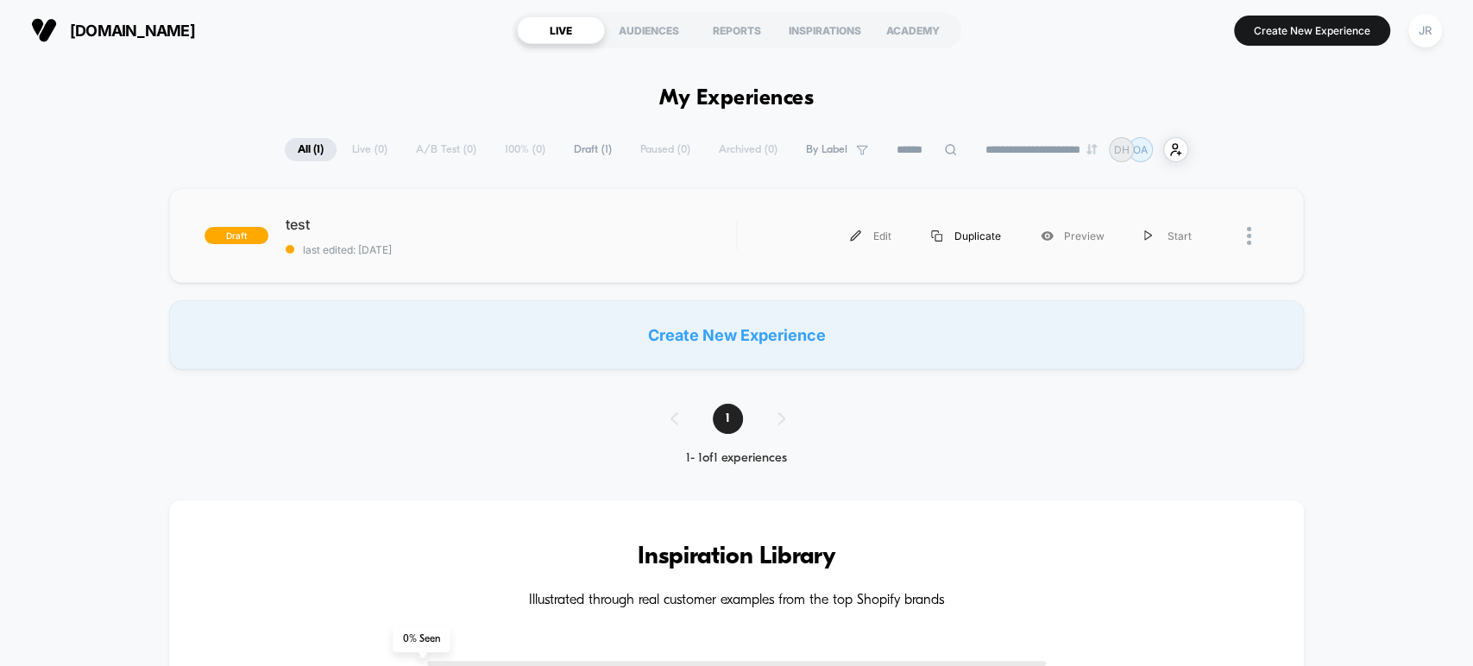
click at [969, 232] on div "Duplicate" at bounding box center [966, 236] width 110 height 39
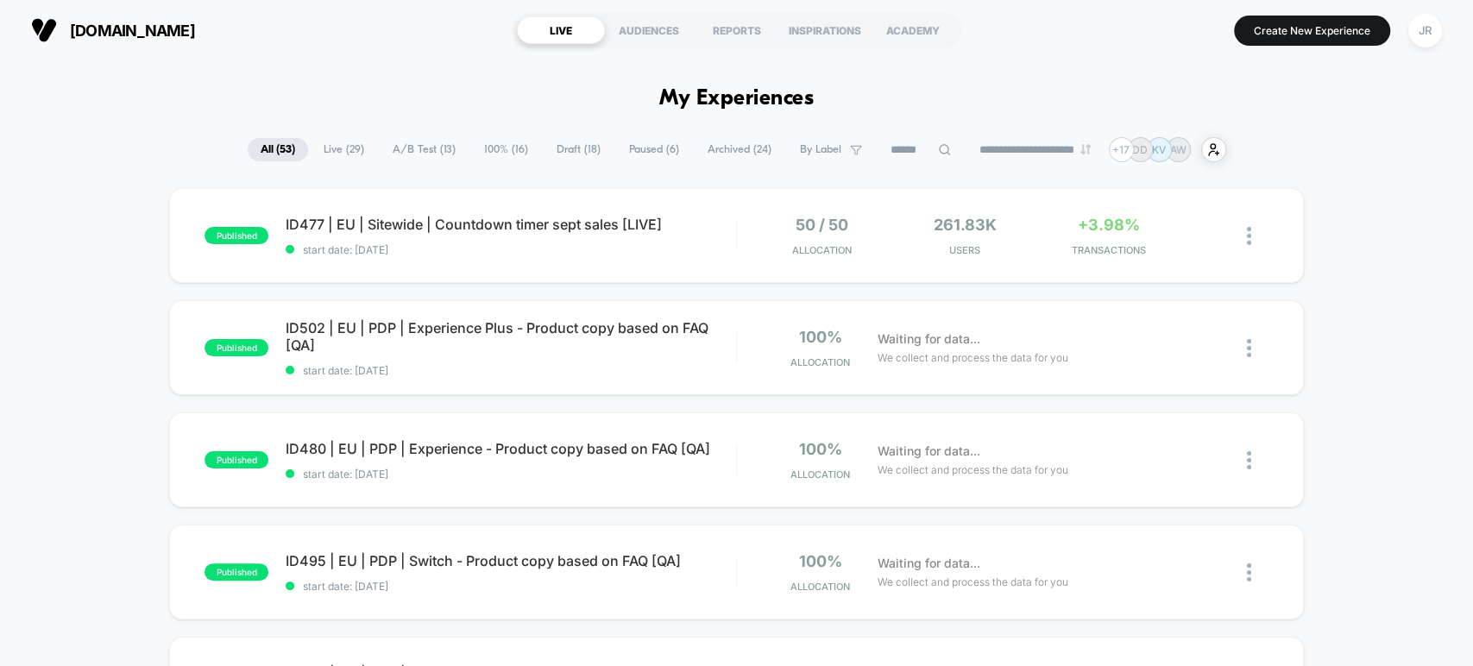
click at [550, 147] on span "Draft ( 18 )" at bounding box center [579, 149] width 70 height 23
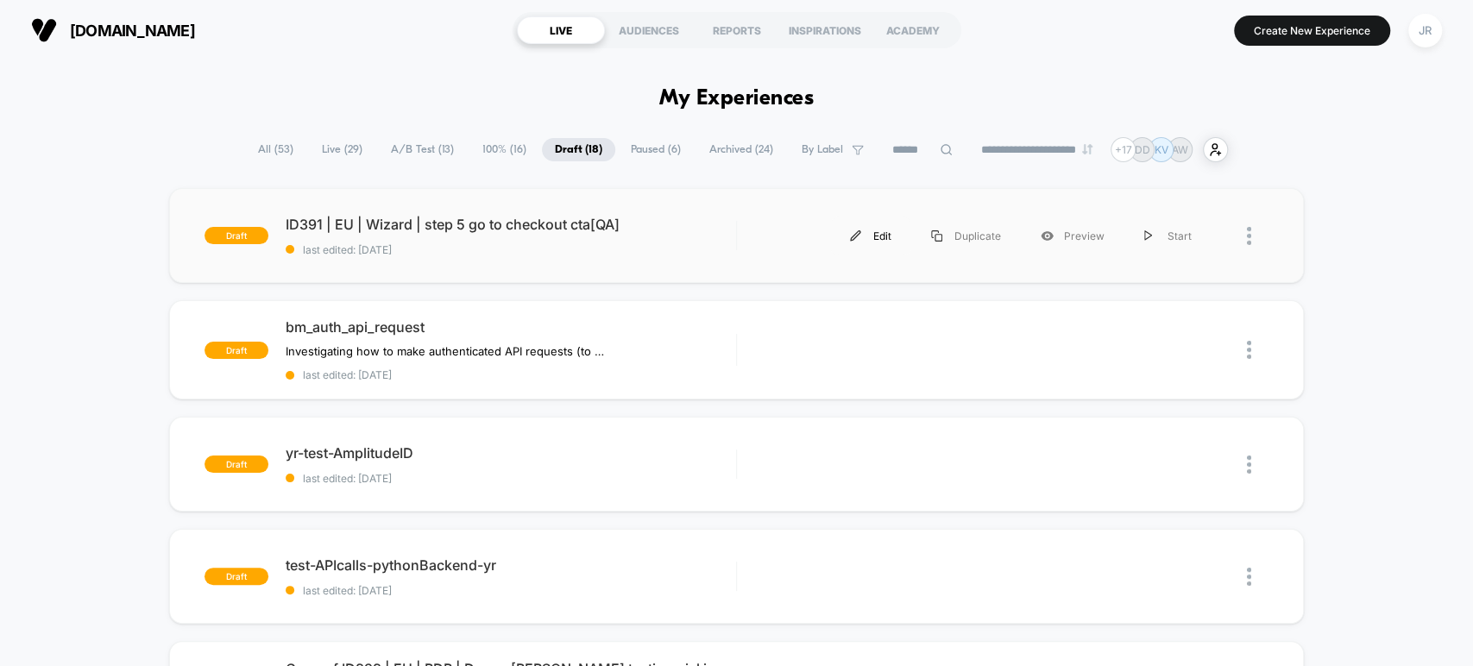
click at [860, 228] on div "Edit" at bounding box center [870, 236] width 81 height 39
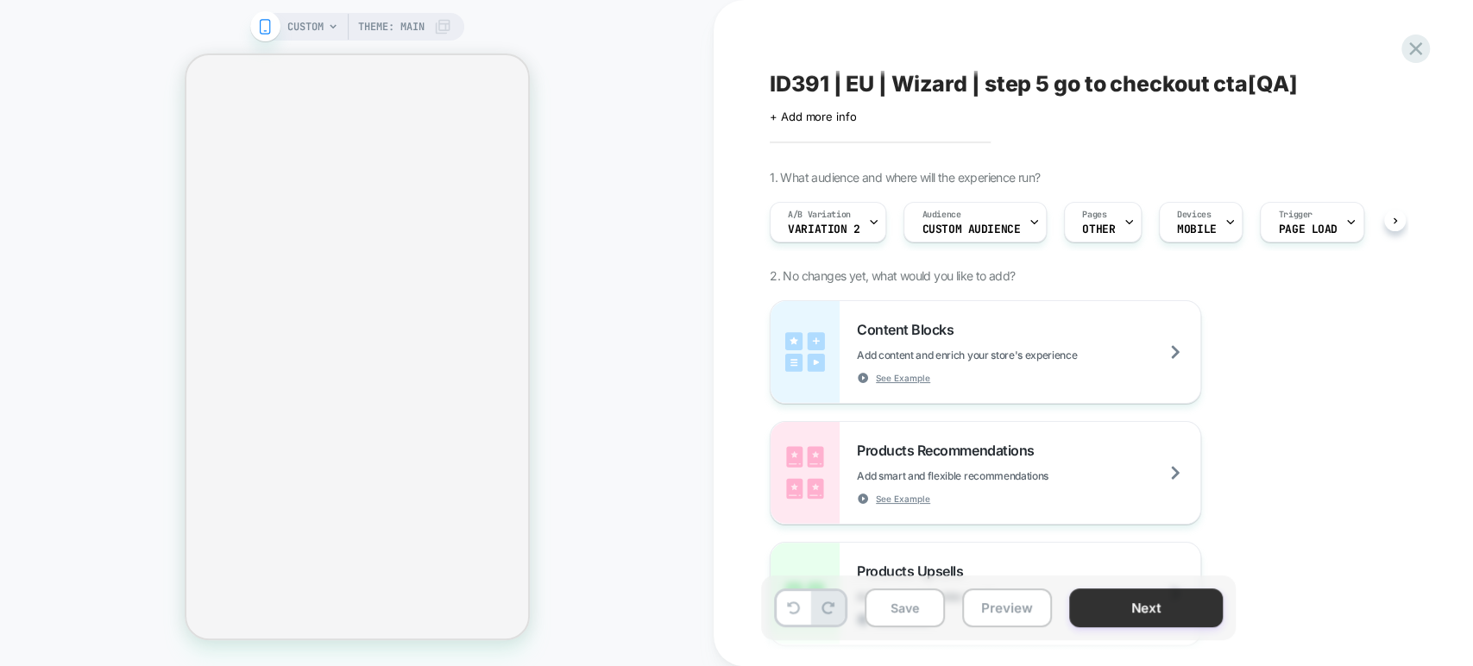
click at [1101, 608] on button "Next" at bounding box center [1146, 608] width 154 height 39
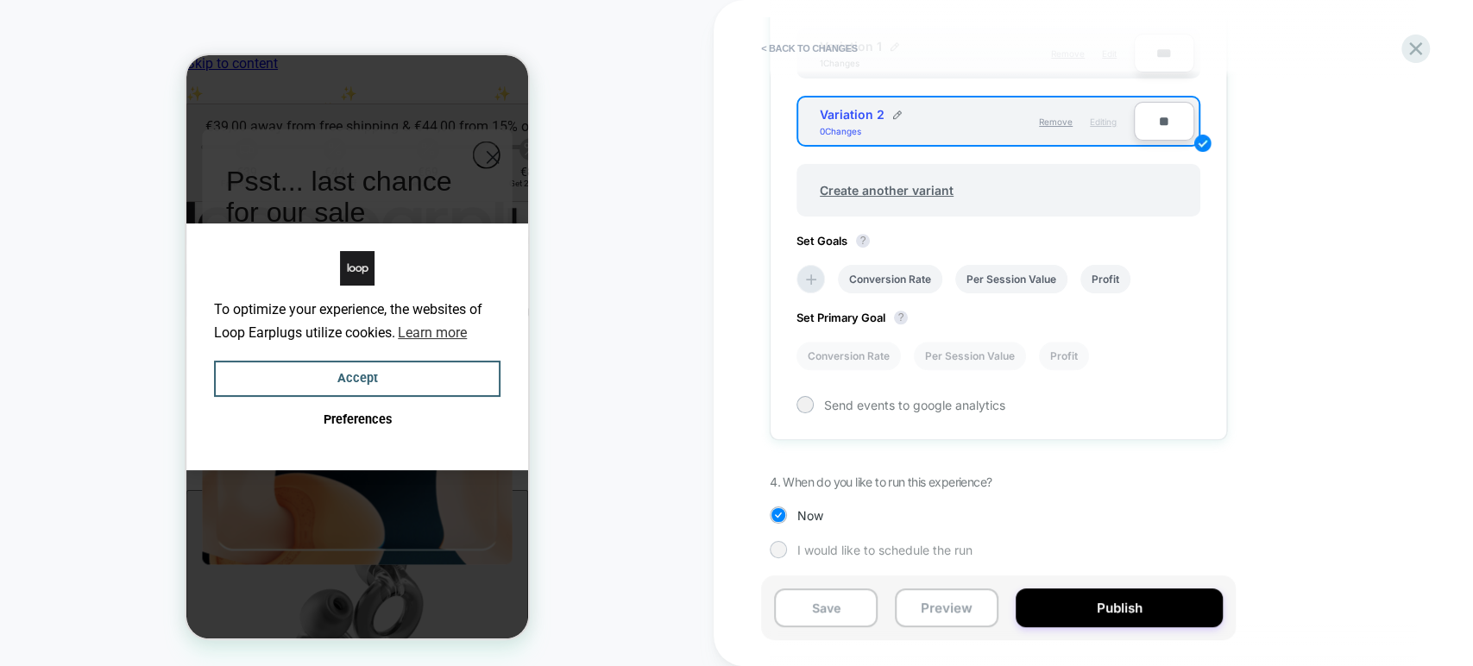
click at [784, 541] on div at bounding box center [778, 549] width 17 height 17
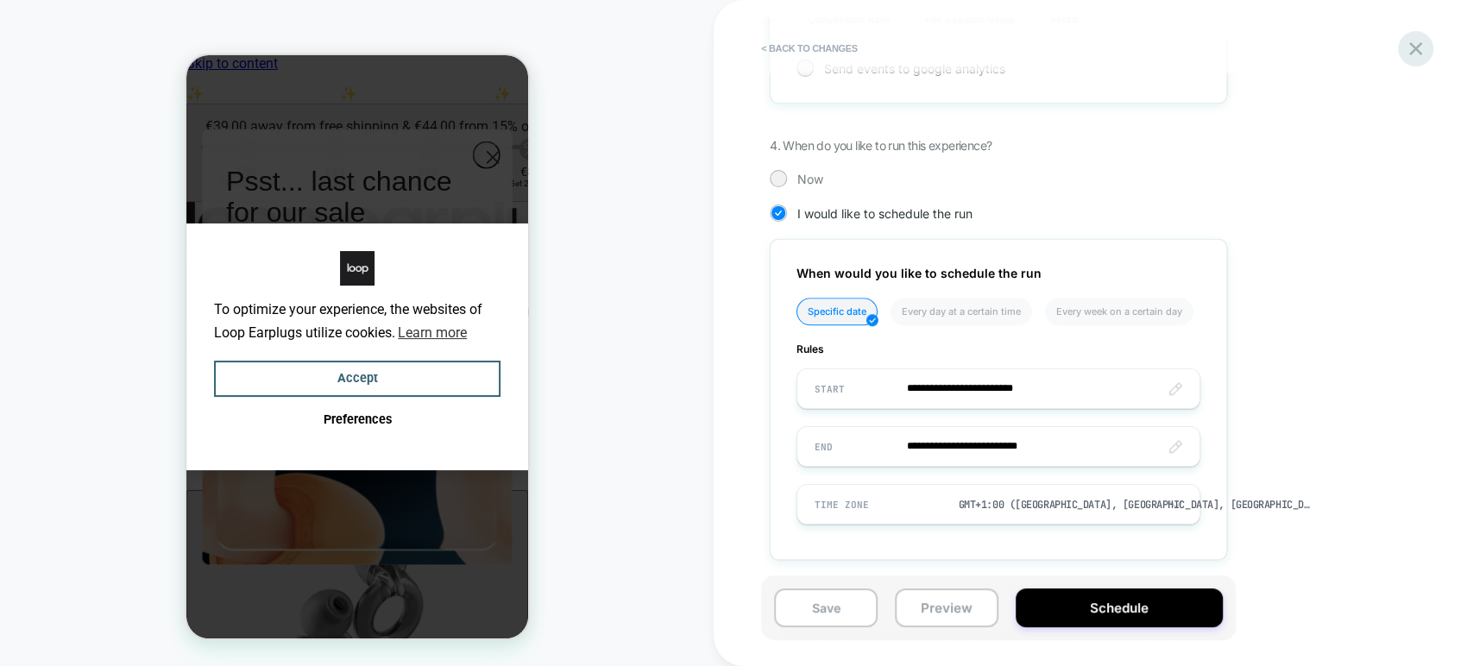
click at [1422, 51] on icon at bounding box center [1415, 48] width 23 height 23
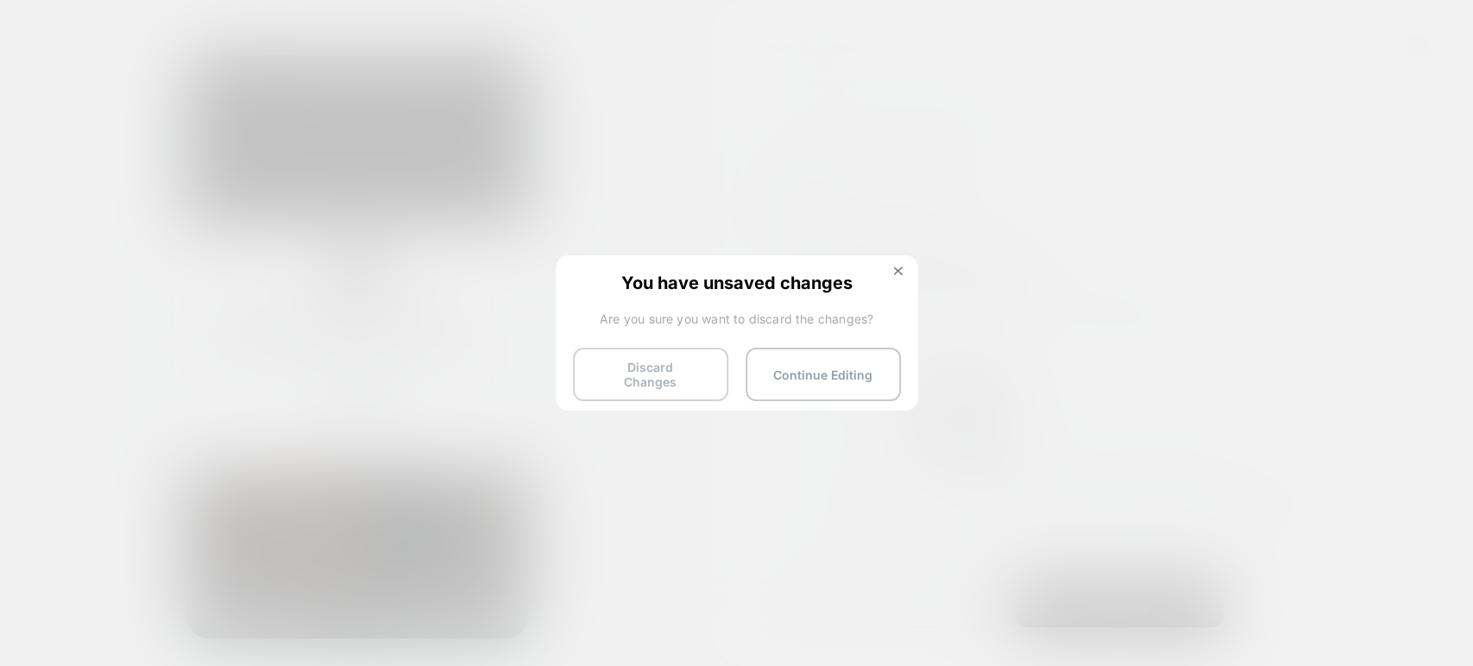
click at [657, 375] on button "Discard Changes" at bounding box center [650, 375] width 155 height 54
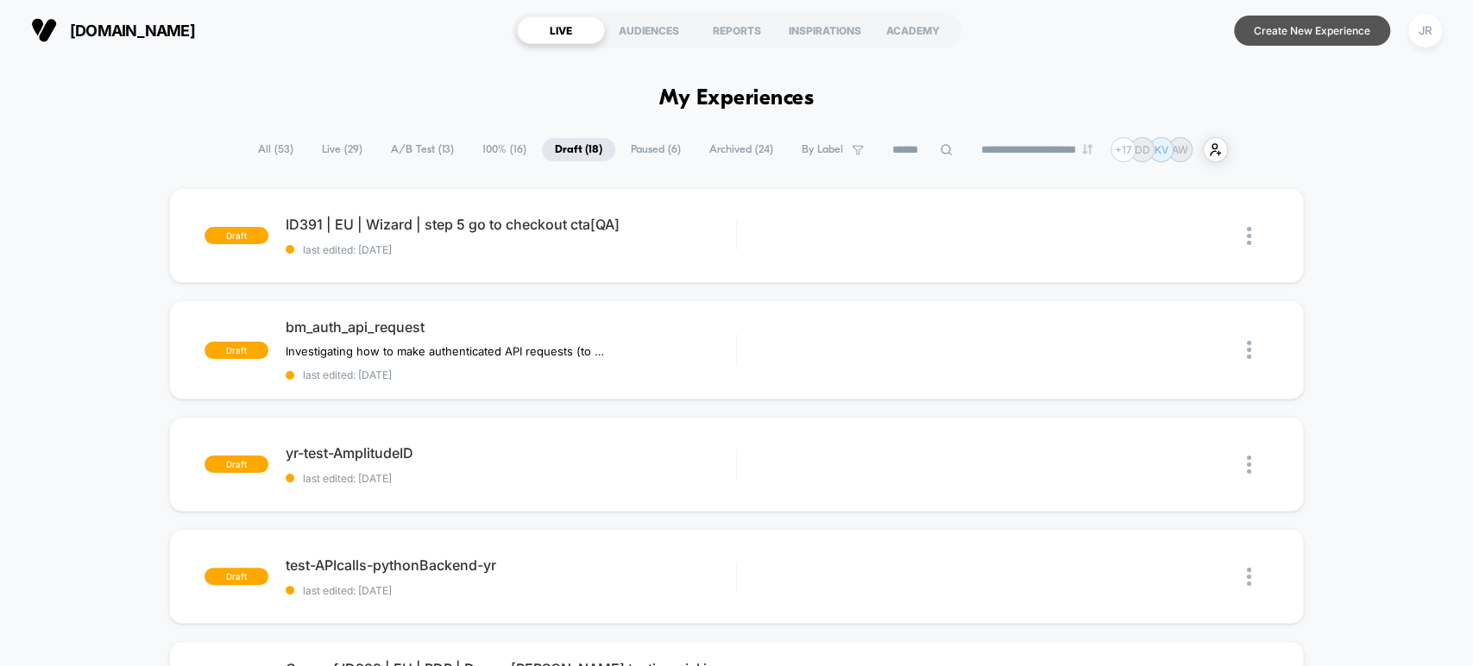
click at [1344, 26] on button "Create New Experience" at bounding box center [1312, 31] width 156 height 30
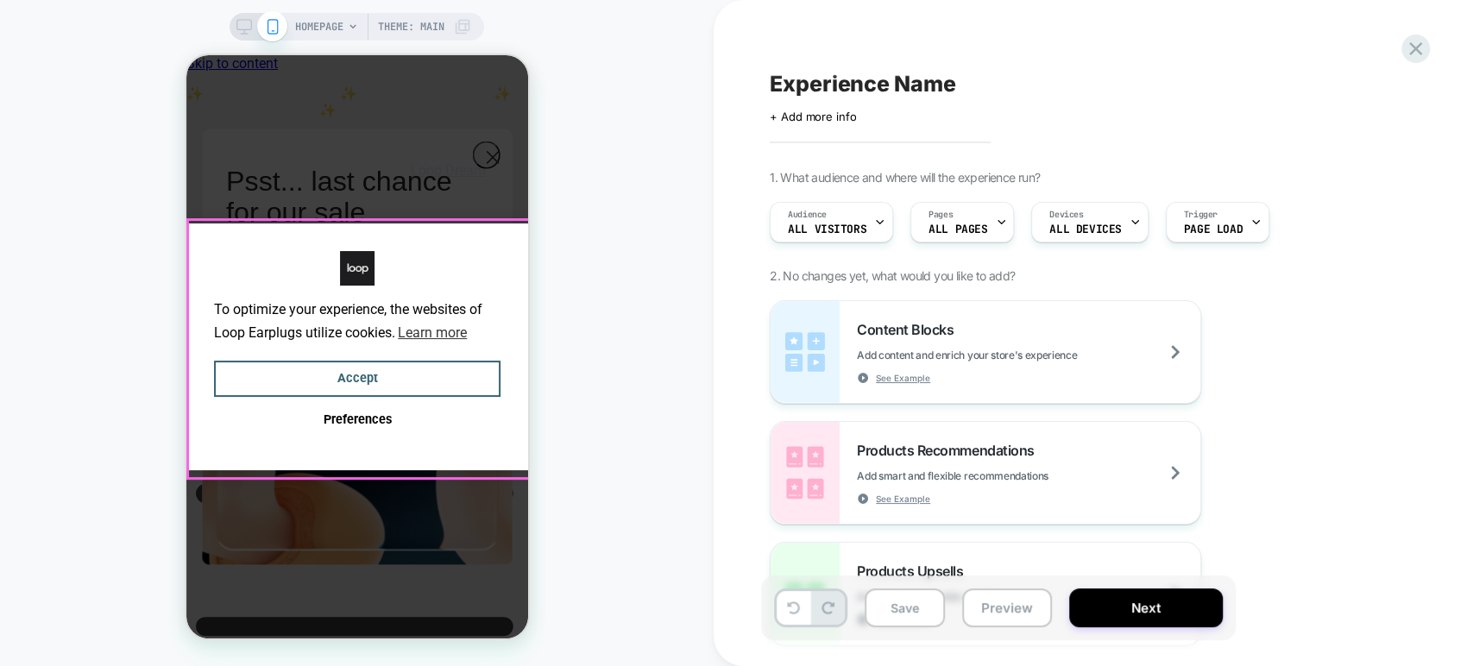
click at [445, 258] on div "To optimize your experience, the websites of Loop Earplugs utilize cookies. Lea…" at bounding box center [357, 347] width 342 height 247
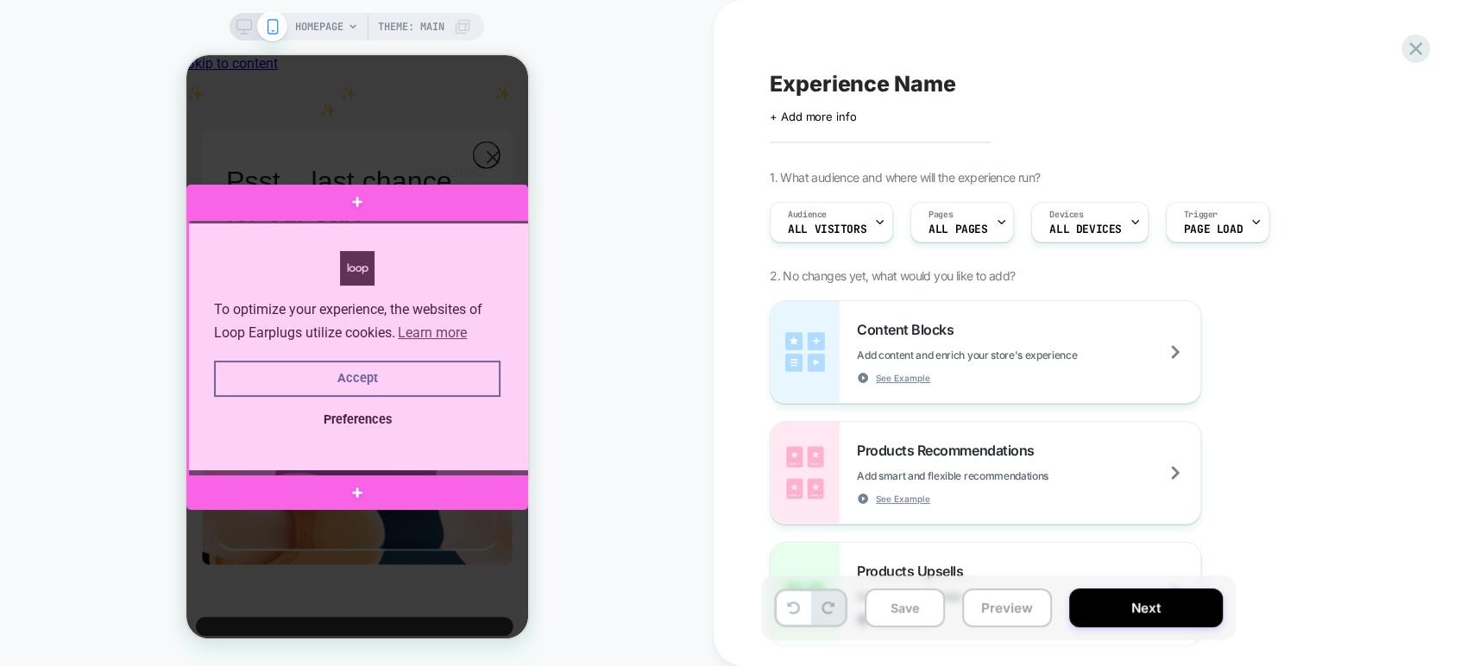
click at [445, 258] on div at bounding box center [358, 349] width 342 height 258
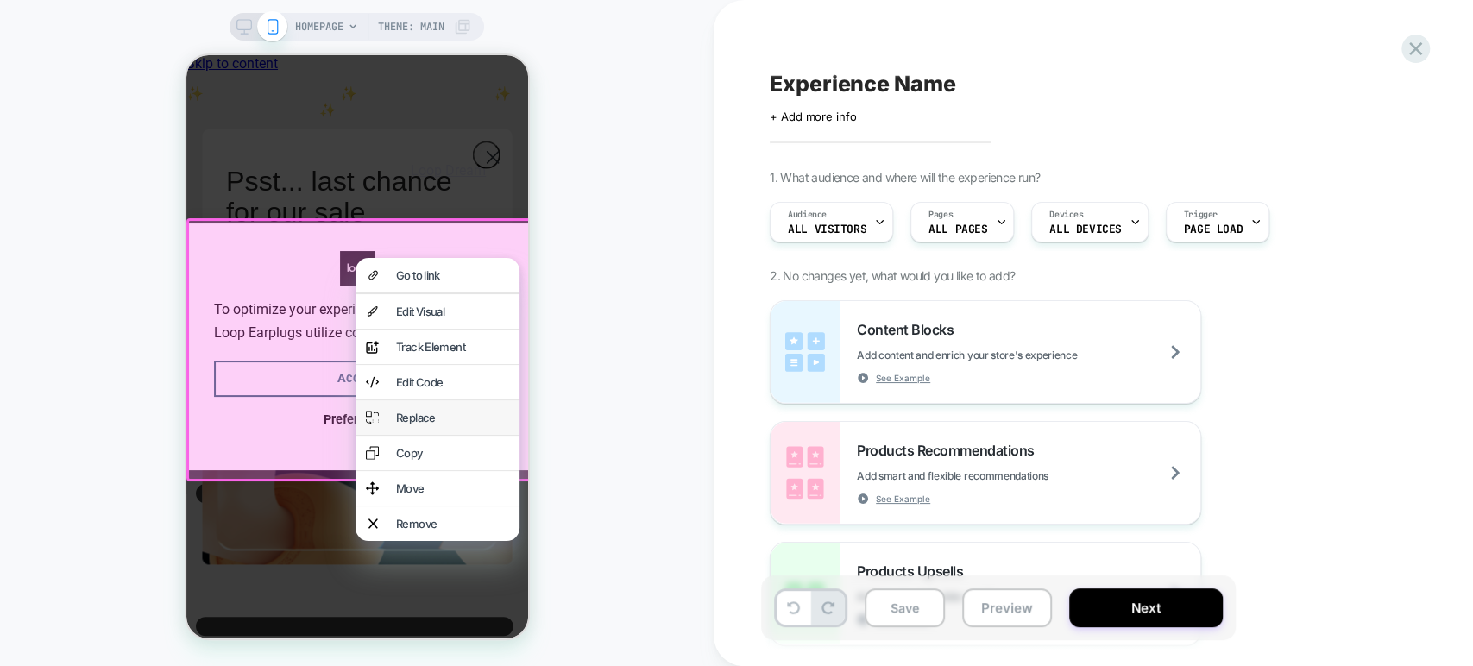
click at [431, 424] on div "Replace" at bounding box center [451, 418] width 113 height 14
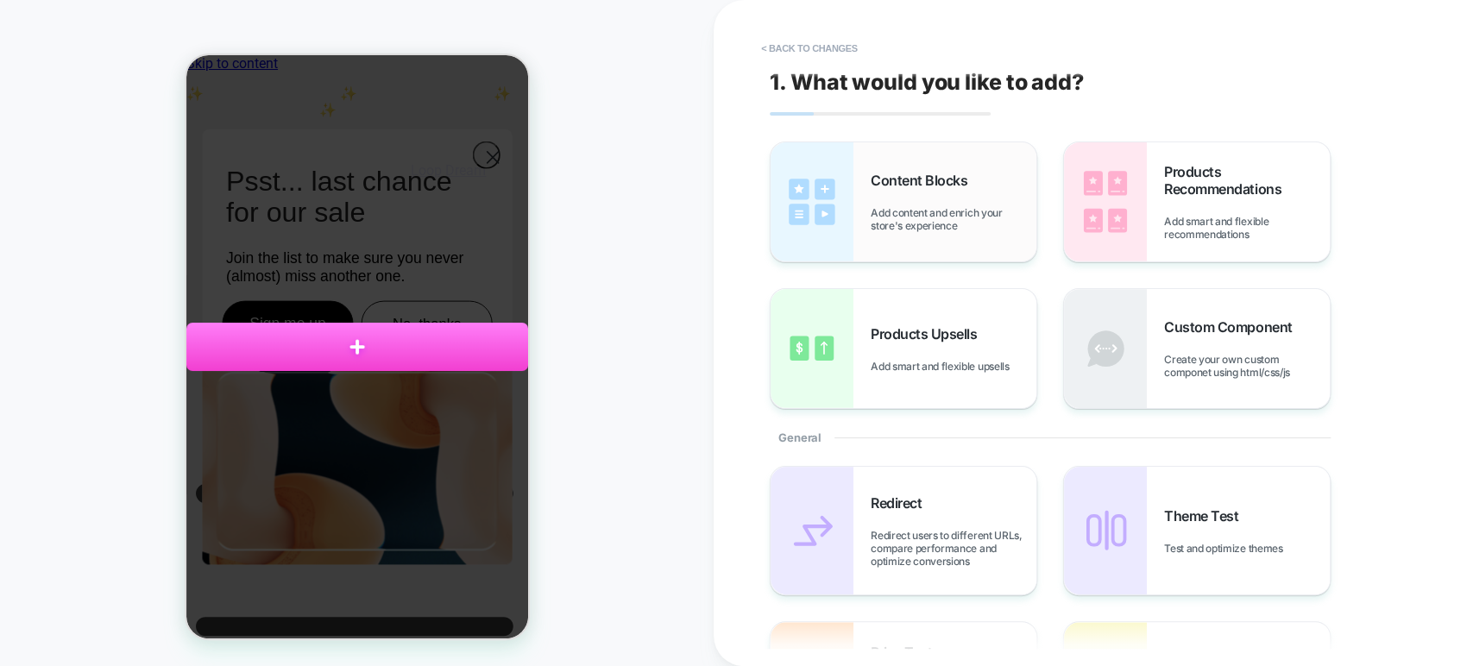
click at [971, 176] on span "Content Blocks" at bounding box center [923, 180] width 105 height 17
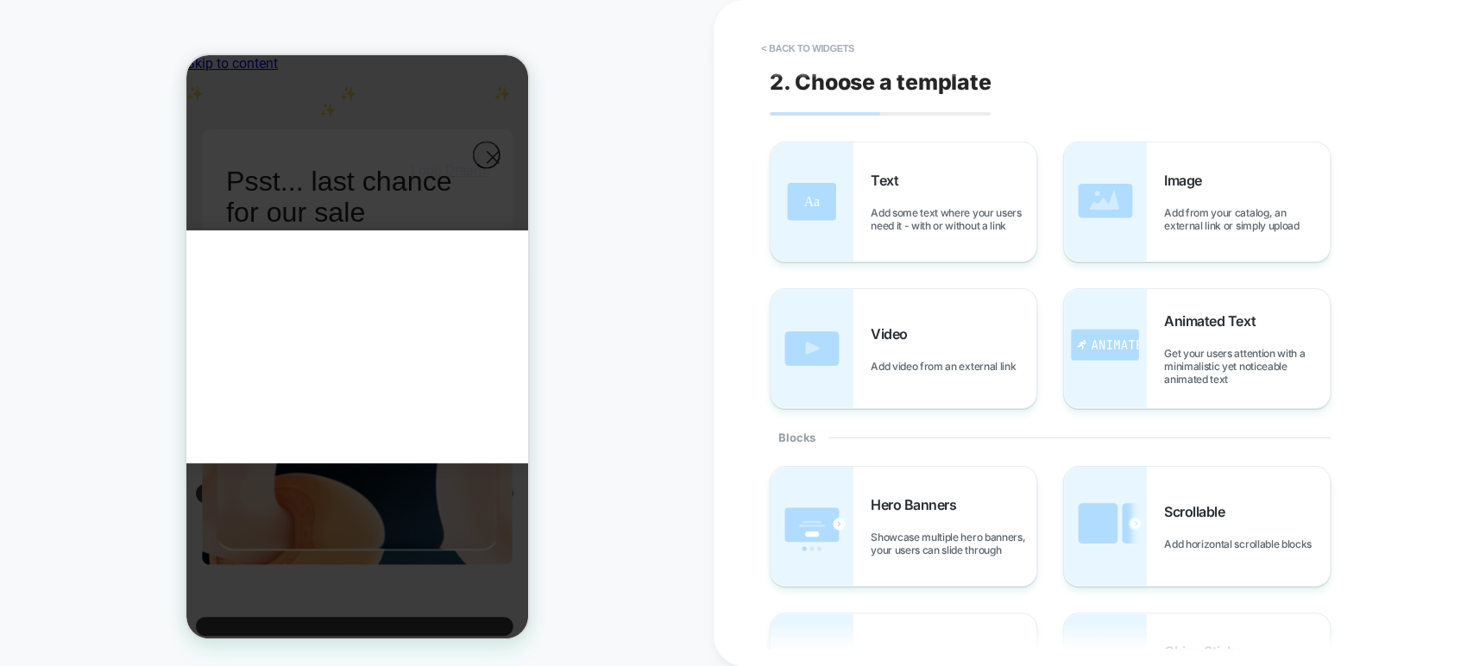
scroll to position [479, 0]
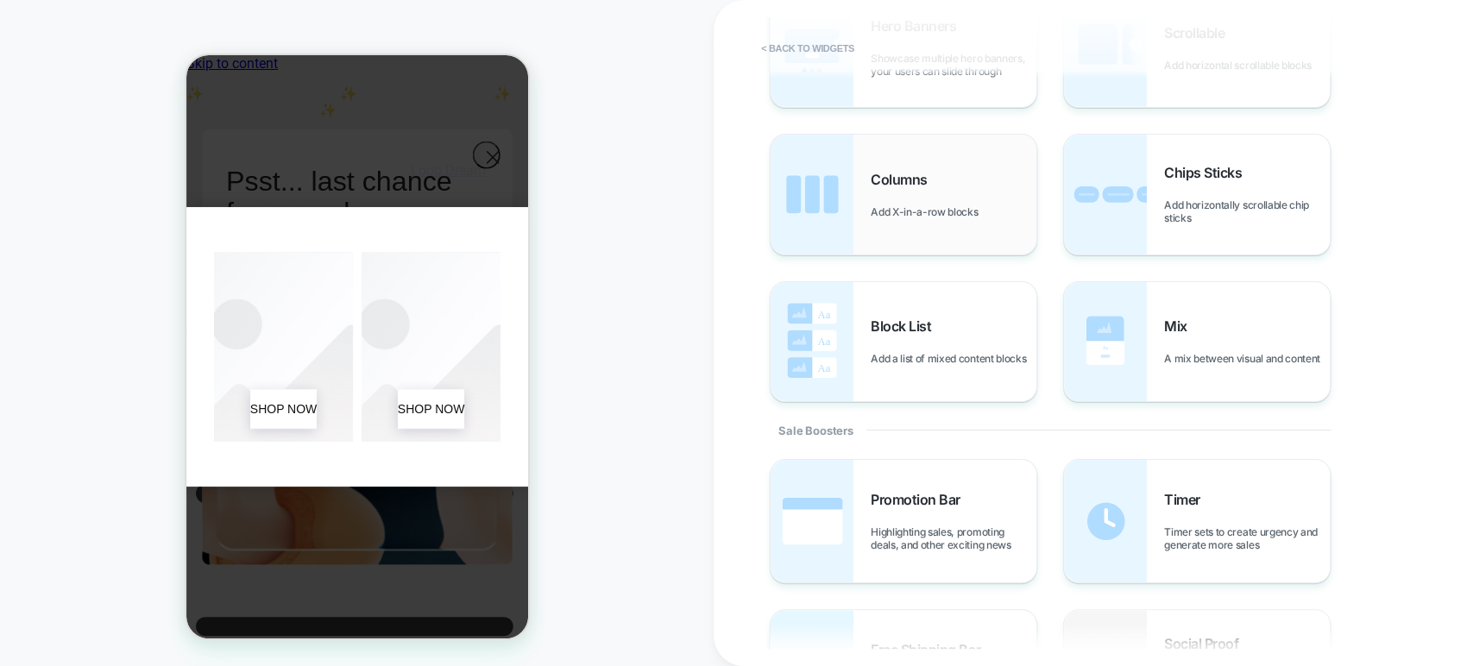
click at [975, 164] on div "Columns Add X-in-a-row blocks" at bounding box center [904, 194] width 266 height 119
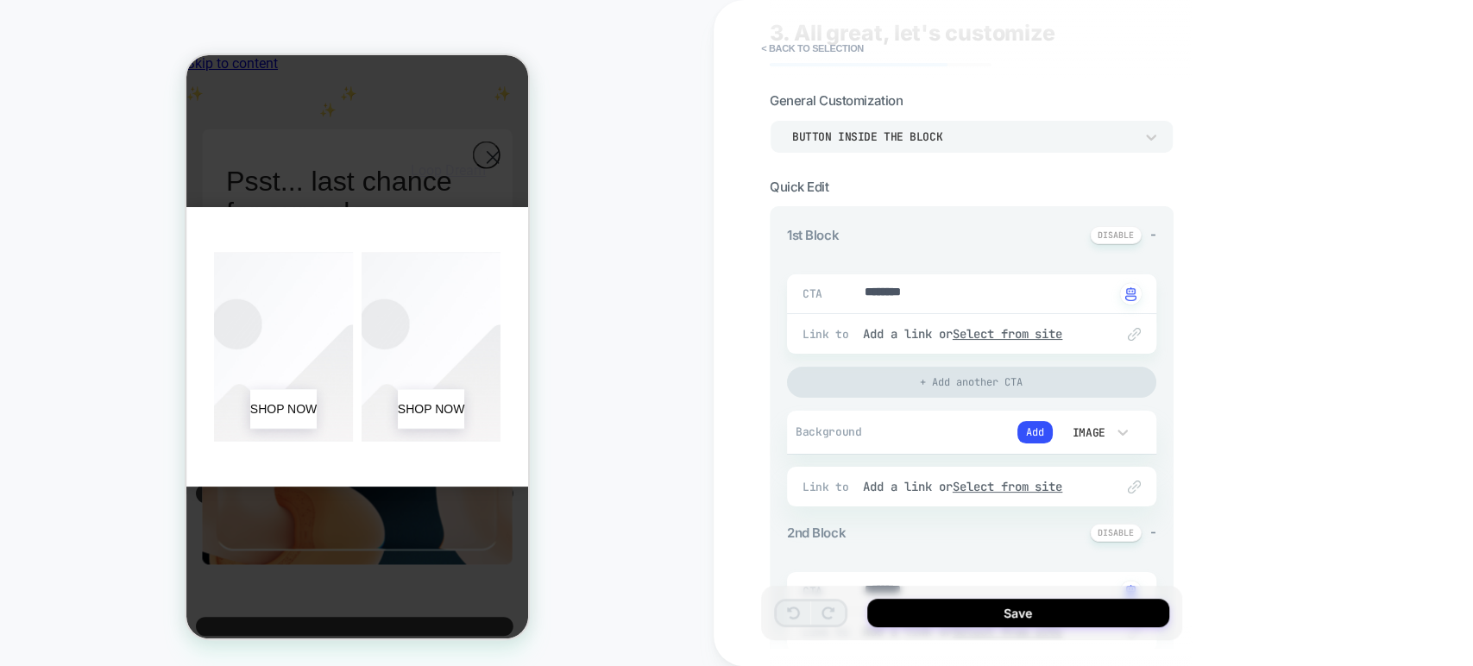
scroll to position [192, 0]
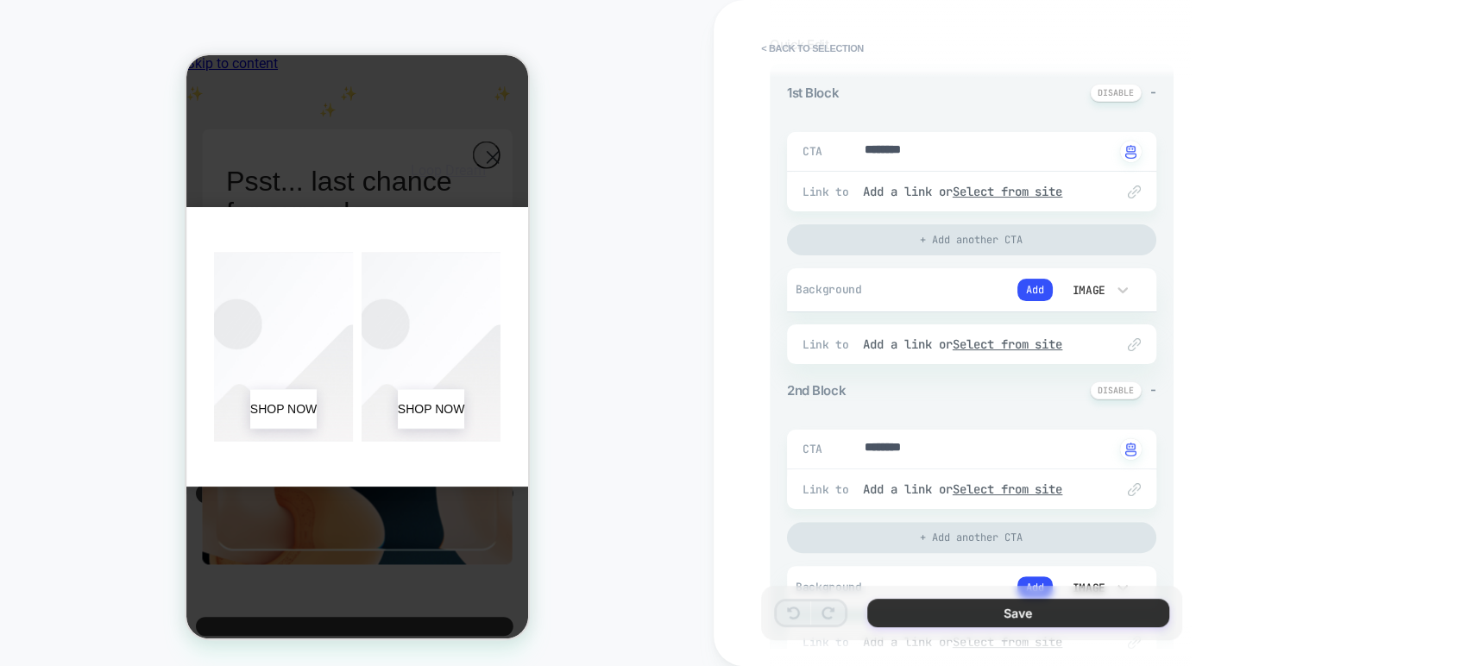
click at [941, 607] on button "Save" at bounding box center [1018, 613] width 302 height 28
type textarea "*"
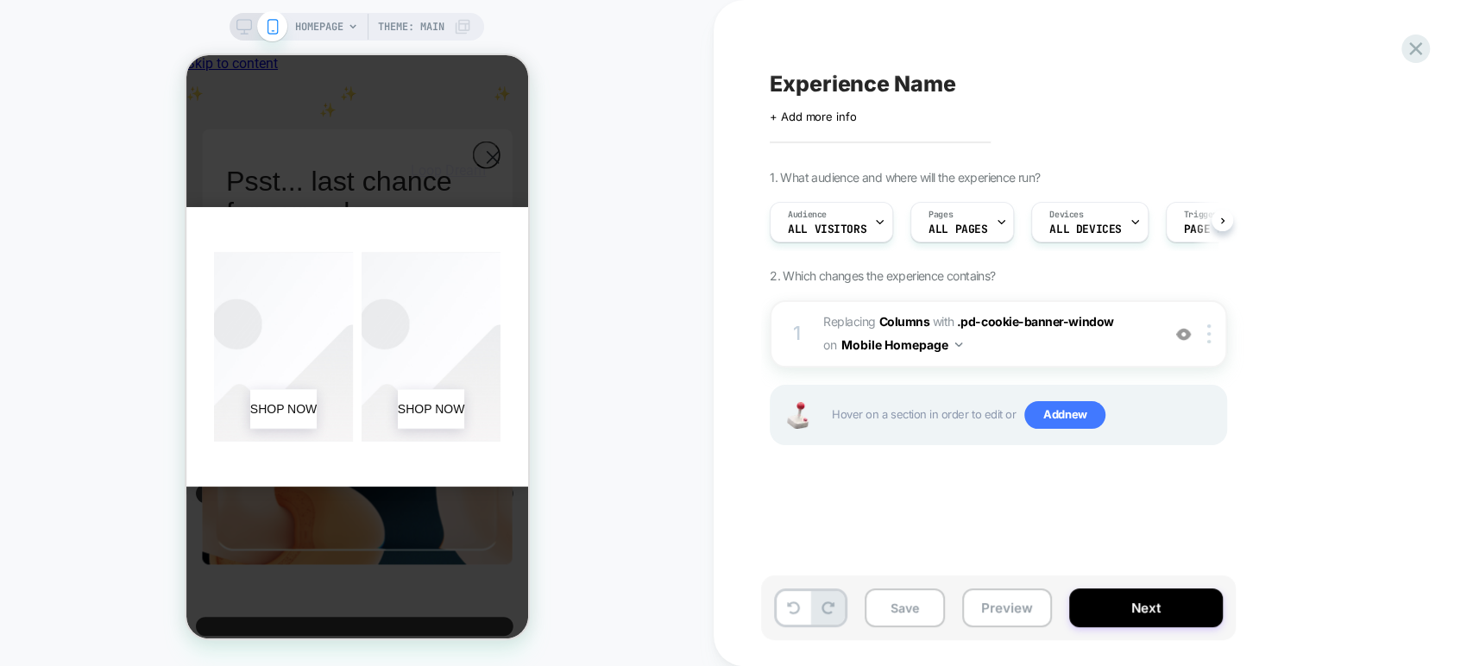
scroll to position [0, 0]
click at [1098, 605] on button "Next" at bounding box center [1146, 608] width 154 height 39
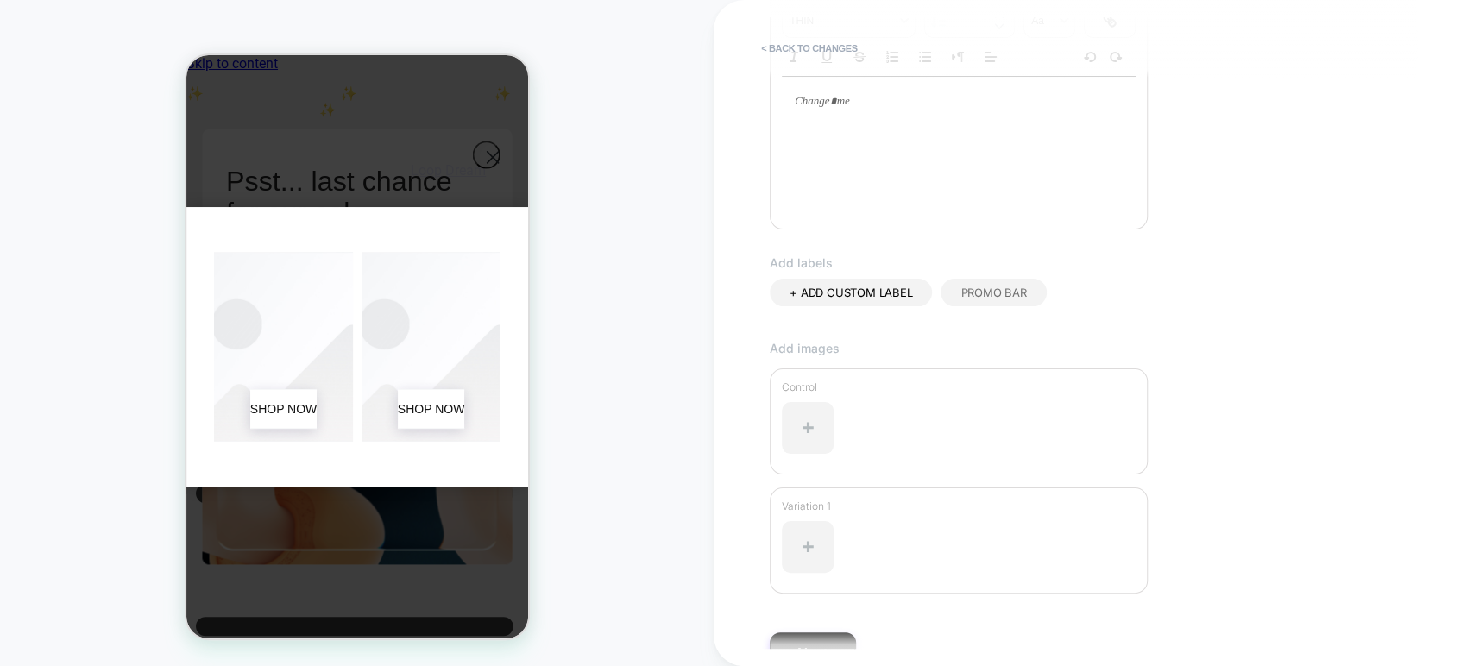
scroll to position [430, 0]
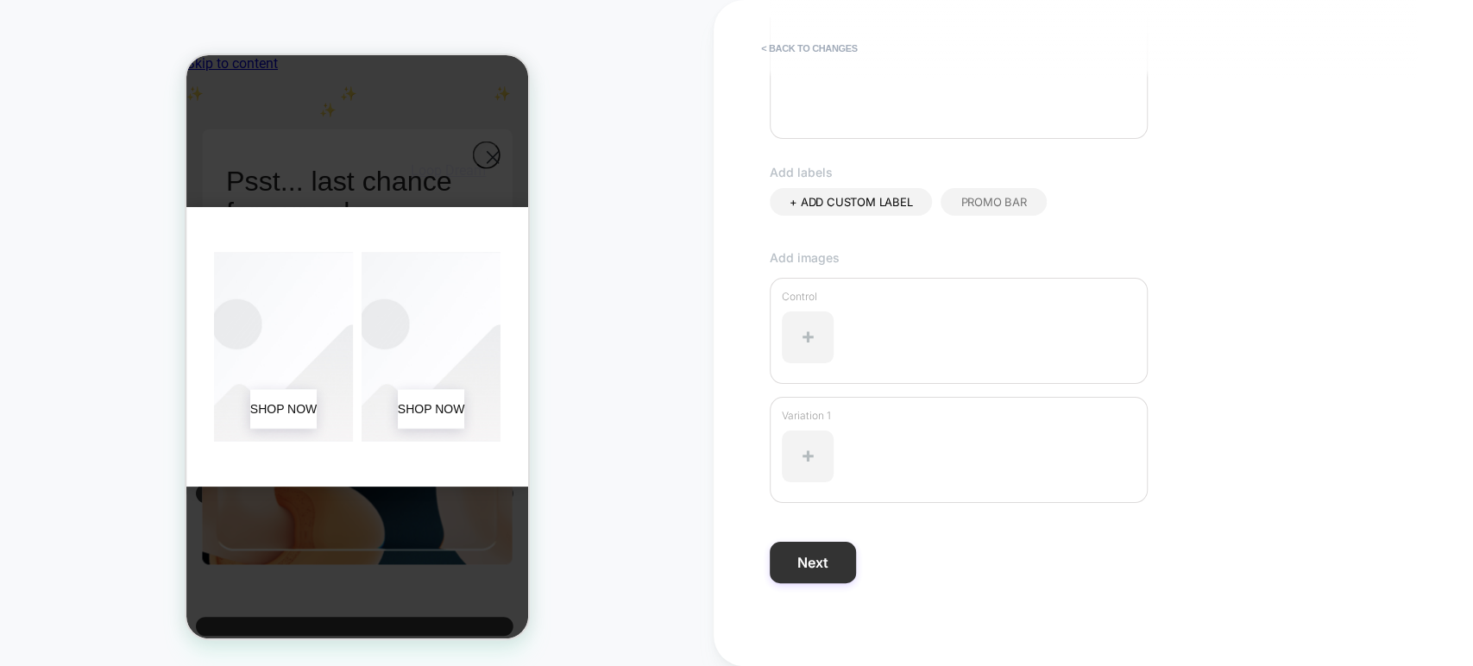
type input "****"
click at [834, 564] on button "Next" at bounding box center [813, 562] width 86 height 41
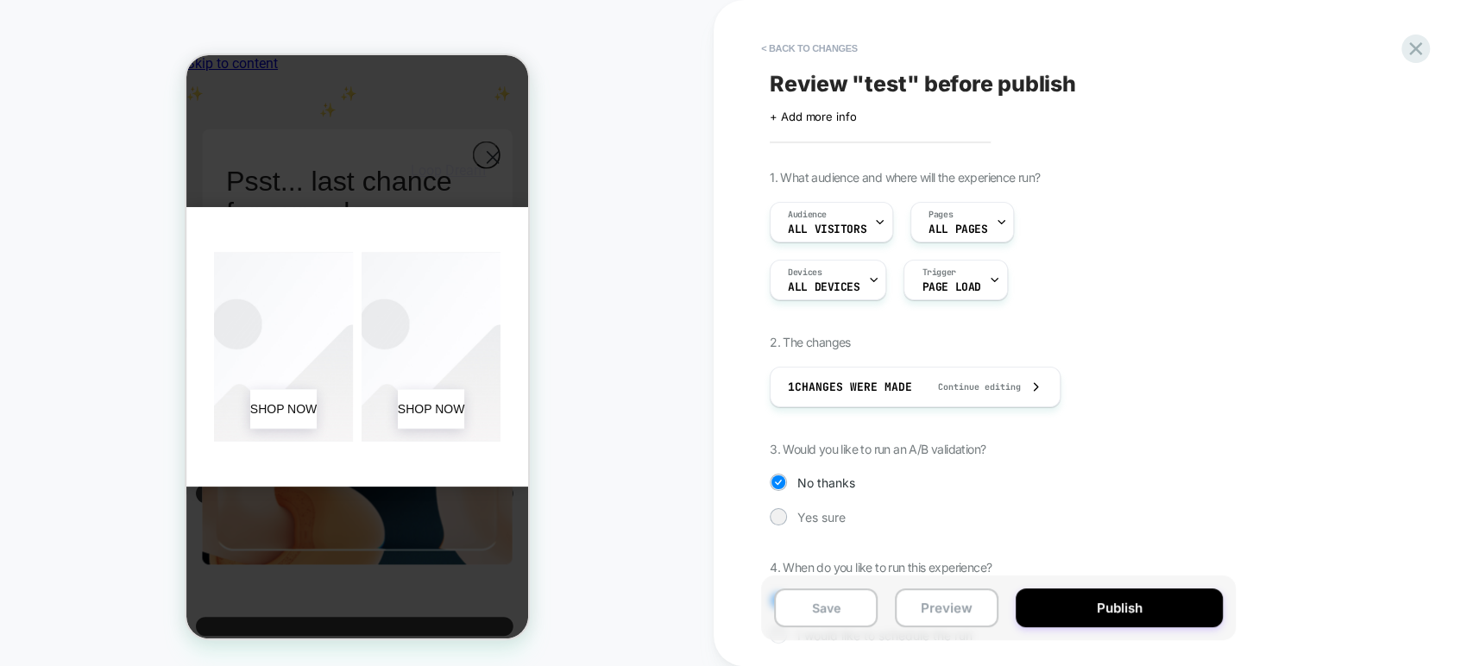
scroll to position [88, 0]
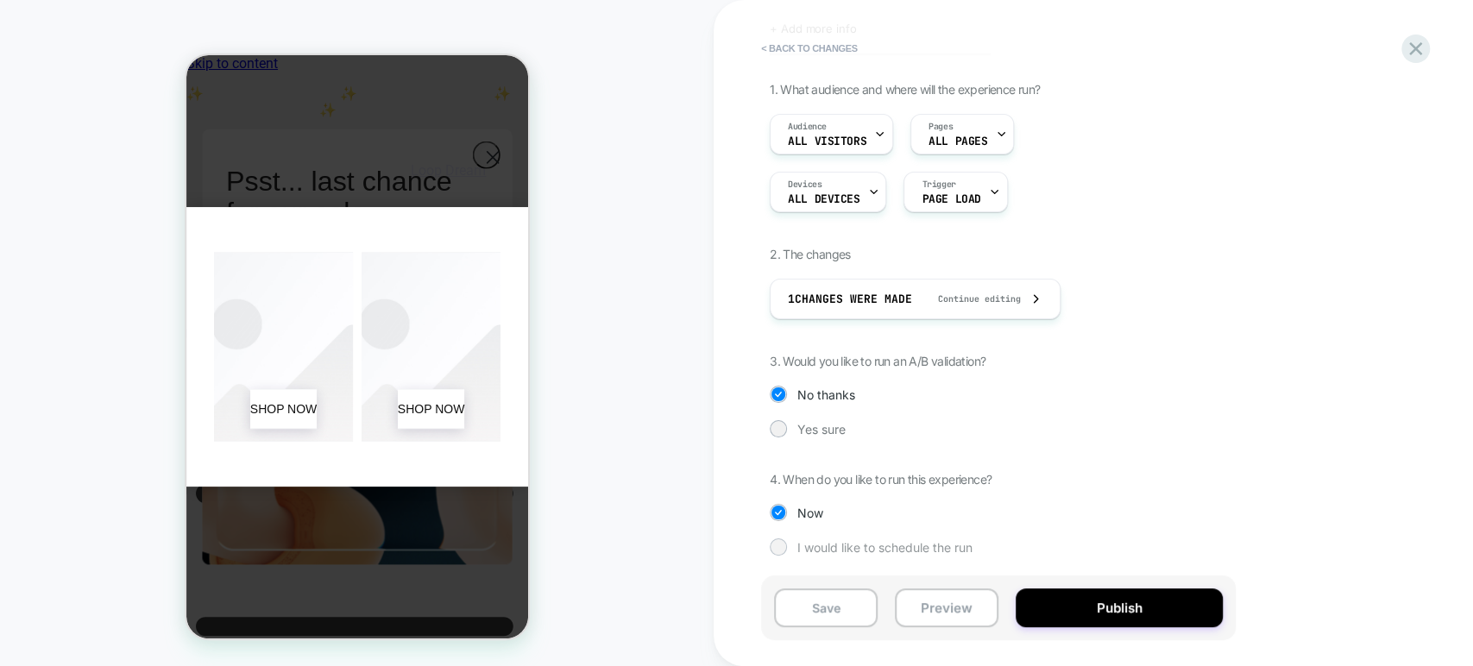
click at [784, 544] on div at bounding box center [778, 546] width 13 height 13
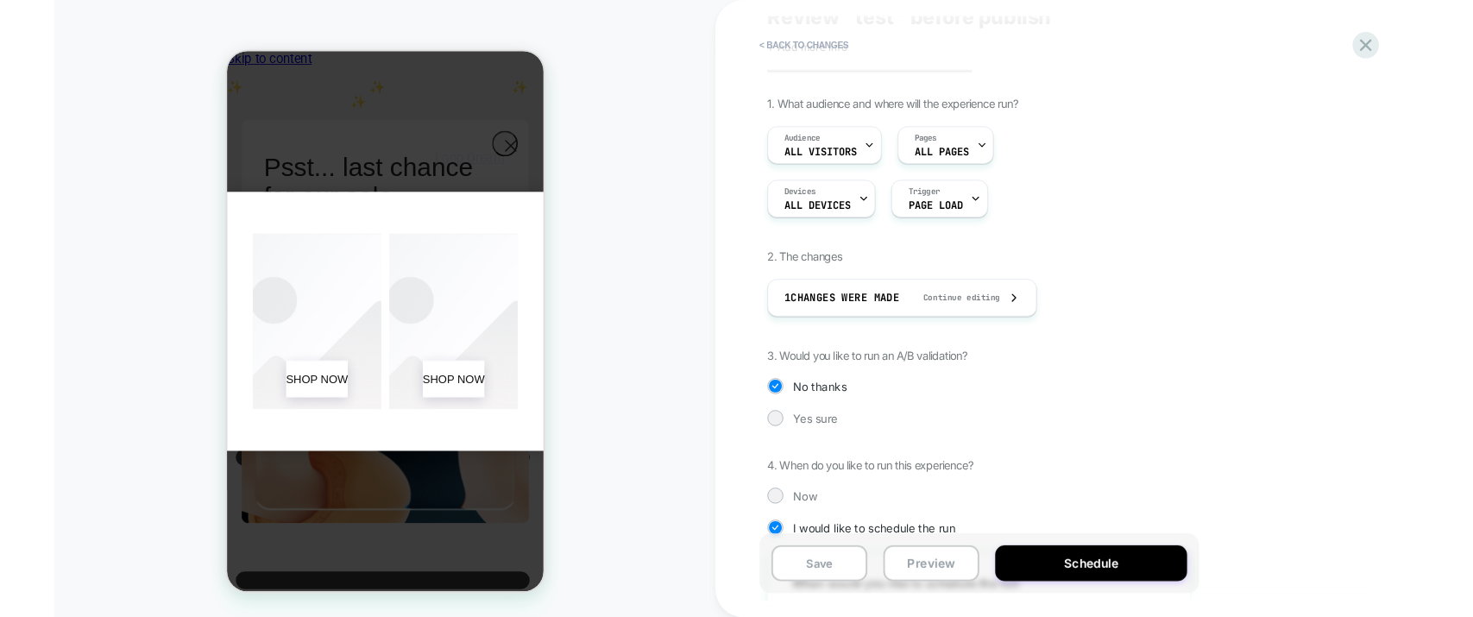
scroll to position [0, 0]
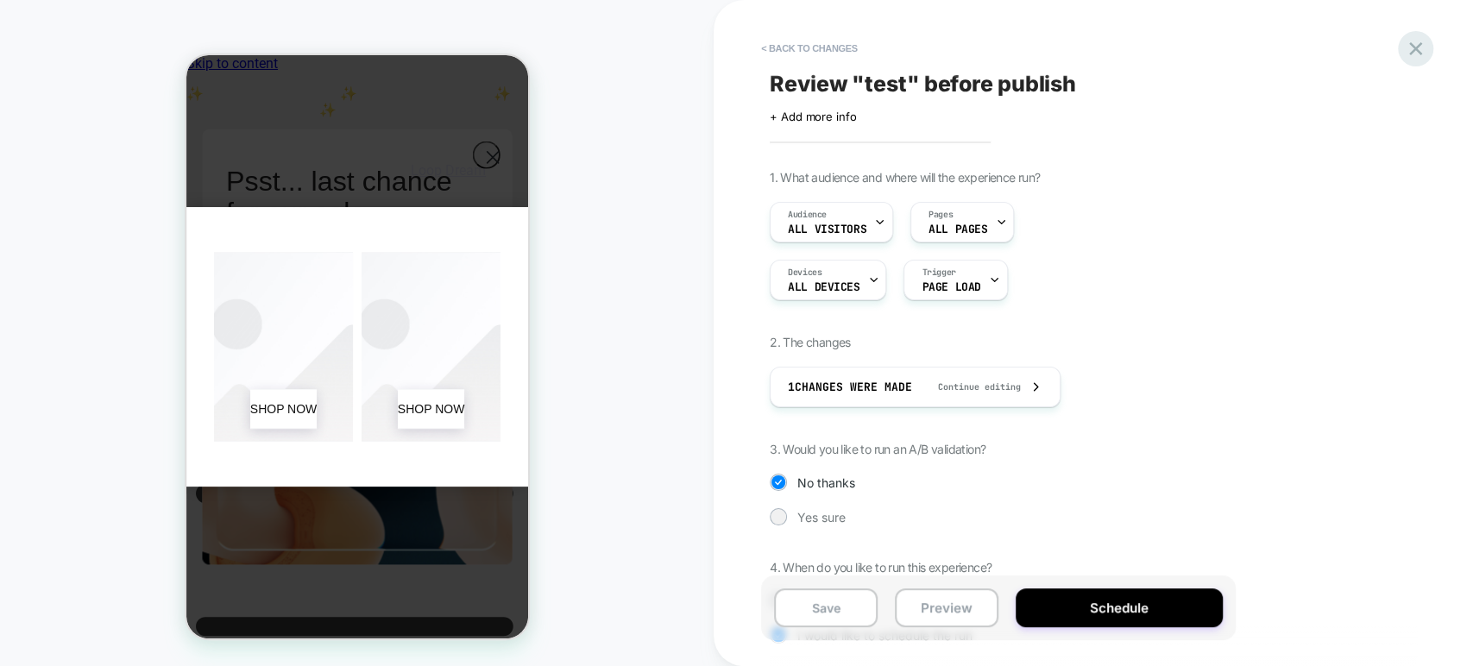
click at [1416, 47] on icon at bounding box center [1415, 48] width 13 height 13
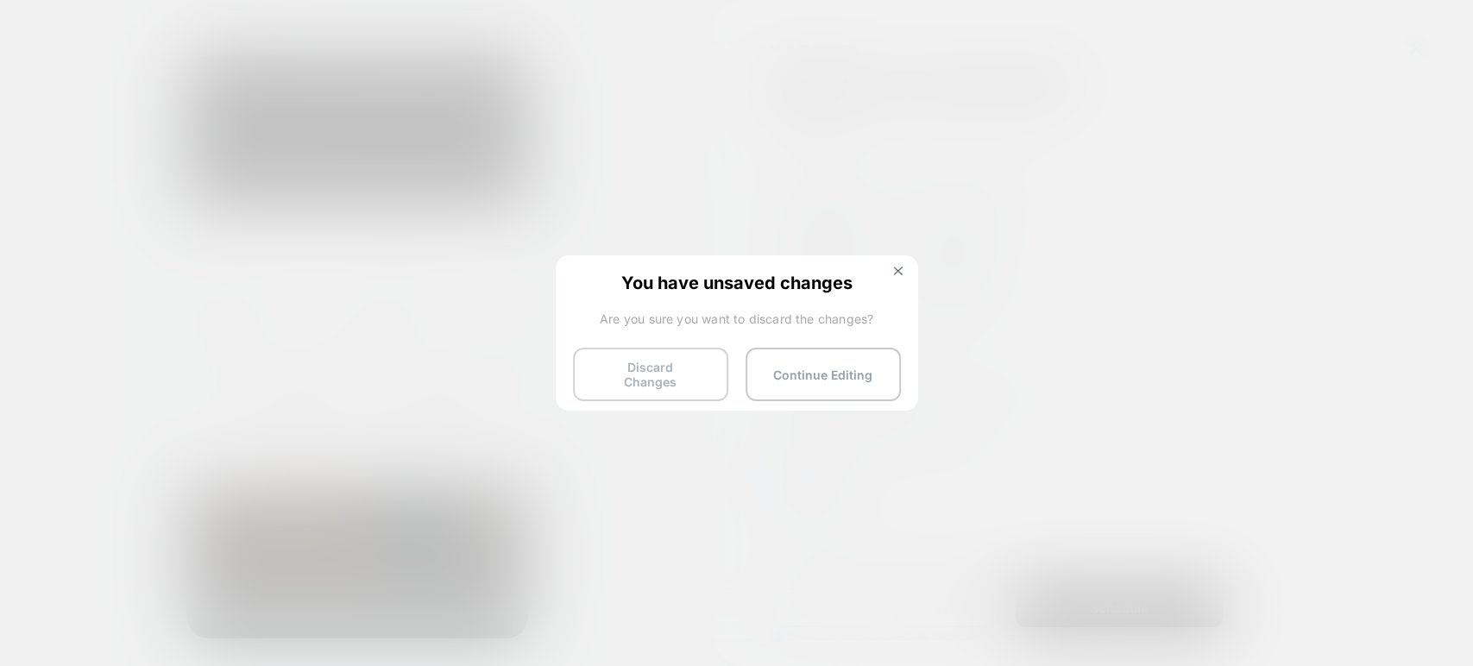
click at [664, 370] on button "Discard Changes" at bounding box center [650, 375] width 155 height 54
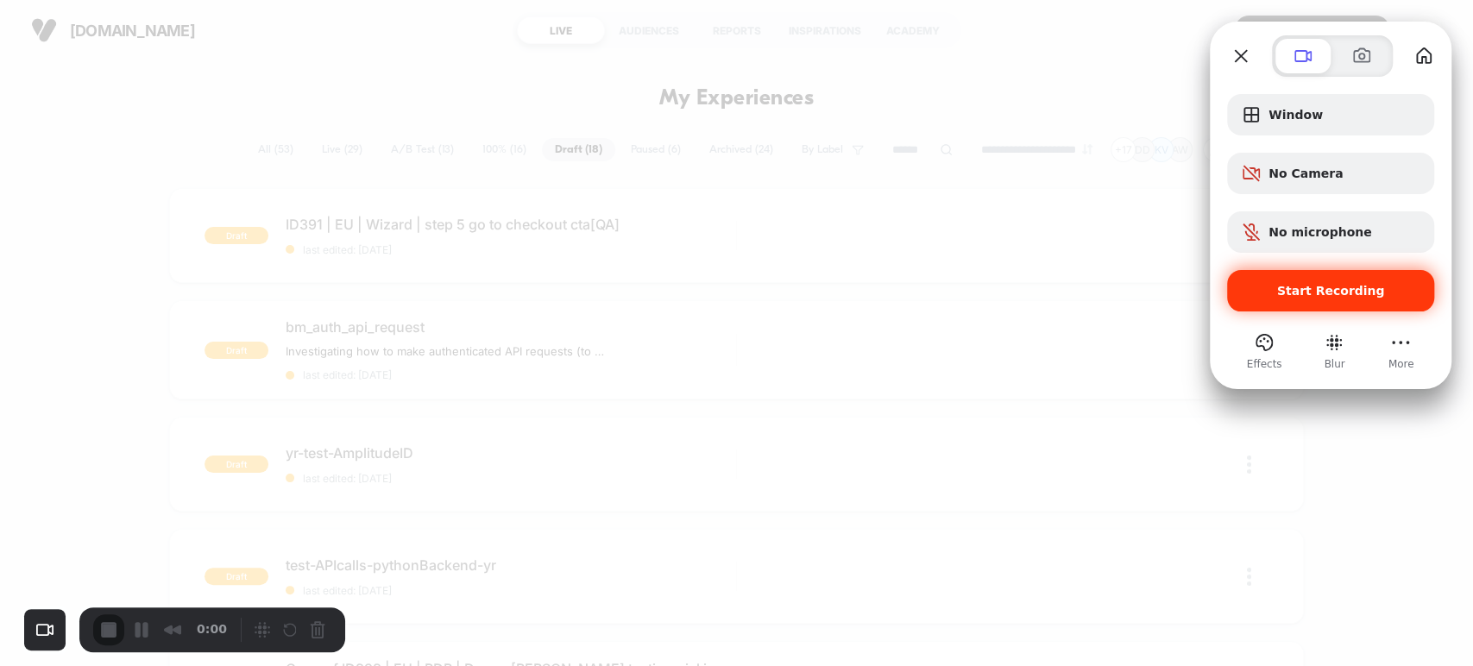
click at [1339, 288] on span "Start Recording" at bounding box center [1331, 291] width 108 height 14
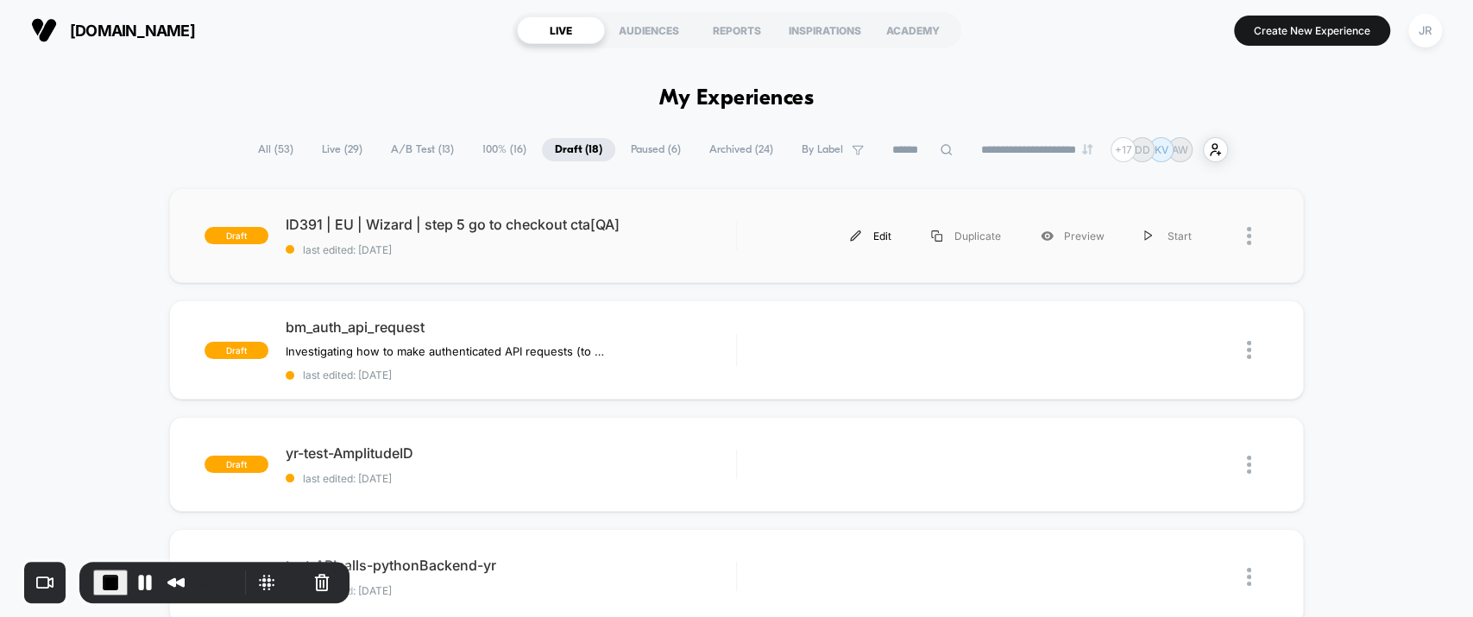
click at [873, 236] on div "Edit" at bounding box center [870, 236] width 81 height 39
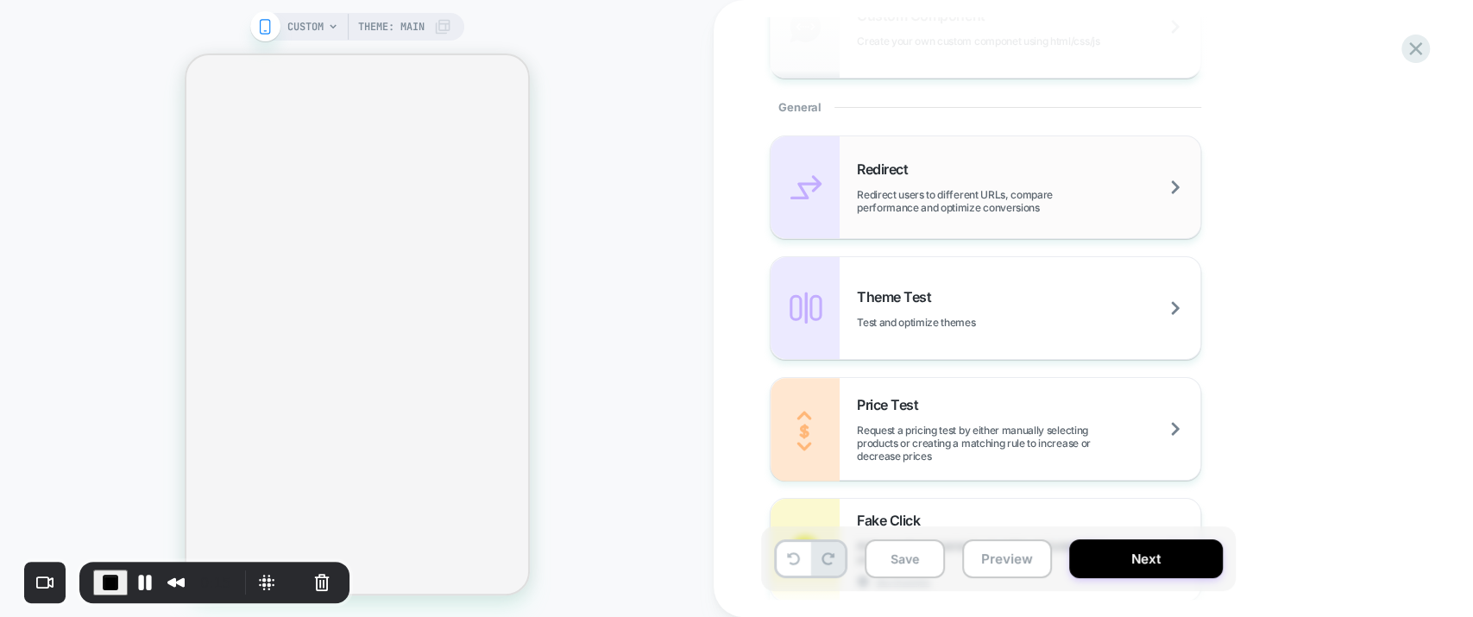
scroll to position [959, 0]
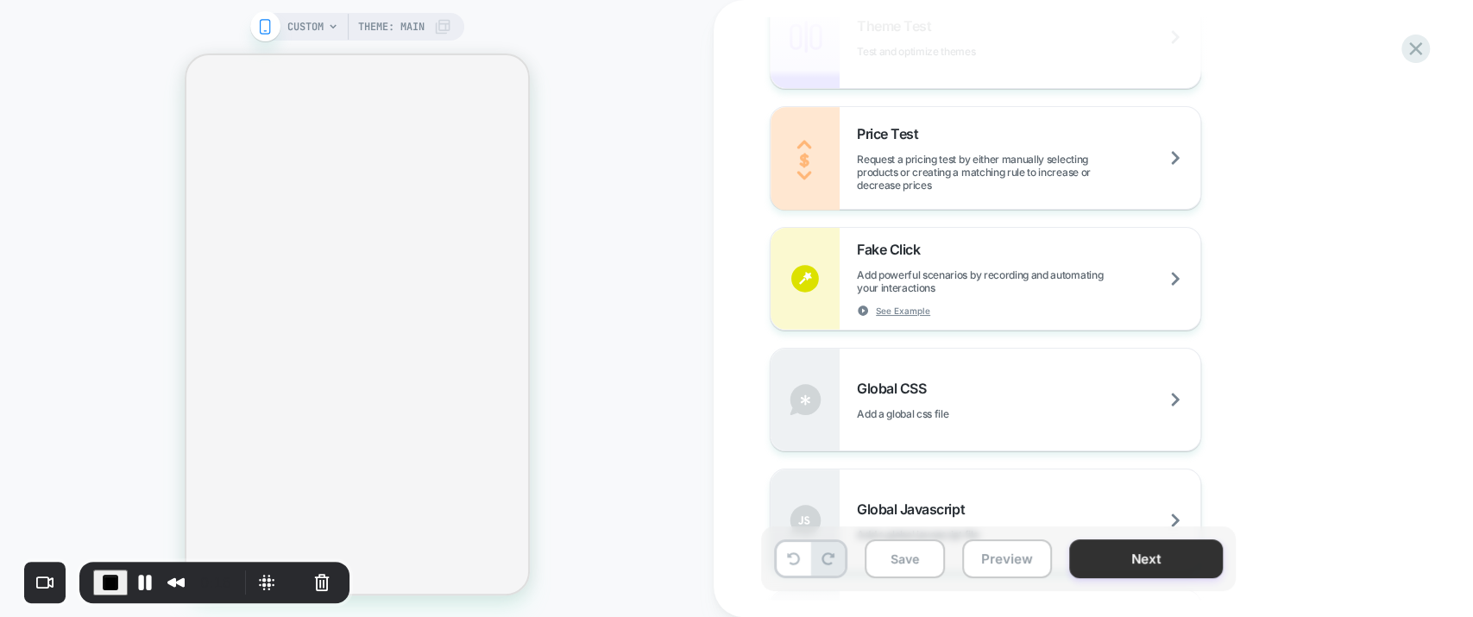
click at [1086, 548] on button "Next" at bounding box center [1146, 558] width 154 height 39
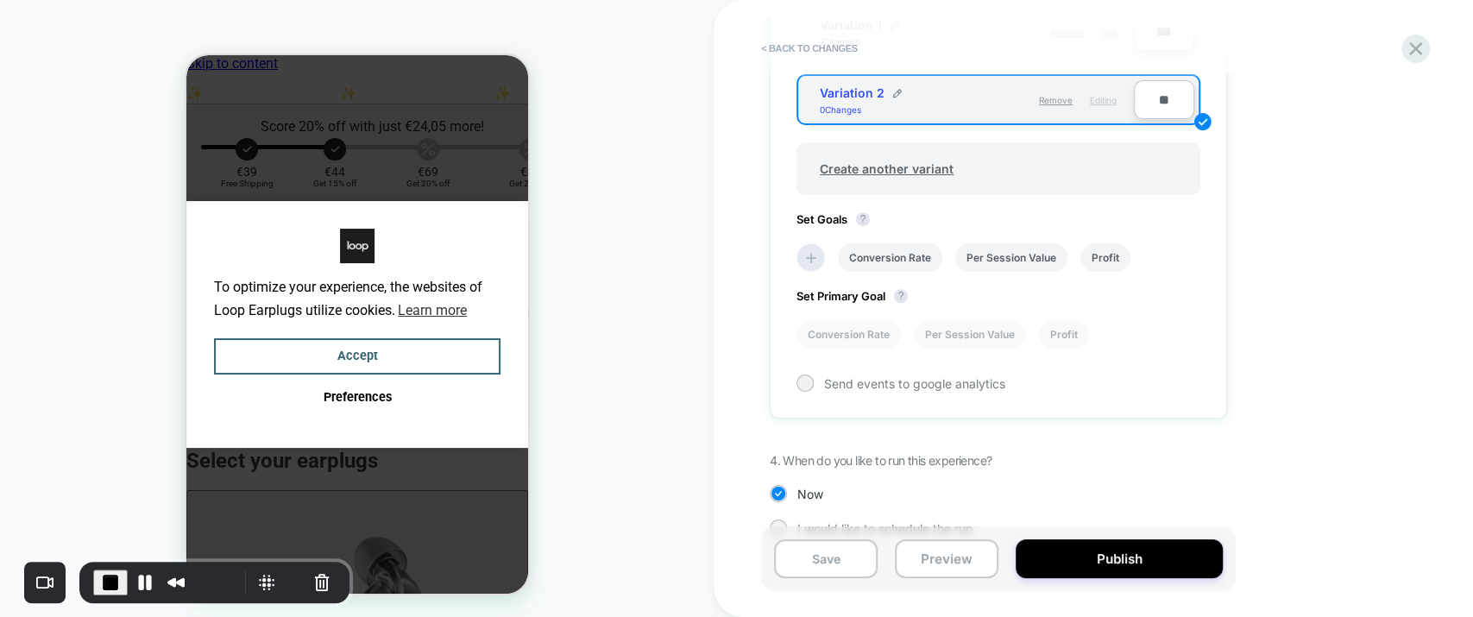
scroll to position [717, 0]
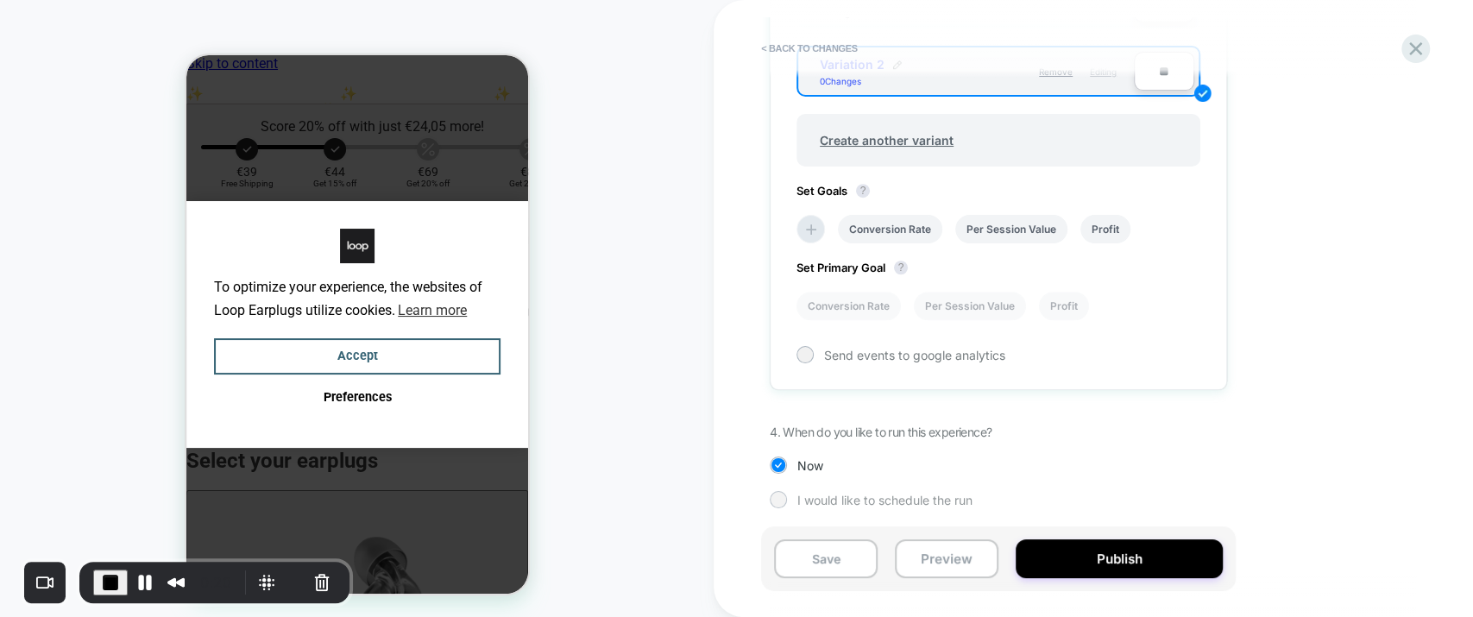
click at [775, 496] on div at bounding box center [778, 499] width 13 height 13
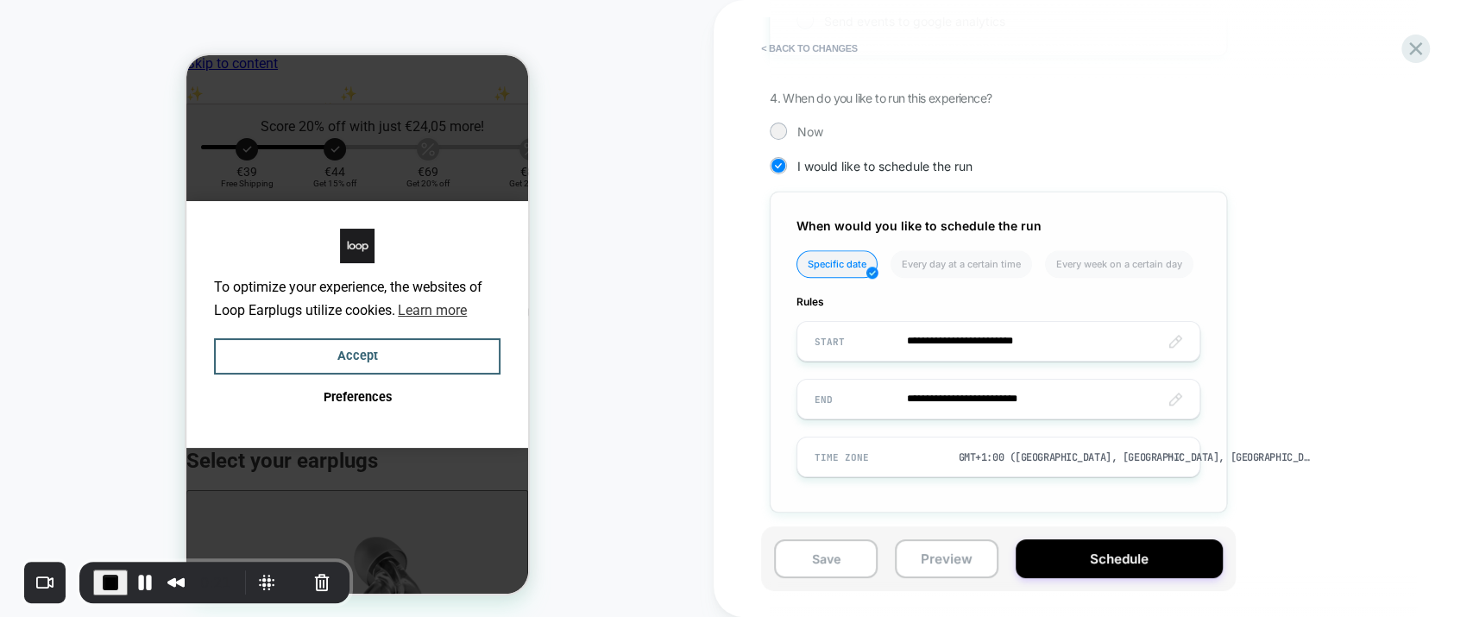
scroll to position [1054, 0]
click at [1423, 32] on div "**********" at bounding box center [1093, 308] width 759 height 617
click at [1420, 41] on icon at bounding box center [1415, 48] width 23 height 23
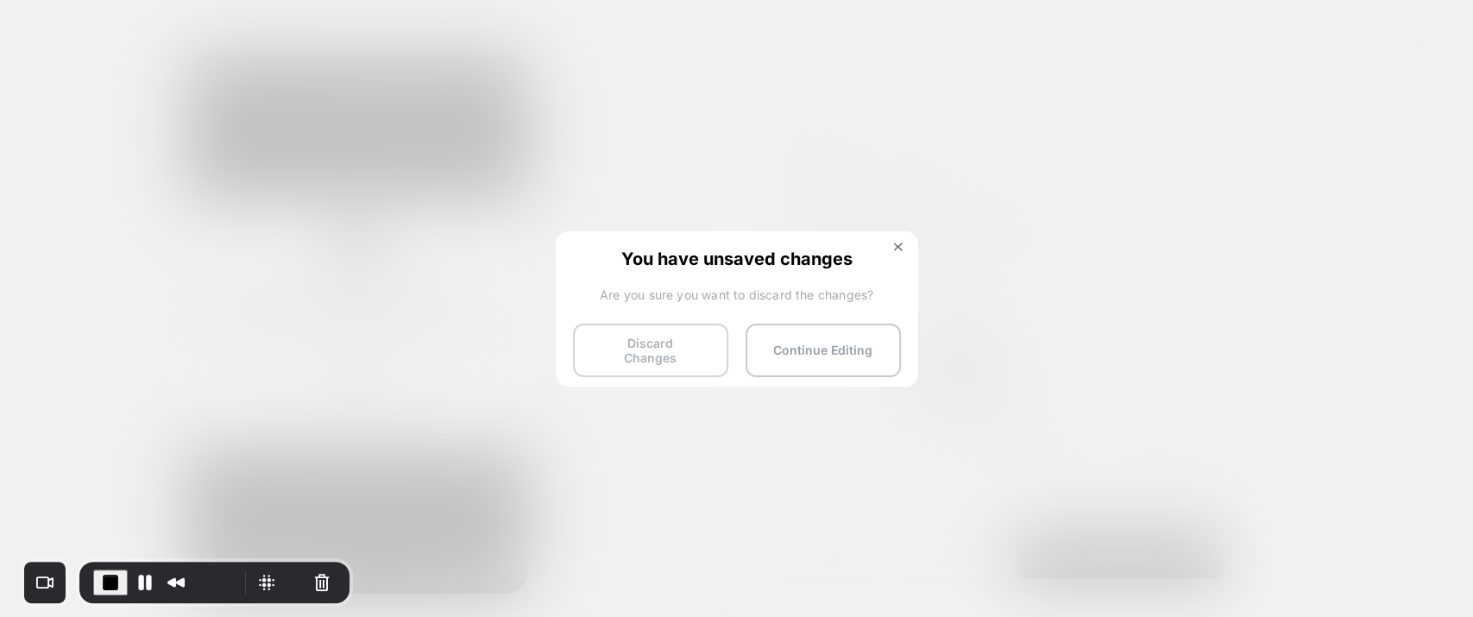
click at [662, 350] on button "Discard Changes" at bounding box center [650, 351] width 155 height 54
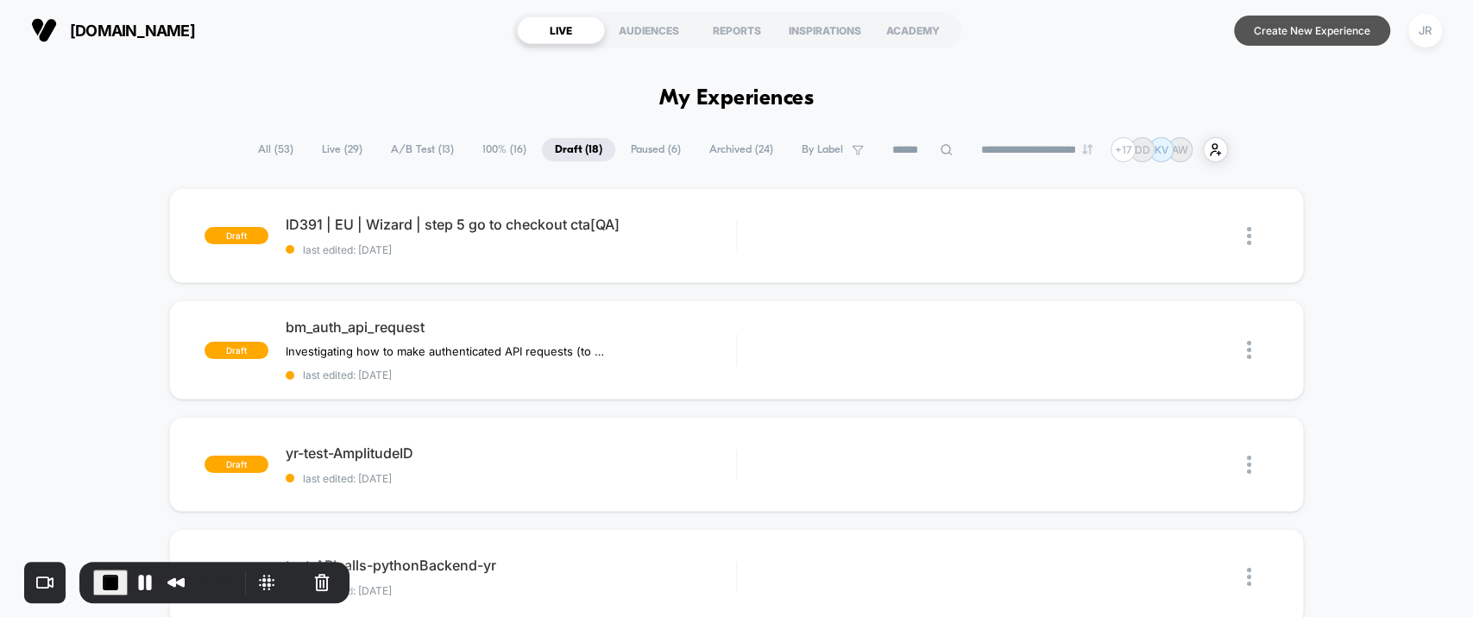
click at [1284, 26] on button "Create New Experience" at bounding box center [1312, 31] width 156 height 30
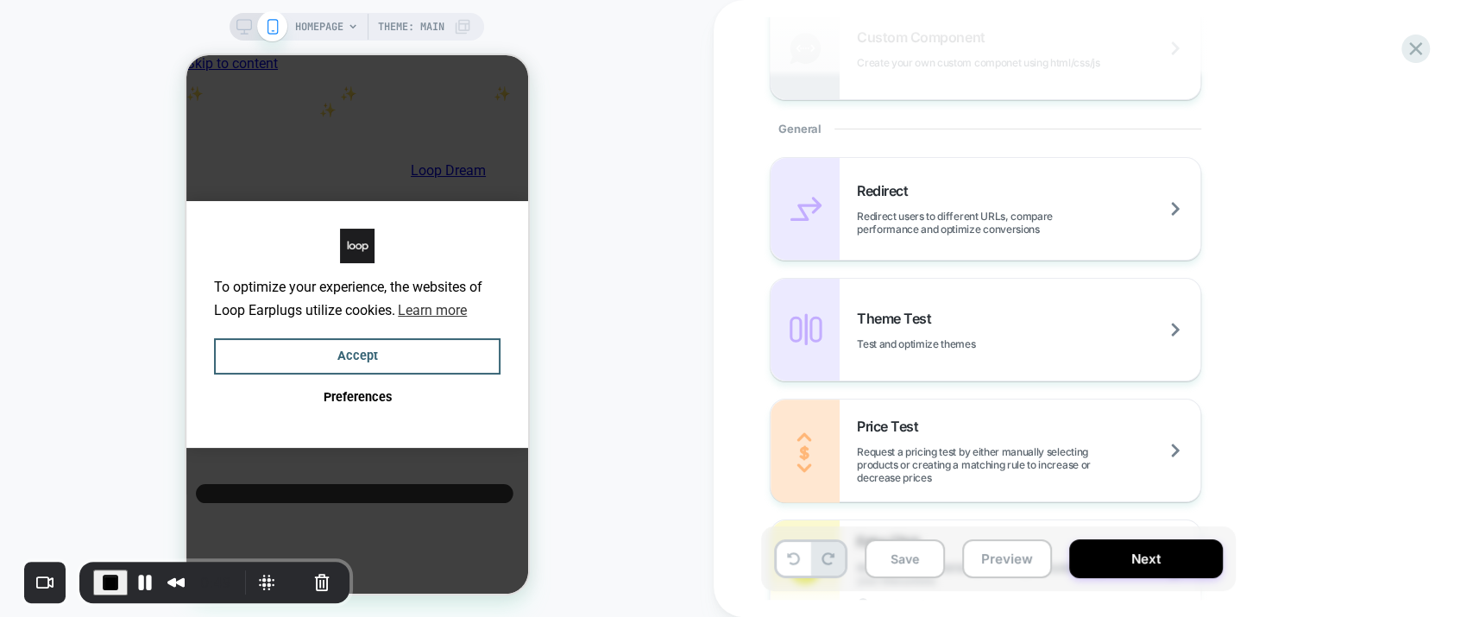
scroll to position [766, 0]
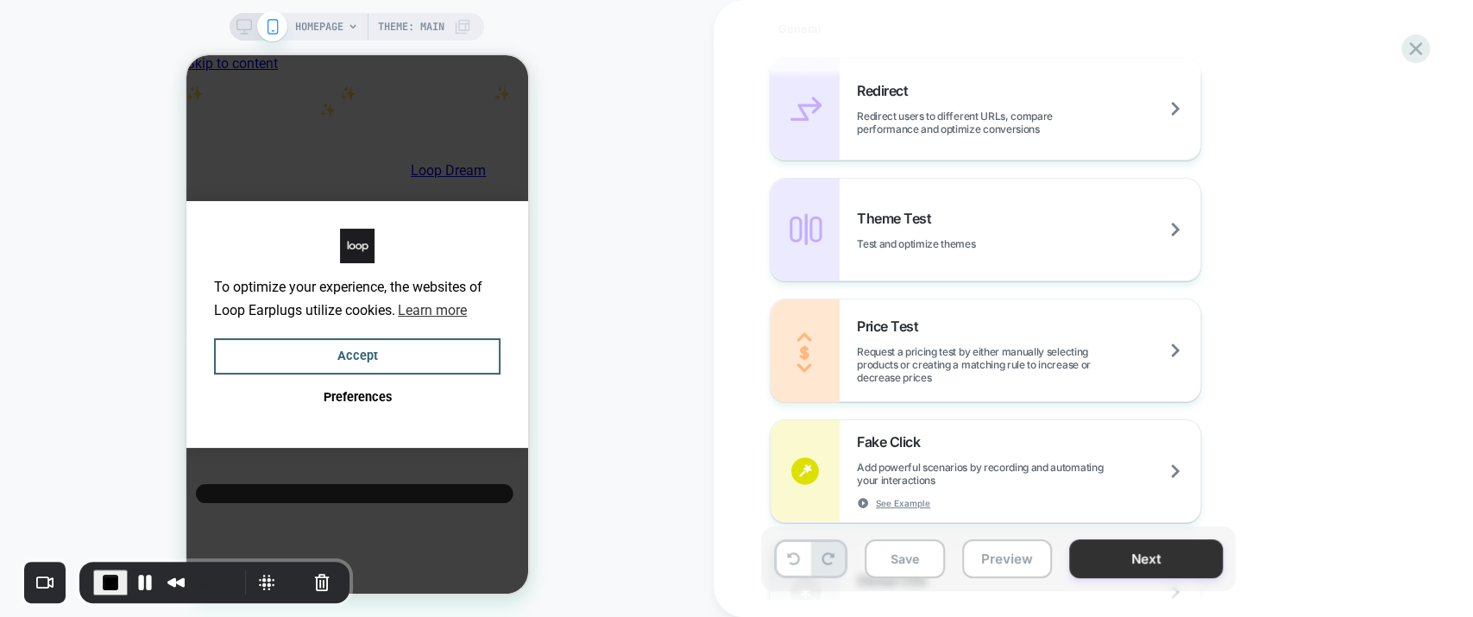
click at [1106, 568] on button "Next" at bounding box center [1146, 558] width 154 height 39
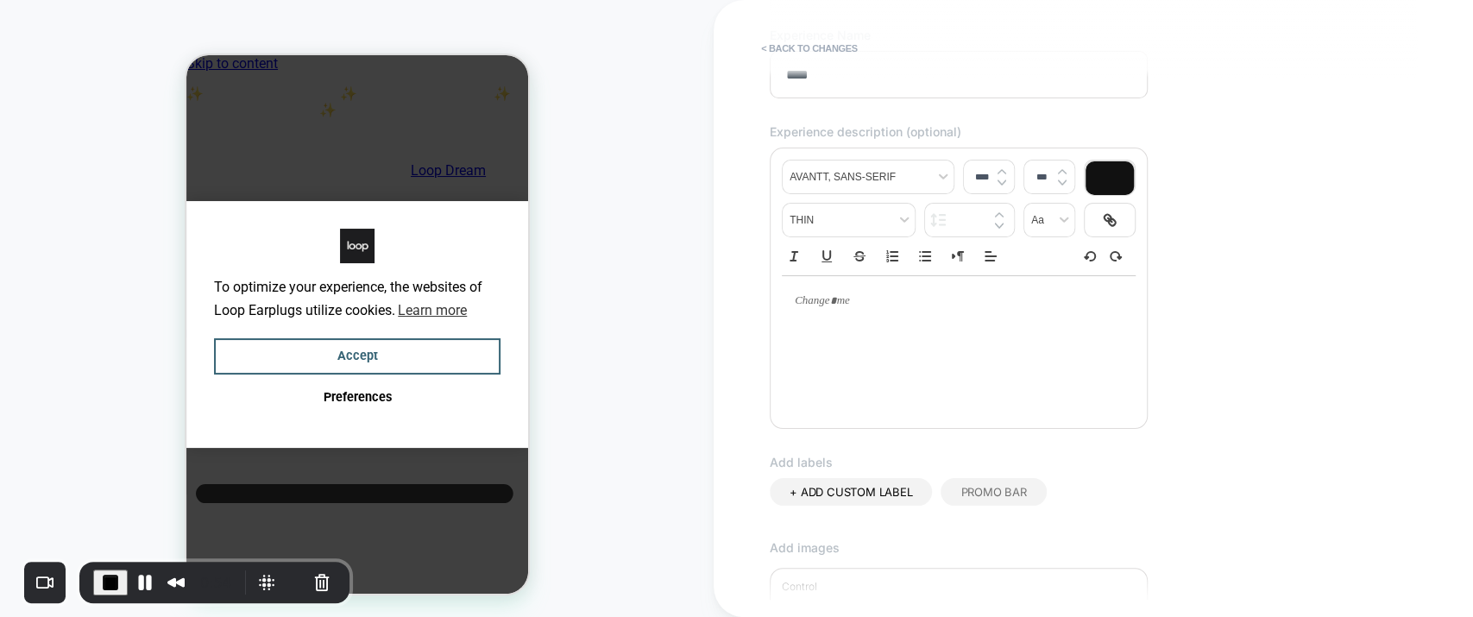
scroll to position [480, 0]
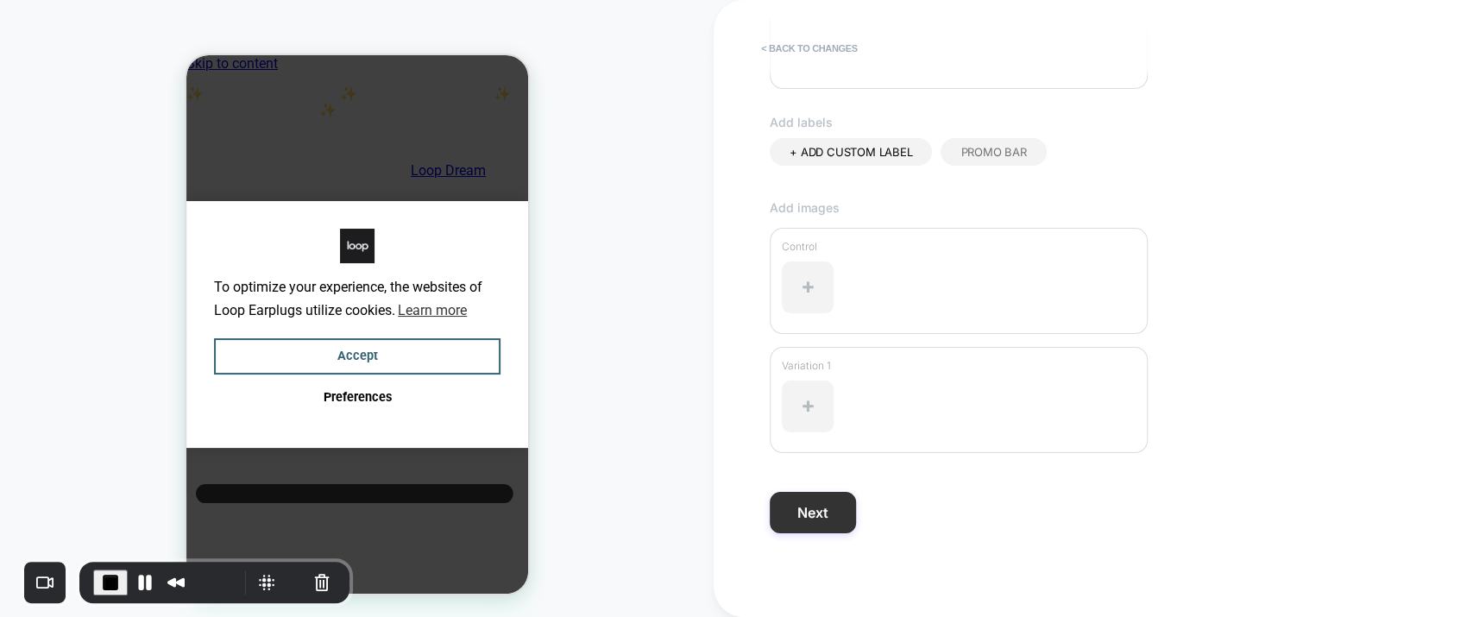
type input "****"
click at [841, 496] on button "Next" at bounding box center [813, 512] width 86 height 41
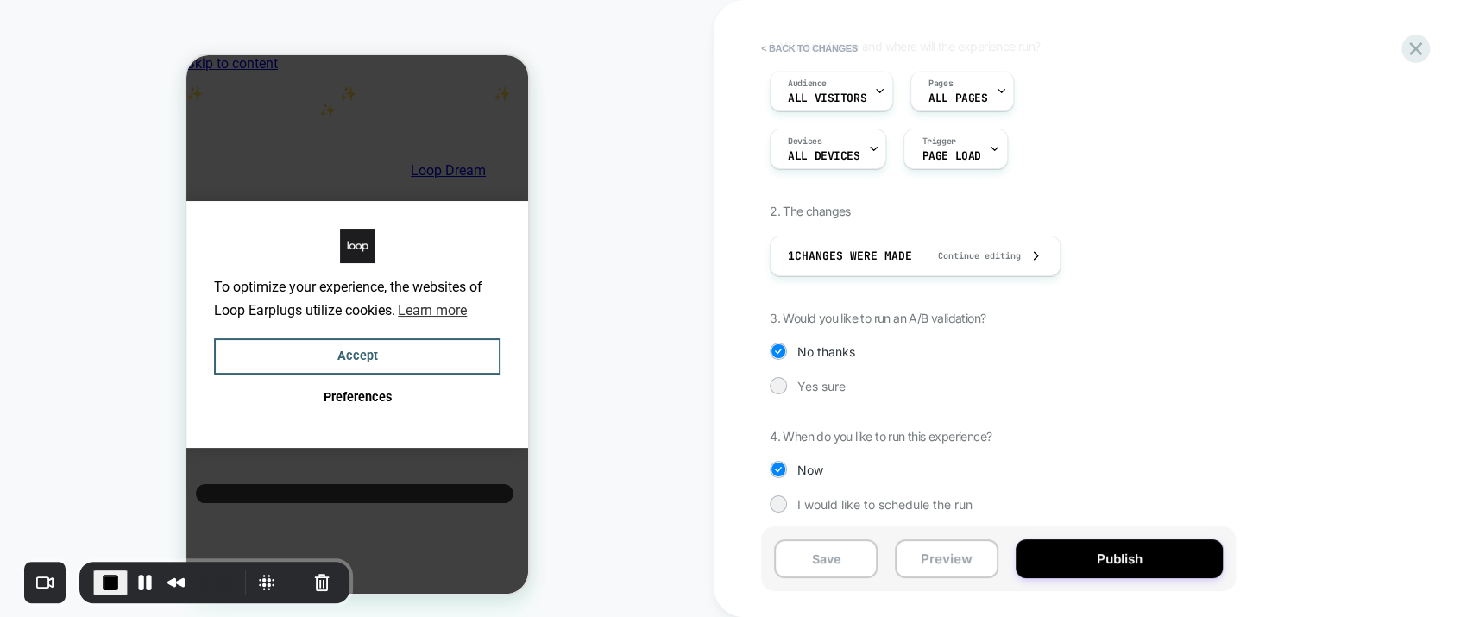
scroll to position [138, 0]
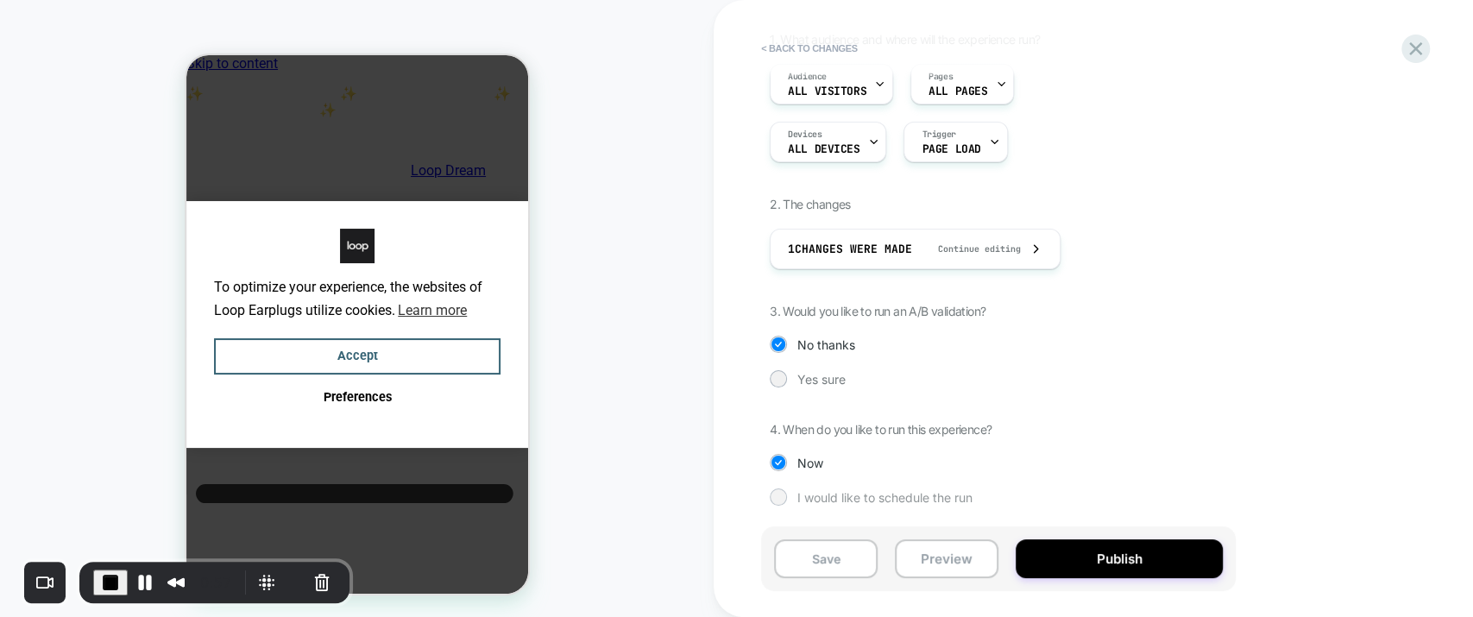
click at [794, 495] on div "I would like to schedule the run" at bounding box center [998, 496] width 457 height 17
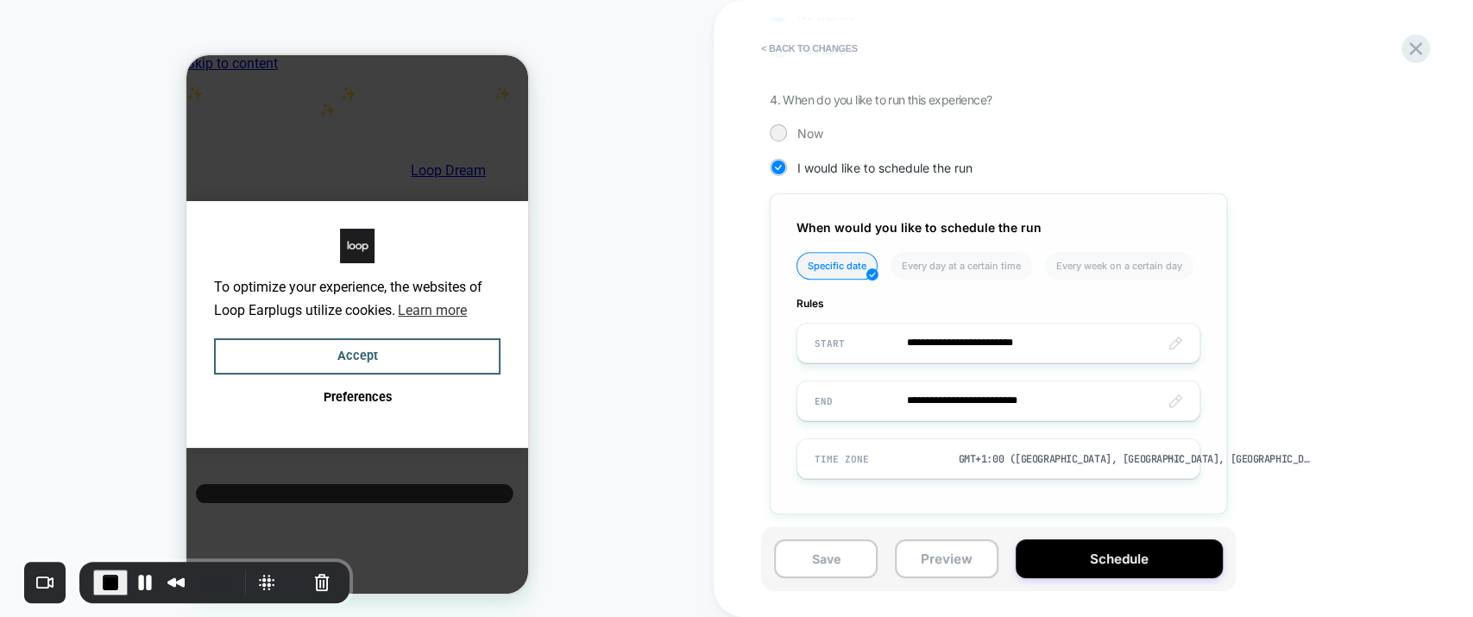
scroll to position [475, 0]
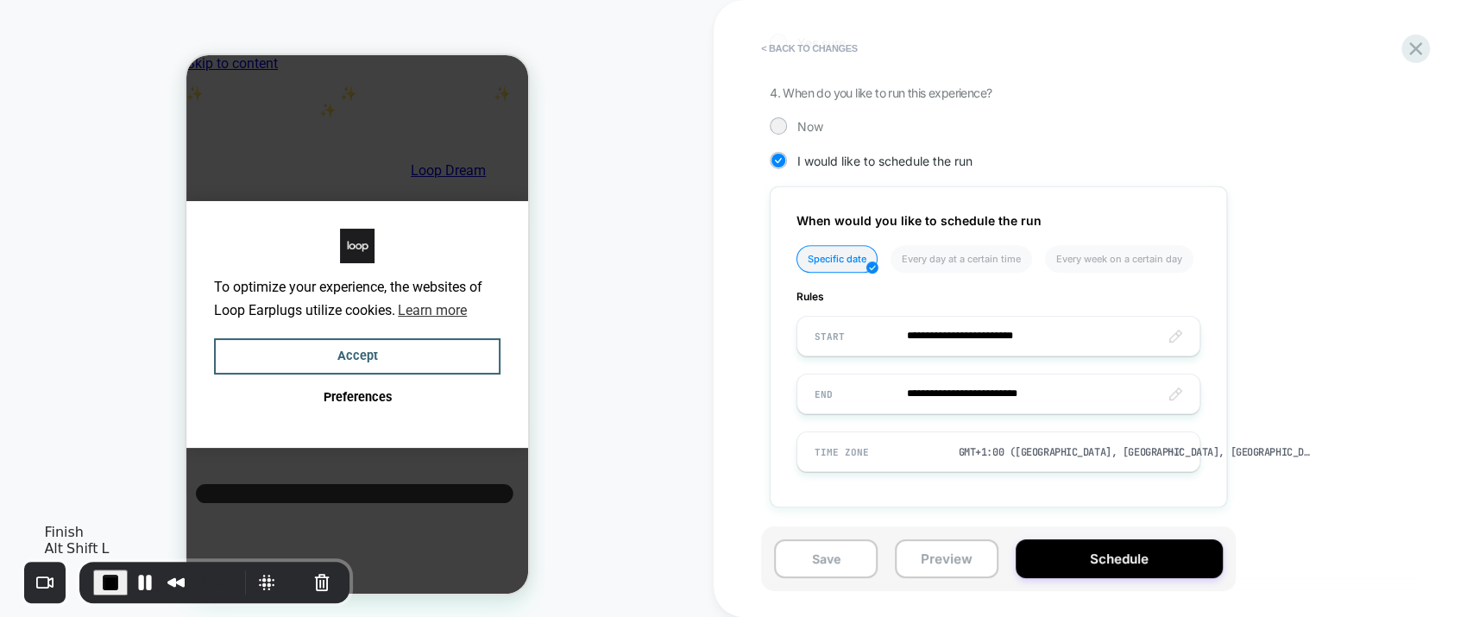
click at [106, 582] on span "End Recording" at bounding box center [110, 582] width 21 height 21
